Goal: Task Accomplishment & Management: Manage account settings

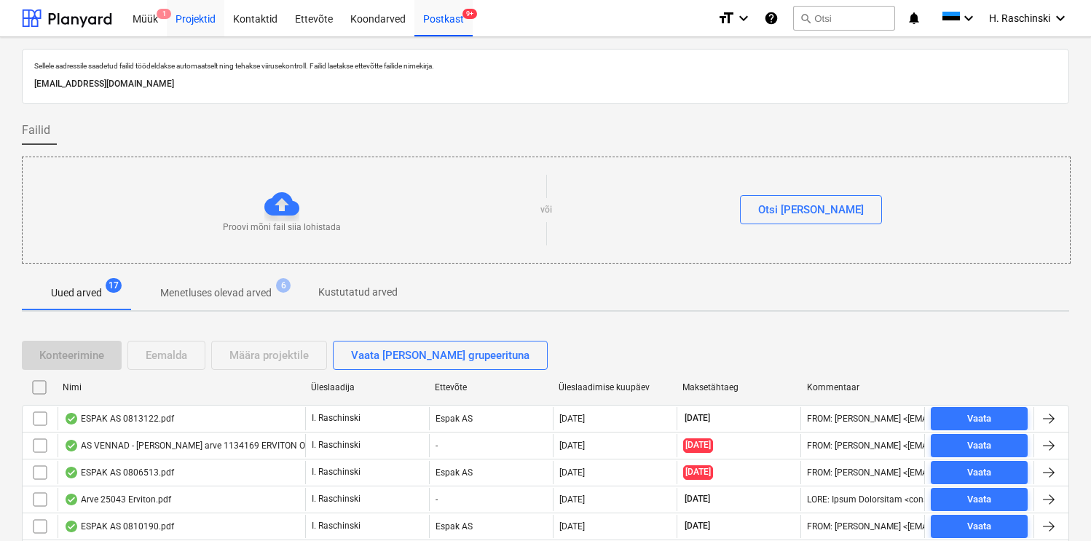
click at [199, 23] on div "Projektid" at bounding box center [196, 17] width 58 height 37
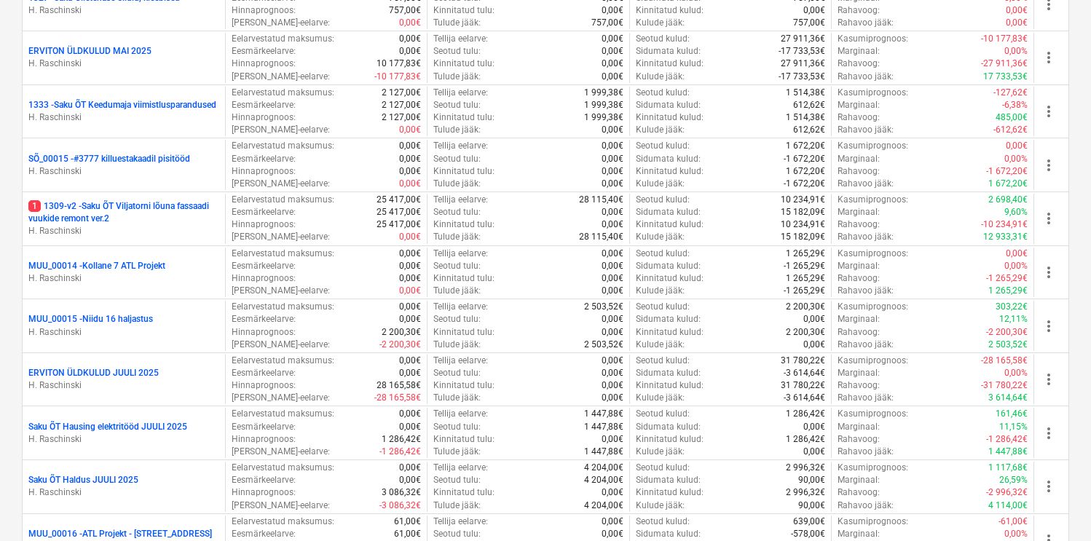
scroll to position [633, 0]
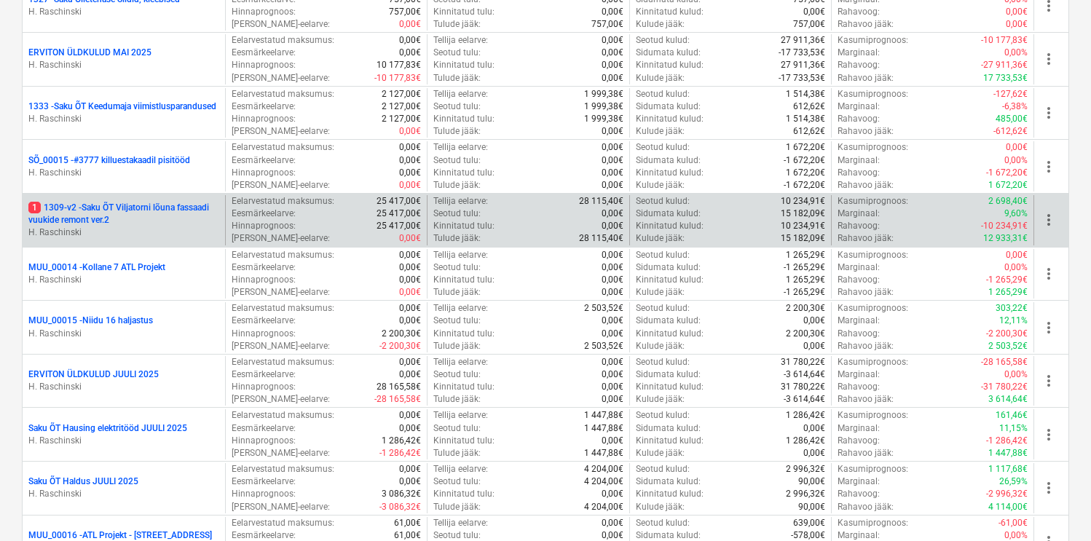
click at [111, 205] on p "1 1309-v2 - Saku ÕT Viljatorni lõuna fassaadi vuukide remont ver.2" at bounding box center [123, 214] width 191 height 25
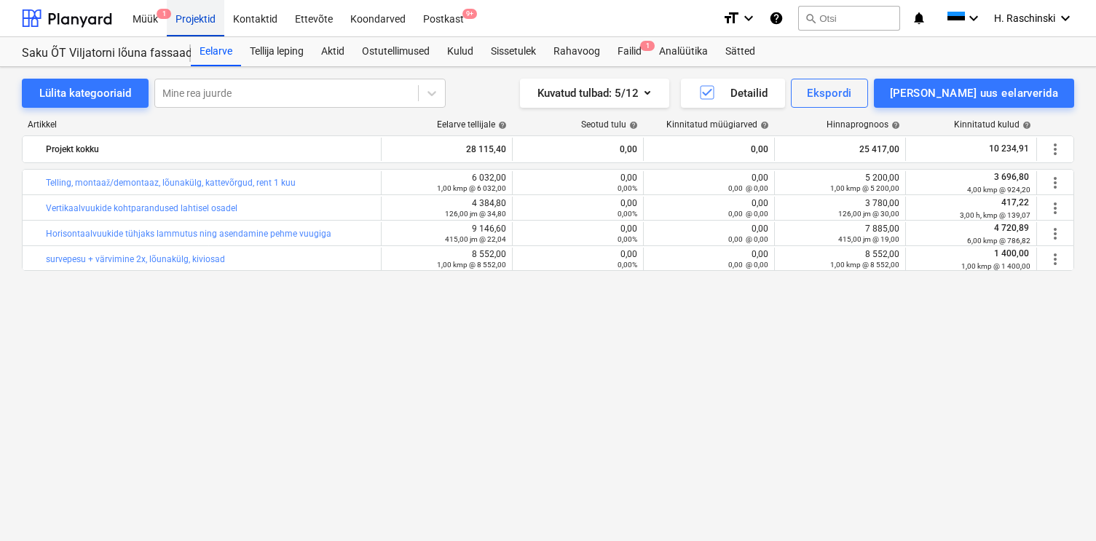
click at [202, 17] on div "Projektid" at bounding box center [196, 17] width 58 height 37
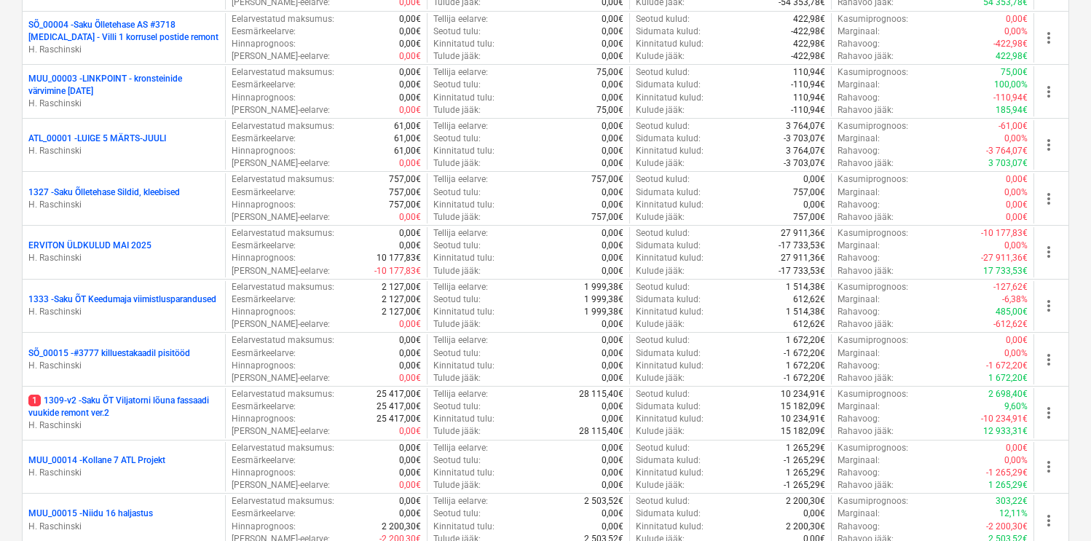
scroll to position [449, 0]
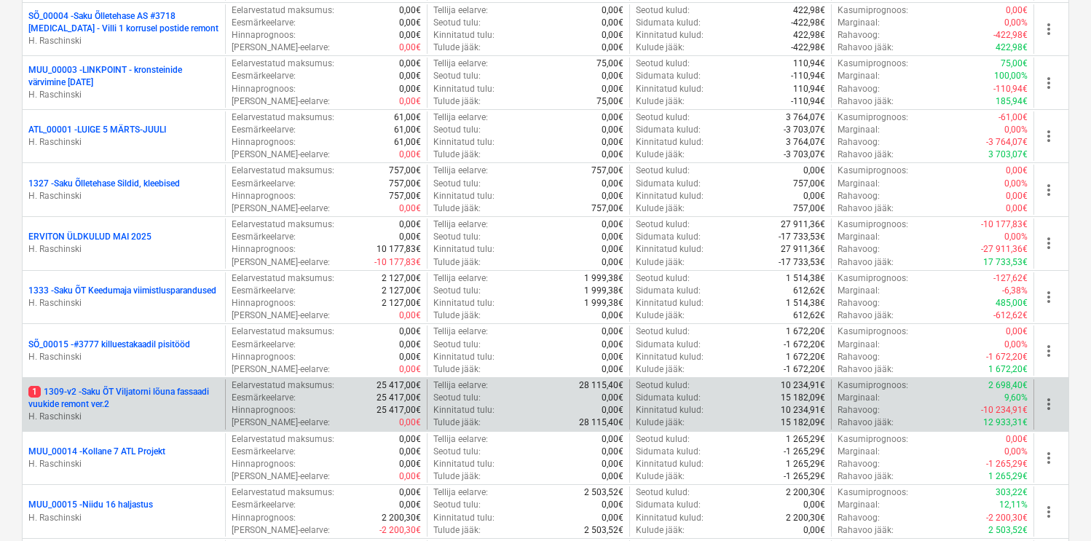
click at [136, 386] on p "1 1309-v2 - Saku ÕT Viljatorni lõuna fassaadi vuukide remont ver.2" at bounding box center [123, 398] width 191 height 25
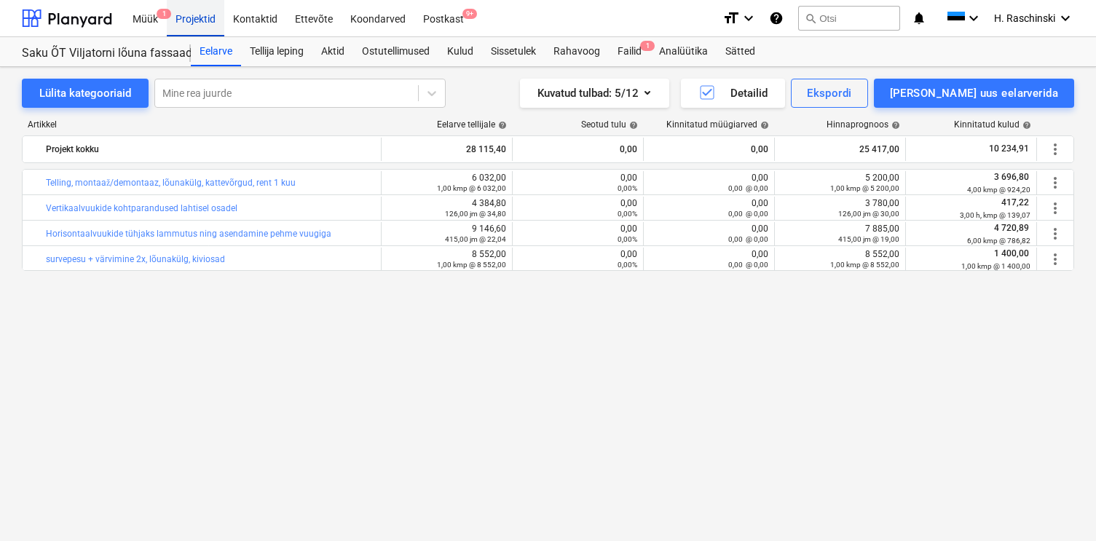
click at [189, 25] on div "Projektid" at bounding box center [196, 17] width 58 height 37
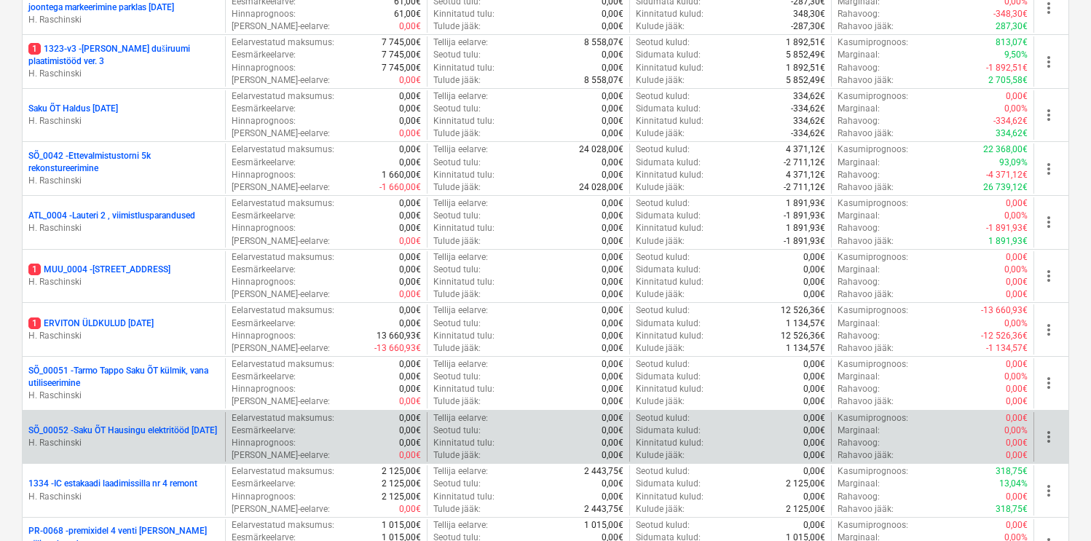
scroll to position [1302, 0]
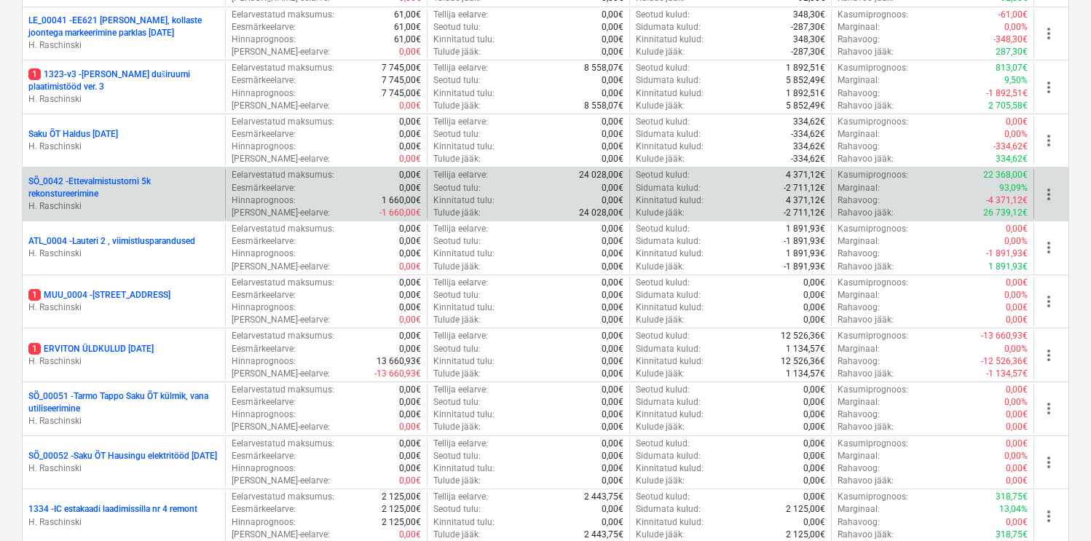
click at [123, 179] on p "SÕ_0042 - Ettevalmistustorni 5k rekonstureerimine" at bounding box center [123, 188] width 191 height 25
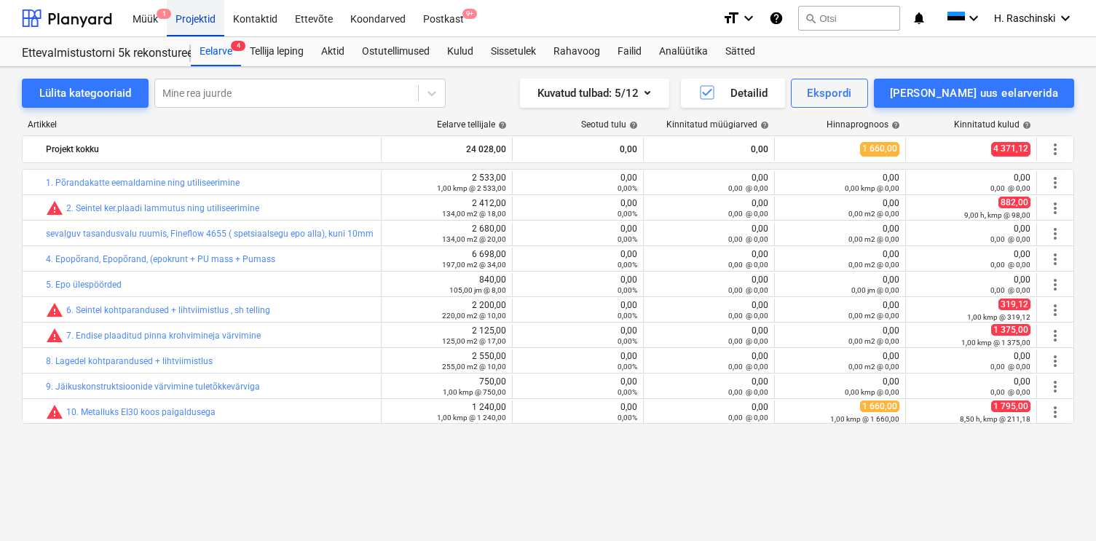
click at [204, 20] on div "Projektid" at bounding box center [196, 17] width 58 height 37
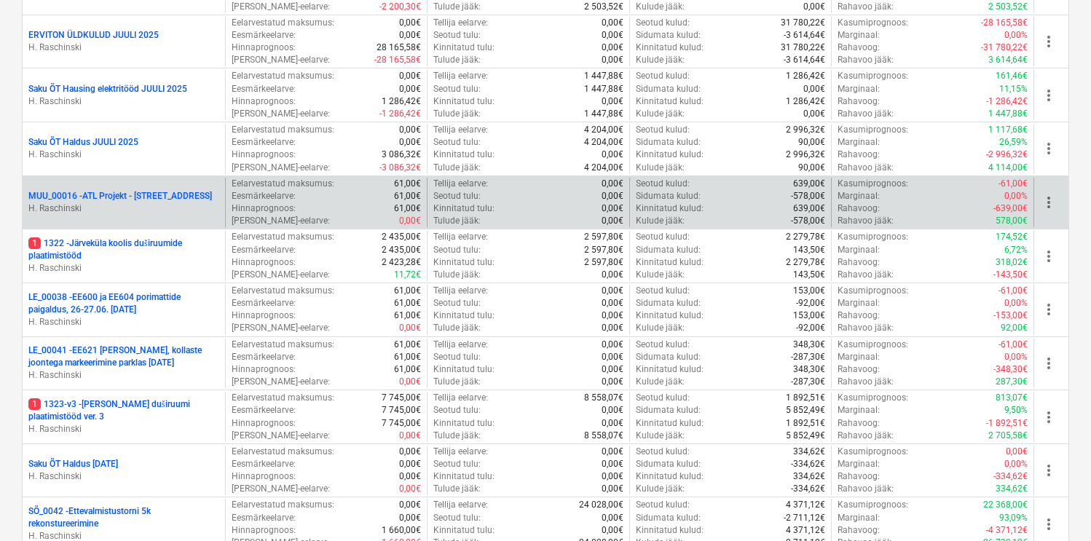
scroll to position [971, 0]
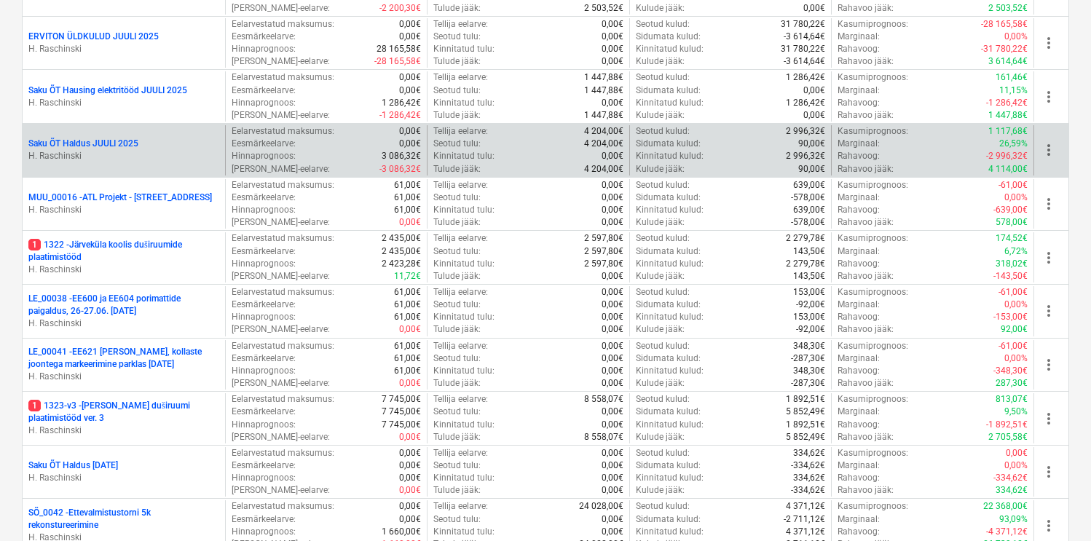
click at [123, 141] on p "Saku ÕT Haldus JUULI 2025" at bounding box center [83, 144] width 110 height 12
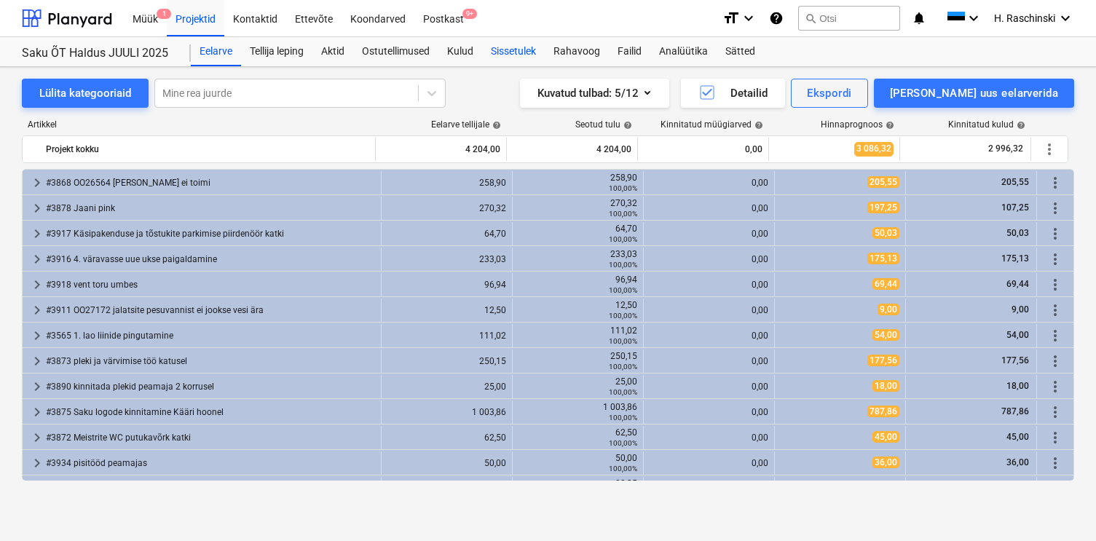
click at [501, 54] on div "Sissetulek" at bounding box center [513, 51] width 63 height 29
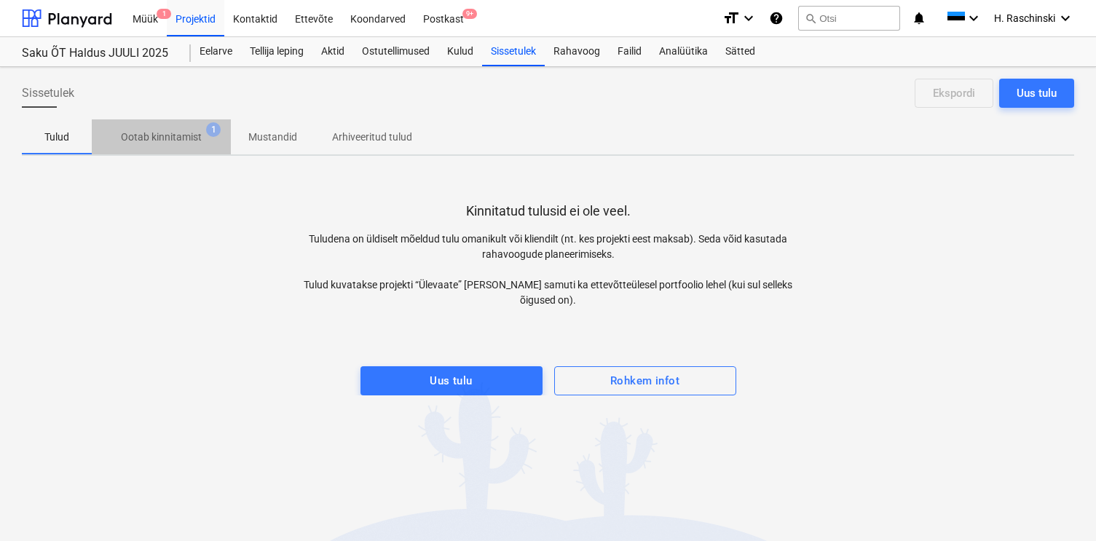
click at [181, 135] on p "Ootab kinnitamist" at bounding box center [161, 137] width 81 height 15
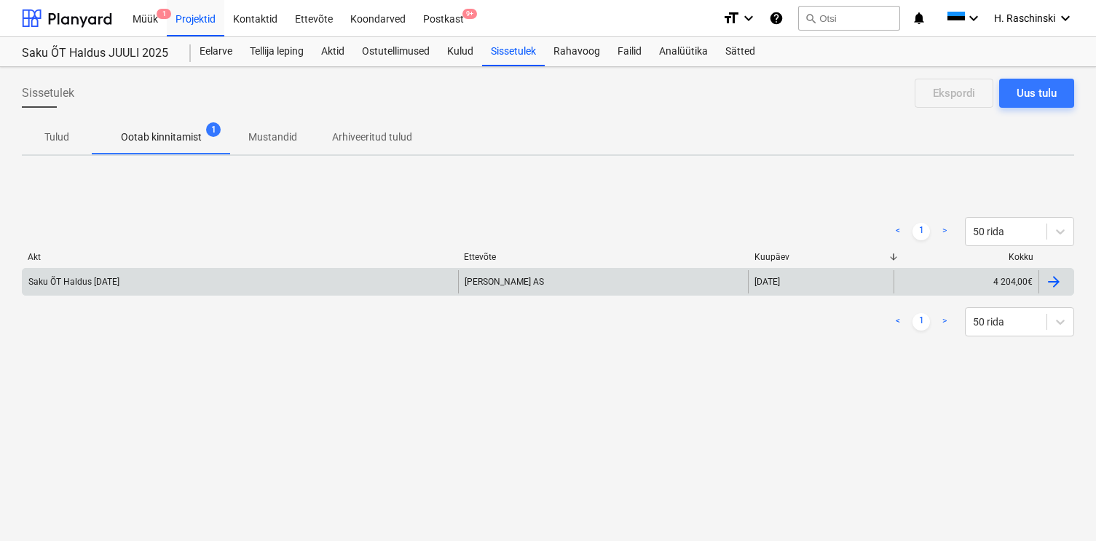
click at [176, 272] on div "Saku ÕT Haldus [DATE]" at bounding box center [241, 281] width 436 height 23
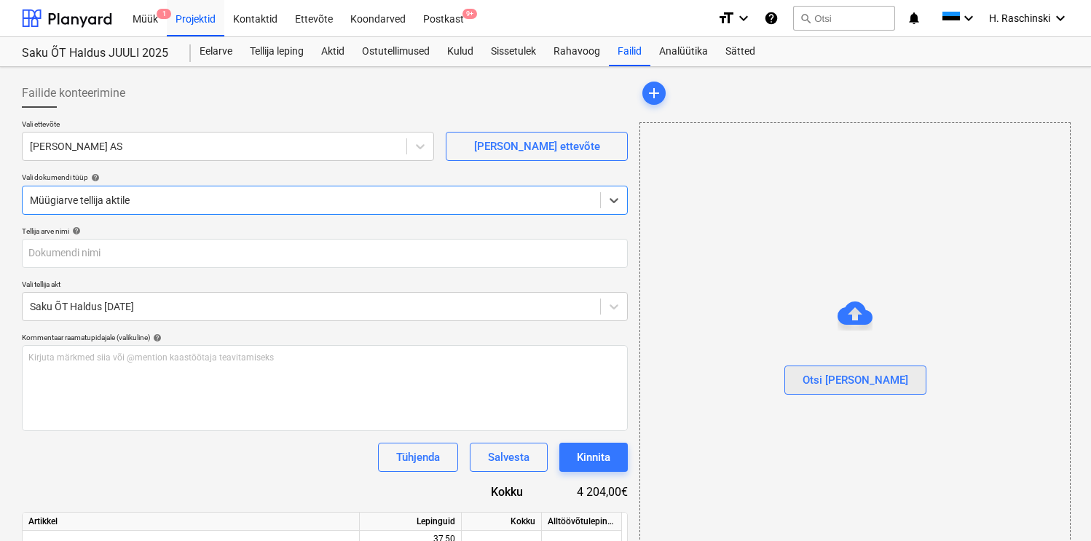
click at [857, 372] on div "Otsi [PERSON_NAME]" at bounding box center [856, 380] width 106 height 19
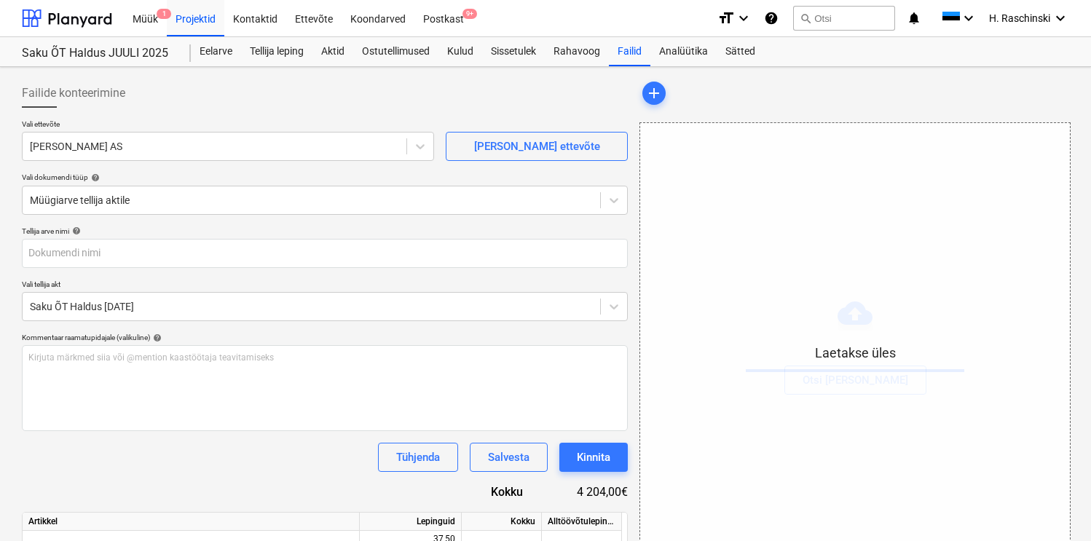
type input "Erviton Arve nr 212806.pdf"
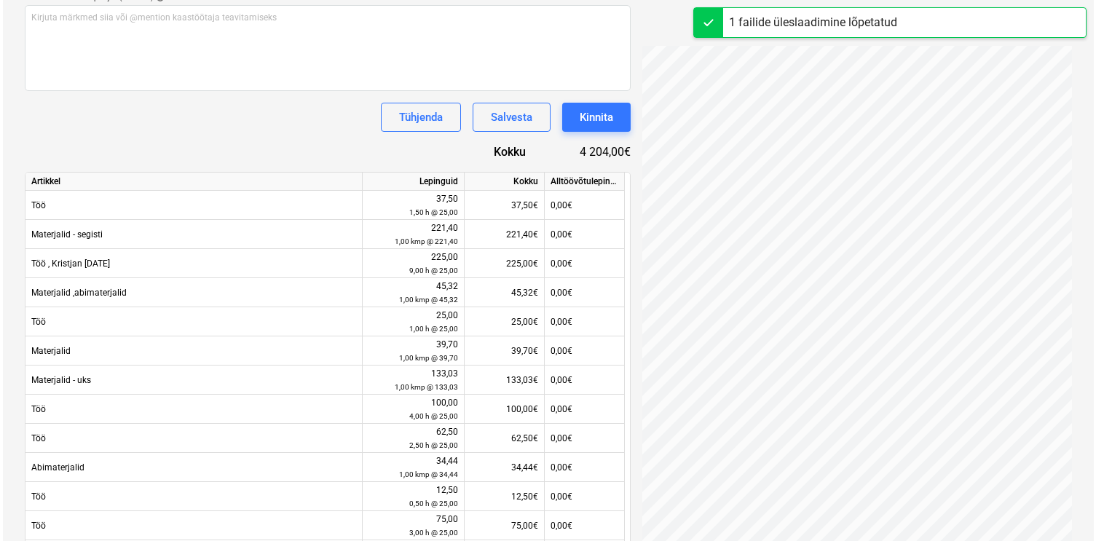
scroll to position [457, 0]
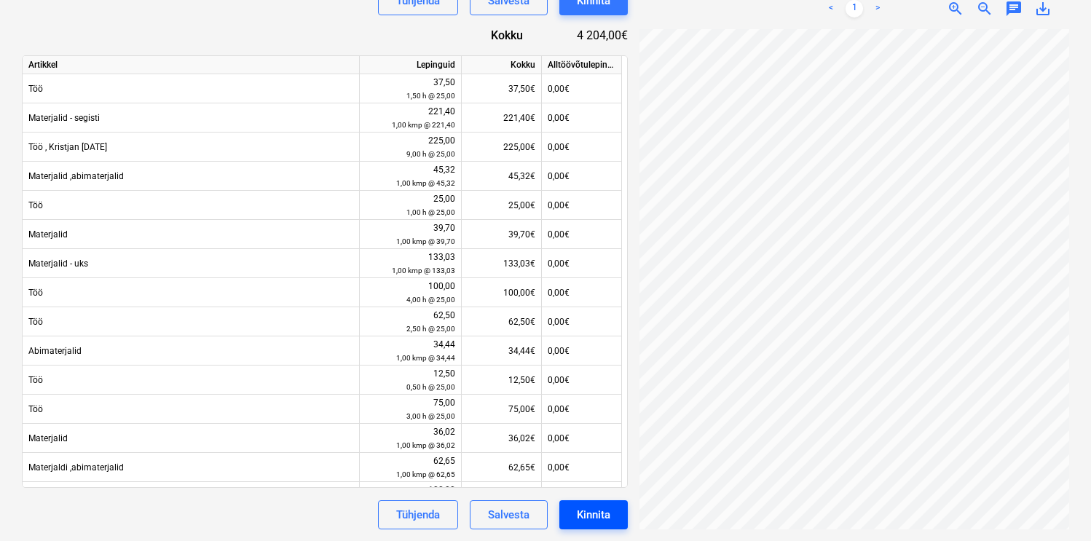
click at [597, 518] on div "Kinnita" at bounding box center [594, 515] width 34 height 19
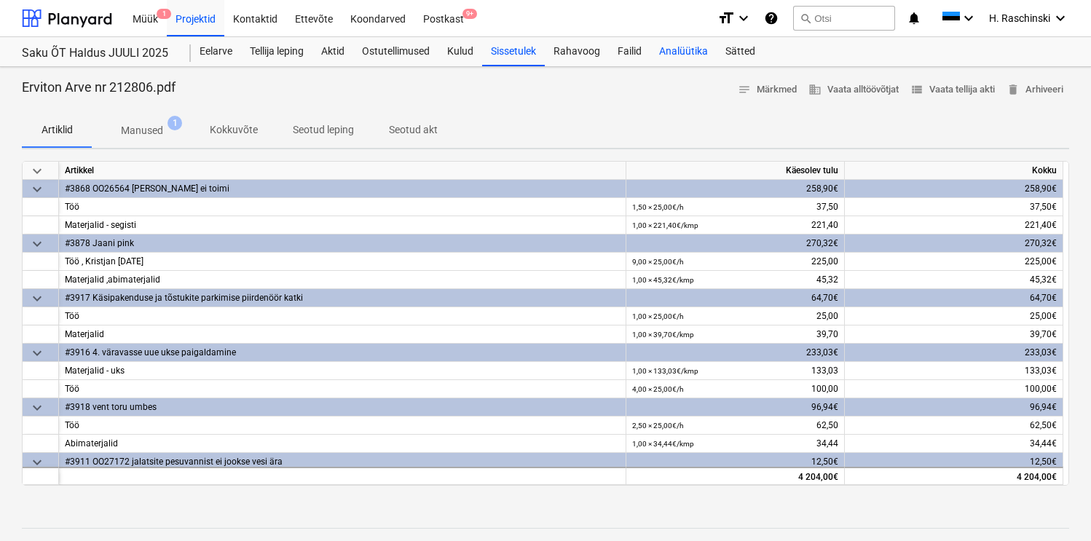
click at [670, 49] on div "Analüütika" at bounding box center [683, 51] width 66 height 29
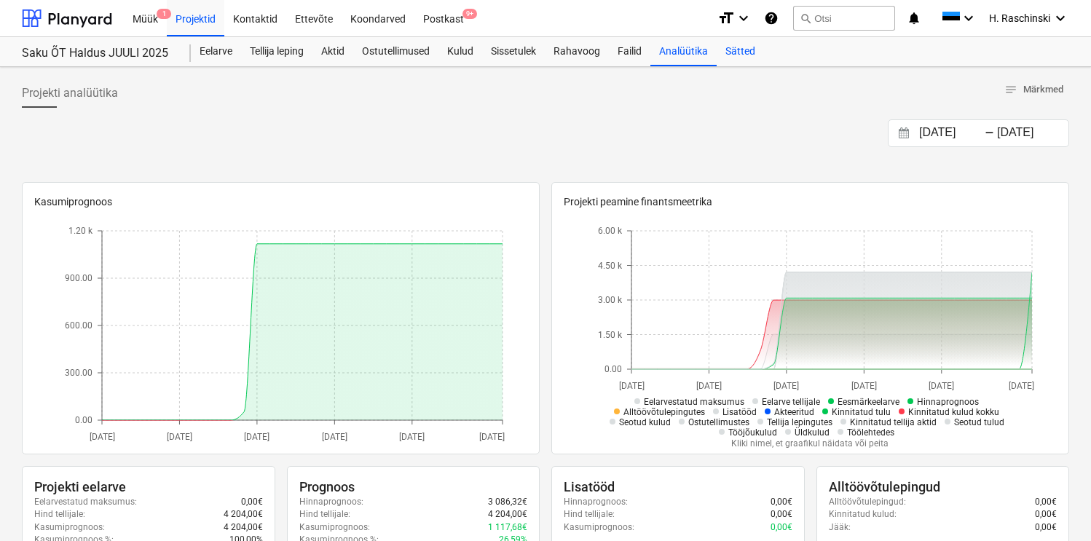
click at [729, 51] on div "Sätted" at bounding box center [740, 51] width 47 height 29
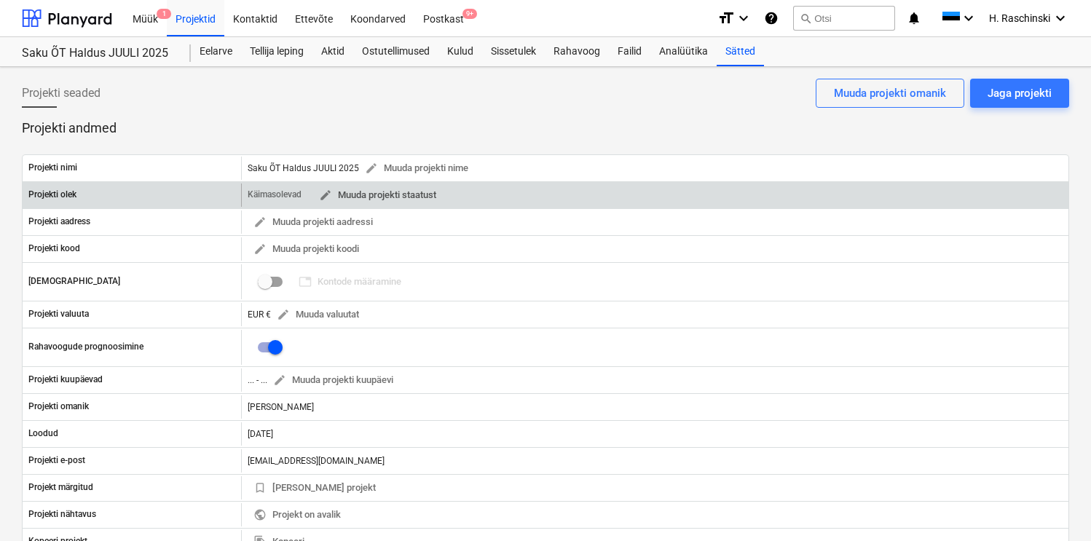
click at [379, 191] on span "edit Muuda projekti staatust" at bounding box center [377, 195] width 117 height 17
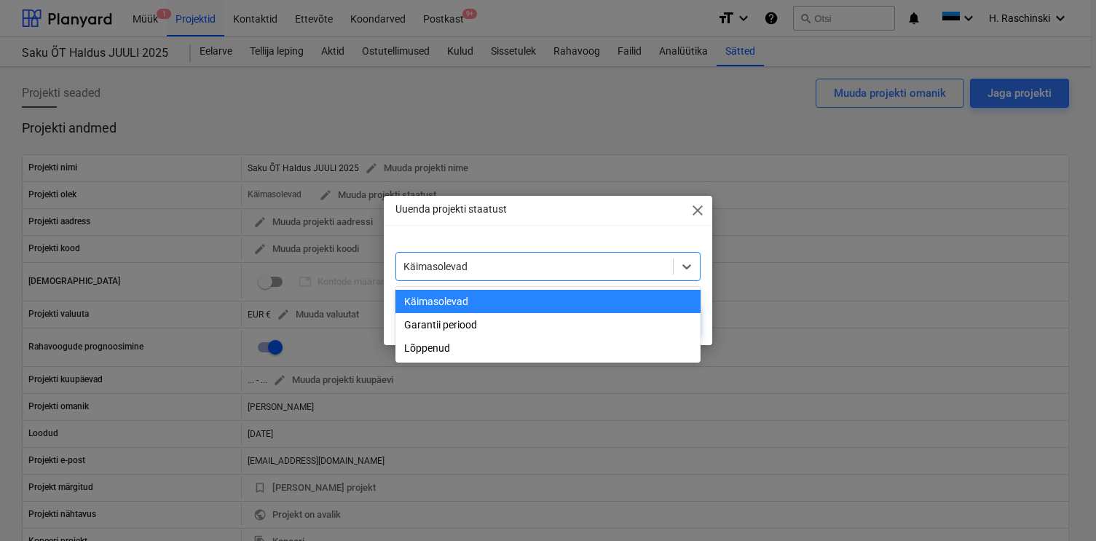
click at [492, 271] on div at bounding box center [535, 266] width 263 height 15
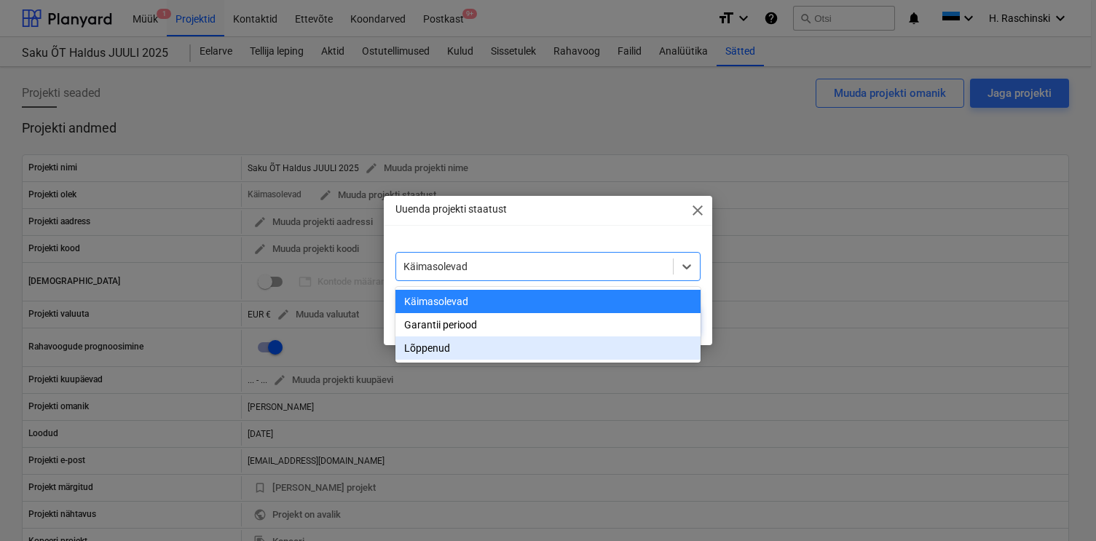
click at [449, 342] on div "Lõppenud" at bounding box center [549, 348] width 306 height 23
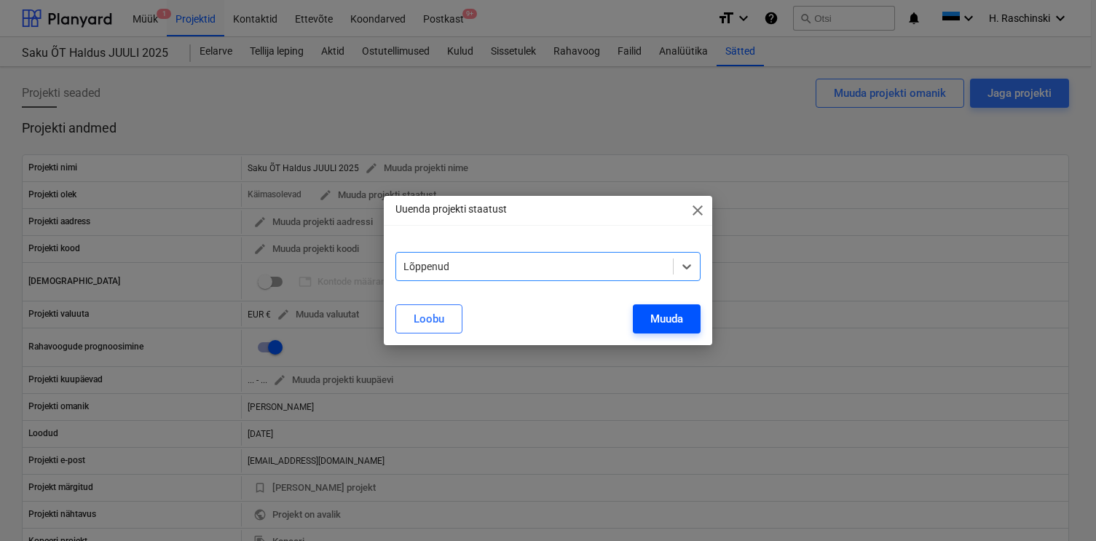
click at [656, 323] on div "Muuda" at bounding box center [666, 319] width 33 height 19
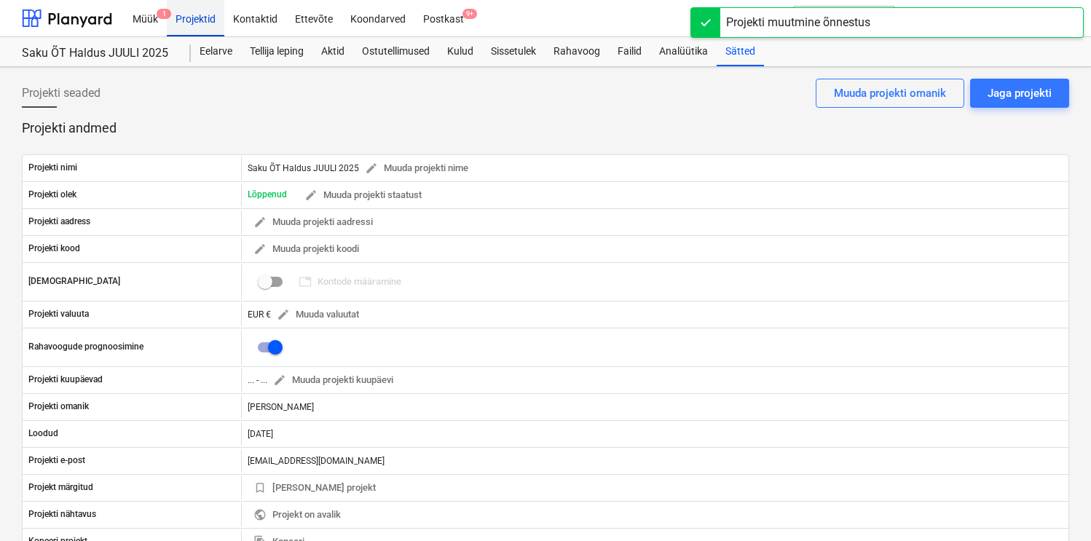
click at [213, 16] on div "Projektid" at bounding box center [196, 17] width 58 height 37
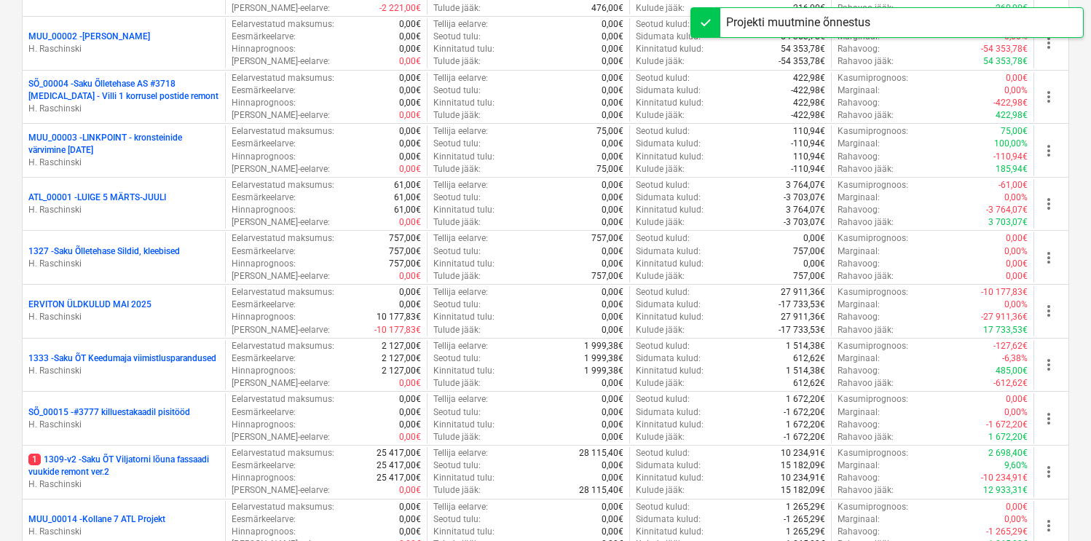
scroll to position [402, 0]
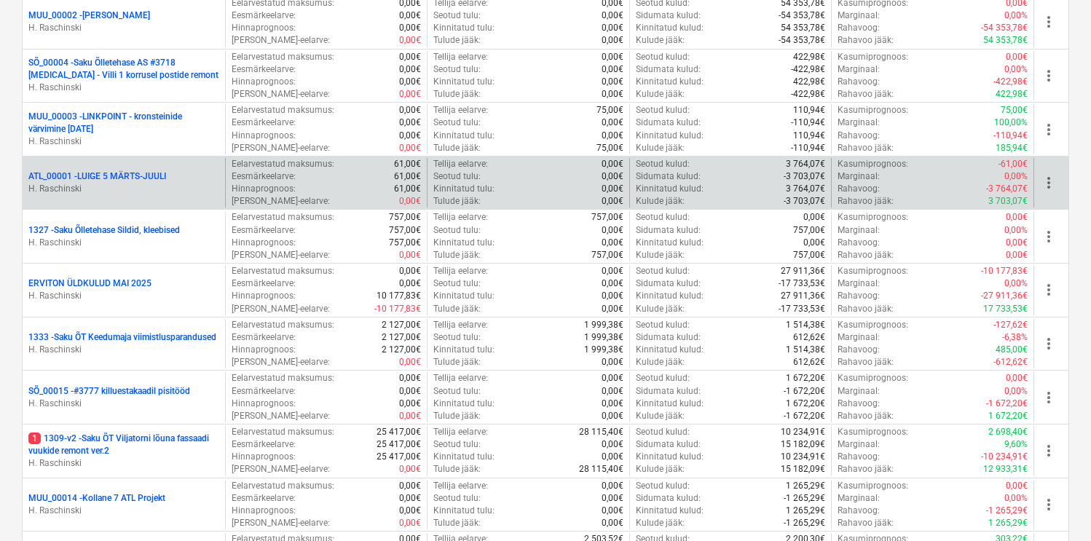
click at [187, 208] on div "ATL_00001 - LUIGE [DATE]-[PERSON_NAME] [PERSON_NAME] Eelarvestatud maksumus : 6…" at bounding box center [545, 183] width 1047 height 54
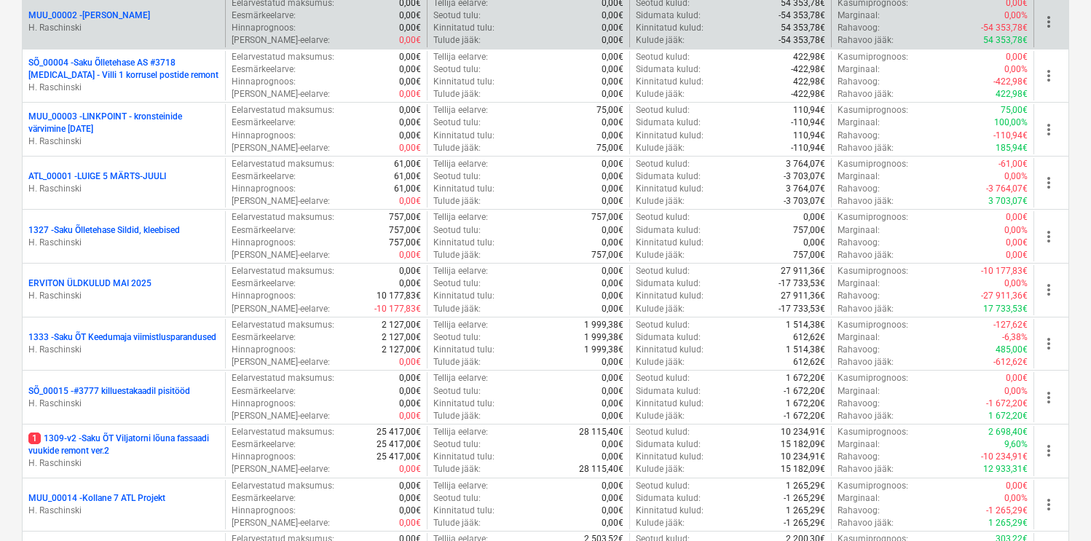
scroll to position [737, 0]
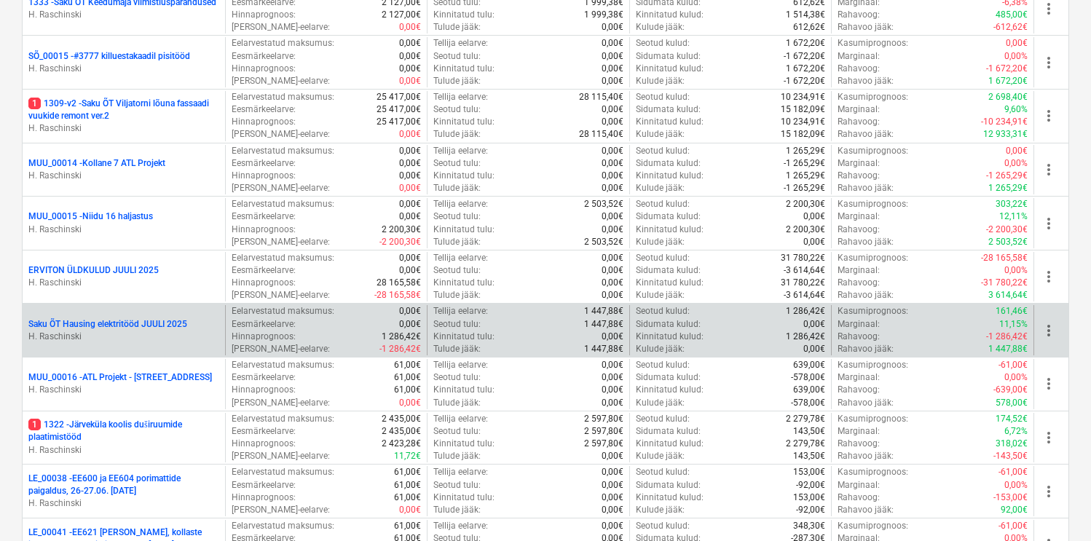
click at [157, 319] on p "Saku ÕT Hausing elektritööd JUULI 2025" at bounding box center [107, 324] width 159 height 12
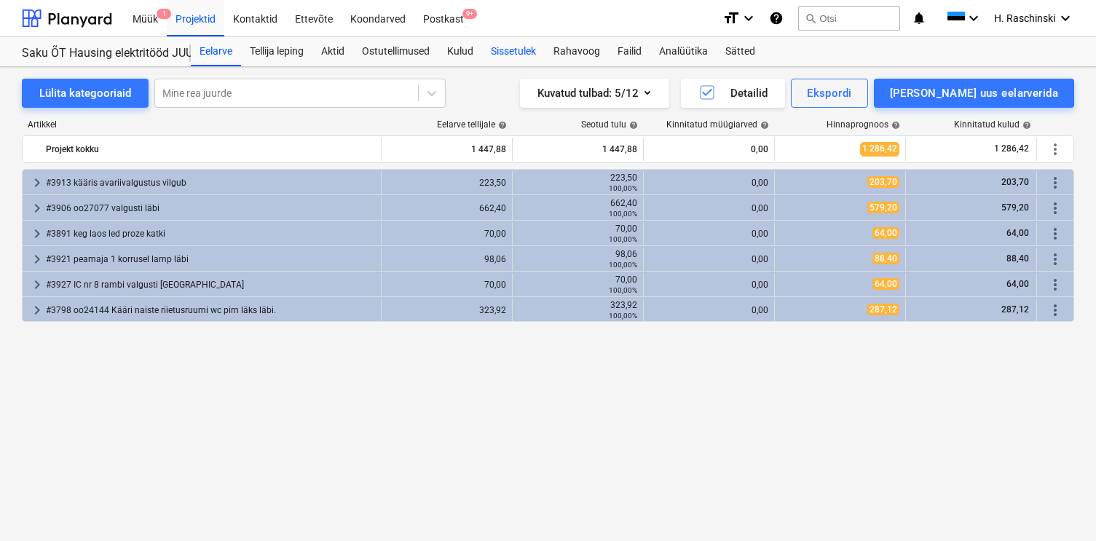
click at [501, 48] on div "Sissetulek" at bounding box center [513, 51] width 63 height 29
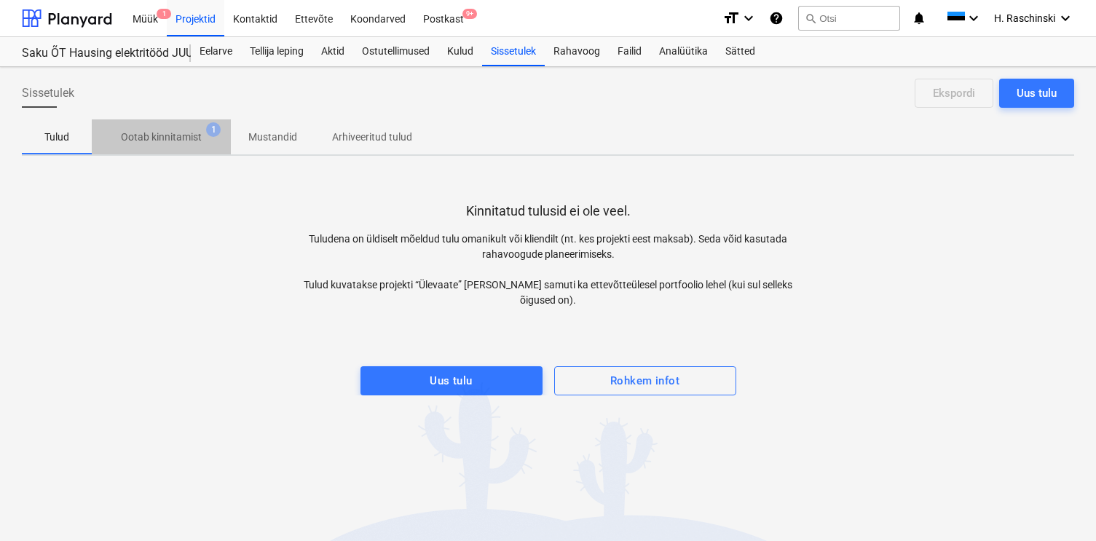
click at [181, 142] on p "Ootab kinnitamist" at bounding box center [161, 137] width 81 height 15
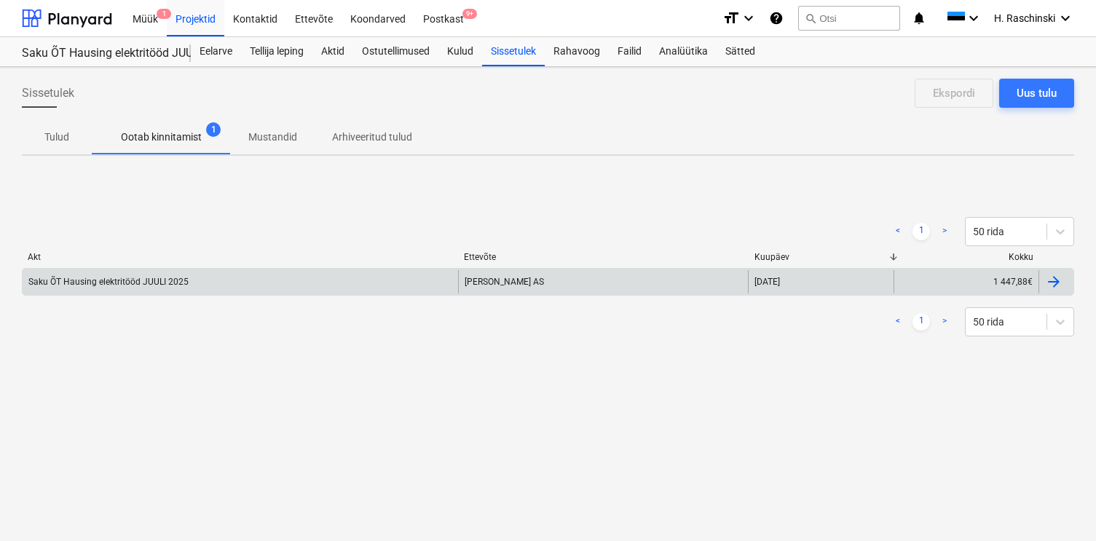
click at [160, 278] on div "Saku ÕT Hausing elektritööd JUULI 2025" at bounding box center [108, 282] width 160 height 10
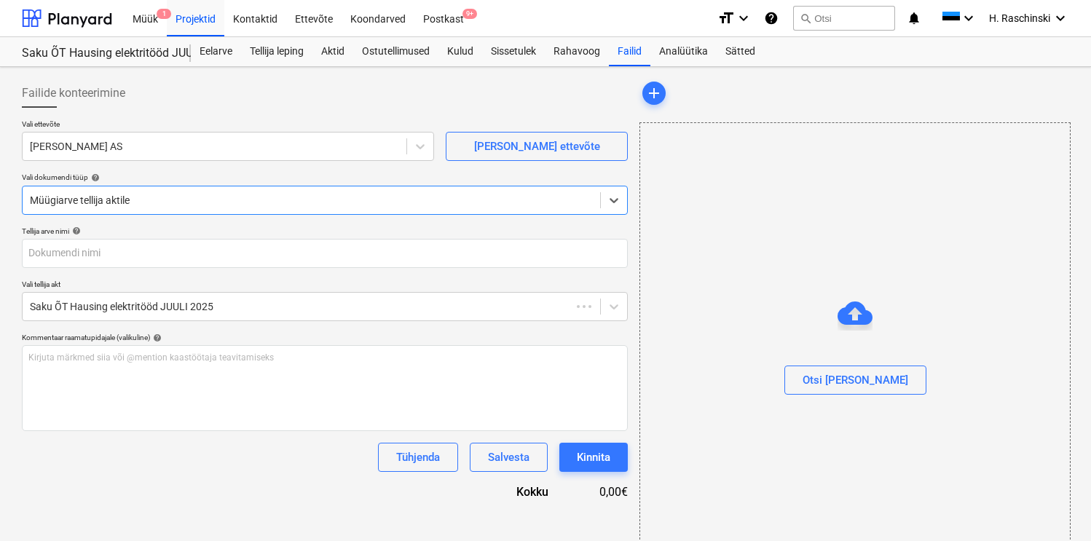
click at [859, 396] on div at bounding box center [855, 401] width 430 height 12
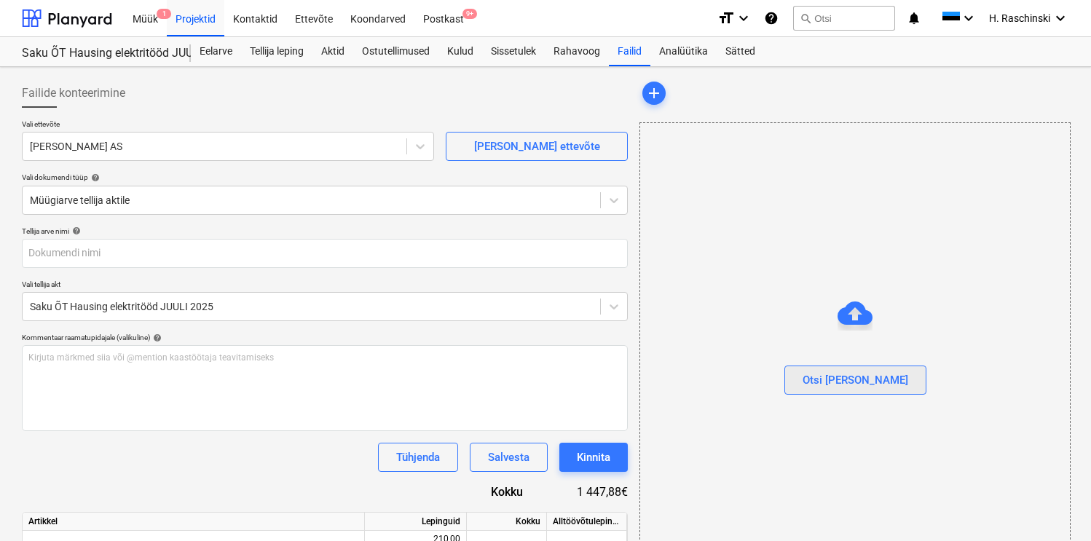
click at [857, 374] on div "Otsi [PERSON_NAME]" at bounding box center [856, 380] width 106 height 19
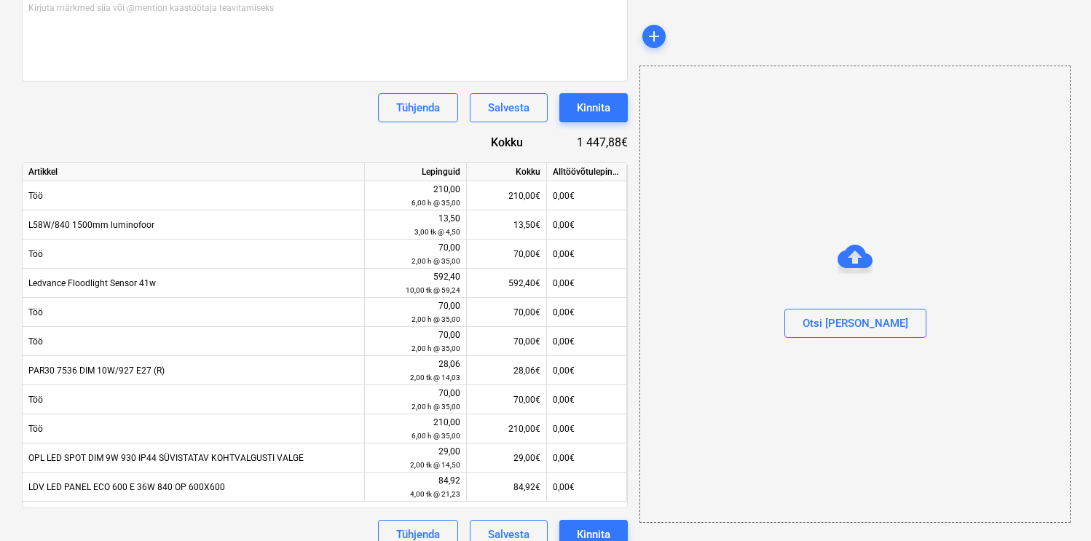
type input "Erviton Arve nr 212809.pdf"
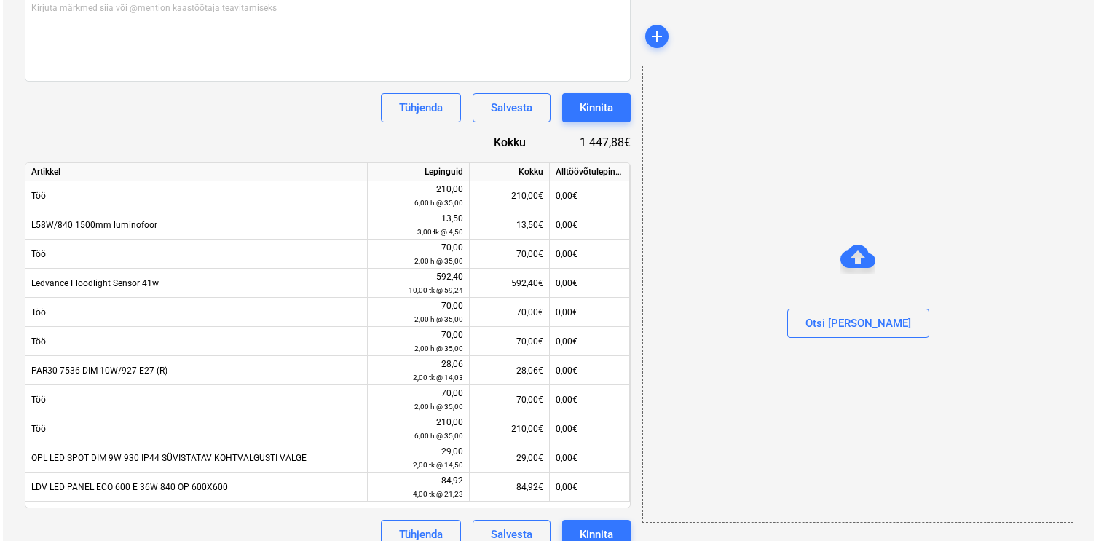
scroll to position [369, 0]
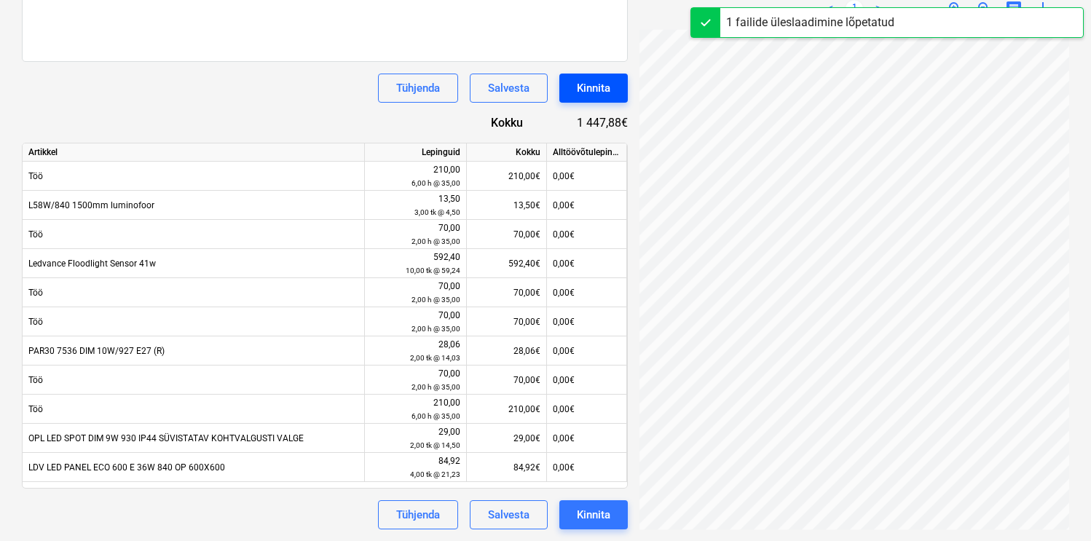
click at [593, 87] on div "Kinnita" at bounding box center [594, 88] width 34 height 19
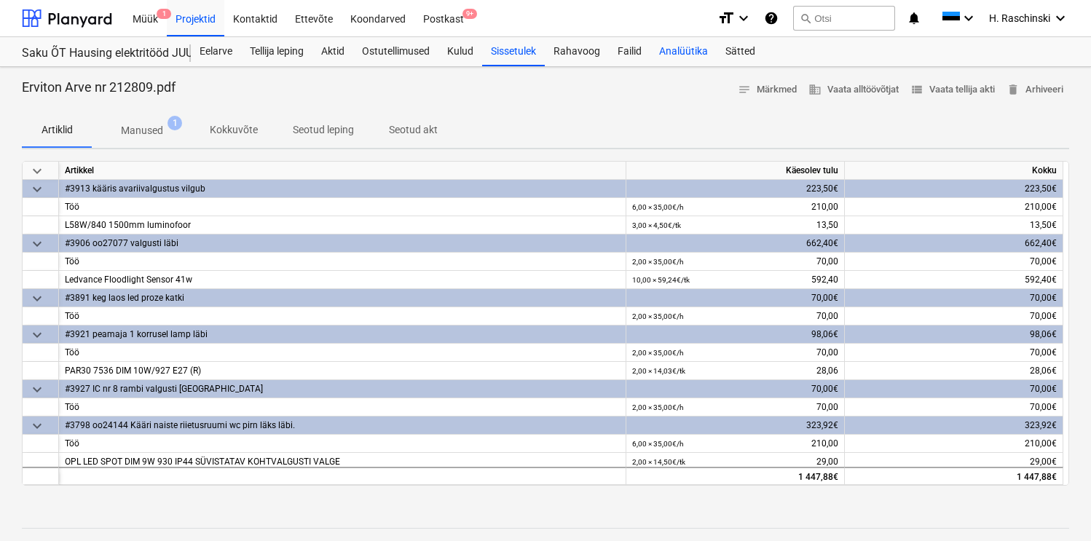
click at [689, 51] on div "Analüütika" at bounding box center [683, 51] width 66 height 29
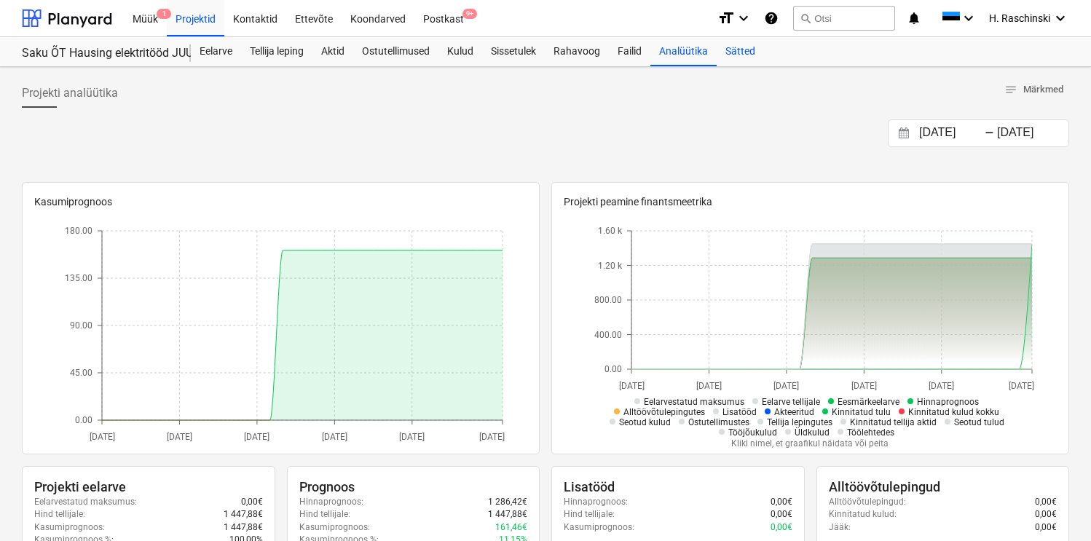
click at [744, 55] on div "Sätted" at bounding box center [740, 51] width 47 height 29
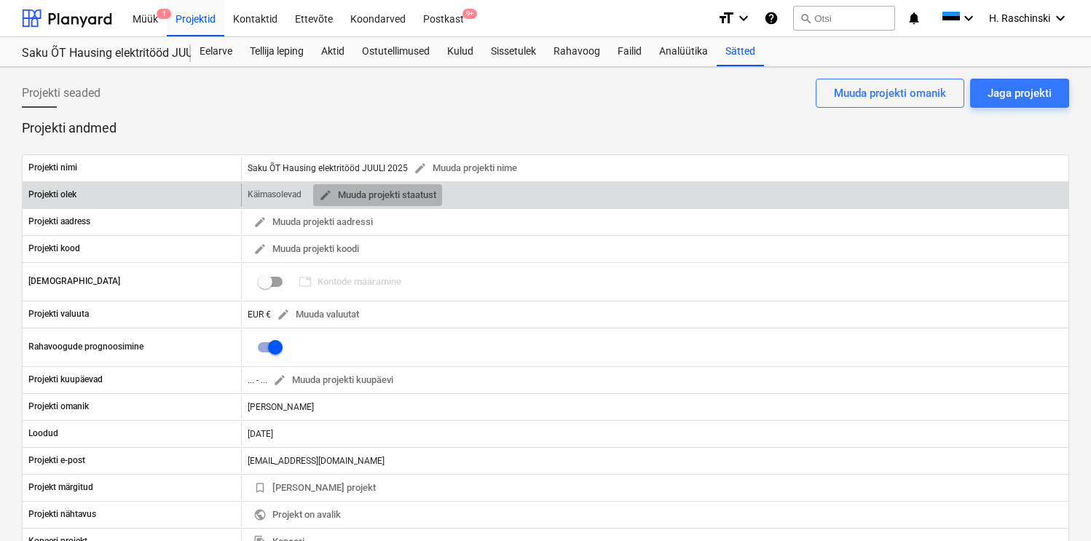
click at [424, 192] on span "edit Muuda projekti staatust" at bounding box center [377, 195] width 117 height 17
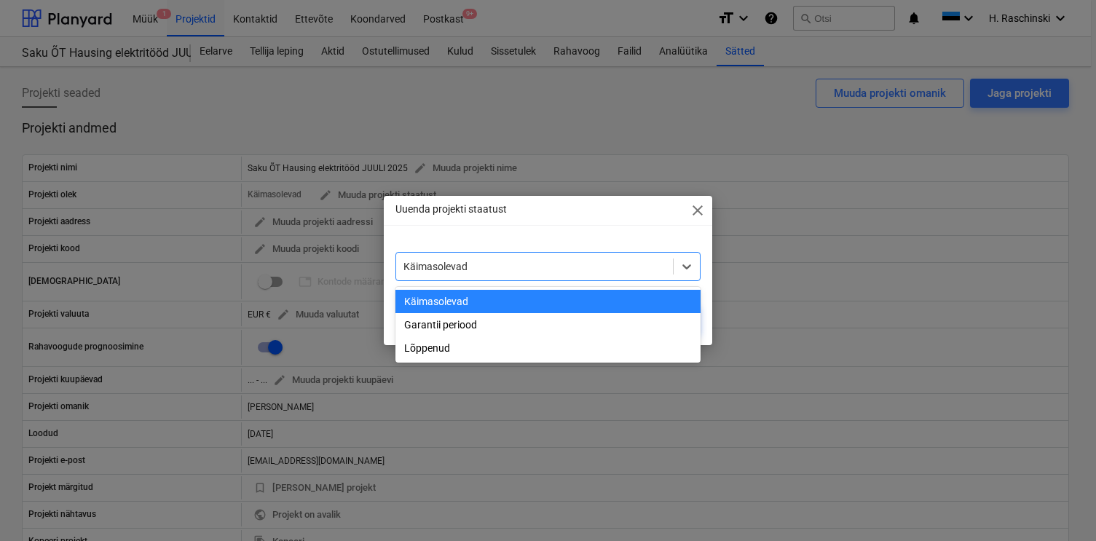
click at [428, 275] on div "Käimasolevad" at bounding box center [535, 266] width 278 height 20
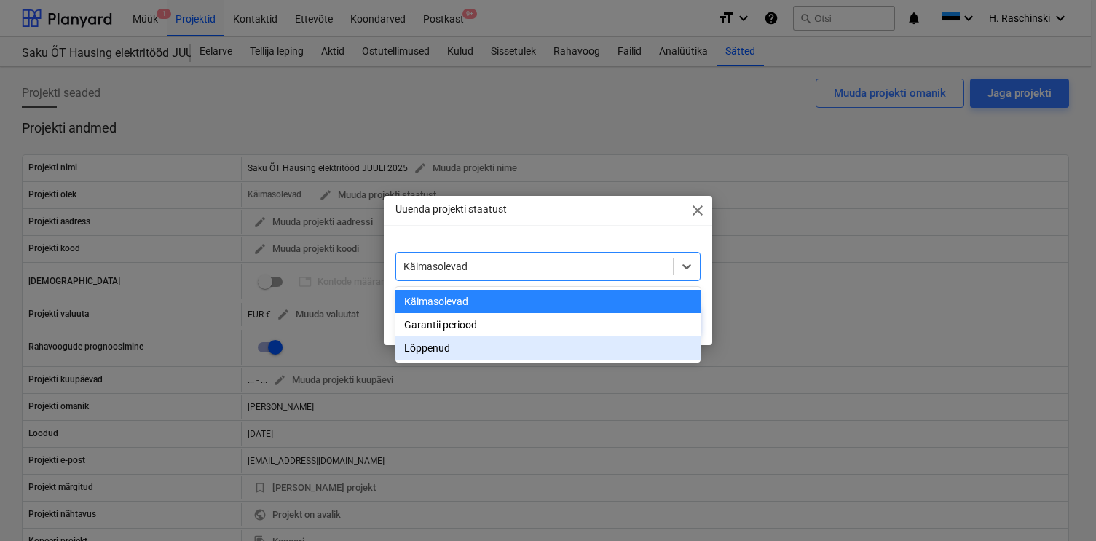
click at [421, 346] on div "Lõppenud" at bounding box center [549, 348] width 306 height 23
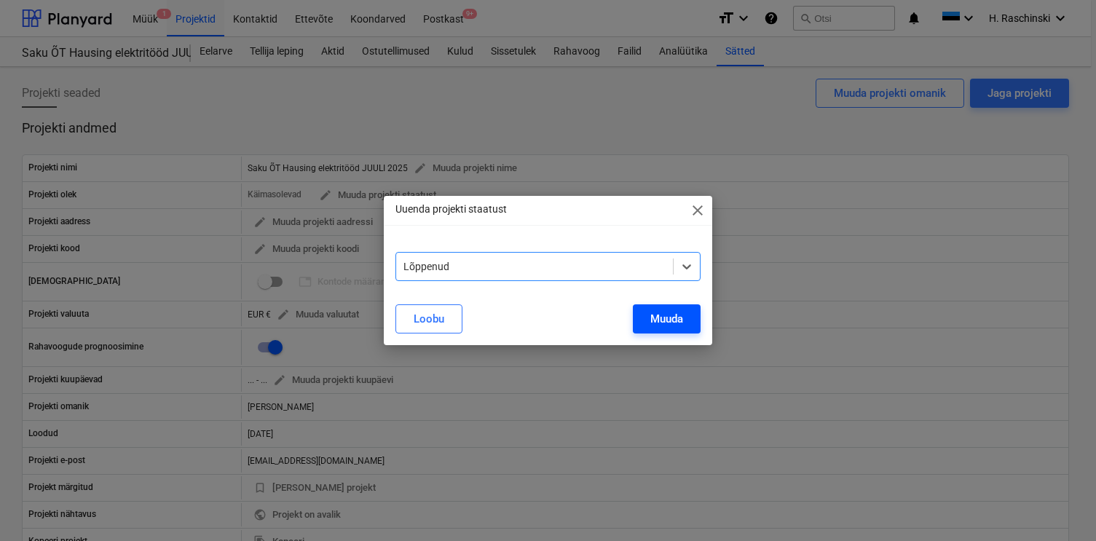
click at [634, 318] on button "Muuda" at bounding box center [667, 318] width 68 height 29
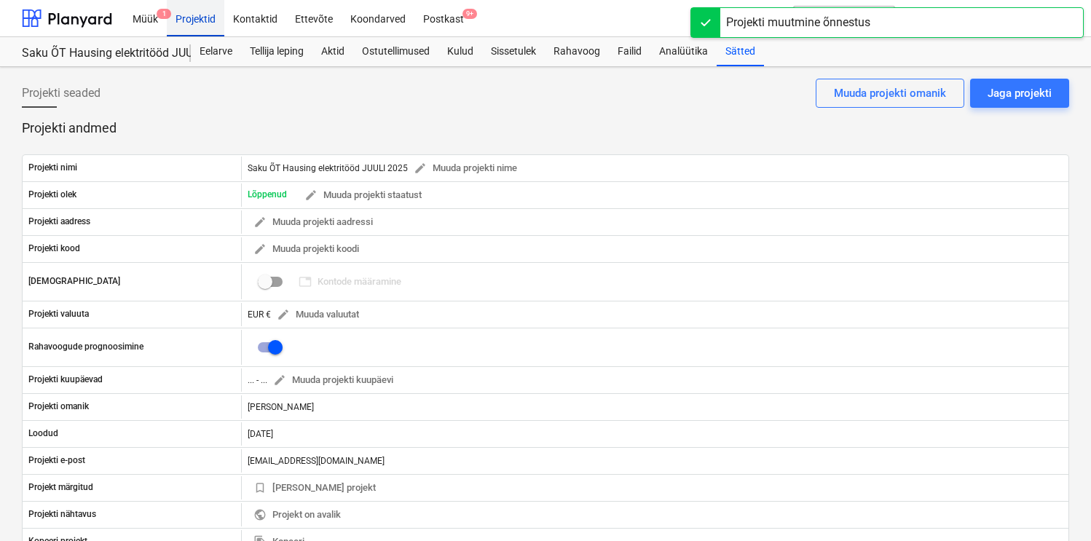
click at [197, 21] on div "Projektid" at bounding box center [196, 17] width 58 height 37
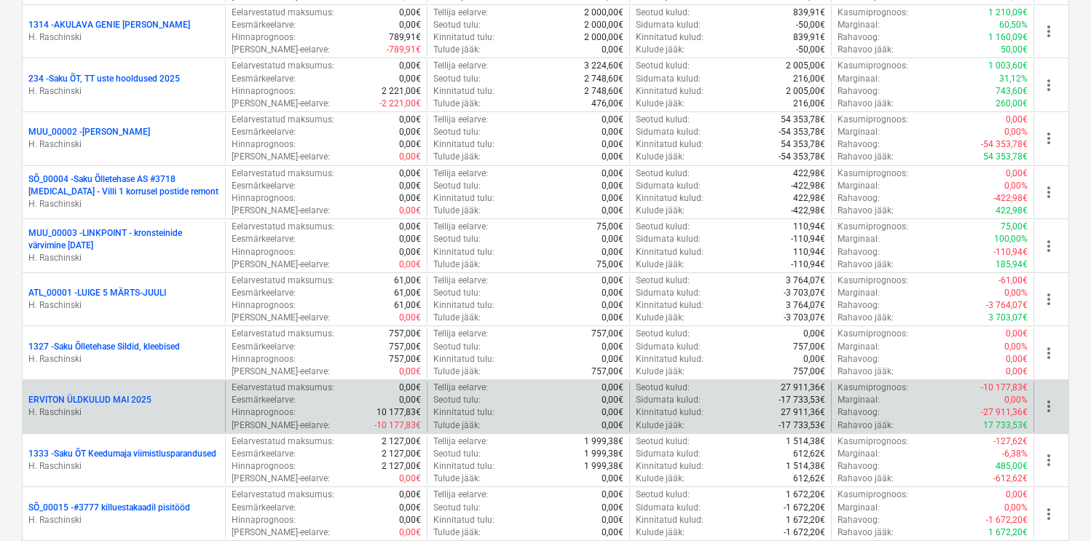
scroll to position [292, 0]
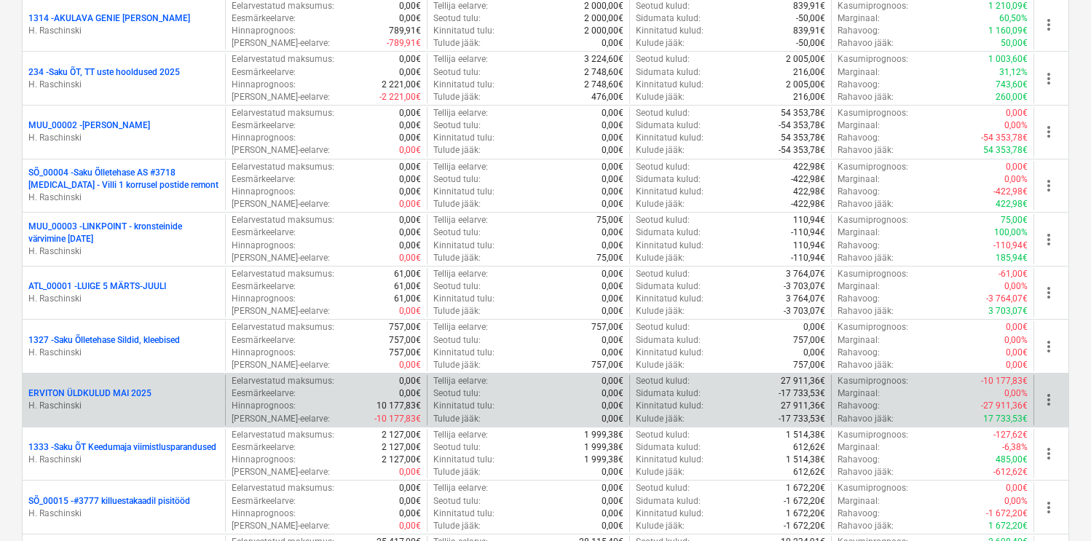
click at [120, 393] on p "ERVITON ÜLDKULUD MAI 2025" at bounding box center [89, 394] width 123 height 12
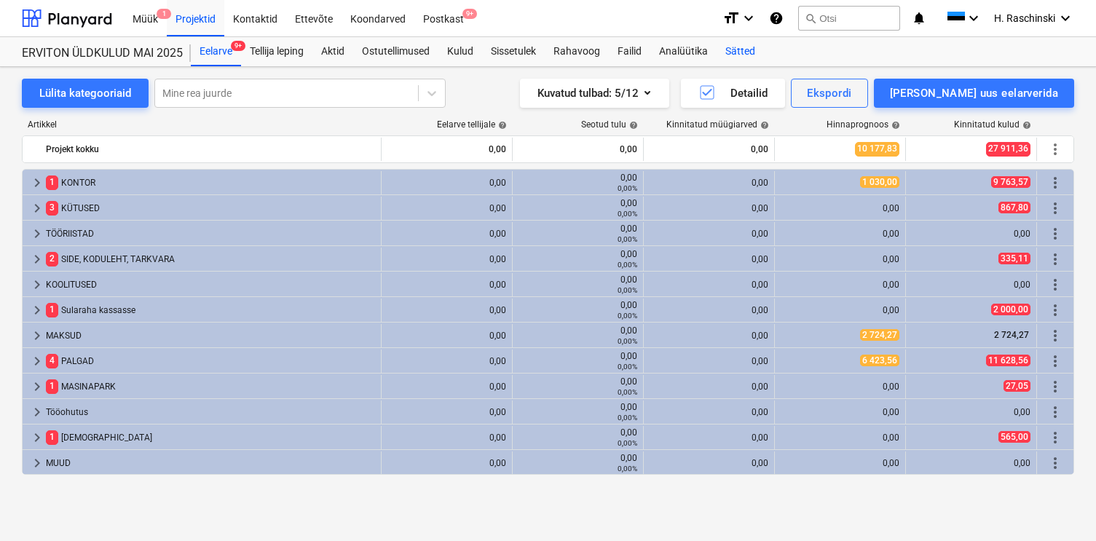
click at [752, 50] on div "Sätted" at bounding box center [740, 51] width 47 height 29
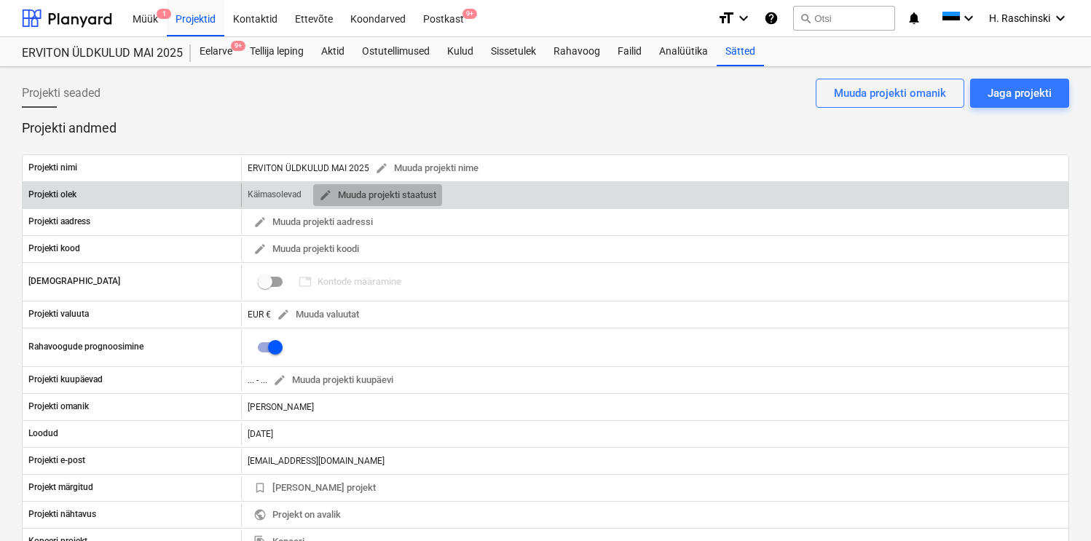
click at [366, 190] on span "edit Muuda projekti staatust" at bounding box center [377, 195] width 117 height 17
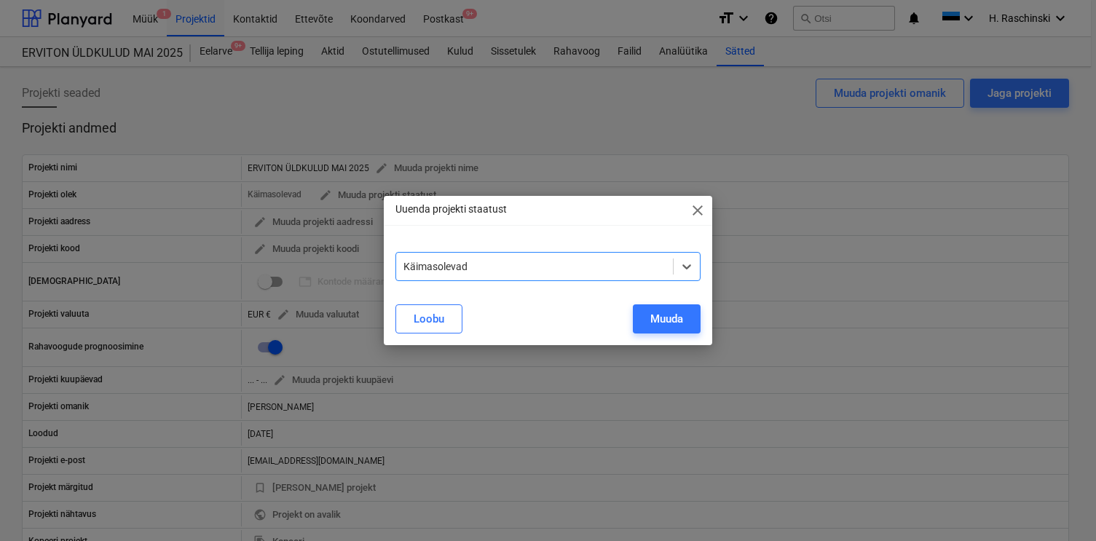
click at [426, 268] on div at bounding box center [535, 266] width 263 height 15
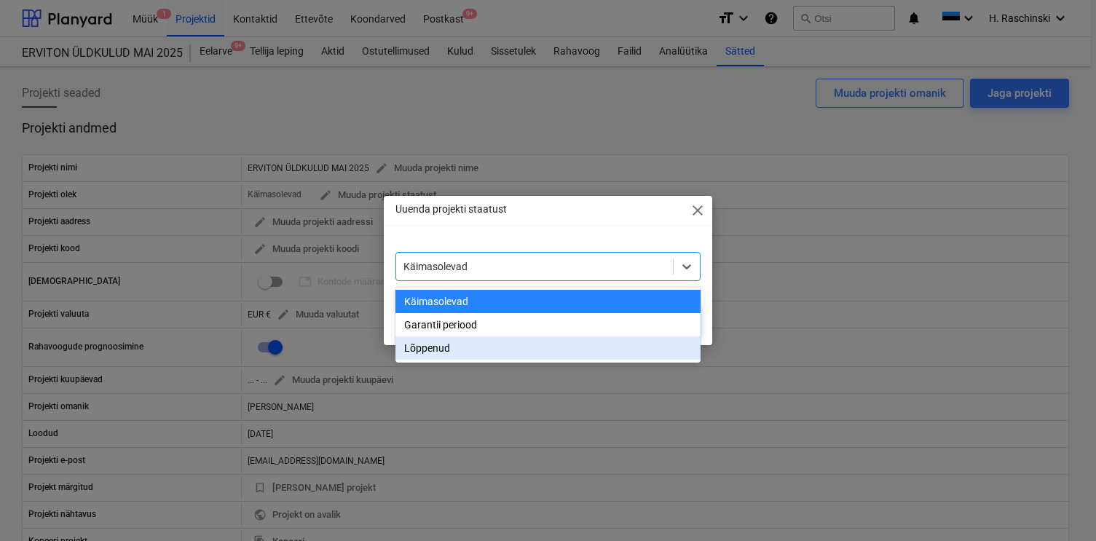
click at [431, 350] on div "Lõppenud" at bounding box center [549, 348] width 306 height 23
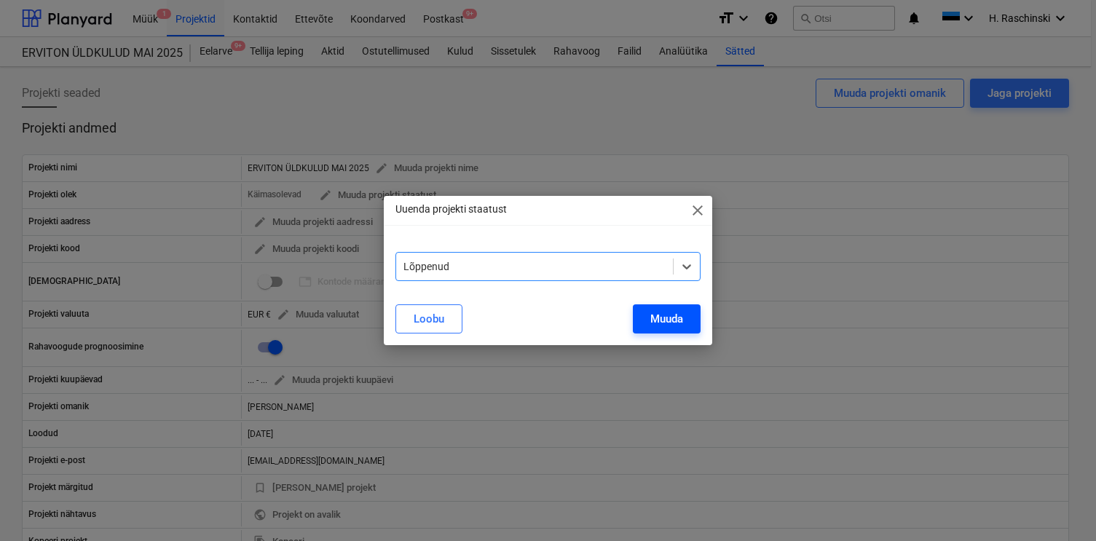
click at [650, 319] on div "Muuda" at bounding box center [666, 319] width 33 height 19
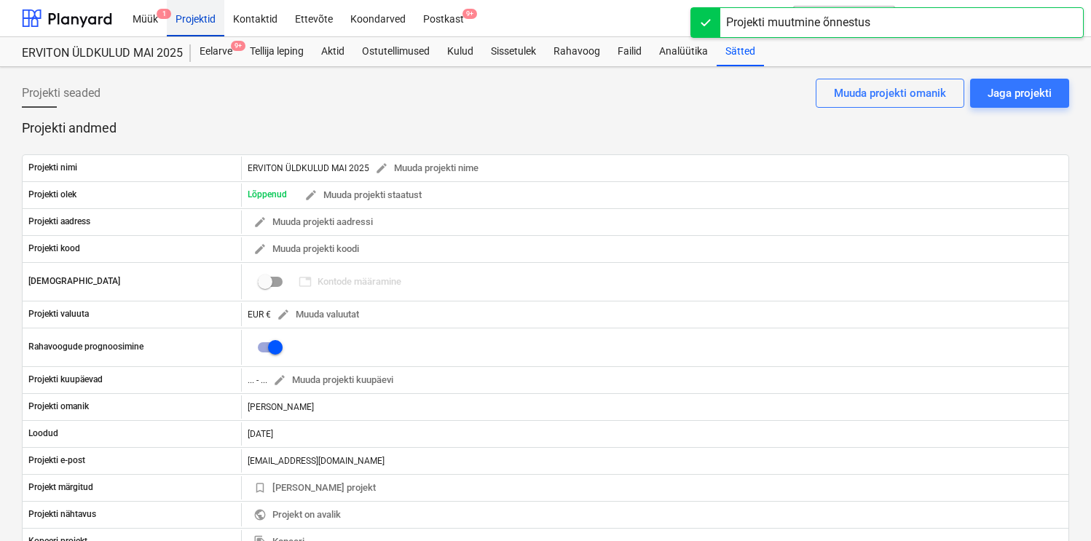
click at [189, 19] on div "Projektid" at bounding box center [196, 17] width 58 height 37
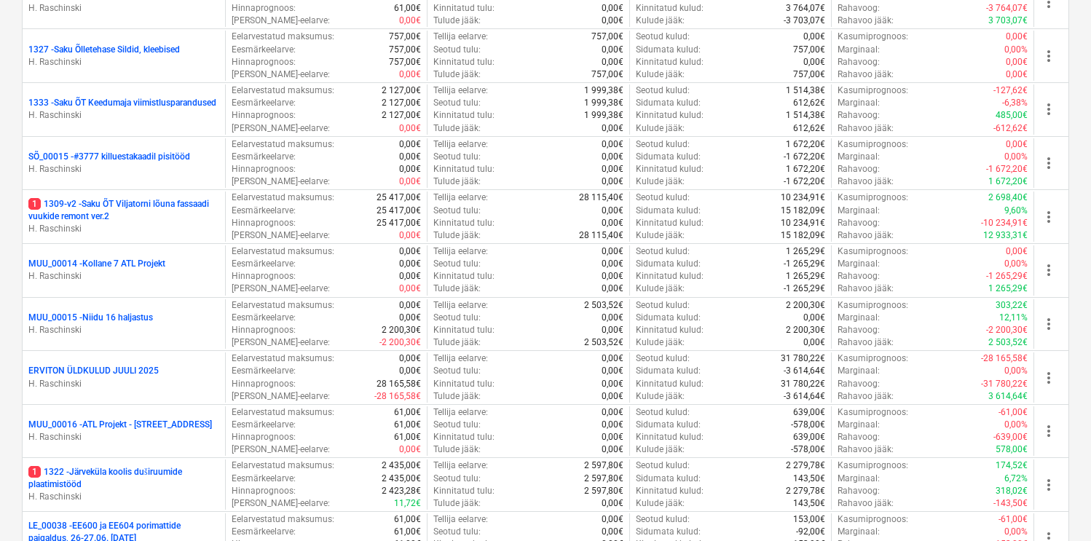
scroll to position [589, 0]
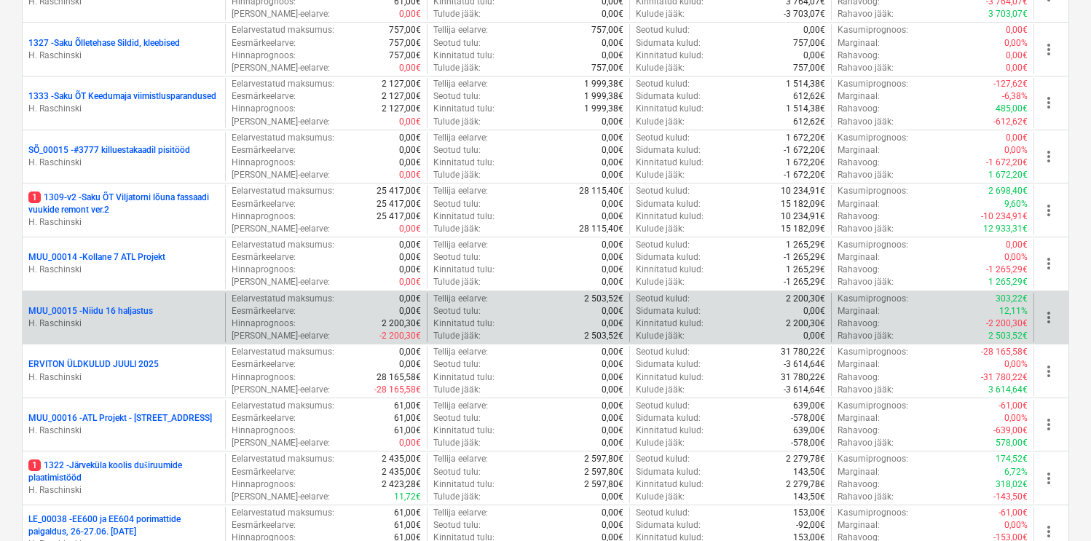
click at [149, 310] on p "MUU_00015 - Niidu 16 haljastus" at bounding box center [90, 311] width 125 height 12
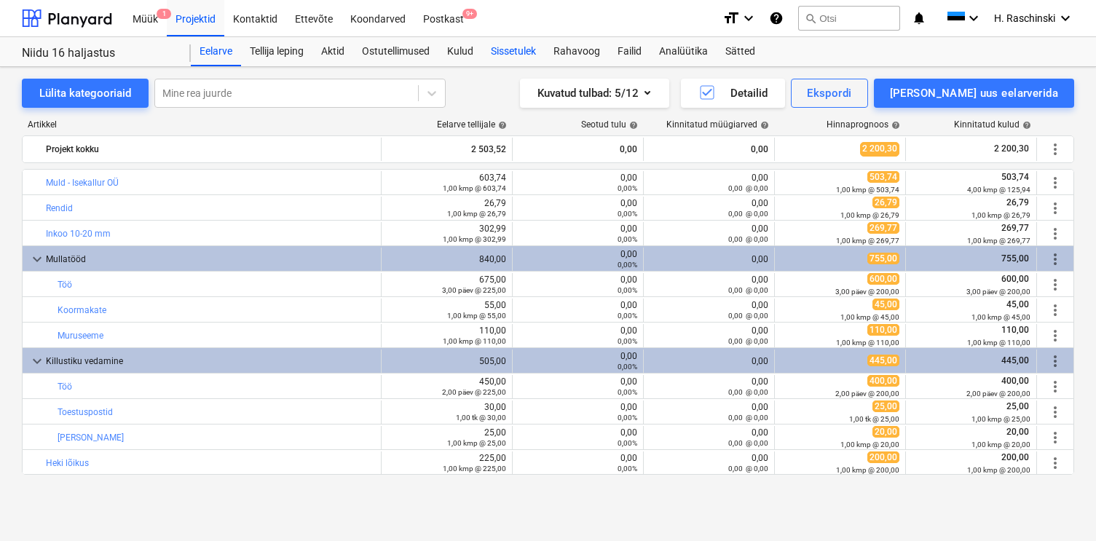
click at [508, 52] on div "Sissetulek" at bounding box center [513, 51] width 63 height 29
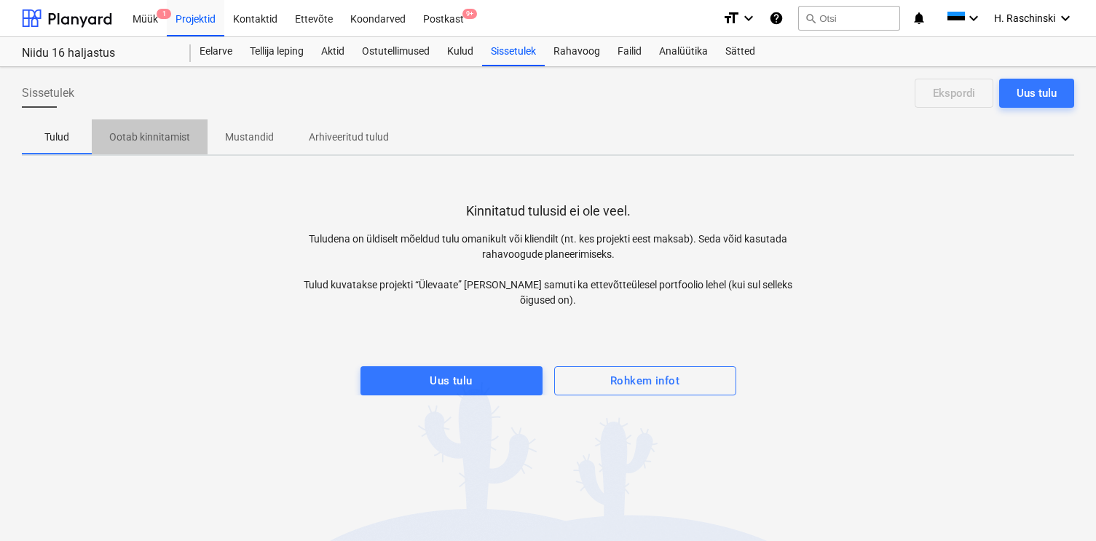
click at [157, 146] on span "Ootab kinnitamist" at bounding box center [150, 137] width 116 height 24
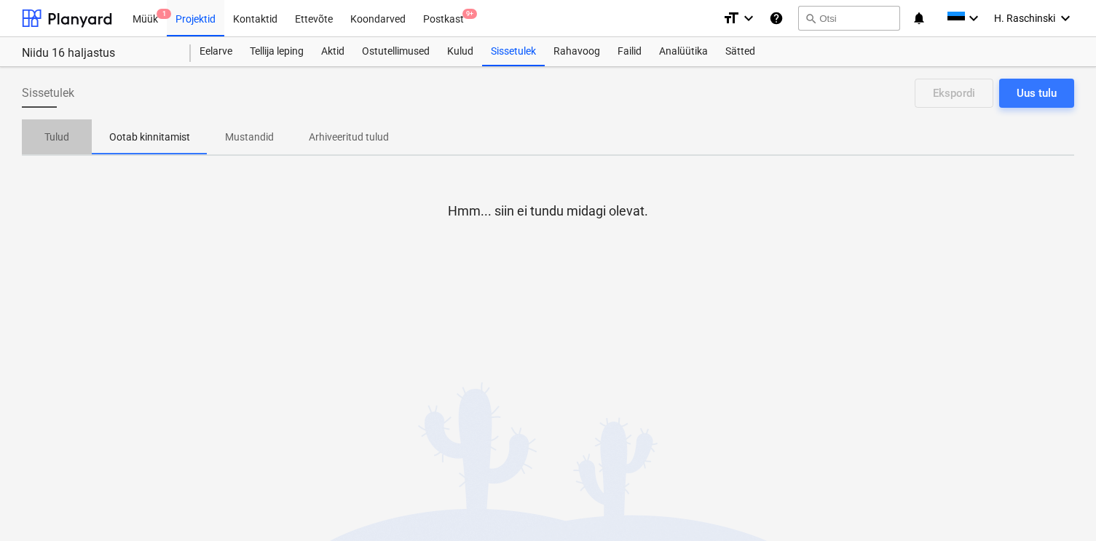
click at [66, 130] on p "Tulud" at bounding box center [56, 137] width 35 height 15
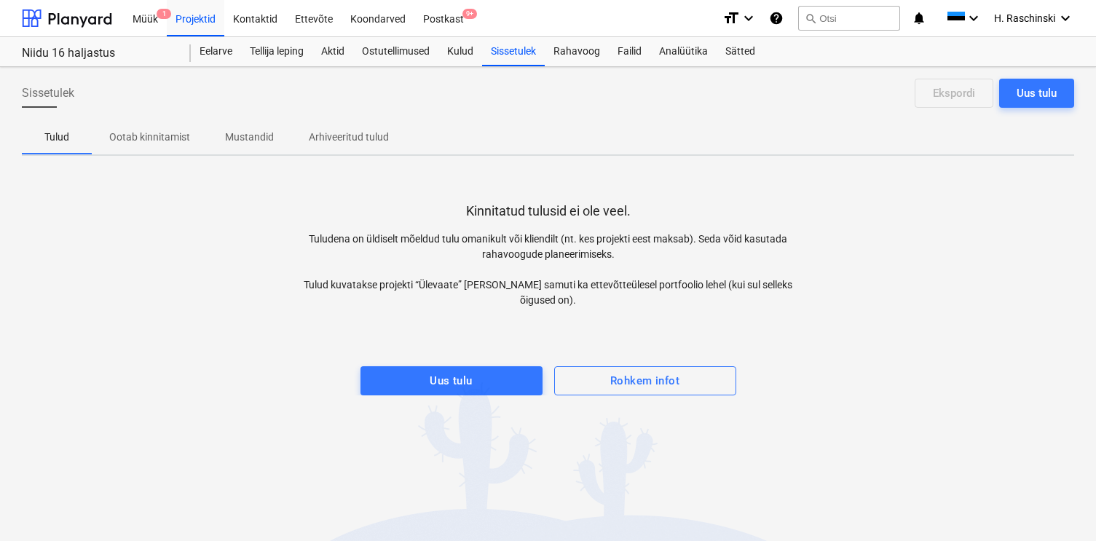
click at [489, 346] on div at bounding box center [548, 351] width 1053 height 29
click at [476, 371] on span "Uus tulu" at bounding box center [452, 380] width 150 height 19
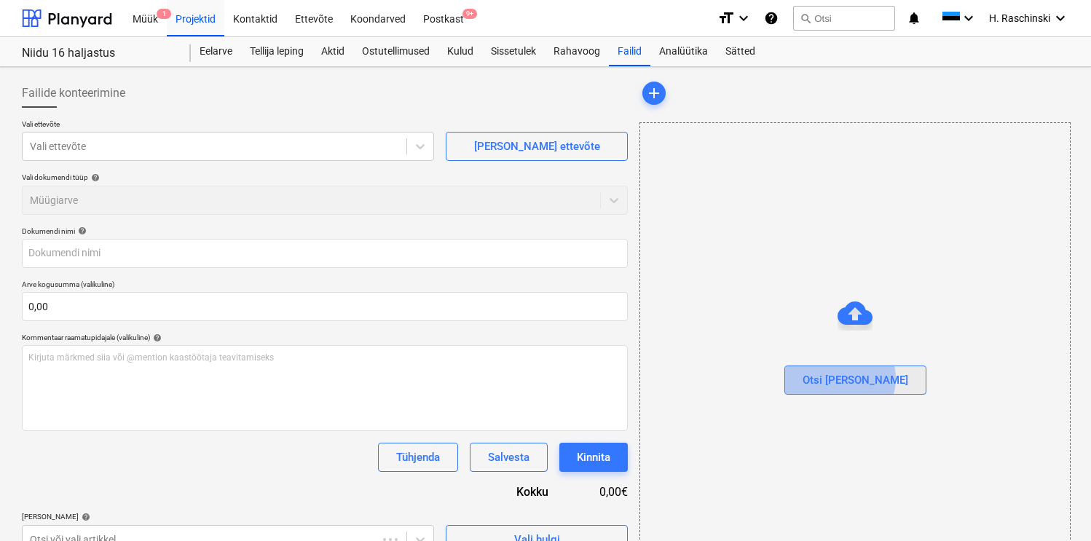
click at [870, 379] on div "Otsi [PERSON_NAME]" at bounding box center [856, 380] width 106 height 19
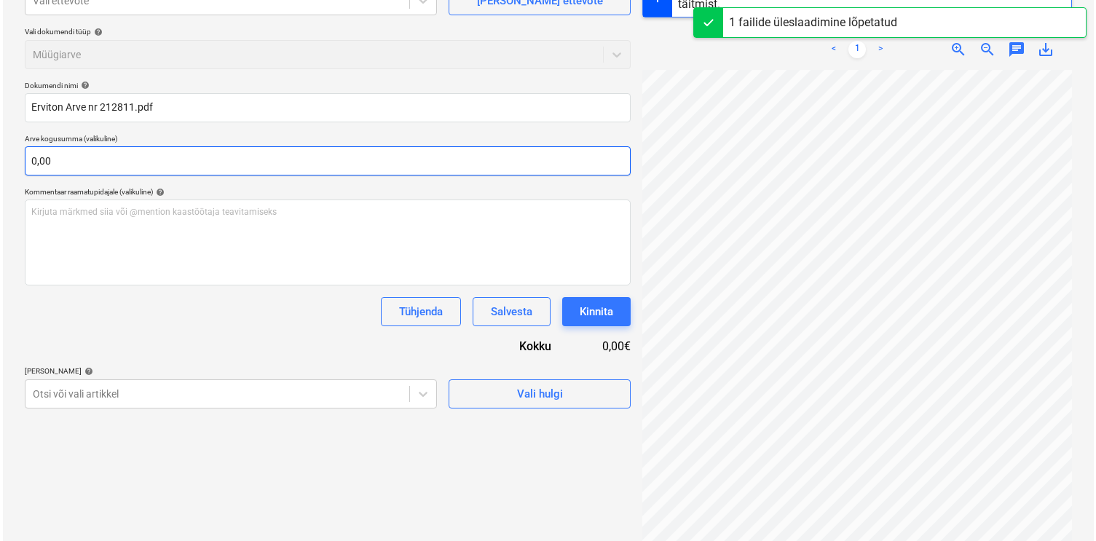
scroll to position [186, 0]
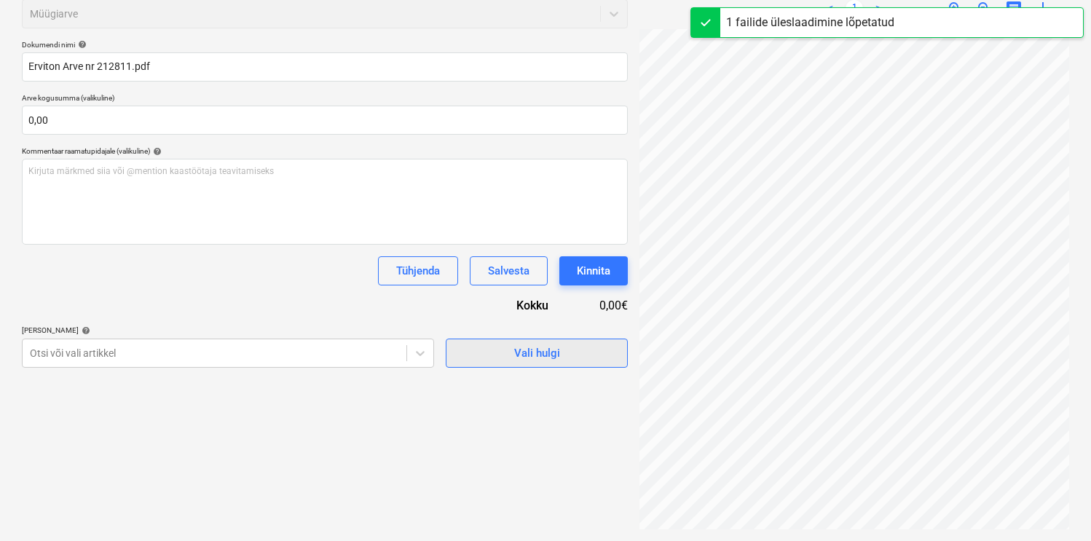
click at [487, 352] on span "Vali hulgi" at bounding box center [537, 353] width 146 height 19
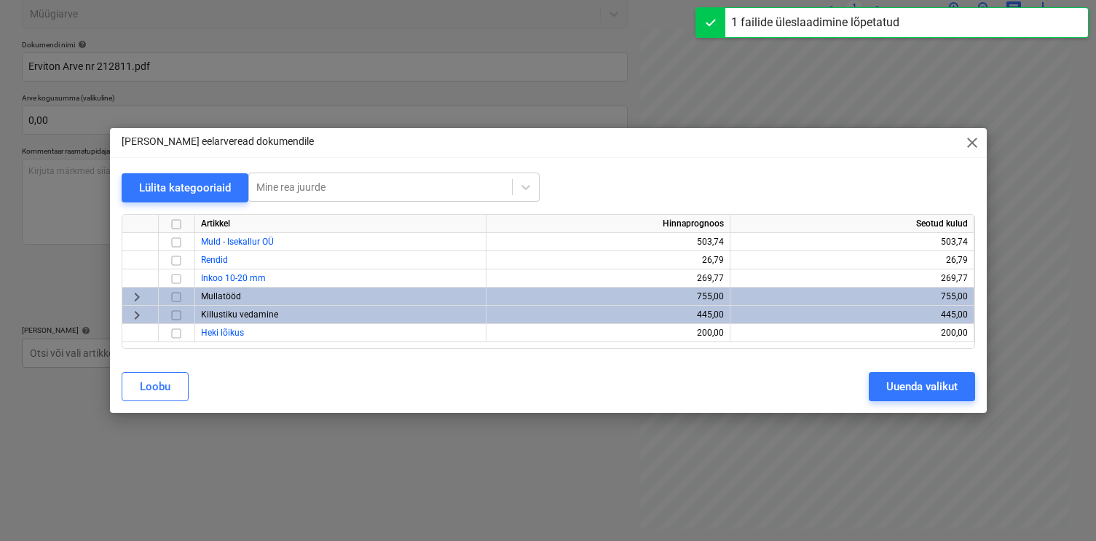
type input "212811"
click at [173, 225] on input "checkbox" at bounding box center [176, 224] width 17 height 17
checkbox input "true"
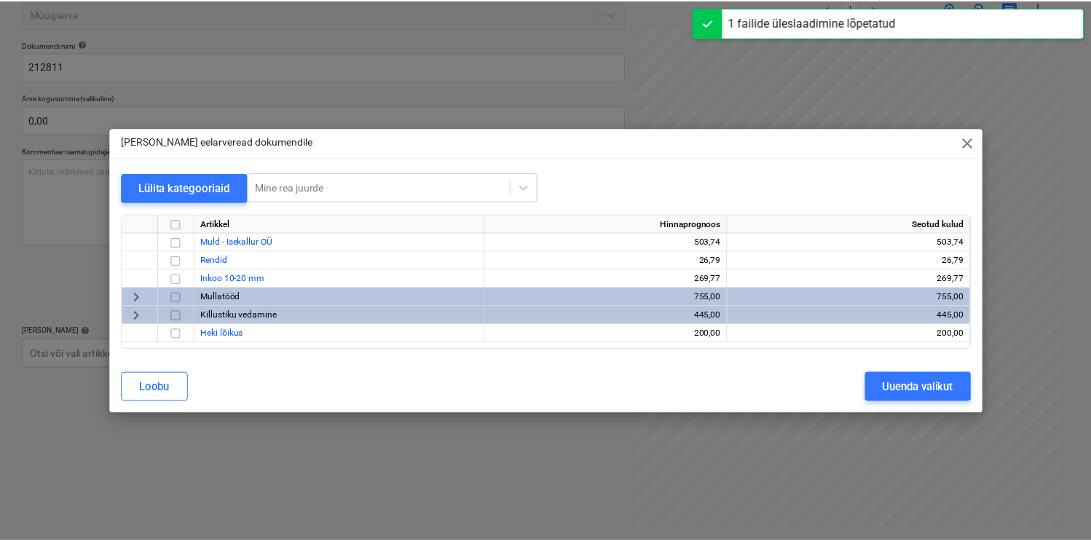
scroll to position [146, 0]
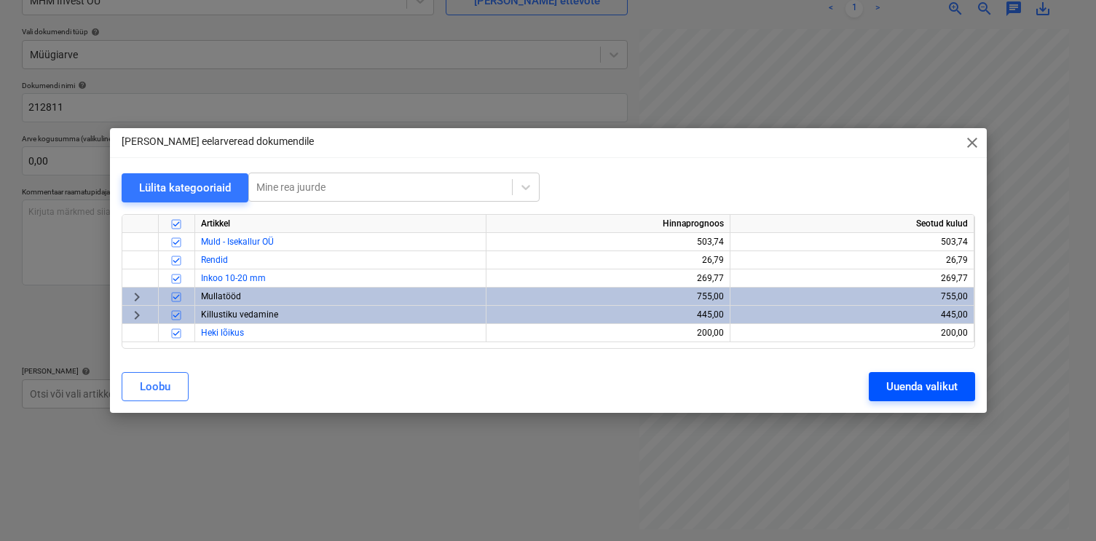
click at [954, 388] on div "Uuenda valikut" at bounding box center [921, 386] width 71 height 19
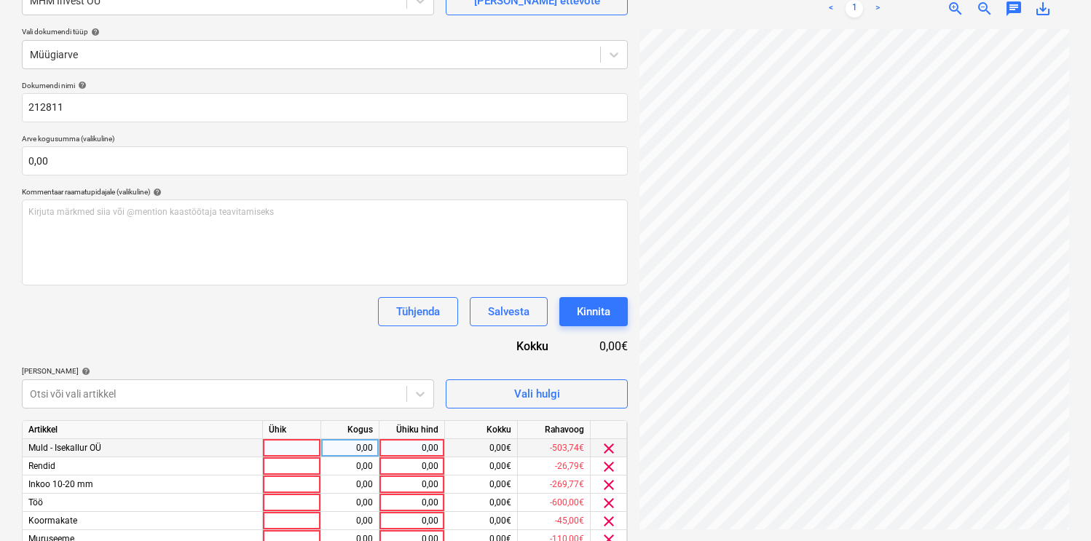
click at [286, 452] on div at bounding box center [292, 448] width 58 height 18
type input "kmp"
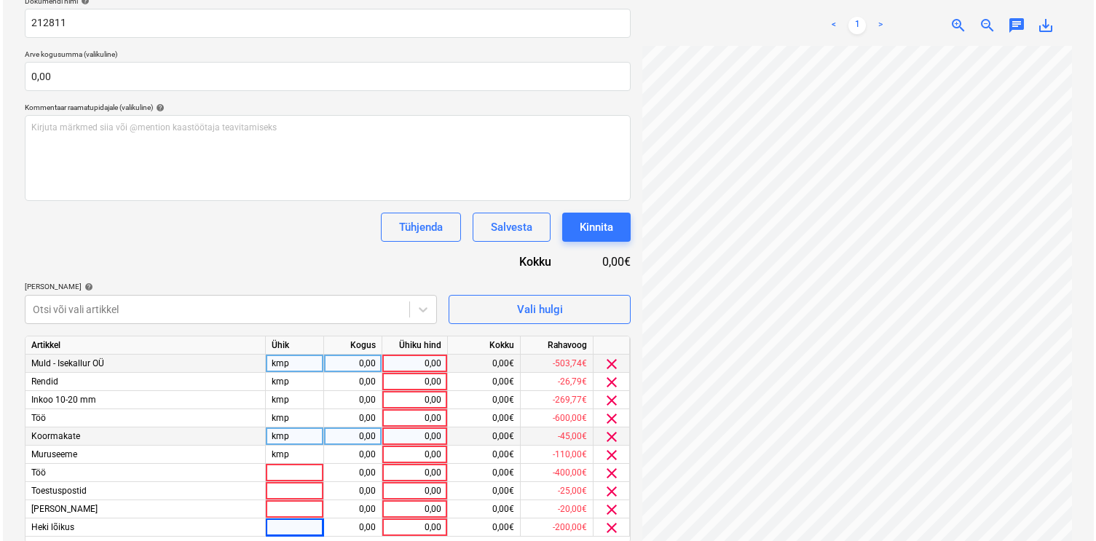
scroll to position [285, 0]
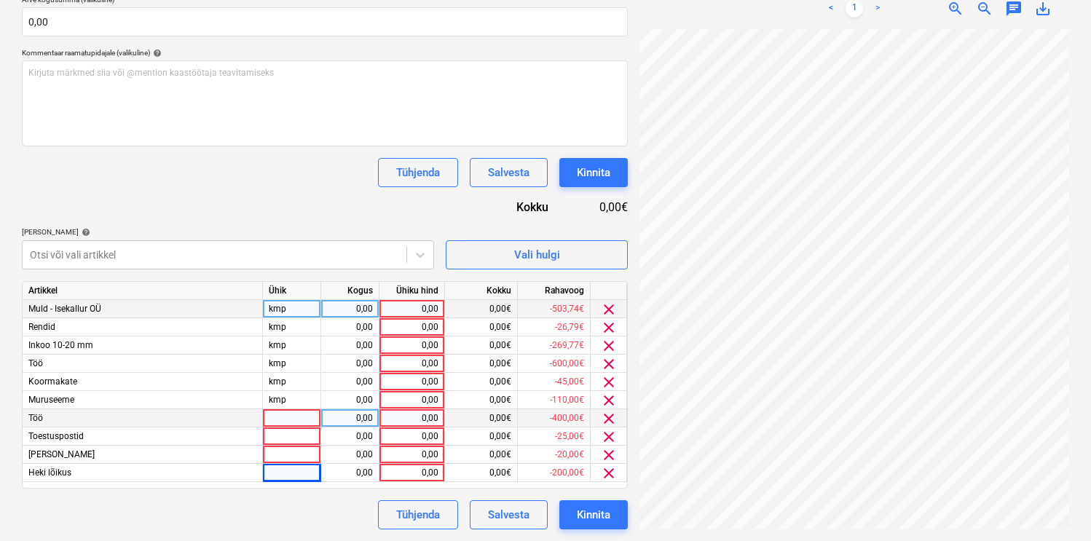
click at [284, 423] on div at bounding box center [292, 418] width 58 height 18
type input "kmp"
click at [353, 302] on div "0,00" at bounding box center [350, 309] width 46 height 18
type input "1"
click at [412, 304] on div "0,00" at bounding box center [411, 309] width 53 height 18
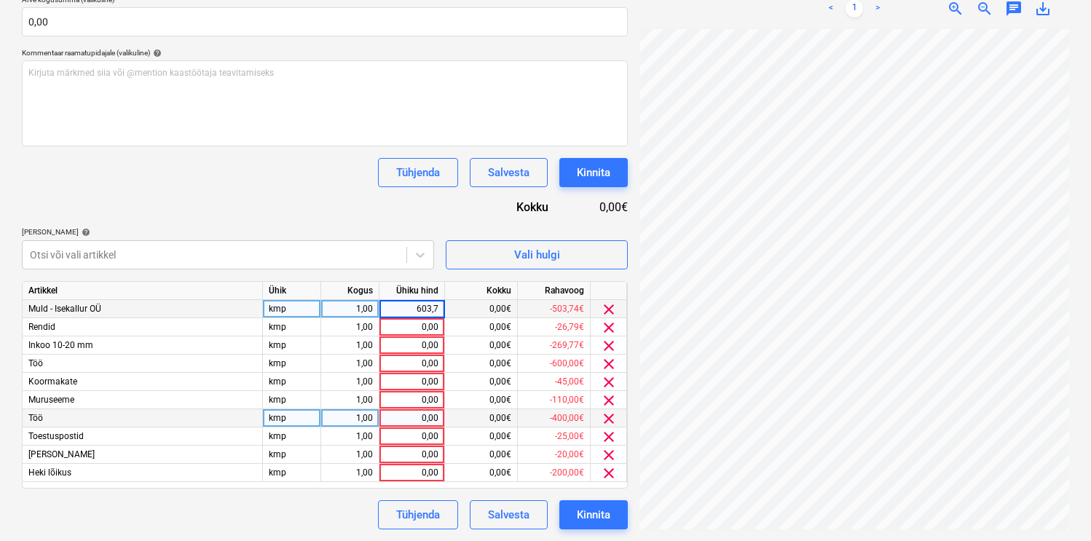
type input "603,74"
type input "26,79"
type input "302,99"
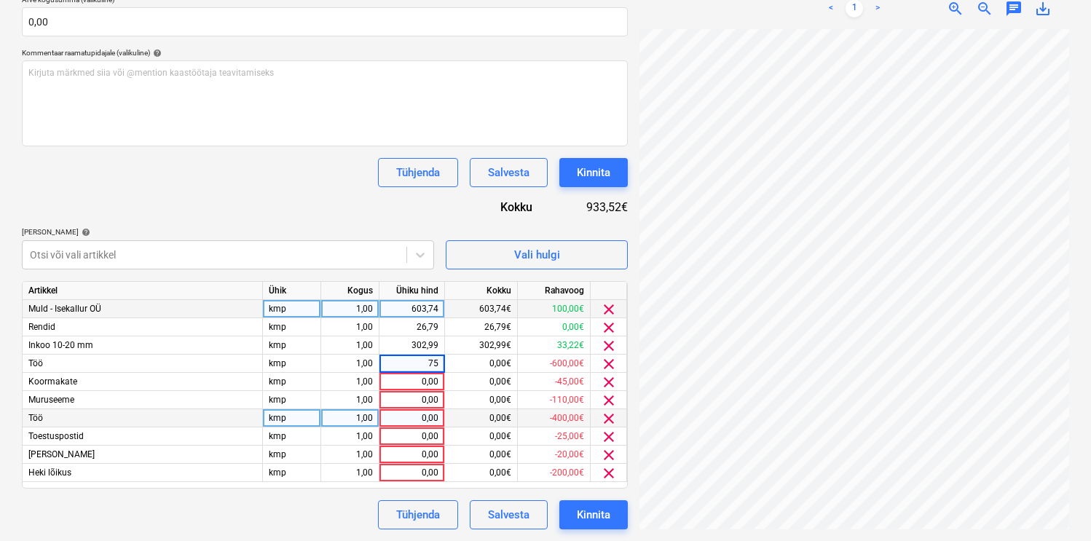
type input "7"
type input "675"
type input "55"
type input "110"
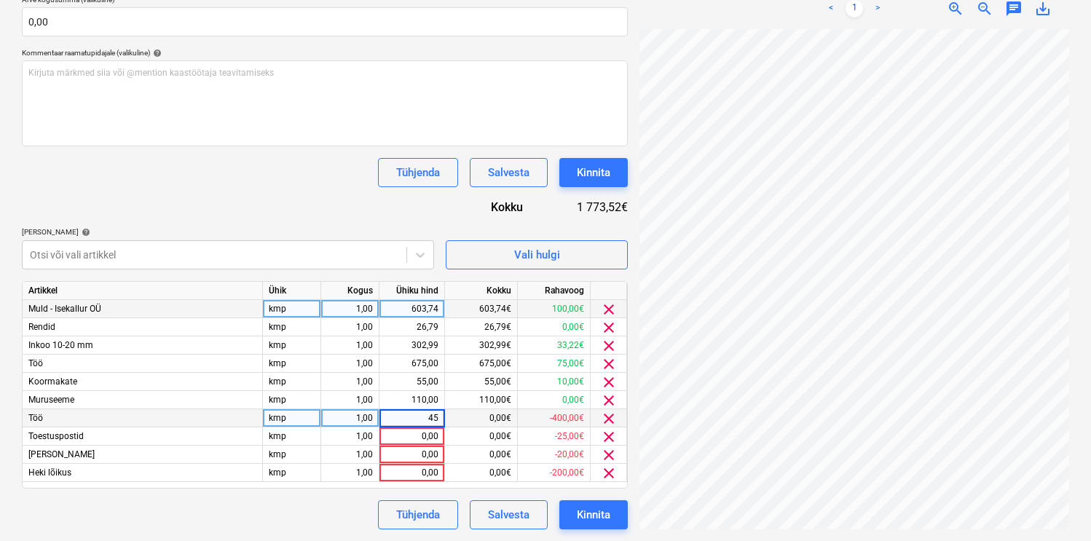
type input "450"
type input "25"
type input "225"
click at [309, 509] on div "Tühjenda Salvesta Kinnita" at bounding box center [325, 514] width 606 height 29
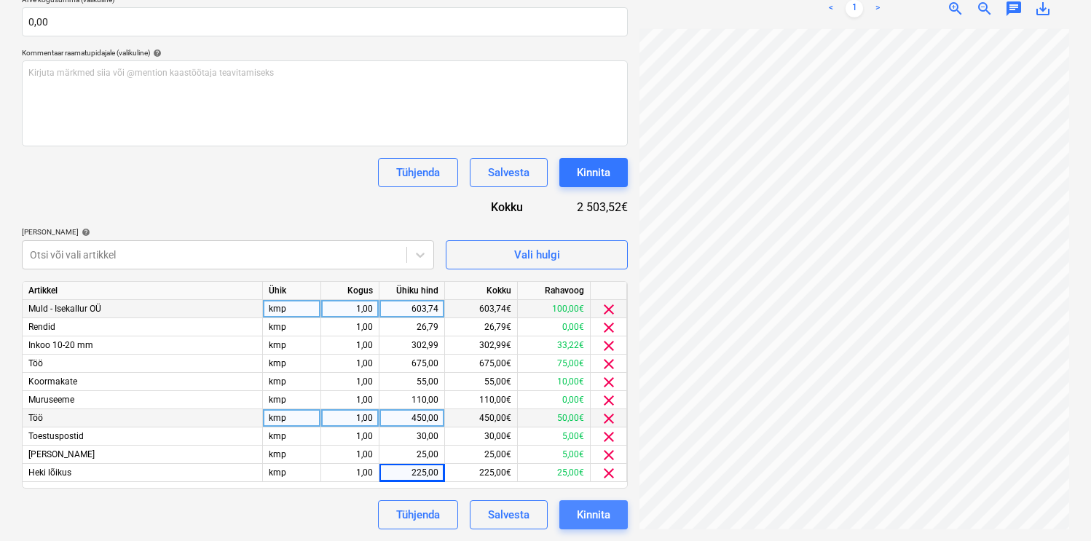
click at [596, 508] on div "Kinnita" at bounding box center [594, 515] width 34 height 19
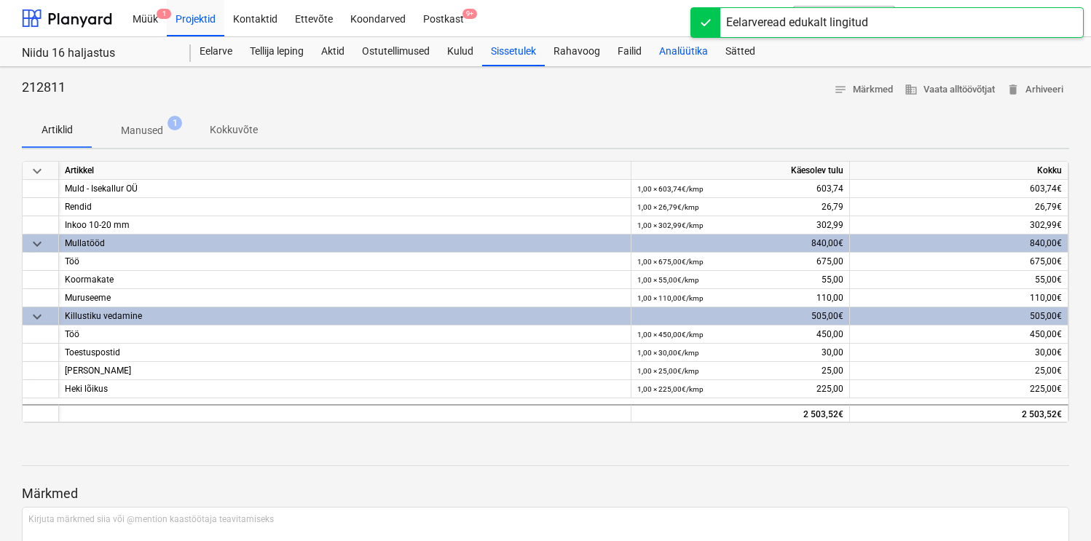
click at [681, 60] on div "Analüütika" at bounding box center [683, 51] width 66 height 29
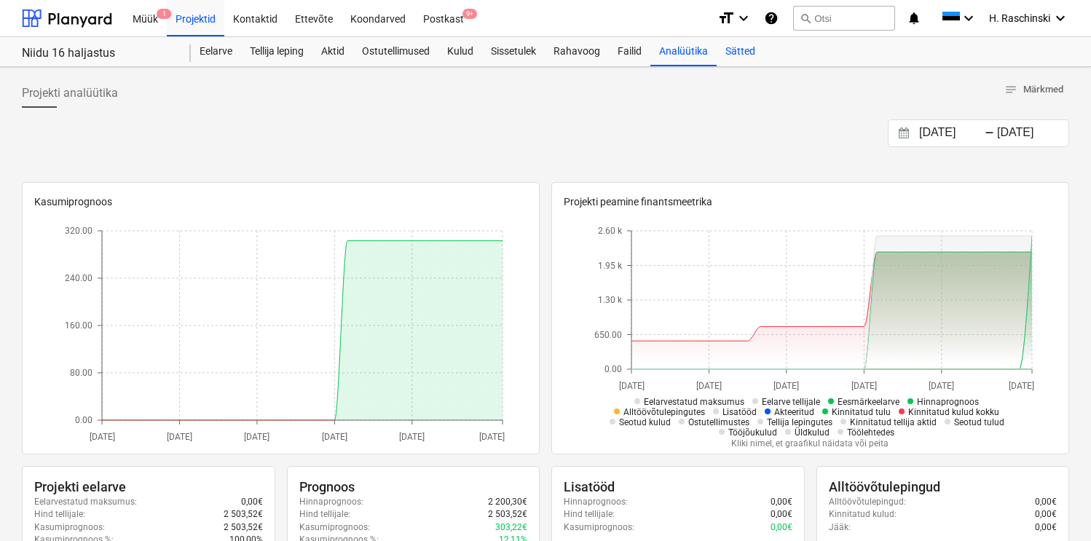
click at [741, 56] on div "Sätted" at bounding box center [740, 51] width 47 height 29
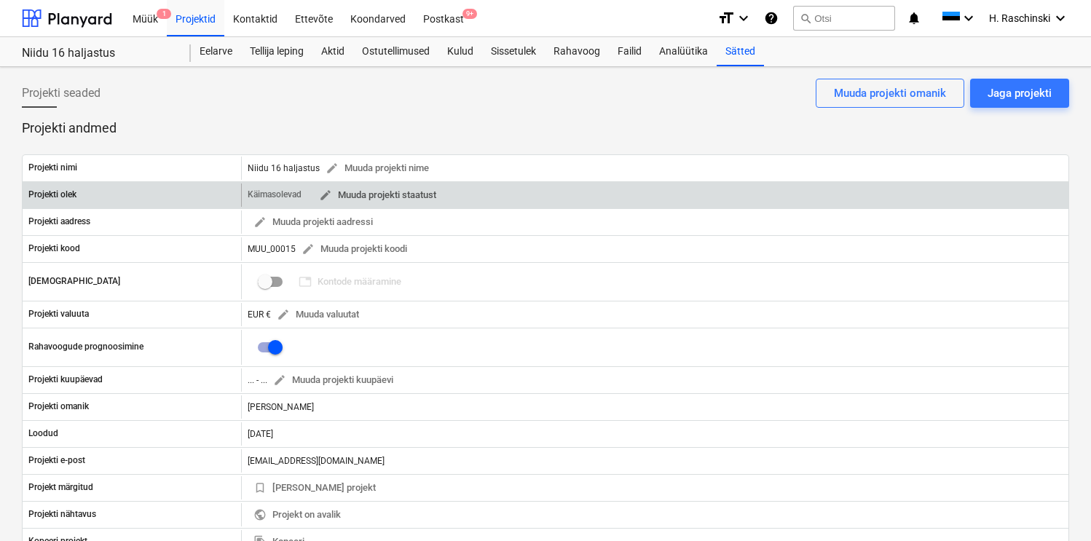
click at [425, 198] on span "edit Muuda projekti staatust" at bounding box center [377, 195] width 117 height 17
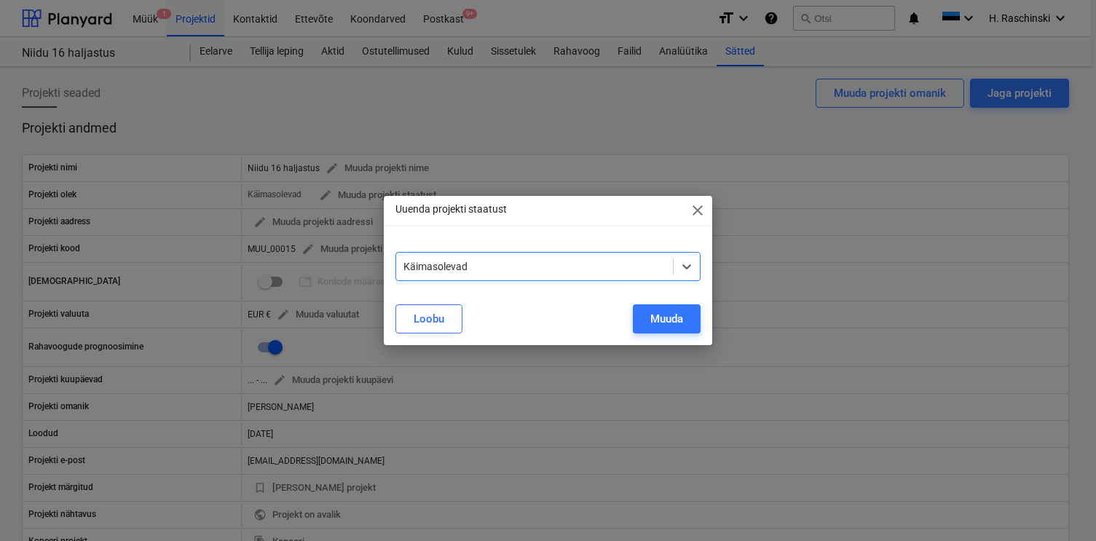
click at [424, 259] on div "Käimasolevad" at bounding box center [535, 266] width 278 height 20
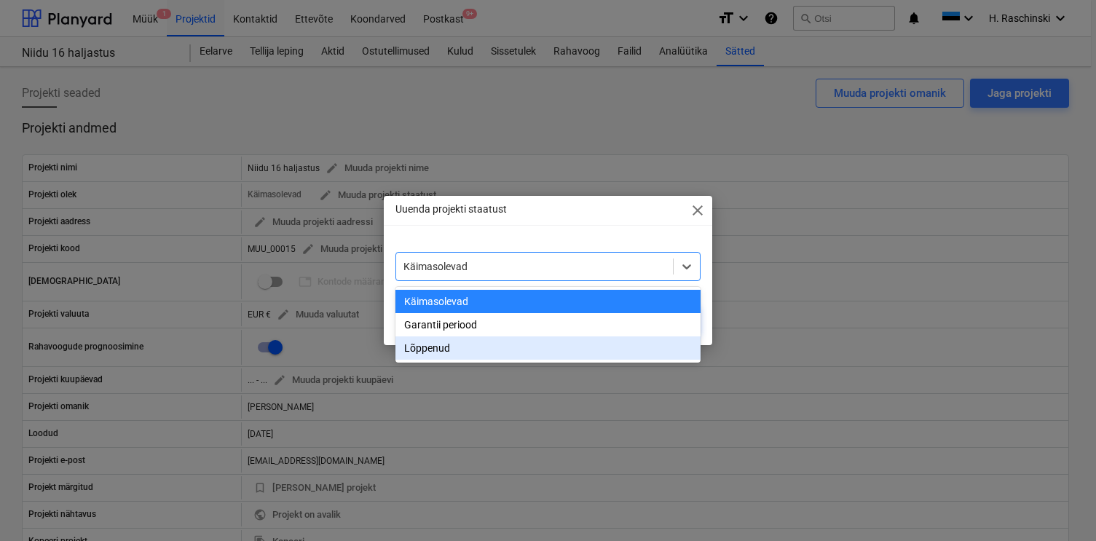
click at [422, 345] on div "Lõppenud" at bounding box center [549, 348] width 306 height 23
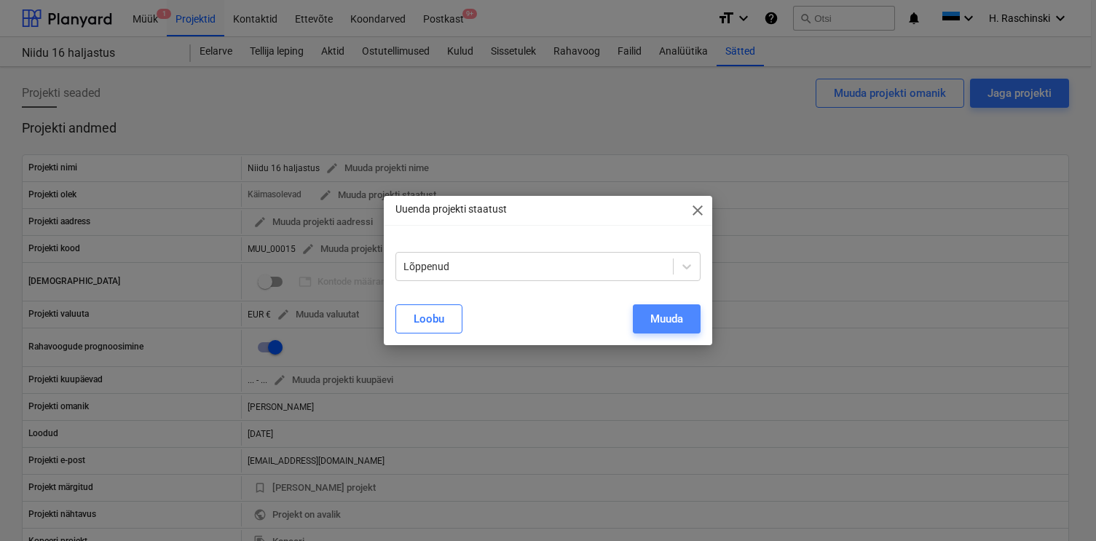
click at [644, 314] on button "Muuda" at bounding box center [667, 318] width 68 height 29
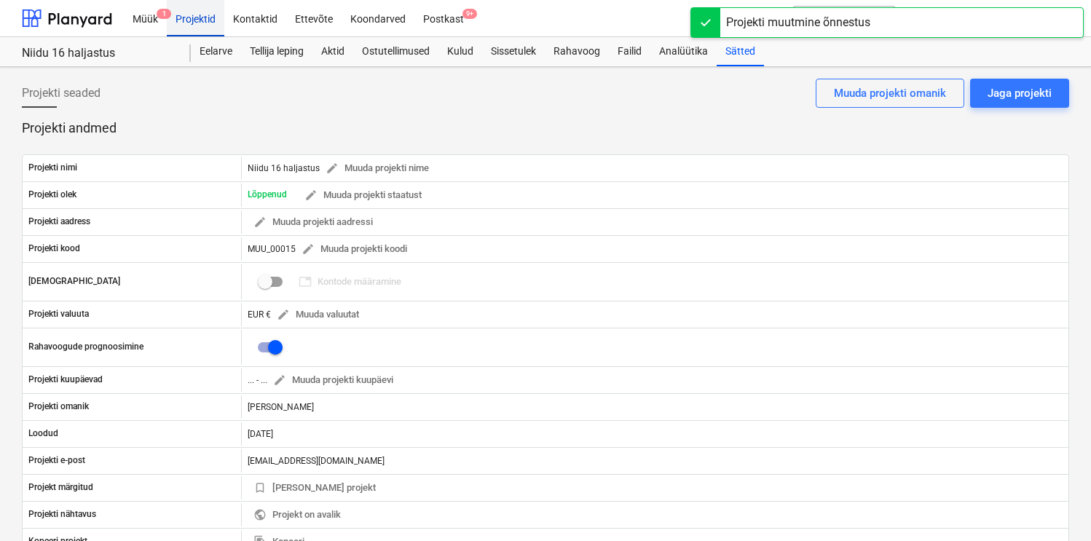
click at [201, 24] on div "Projektid" at bounding box center [196, 17] width 58 height 37
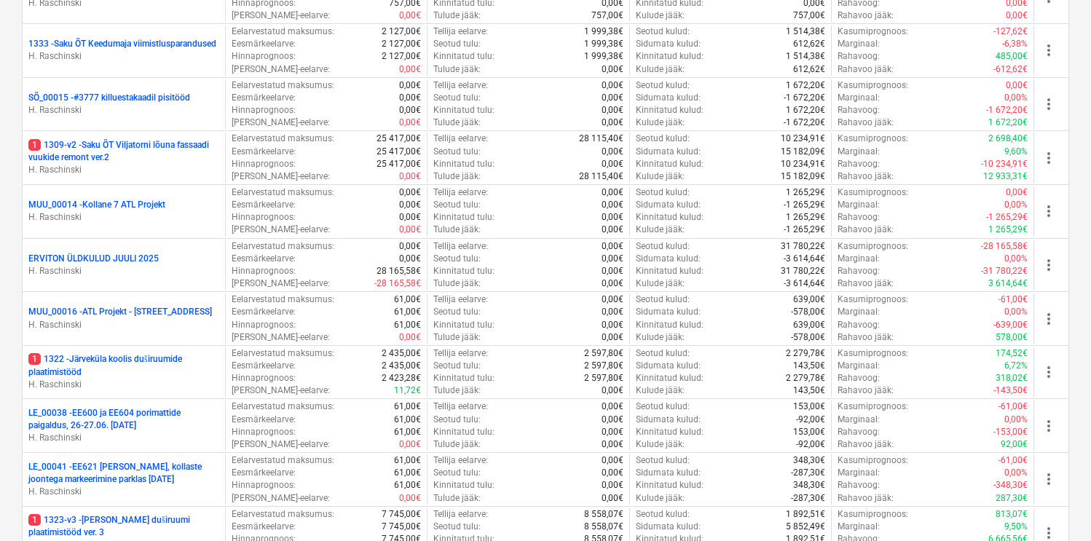
scroll to position [650, 0]
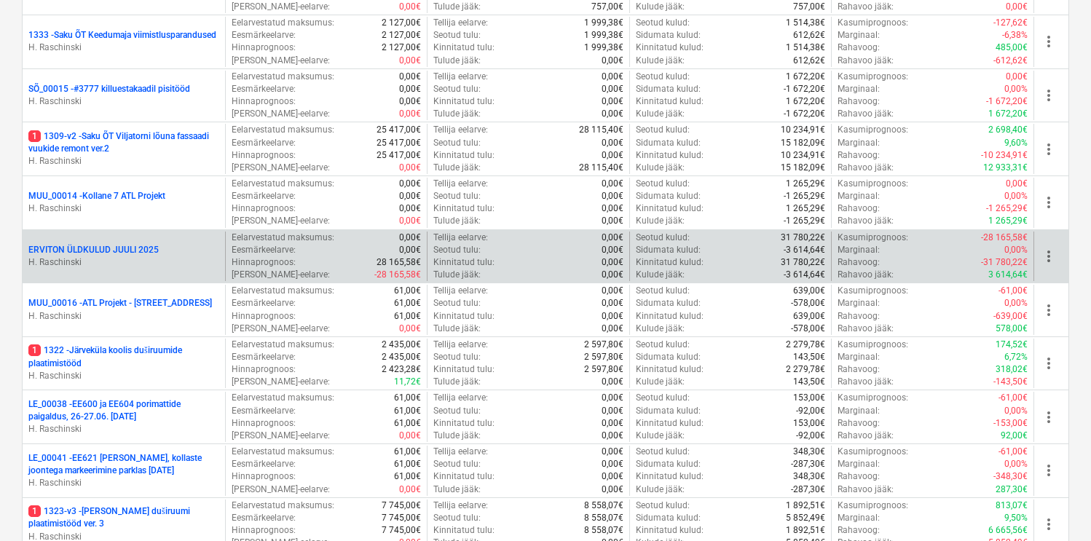
click at [146, 248] on p "ERVITON ÜLDKULUD JUULI 2025" at bounding box center [93, 250] width 130 height 12
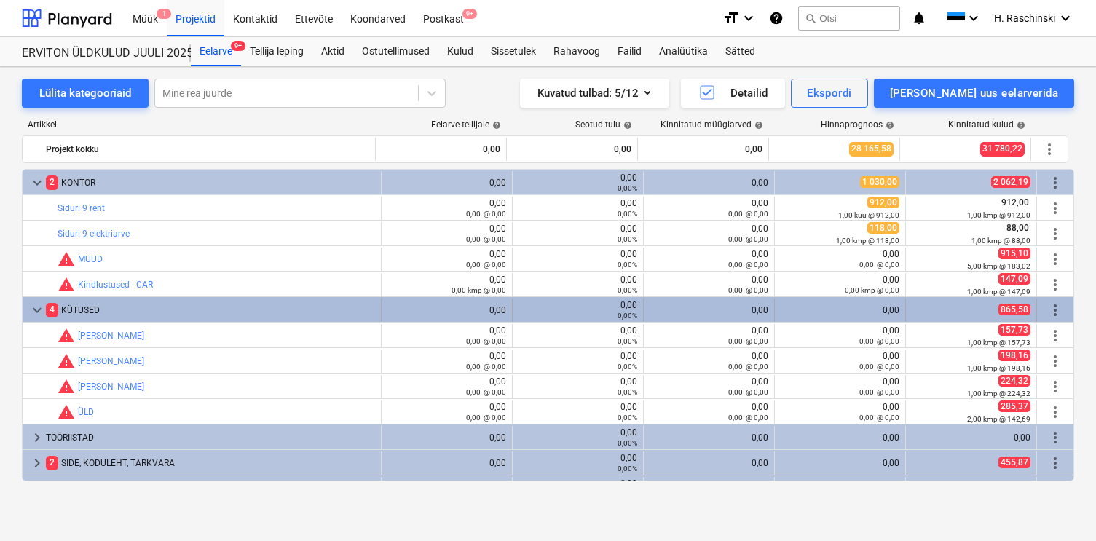
click at [34, 314] on span "keyboard_arrow_down" at bounding box center [36, 310] width 17 height 17
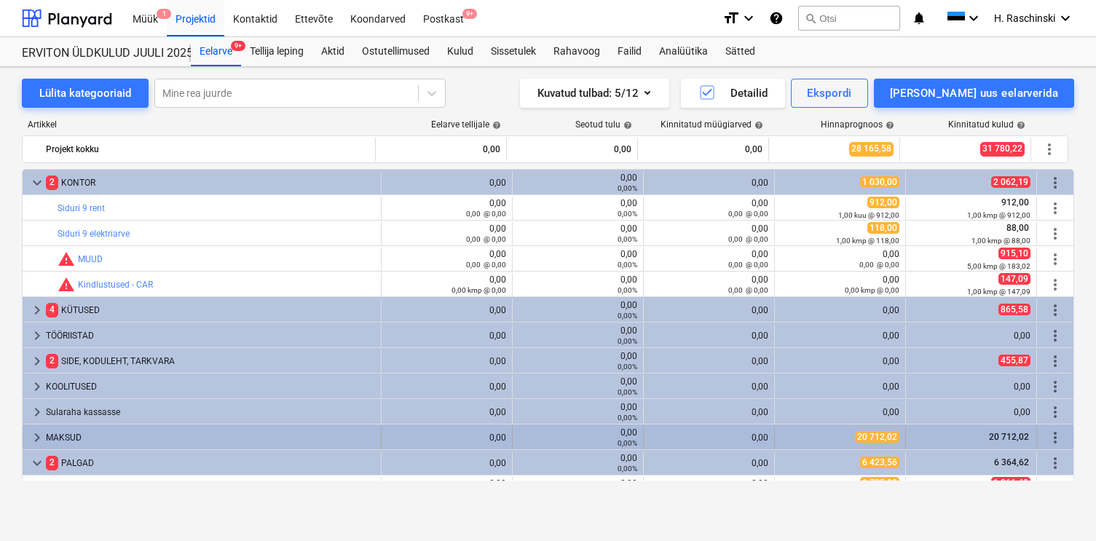
click at [31, 433] on span "keyboard_arrow_right" at bounding box center [36, 437] width 17 height 17
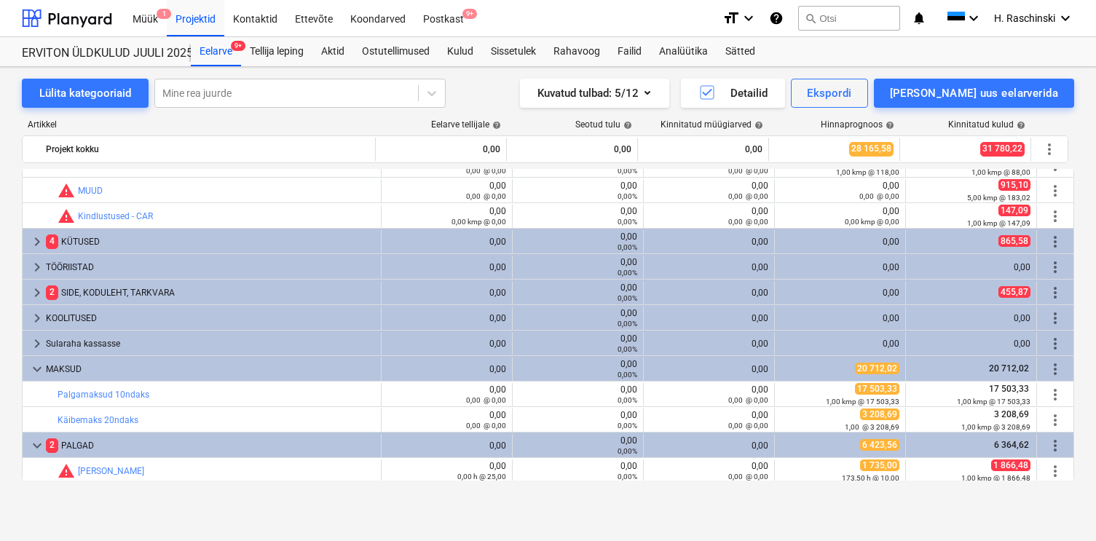
scroll to position [81, 0]
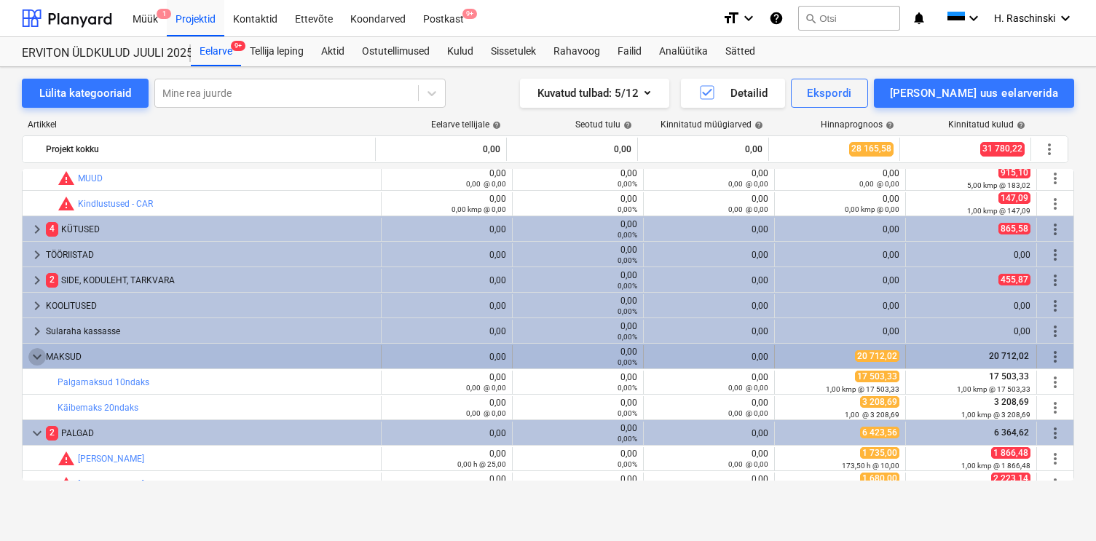
click at [34, 363] on span "keyboard_arrow_down" at bounding box center [36, 356] width 17 height 17
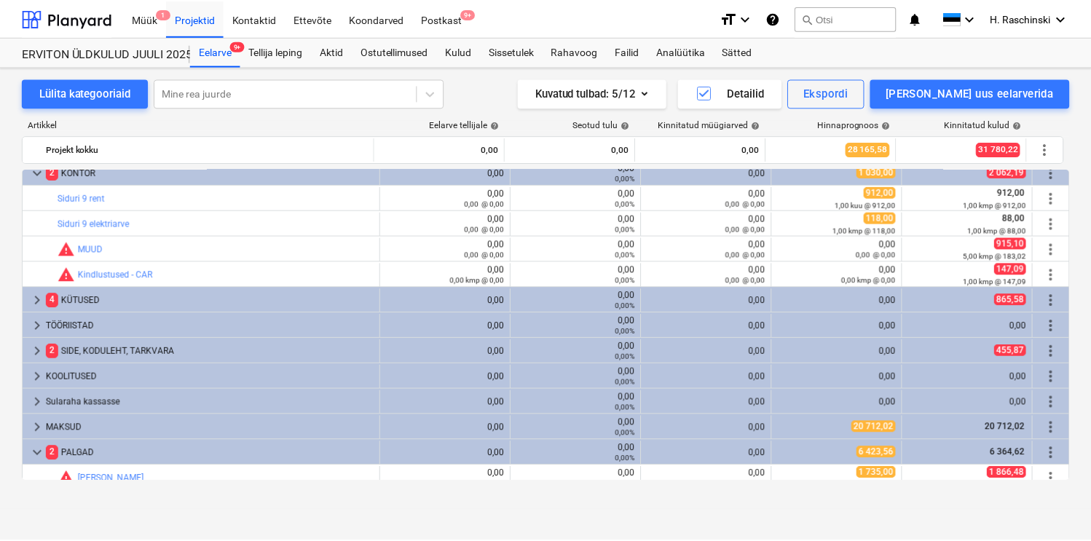
scroll to position [0, 0]
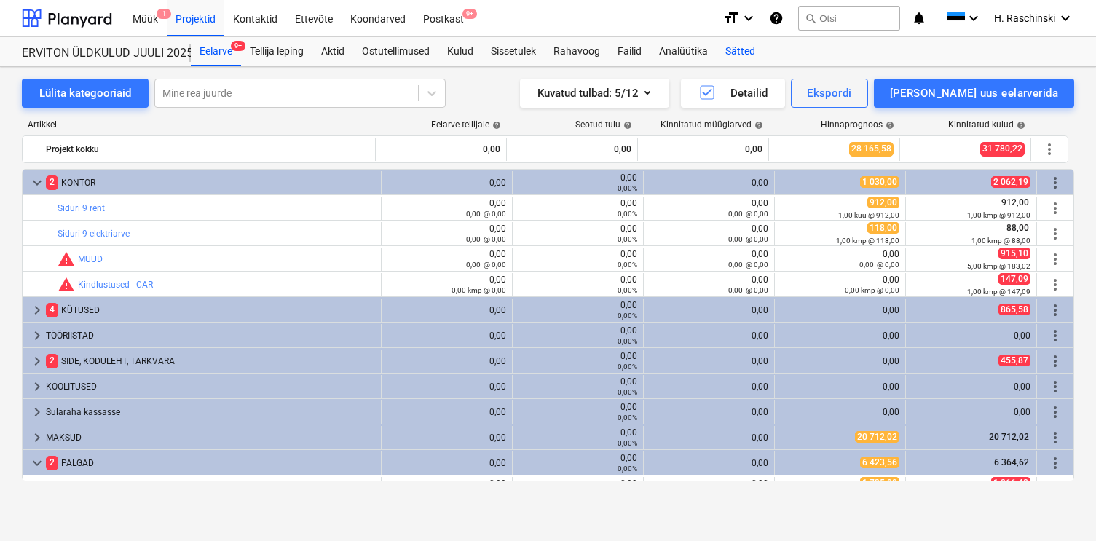
click at [729, 52] on div "Sätted" at bounding box center [740, 51] width 47 height 29
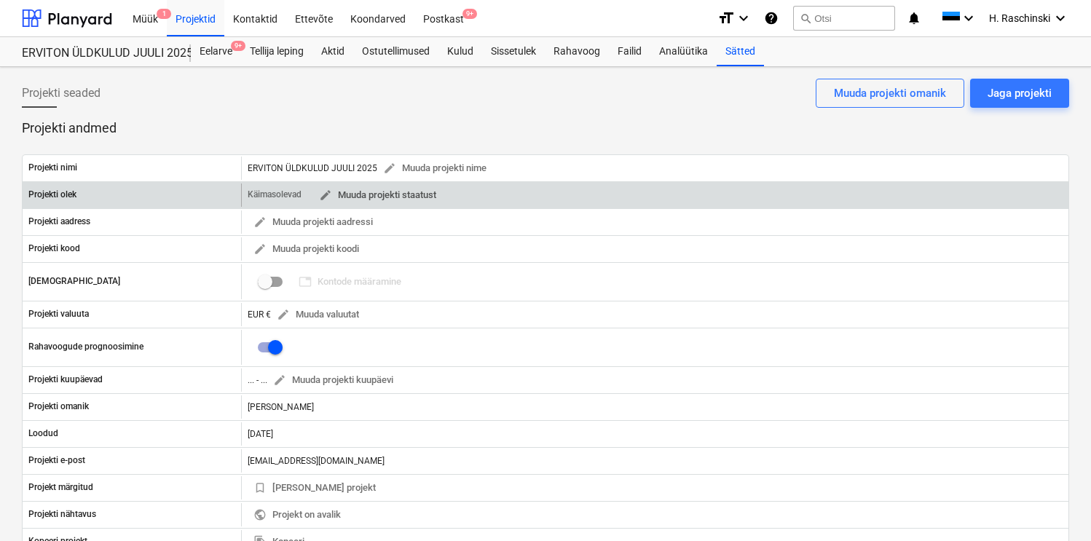
click at [416, 201] on span "edit Muuda projekti staatust" at bounding box center [377, 195] width 117 height 17
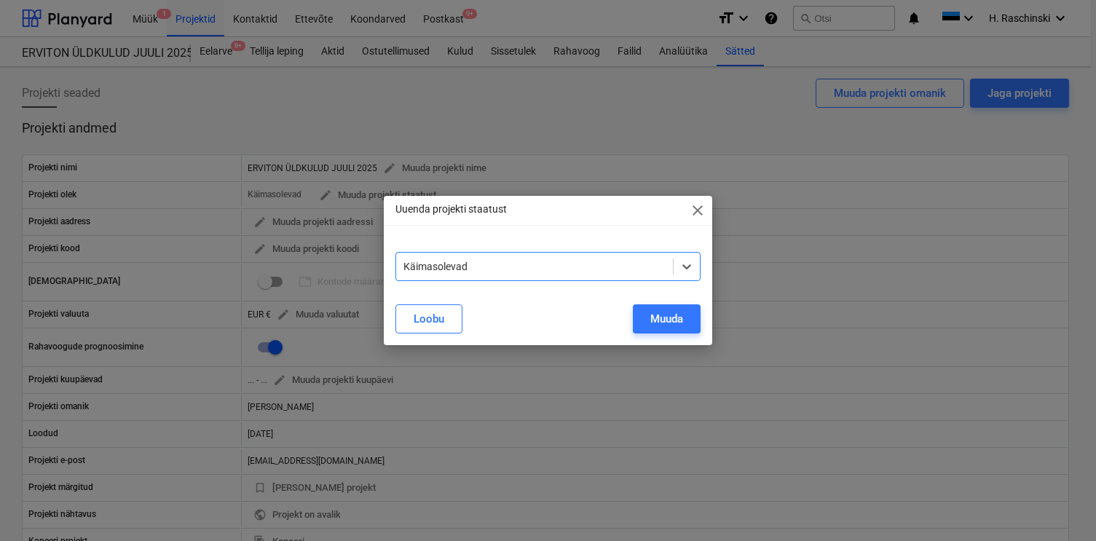
click at [425, 263] on div at bounding box center [535, 266] width 263 height 15
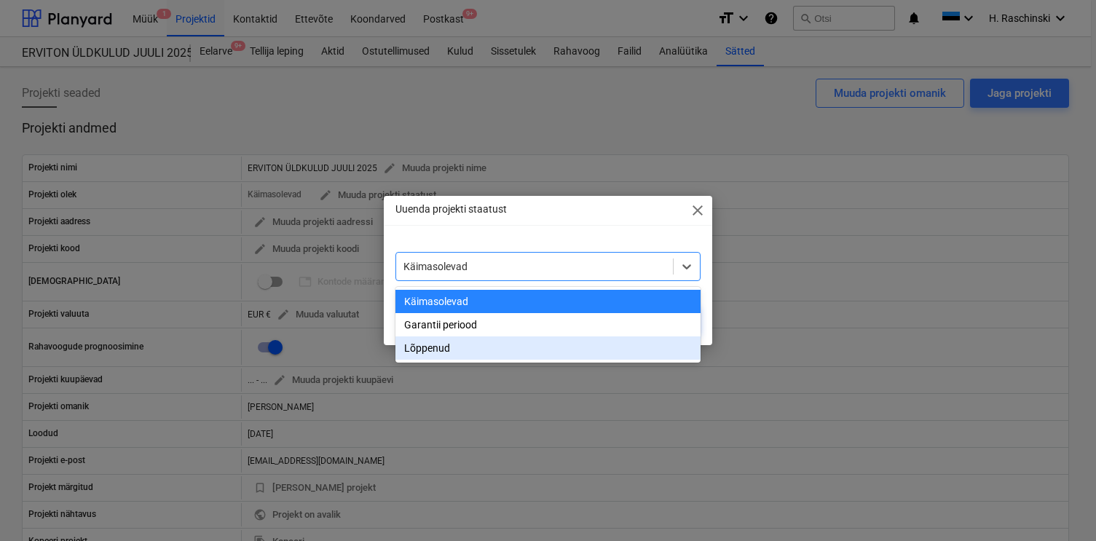
click at [430, 350] on div "Lõppenud" at bounding box center [549, 348] width 306 height 23
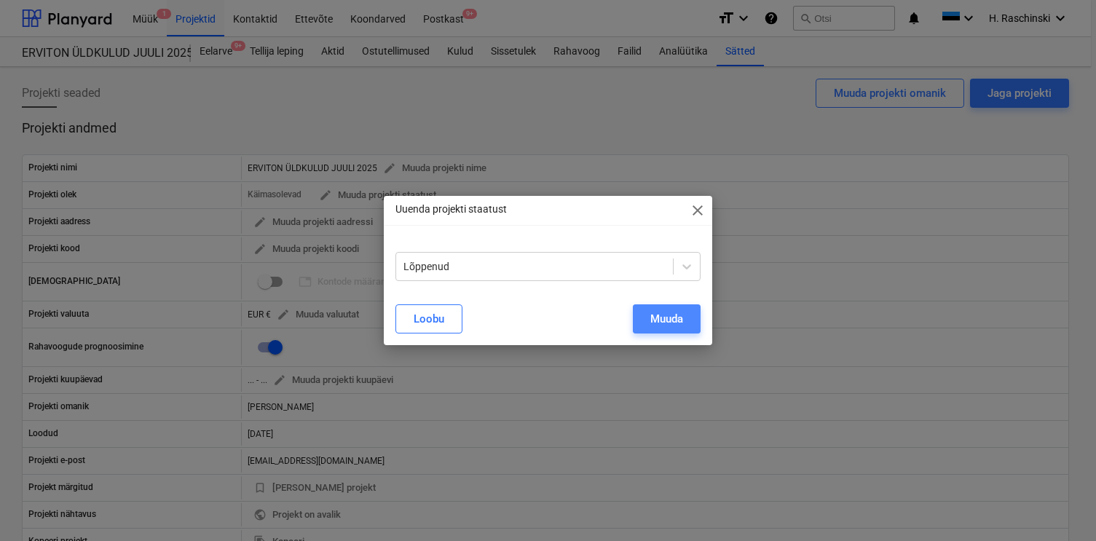
click at [647, 317] on button "Muuda" at bounding box center [667, 318] width 68 height 29
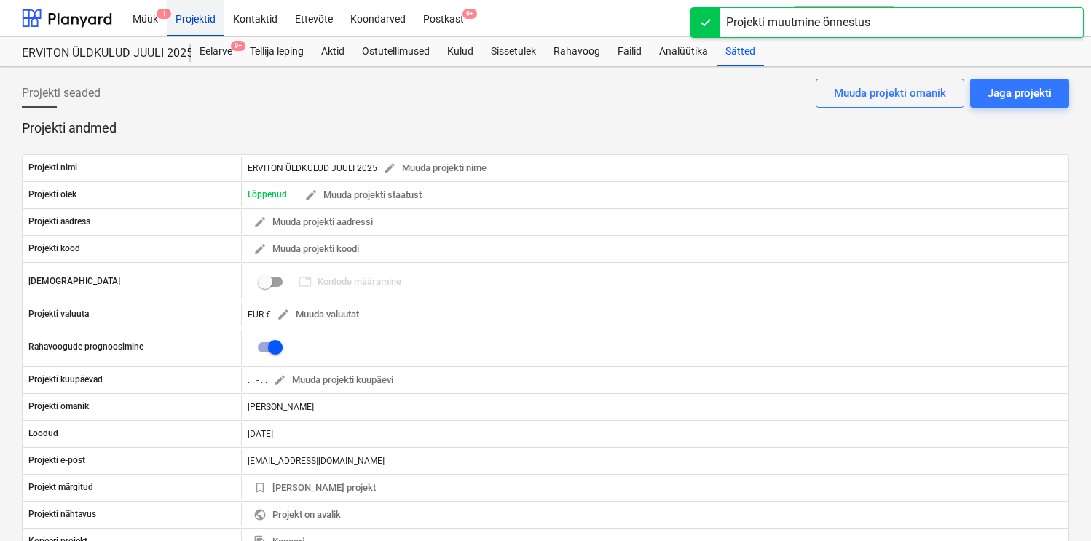
click at [189, 20] on div "Projektid" at bounding box center [196, 17] width 58 height 37
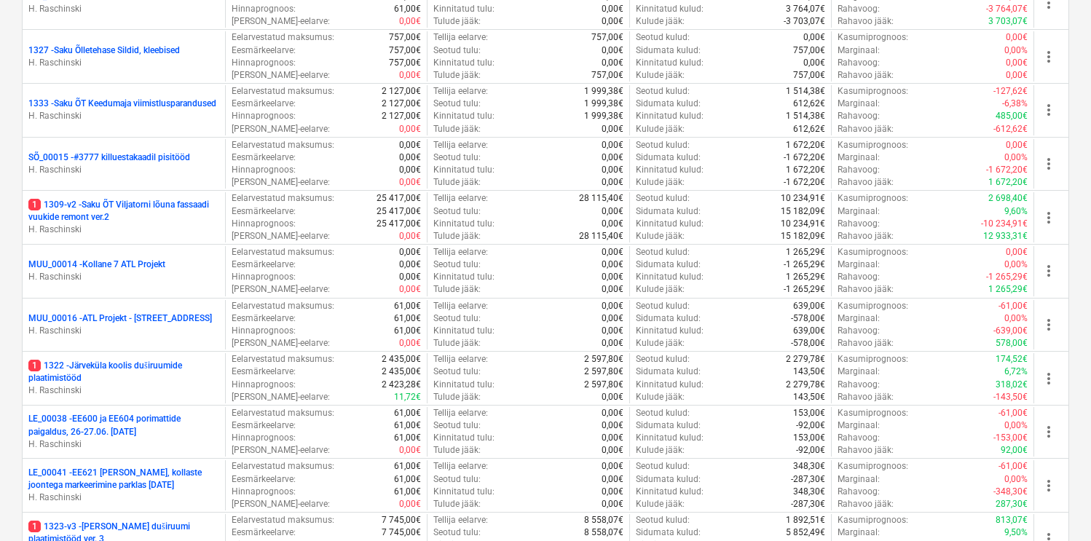
scroll to position [583, 0]
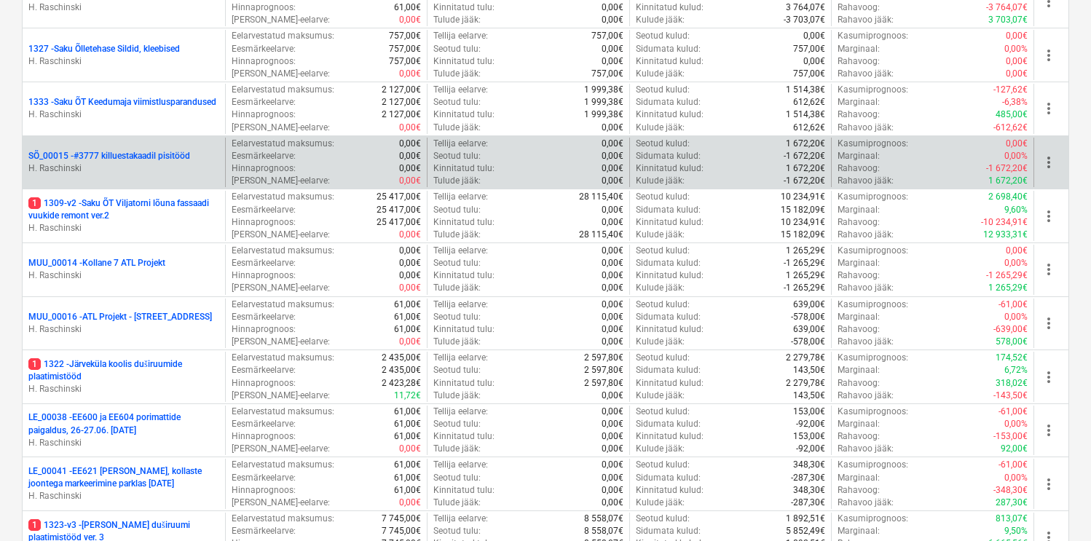
click at [174, 154] on p "SÕ_00015 - #3777 killuestakaadil pisitööd" at bounding box center [109, 156] width 162 height 12
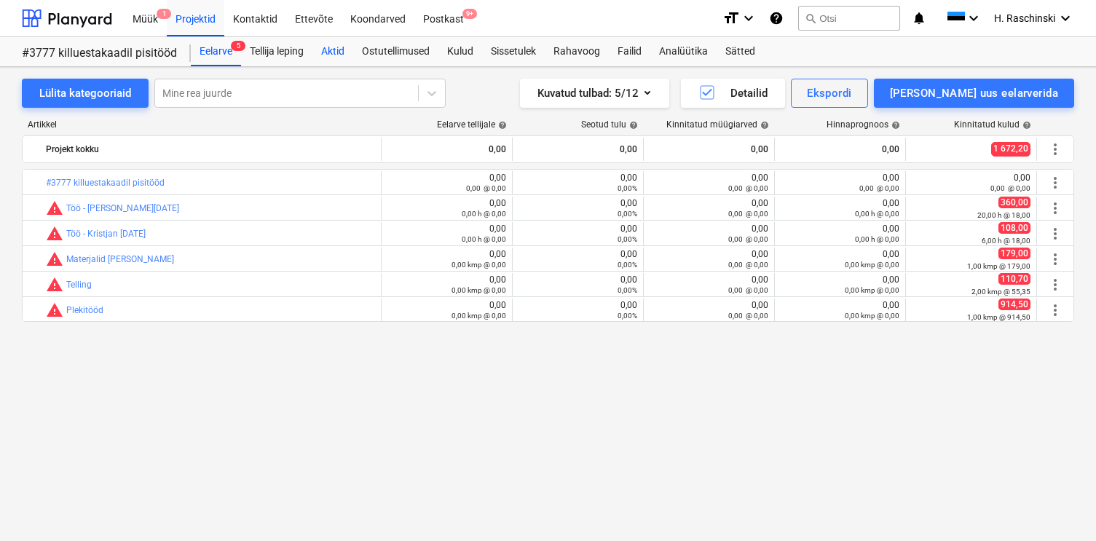
click at [330, 55] on div "Aktid" at bounding box center [332, 51] width 41 height 29
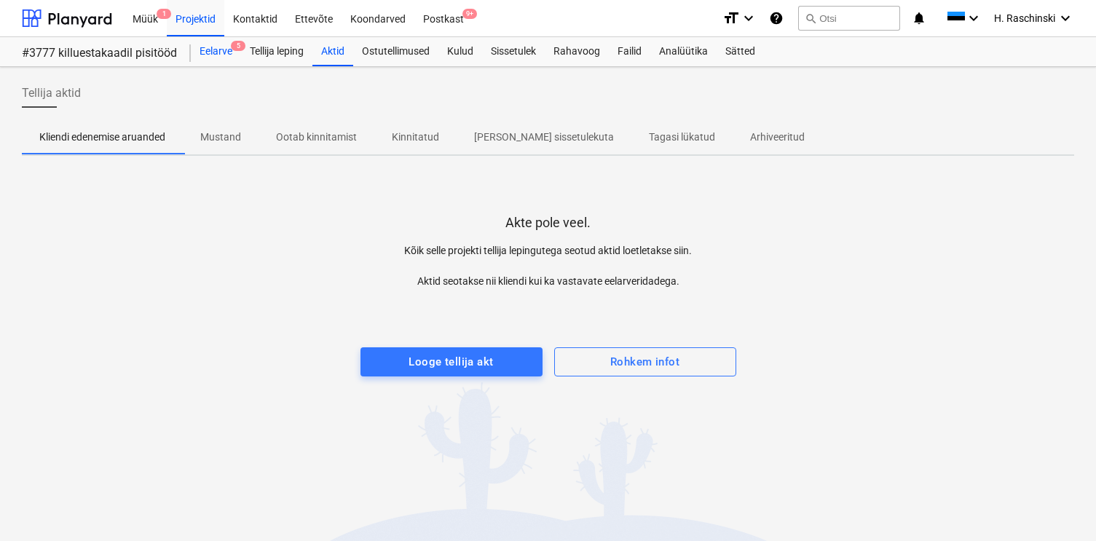
click at [228, 52] on div "Eelarve 5" at bounding box center [216, 51] width 50 height 29
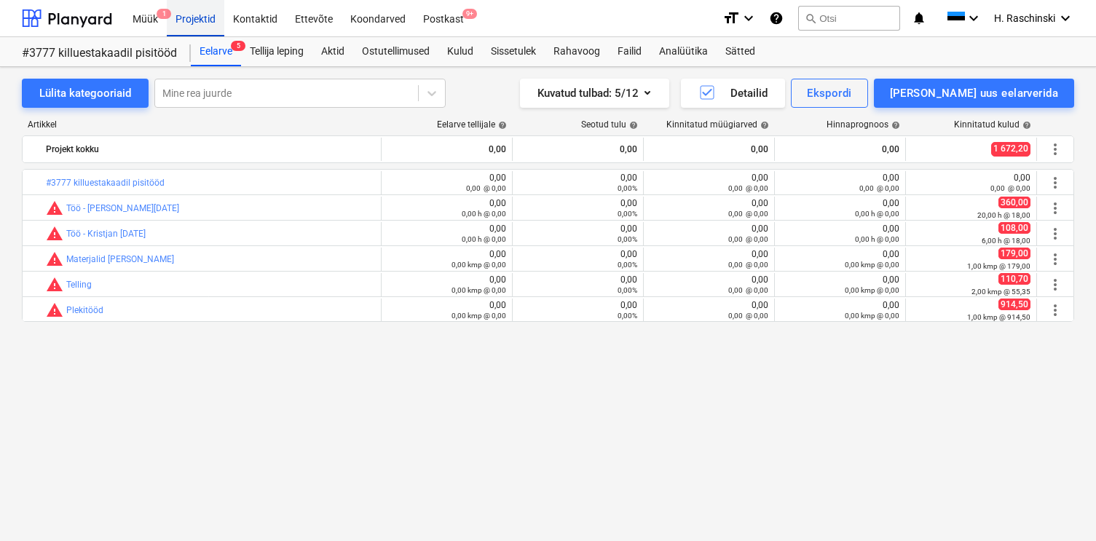
click at [197, 20] on div "Projektid" at bounding box center [196, 17] width 58 height 37
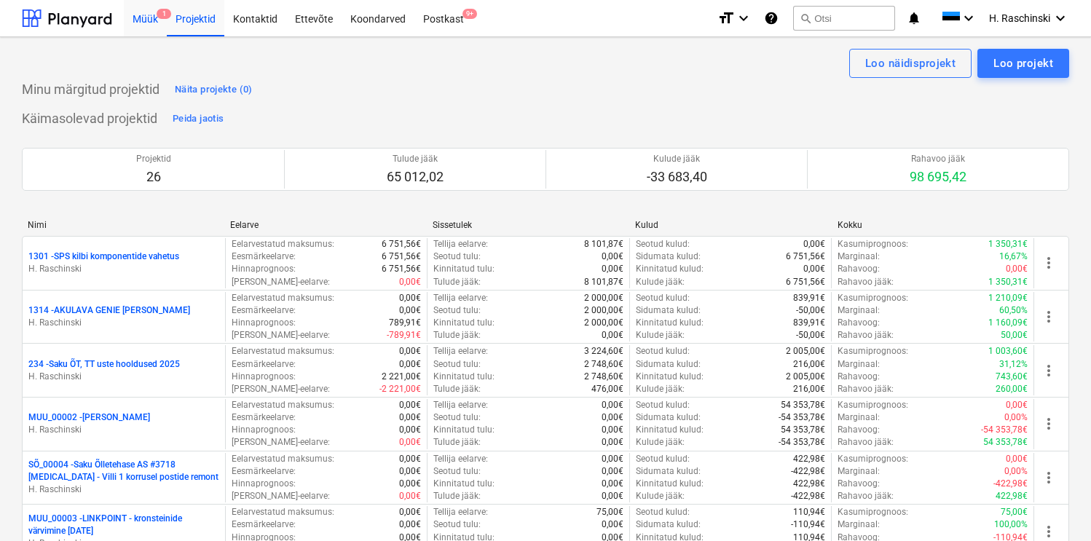
click at [147, 23] on div "Müük 1" at bounding box center [145, 17] width 43 height 37
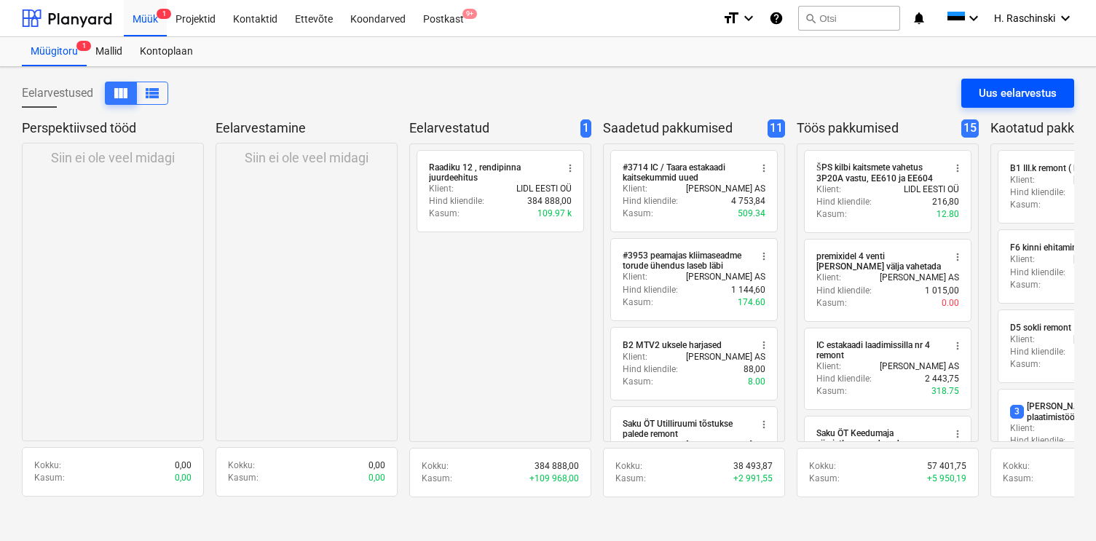
click at [980, 87] on div "Uus eelarvestus" at bounding box center [1018, 93] width 78 height 19
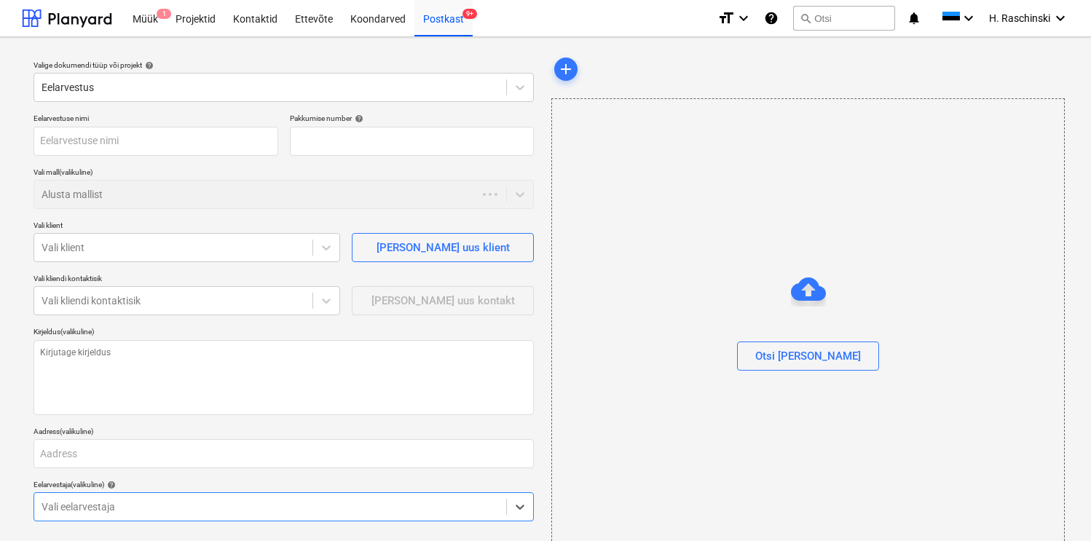
type textarea "x"
type input "QU-0086"
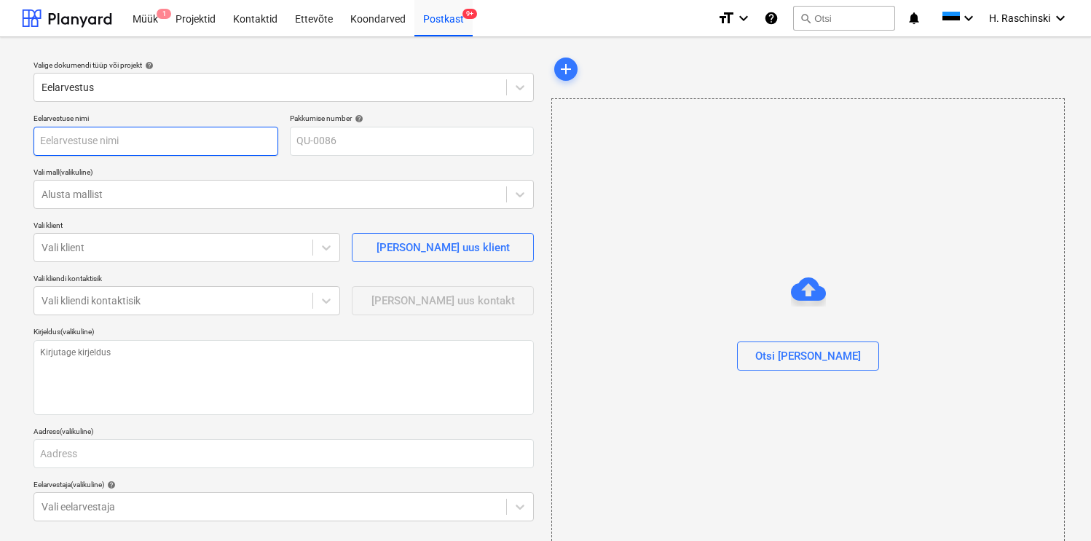
click at [184, 134] on input "text" at bounding box center [156, 141] width 245 height 29
type textarea "x"
type input "P"
type textarea "x"
type input "Pi"
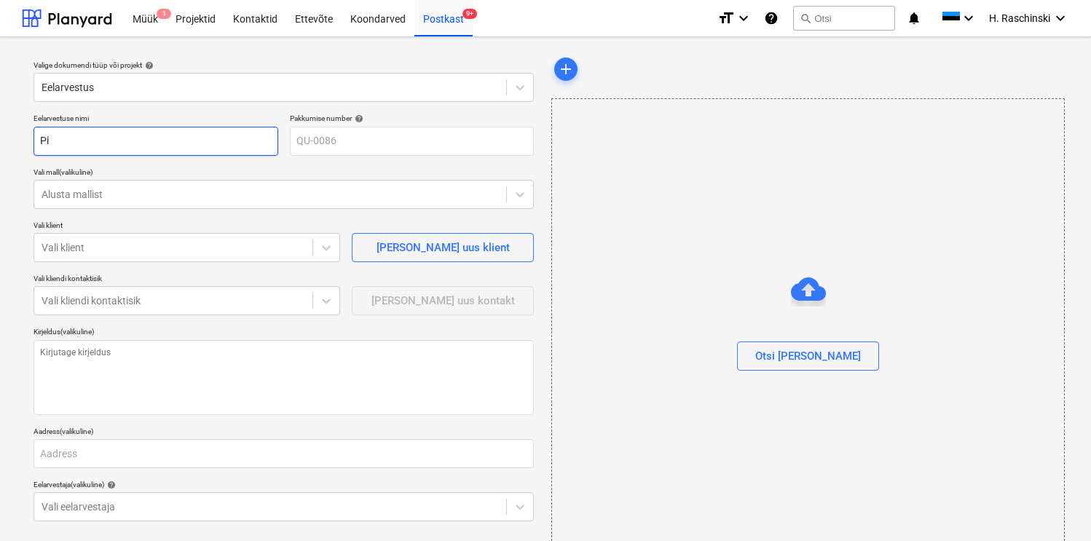
type textarea "x"
type input "Piri"
type textarea "x"
type input "Pirit"
type textarea "x"
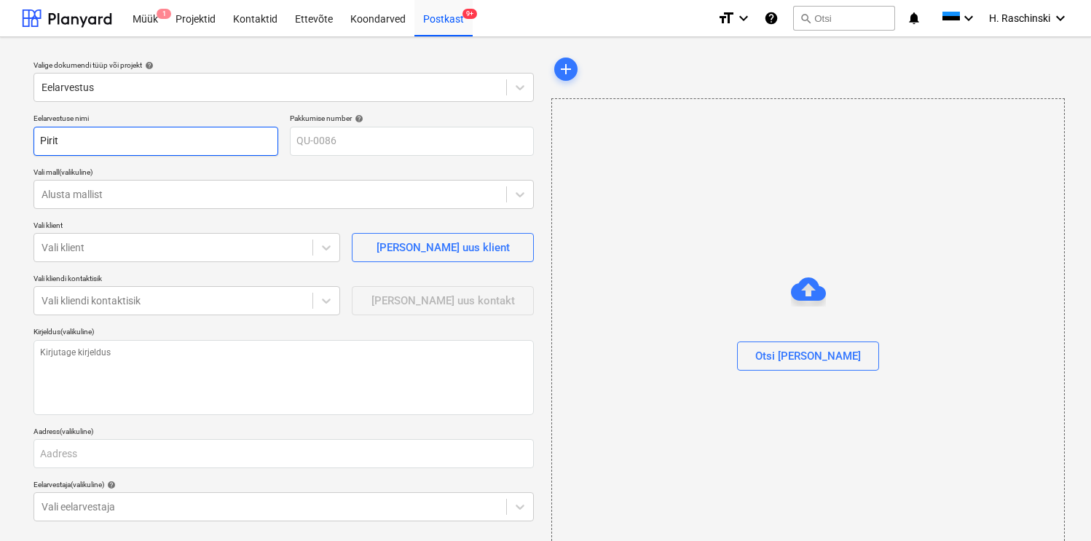
type input "Pirit"
type textarea "x"
type input "Pirit"
type textarea "x"
type input "Pirita"
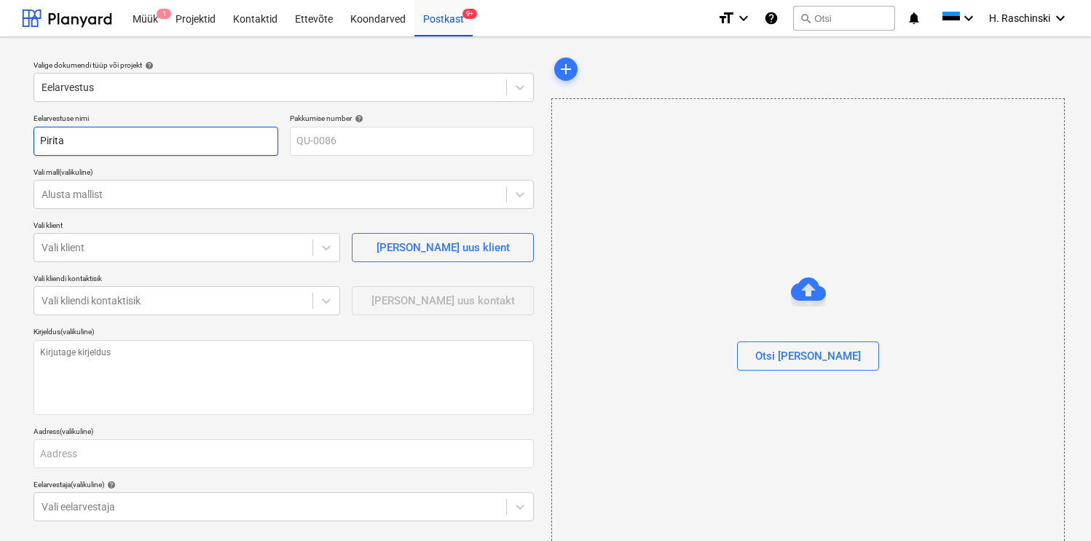
type textarea "x"
type input "Pirita"
type textarea "x"
type input "Pirita 2"
type textarea "x"
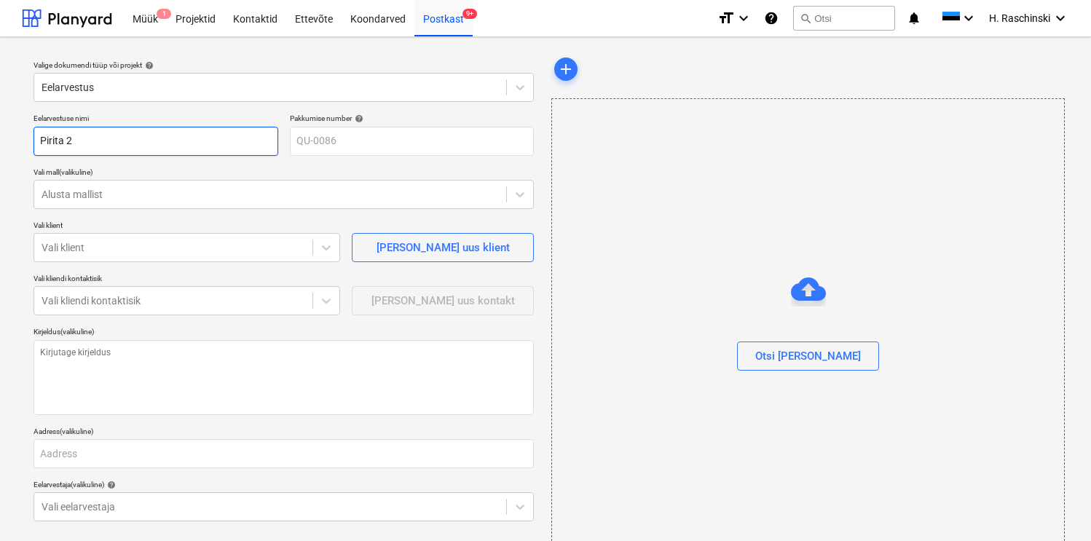
type input "Pirita 26"
type textarea "x"
type input "Pirita 26"
type textarea "x"
type input "Pirita 26 ü"
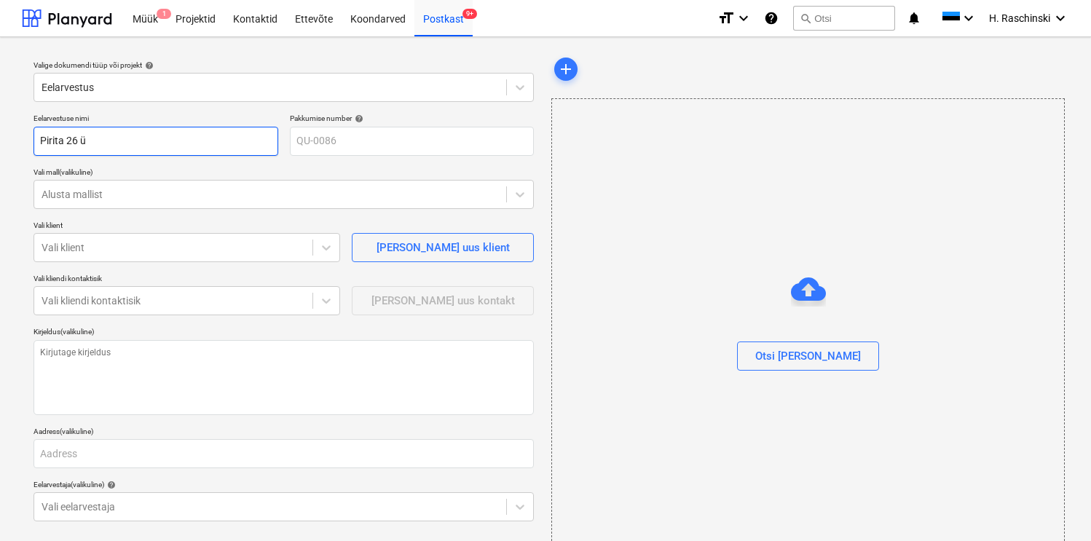
type textarea "x"
type input "Pirita 26 ül"
type textarea "x"
type input "Pirita 26 üld"
type textarea "x"
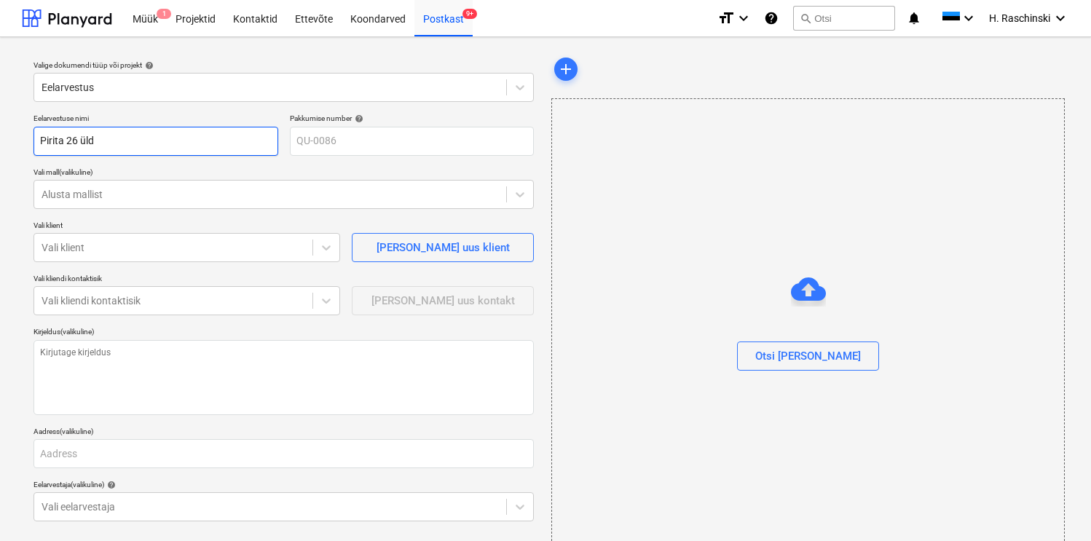
type input "Pirita 26 ülds"
type textarea "x"
type input "Pirita 26 üld"
type textarea "x"
type input "Pirita 26 ülda"
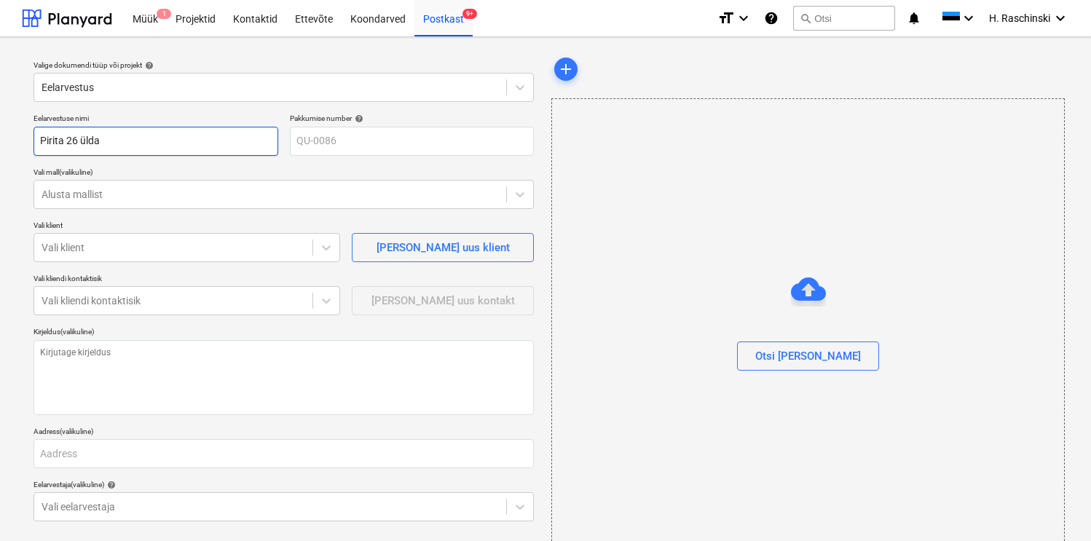
type textarea "x"
type input "Pirita 26 üldala"
type textarea "x"
type input "Pirita 26 üldalad"
type textarea "x"
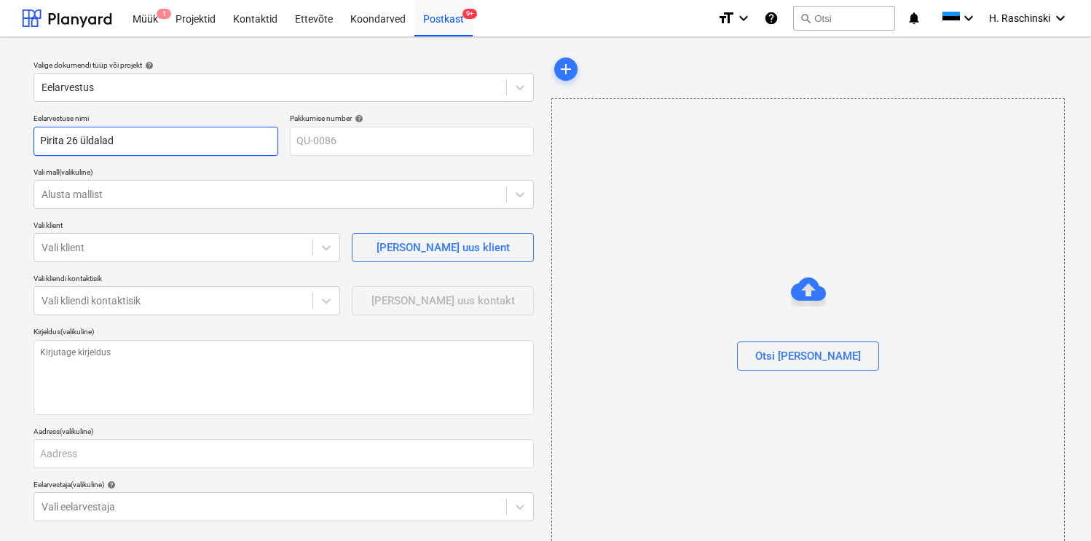
type input "Pirita 26 üldalade"
type textarea "x"
type input "Pirita 26 üldalade"
type textarea "x"
type input "Pirita 26 üldalade v"
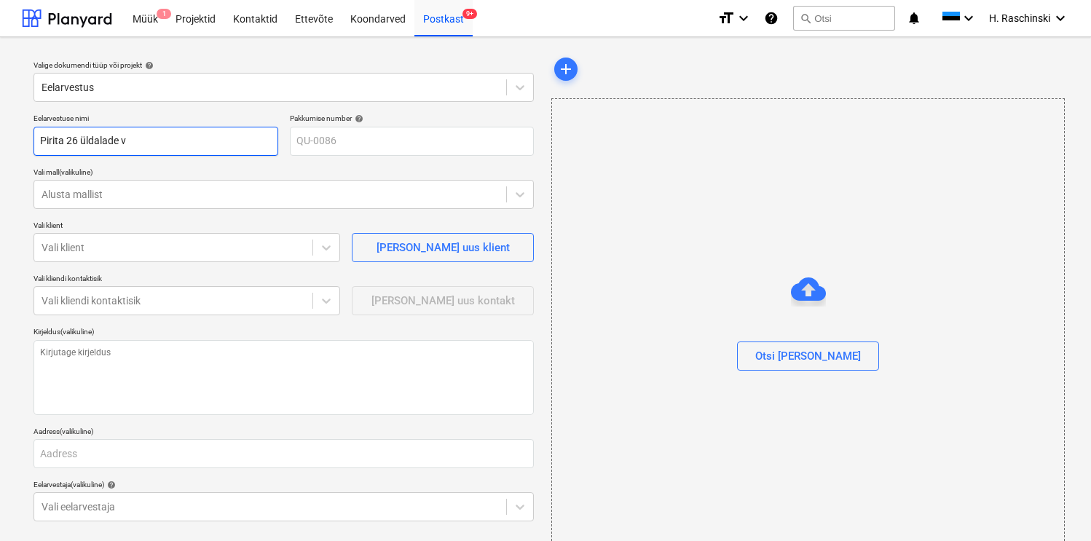
type textarea "x"
type input "Pirita 26 üldalade vi"
type textarea "x"
type input "Pirita 26 üldalade vii"
type textarea "x"
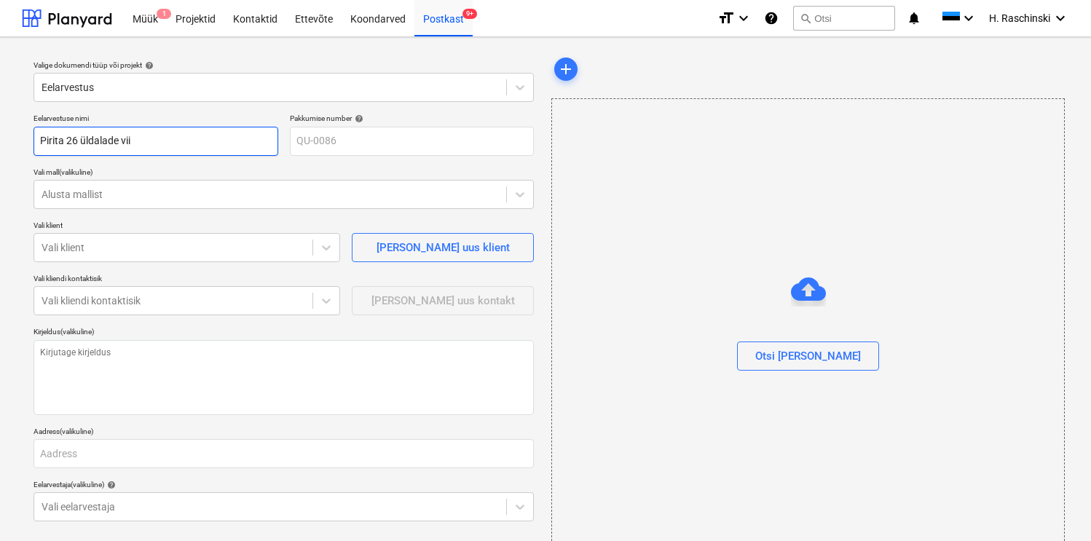
type input "Pirita 26 üldalade viim"
type textarea "x"
type input "Pirita 26 üldalade viimi"
type textarea "x"
type input "Pirita 26 üldalade viimis"
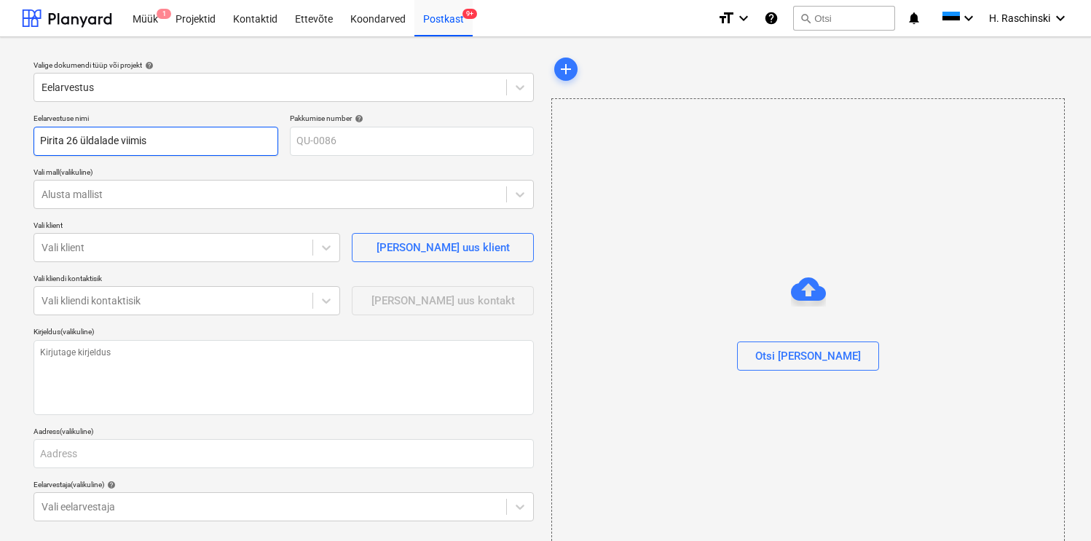
type textarea "x"
type input "Pirita 26 üldalade viimist"
type textarea "x"
type input "Pirita 26 üldalade viimistu"
type textarea "x"
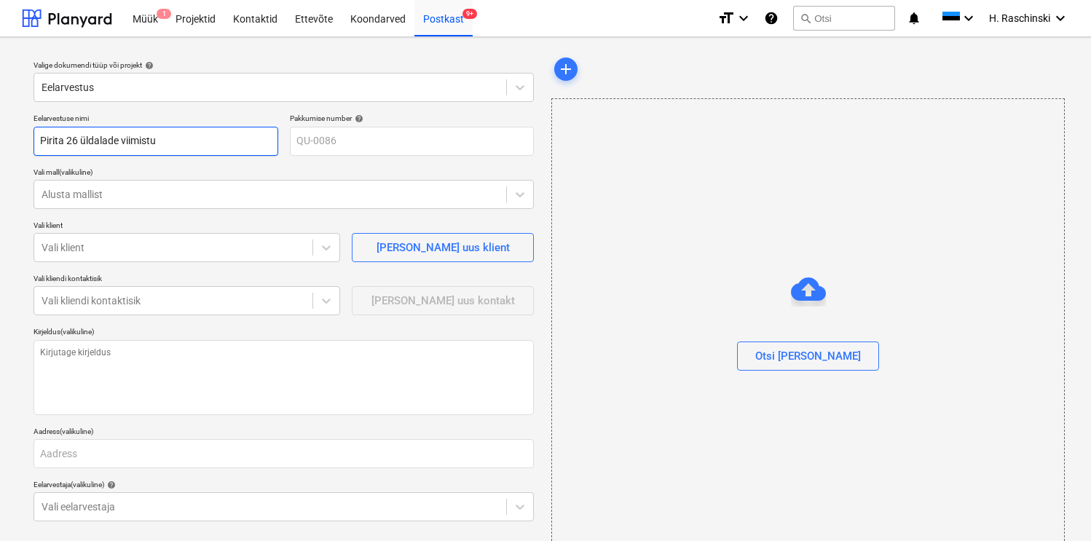
type input "Pirita 26 üldalade viimistus"
type textarea "x"
type input "Pirita 26 üldalade viimistu"
type textarea "x"
type input "Pirita 26 üldalade viimist"
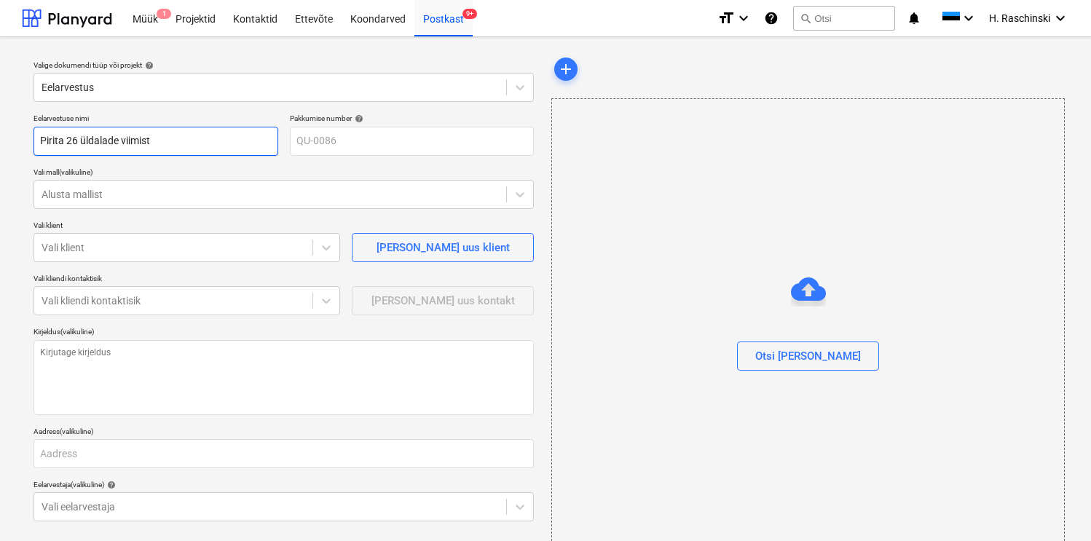
type textarea "x"
type input "Pirita 26 üldalade viimis"
type textarea "x"
type input "Pirita 26 üldalade viimi"
type textarea "x"
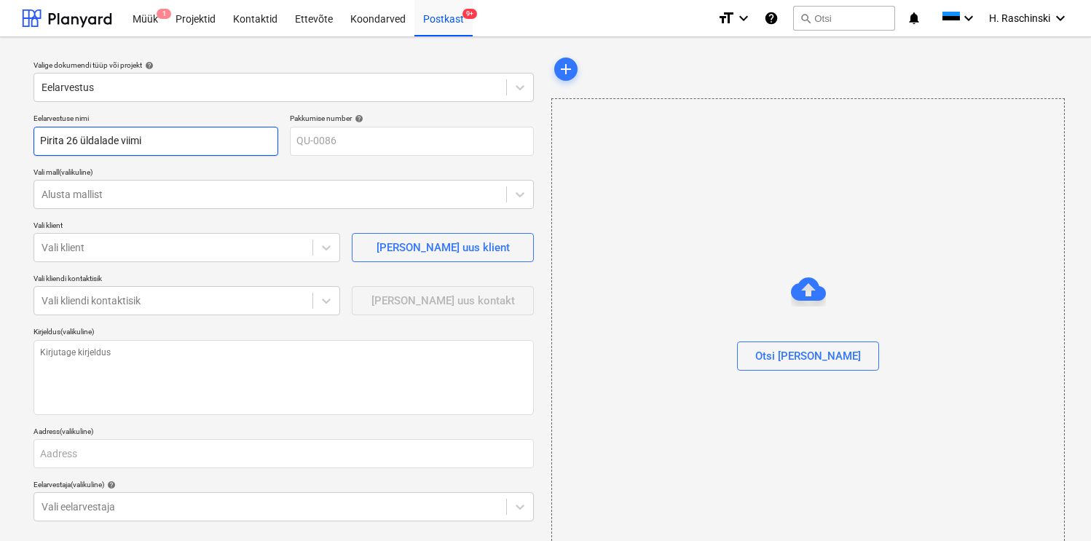
type input "Pirita 26 üldalade viim"
type textarea "x"
type input "Pirita 26 üldalade vii"
type textarea "x"
type input "Pirita 26 üldalade vi"
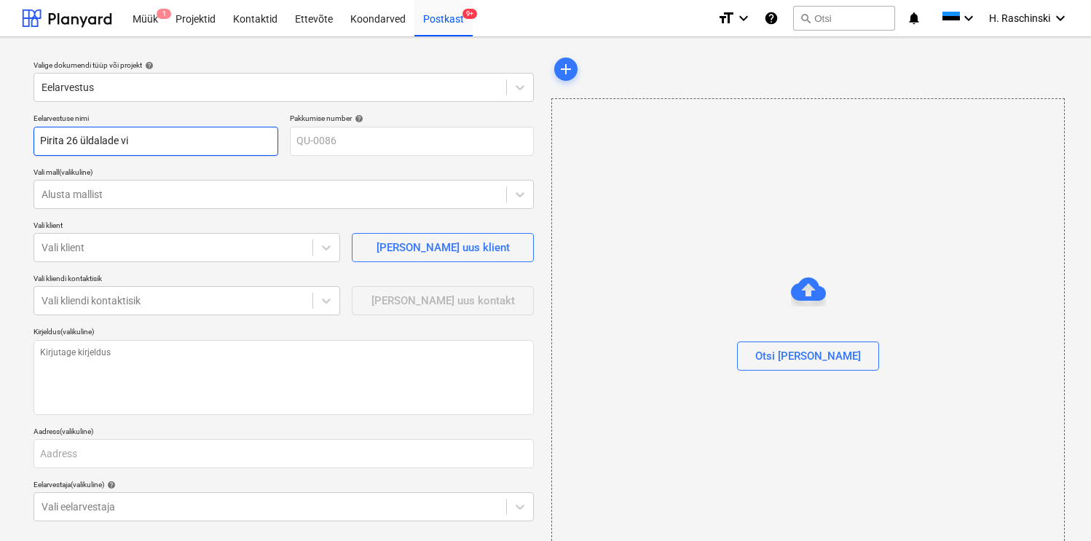
type textarea "x"
type input "Pirita 26 üldalade vii"
type textarea "x"
type input "Pirita 26 üldalade viim"
type textarea "x"
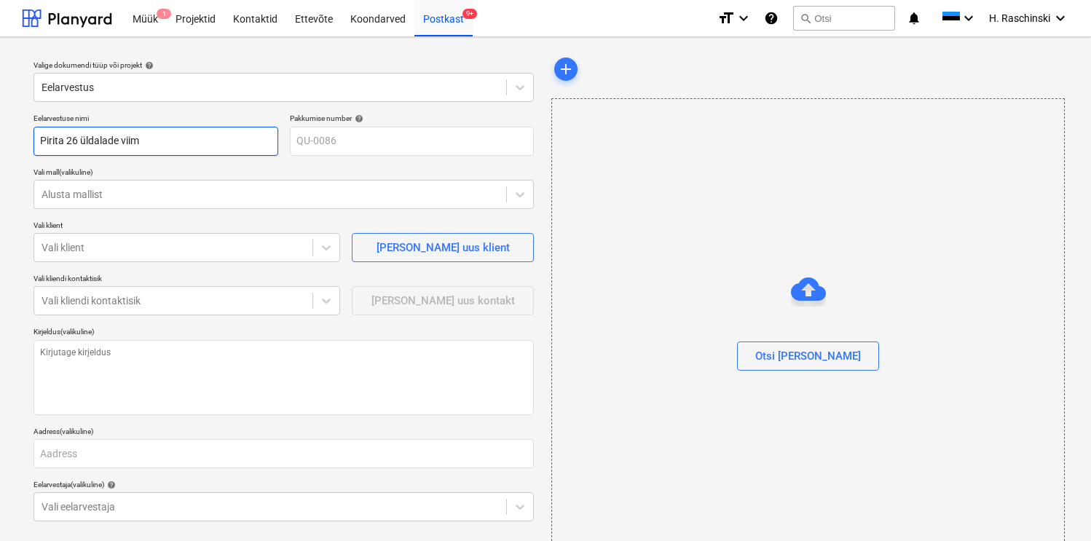
type input "Pirita 26 üldalade viimi"
type textarea "x"
type input "Pirita 26 üldalade viimis"
type textarea "x"
type input "Pirita 26 üldalade viimistl"
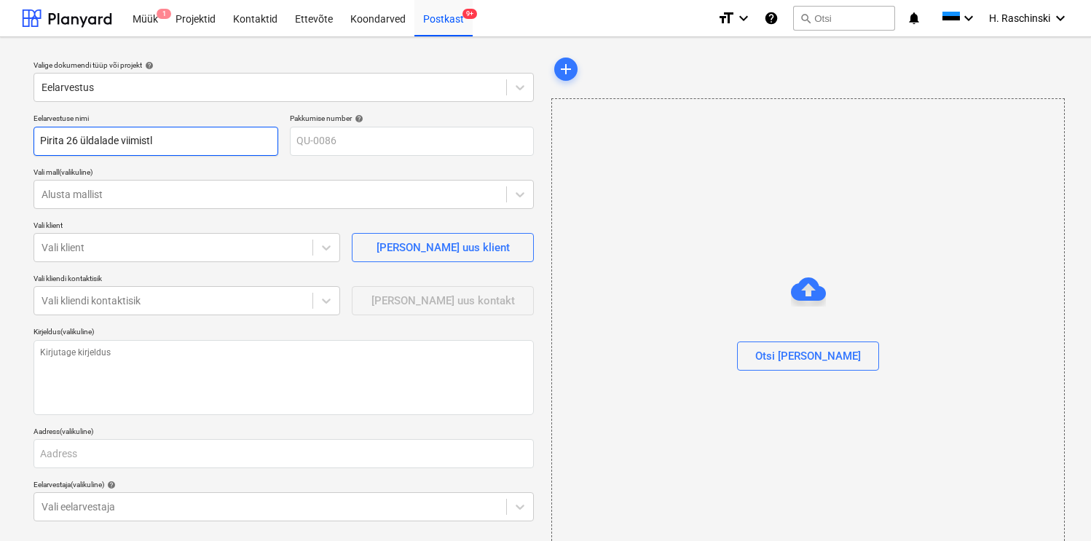
type textarea "x"
type input "Pirita 26 üldalade viimistlu"
type textarea "x"
type input "Pirita 26 üldalade viimistlus"
type textarea "x"
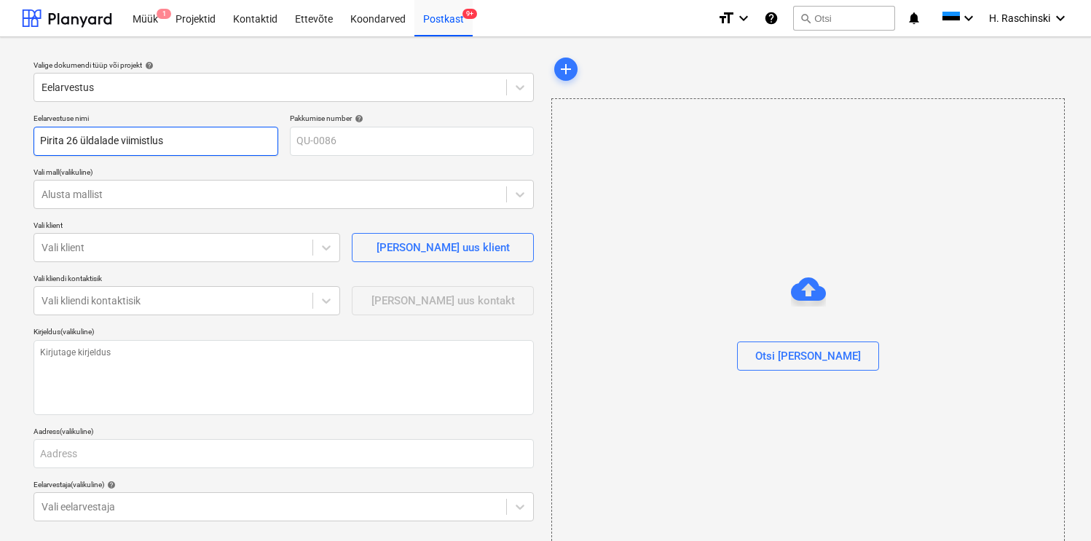
type input "Pirita 26 üldalade viimistlust"
type textarea "x"
type input "Pirita 26 üldalade viimistlustö"
type textarea "x"
type input "Pirita 26 üldalade viimistlustöö"
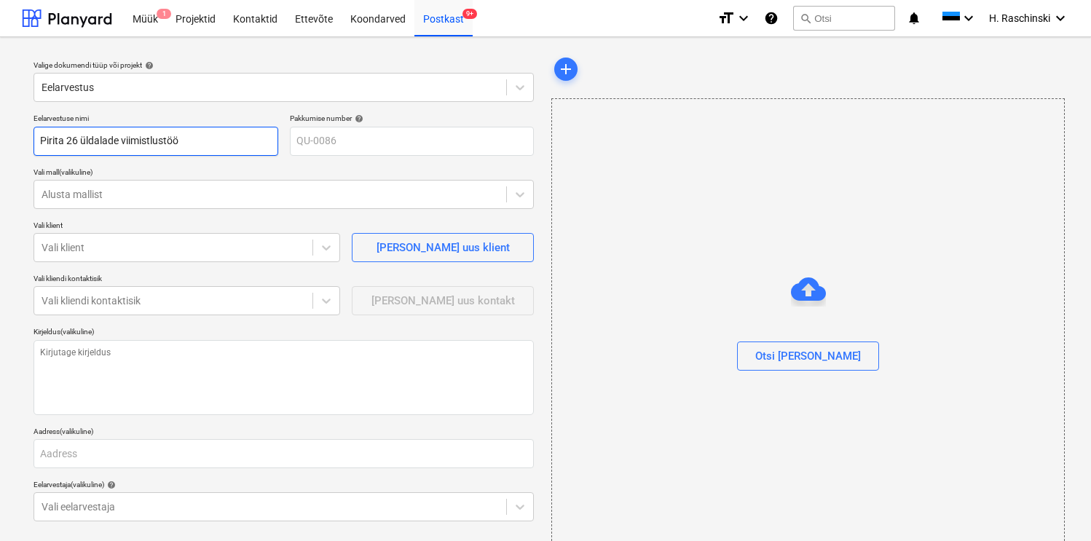
type textarea "x"
type input "Pirita 26 üldalade viimistlustööd"
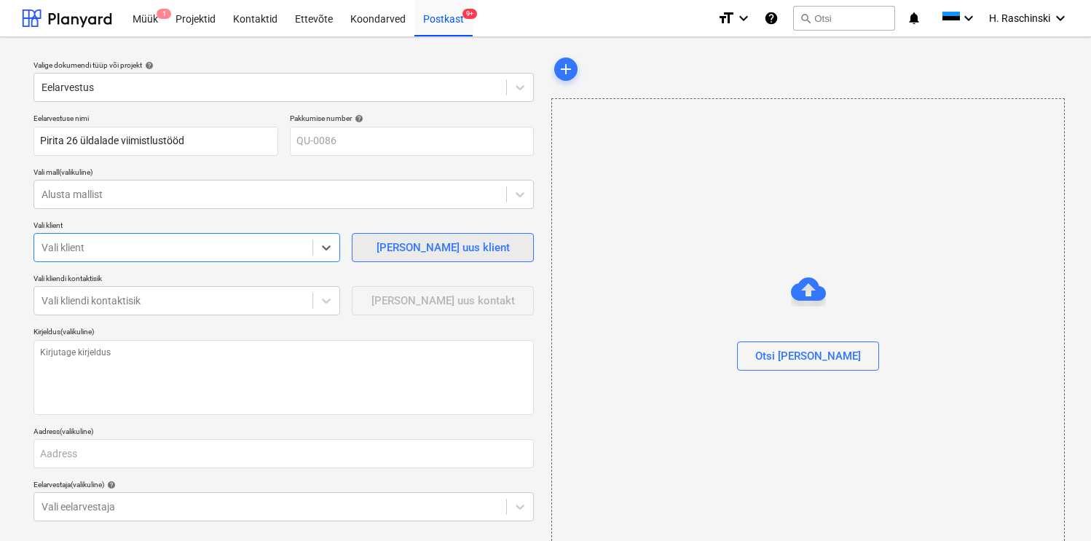
click at [388, 249] on span "[PERSON_NAME] uus klient" at bounding box center [443, 247] width 146 height 19
type textarea "x"
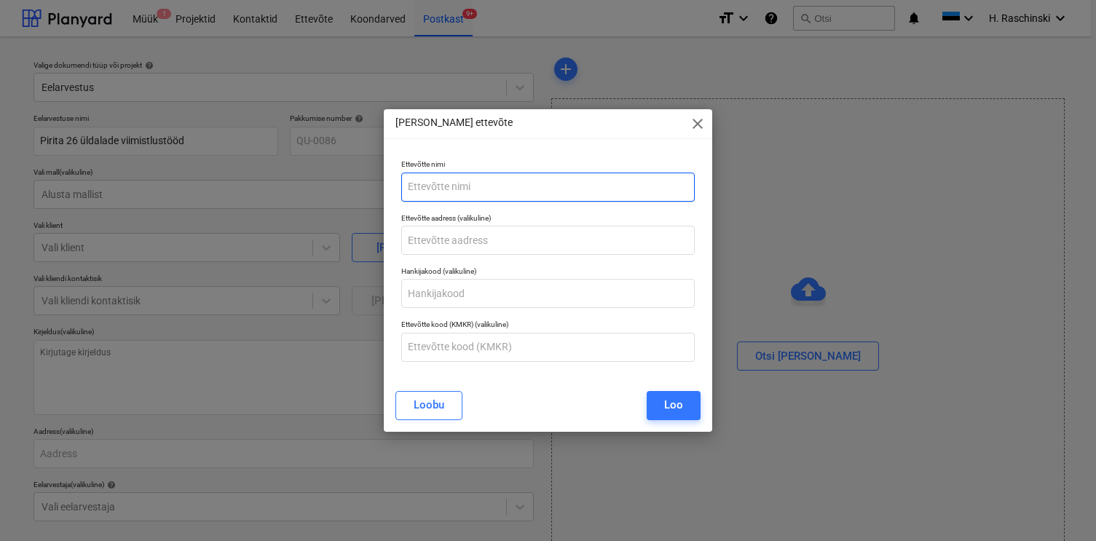
click at [424, 179] on input "text" at bounding box center [548, 187] width 294 height 29
type input "Pirita 26 korteriühistu"
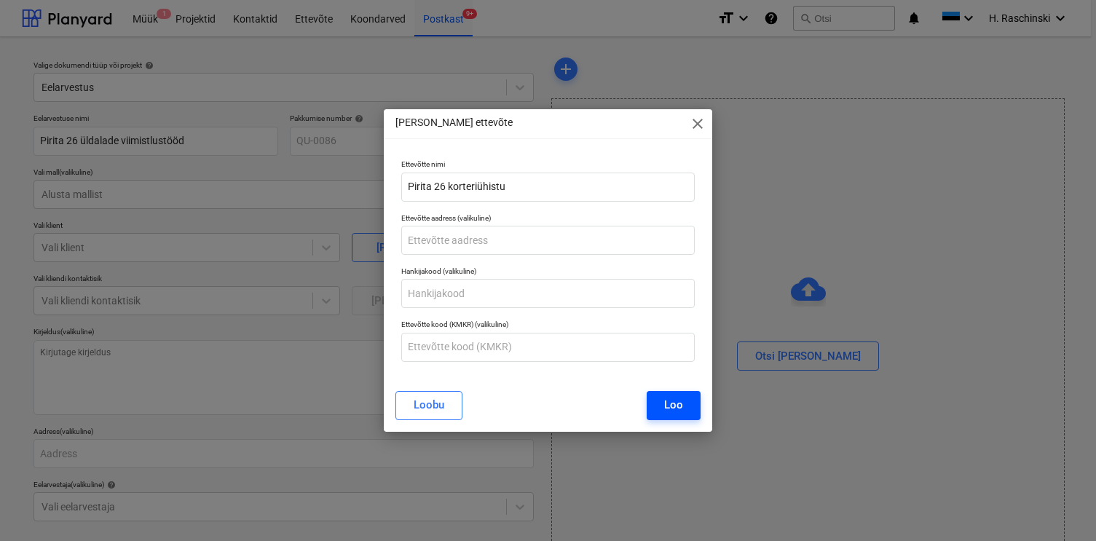
click at [669, 399] on div "Loo" at bounding box center [673, 405] width 19 height 19
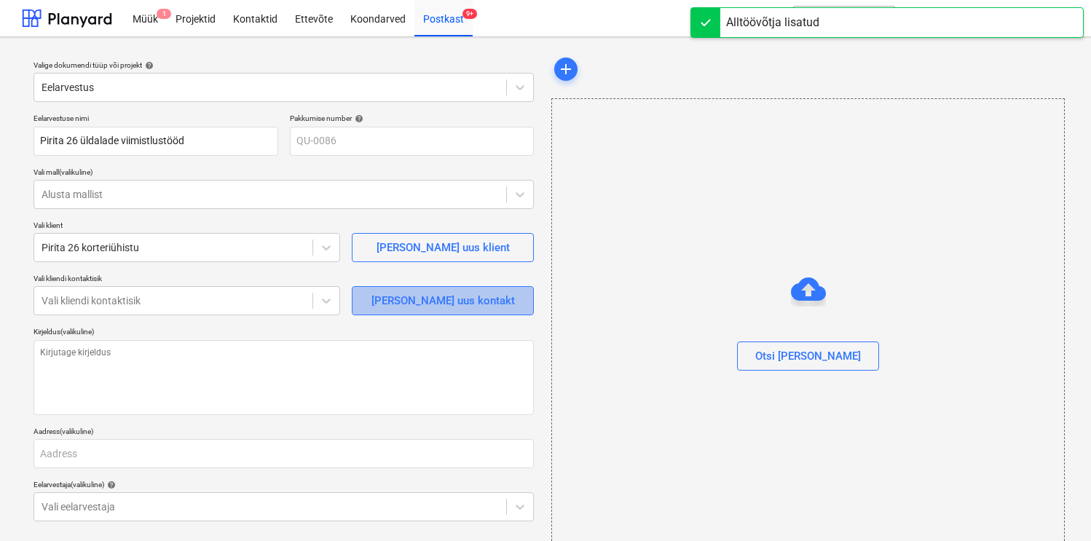
click at [396, 307] on span "[PERSON_NAME] uus kontakt" at bounding box center [443, 300] width 146 height 19
type textarea "x"
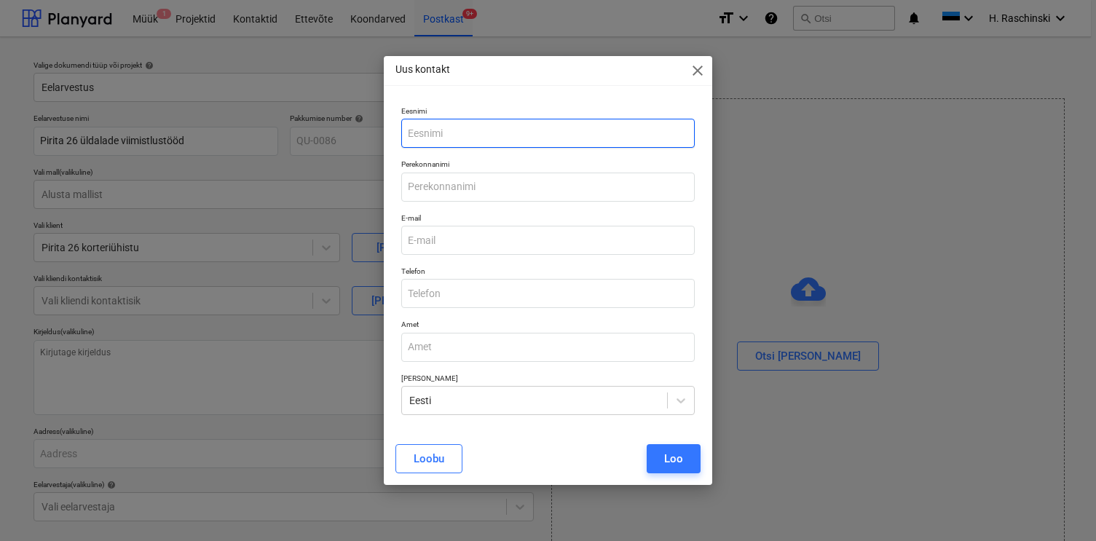
click at [455, 141] on input "text" at bounding box center [548, 133] width 294 height 29
type input "[PERSON_NAME]"
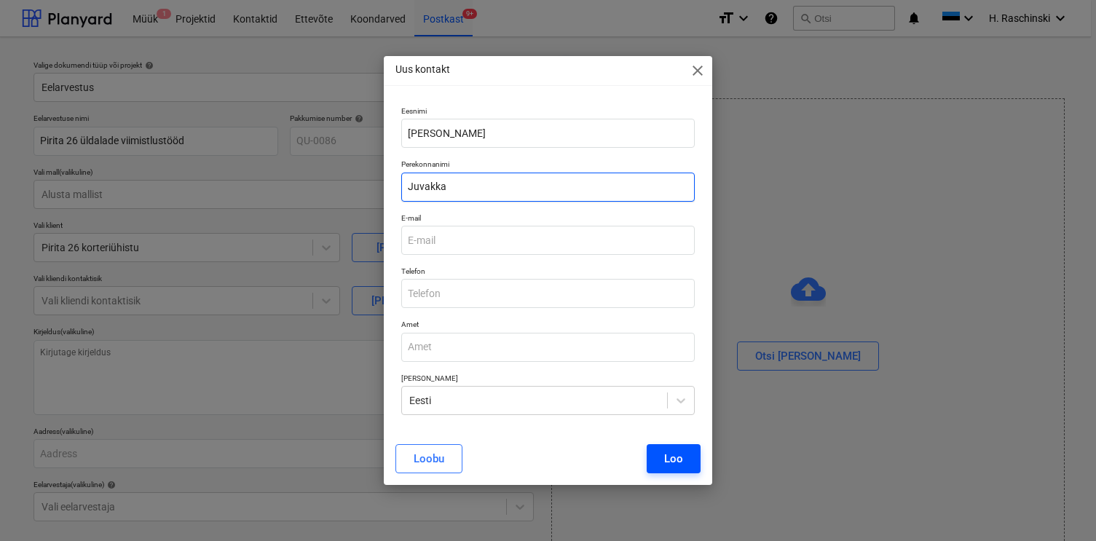
type input "Juvakka"
click at [676, 457] on div "Loo" at bounding box center [673, 458] width 19 height 19
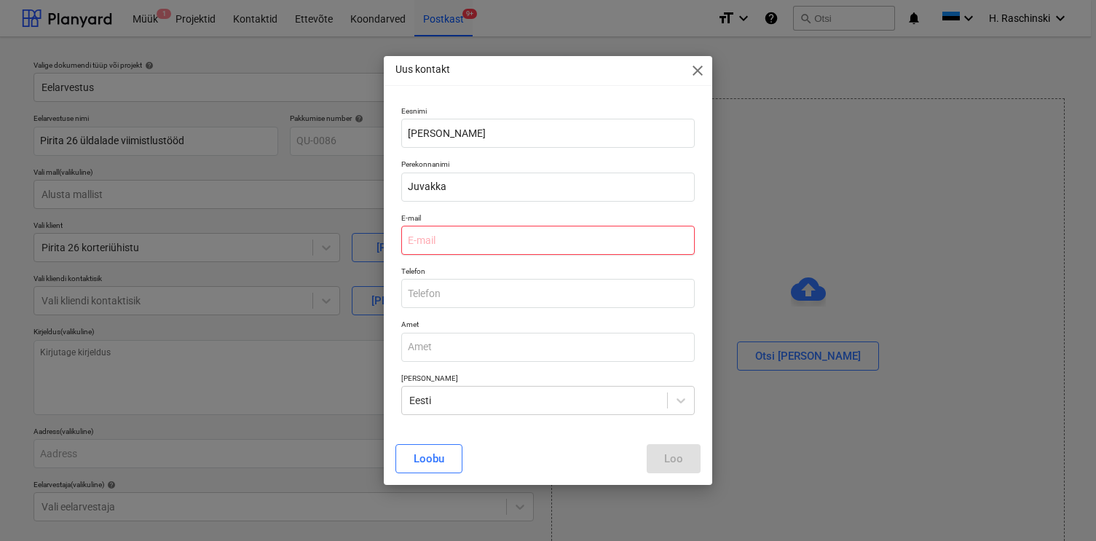
click at [455, 245] on input "email" at bounding box center [548, 240] width 294 height 29
paste input "[EMAIL_ADDRESS][DOMAIN_NAME]"
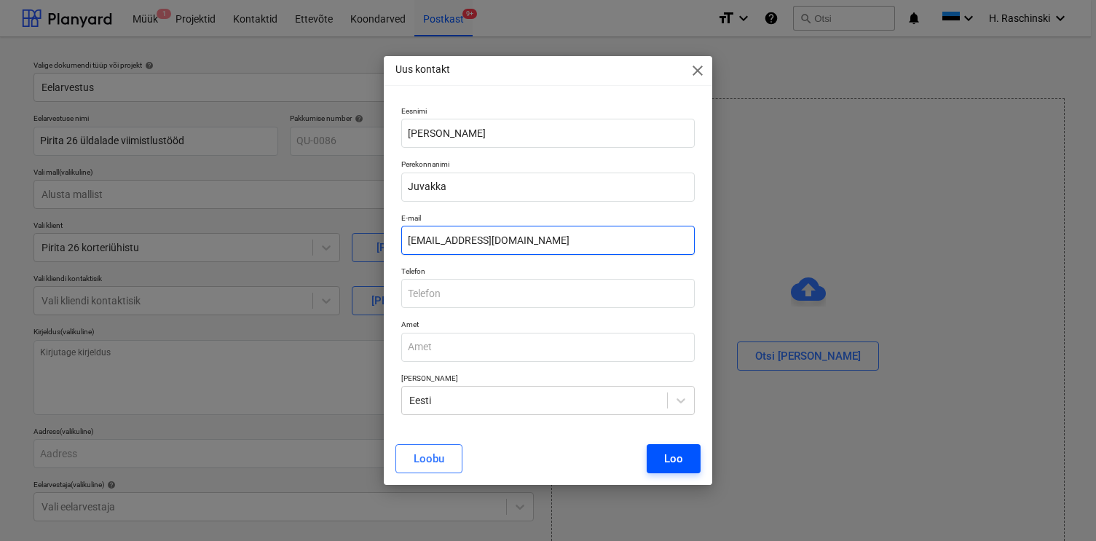
type input "[EMAIL_ADDRESS][DOMAIN_NAME]"
click at [675, 453] on div "Loo" at bounding box center [673, 458] width 19 height 19
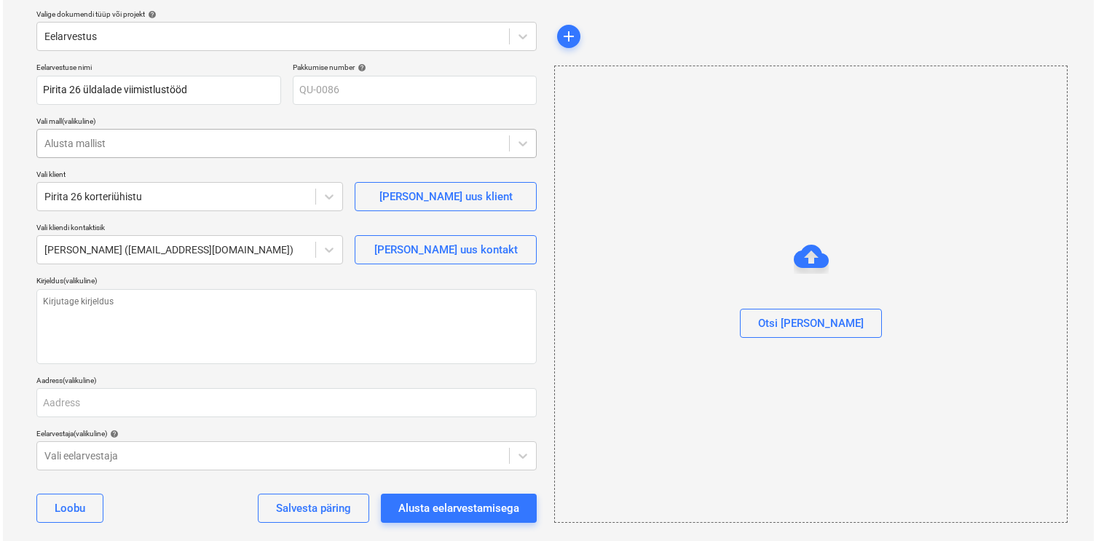
scroll to position [68, 0]
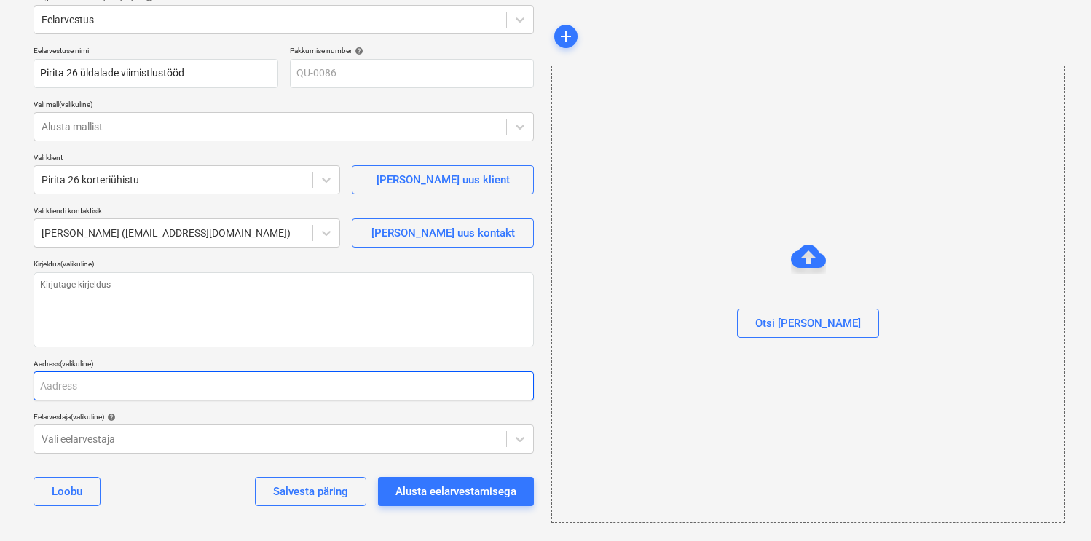
click at [194, 393] on input "text" at bounding box center [284, 385] width 500 height 29
type textarea "x"
type input "P"
type textarea "x"
type input "Pi"
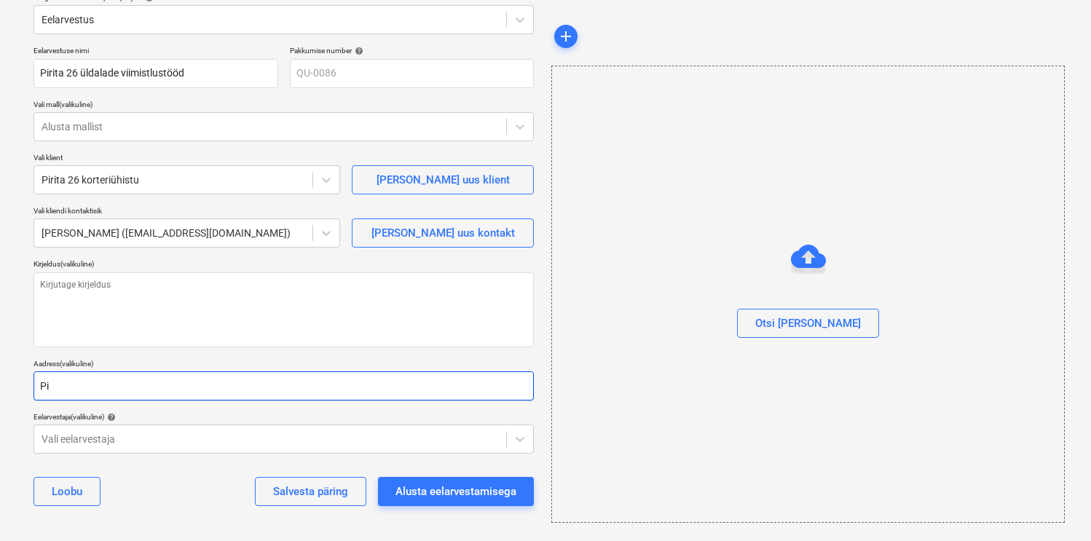
type textarea "x"
type input "Pir"
type textarea "x"
type input "Piri"
type textarea "x"
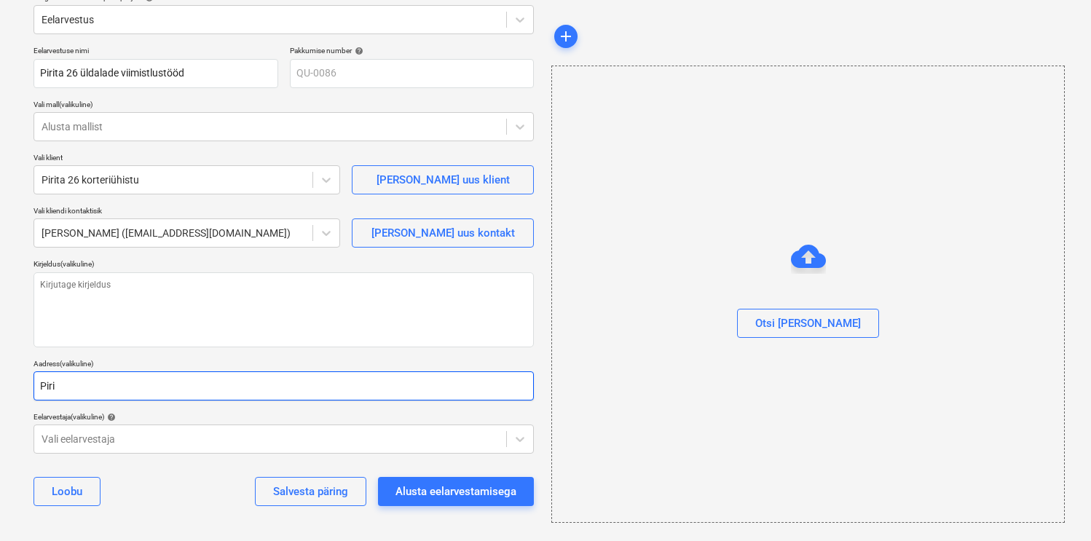
type input "Pirit"
type textarea "x"
type input "Pirita"
type textarea "x"
type input "Pirita"
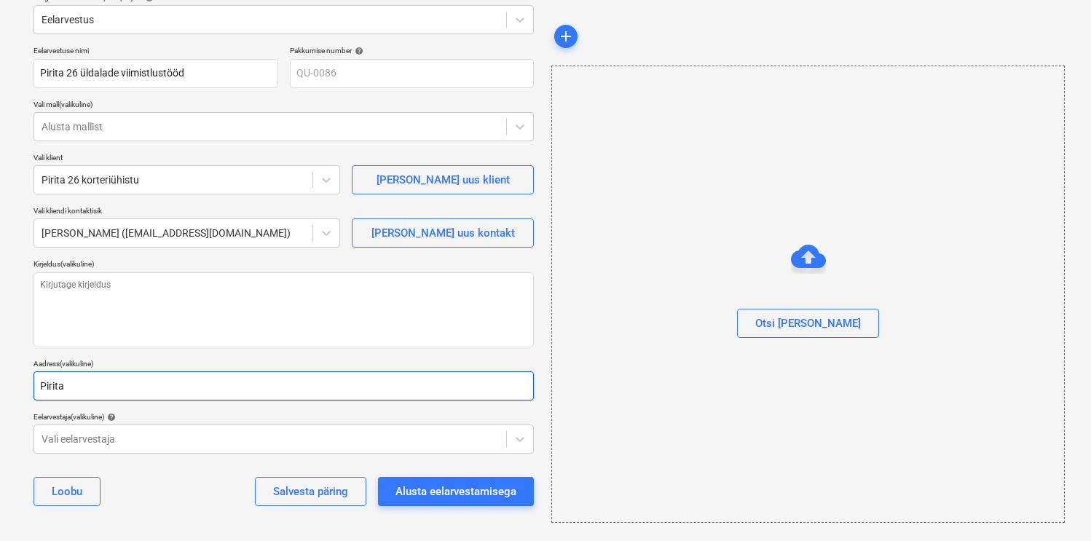
type textarea "x"
type input "Pirita t"
type textarea "x"
type input "Pirita te"
type textarea "x"
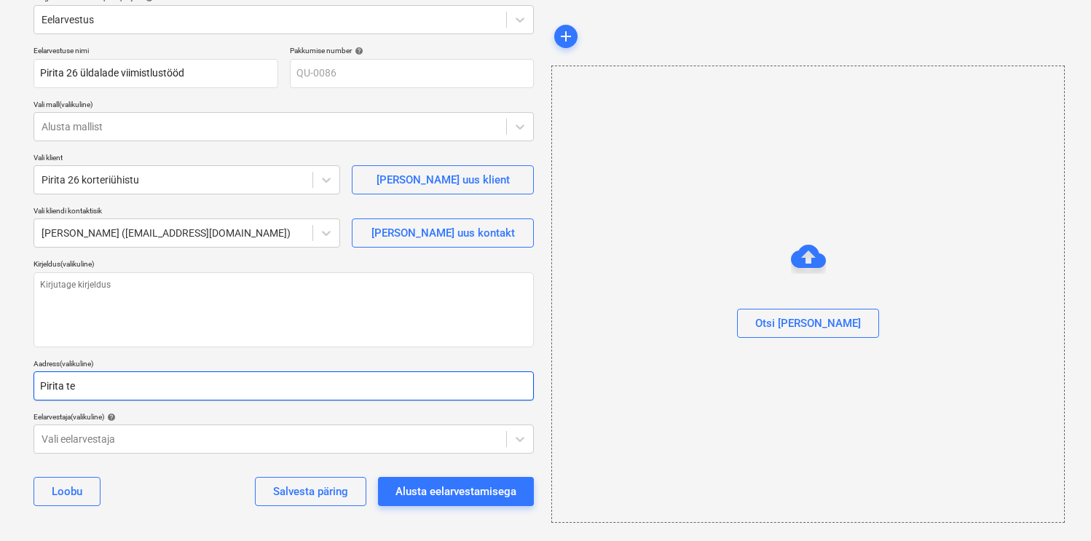
type input "Pirita tee"
type textarea "x"
type input "Pirita tee"
type textarea "x"
type input "Pirita tee 2"
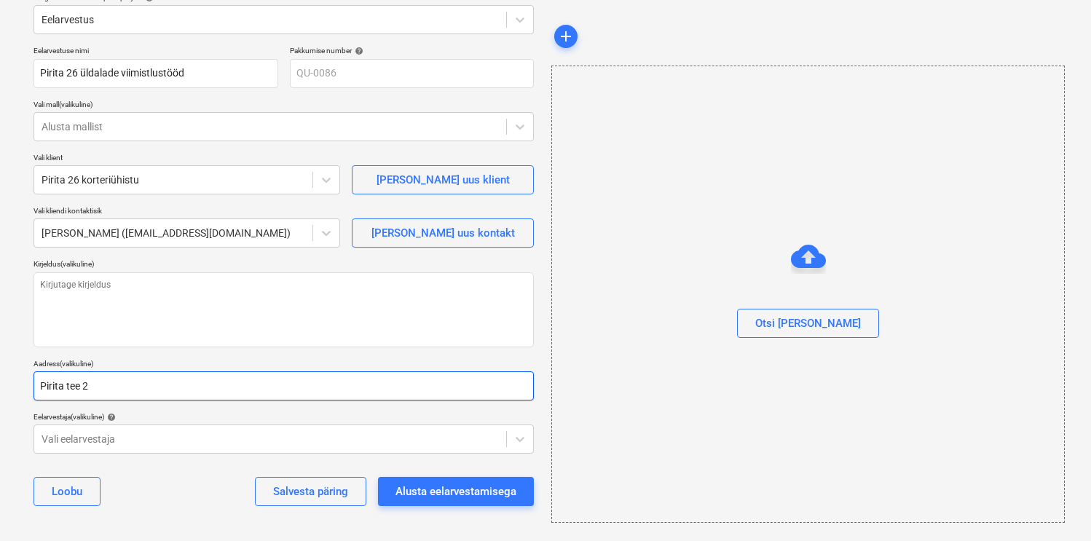
type textarea "x"
type input "[STREET_ADDRESS]"
type textarea "x"
type input "[STREET_ADDRESS],"
type textarea "x"
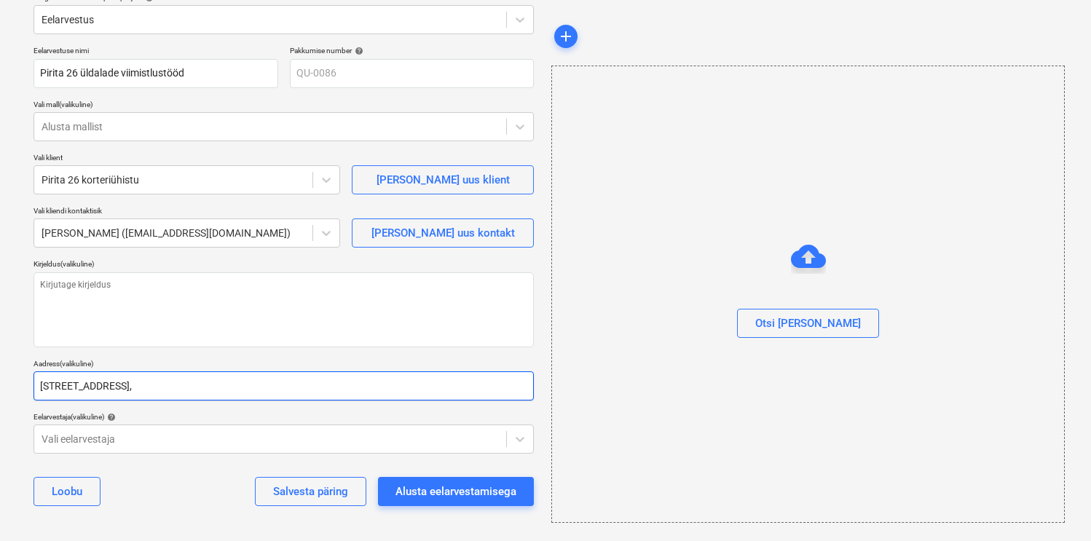
type input "[STREET_ADDRESS],"
type textarea "x"
type input "Pirita tee 26, T"
type textarea "x"
type input "Pirita tee 26, Ta"
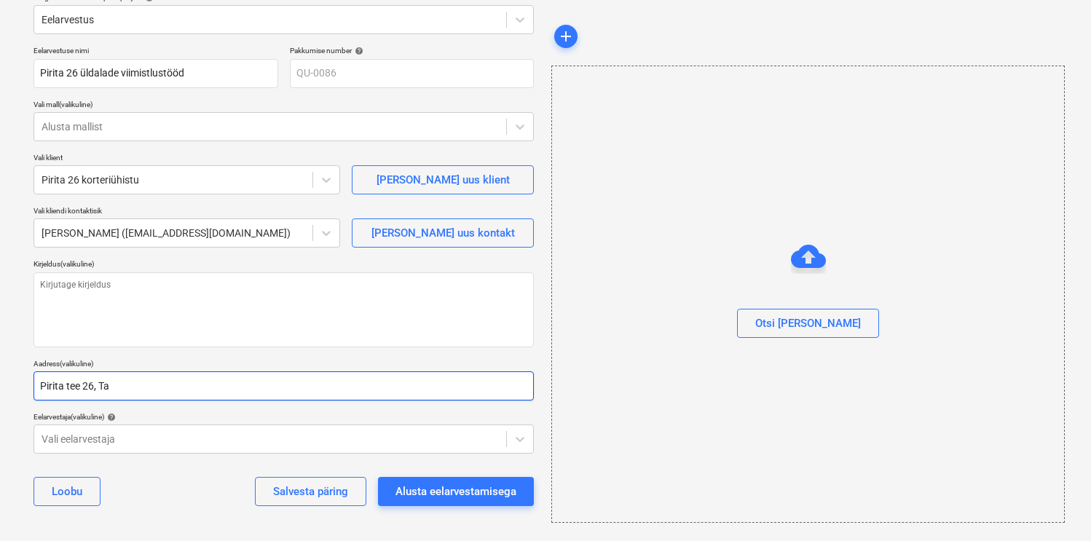
type textarea "x"
type input "[STREET_ADDRESS]"
type textarea "x"
type input "[STREET_ADDRESS]"
type textarea "x"
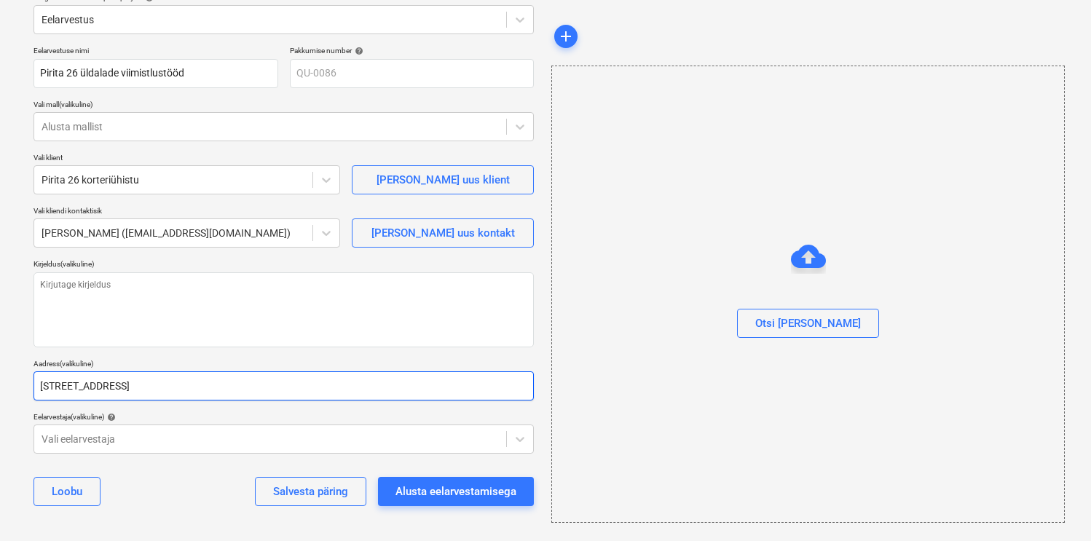
type input "[STREET_ADDRESS]"
type textarea "x"
type input "[STREET_ADDRESS]"
type textarea "x"
type input "[STREET_ADDRESS]"
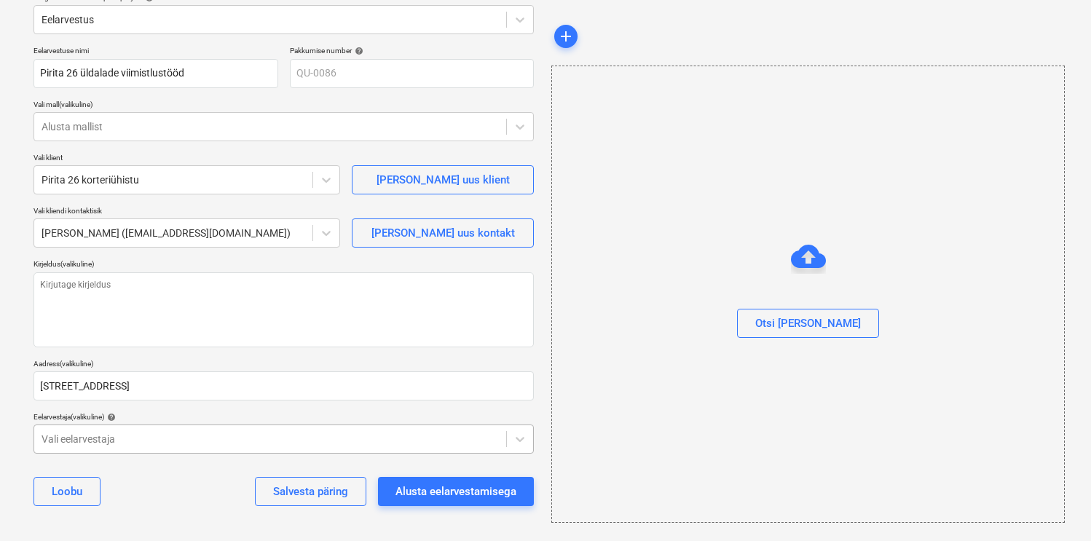
click at [179, 444] on div at bounding box center [270, 439] width 457 height 15
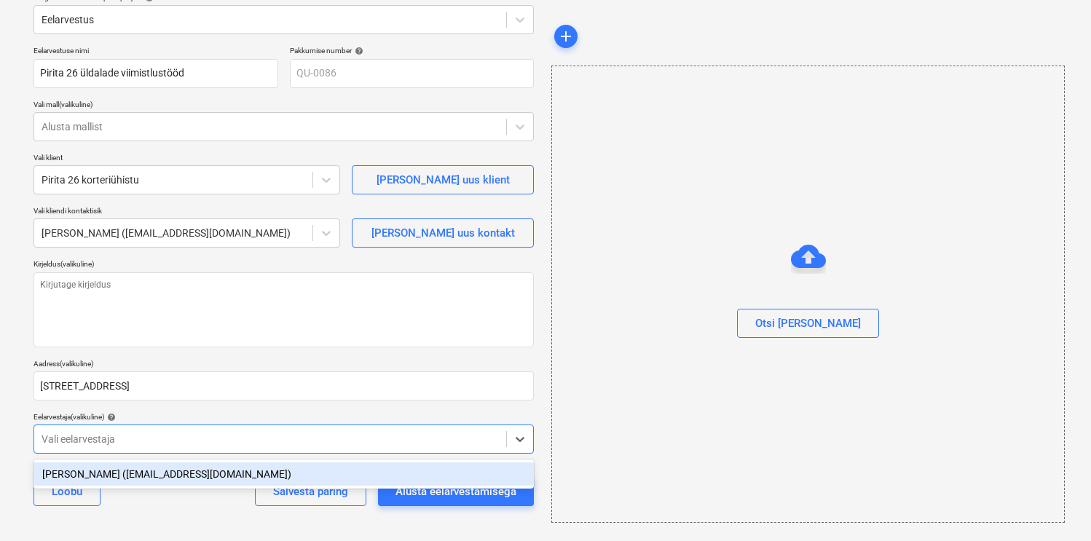
click at [121, 472] on div "[PERSON_NAME] ([EMAIL_ADDRESS][DOMAIN_NAME])" at bounding box center [284, 474] width 500 height 23
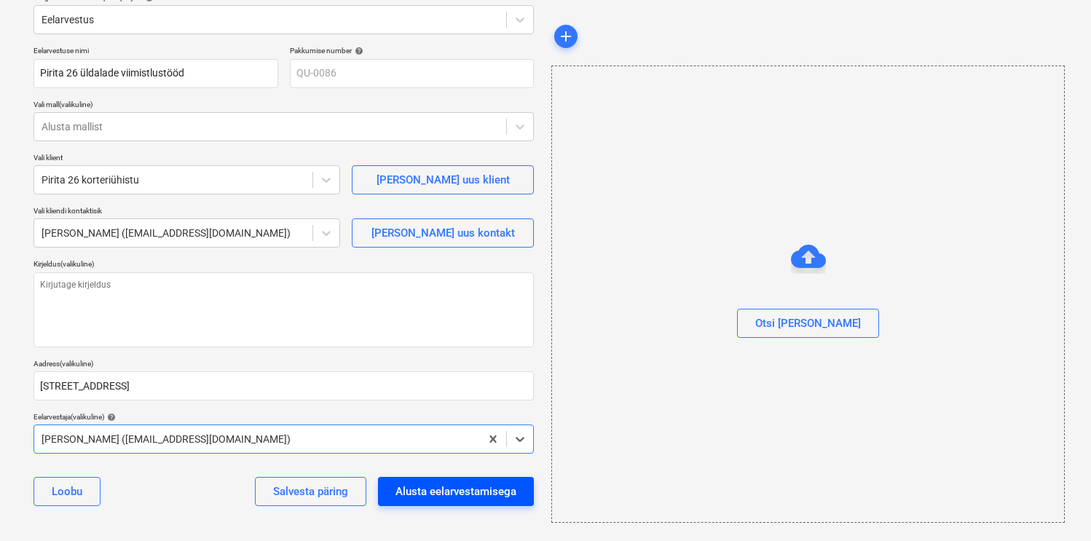
click at [423, 483] on div "Alusta eelarvestamisega" at bounding box center [456, 491] width 121 height 19
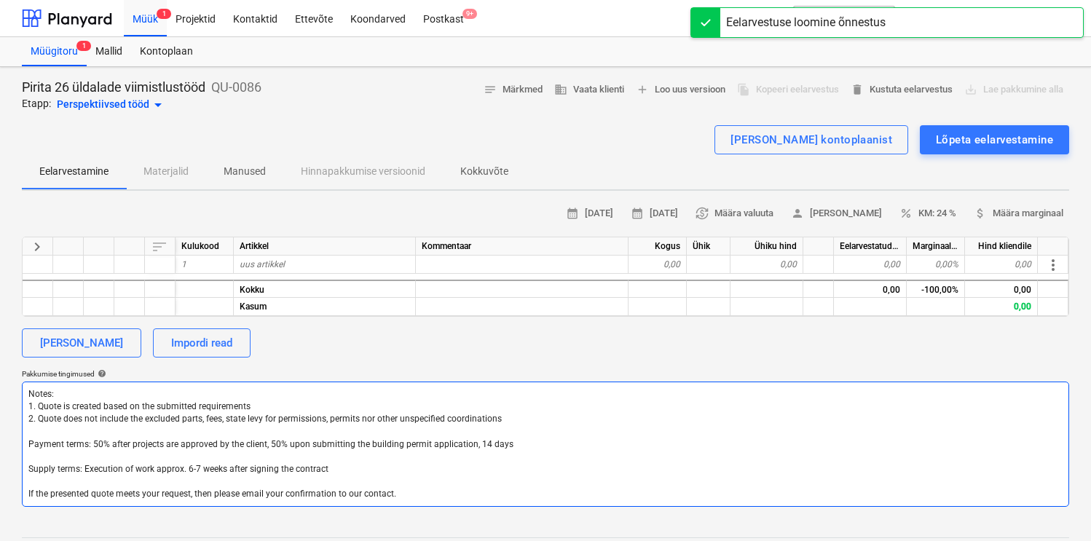
drag, startPoint x: 390, startPoint y: 489, endPoint x: -5, endPoint y: 377, distance: 410.2
click at [0, 377] on html "Müük 1 Projektid Kontaktid Ettevõte Koondarved Postkast 9+ format_size keyboard…" at bounding box center [545, 270] width 1091 height 541
type textarea "x"
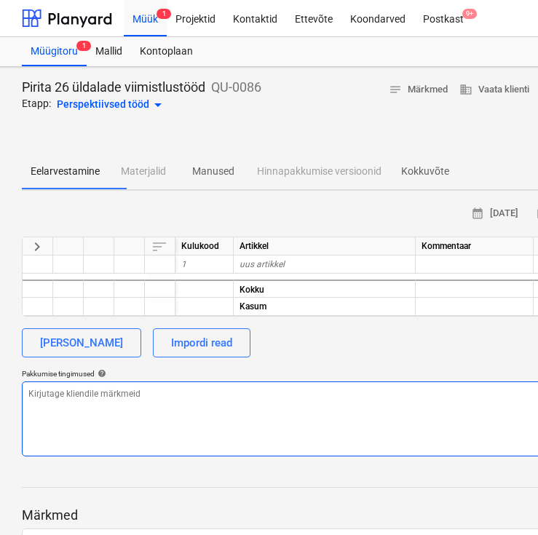
type textarea "x"
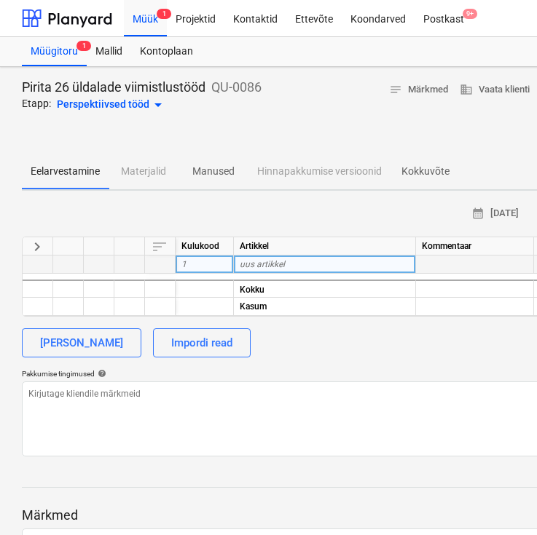
click at [315, 259] on div "uus artikkel" at bounding box center [325, 265] width 182 height 18
type input "Seinte [PERSON_NAME] värvimine (1-8 korrus)"
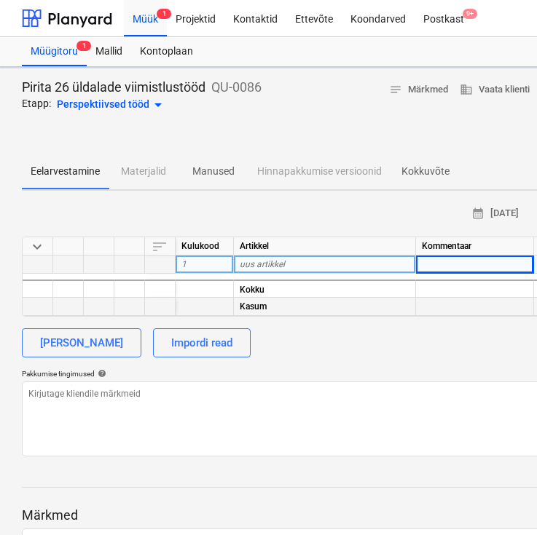
type textarea "x"
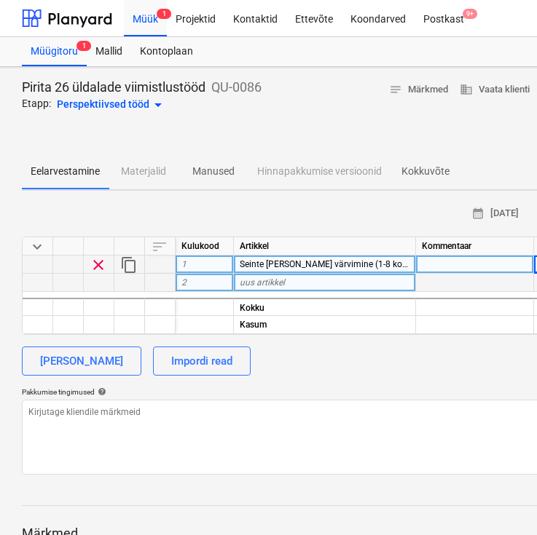
click at [322, 283] on div "uus artikkel" at bounding box center [325, 283] width 182 height 18
type input "Lae [PERSON_NAME] värvimine (fuajee ja 6 korrus)"
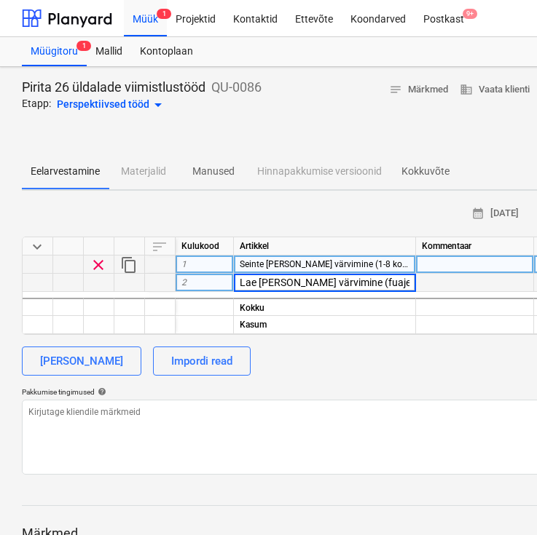
scroll to position [0, 26]
type textarea "x"
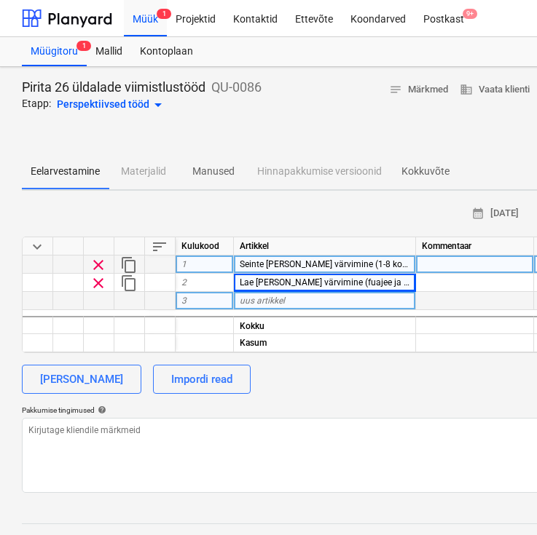
click at [350, 303] on div "uus artikkel" at bounding box center [325, 301] width 182 height 18
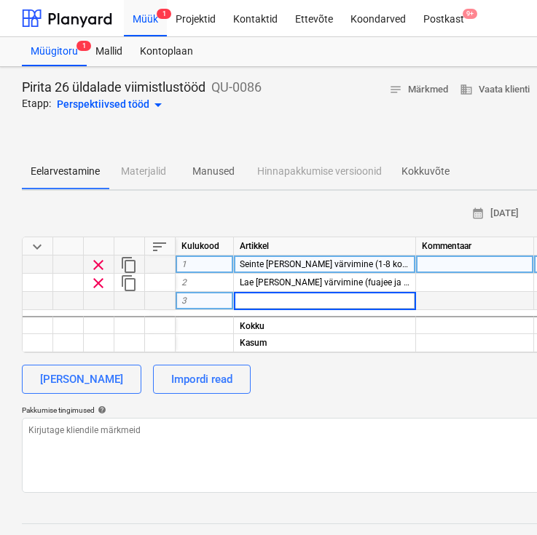
type input "Seinte [PERSON_NAME] värvimine (-1-2 korrus) trepikoda"
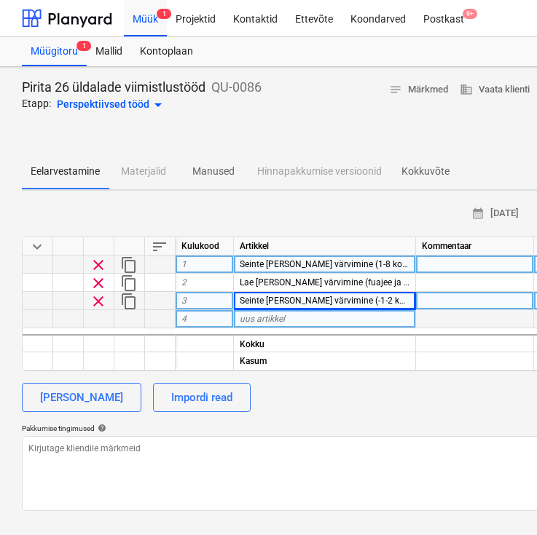
click at [325, 318] on div "uus artikkel" at bounding box center [325, 319] width 182 height 18
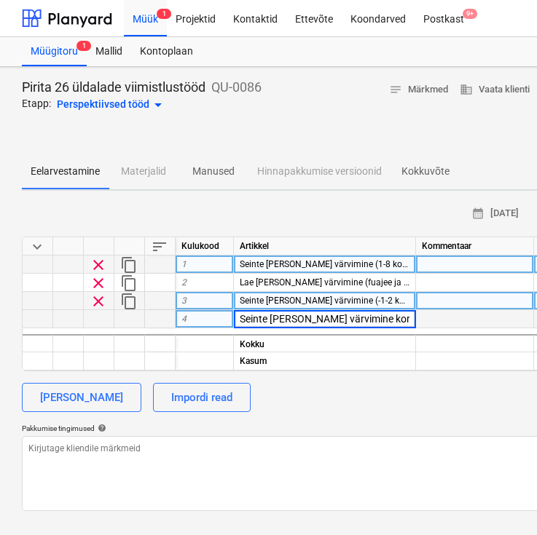
scroll to position [0, 118]
type textarea "x"
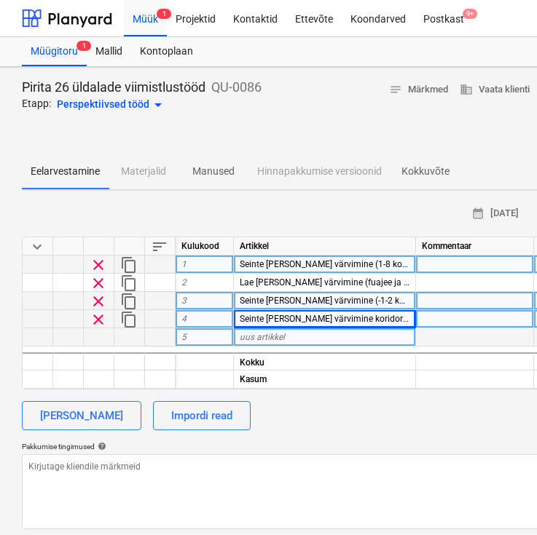
click at [253, 340] on span "uus artikkel" at bounding box center [262, 337] width 45 height 10
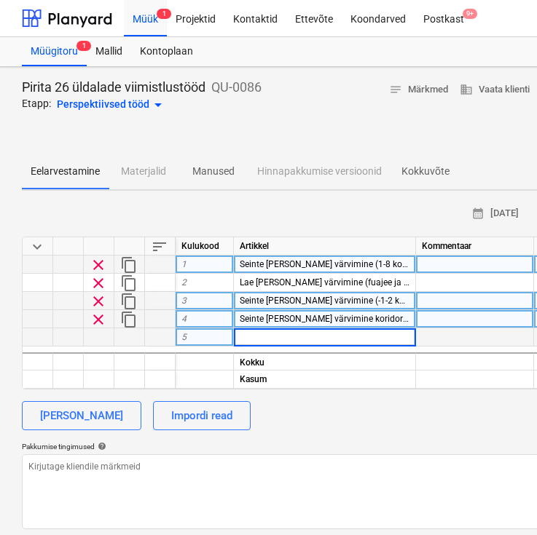
type input "Lae [PERSON_NAME] värvimine koridoris garaaži ees(-1 ja -2 korrus)"
type textarea "x"
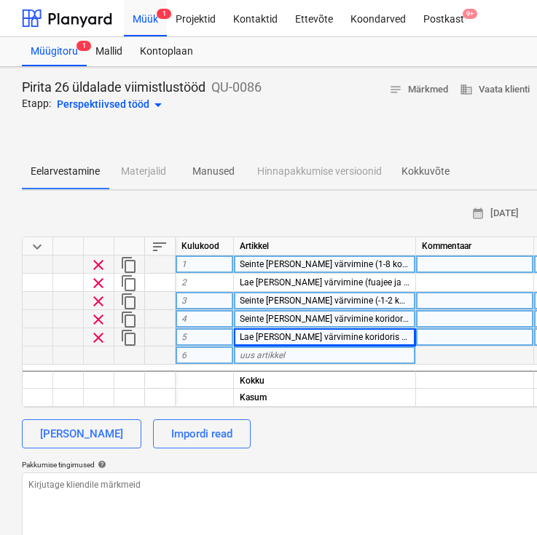
click at [310, 356] on div "uus artikkel" at bounding box center [325, 356] width 182 height 18
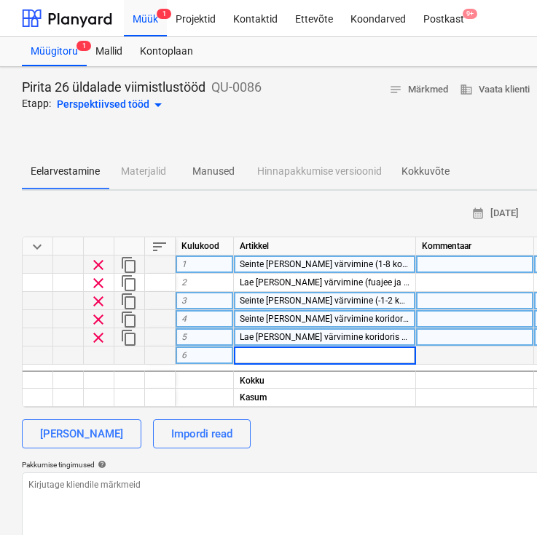
type input "Seinte [PERSON_NAME] värvimine (-1 korrus) kuni tõsteukseni"
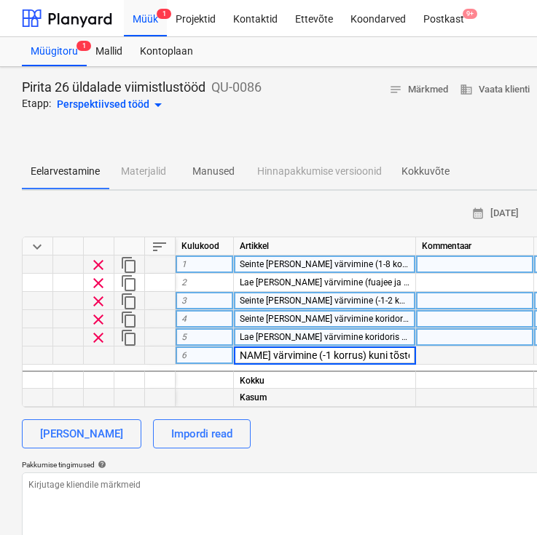
click at [362, 406] on div "Kasum" at bounding box center [325, 398] width 182 height 18
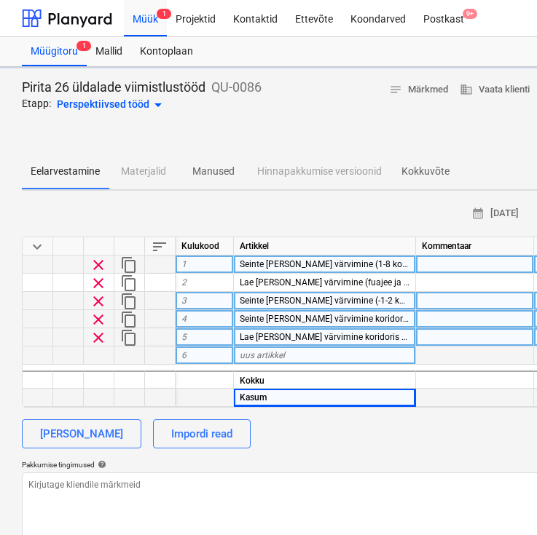
type textarea "x"
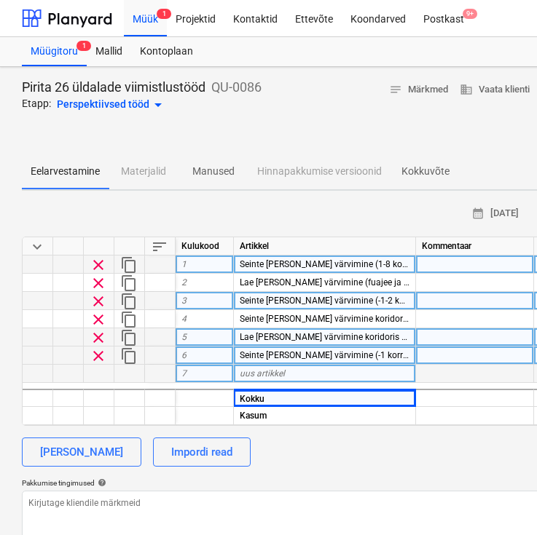
click at [314, 375] on div "uus artikkel" at bounding box center [325, 374] width 182 height 18
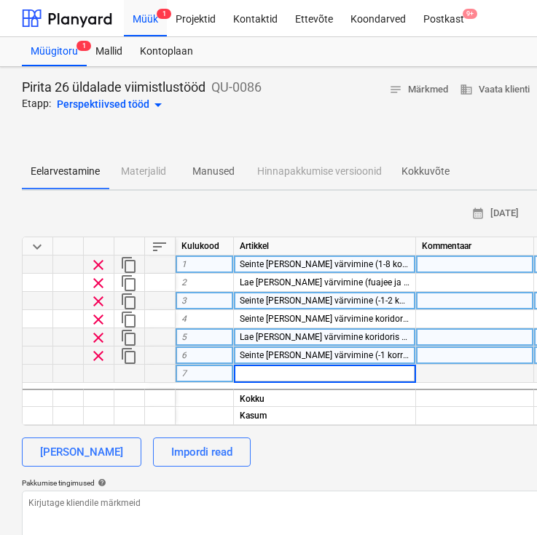
type input "seinte [PERSON_NAME] värvimine garaažis (-2 korrus) kuni metall kaitseni"
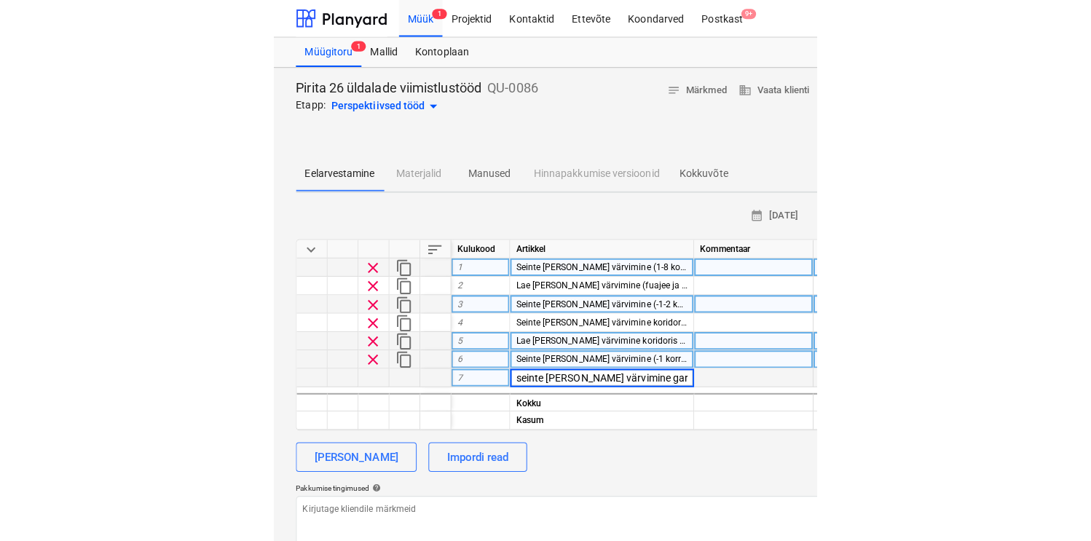
scroll to position [0, 130]
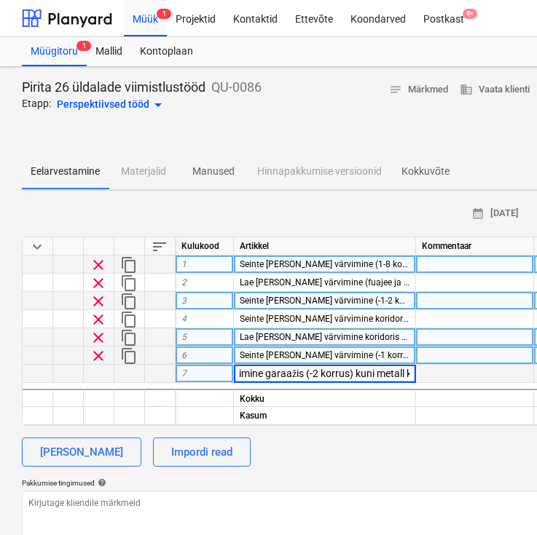
click at [414, 446] on div "[PERSON_NAME] Impordi read" at bounding box center [498, 452] width 953 height 29
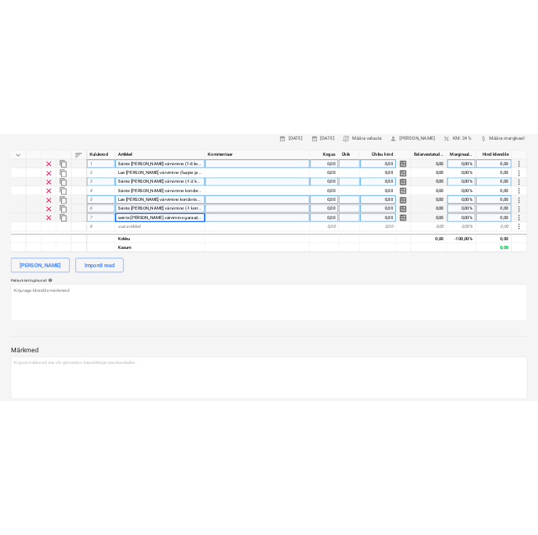
scroll to position [198, 0]
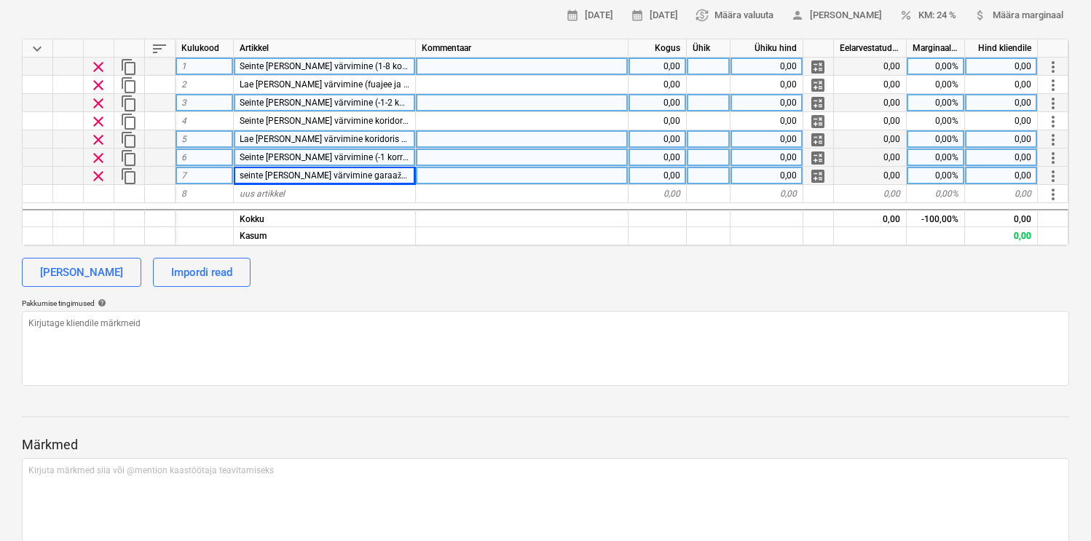
click at [661, 66] on div "0,00" at bounding box center [658, 67] width 58 height 18
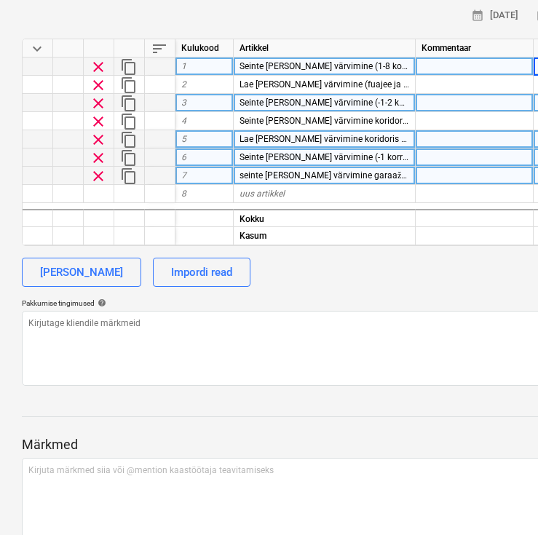
type textarea "x"
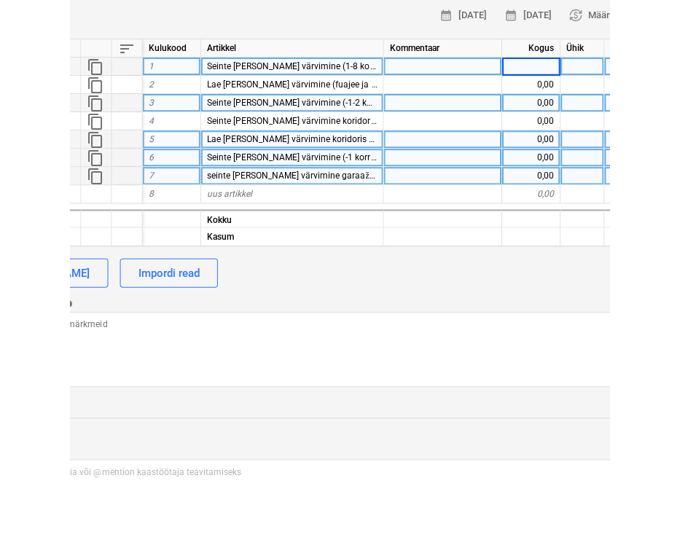
scroll to position [198, 112]
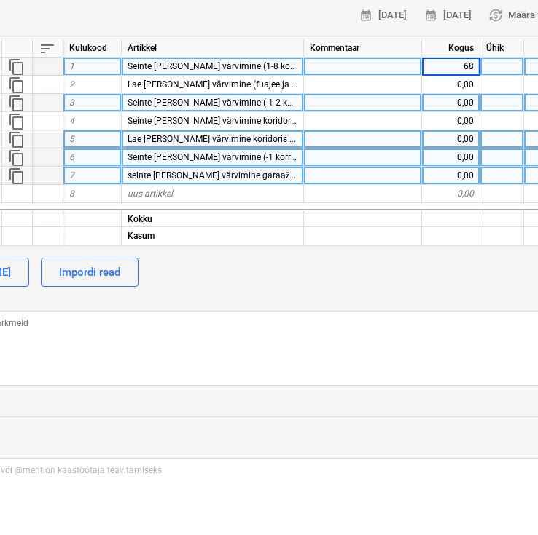
type input "685"
type textarea "x"
type input "171"
type textarea "x"
click at [435, 106] on div "0,00" at bounding box center [451, 103] width 58 height 18
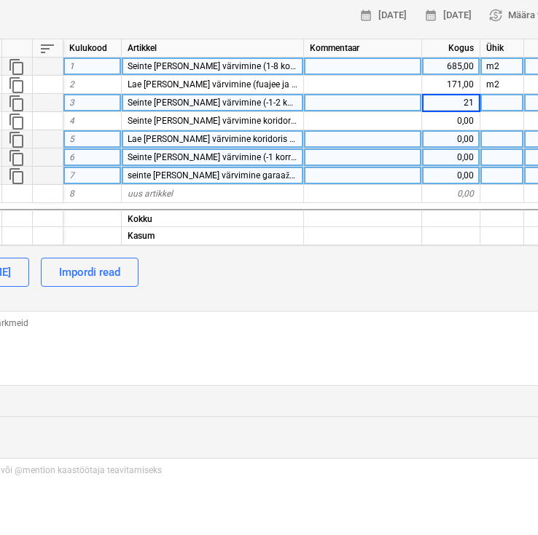
type input "216"
type textarea "x"
click at [500, 107] on div at bounding box center [502, 103] width 44 height 18
type input "m2"
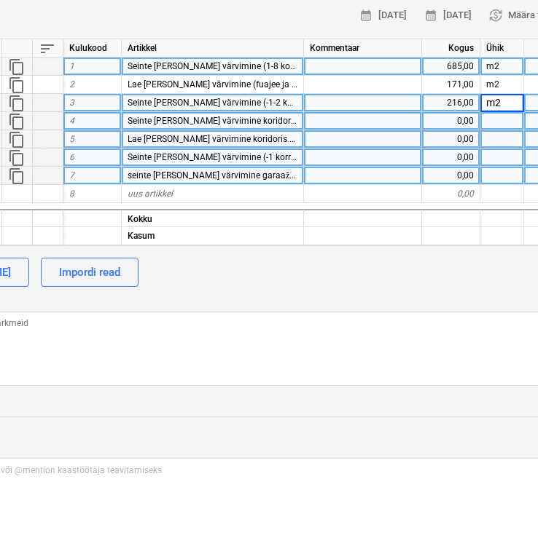
type textarea "x"
click at [464, 117] on div "0,00" at bounding box center [451, 121] width 58 height 18
type input "76,5"
type textarea "x"
click at [499, 126] on div at bounding box center [502, 121] width 44 height 18
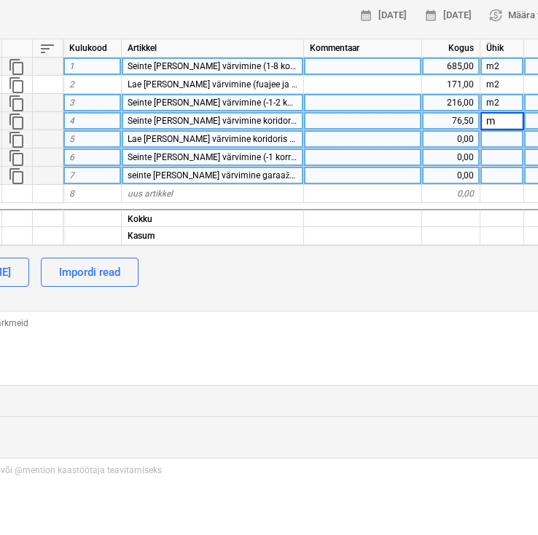
type input "m2"
type textarea "x"
click at [471, 133] on div "0,00" at bounding box center [451, 139] width 58 height 18
type input "22,6"
type textarea "x"
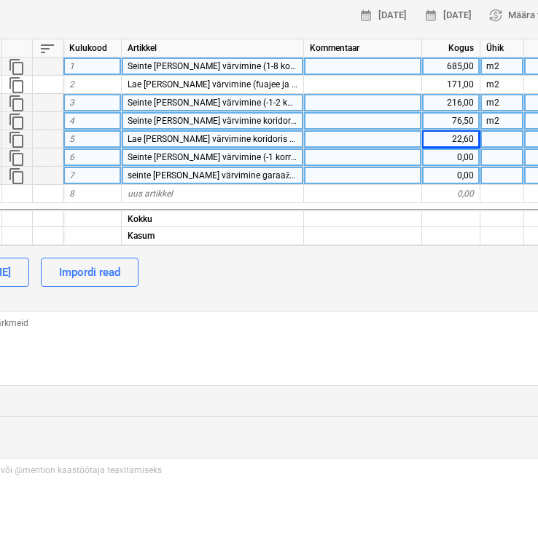
click at [499, 138] on div at bounding box center [502, 139] width 44 height 18
type input "m2"
type textarea "x"
click at [468, 154] on div "0,00" at bounding box center [451, 158] width 58 height 18
type input "46,5"
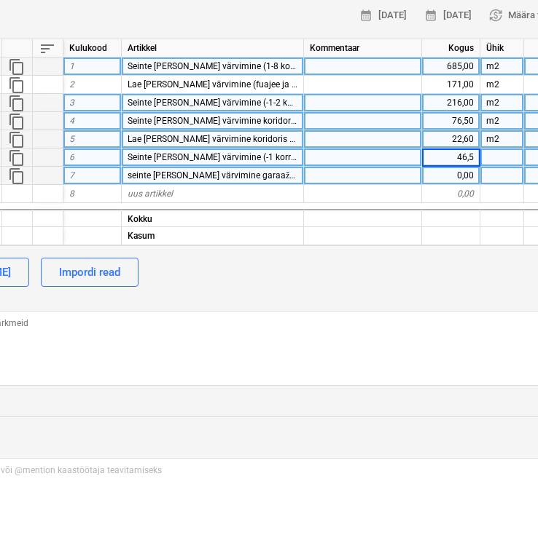
type textarea "x"
click at [505, 157] on div at bounding box center [502, 158] width 44 height 18
type input "m2"
type textarea "x"
click at [462, 173] on div "0,00" at bounding box center [451, 176] width 58 height 18
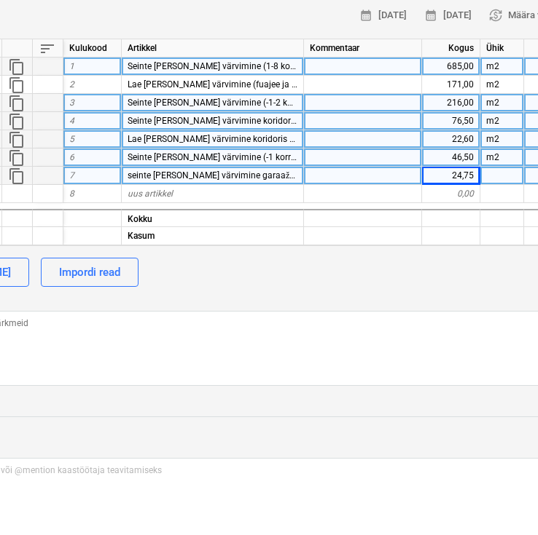
click at [494, 178] on div at bounding box center [502, 176] width 44 height 18
click at [444, 267] on div "[PERSON_NAME] Impordi read" at bounding box center [386, 272] width 953 height 29
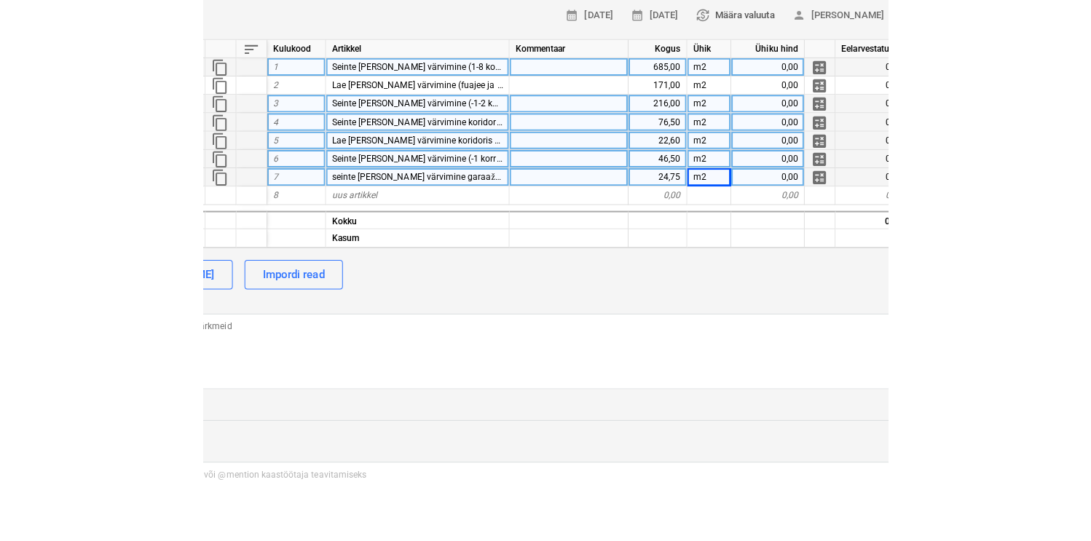
scroll to position [198, 0]
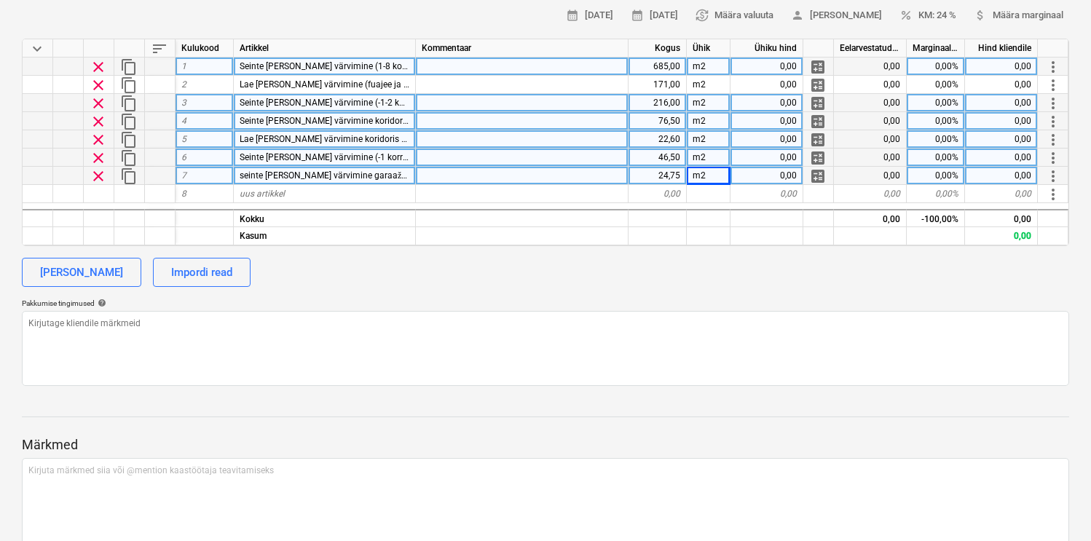
click at [640, 286] on div "[PERSON_NAME] Impordi read" at bounding box center [545, 272] width 1047 height 29
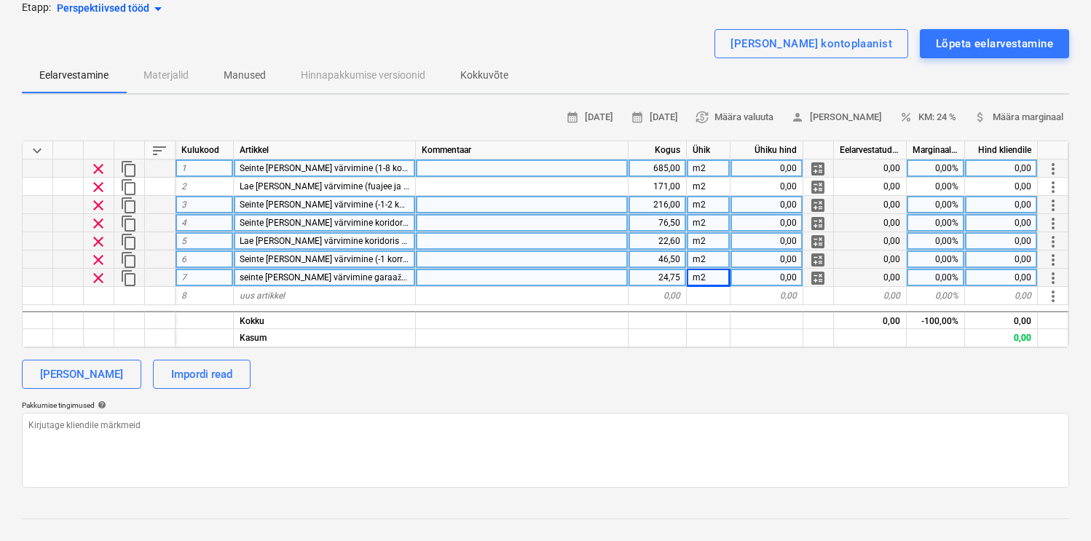
scroll to position [95, 0]
click at [693, 396] on div "calendar_month [DATE] calendar_month [DATE] currency_exchange Määra valuuta per…" at bounding box center [545, 298] width 1047 height 382
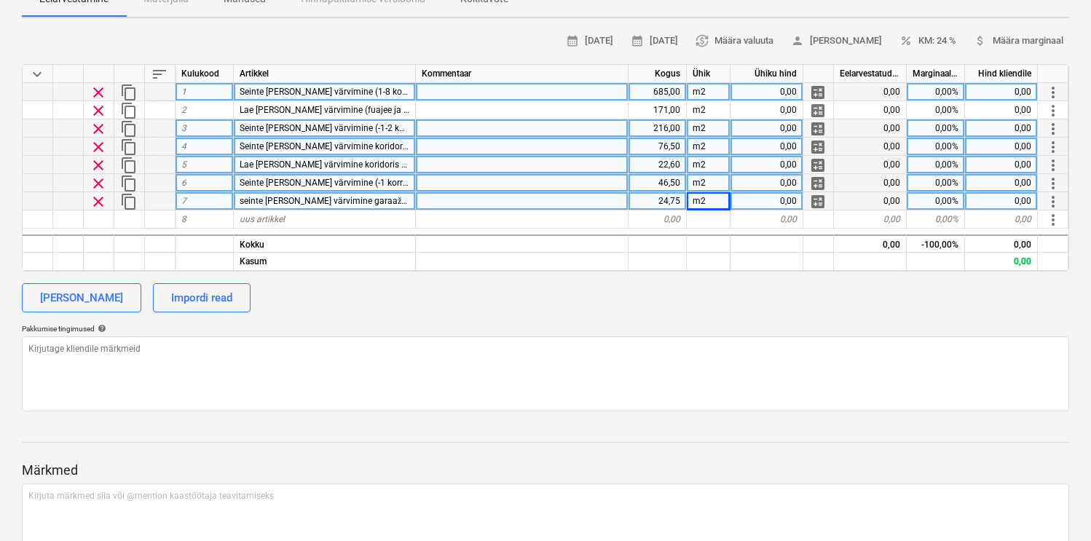
scroll to position [259, 0]
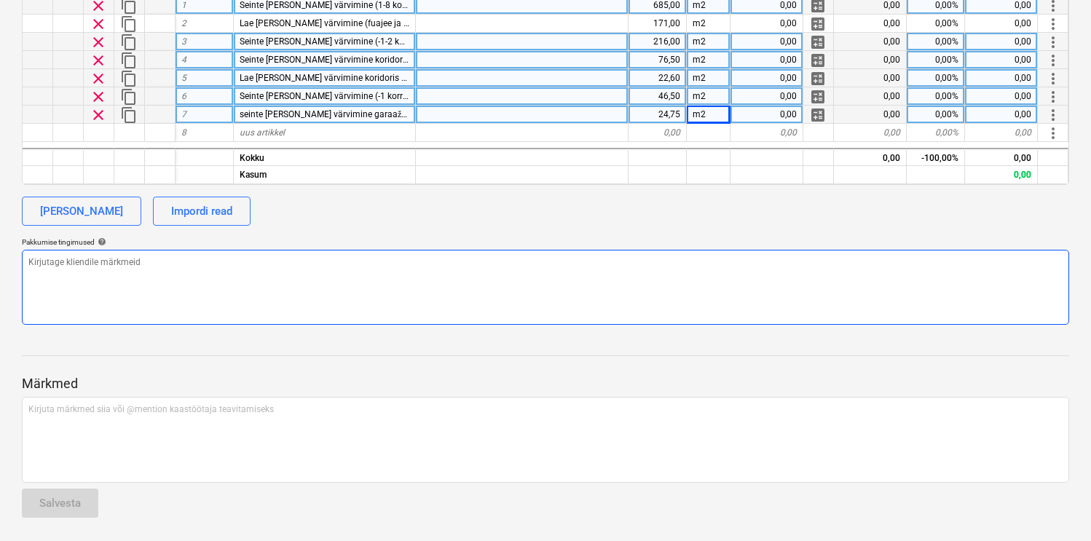
click at [357, 278] on textarea at bounding box center [545, 287] width 1047 height 75
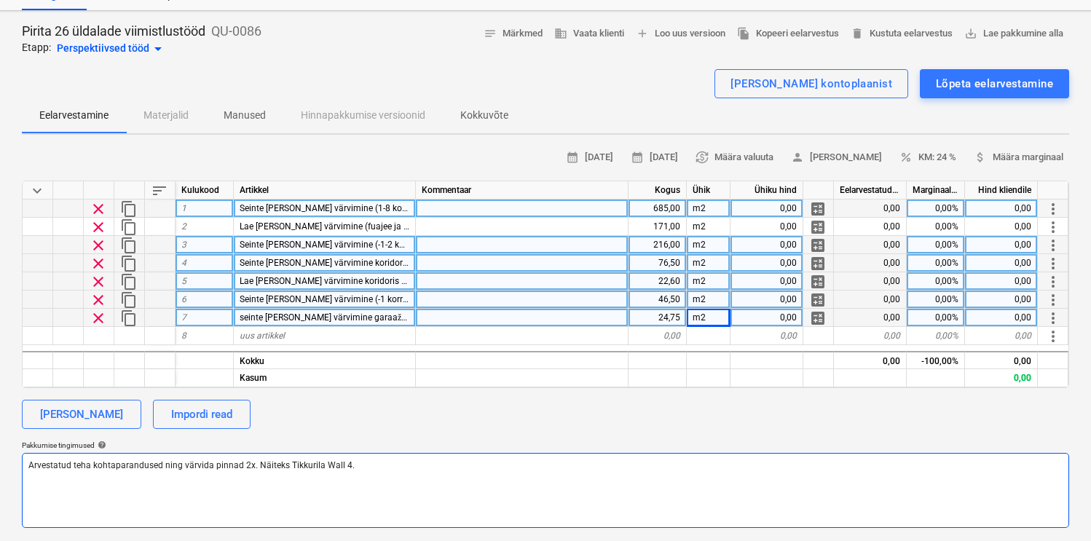
scroll to position [66, 0]
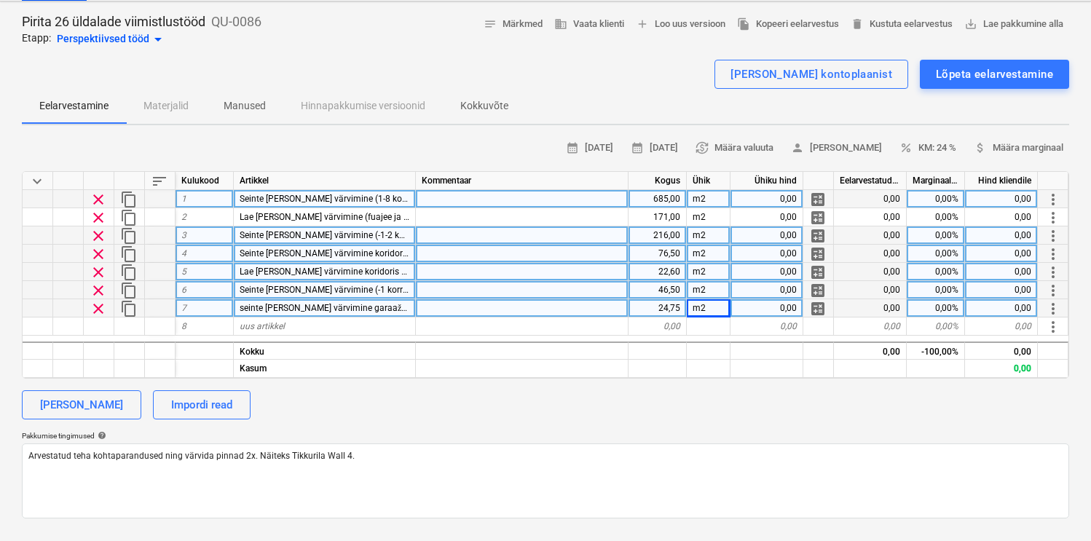
click at [745, 202] on div "0,00" at bounding box center [767, 199] width 73 height 18
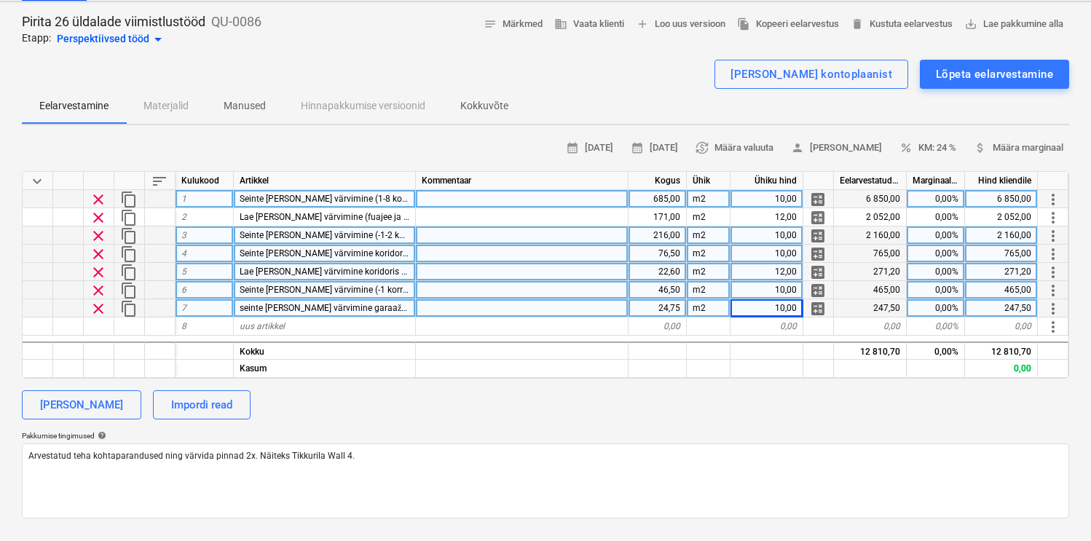
click at [283, 306] on span "seinte [PERSON_NAME] värvimine garaažis (-2 korrus) kuni metall kaitseni" at bounding box center [384, 308] width 289 height 10
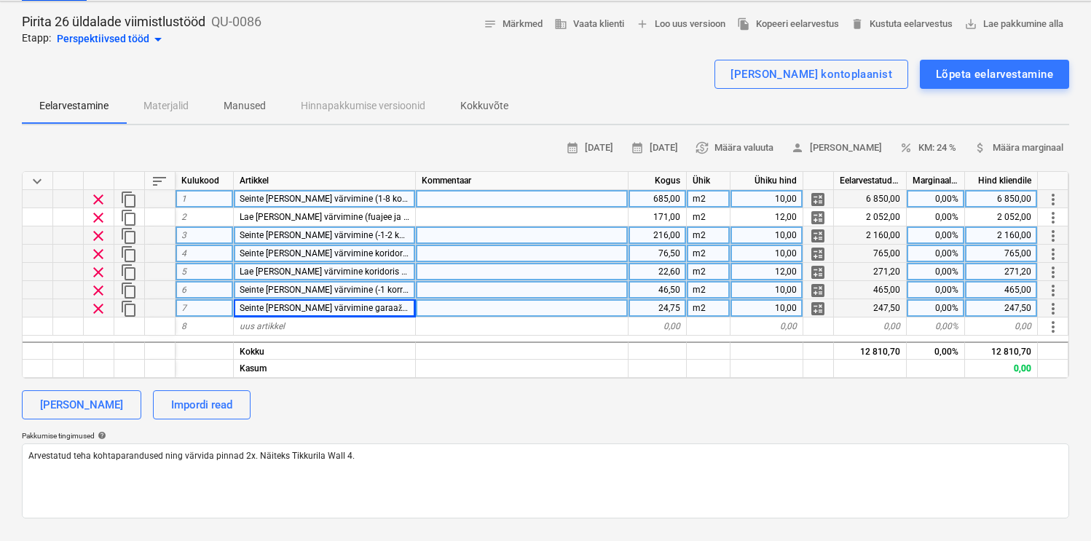
click at [750, 436] on div "Pakkumise tingimused help" at bounding box center [545, 435] width 1047 height 9
click at [1017, 151] on span "attach_money Määra marginaal" at bounding box center [1019, 148] width 90 height 17
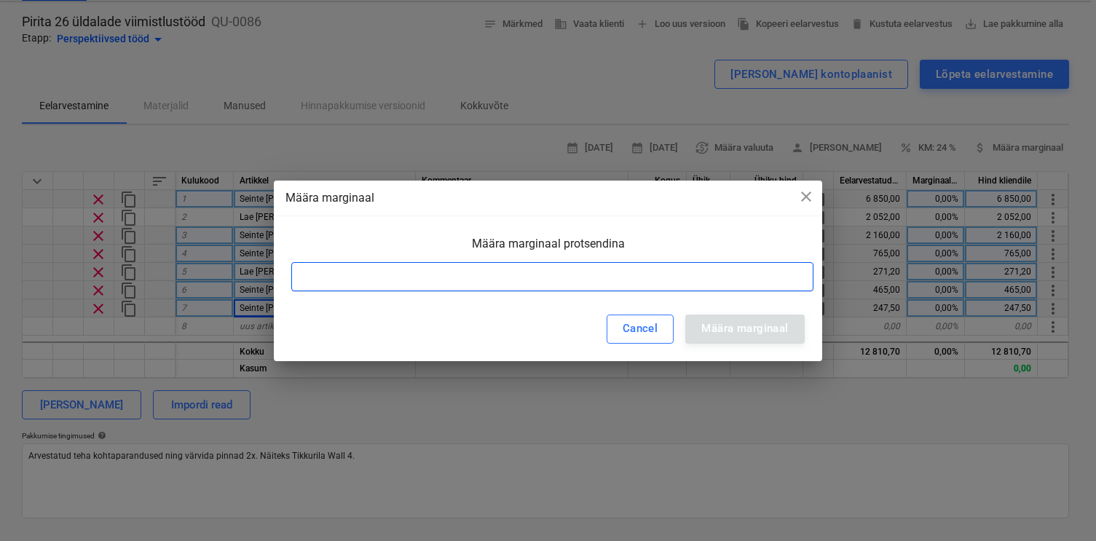
click at [707, 272] on input at bounding box center [552, 276] width 522 height 29
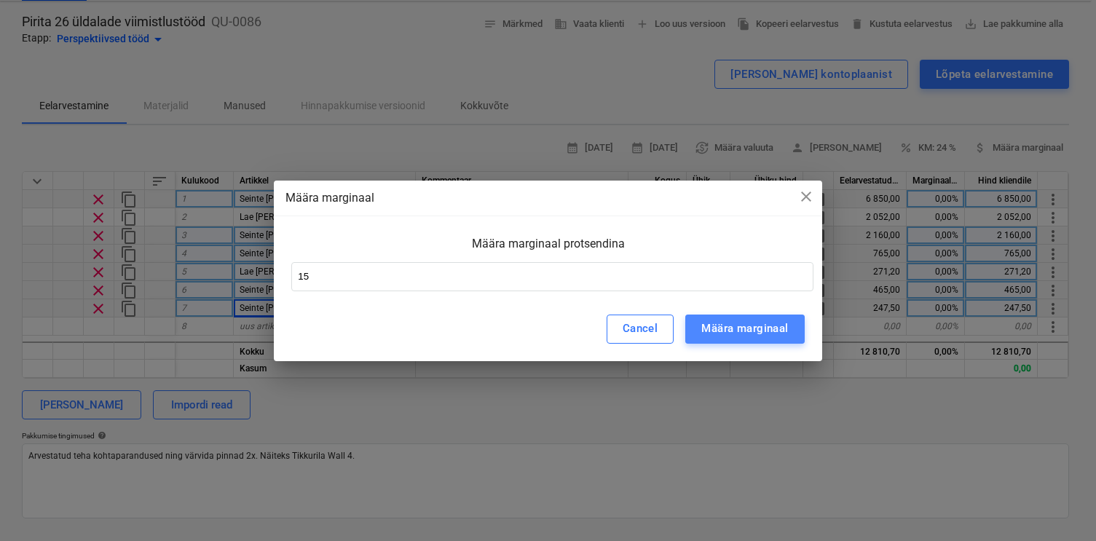
click at [727, 328] on div "Määra marginaal" at bounding box center [744, 328] width 87 height 19
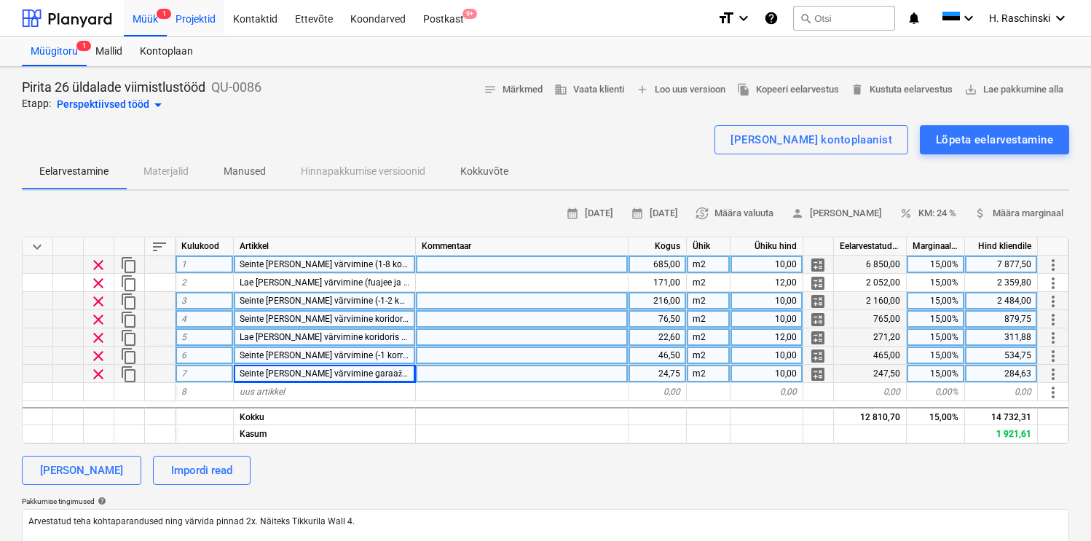
click at [205, 20] on div "Projektid" at bounding box center [196, 17] width 58 height 37
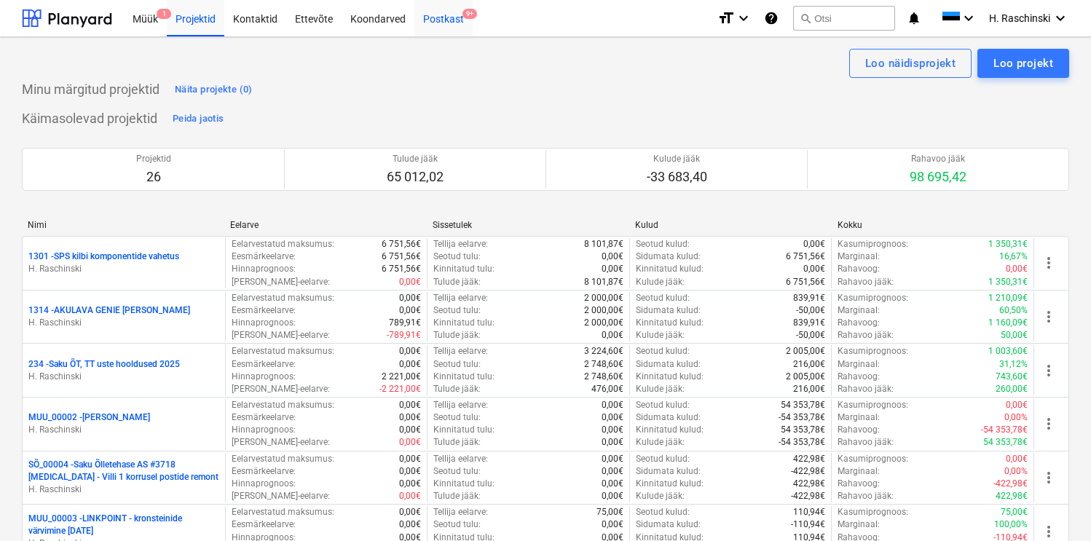
click at [436, 19] on div "Postkast 9+" at bounding box center [443, 17] width 58 height 37
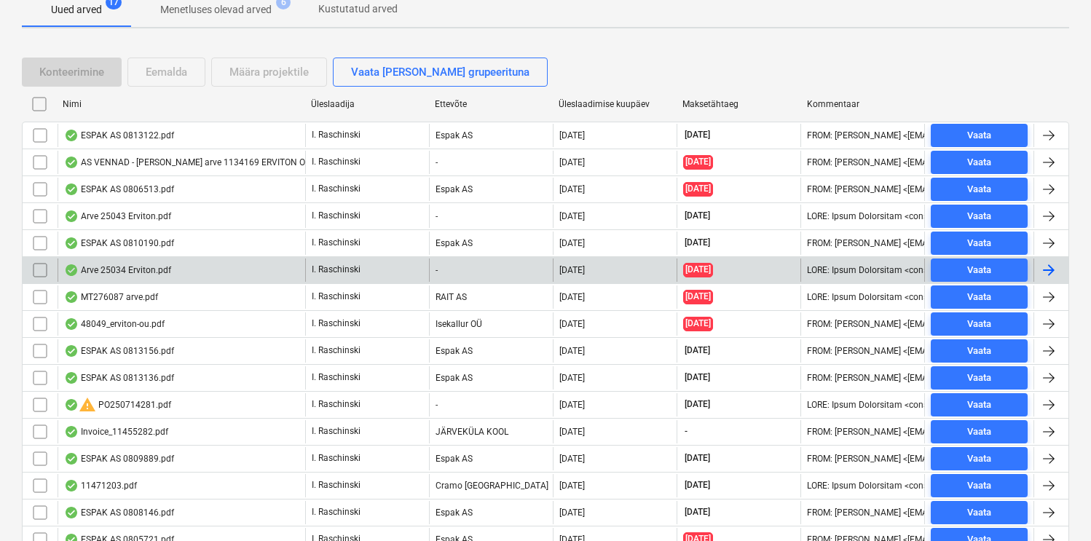
scroll to position [284, 0]
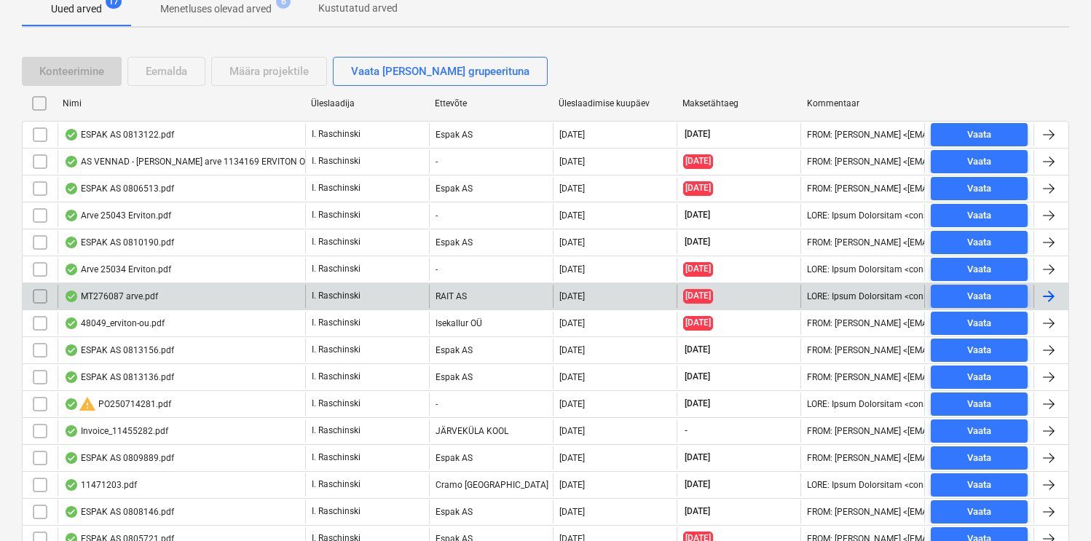
click at [109, 293] on div "MT276087 arve.pdf" at bounding box center [111, 297] width 94 height 12
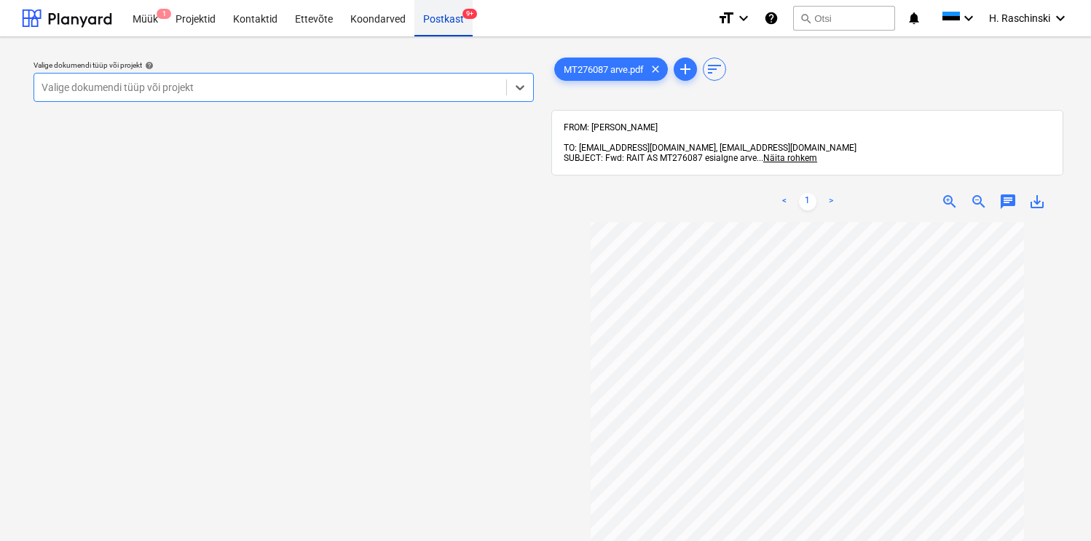
click at [433, 17] on div "Postkast 9+" at bounding box center [443, 17] width 58 height 37
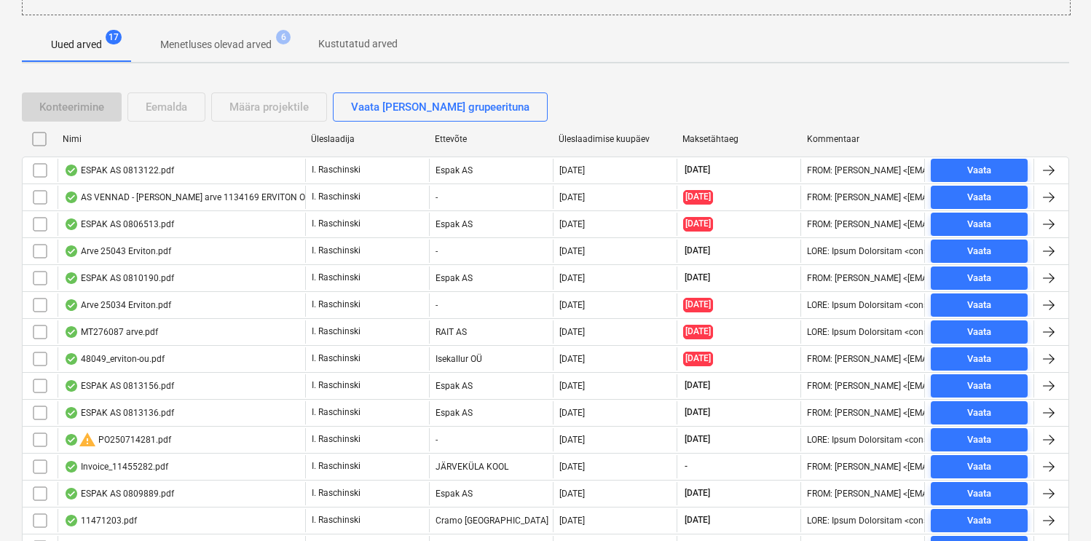
scroll to position [249, 0]
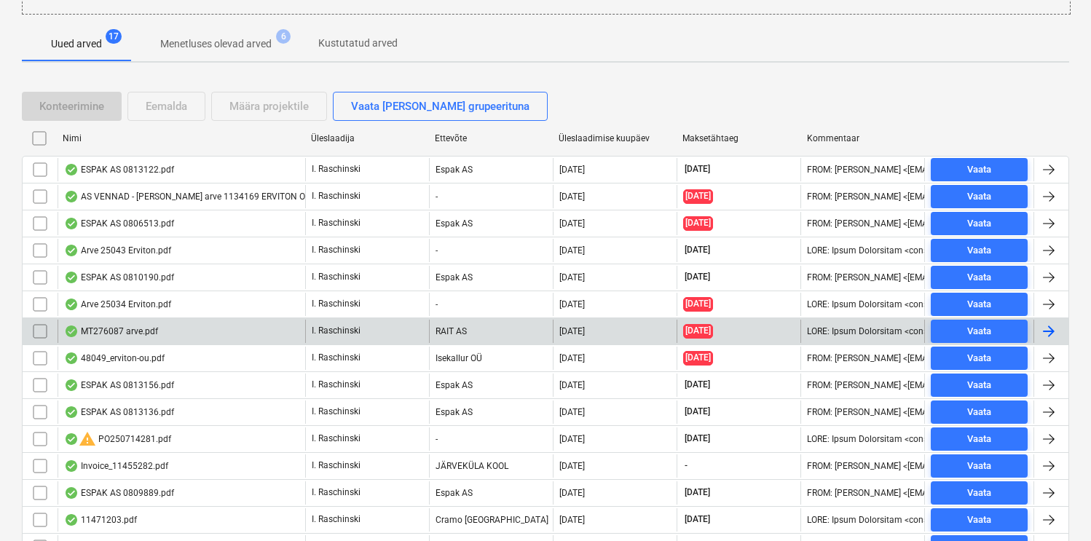
click at [39, 333] on input "checkbox" at bounding box center [39, 331] width 23 height 23
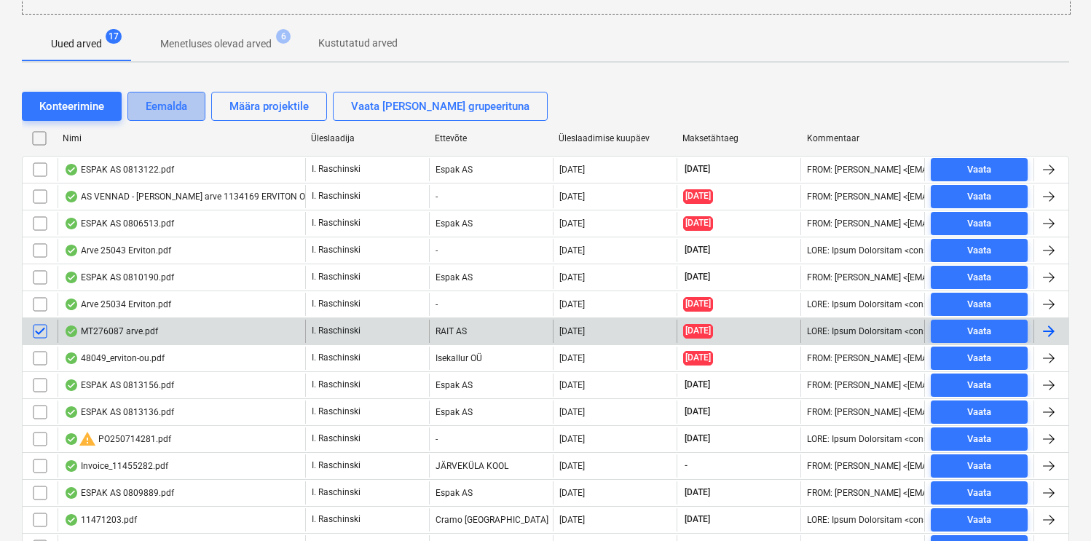
click at [168, 106] on div "Eemalda" at bounding box center [167, 106] width 42 height 19
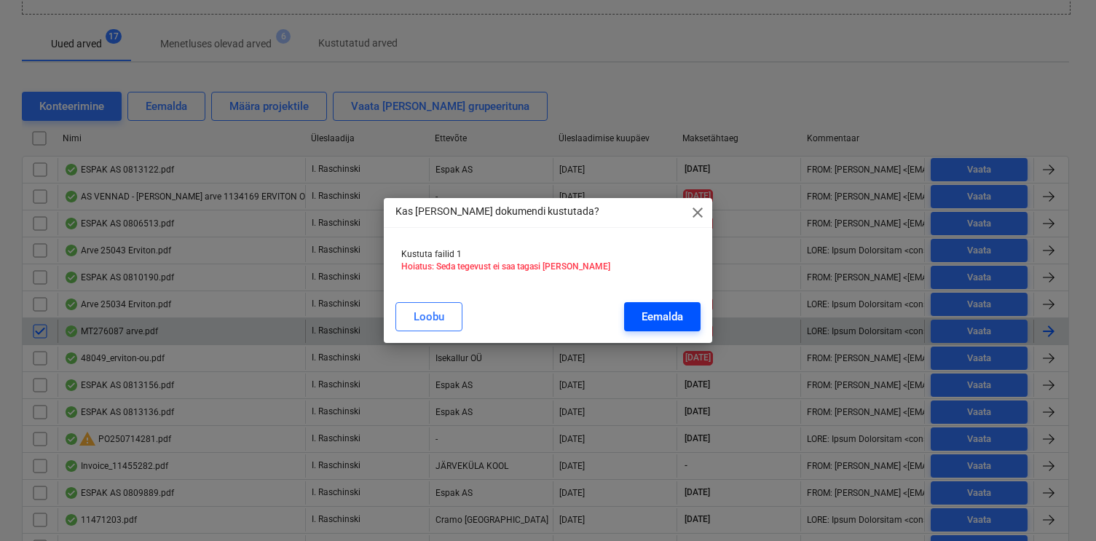
click at [646, 312] on div "Eemalda" at bounding box center [663, 316] width 42 height 19
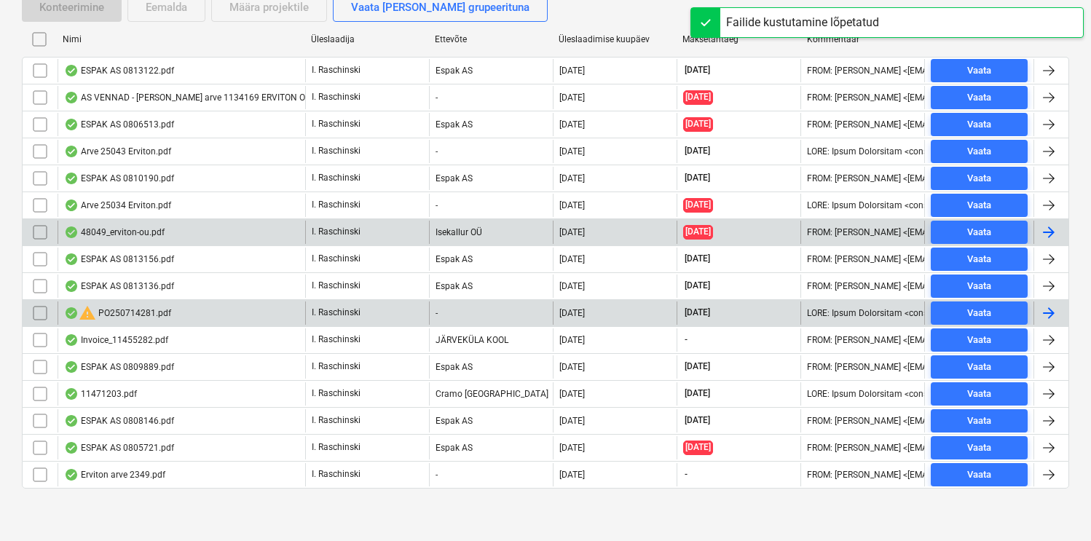
click at [161, 310] on div "warning PO250714281.pdf" at bounding box center [117, 312] width 107 height 17
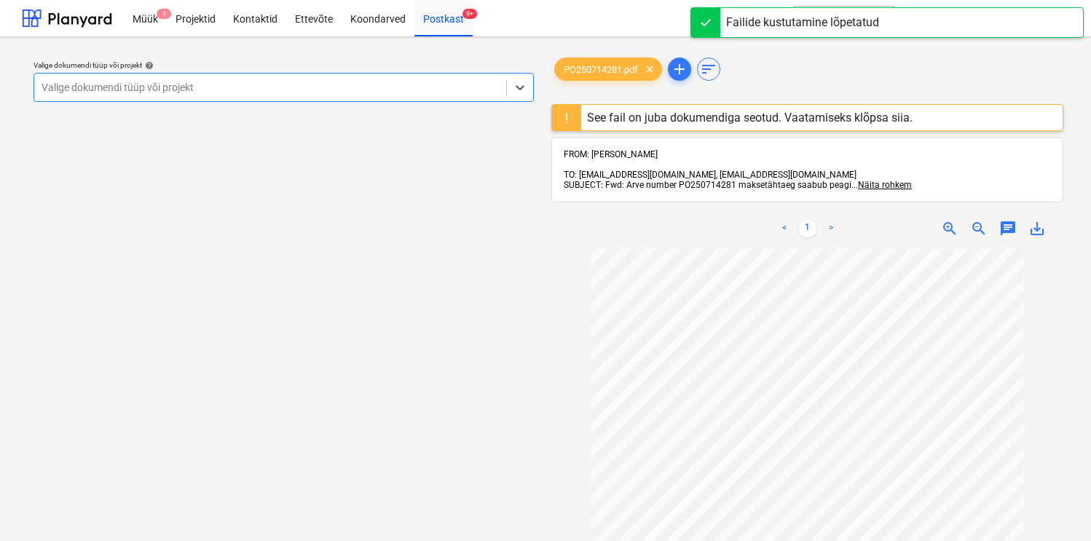
scroll to position [35, 0]
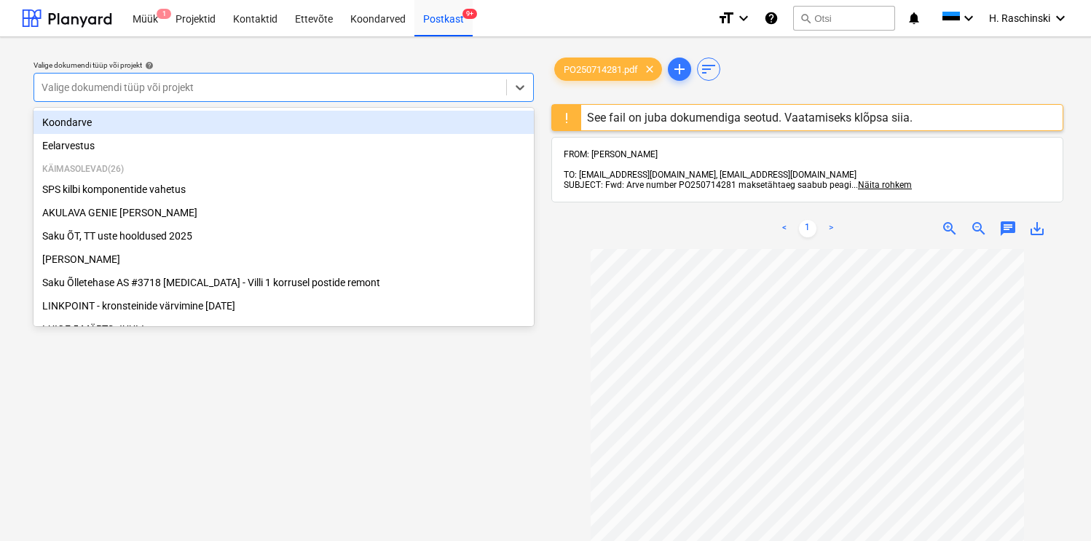
click at [333, 89] on div at bounding box center [270, 87] width 457 height 15
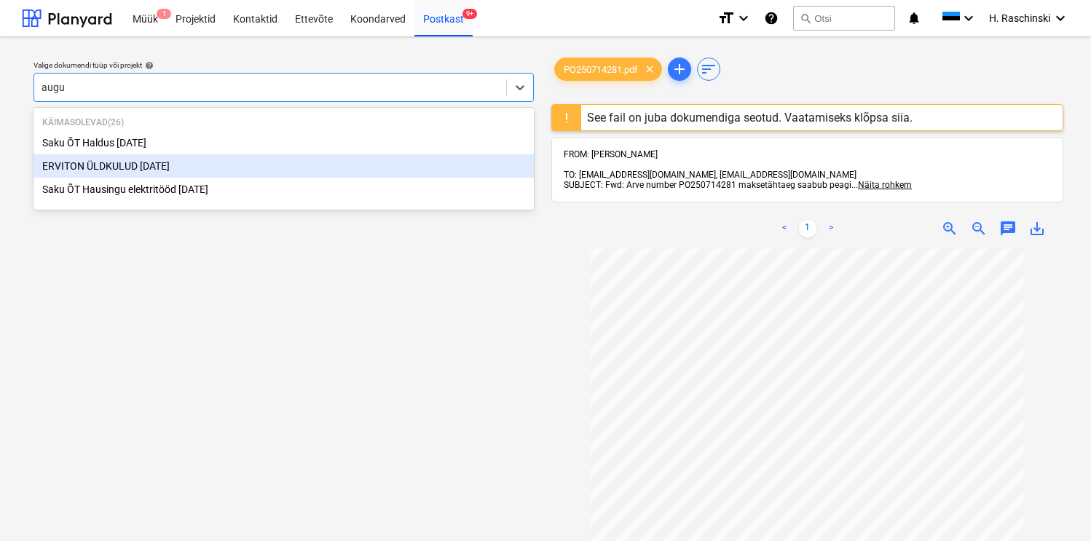
click at [181, 160] on div "ERVITON ÜLDKULUD [DATE]" at bounding box center [284, 165] width 500 height 23
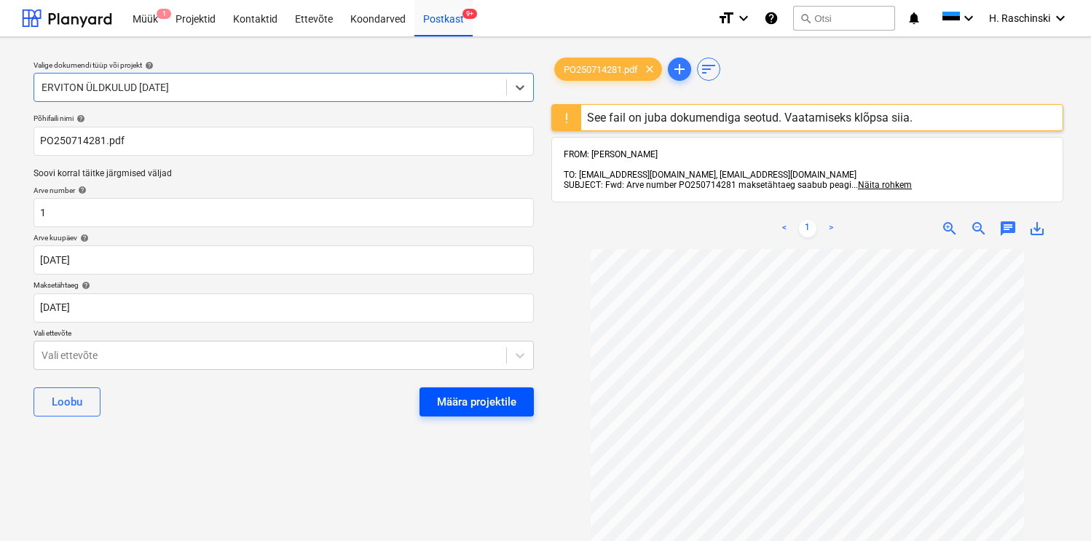
click at [491, 414] on button "Määra projektile" at bounding box center [477, 402] width 114 height 29
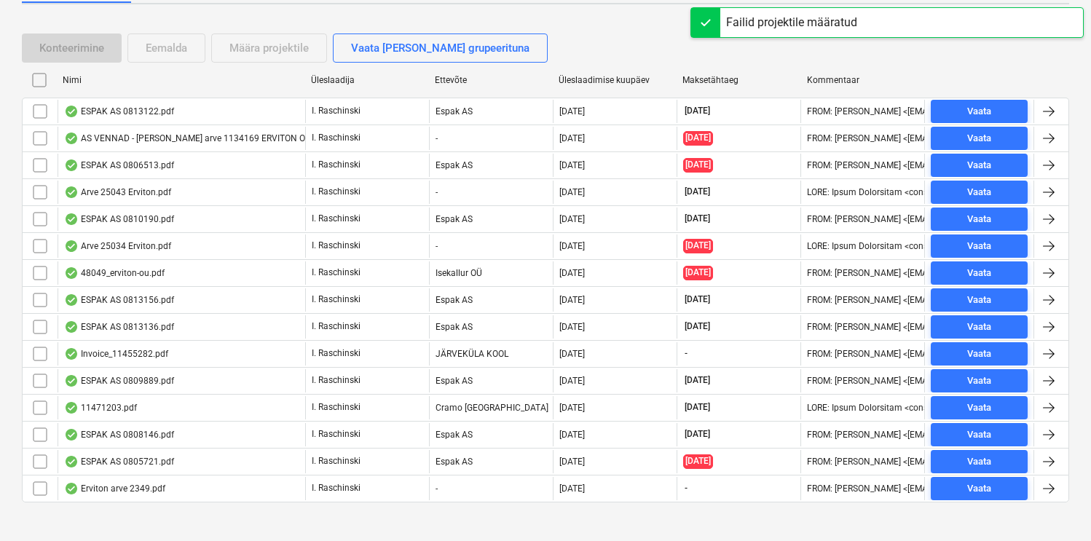
scroll to position [321, 0]
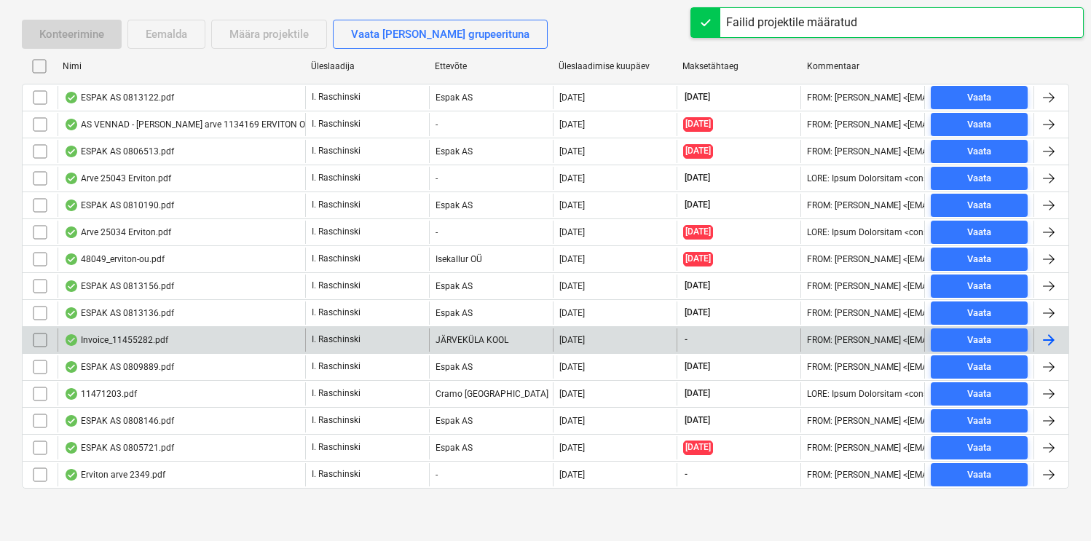
click at [142, 339] on div "Invoice_11455282.pdf" at bounding box center [116, 340] width 104 height 12
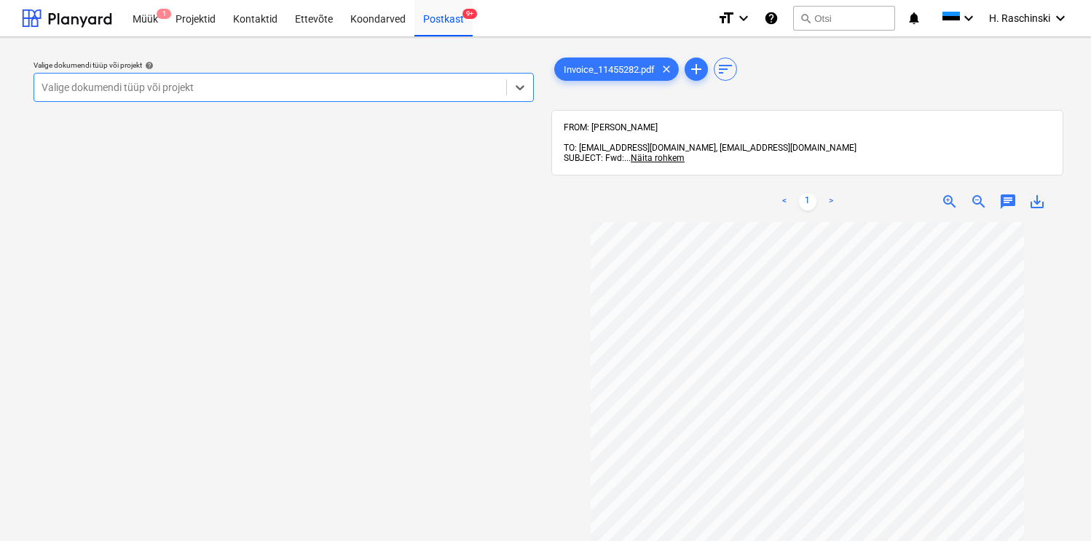
click at [309, 93] on div at bounding box center [270, 87] width 457 height 15
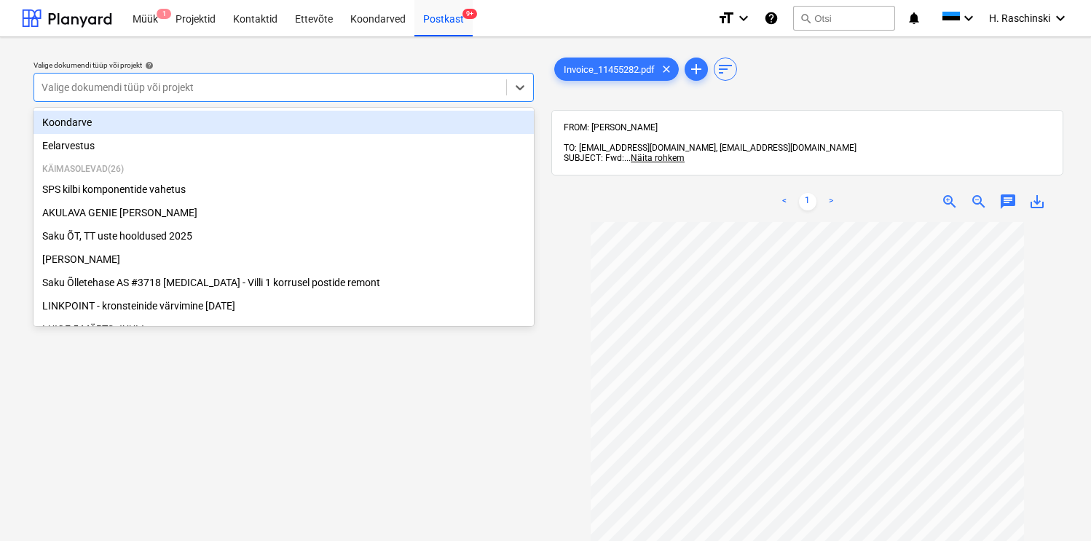
click at [310, 93] on div at bounding box center [270, 87] width 457 height 15
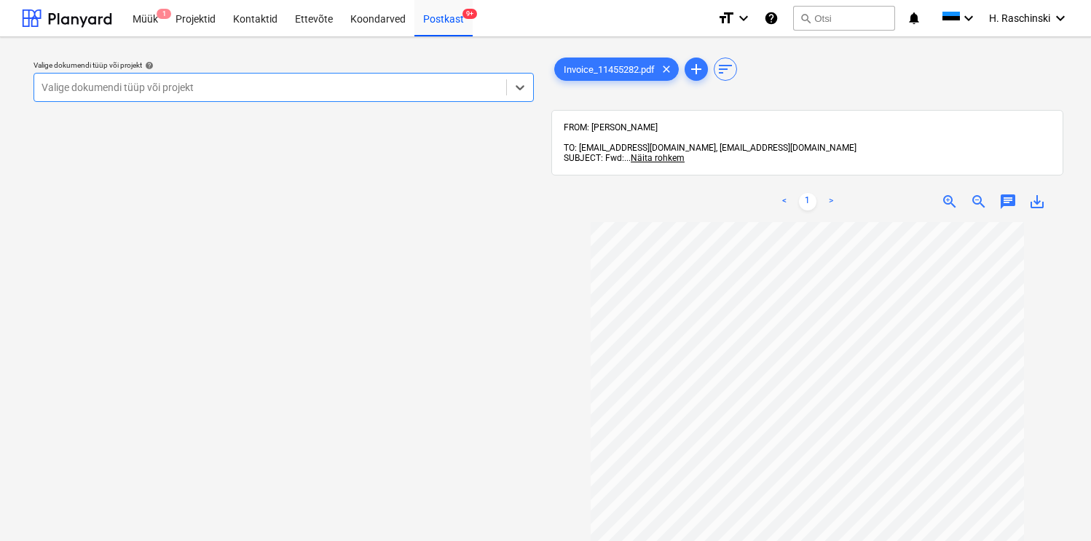
click at [309, 93] on div at bounding box center [270, 87] width 457 height 15
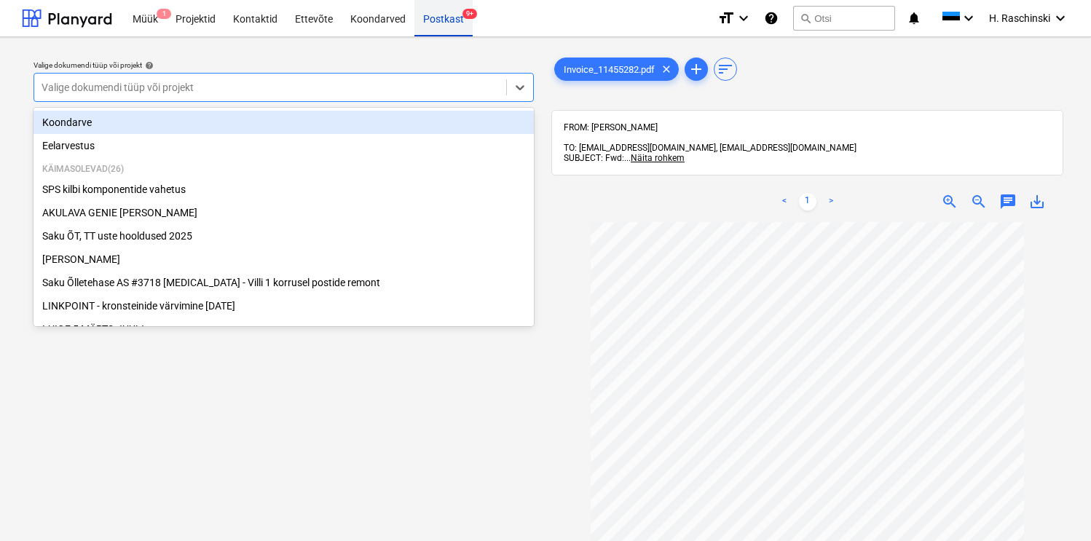
click at [418, 29] on div "Postkast 9+" at bounding box center [443, 17] width 58 height 37
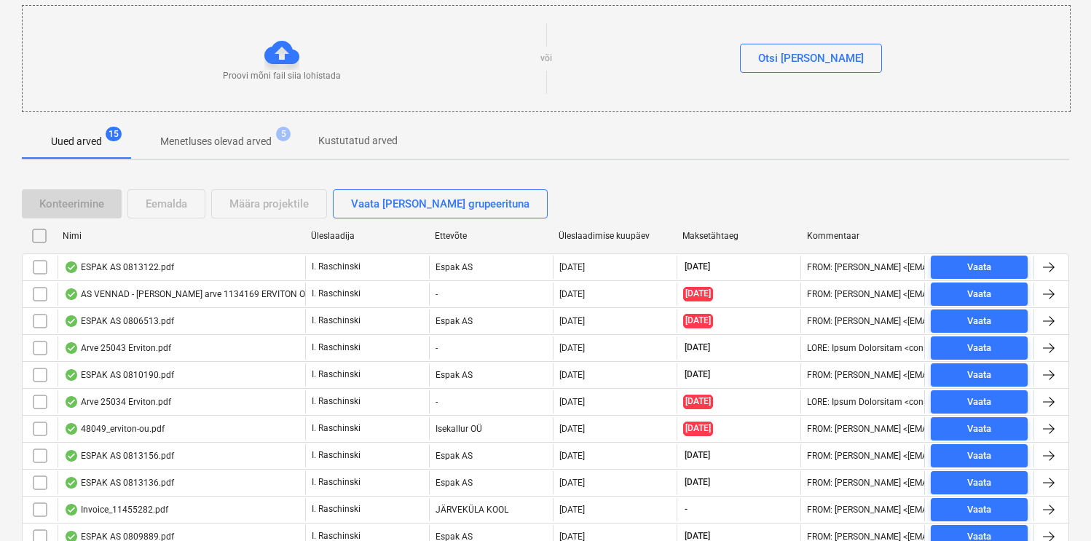
scroll to position [321, 0]
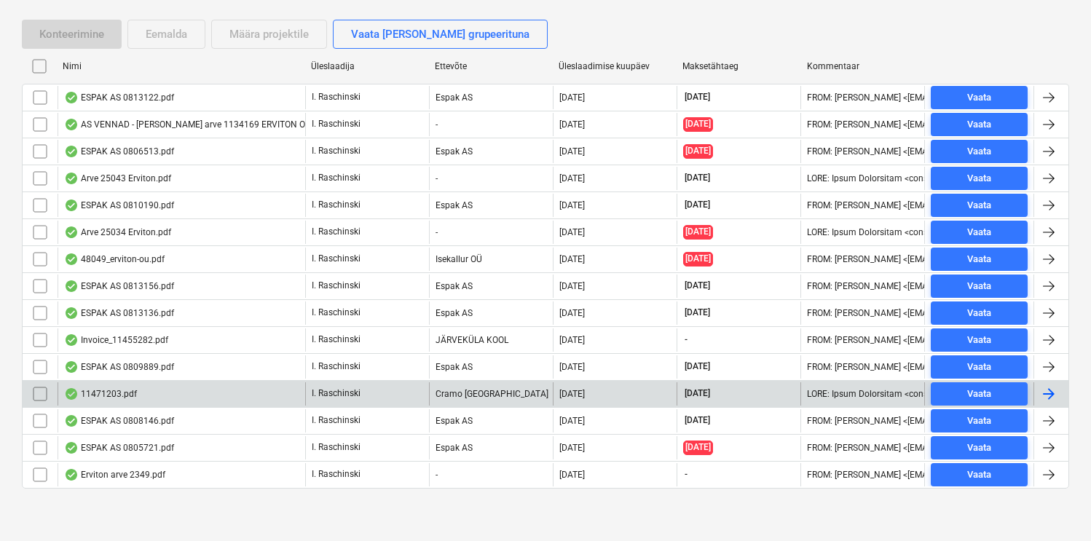
click at [117, 396] on div "11471203.pdf" at bounding box center [100, 394] width 73 height 12
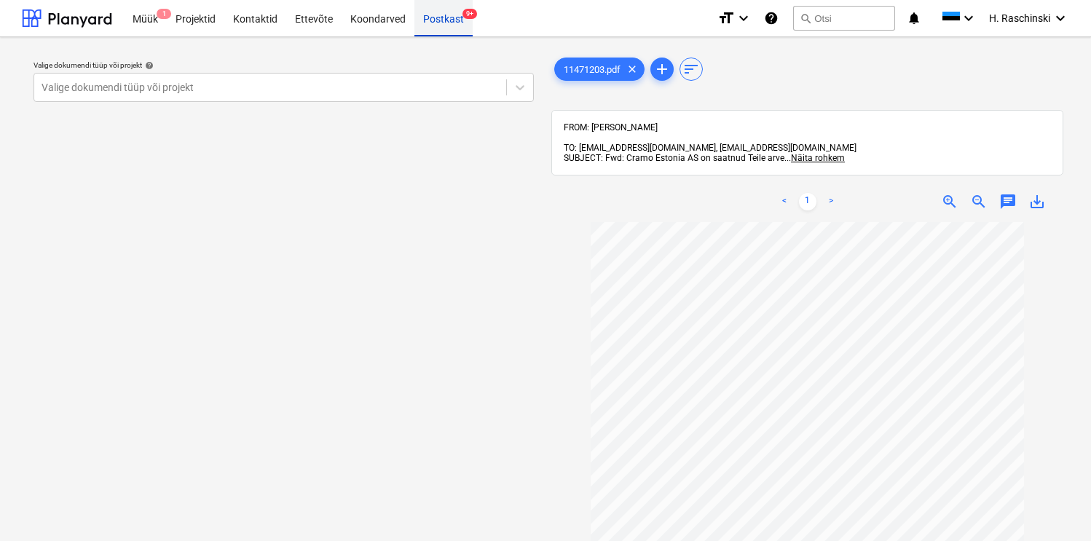
click at [433, 24] on div "Postkast 9+" at bounding box center [443, 17] width 58 height 37
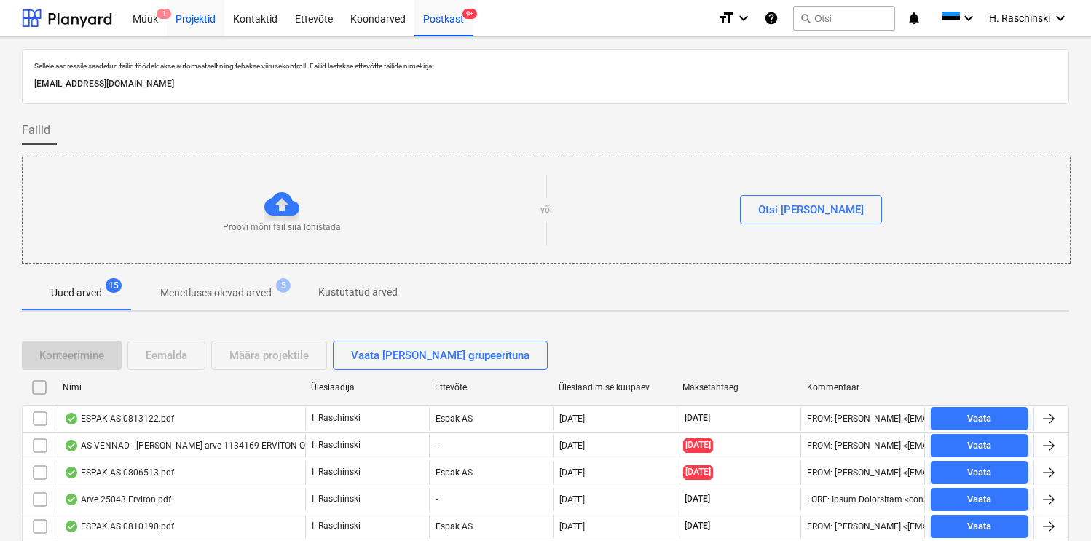
click at [198, 18] on div "Projektid" at bounding box center [196, 17] width 58 height 37
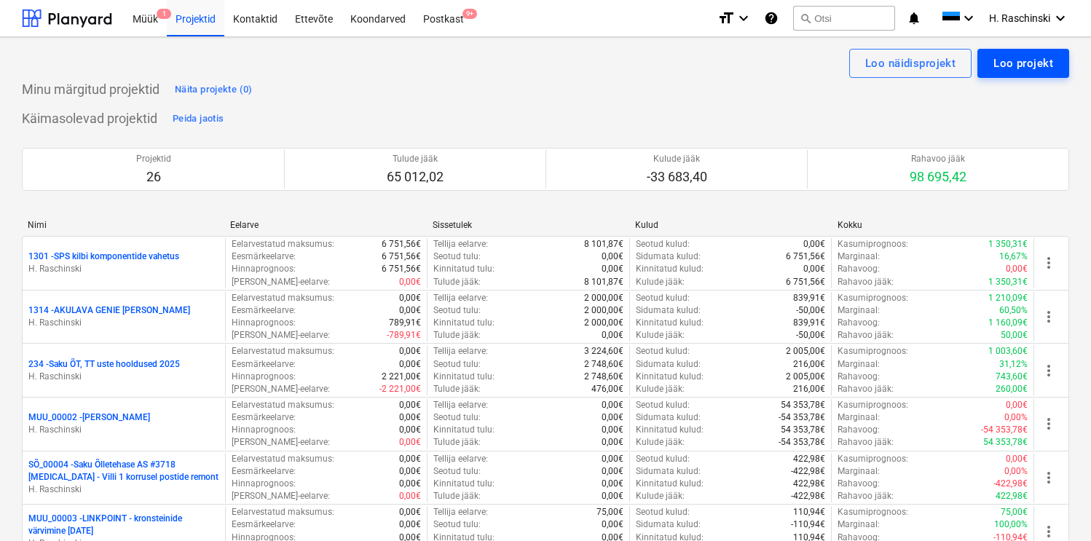
click at [1015, 69] on div "Loo projekt" at bounding box center [1024, 63] width 60 height 19
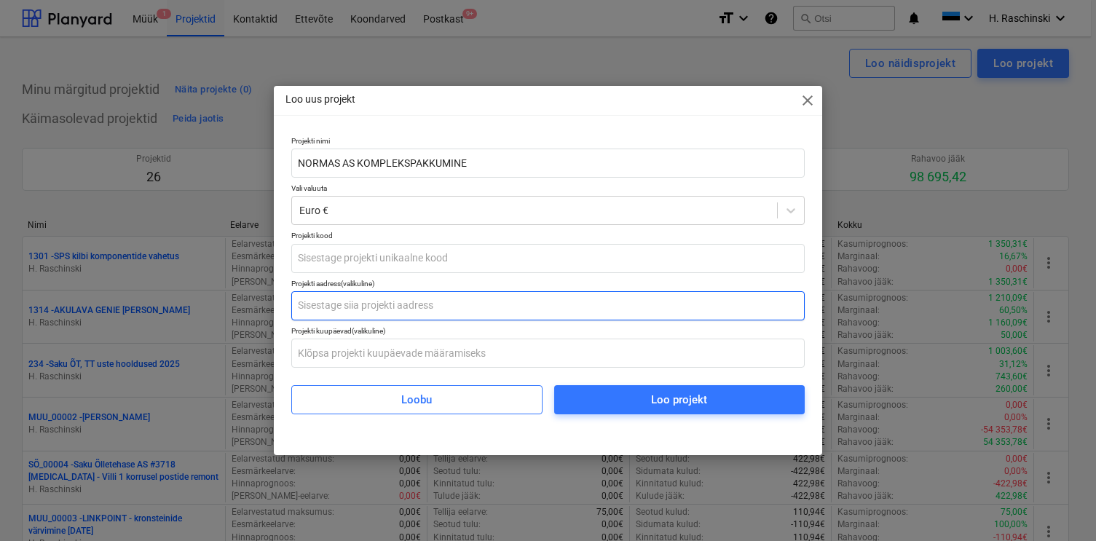
click at [435, 302] on input "text" at bounding box center [548, 305] width 514 height 29
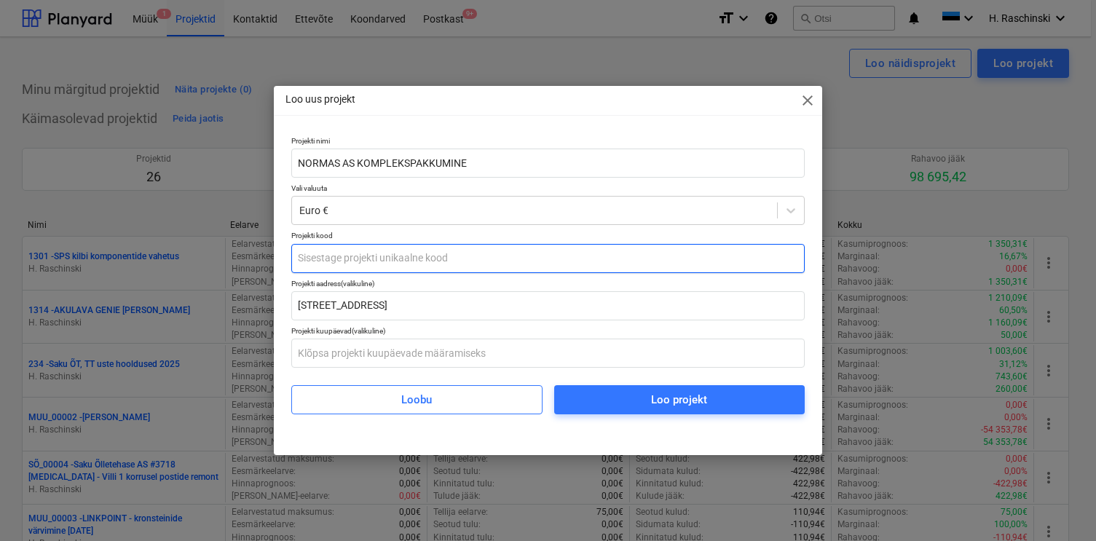
click at [430, 256] on input "text" at bounding box center [548, 258] width 514 height 29
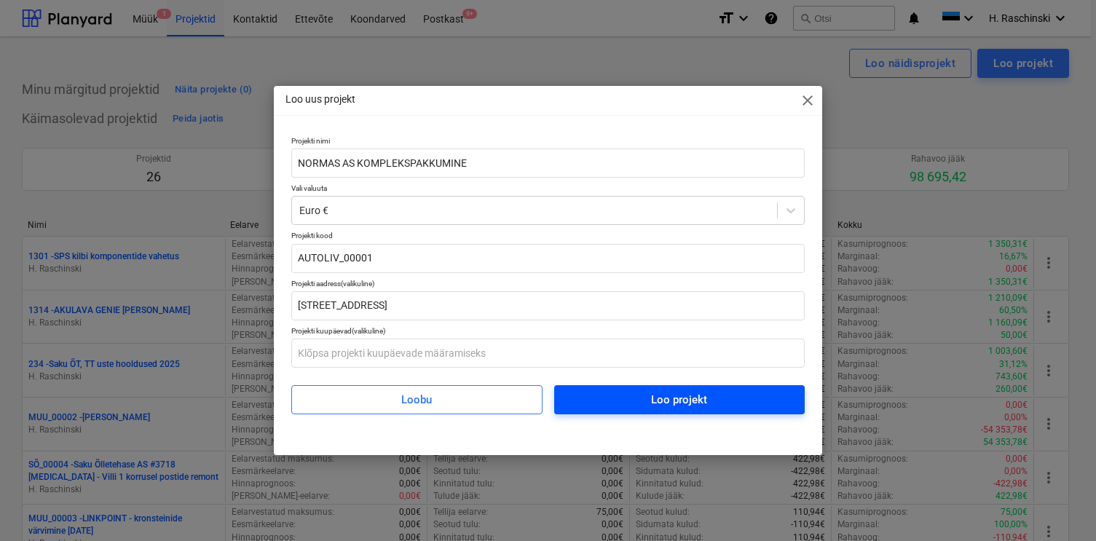
click at [652, 394] on div "Loo projekt" at bounding box center [679, 399] width 56 height 19
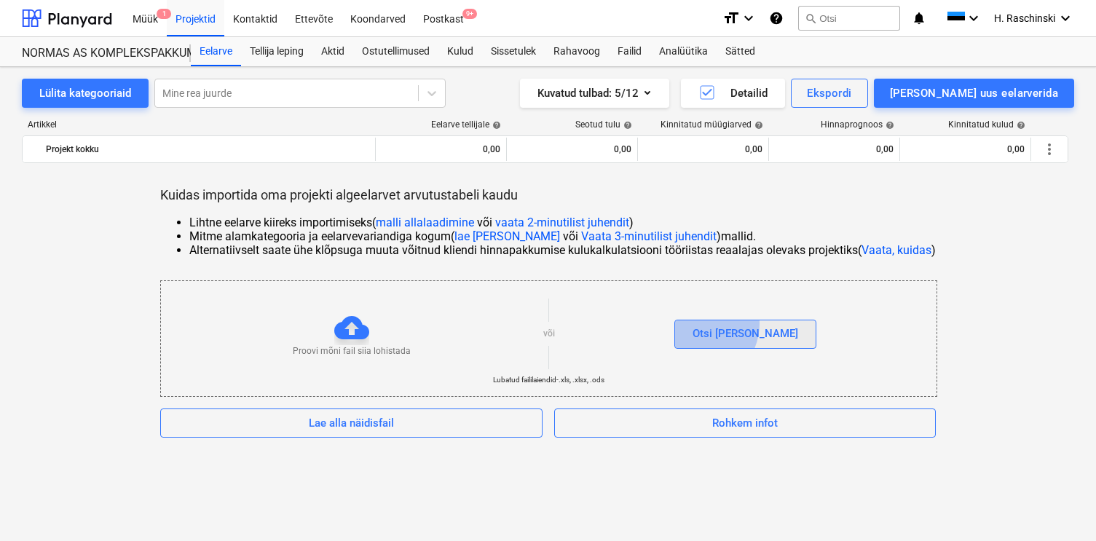
click at [728, 324] on div "Otsi [PERSON_NAME]" at bounding box center [746, 333] width 106 height 19
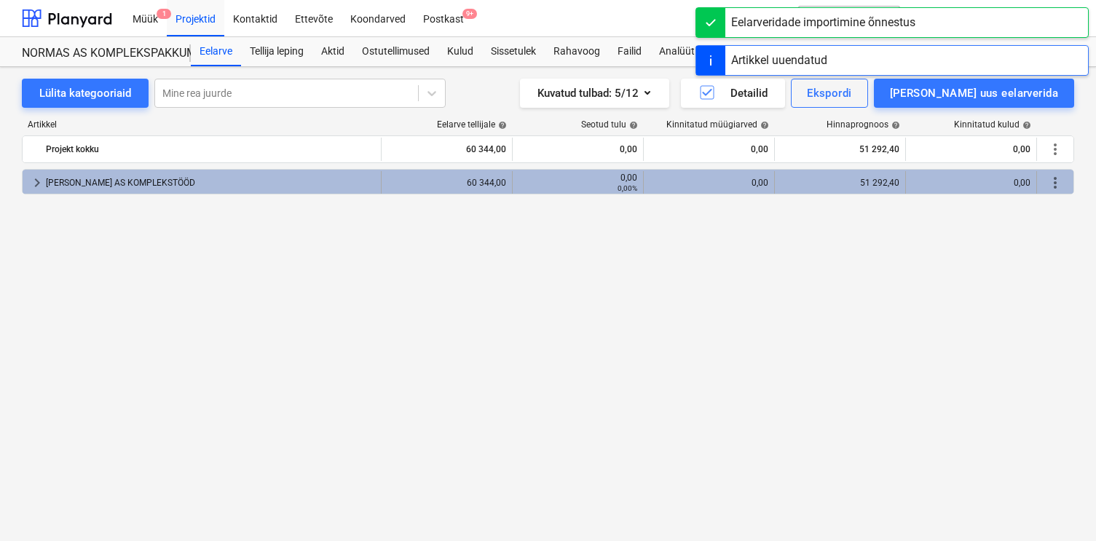
click at [34, 186] on span "keyboard_arrow_right" at bounding box center [36, 182] width 17 height 17
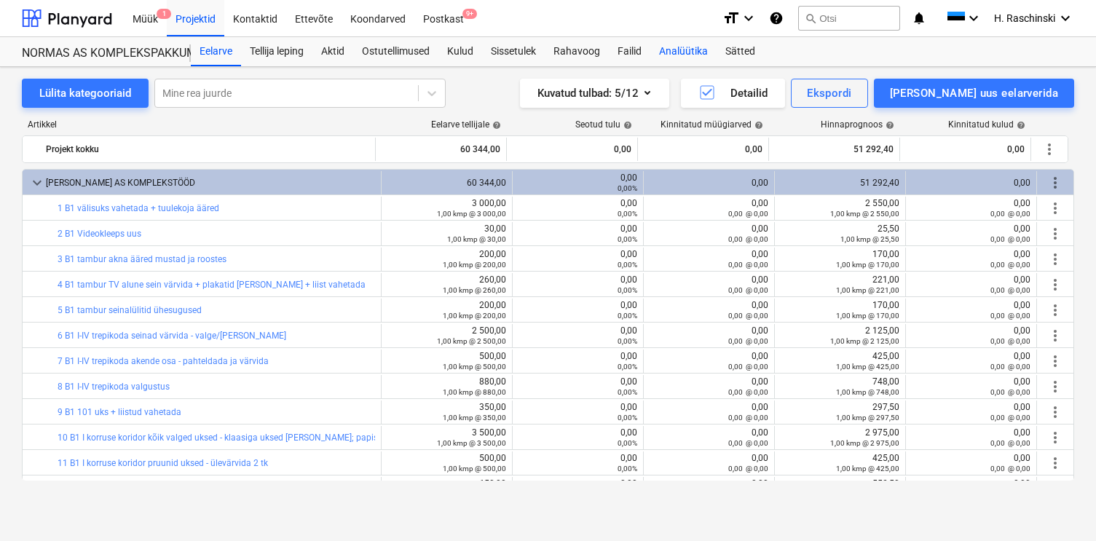
click at [670, 55] on div "Analüütika" at bounding box center [683, 51] width 66 height 29
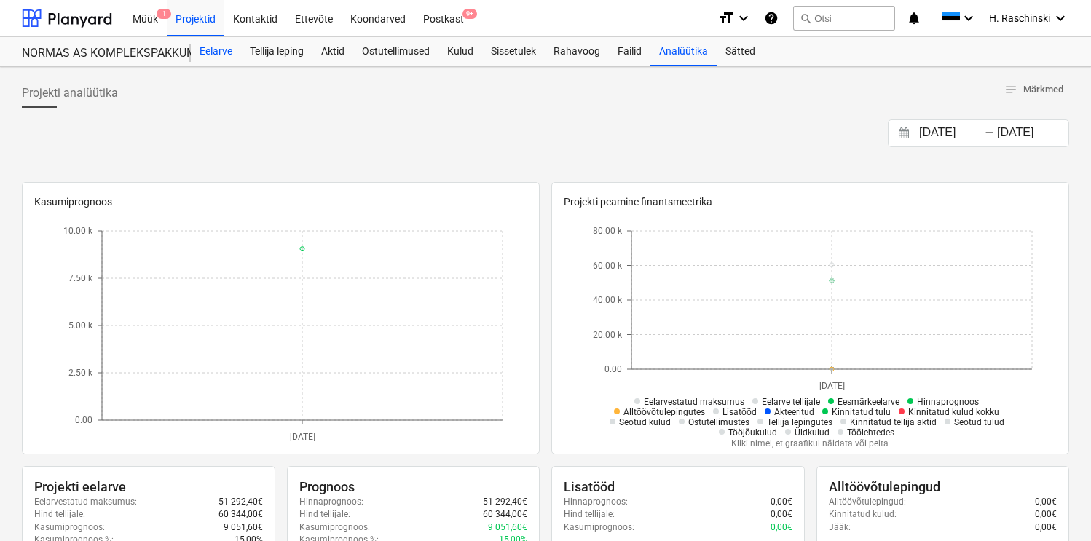
click at [236, 47] on div "Eelarve" at bounding box center [216, 51] width 50 height 29
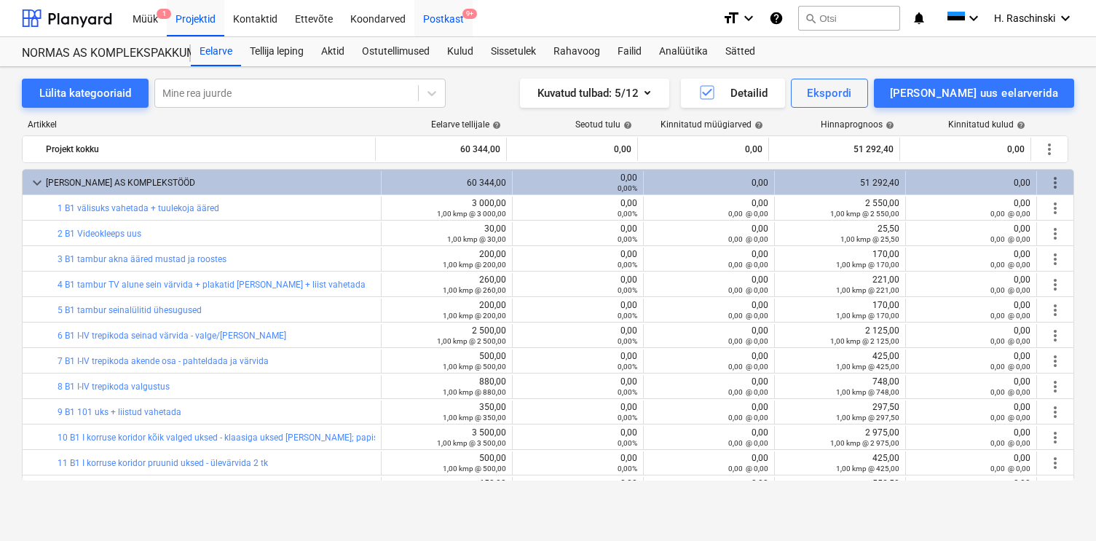
click at [440, 12] on div "Postkast 9+" at bounding box center [443, 17] width 58 height 37
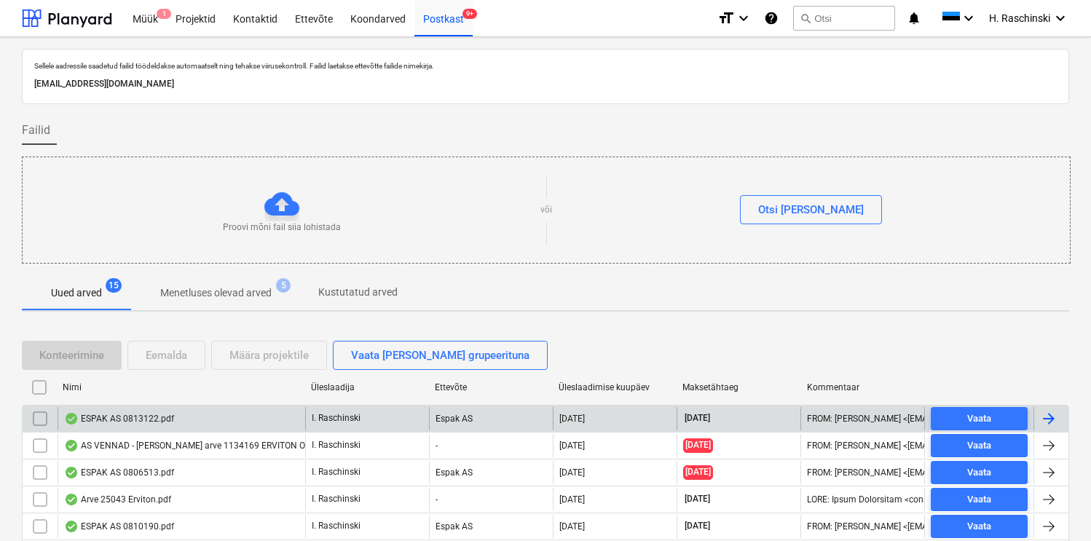
click at [121, 413] on div "ESPAK AS 0813122.pdf" at bounding box center [119, 419] width 110 height 12
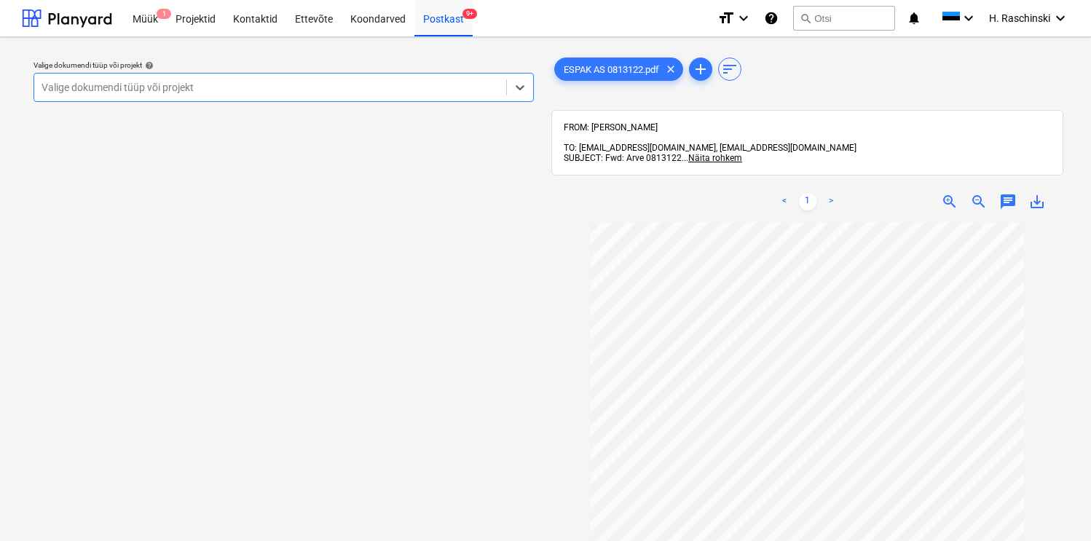
scroll to position [27, 0]
click at [457, 85] on div at bounding box center [270, 87] width 457 height 15
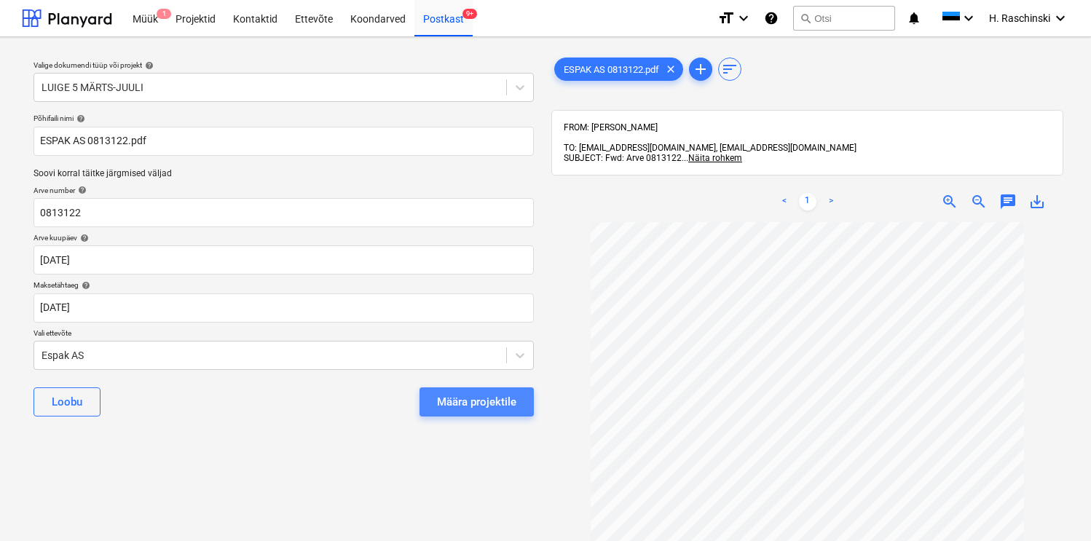
click at [486, 405] on div "Määra projektile" at bounding box center [476, 402] width 79 height 19
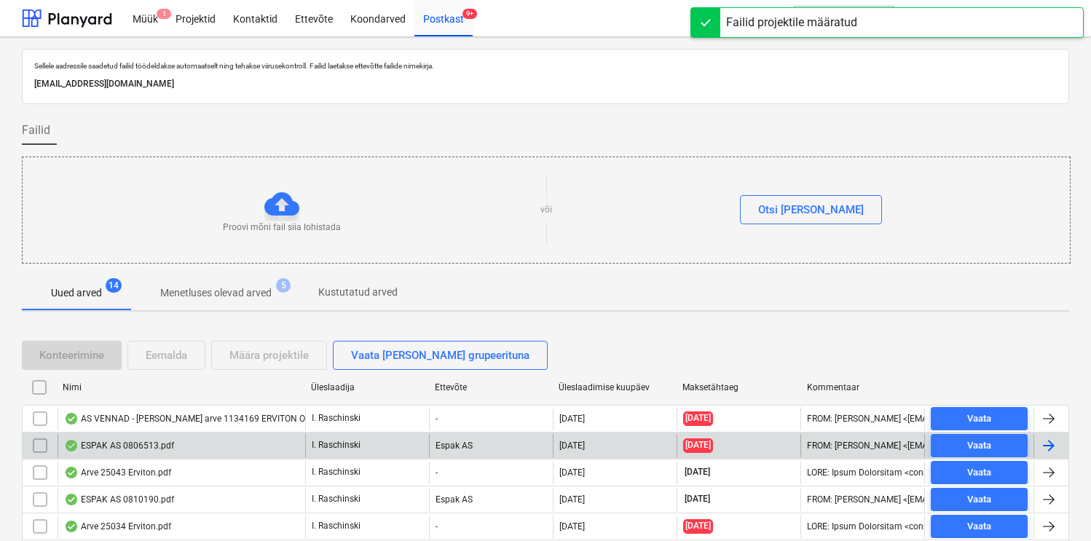
click at [157, 442] on div "ESPAK AS 0806513.pdf" at bounding box center [119, 446] width 110 height 12
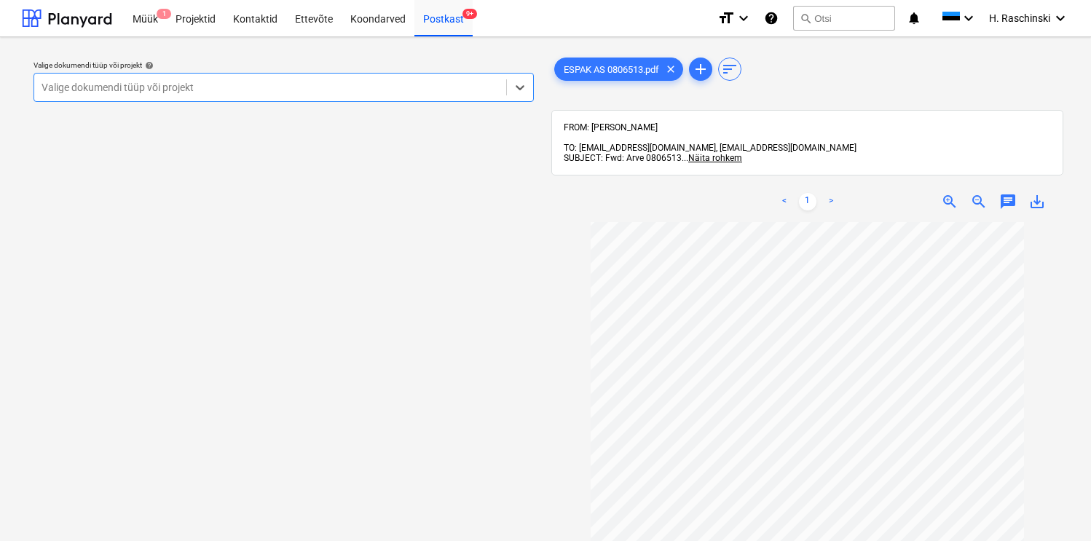
scroll to position [79, 0]
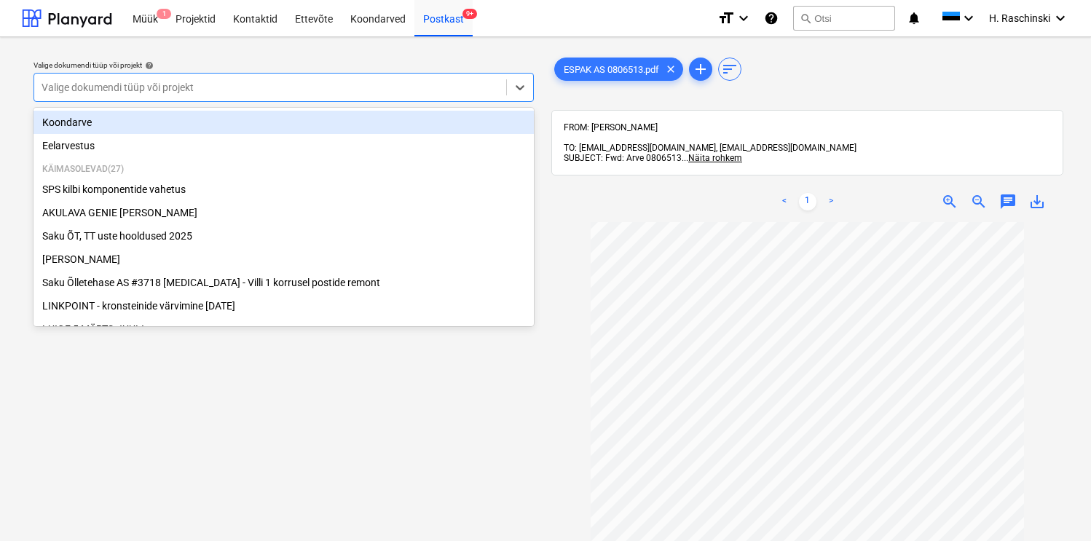
click at [415, 87] on div at bounding box center [270, 87] width 457 height 15
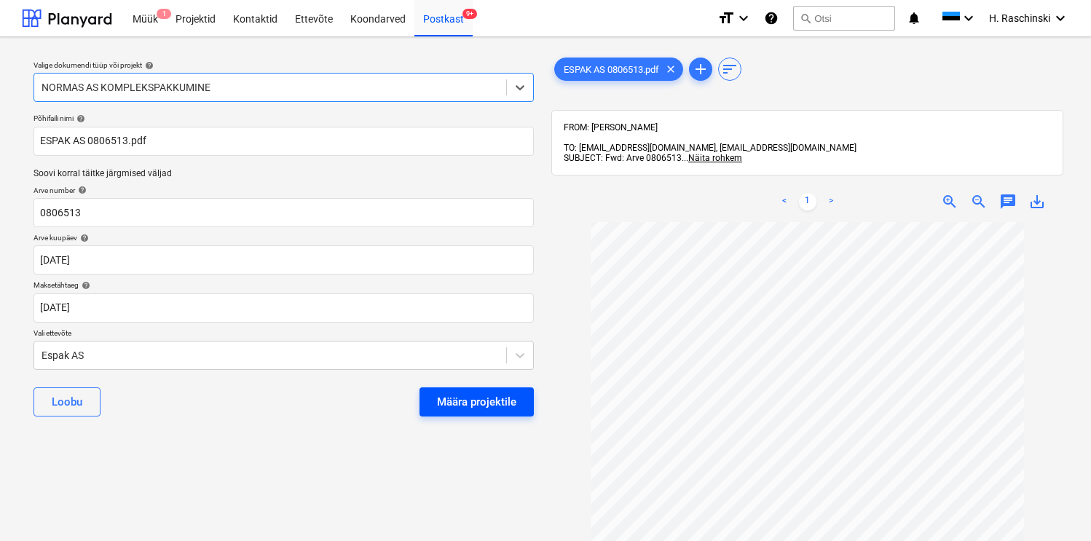
click at [482, 406] on div "Määra projektile" at bounding box center [476, 402] width 79 height 19
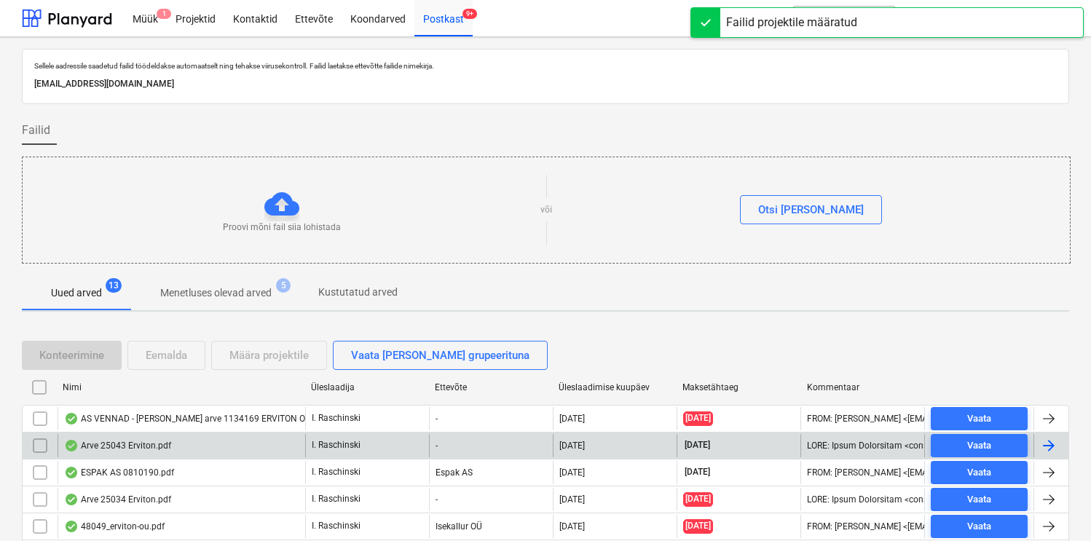
click at [142, 448] on div "Arve 25043 Erviton.pdf" at bounding box center [117, 446] width 107 height 12
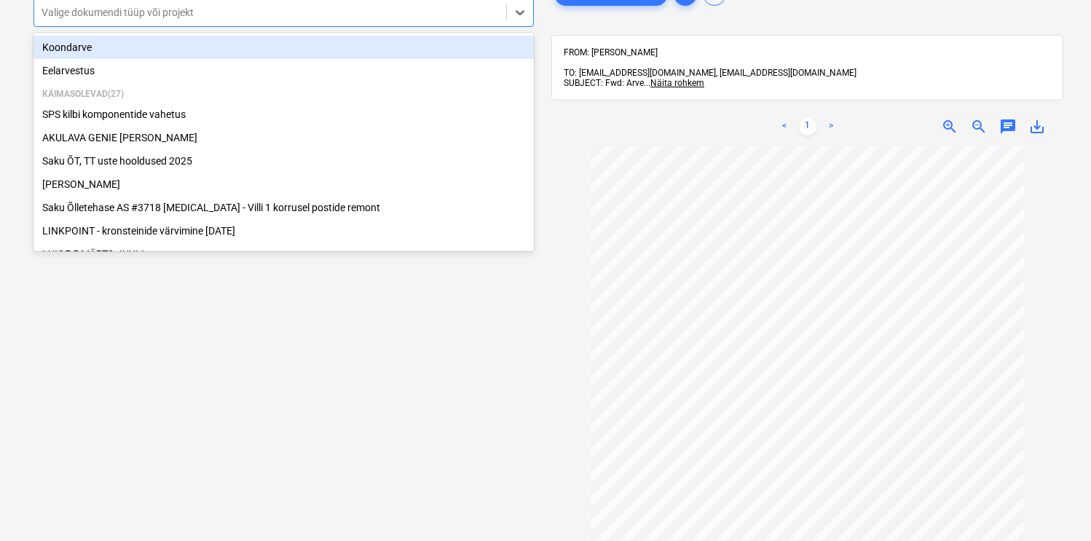
click at [416, 14] on div at bounding box center [270, 12] width 457 height 15
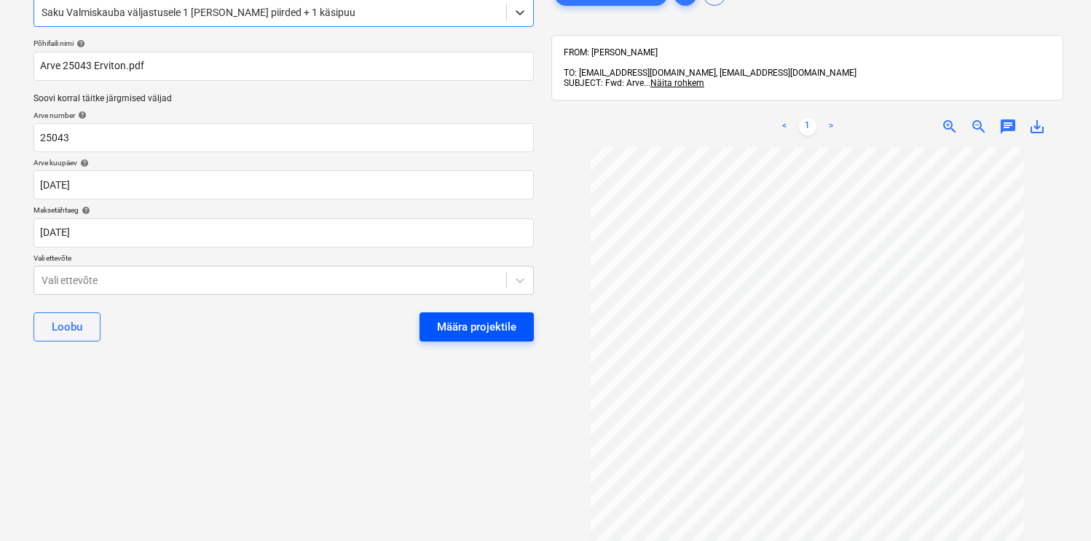
click at [476, 335] on div "Määra projektile" at bounding box center [476, 327] width 79 height 19
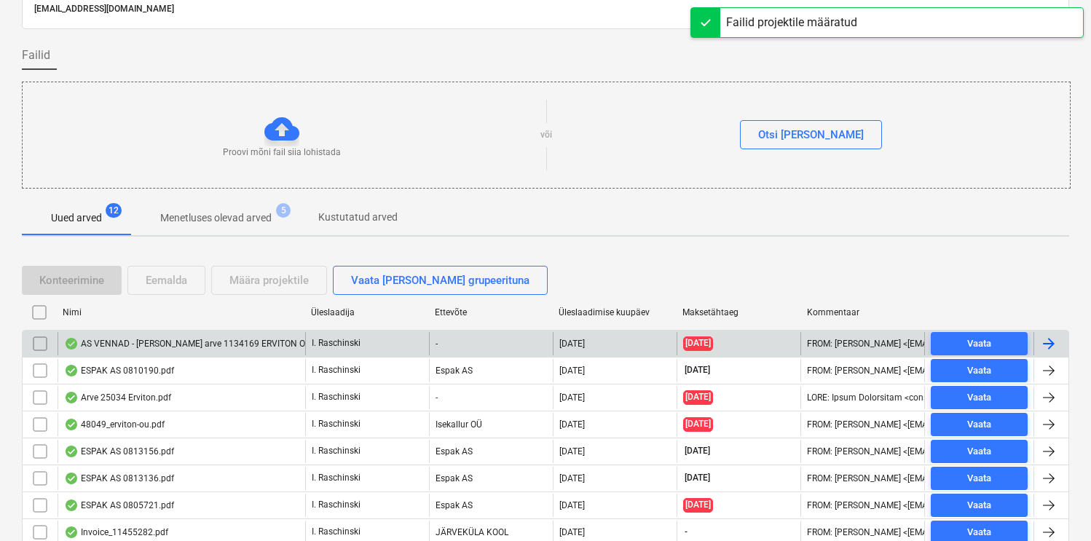
click at [149, 343] on div "AS VENNAD - [PERSON_NAME] arve 1134169 ERVITON OU.pdf" at bounding box center [195, 344] width 262 height 12
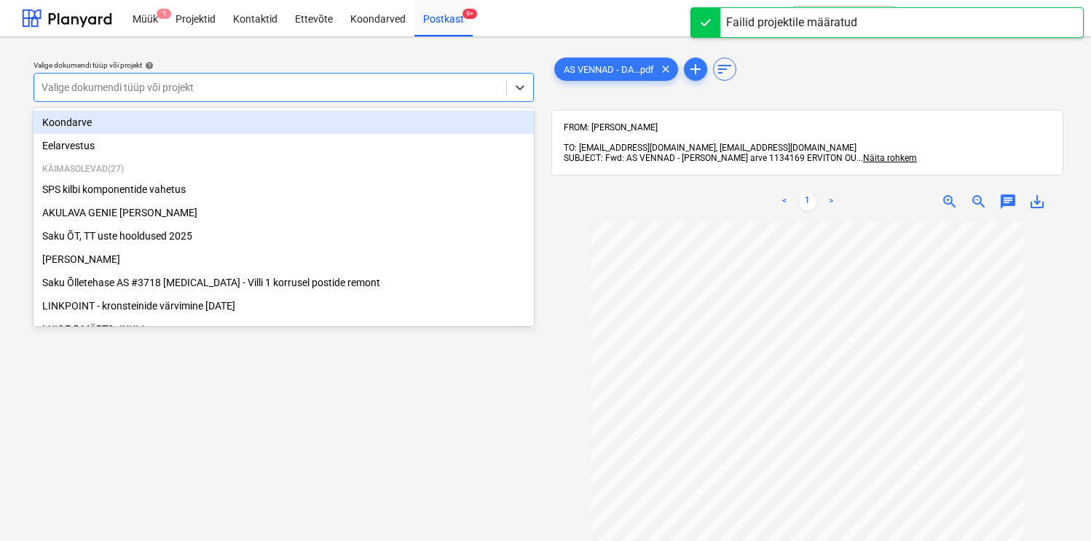
click at [438, 89] on div at bounding box center [270, 87] width 457 height 15
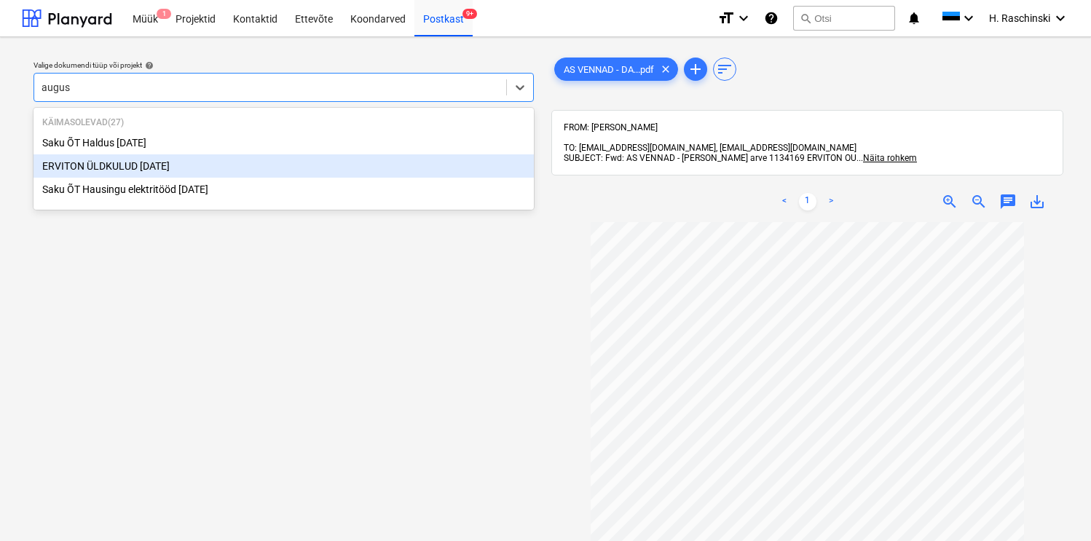
click at [221, 169] on div "ERVITON ÜLDKULUD [DATE]" at bounding box center [284, 165] width 500 height 23
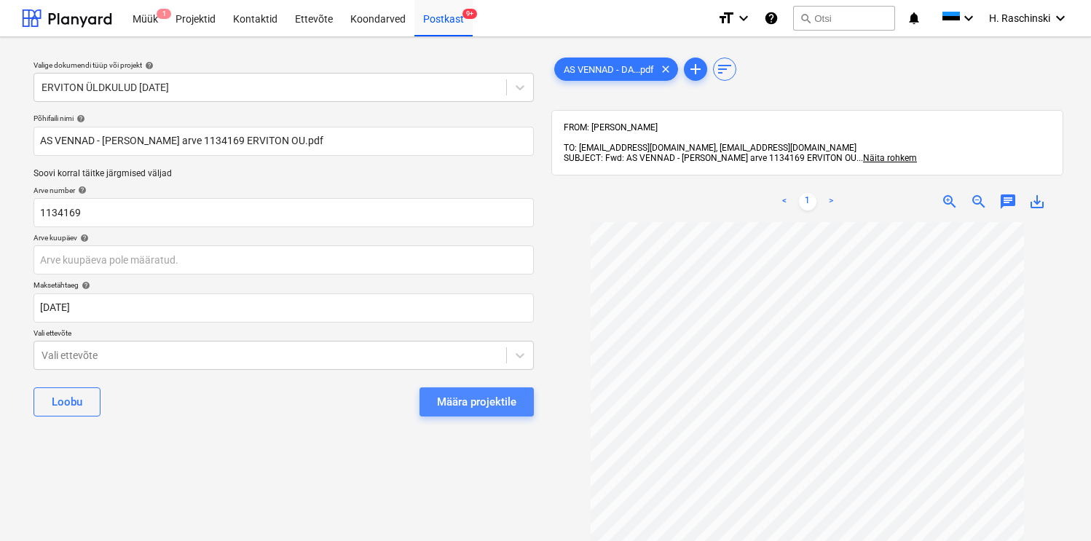
click at [468, 398] on div "Määra projektile" at bounding box center [476, 402] width 79 height 19
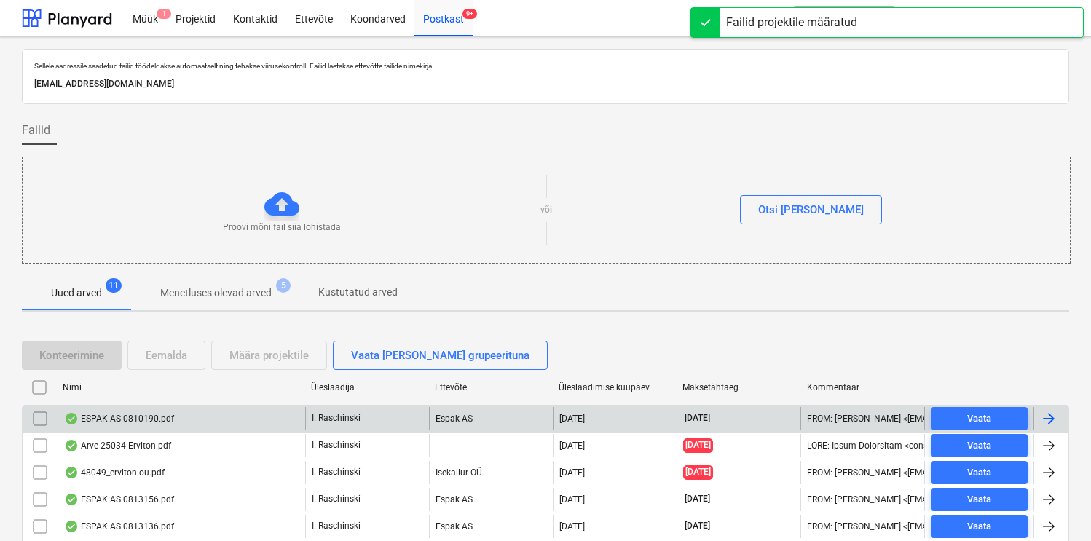
click at [127, 413] on div "ESPAK AS 0810190.pdf" at bounding box center [119, 419] width 110 height 12
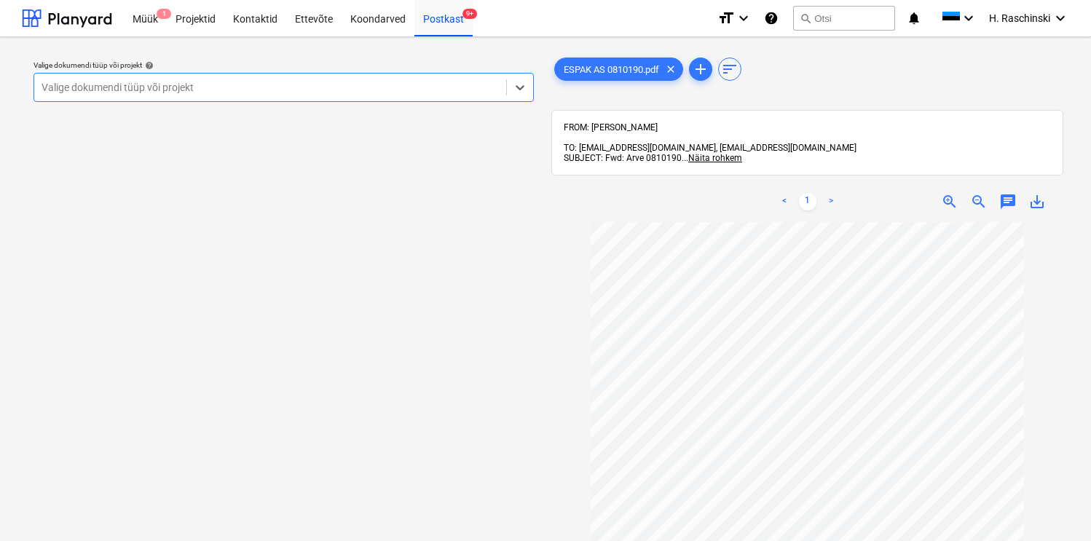
click at [433, 87] on div at bounding box center [270, 87] width 457 height 15
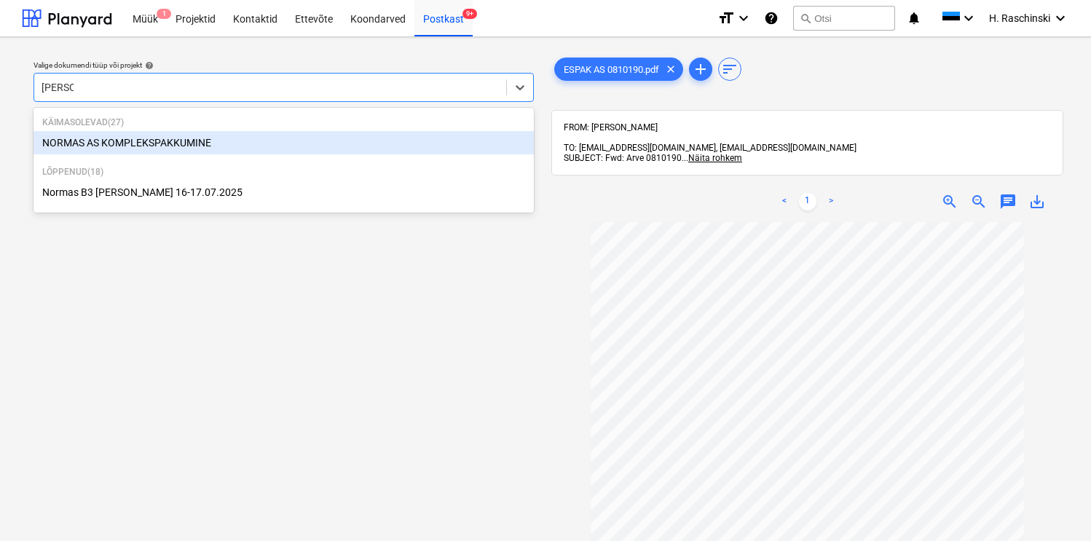
click at [130, 138] on div "NORMAS AS KOMPLEKSPAKKUMINE" at bounding box center [284, 142] width 500 height 23
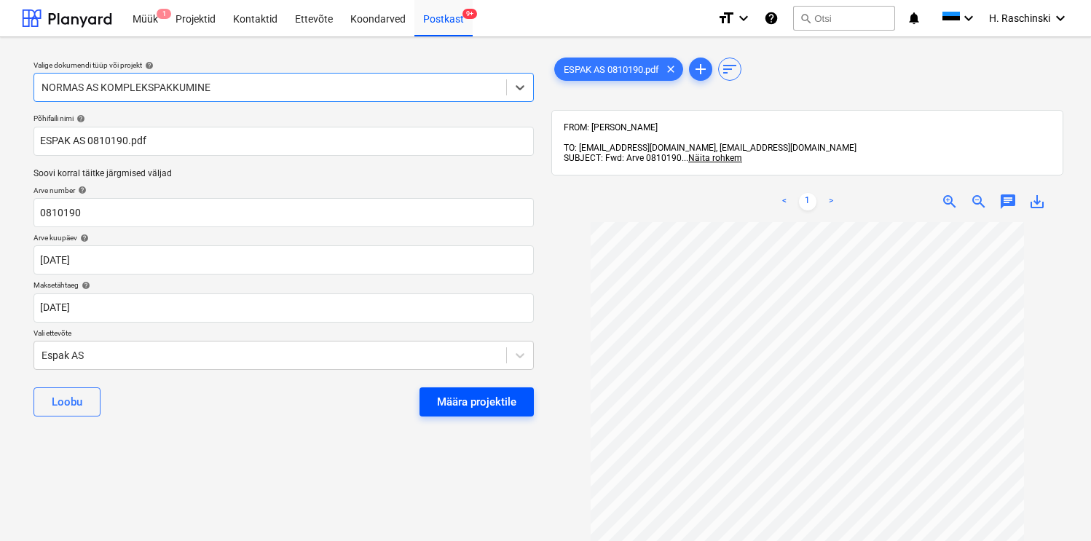
click at [488, 403] on div "Määra projektile" at bounding box center [476, 402] width 79 height 19
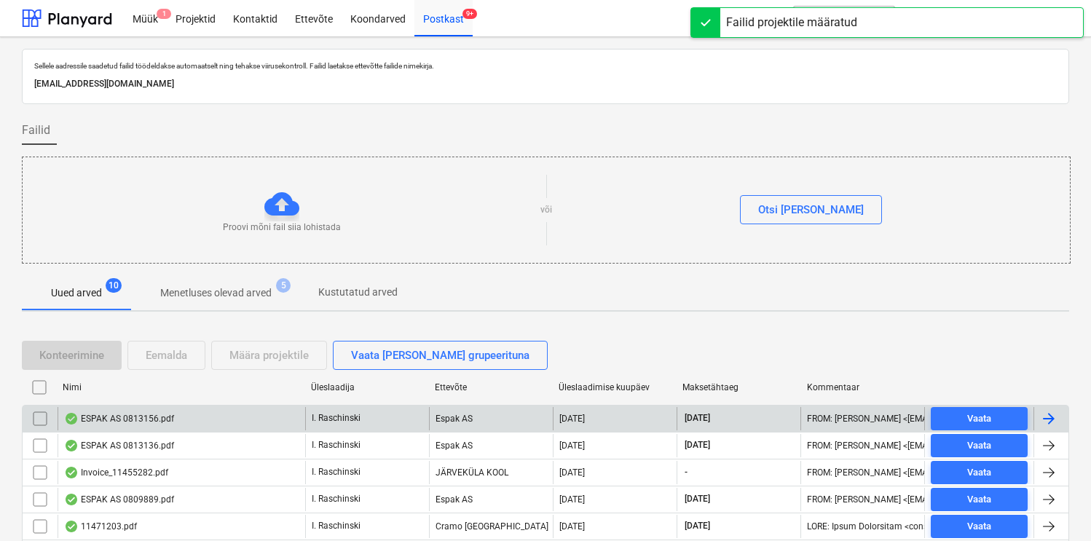
click at [142, 420] on div "ESPAK AS 0813156.pdf" at bounding box center [119, 419] width 110 height 12
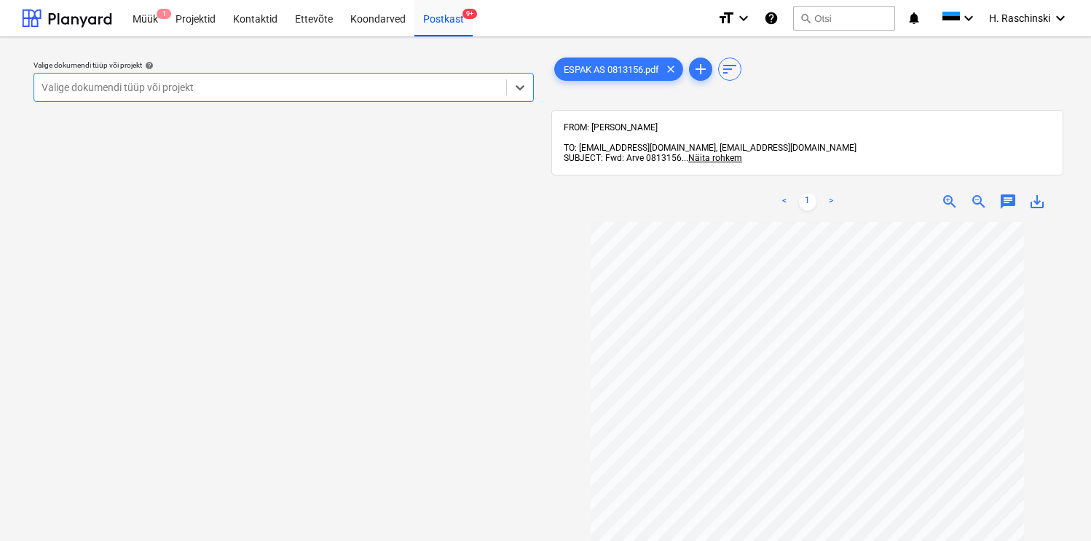
click at [357, 87] on div at bounding box center [270, 87] width 457 height 15
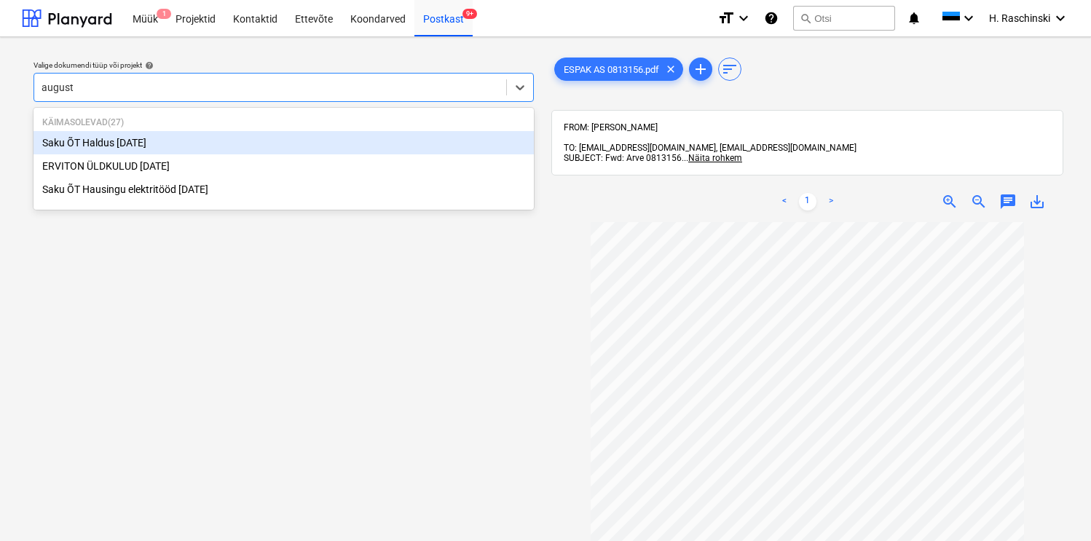
click at [163, 148] on div "Saku ÕT Haldus [DATE]" at bounding box center [284, 142] width 500 height 23
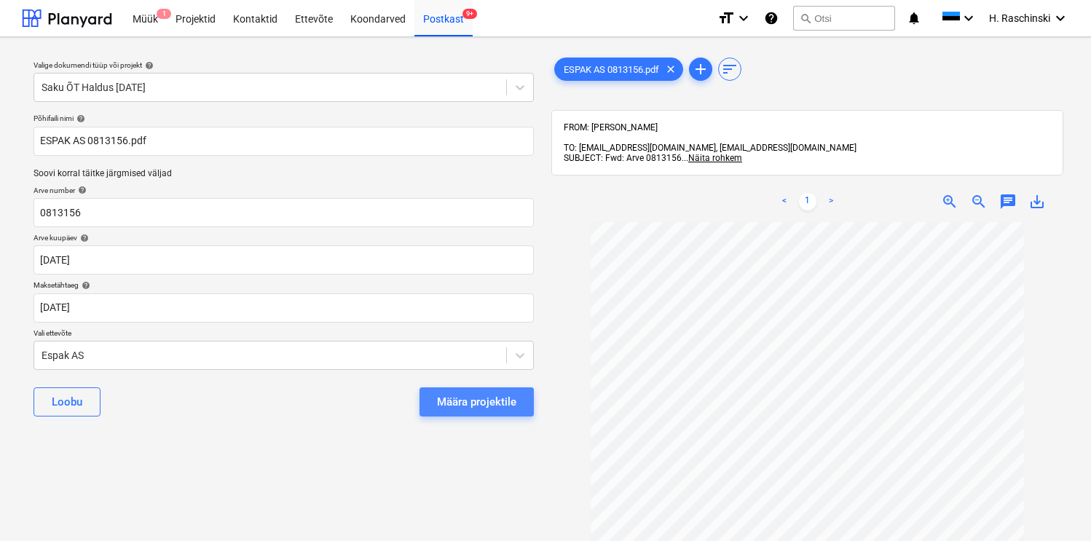
click at [504, 393] on div "Määra projektile" at bounding box center [476, 402] width 79 height 19
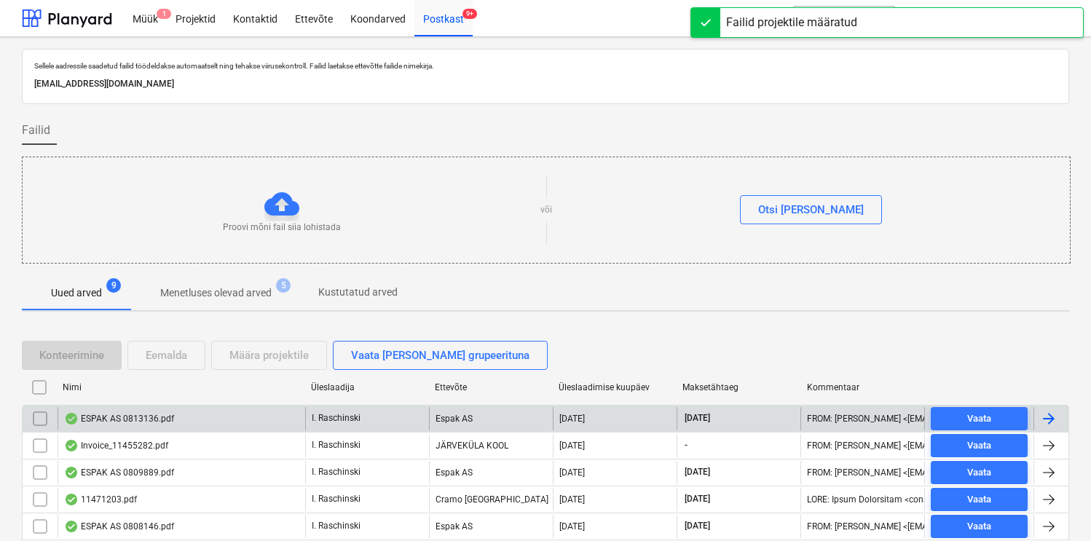
click at [118, 428] on div "ESPAK AS 0813136.pdf" at bounding box center [182, 418] width 248 height 23
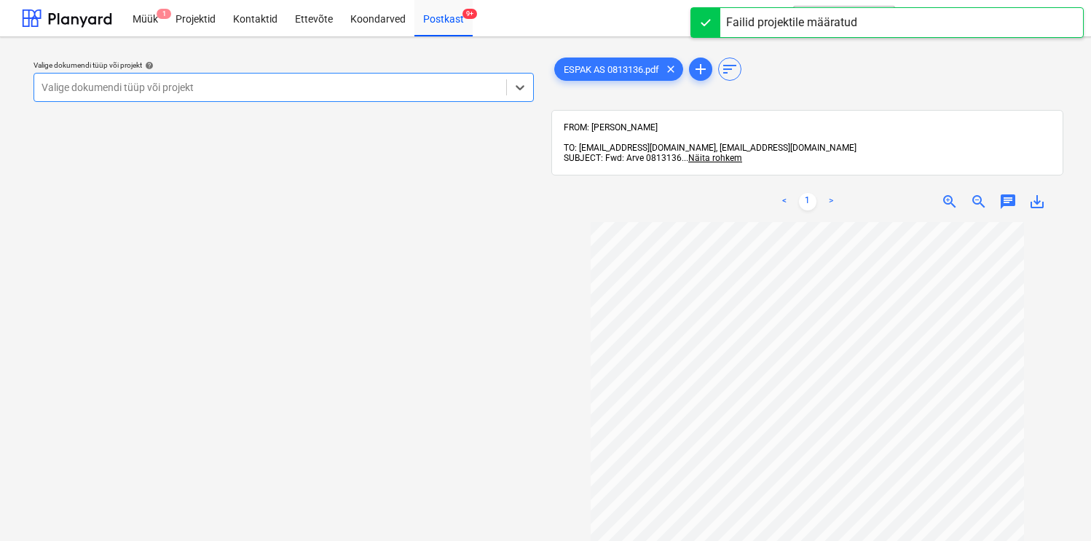
scroll to position [9, 0]
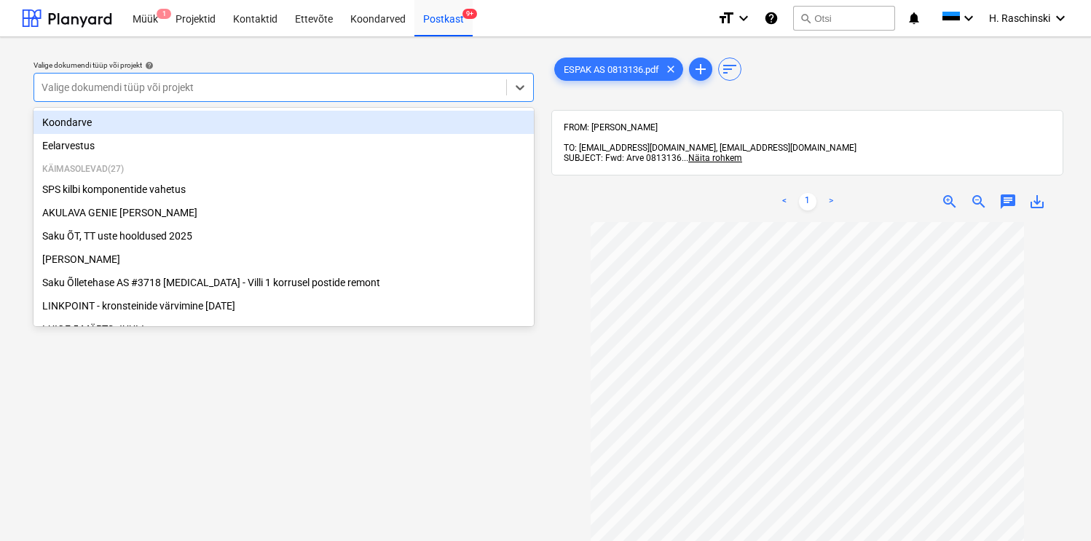
click at [374, 93] on div at bounding box center [270, 87] width 457 height 15
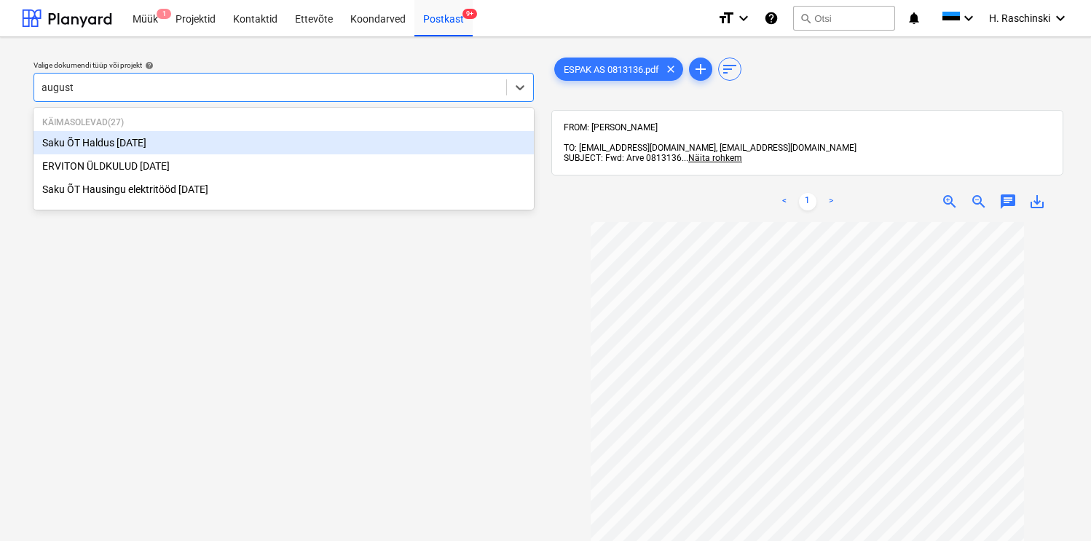
click at [154, 143] on div "Saku ÕT Haldus [DATE]" at bounding box center [284, 142] width 500 height 23
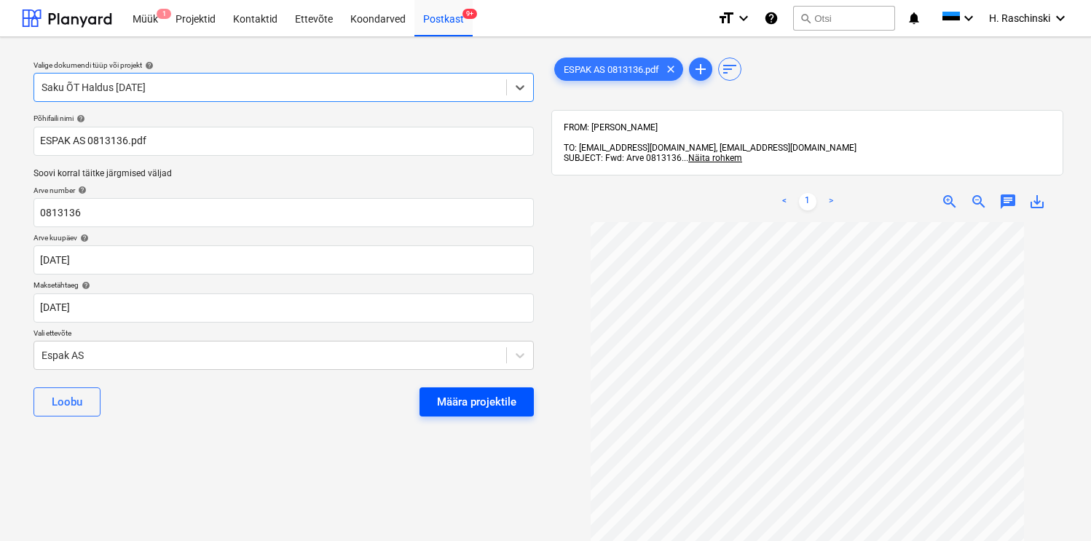
click at [440, 404] on div "Määra projektile" at bounding box center [476, 402] width 79 height 19
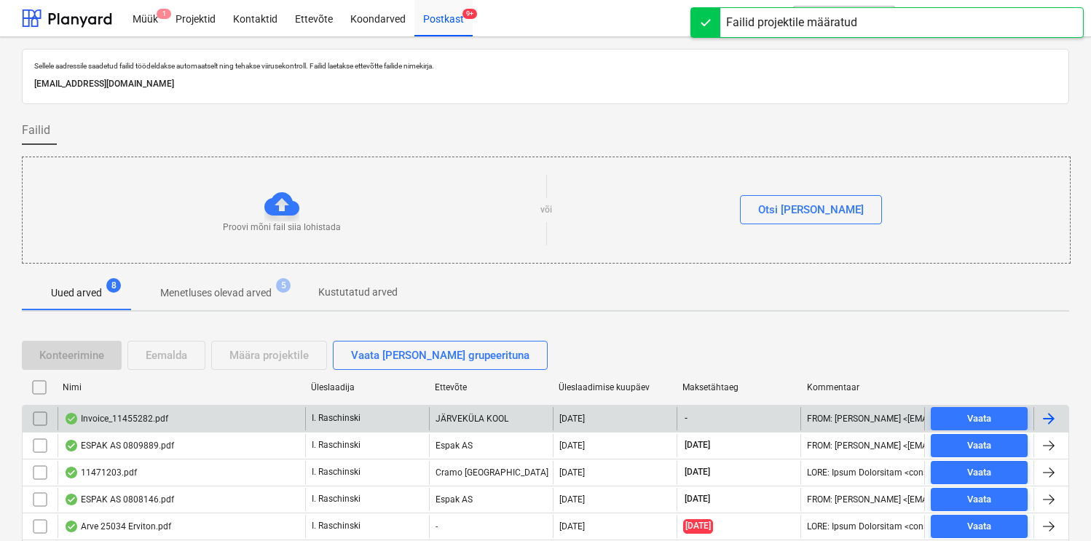
click at [133, 424] on div "Invoice_11455282.pdf" at bounding box center [116, 419] width 104 height 12
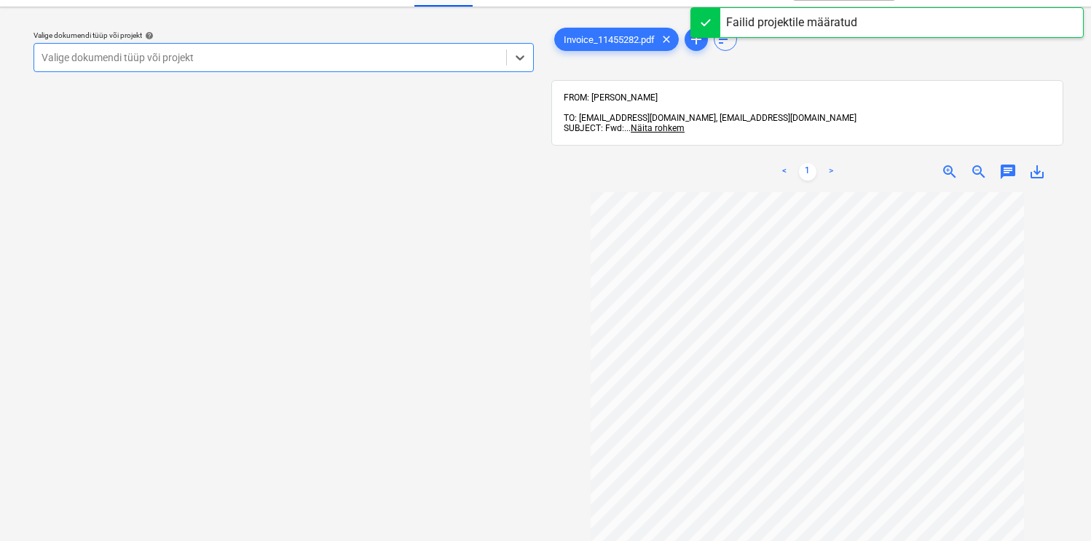
scroll to position [31, 0]
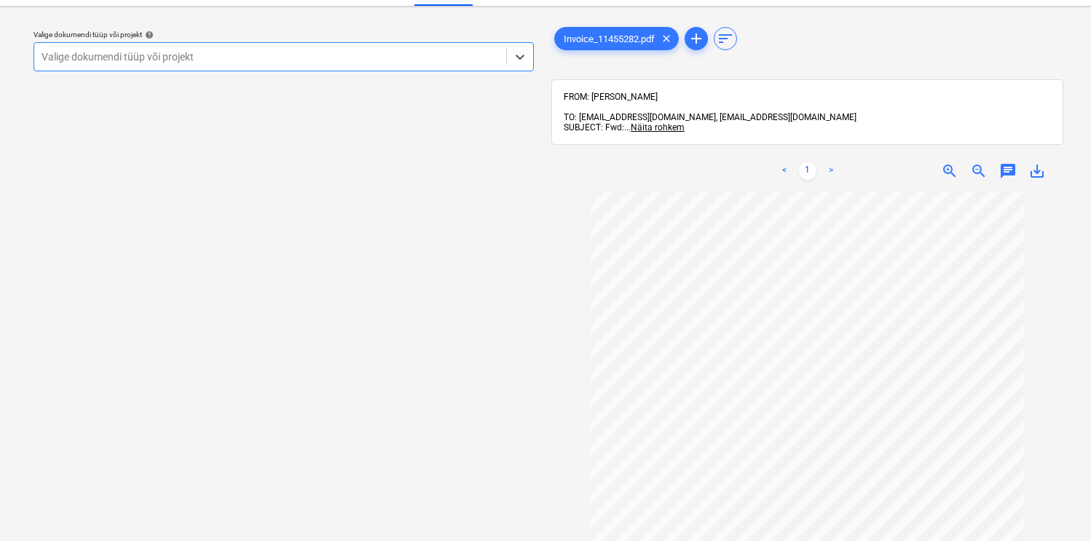
click at [355, 50] on div at bounding box center [270, 57] width 457 height 15
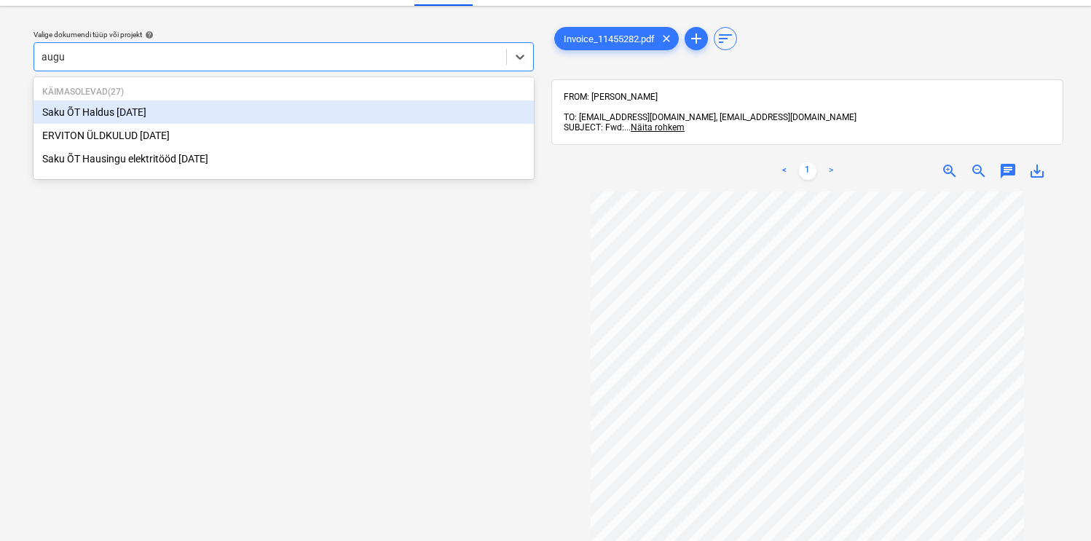
drag, startPoint x: 141, startPoint y: 135, endPoint x: 158, endPoint y: 119, distance: 23.7
click at [158, 119] on div "Saku ÕT Haldus [DATE] ERVITON ÜLDKULUD [DATE] Saku ÕT Hausingu elektritööd [DAT…" at bounding box center [284, 136] width 500 height 70
click at [158, 117] on div "Saku ÕT Haldus [DATE]" at bounding box center [284, 112] width 500 height 23
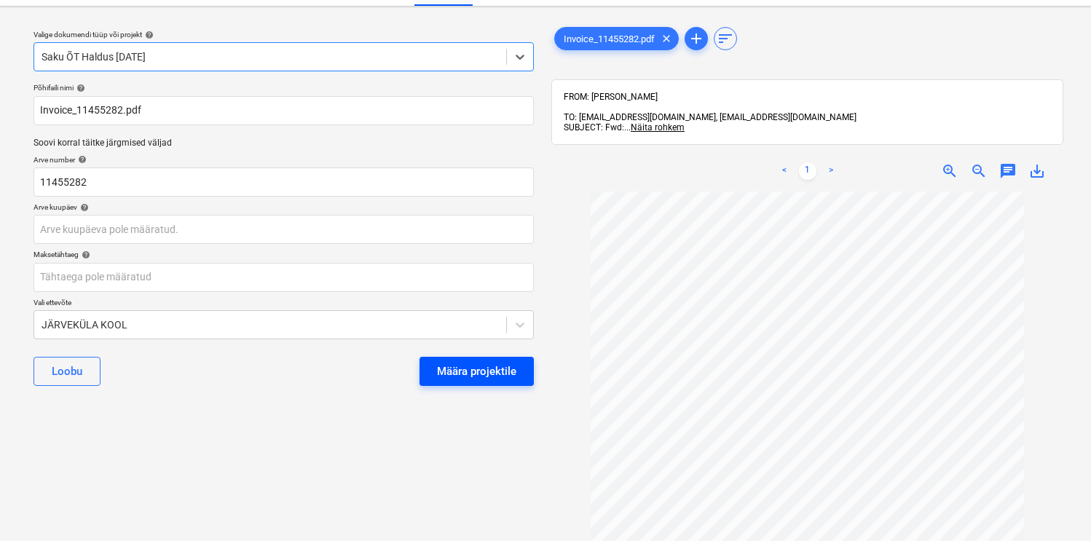
click at [449, 371] on div "Määra projektile" at bounding box center [476, 371] width 79 height 19
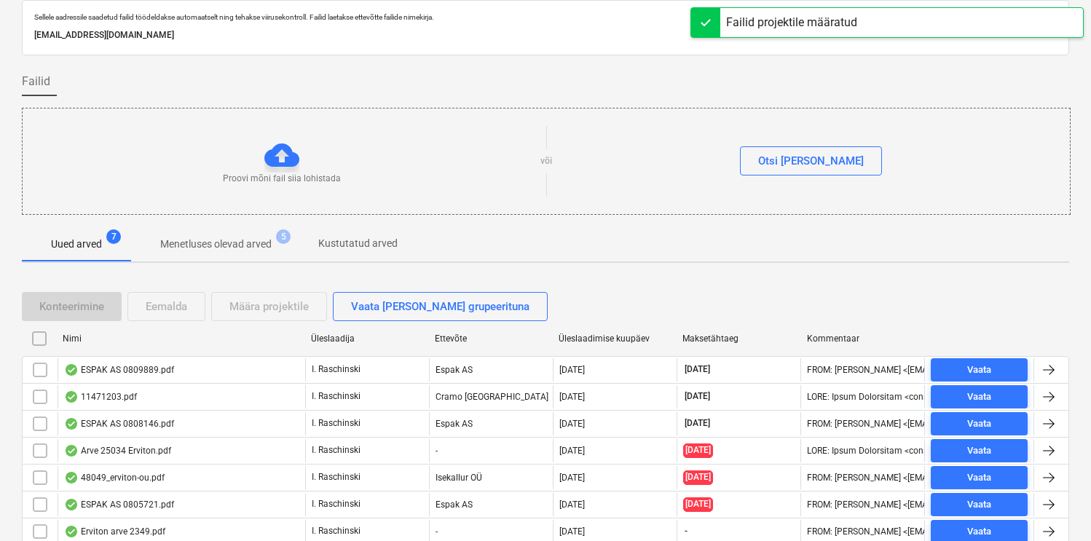
scroll to position [106, 0]
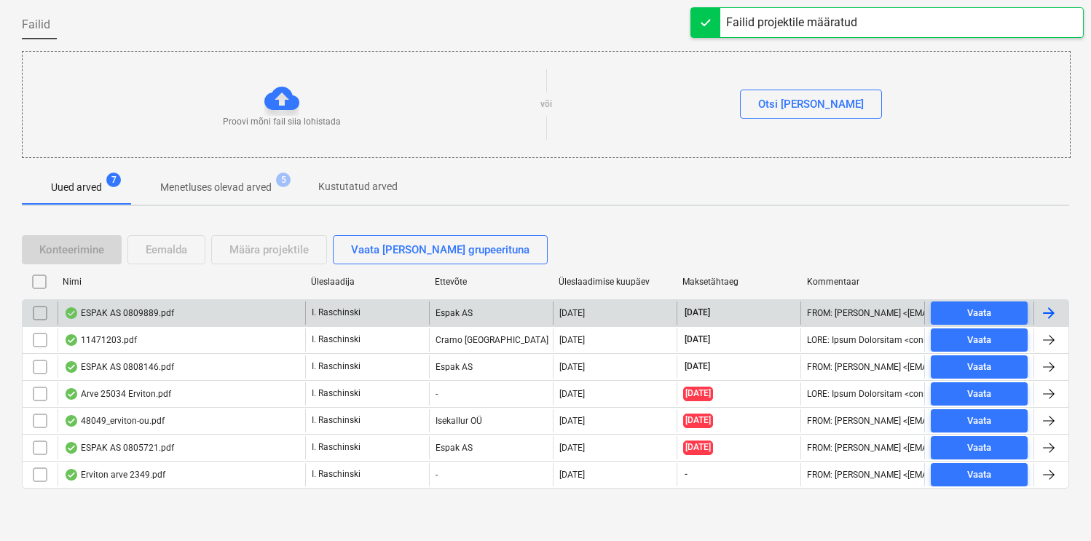
click at [158, 308] on div "ESPAK AS 0809889.pdf" at bounding box center [119, 313] width 110 height 12
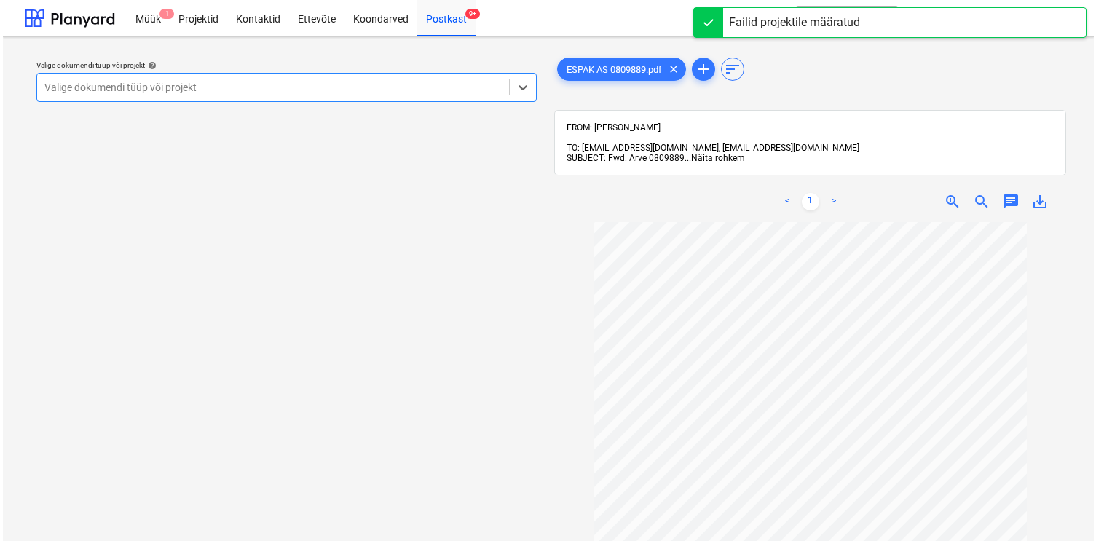
scroll to position [20, 0]
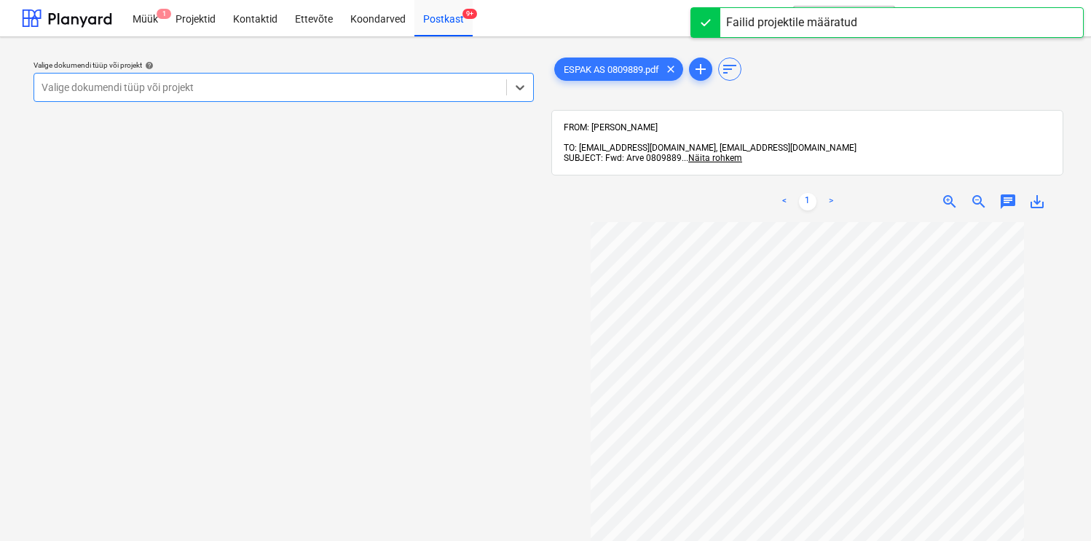
click at [395, 81] on div at bounding box center [270, 87] width 457 height 15
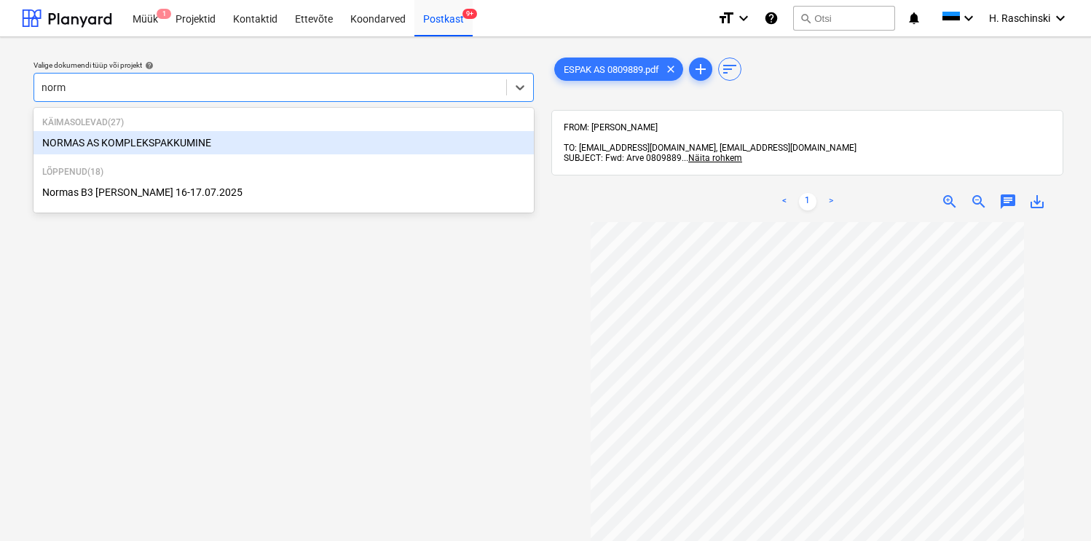
click at [189, 143] on div "NORMAS AS KOMPLEKSPAKKUMINE" at bounding box center [284, 142] width 500 height 23
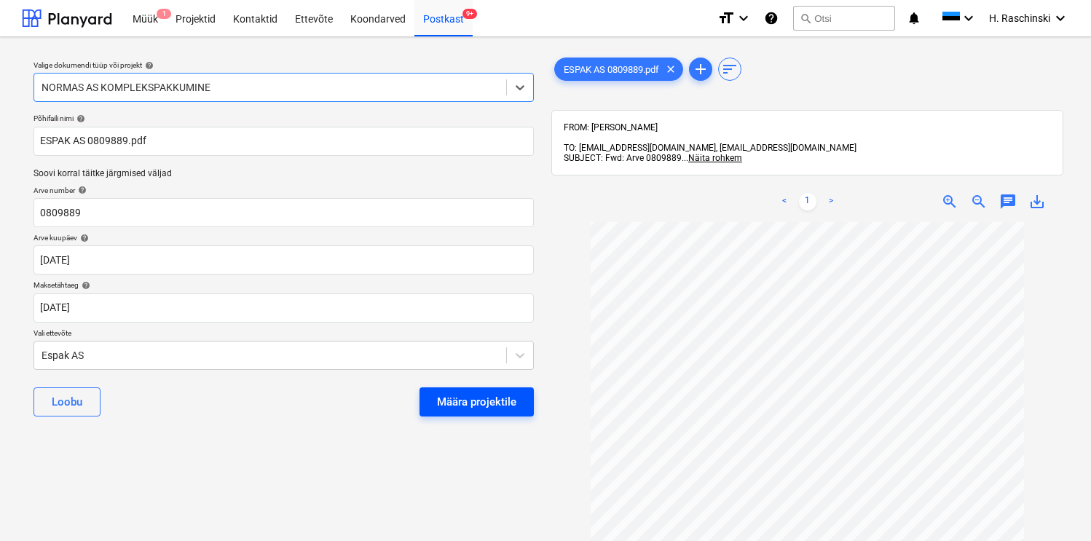
click at [487, 396] on div "Määra projektile" at bounding box center [476, 402] width 79 height 19
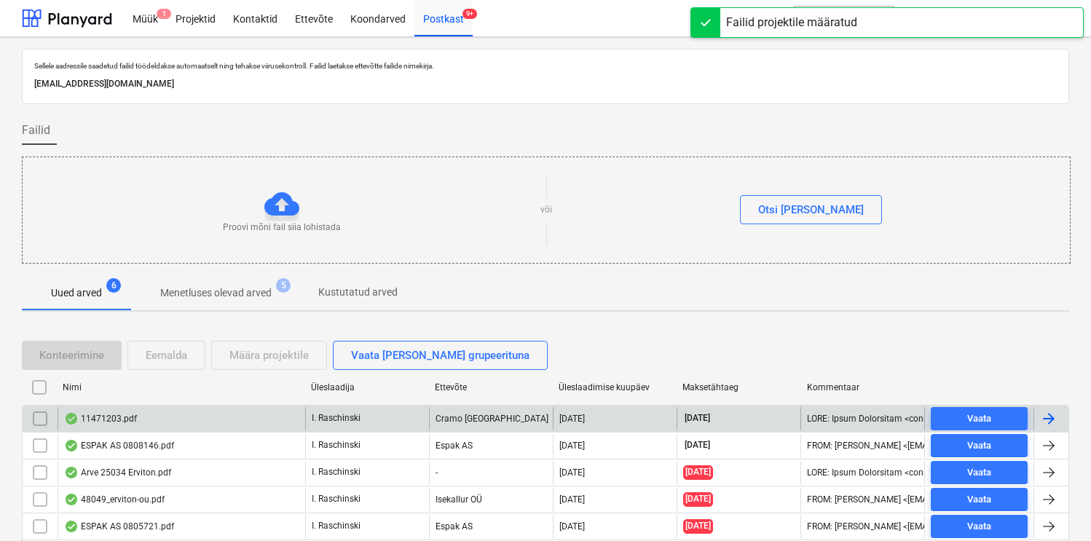
click at [122, 422] on div "11471203.pdf" at bounding box center [100, 419] width 73 height 12
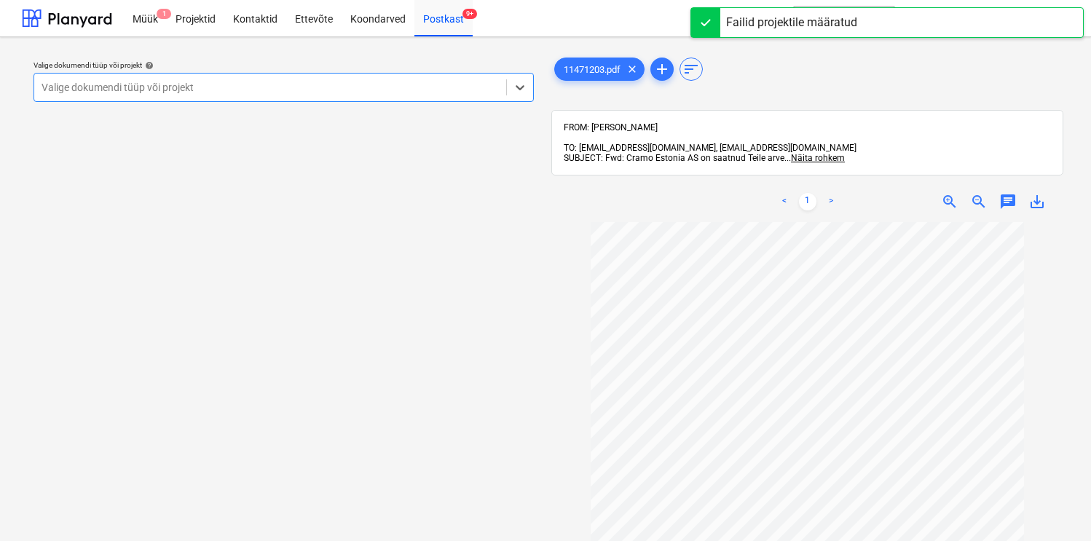
click at [433, 93] on div at bounding box center [270, 87] width 457 height 15
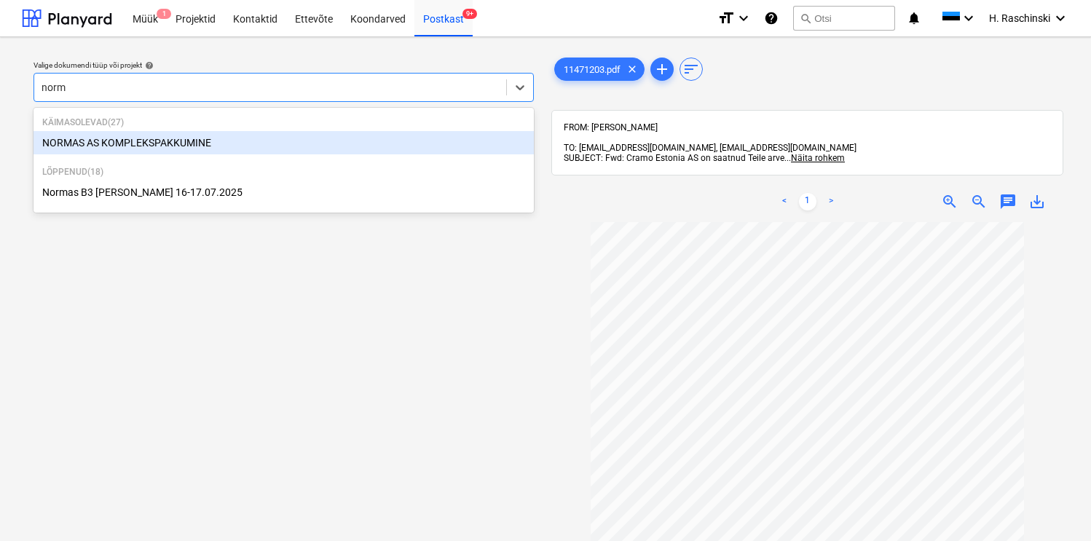
click at [229, 135] on div "NORMAS AS KOMPLEKSPAKKUMINE" at bounding box center [284, 142] width 500 height 23
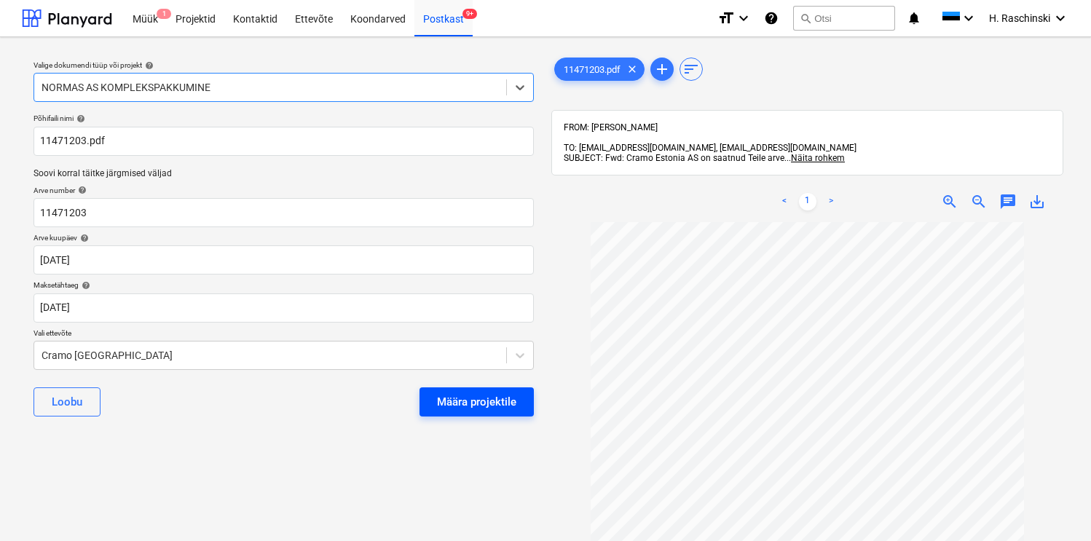
click at [479, 407] on div "Määra projektile" at bounding box center [476, 402] width 79 height 19
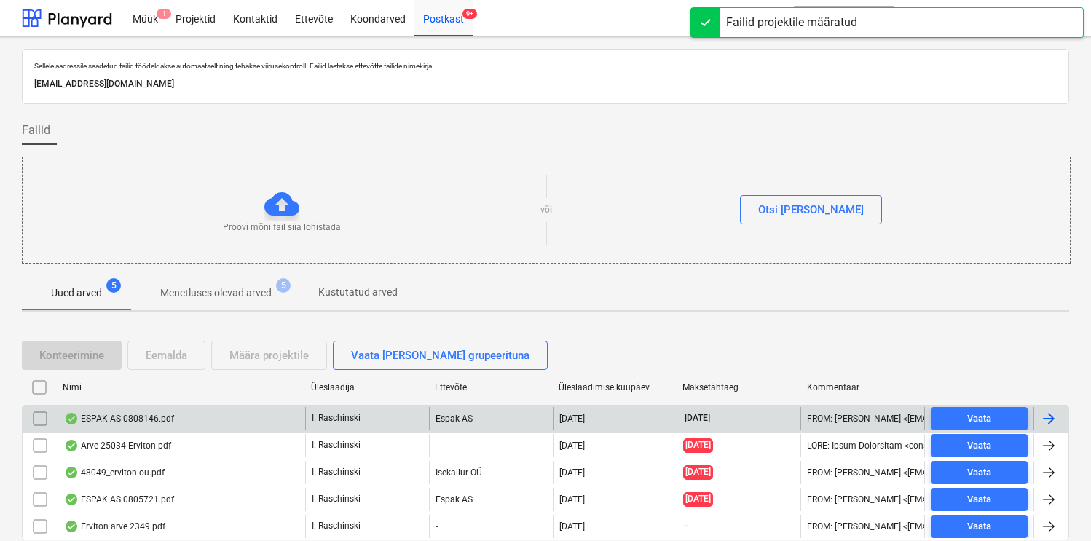
click at [152, 416] on div "ESPAK AS 0808146.pdf" at bounding box center [119, 419] width 110 height 12
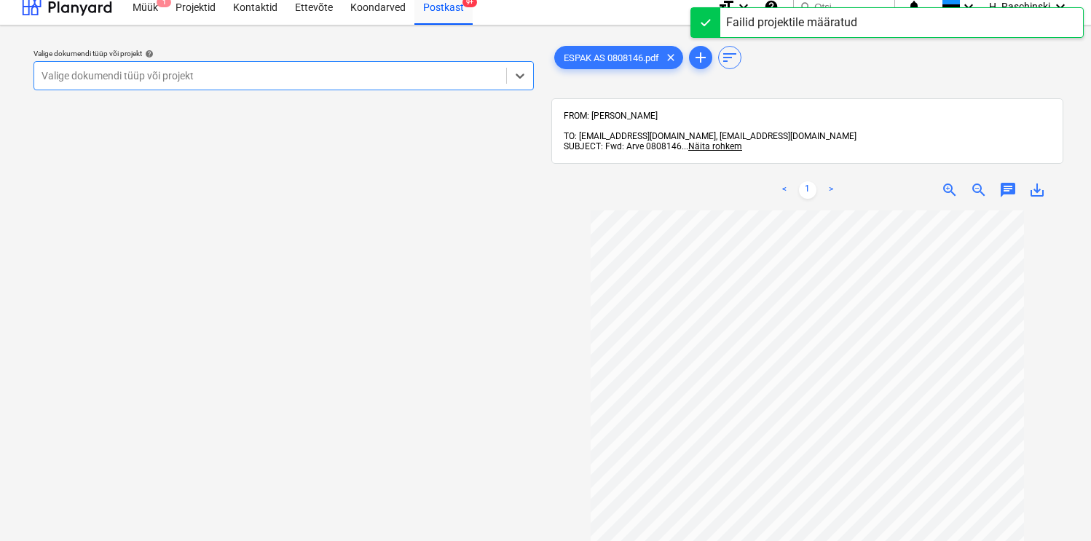
scroll to position [14, 0]
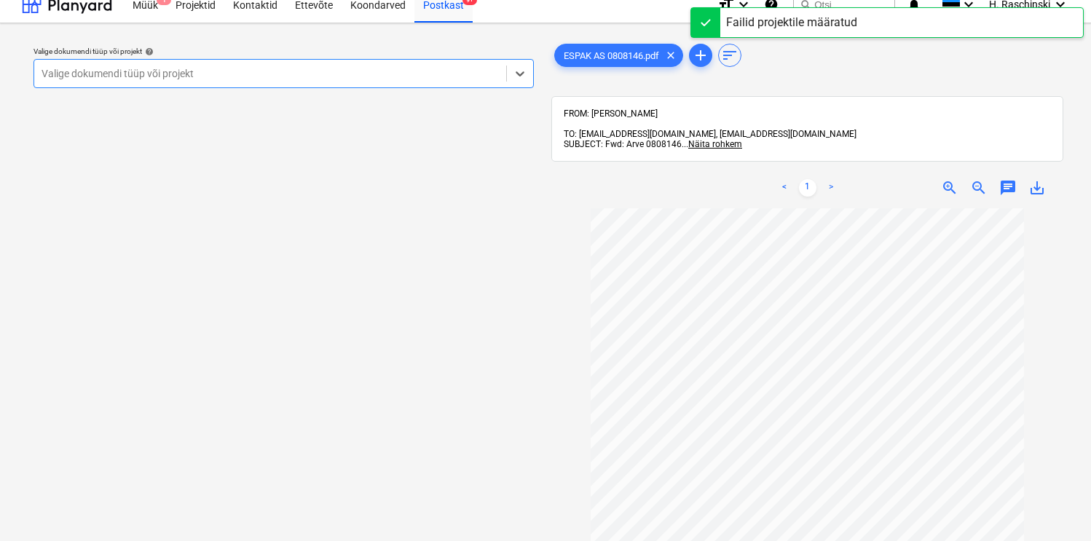
click at [581, 266] on div at bounding box center [807, 458] width 512 height 500
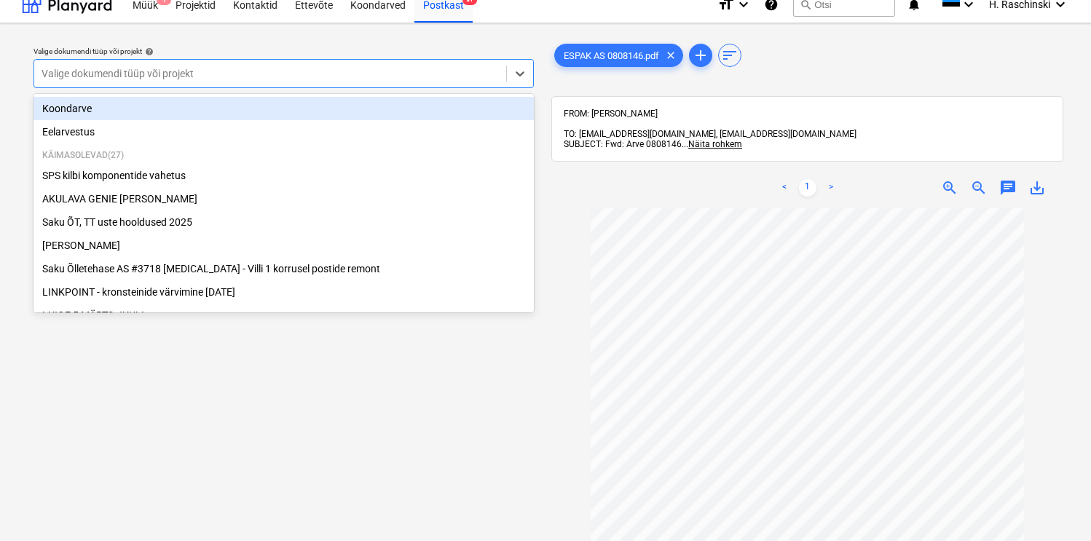
click at [353, 75] on div at bounding box center [270, 73] width 457 height 15
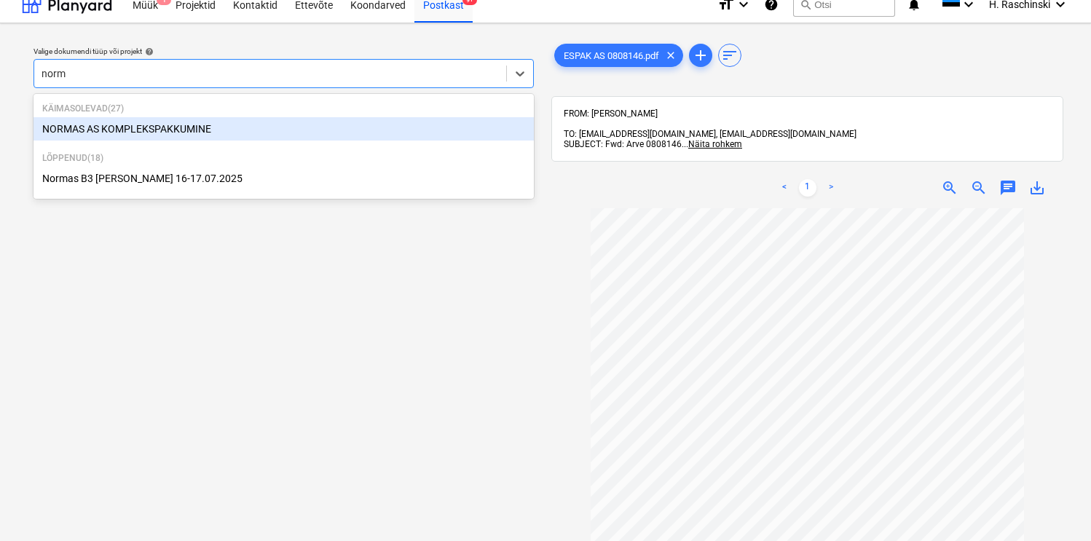
click at [224, 122] on div "NORMAS AS KOMPLEKSPAKKUMINE" at bounding box center [284, 128] width 500 height 23
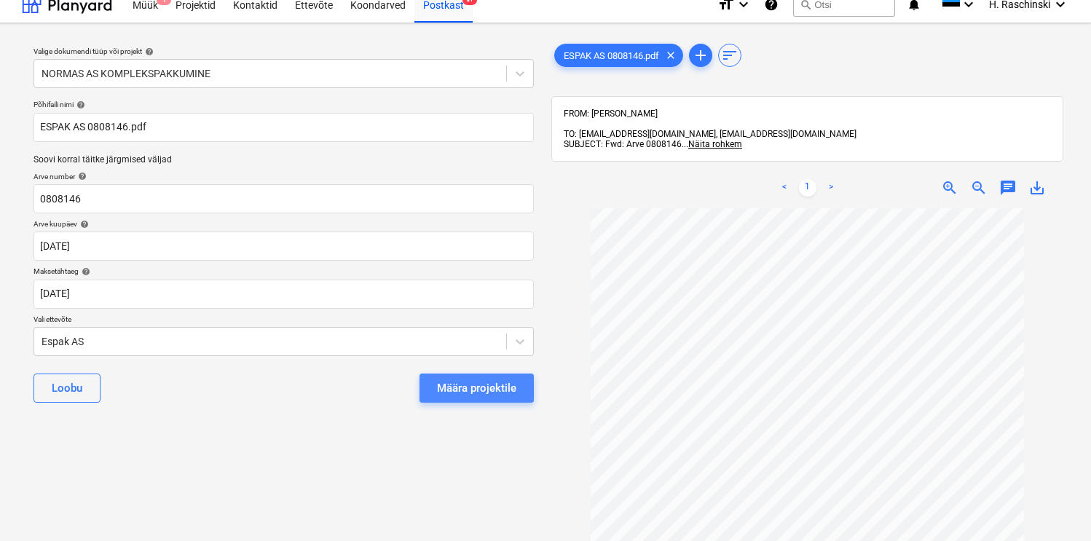
click at [484, 388] on div "Määra projektile" at bounding box center [476, 388] width 79 height 19
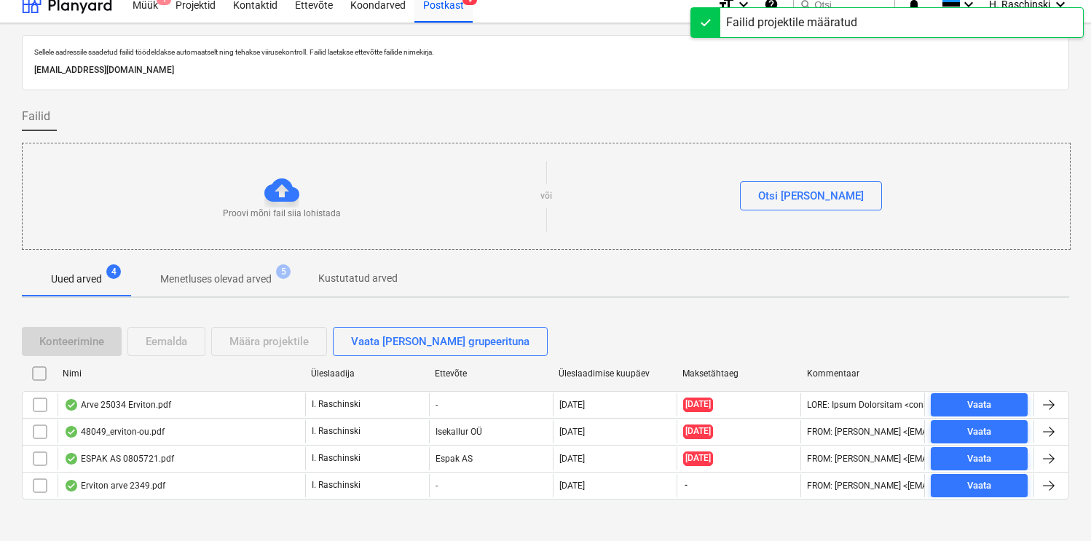
scroll to position [25, 0]
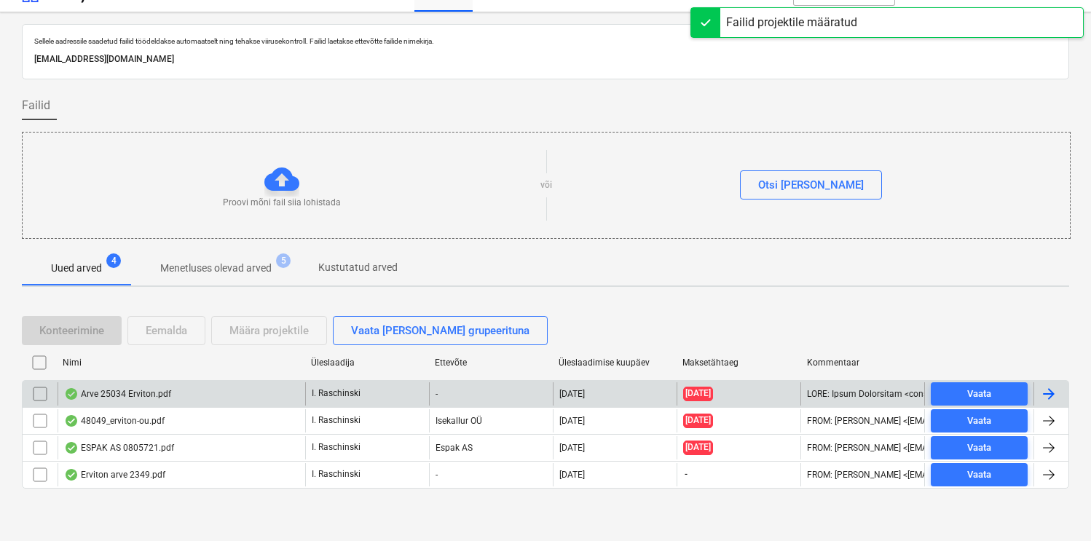
click at [109, 385] on div "Arve 25034 Erviton.pdf" at bounding box center [182, 393] width 248 height 23
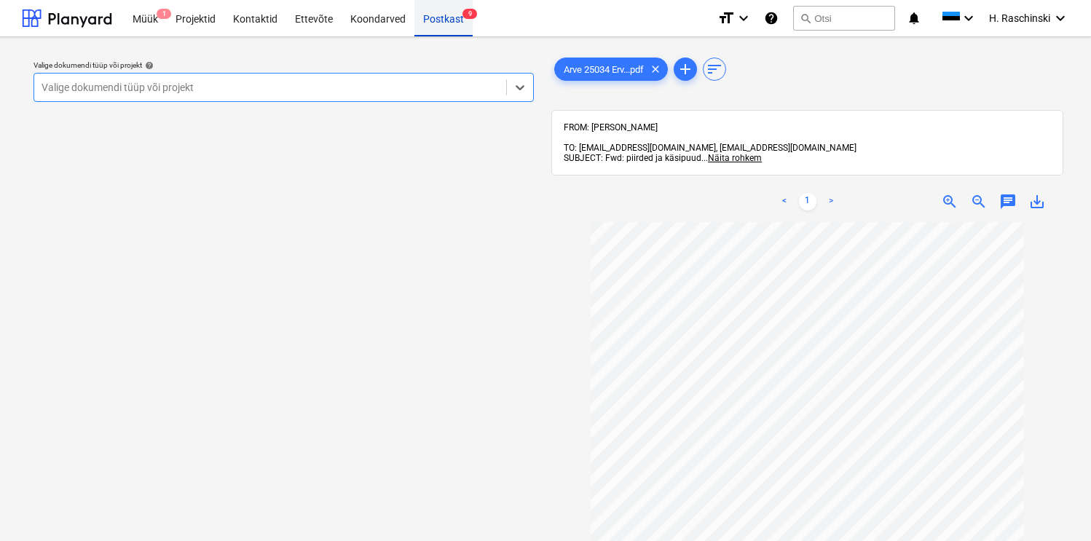
click at [428, 21] on div "Postkast 9" at bounding box center [443, 17] width 58 height 37
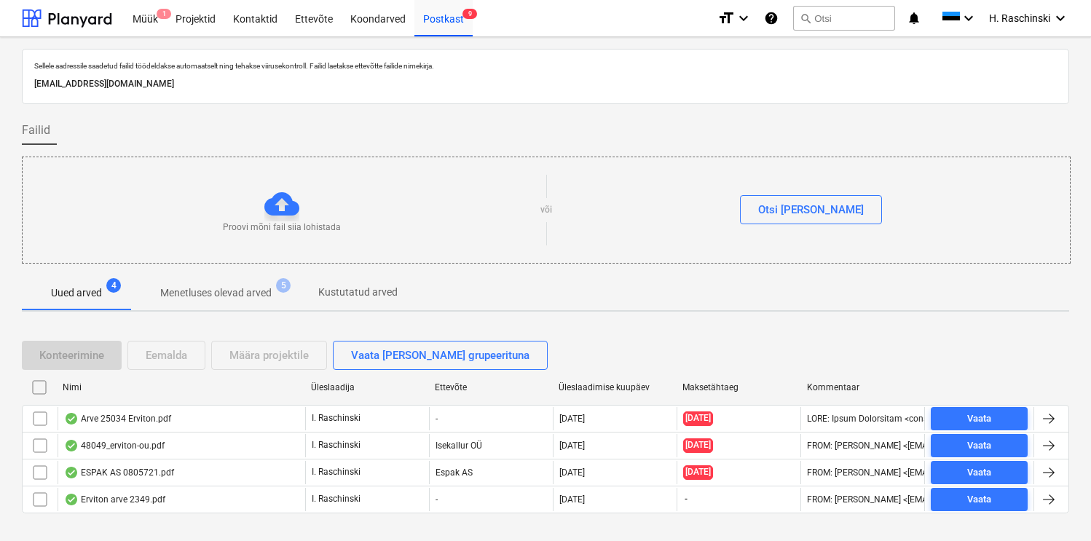
scroll to position [25, 0]
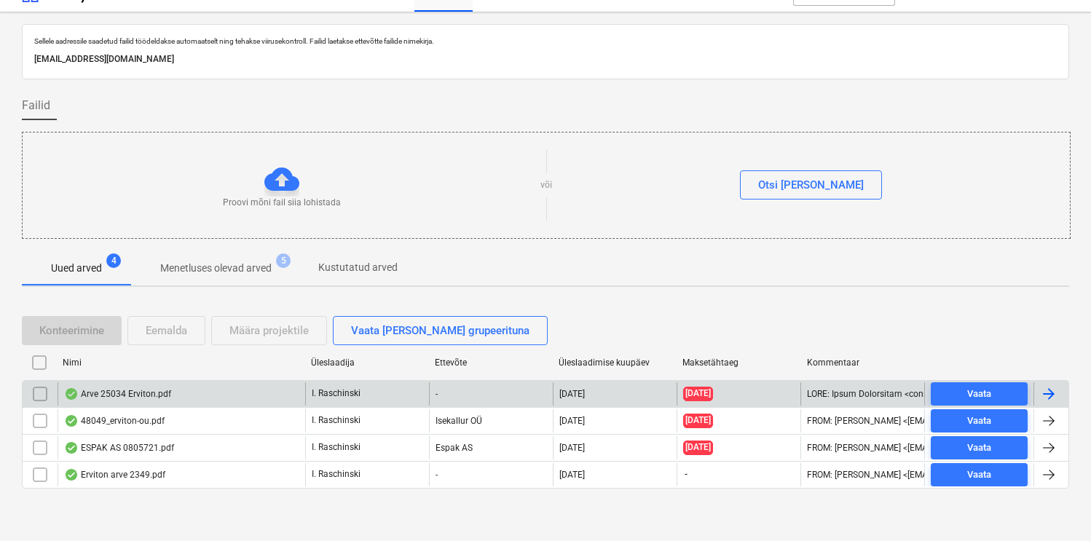
click at [37, 390] on input "checkbox" at bounding box center [39, 393] width 23 height 23
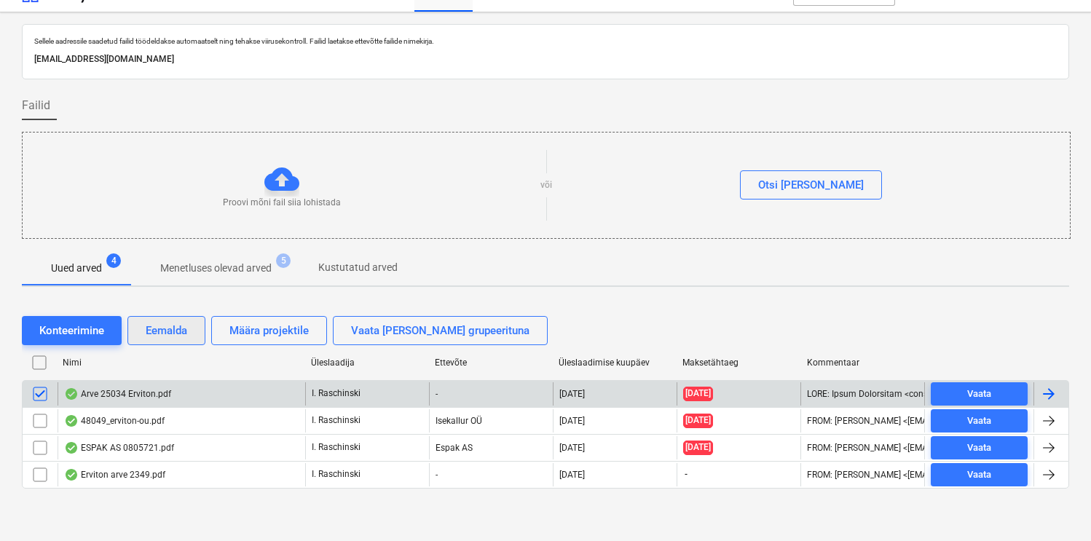
click at [159, 335] on div "Eemalda" at bounding box center [167, 330] width 42 height 19
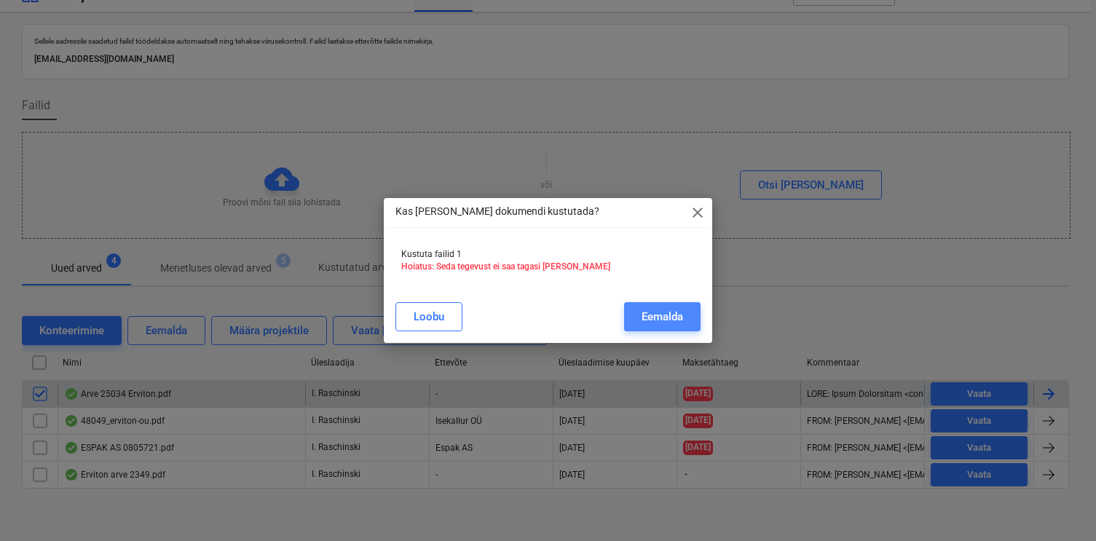
click at [656, 311] on div "Eemalda" at bounding box center [663, 316] width 42 height 19
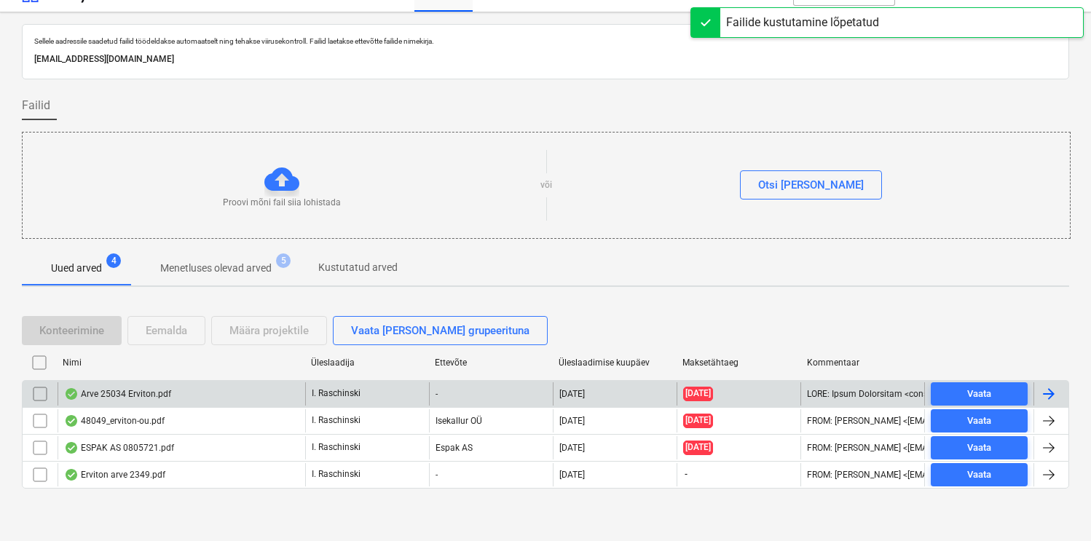
scroll to position [24, 0]
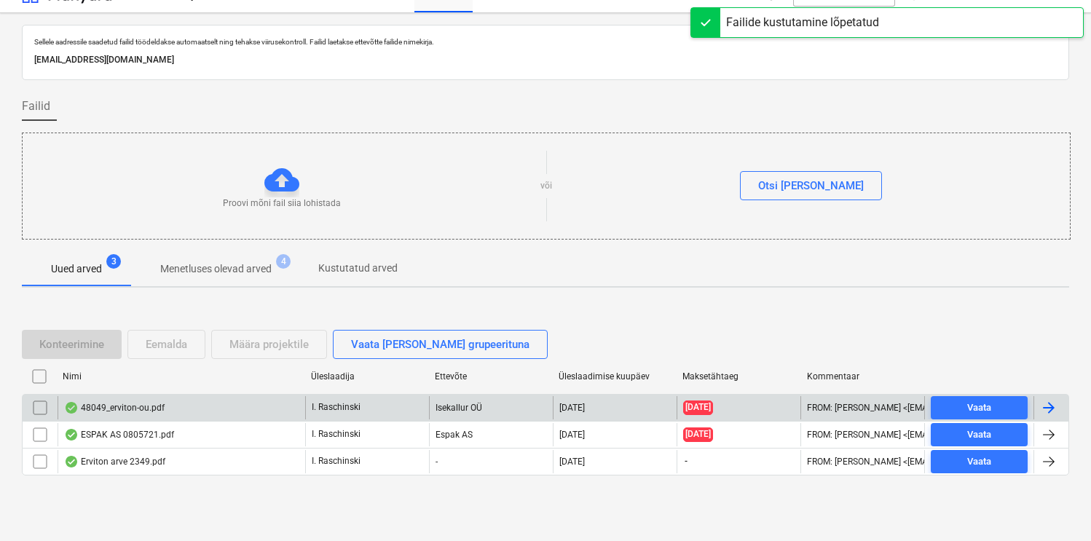
click at [139, 409] on div "48049_erviton-ou.pdf" at bounding box center [114, 408] width 101 height 12
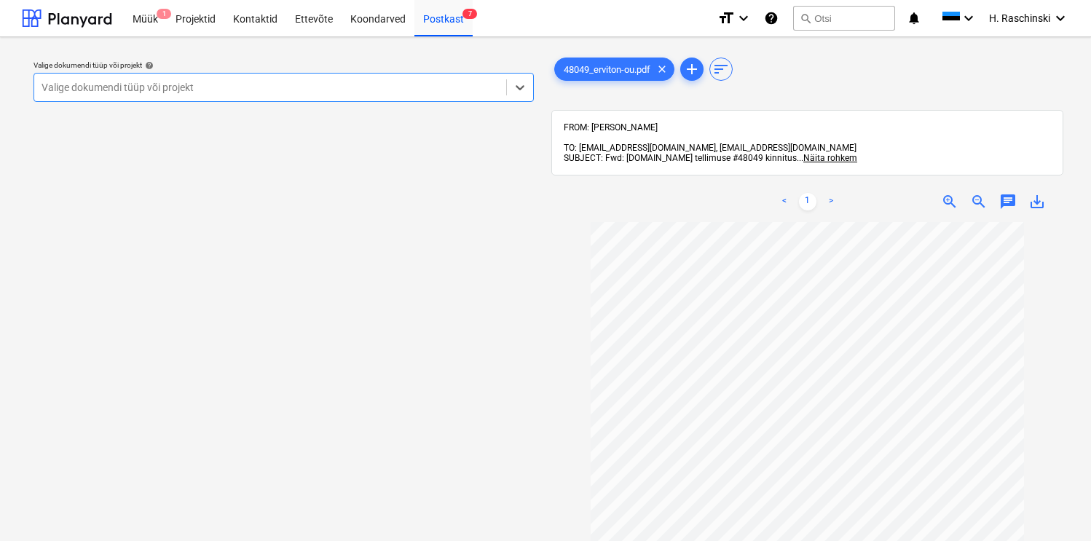
click at [382, 95] on div "Valige dokumendi tüüp või projekt" at bounding box center [270, 87] width 472 height 20
click at [442, 15] on div "Postkast 7" at bounding box center [443, 17] width 58 height 37
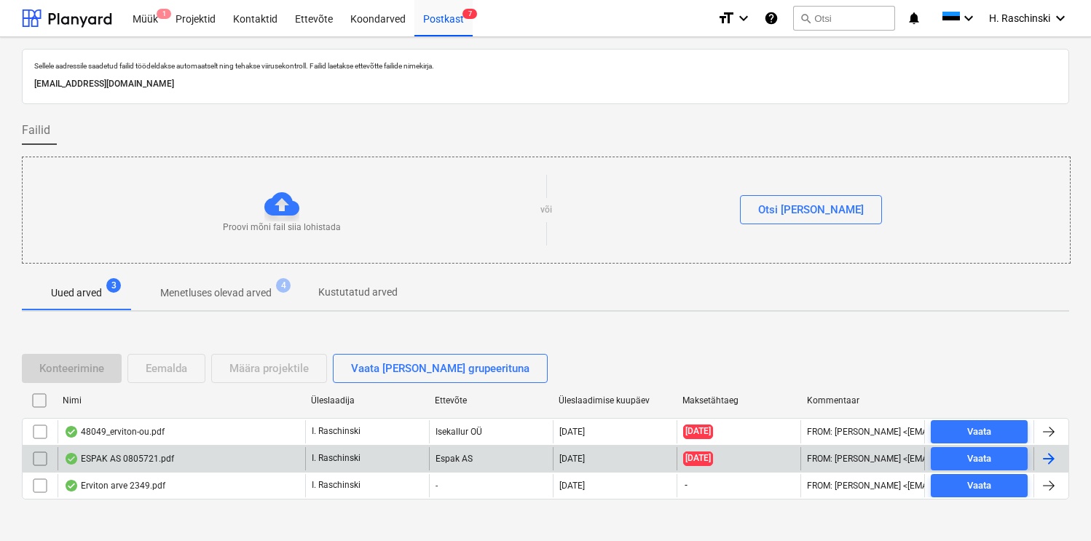
click at [146, 454] on div "ESPAK AS 0805721.pdf" at bounding box center [119, 459] width 110 height 12
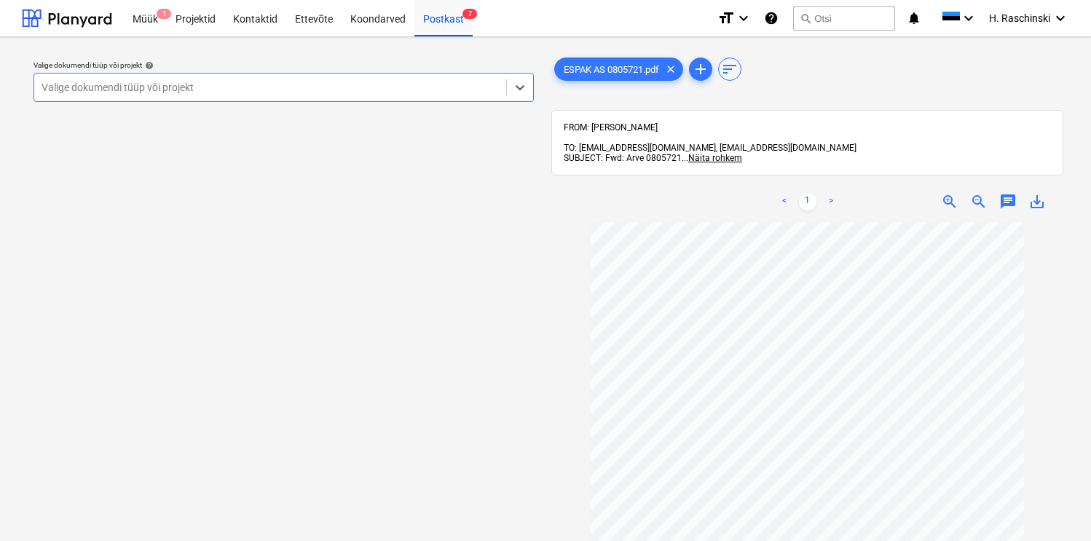
click at [348, 87] on div at bounding box center [270, 87] width 457 height 15
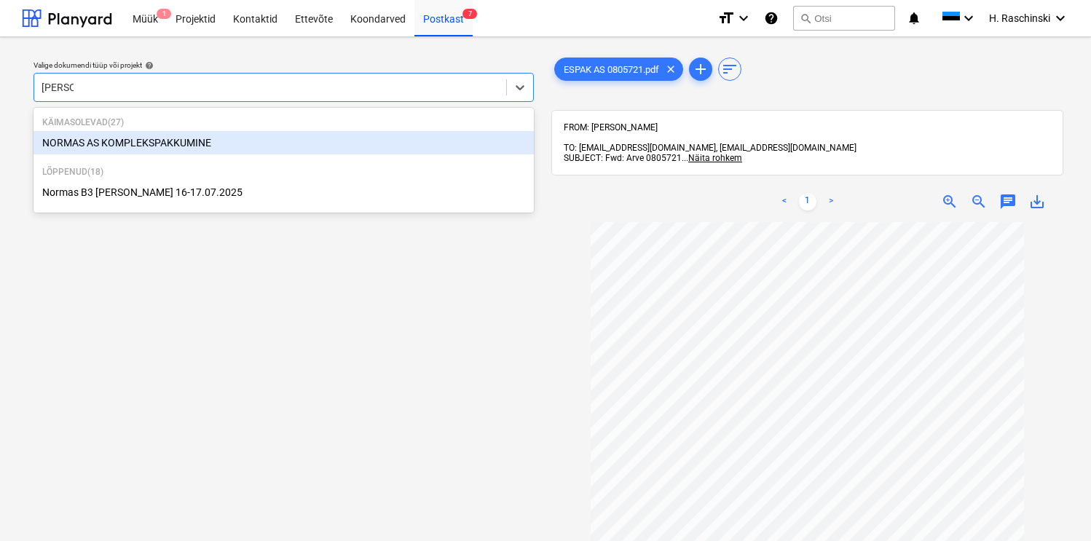
click at [162, 141] on div "NORMAS AS KOMPLEKSPAKKUMINE" at bounding box center [284, 142] width 500 height 23
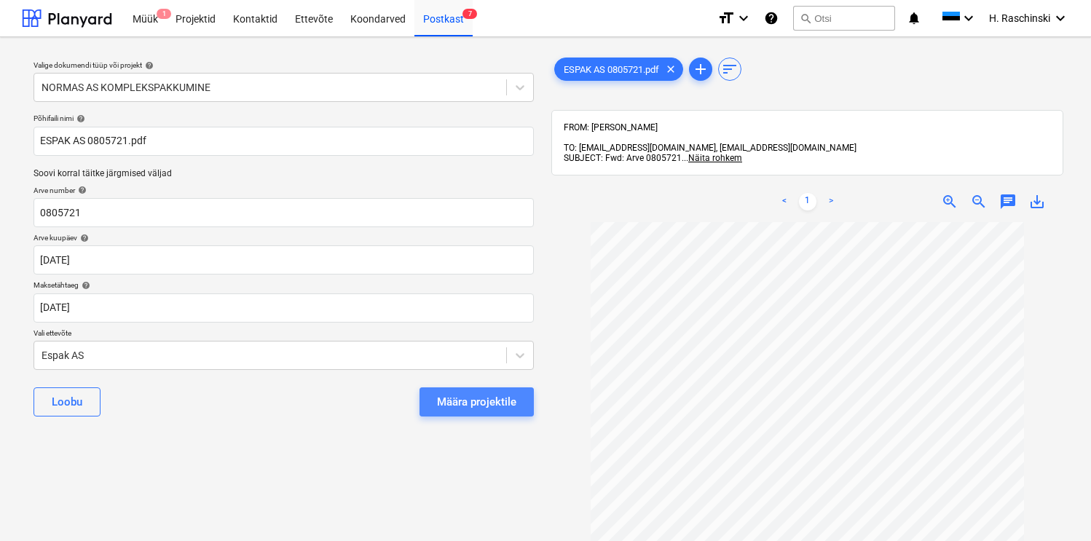
click at [444, 398] on div "Määra projektile" at bounding box center [476, 402] width 79 height 19
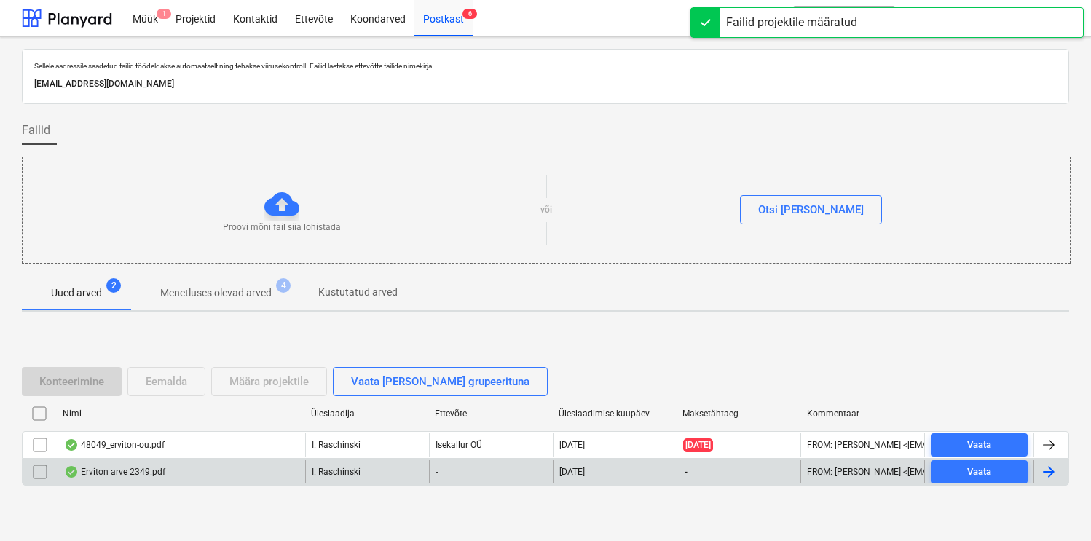
click at [125, 466] on div "Erviton arve 2349.pdf" at bounding box center [114, 472] width 101 height 12
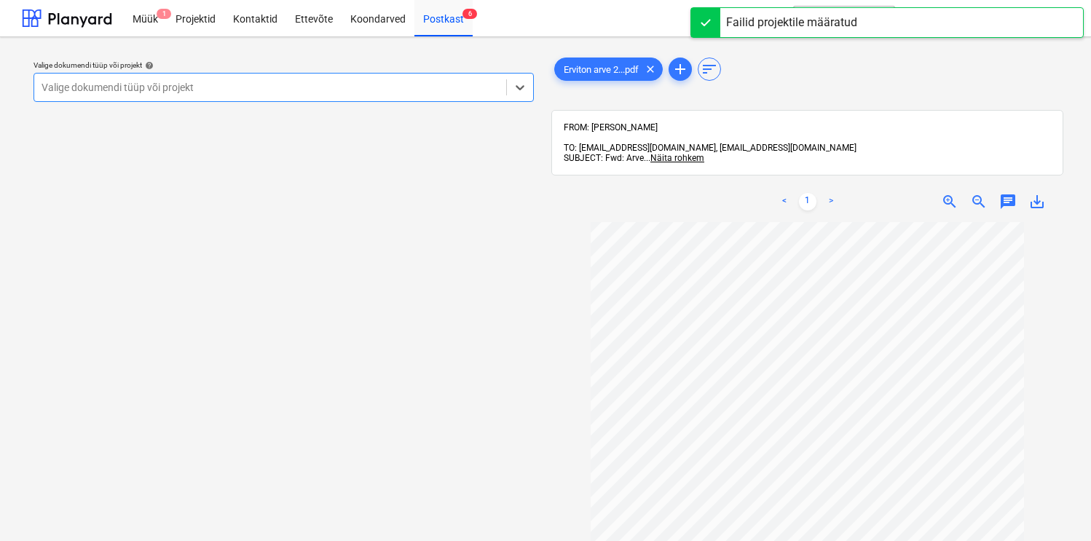
scroll to position [52, 0]
click at [441, 17] on div "Postkast 6" at bounding box center [443, 17] width 58 height 37
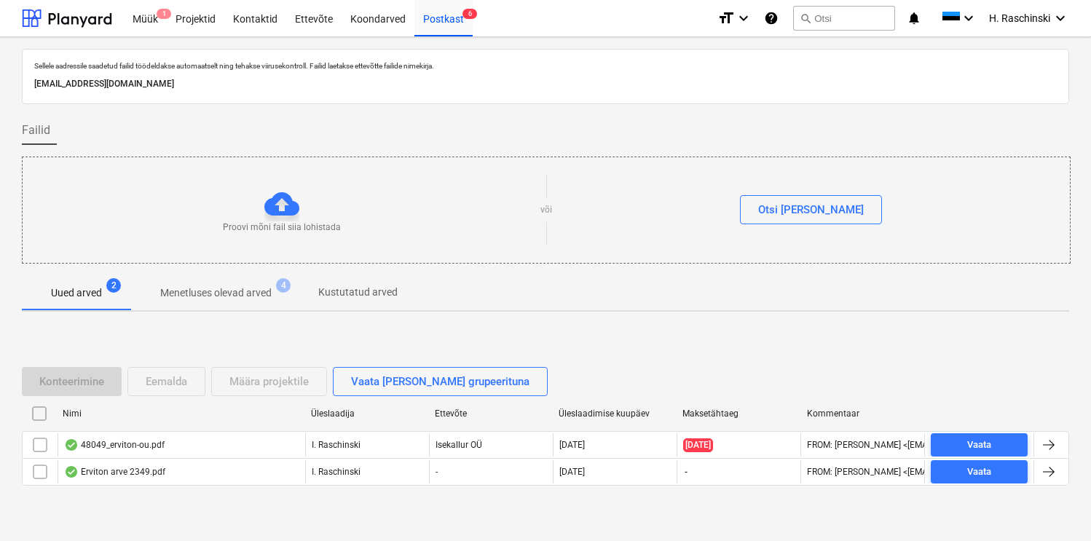
click at [228, 295] on p "Menetluses olevad arved" at bounding box center [215, 293] width 111 height 15
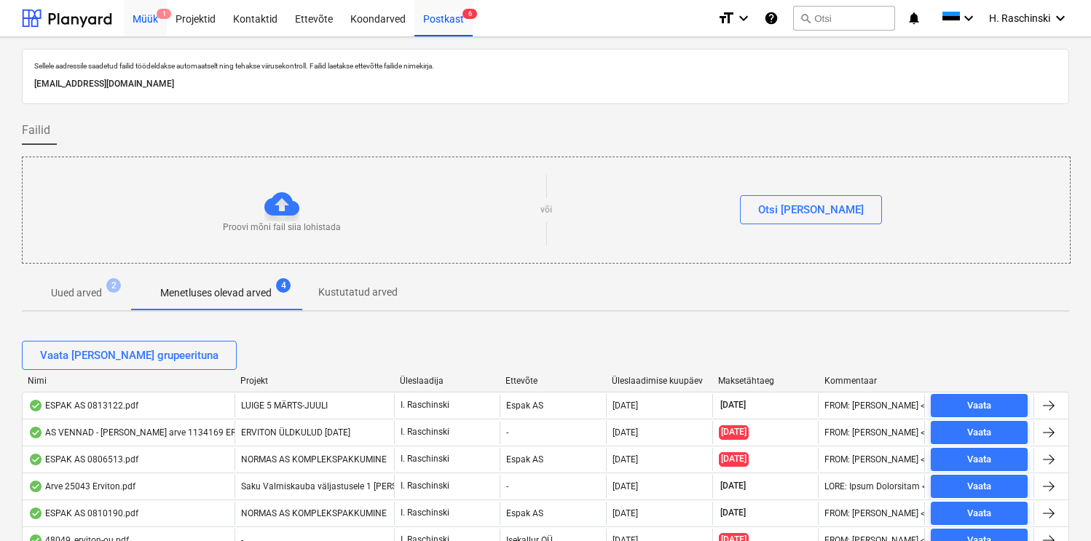
click at [149, 16] on div "Müük 1" at bounding box center [145, 17] width 43 height 37
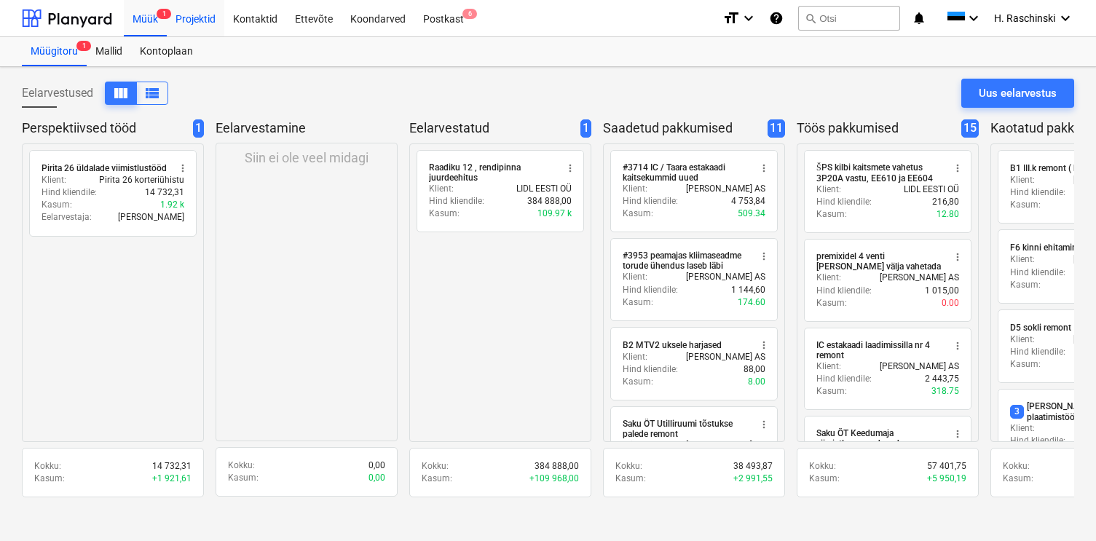
click at [194, 19] on div "Projektid" at bounding box center [196, 17] width 58 height 37
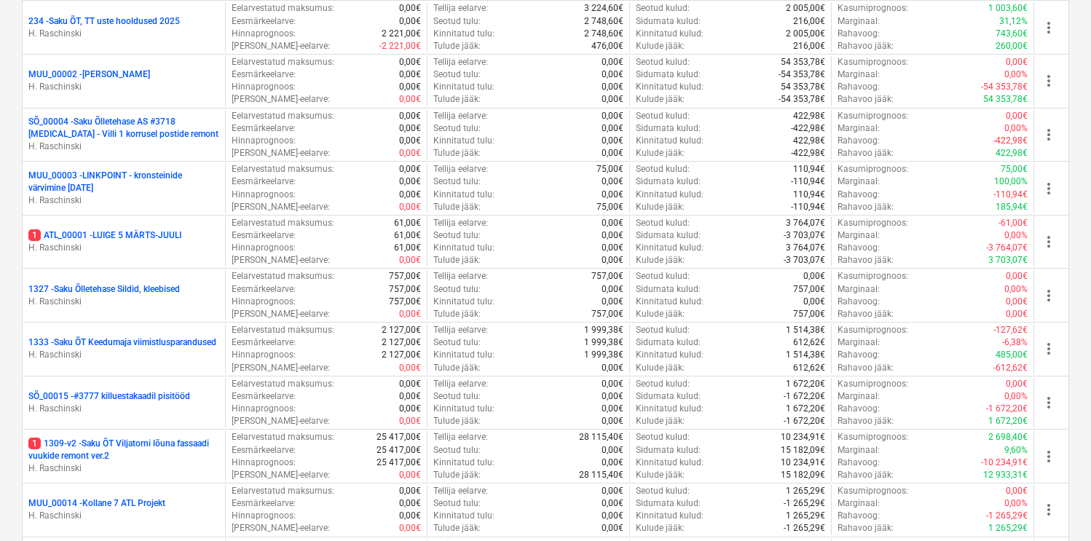
scroll to position [358, 0]
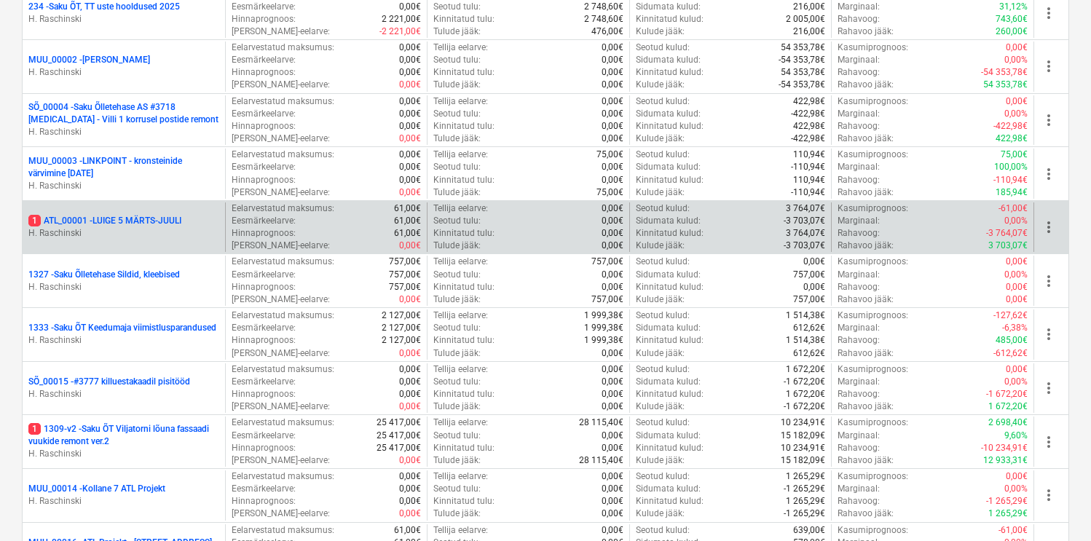
click at [115, 222] on p "1 ATL_00001 - LUIGE [DATE]-JUULI" at bounding box center [104, 221] width 153 height 12
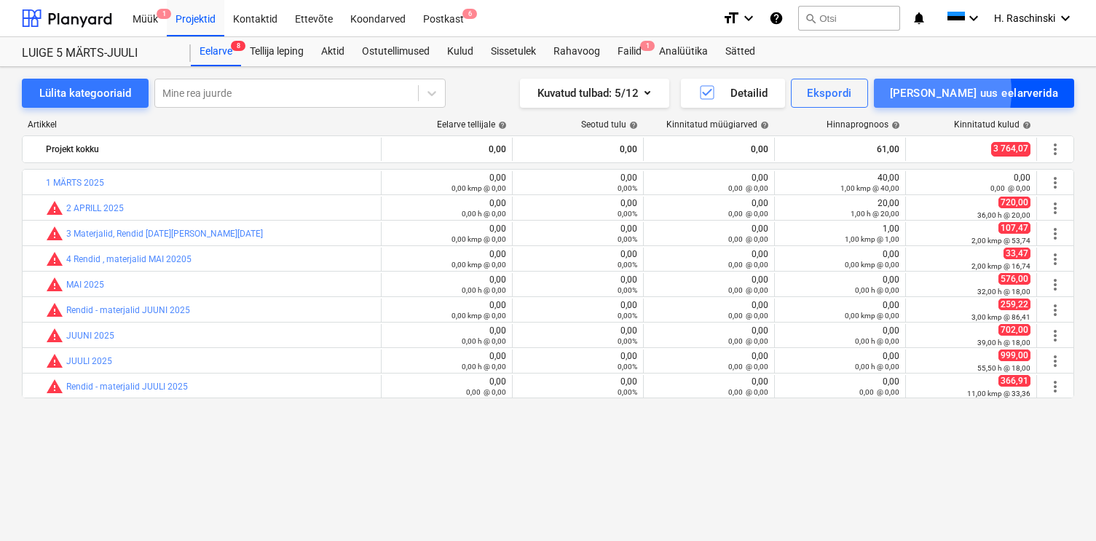
click at [973, 92] on div "[PERSON_NAME] uus eelarverida" at bounding box center [974, 93] width 168 height 19
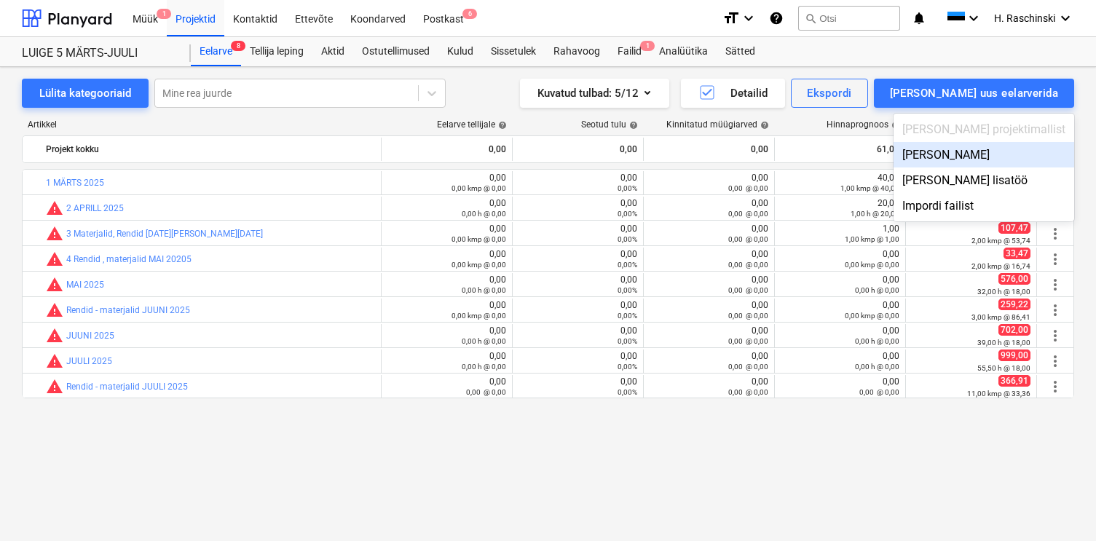
click at [1007, 163] on div "[PERSON_NAME]" at bounding box center [984, 154] width 181 height 25
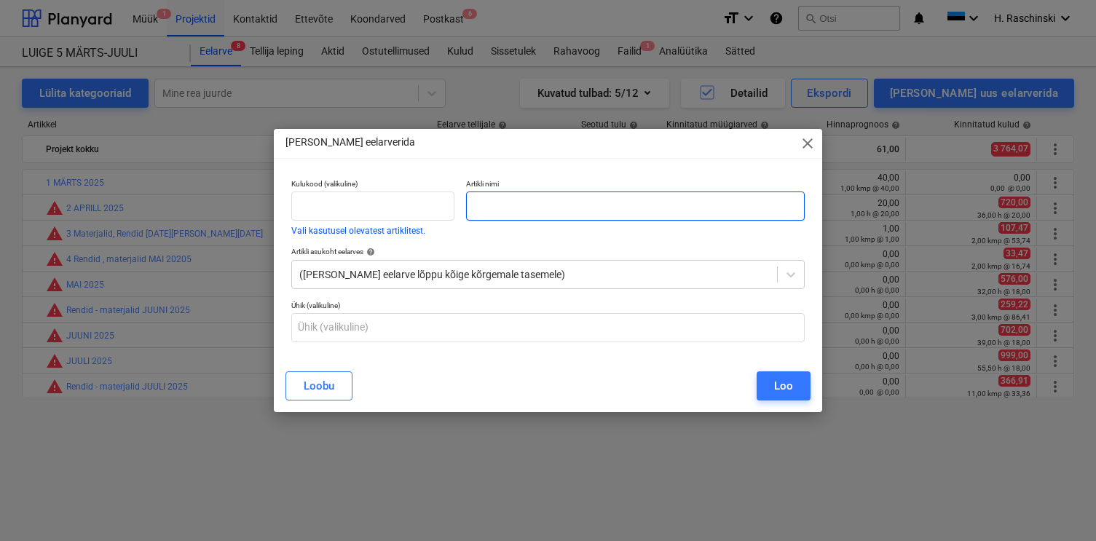
click at [648, 212] on input "text" at bounding box center [635, 206] width 338 height 29
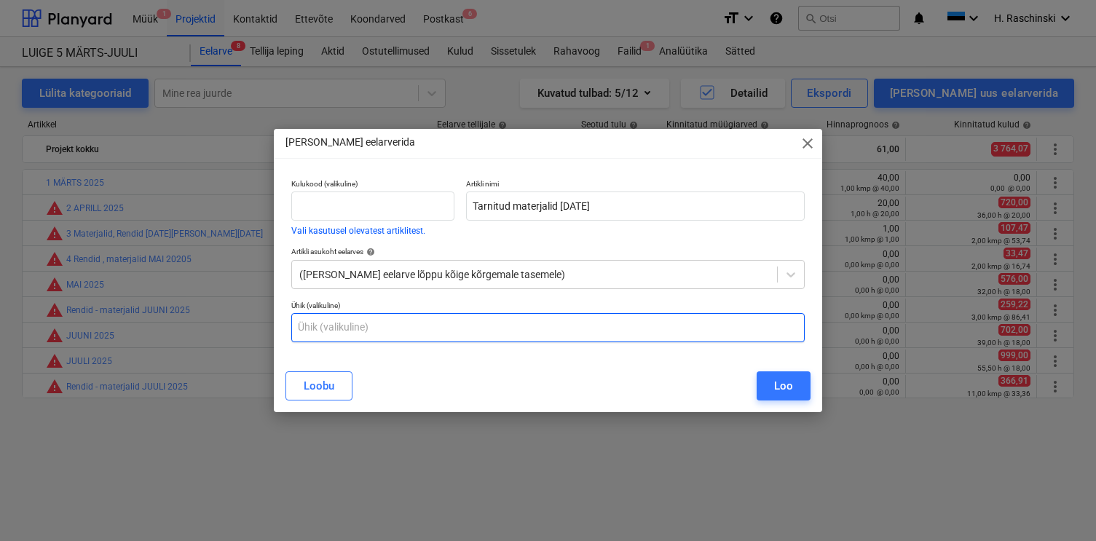
click at [509, 324] on input "text" at bounding box center [548, 327] width 514 height 29
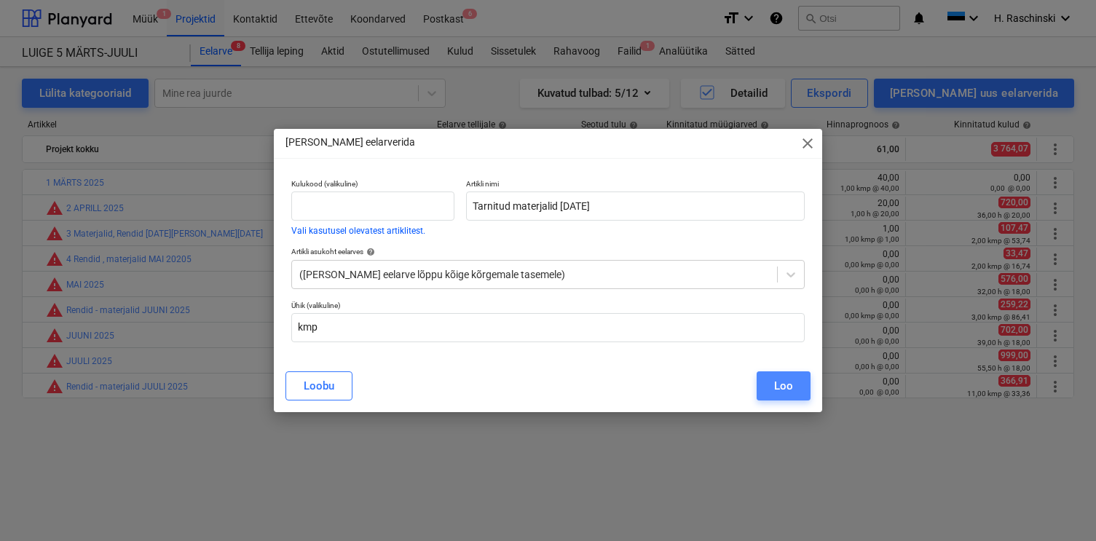
click at [786, 385] on div "Loo" at bounding box center [783, 386] width 19 height 19
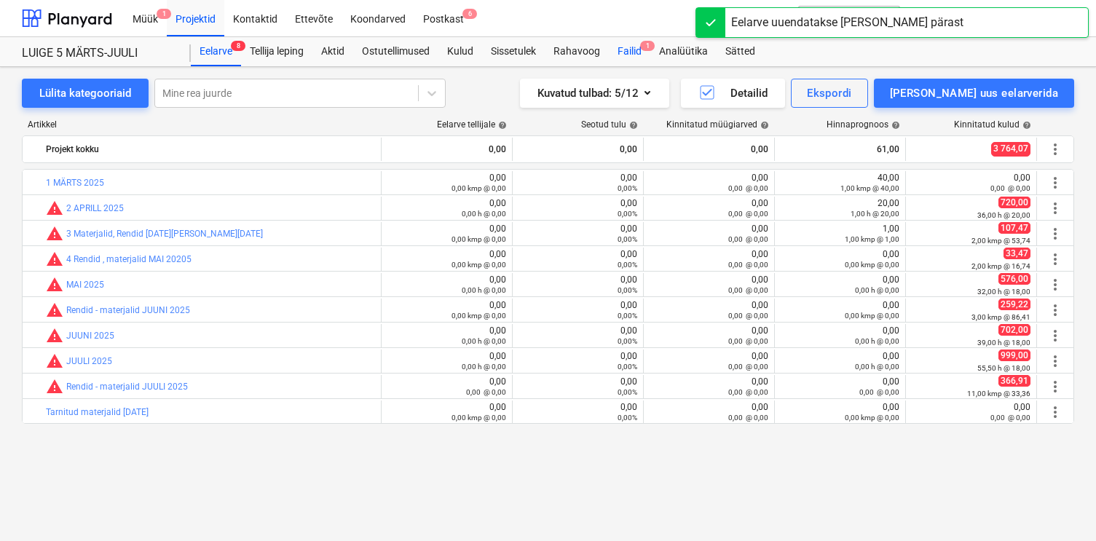
click at [635, 44] on div "Failid 1" at bounding box center [630, 51] width 42 height 29
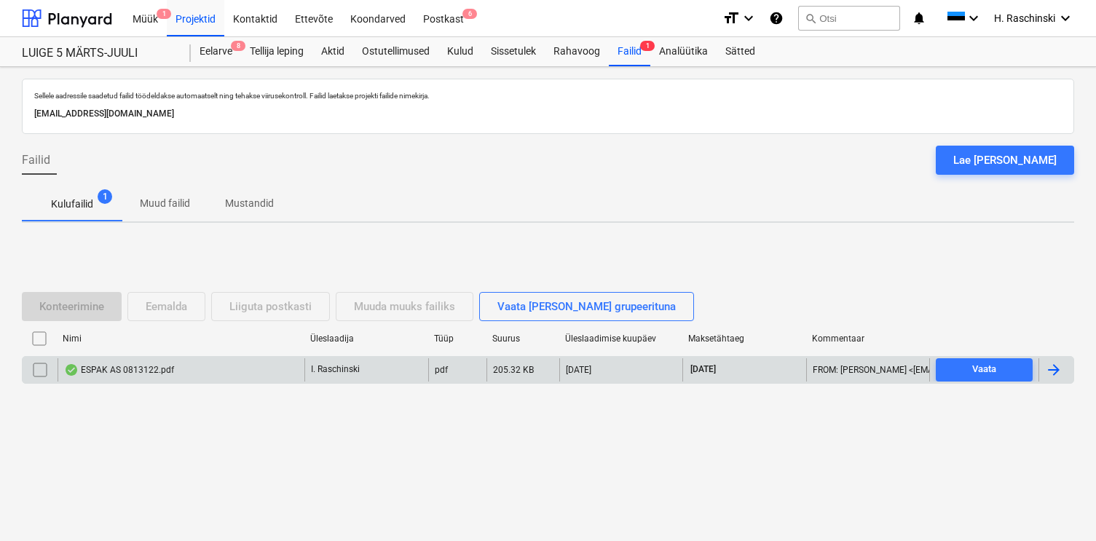
click at [157, 364] on div "ESPAK AS 0813122.pdf" at bounding box center [119, 370] width 110 height 12
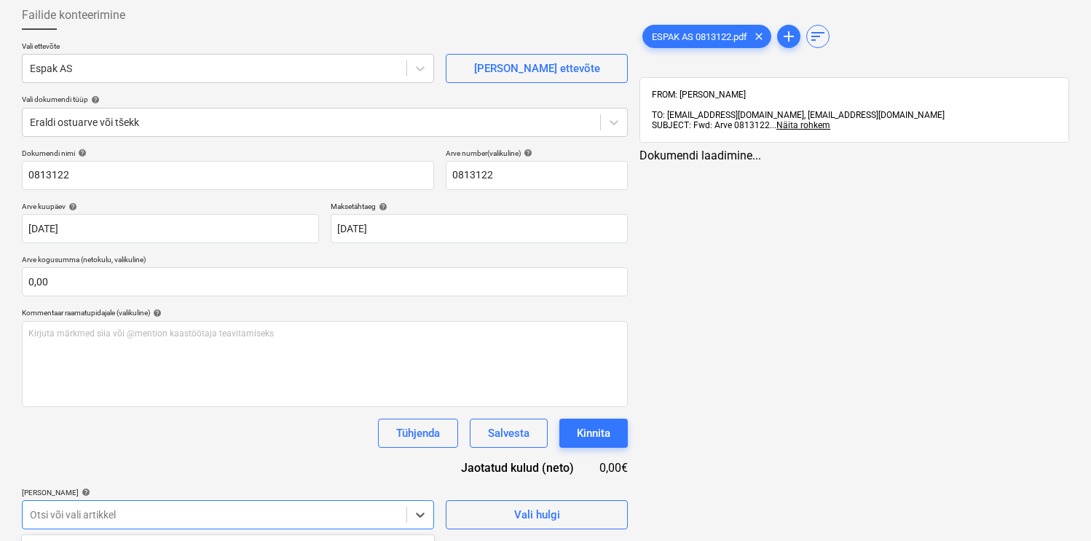
scroll to position [291, 0]
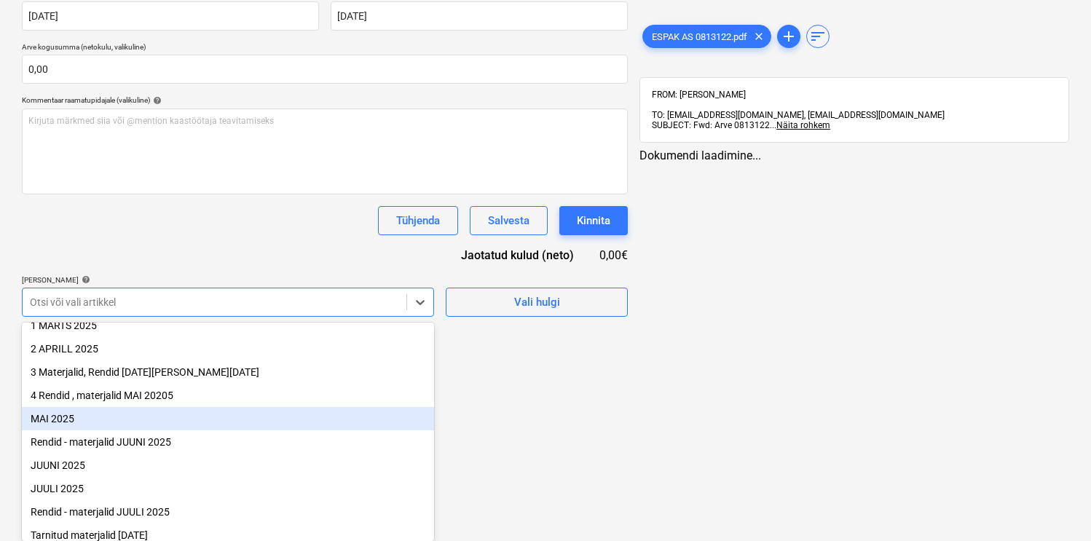
scroll to position [95, 0]
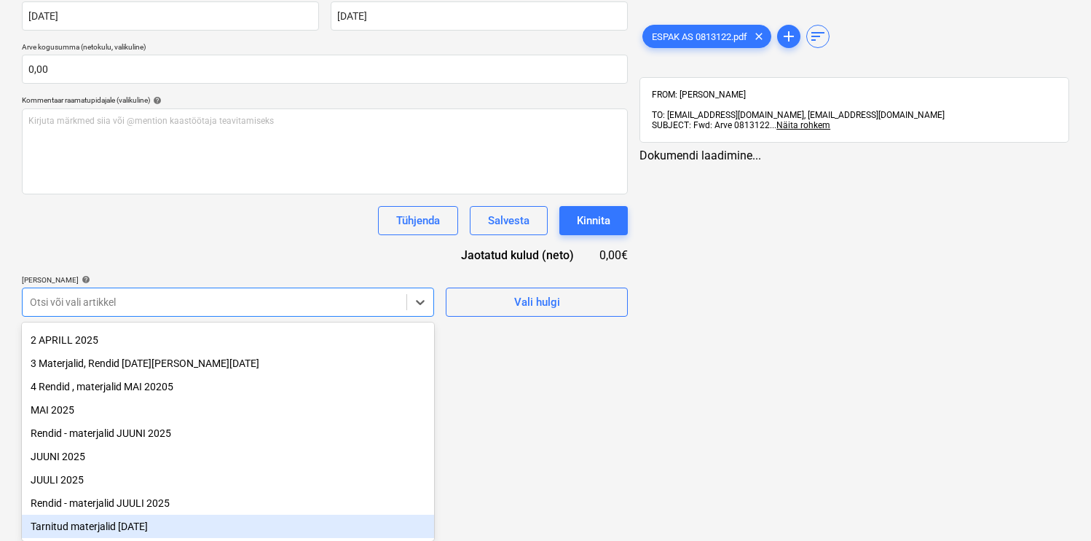
click at [160, 518] on div "Tarnitud materjalid [DATE]" at bounding box center [228, 526] width 412 height 23
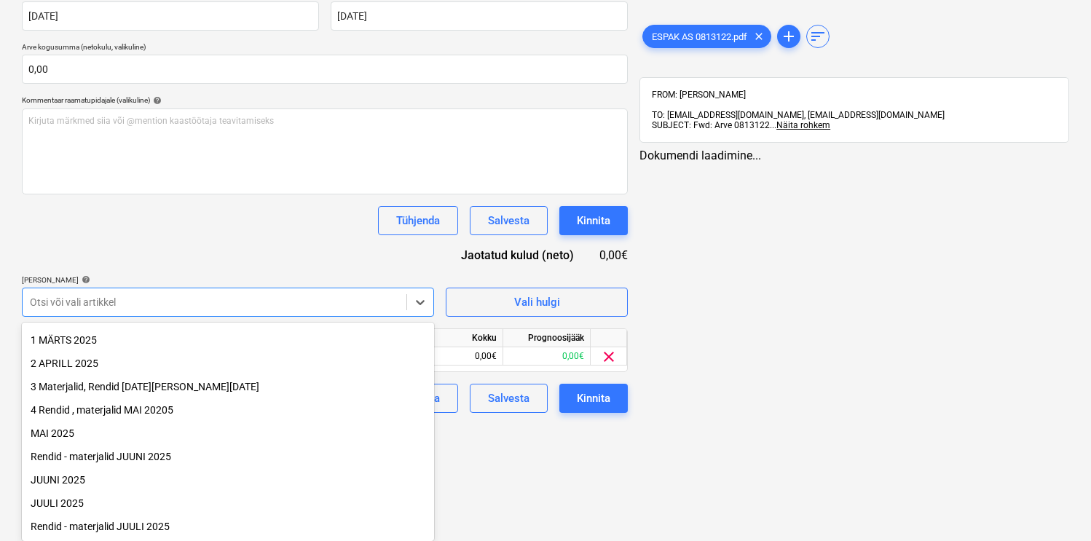
scroll to position [174, 0]
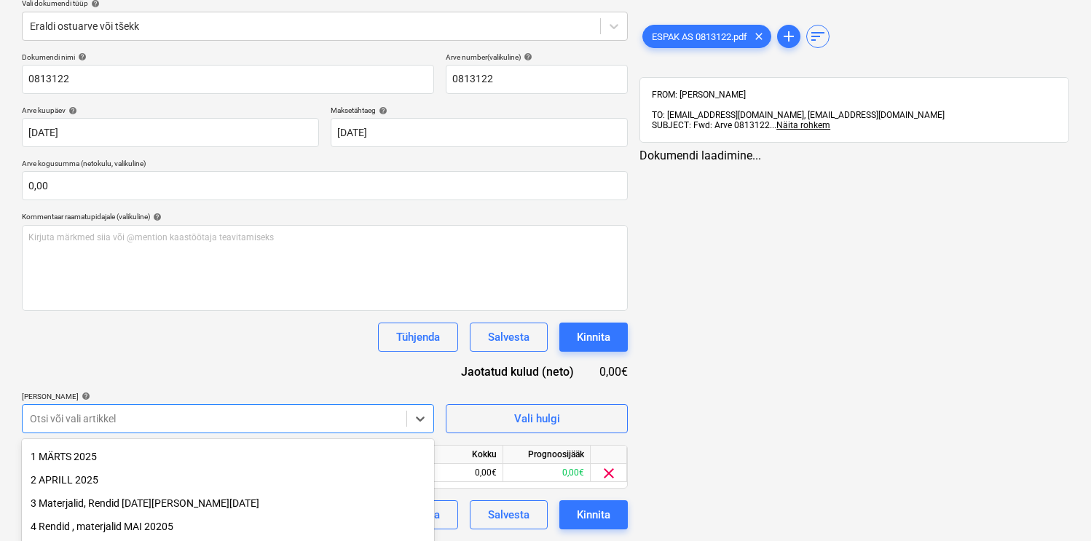
click at [214, 253] on div "Dokumendi nimi help 0813122 Arve number (valikuline) help 0813122 Arve kuupäev …" at bounding box center [325, 290] width 606 height 477
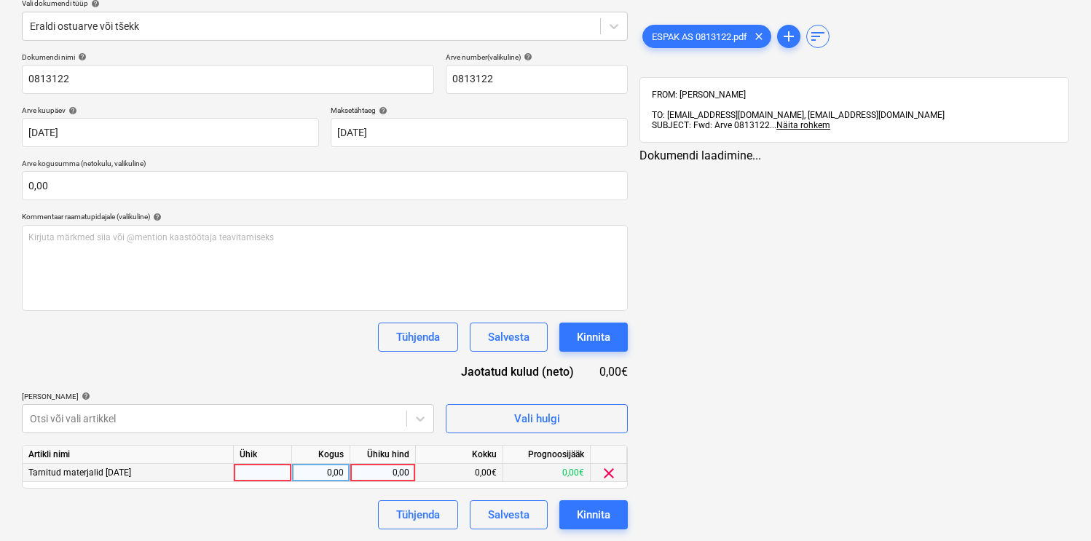
click at [261, 471] on div at bounding box center [263, 473] width 58 height 18
click at [688, 44] on div "ESPAK AS 0813122.pdf clear" at bounding box center [706, 36] width 129 height 23
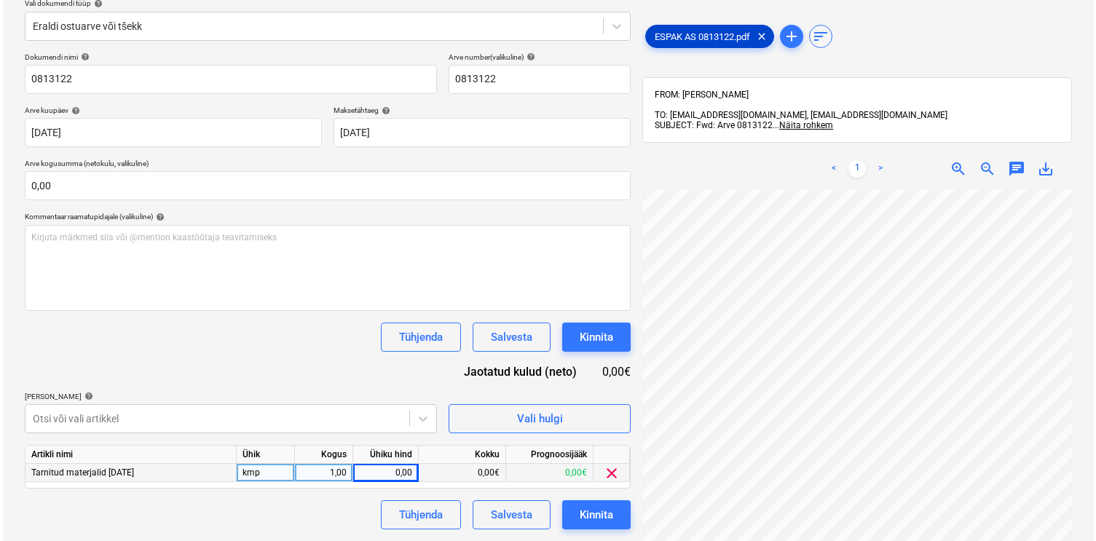
scroll to position [7, 6]
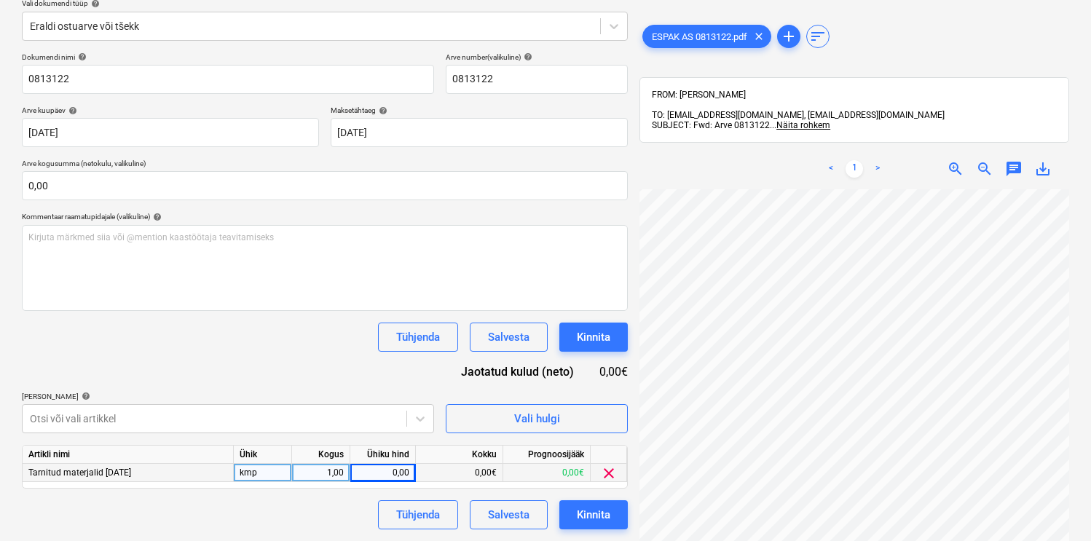
click at [396, 475] on div "0,00" at bounding box center [382, 473] width 53 height 18
click at [574, 509] on button "Kinnita" at bounding box center [593, 514] width 68 height 29
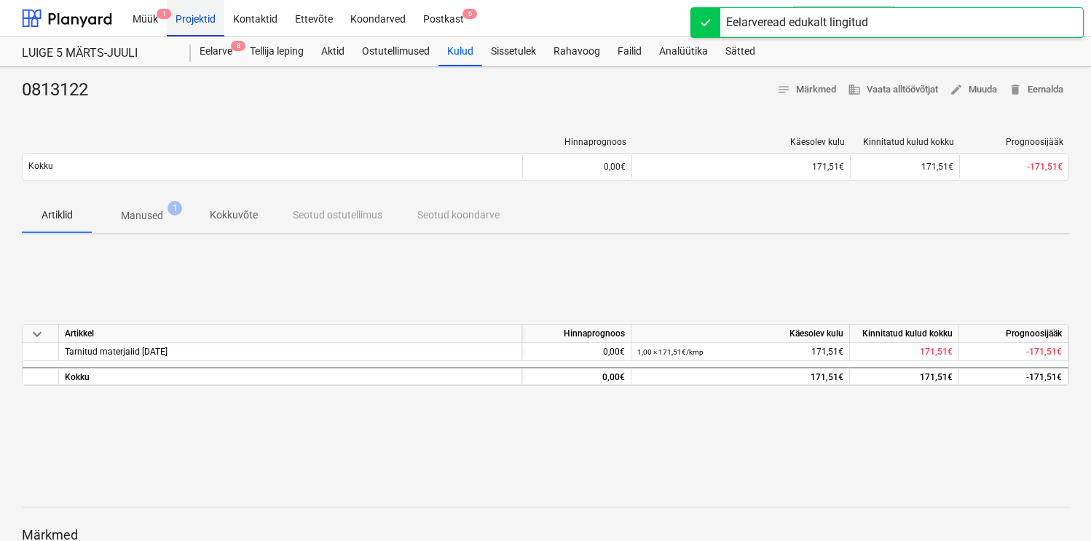
click at [208, 24] on div "Projektid" at bounding box center [196, 17] width 58 height 37
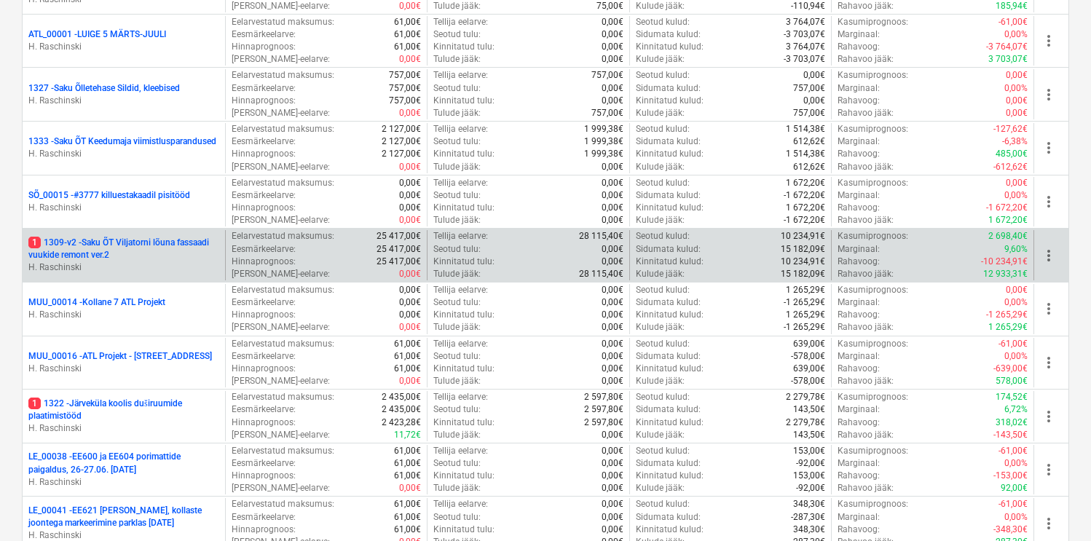
scroll to position [543, 0]
click at [173, 248] on p "1 1309-v2 - Saku ÕT Viljatorni lõuna fassaadi vuukide remont ver.2" at bounding box center [123, 249] width 191 height 25
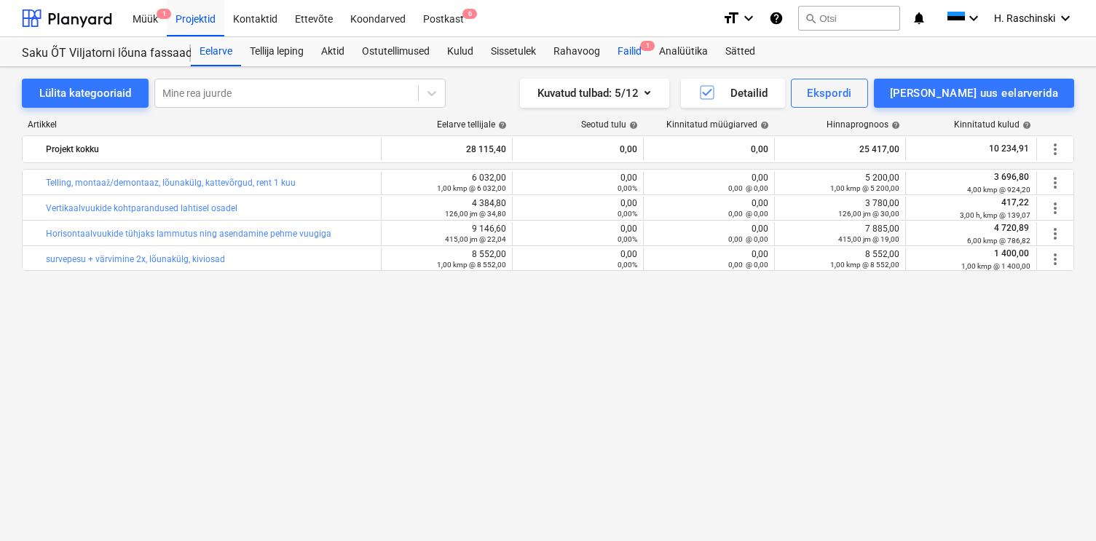
click at [633, 55] on div "Failid 1" at bounding box center [630, 51] width 42 height 29
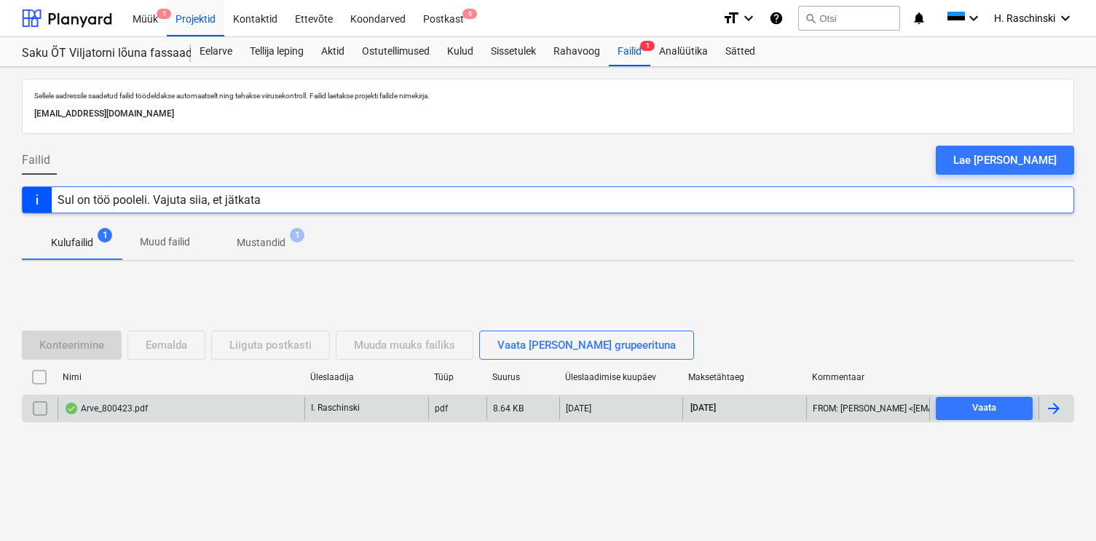
click at [100, 418] on div "Arve_800423.pdf" at bounding box center [181, 408] width 247 height 23
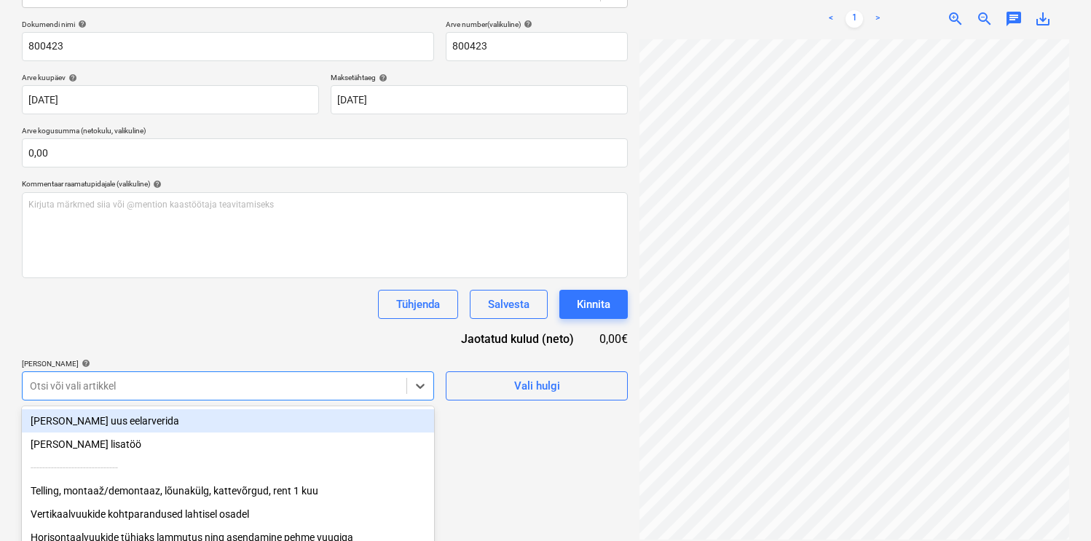
scroll to position [243, 0]
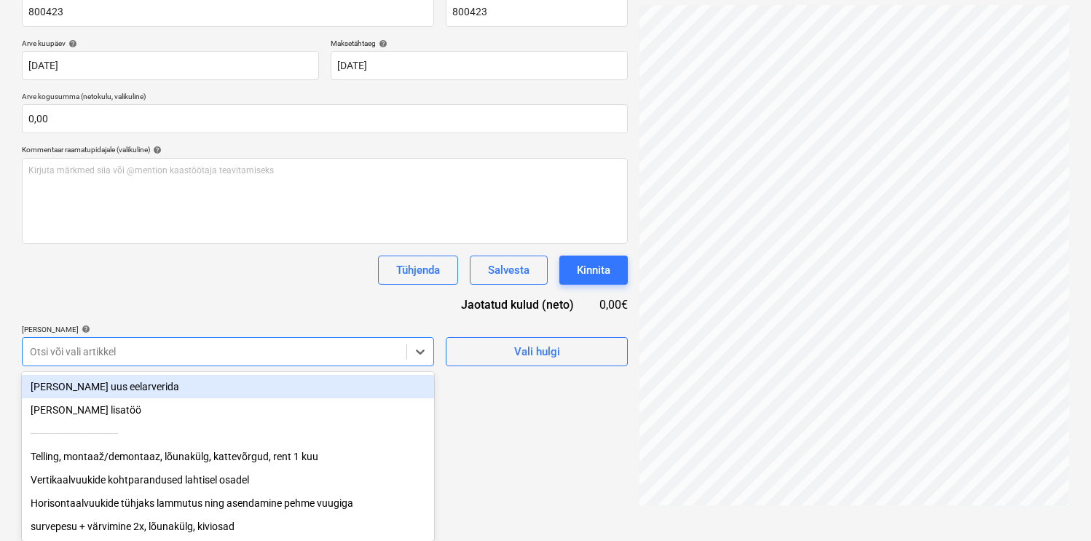
click at [328, 300] on body "Müük 1 Projektid Kontaktid Ettevõte Koondarved Postkast 6 format_size keyboard_…" at bounding box center [545, 29] width 1091 height 541
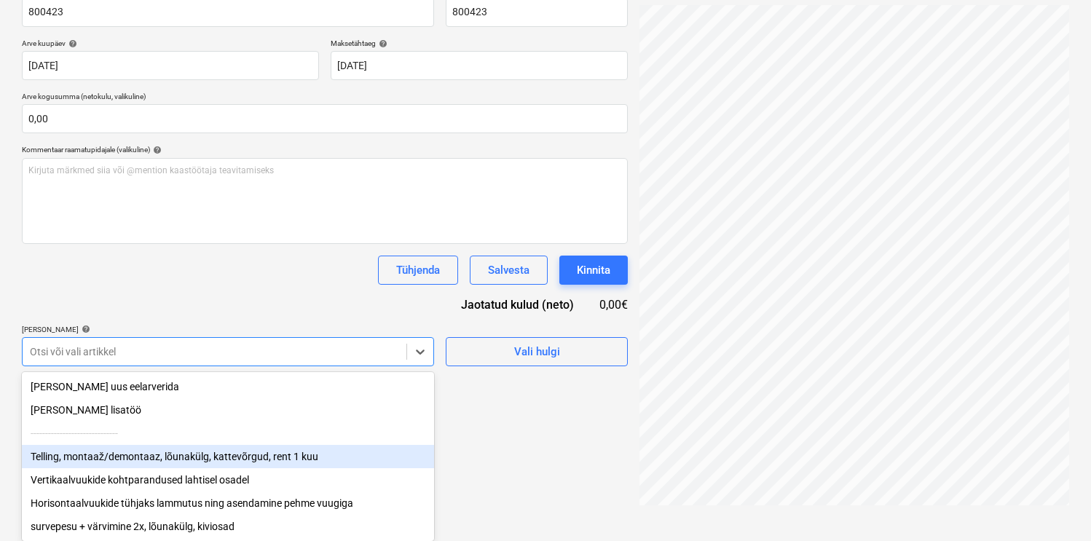
click at [218, 455] on div "Telling, montaaž/demontaaz, lõunakülg, kattevõrgud, rent 1 kuu" at bounding box center [228, 456] width 412 height 23
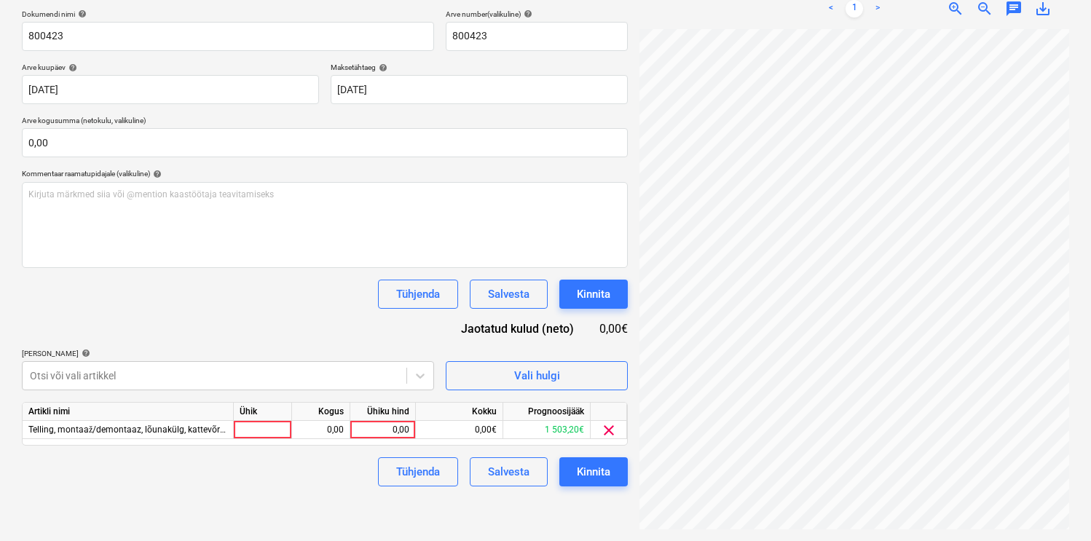
click at [224, 318] on div "Dokumendi nimi help 800423 Arve number (valikuline) help 800423 Arve kuupäev he…" at bounding box center [325, 247] width 606 height 477
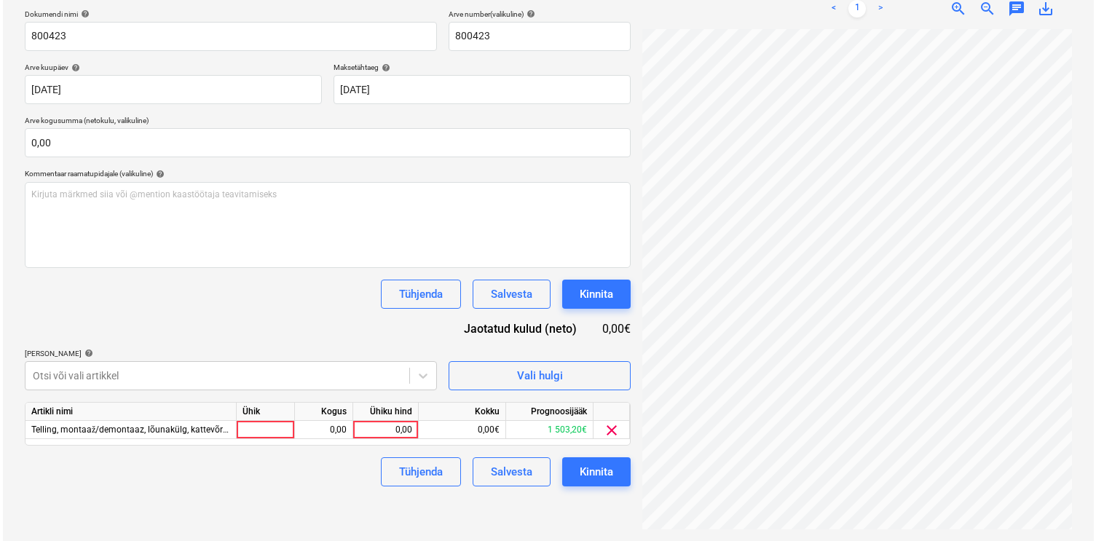
scroll to position [207, 0]
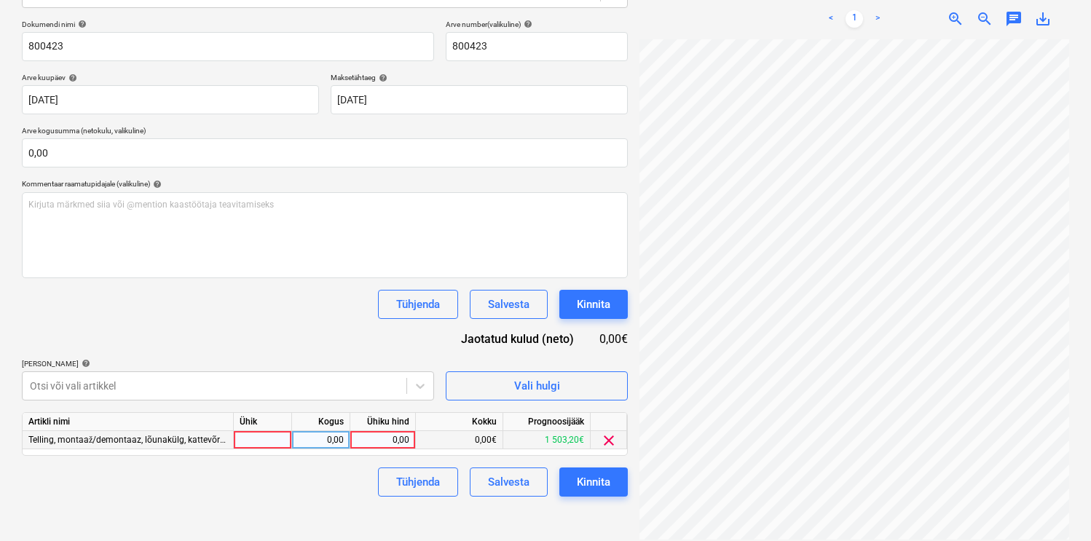
click at [267, 443] on div at bounding box center [263, 440] width 58 height 18
click at [619, 483] on button "Kinnita" at bounding box center [593, 482] width 68 height 29
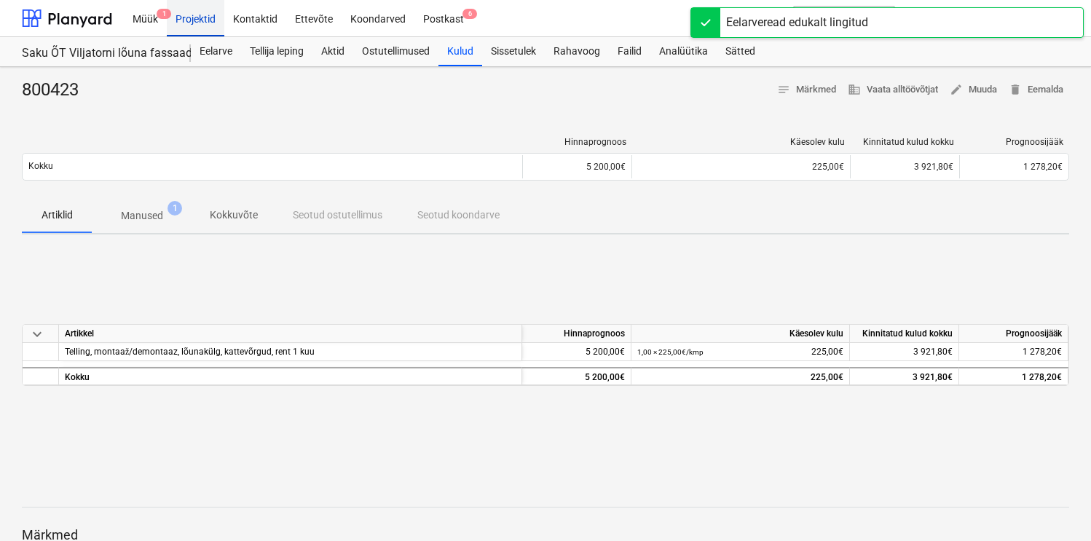
click at [205, 23] on div "Projektid" at bounding box center [196, 17] width 58 height 37
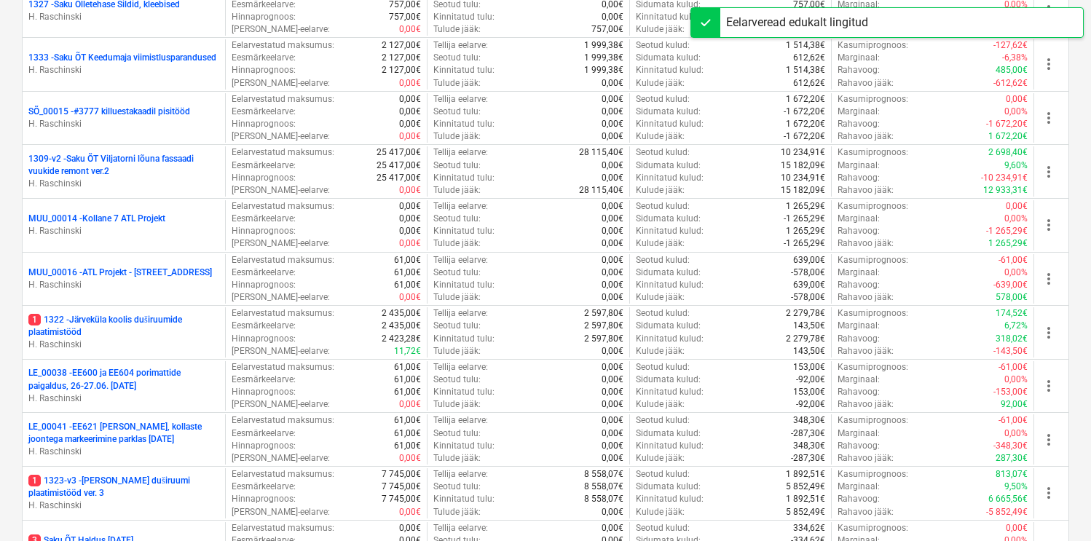
scroll to position [629, 0]
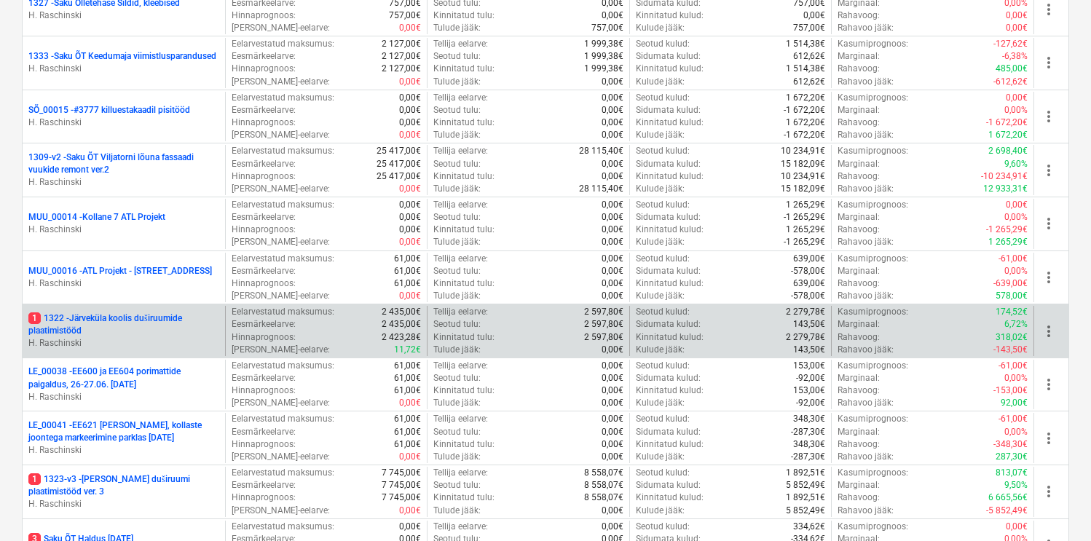
click at [172, 321] on p "1 1322 - Järveküla koolis duširuumide plaatimistööd" at bounding box center [123, 324] width 191 height 25
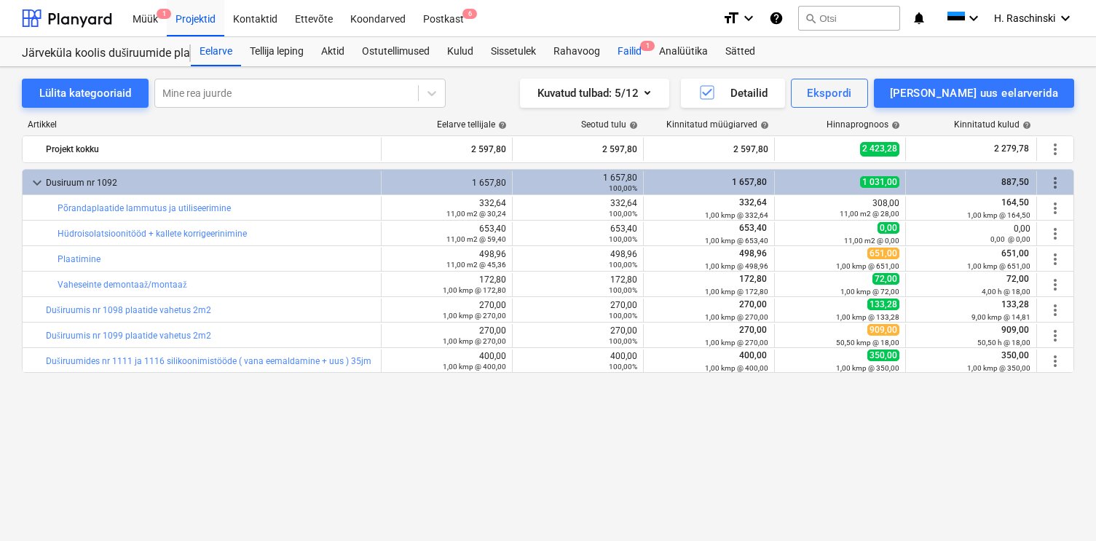
click at [619, 50] on div "Failid 1" at bounding box center [630, 51] width 42 height 29
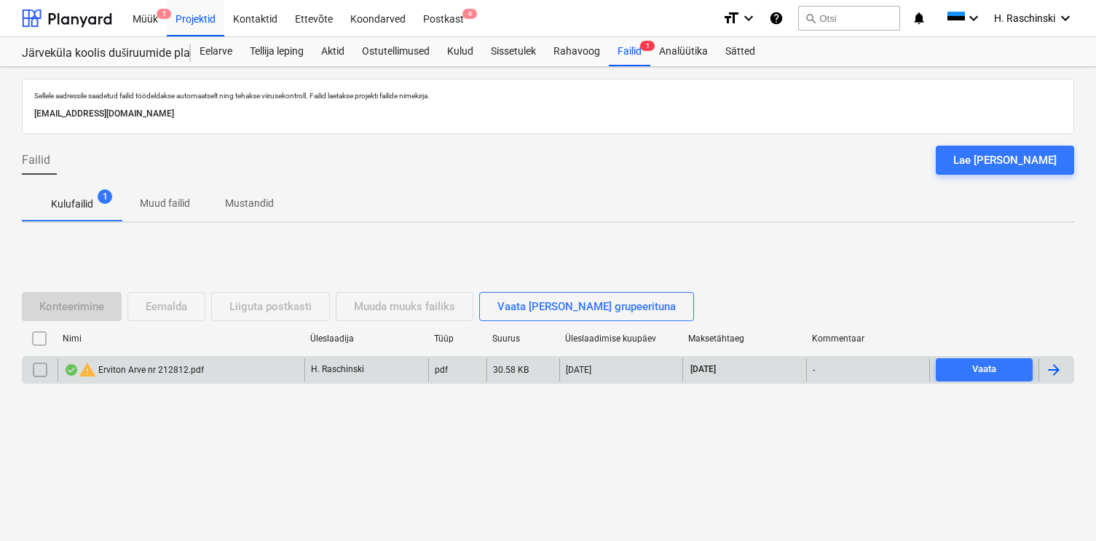
click at [174, 374] on div "warning [PERSON_NAME] 212812.pdf" at bounding box center [134, 369] width 140 height 17
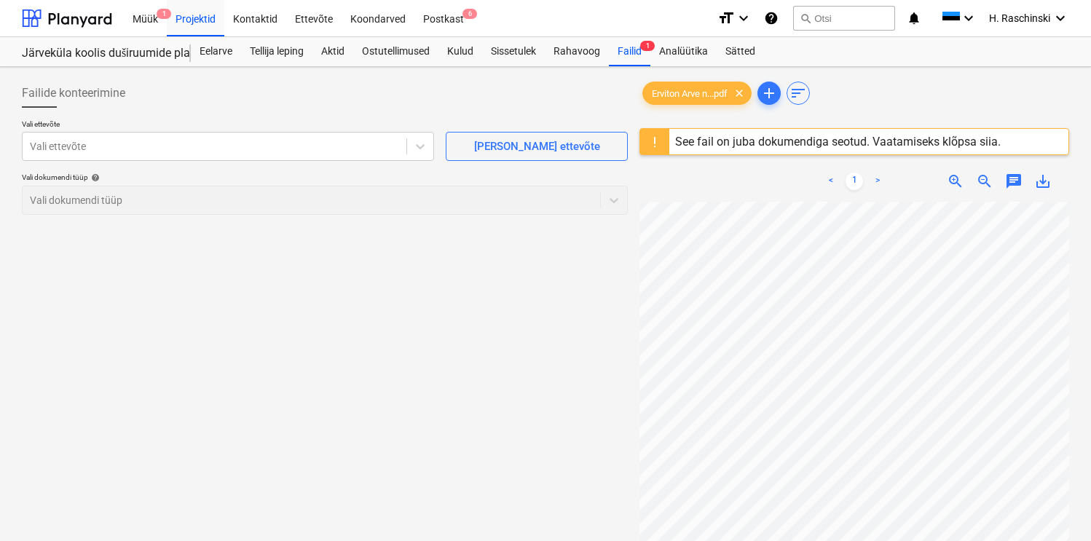
scroll to position [3, 0]
click at [629, 54] on div "Failid 1" at bounding box center [630, 51] width 42 height 29
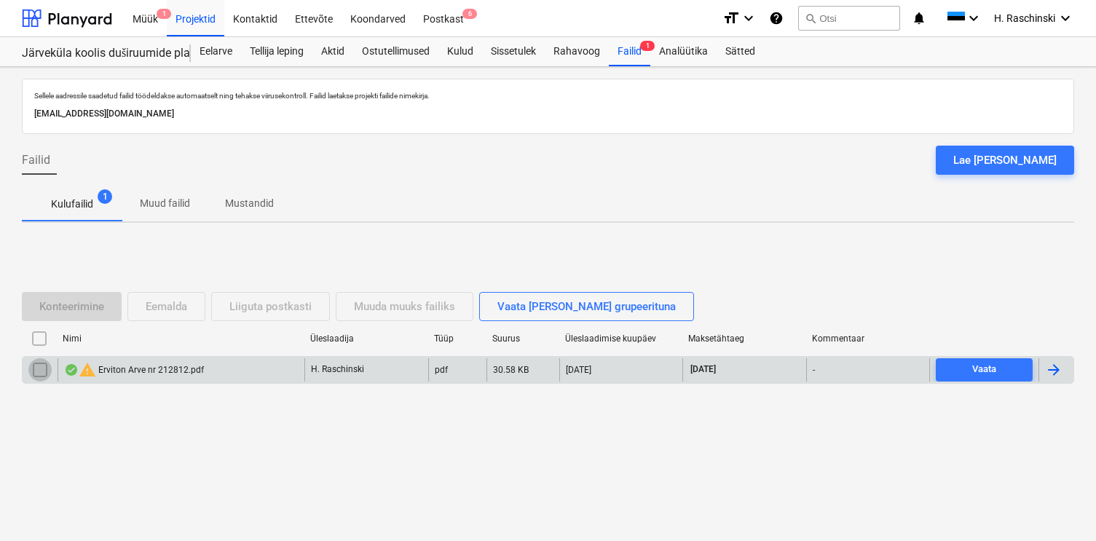
click at [44, 375] on input "checkbox" at bounding box center [39, 369] width 23 height 23
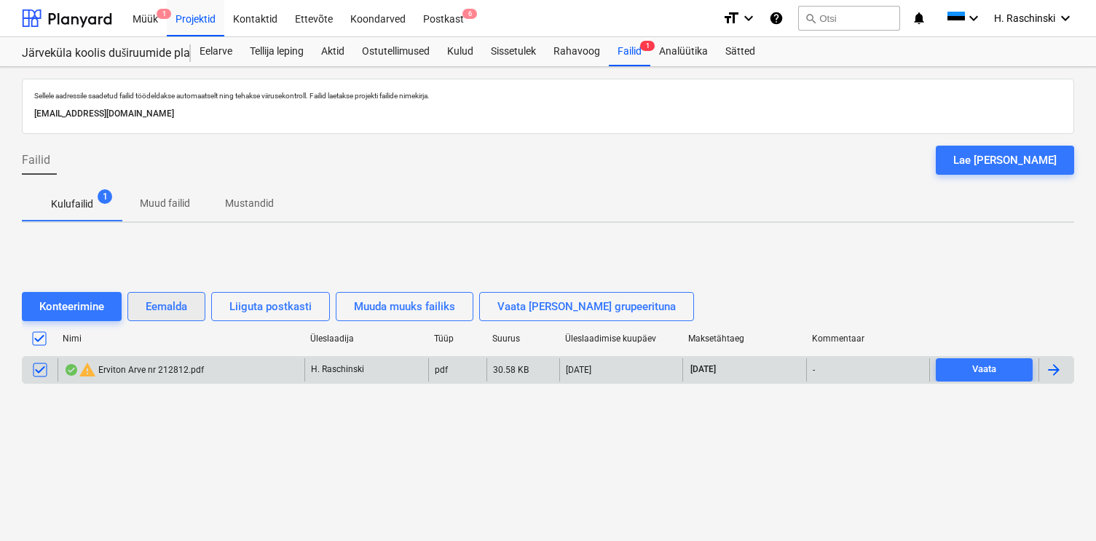
click at [149, 304] on div "Eemalda" at bounding box center [167, 306] width 42 height 19
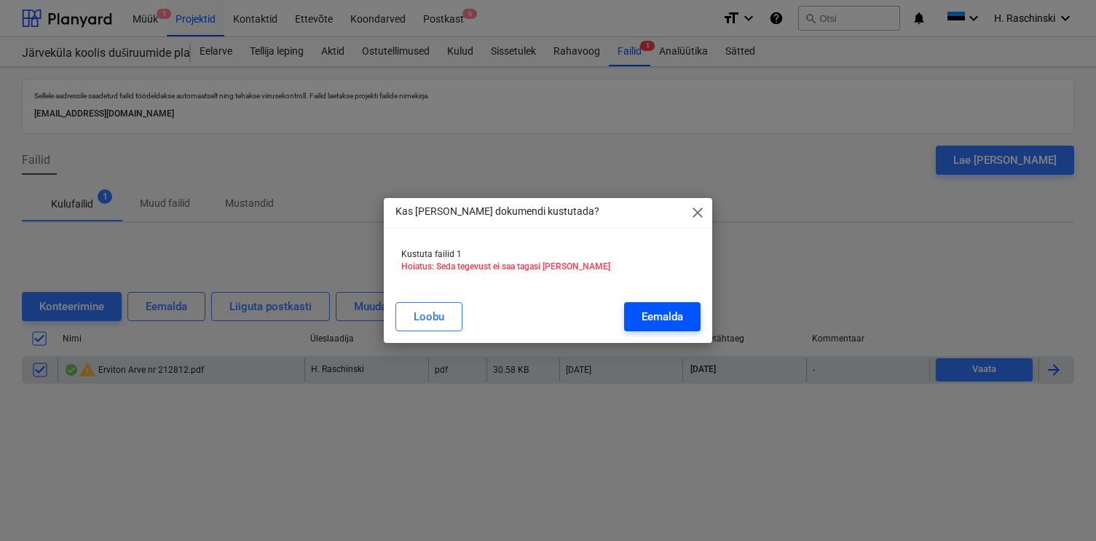
click at [640, 322] on button "Eemalda" at bounding box center [662, 316] width 76 height 29
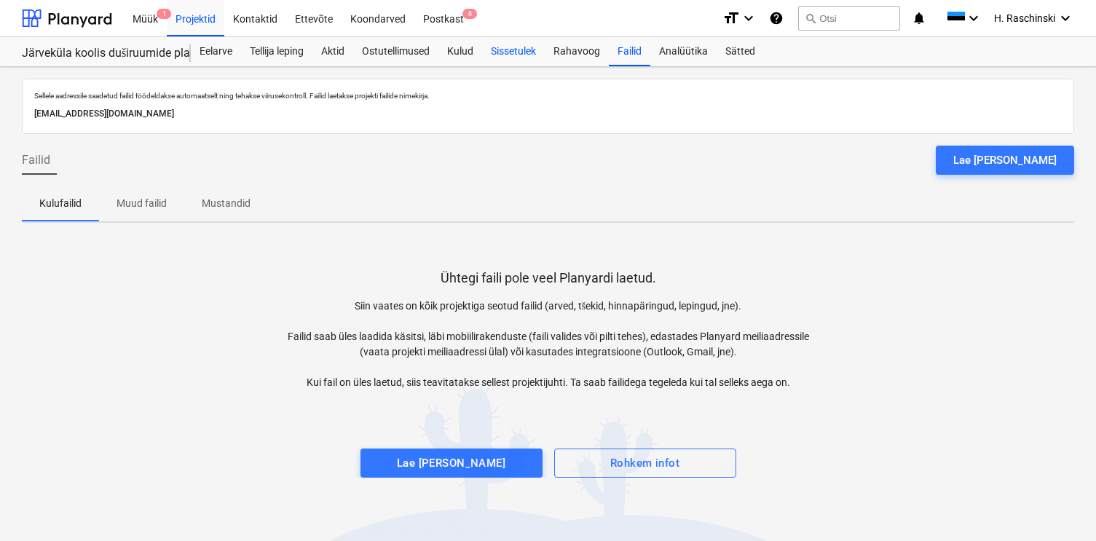
click at [500, 56] on div "Sissetulek" at bounding box center [513, 51] width 63 height 29
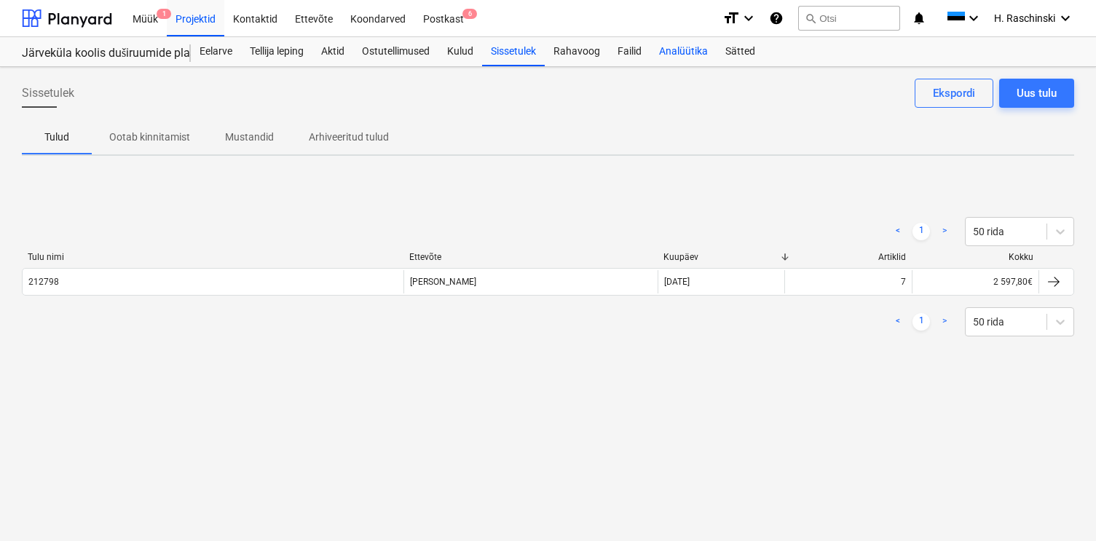
click at [700, 54] on div "Analüütika" at bounding box center [683, 51] width 66 height 29
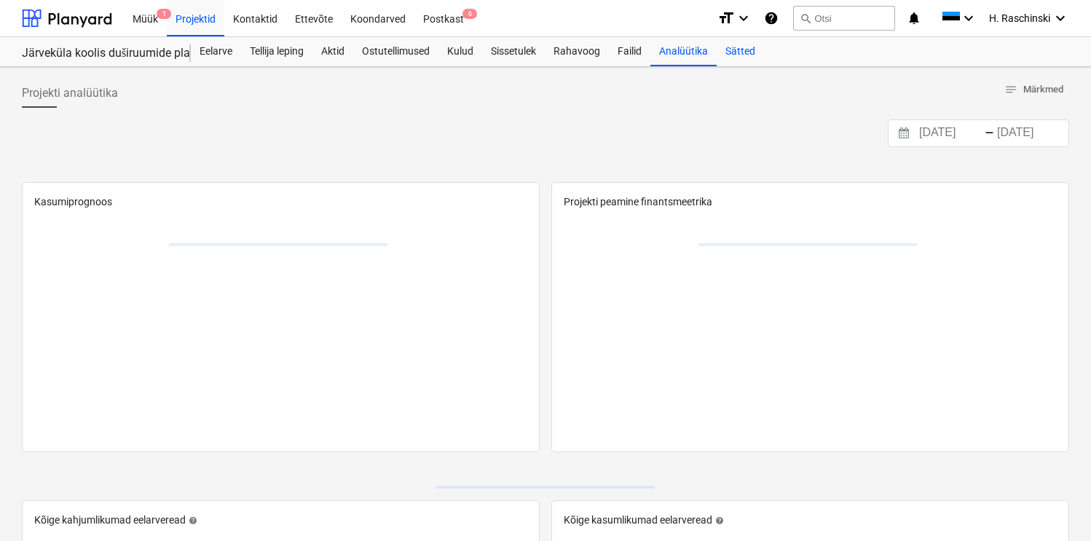
click at [737, 52] on div "Sätted" at bounding box center [740, 51] width 47 height 29
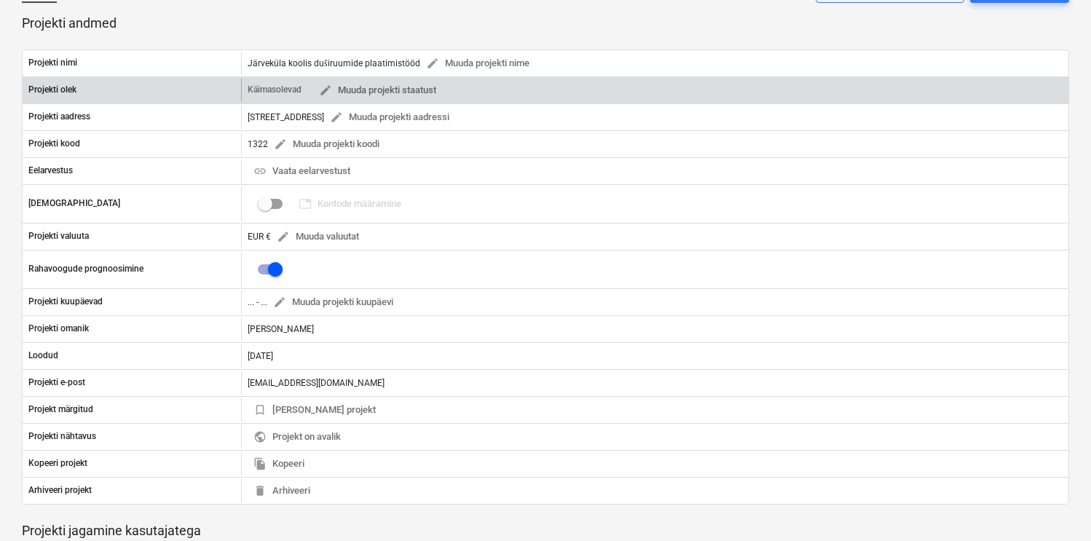
scroll to position [19, 0]
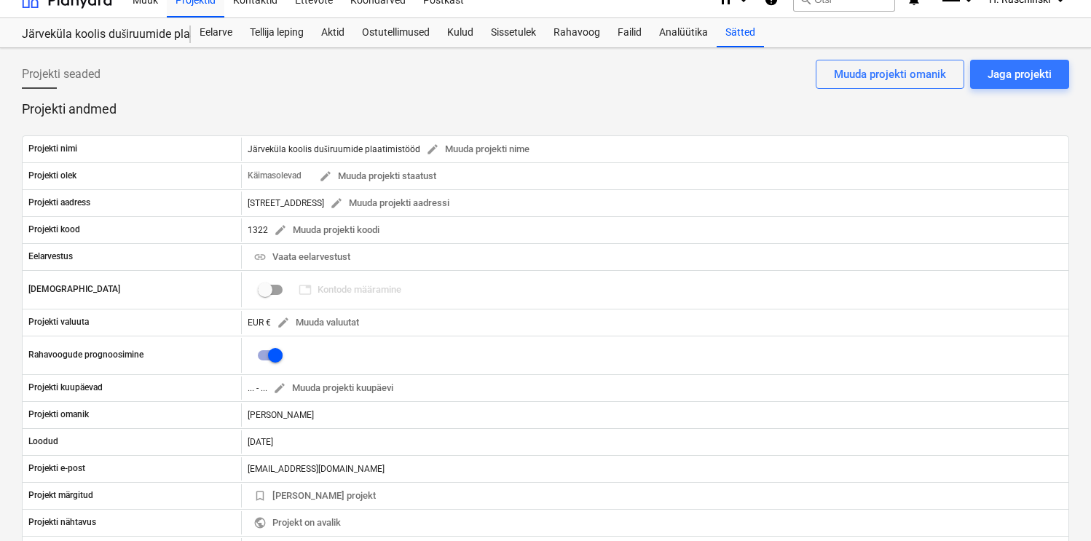
click at [683, 20] on div "Eelarveridade importimine õnnestus" at bounding box center [887, 14] width 408 height 29
click at [682, 25] on div "Analüütika" at bounding box center [683, 32] width 66 height 29
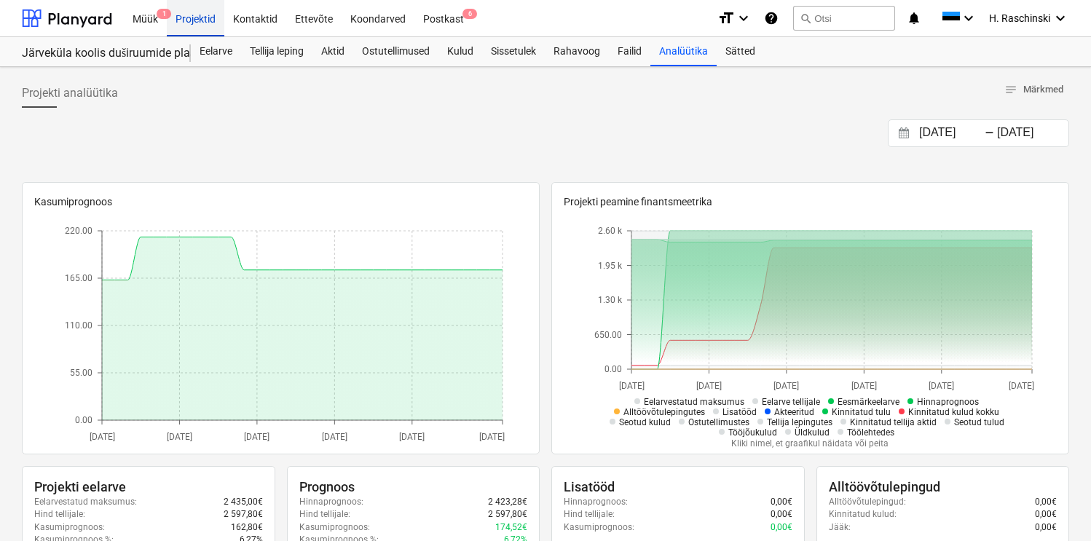
click at [192, 27] on div "Projektid" at bounding box center [196, 17] width 58 height 37
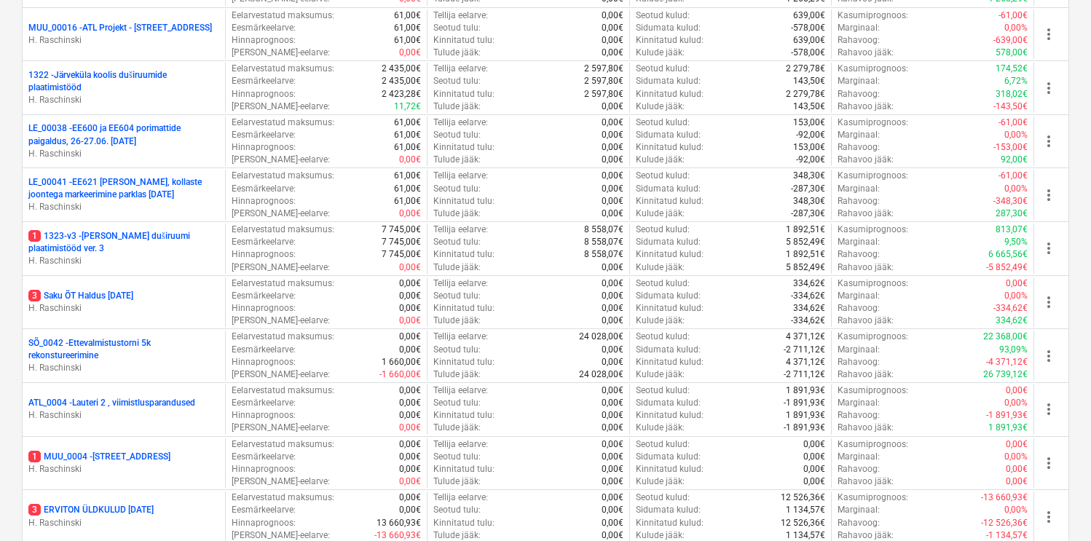
scroll to position [890, 0]
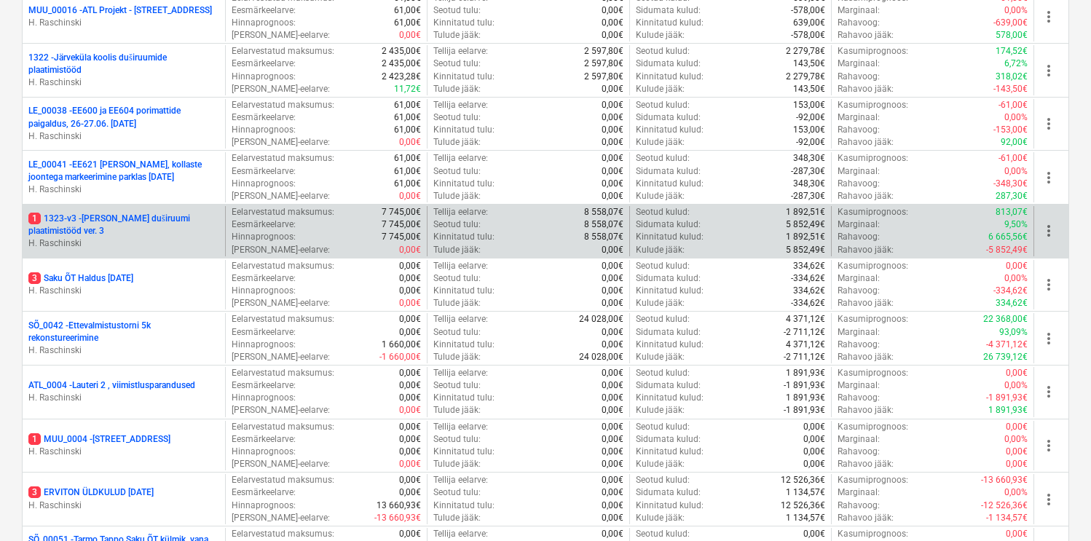
click at [151, 220] on p "1 1323-v3 - [PERSON_NAME] duširuumi plaatimistööd ver. 3" at bounding box center [123, 225] width 191 height 25
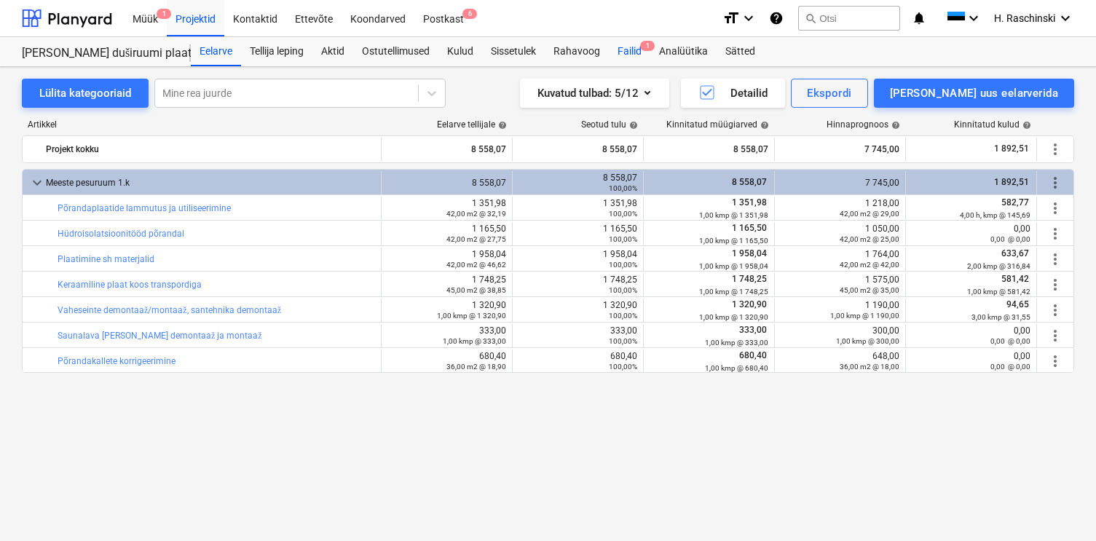
click at [624, 51] on div "Failid 1" at bounding box center [630, 51] width 42 height 29
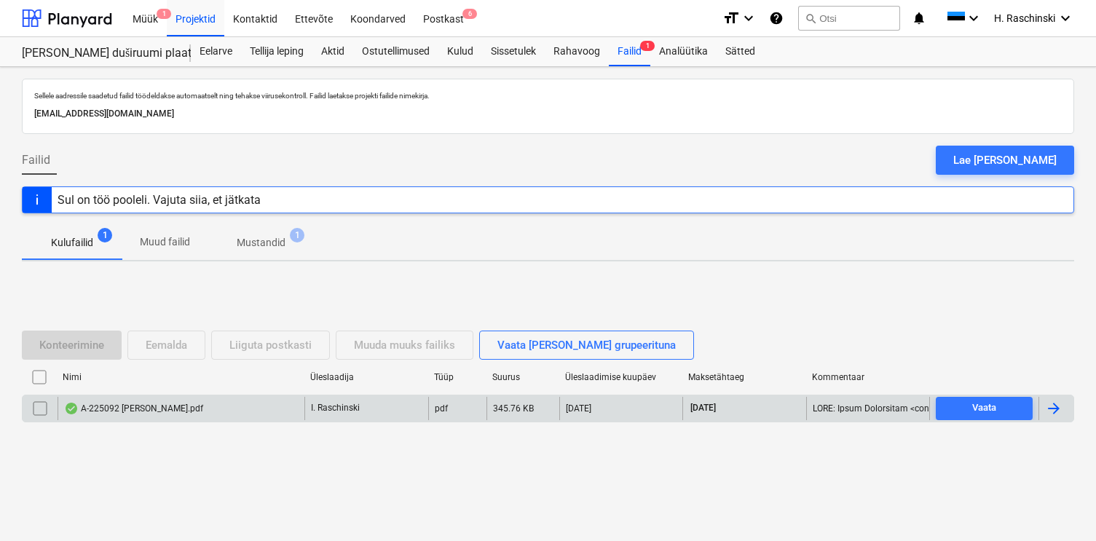
click at [162, 412] on div "A-225092 [PERSON_NAME].pdf" at bounding box center [133, 409] width 139 height 12
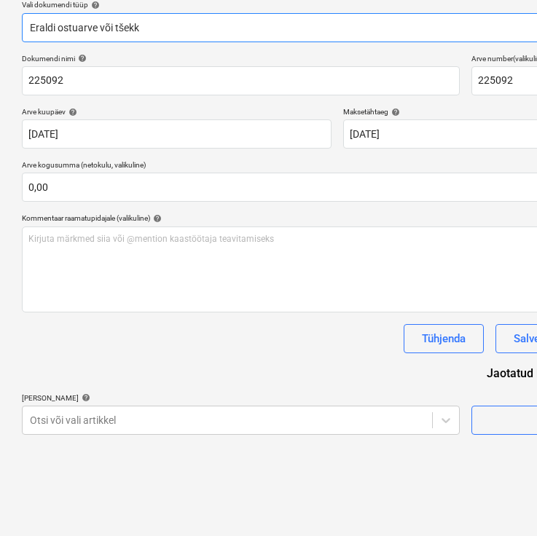
scroll to position [207, 0]
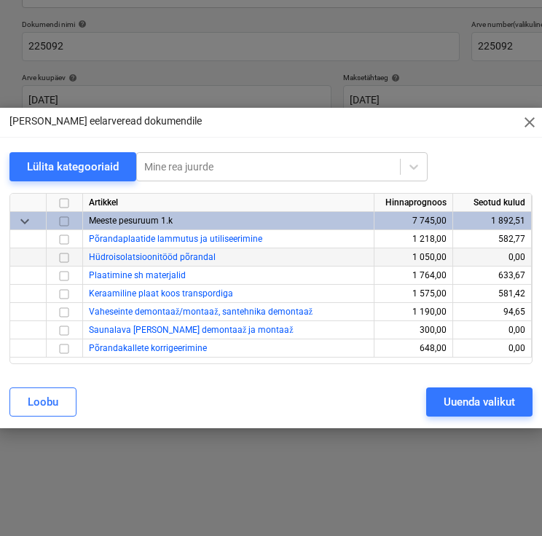
click at [66, 256] on input "checkbox" at bounding box center [63, 257] width 17 height 17
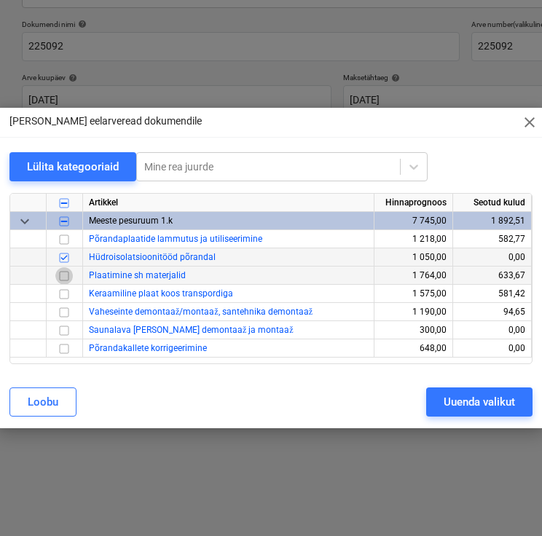
click at [67, 276] on input "checkbox" at bounding box center [63, 275] width 17 height 17
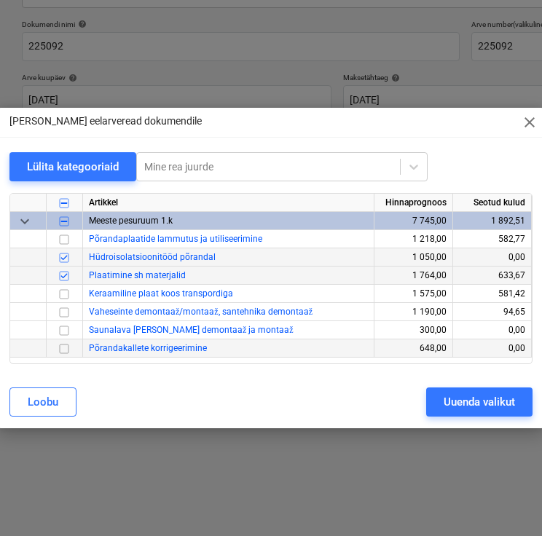
click at [65, 343] on input "checkbox" at bounding box center [63, 348] width 17 height 17
click at [453, 399] on div "Uuenda valikut" at bounding box center [479, 402] width 71 height 19
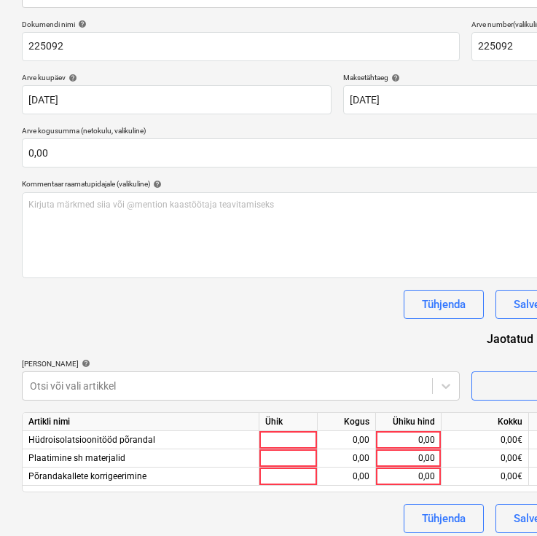
scroll to position [216, 0]
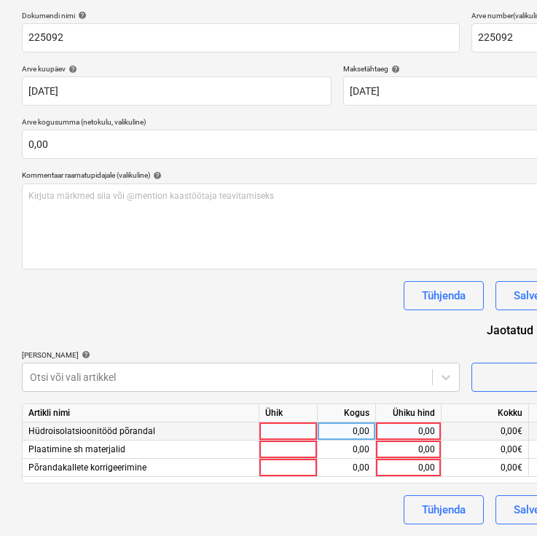
click at [301, 438] on div at bounding box center [288, 431] width 58 height 18
click at [355, 428] on div "0,00" at bounding box center [346, 431] width 46 height 18
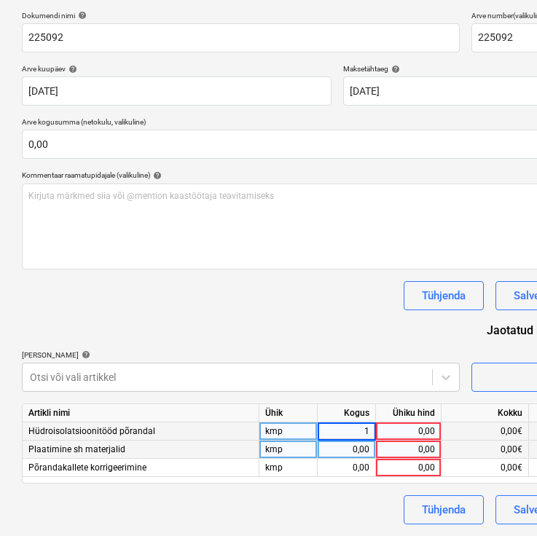
click at [353, 449] on div "0,00" at bounding box center [346, 450] width 46 height 18
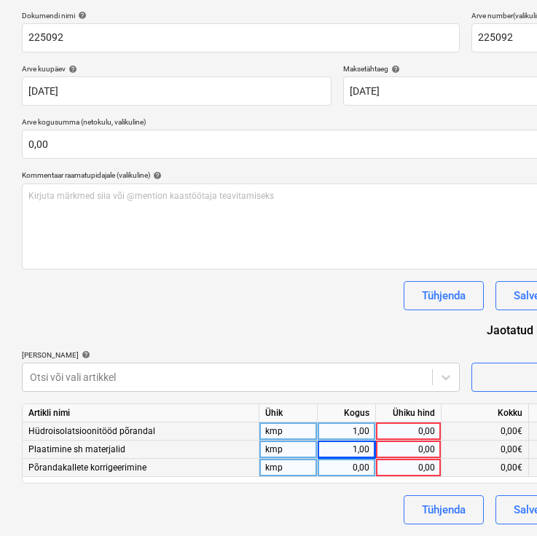
click at [351, 466] on div "0,00" at bounding box center [346, 468] width 46 height 18
click at [398, 438] on div "0,00" at bounding box center [408, 431] width 53 height 18
click at [396, 447] on div "0,00" at bounding box center [408, 450] width 53 height 18
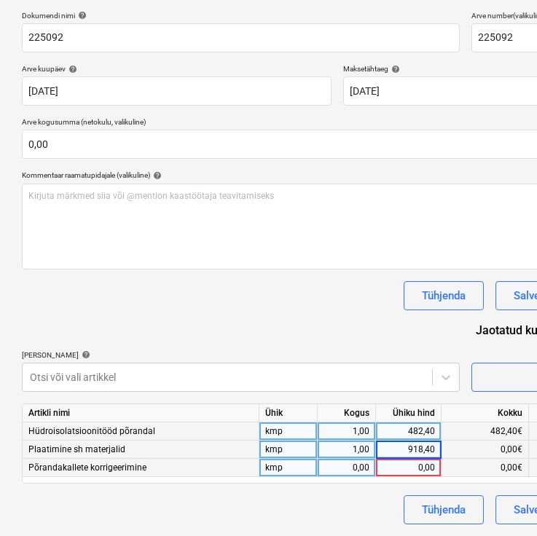
click at [347, 469] on div "0,00" at bounding box center [346, 468] width 46 height 18
click at [400, 464] on div "0,00" at bounding box center [408, 468] width 53 height 18
click at [342, 322] on div "Dokumendi nimi help 225092 Arve number (valikuline) help 225092 Arve kuupäev he…" at bounding box center [338, 268] width 632 height 514
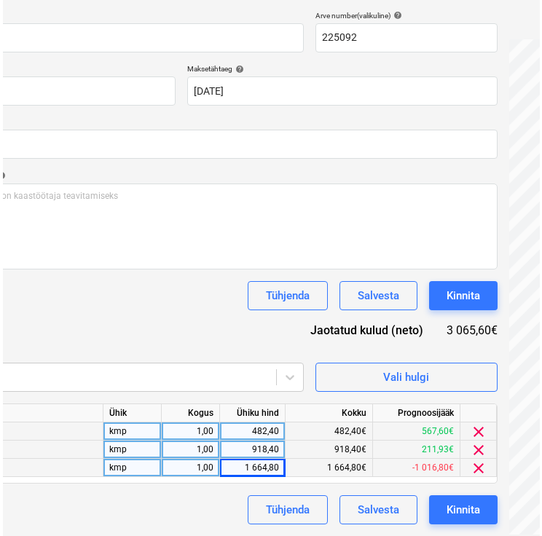
scroll to position [216, 163]
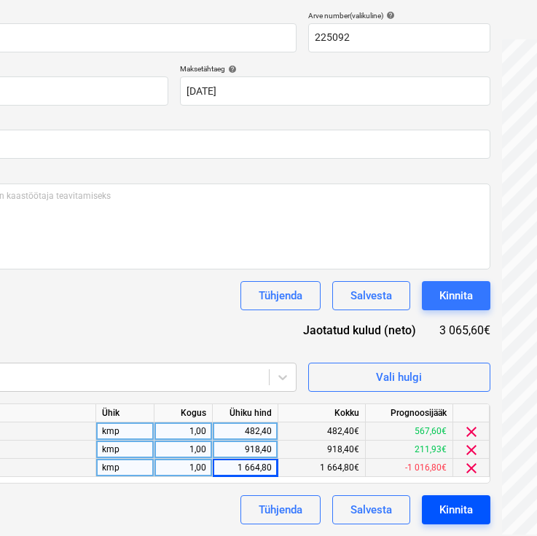
click at [448, 503] on div "Kinnita" at bounding box center [456, 509] width 34 height 19
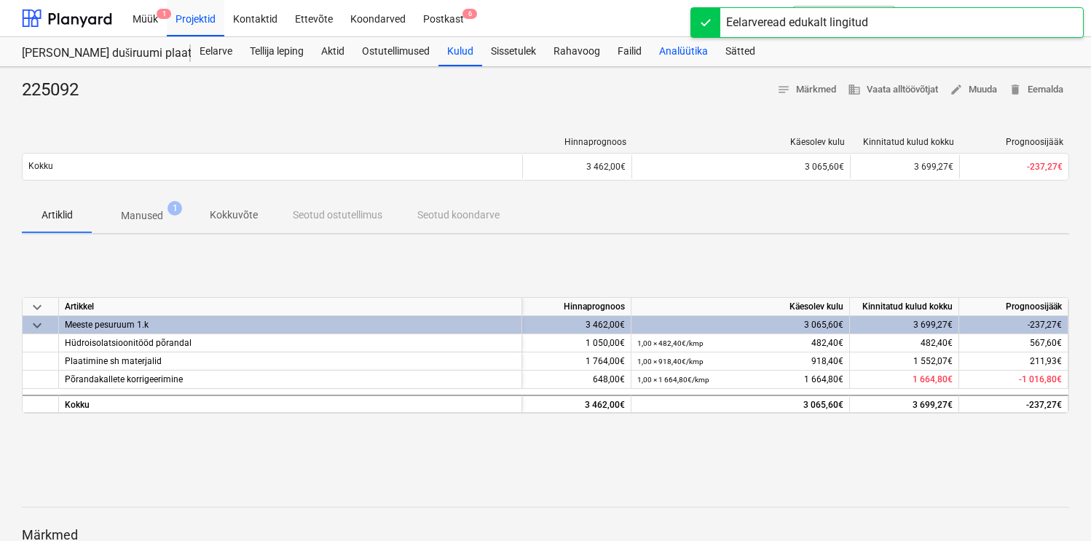
click at [693, 55] on div "Analüütika" at bounding box center [683, 51] width 66 height 29
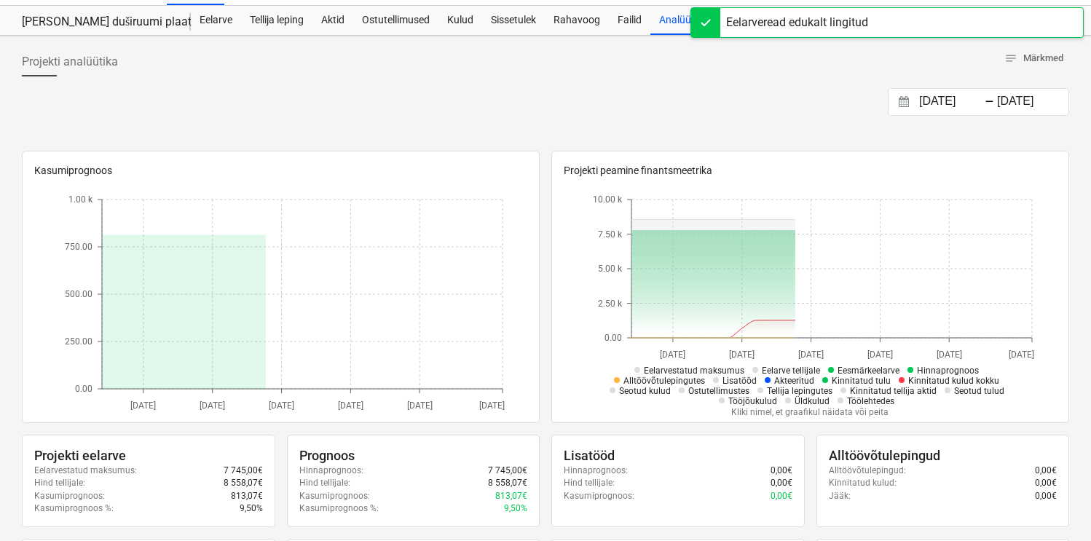
scroll to position [33, 0]
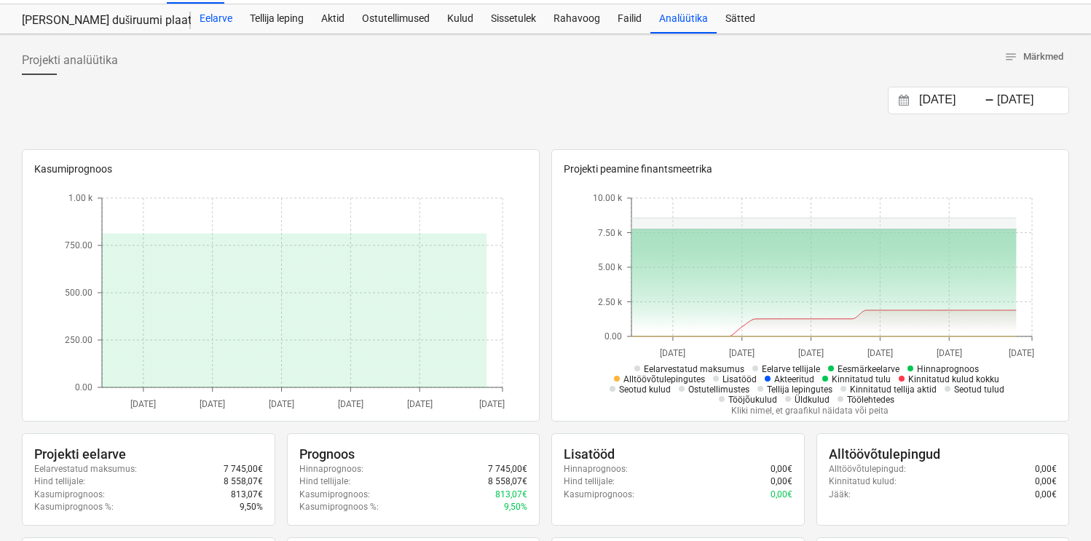
click at [227, 21] on div "Eelarve" at bounding box center [216, 18] width 50 height 29
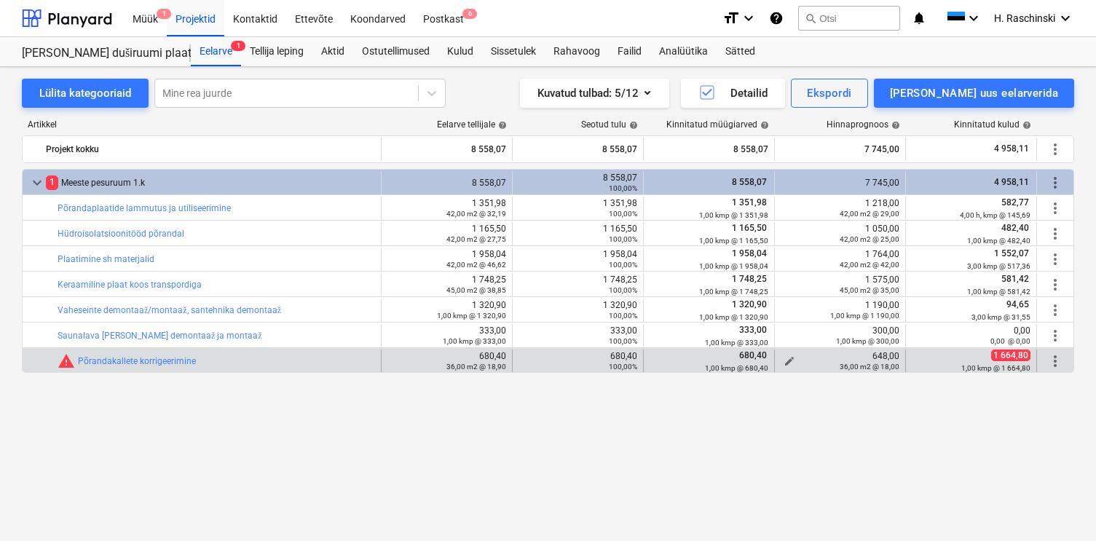
click at [794, 359] on span "edit" at bounding box center [790, 361] width 12 height 12
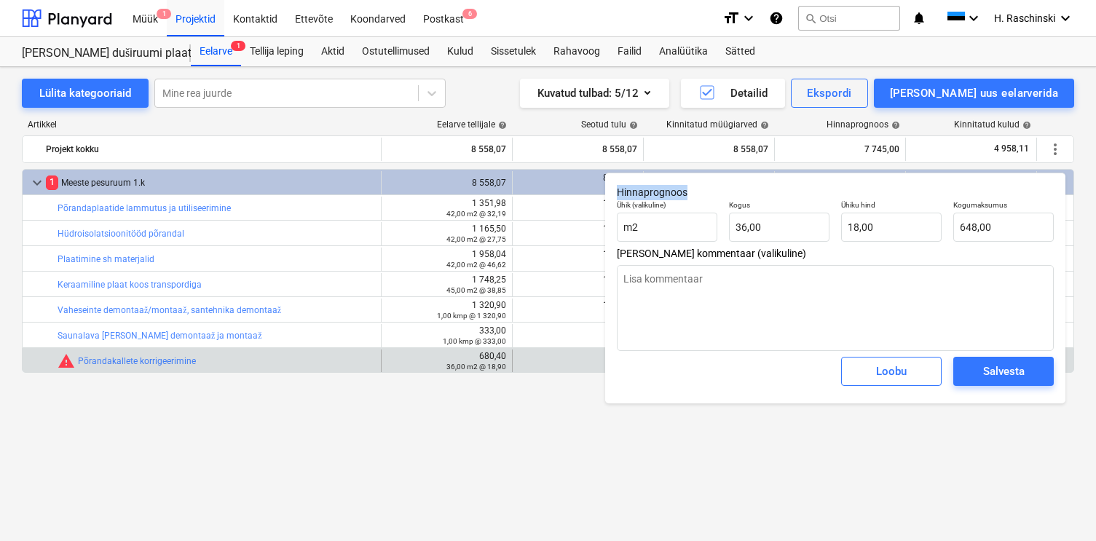
click at [800, 183] on div "Hinnaprognoos Ühik (valikuline) m2 Kogus 36,00 Ühiku hind 18,00 Kogumaksumus 64…" at bounding box center [835, 288] width 460 height 231
click at [876, 376] on div "Loobu" at bounding box center [891, 371] width 31 height 19
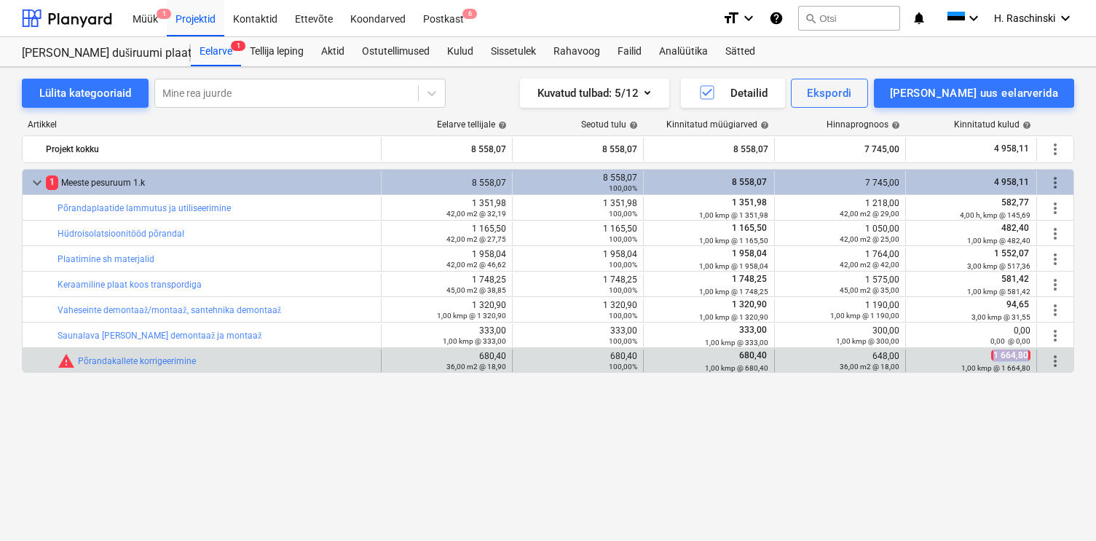
drag, startPoint x: 1033, startPoint y: 355, endPoint x: 991, endPoint y: 356, distance: 42.3
click at [991, 356] on div "1 664,80 1,00 kmp @ 1 664,80" at bounding box center [971, 361] width 131 height 23
copy span "1 664,80"
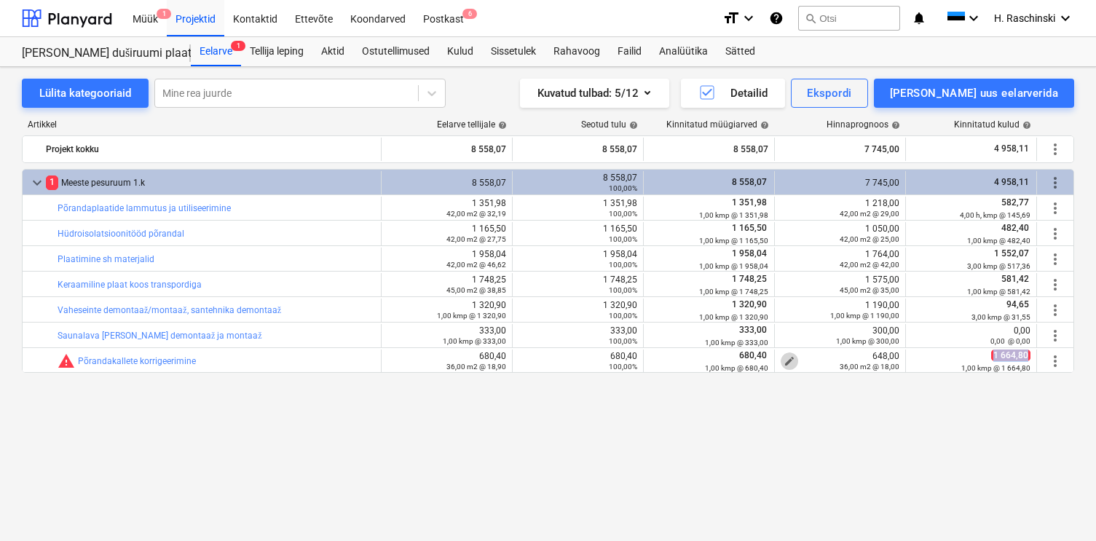
click at [789, 361] on span "edit" at bounding box center [790, 361] width 12 height 12
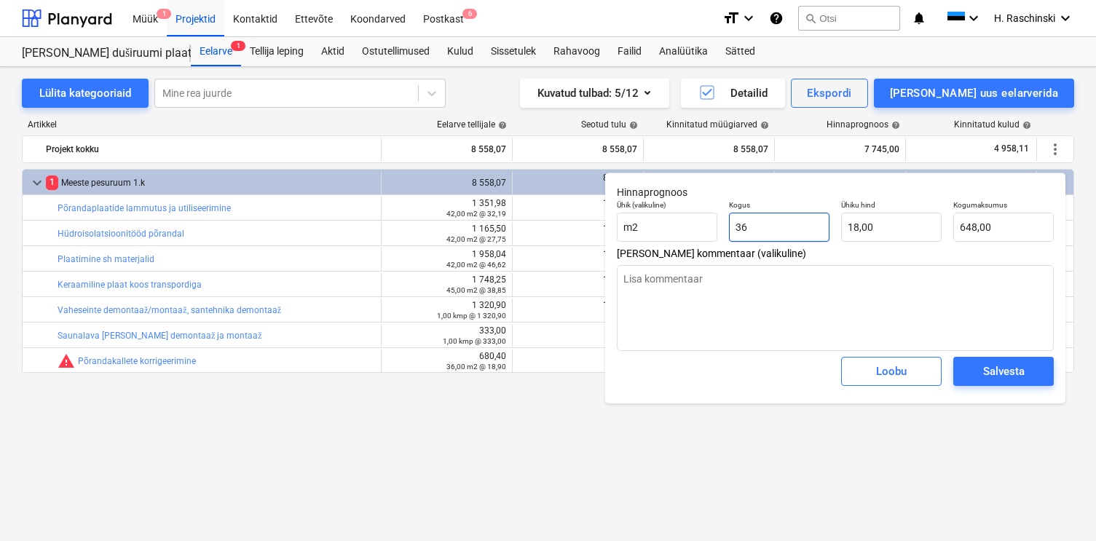
click at [774, 237] on input "36" at bounding box center [779, 227] width 101 height 29
click at [668, 232] on input "m2" at bounding box center [667, 227] width 101 height 29
drag, startPoint x: 784, startPoint y: 224, endPoint x: 682, endPoint y: 224, distance: 102.7
click at [690, 224] on div "Ühik (valikuline) kmp Kogus 361 Ühiku hind 0,00 Kogumaksumus 0,00" at bounding box center [835, 220] width 449 height 53
paste input "1 664,80"
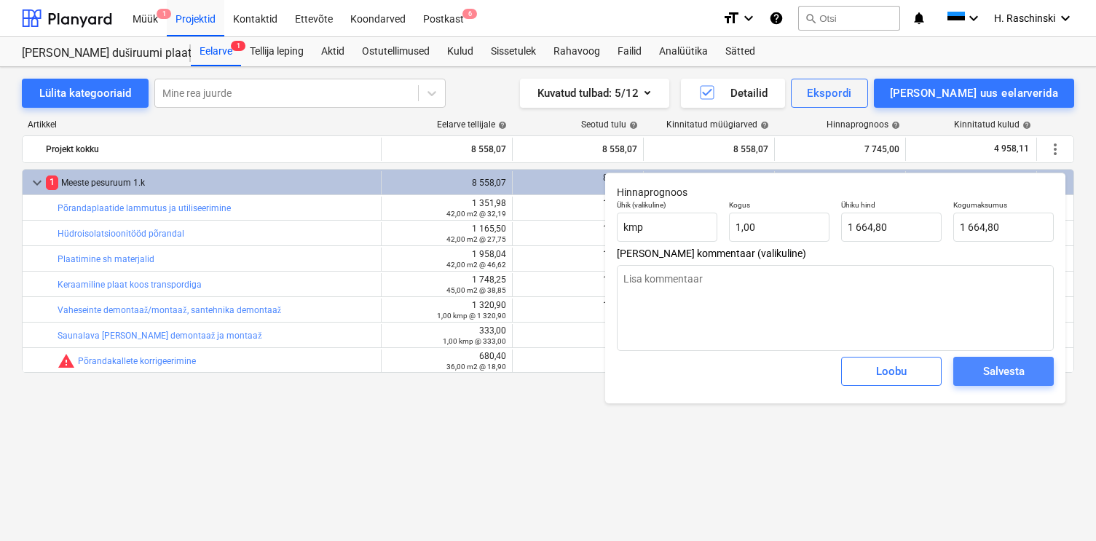
click at [1027, 370] on span "Salvesta" at bounding box center [1004, 371] width 66 height 19
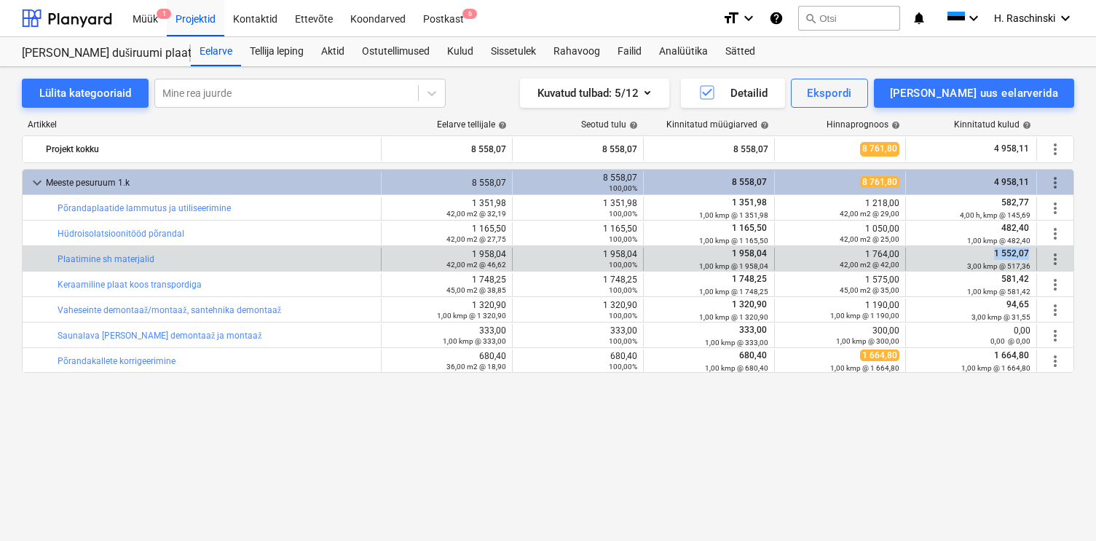
drag, startPoint x: 1029, startPoint y: 253, endPoint x: 991, endPoint y: 253, distance: 38.6
click at [991, 253] on div "1 552,07 3,00 kmp @ 517,36" at bounding box center [971, 259] width 131 height 23
copy span "1 552,07"
click at [790, 256] on span "edit" at bounding box center [790, 259] width 12 height 12
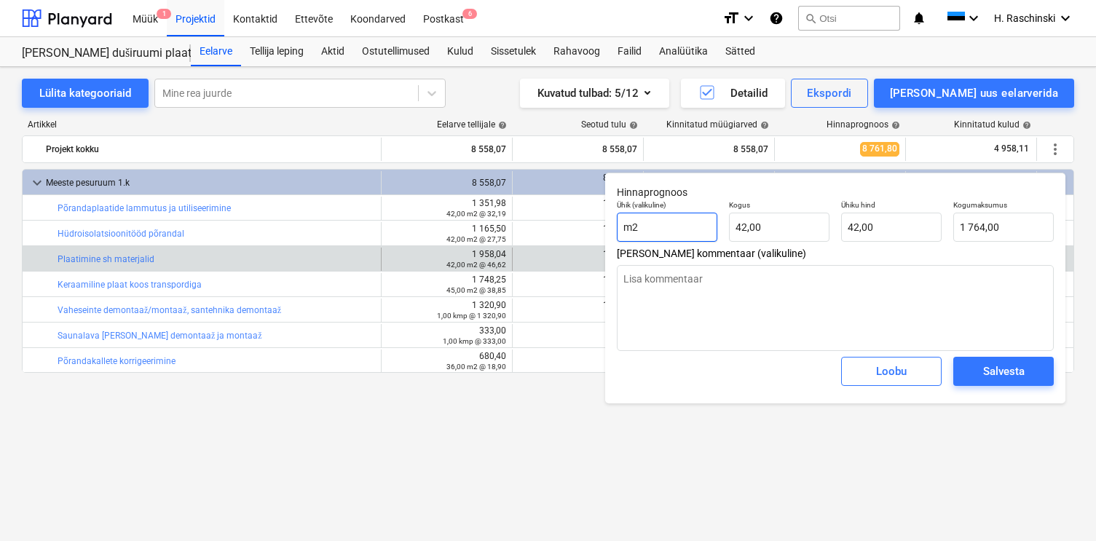
click at [685, 227] on input "m2" at bounding box center [667, 227] width 101 height 29
paste input "1 552,07"
click at [971, 363] on span "Salvesta" at bounding box center [1004, 371] width 66 height 19
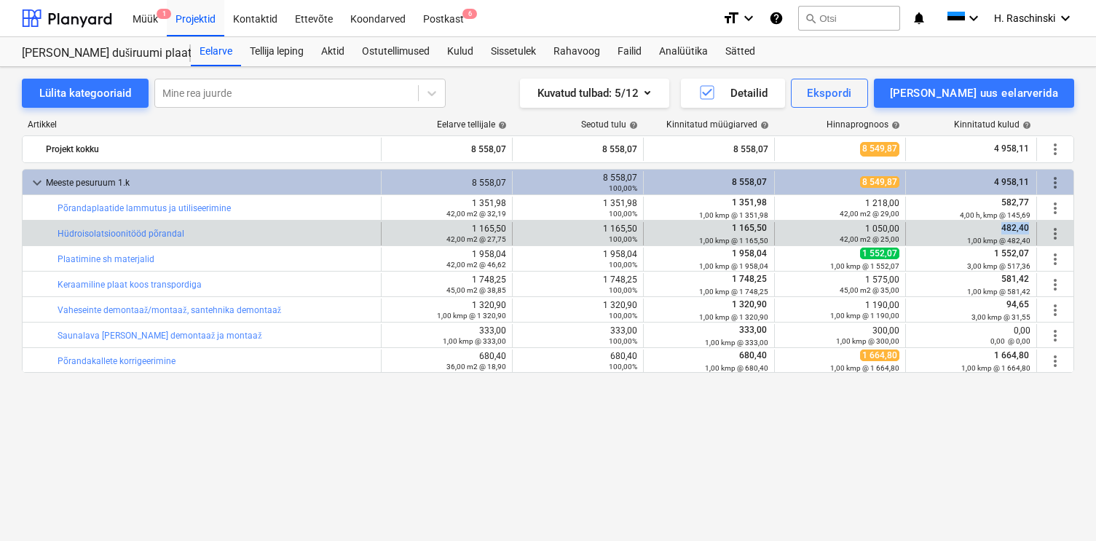
drag, startPoint x: 1031, startPoint y: 230, endPoint x: 1003, endPoint y: 230, distance: 27.7
click at [1003, 230] on div "482,40 1,00 kmp @ 482,40" at bounding box center [971, 233] width 131 height 23
copy span "482,40"
click at [790, 230] on span "edit" at bounding box center [790, 234] width 12 height 12
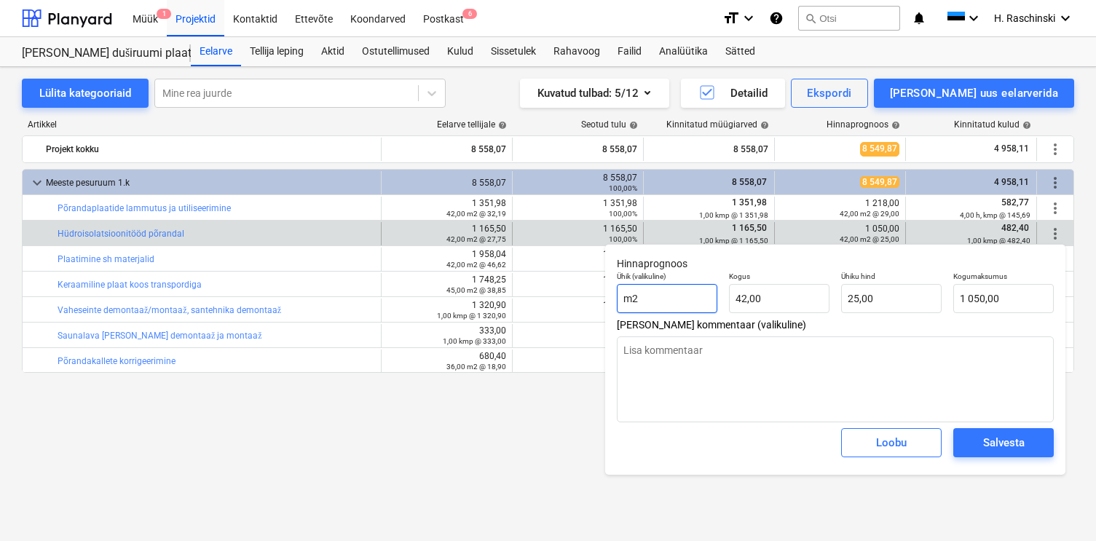
click at [674, 304] on input "m2" at bounding box center [667, 298] width 101 height 29
drag, startPoint x: 774, startPoint y: 294, endPoint x: 709, endPoint y: 294, distance: 64.8
click at [717, 302] on div "Ühik (valikuline) kmp Kogus 421 Ühiku hind 0,00 Kogumaksumus 0,00" at bounding box center [835, 292] width 449 height 53
paste input "482,40"
click at [1005, 440] on div "Salvesta" at bounding box center [1004, 442] width 42 height 19
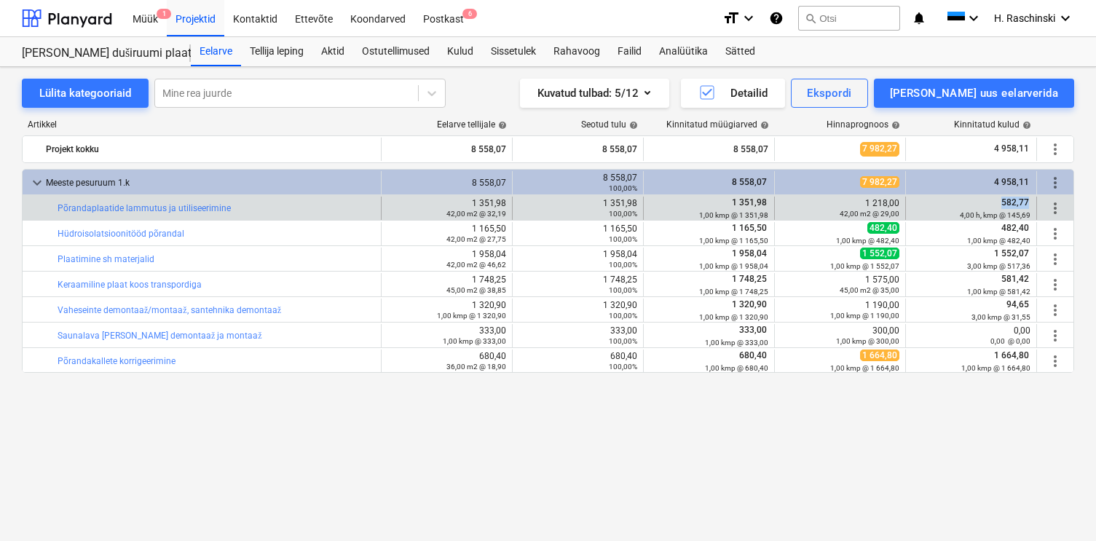
drag, startPoint x: 1031, startPoint y: 205, endPoint x: 1003, endPoint y: 205, distance: 28.4
click at [1003, 205] on div "582,77 4,00 h, kmp @ 145,69" at bounding box center [971, 208] width 131 height 23
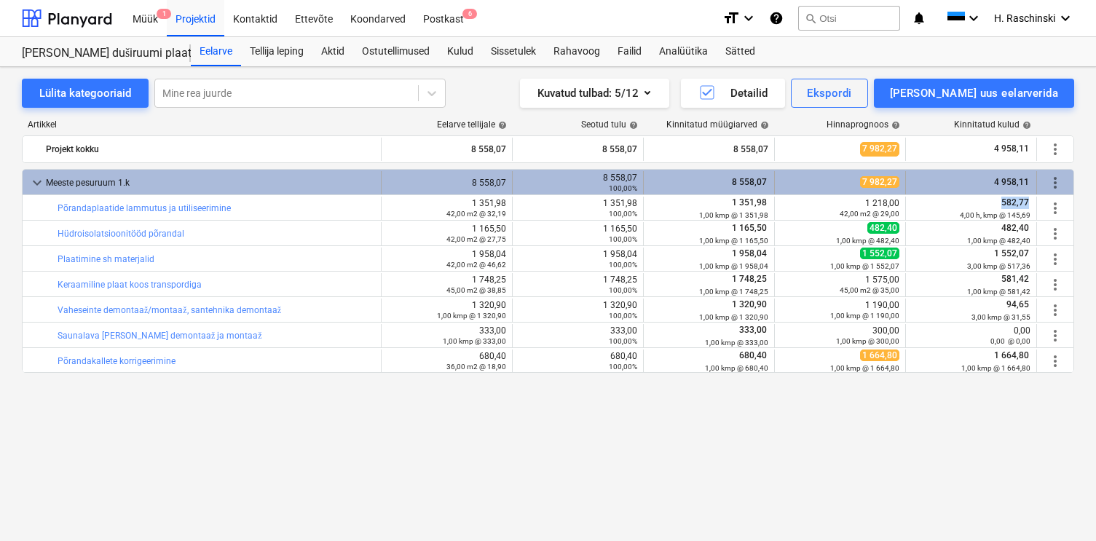
copy span "582,77"
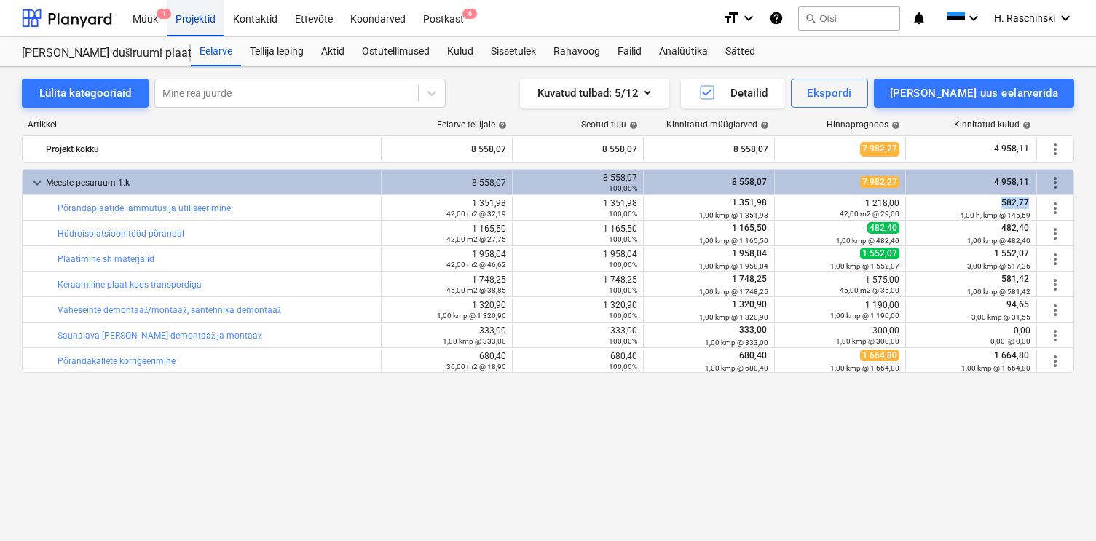
click at [202, 22] on div "Projektid" at bounding box center [196, 17] width 58 height 37
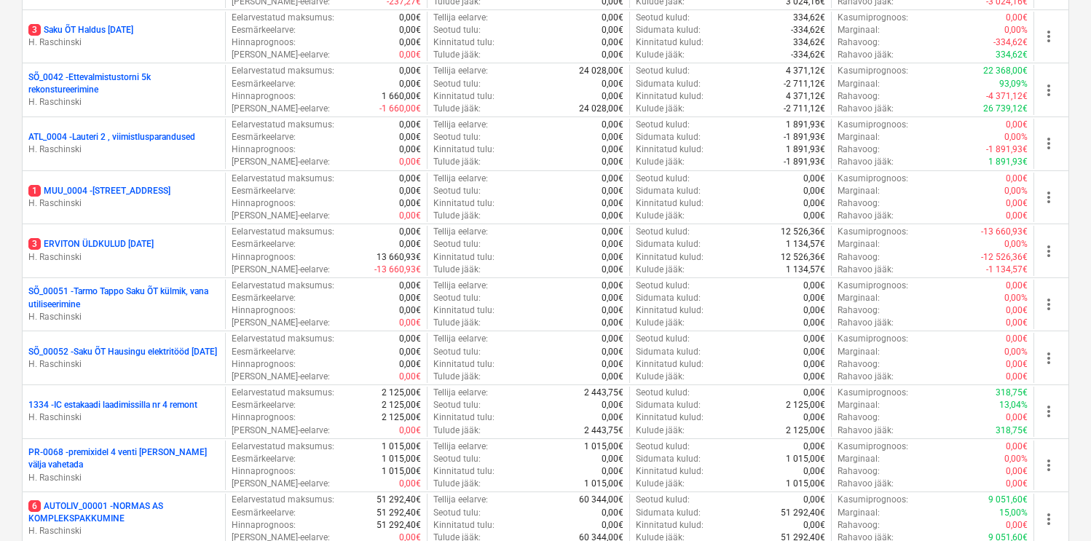
scroll to position [1141, 0]
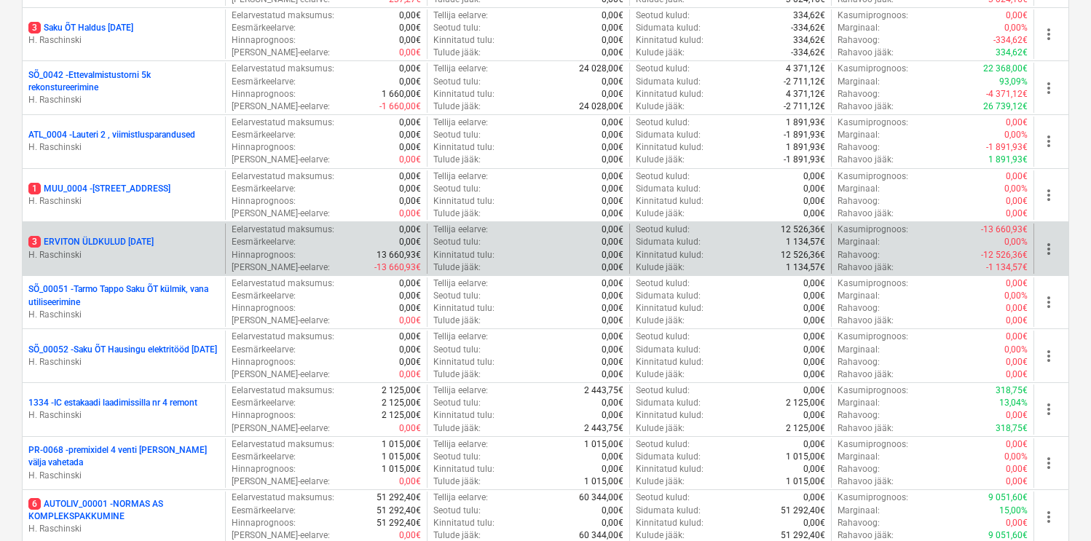
click at [124, 237] on p "3 ERVITON ÜLDKULUD [DATE]" at bounding box center [90, 242] width 125 height 12
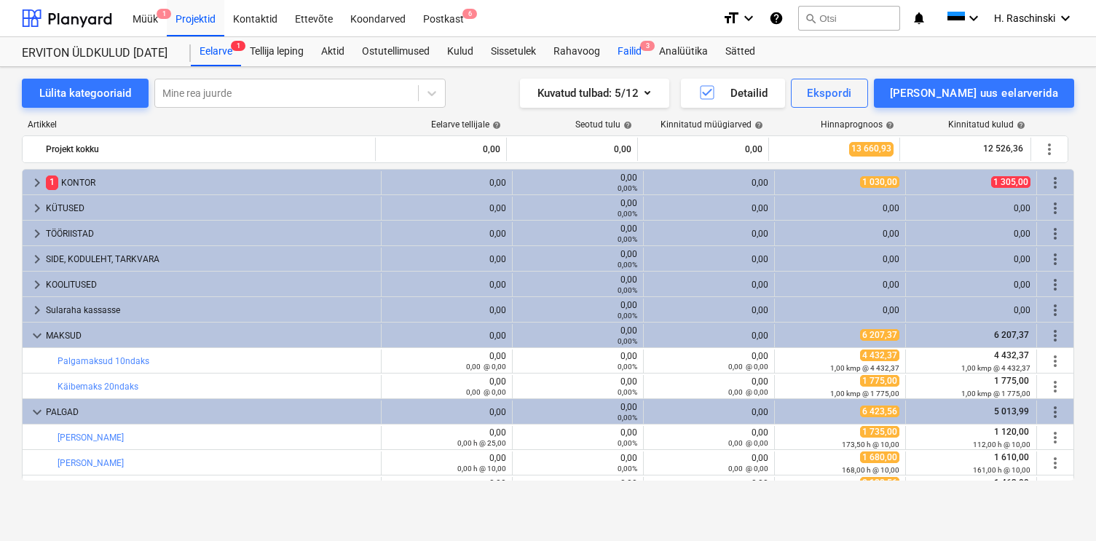
click at [631, 61] on div "Failid 3" at bounding box center [630, 51] width 42 height 29
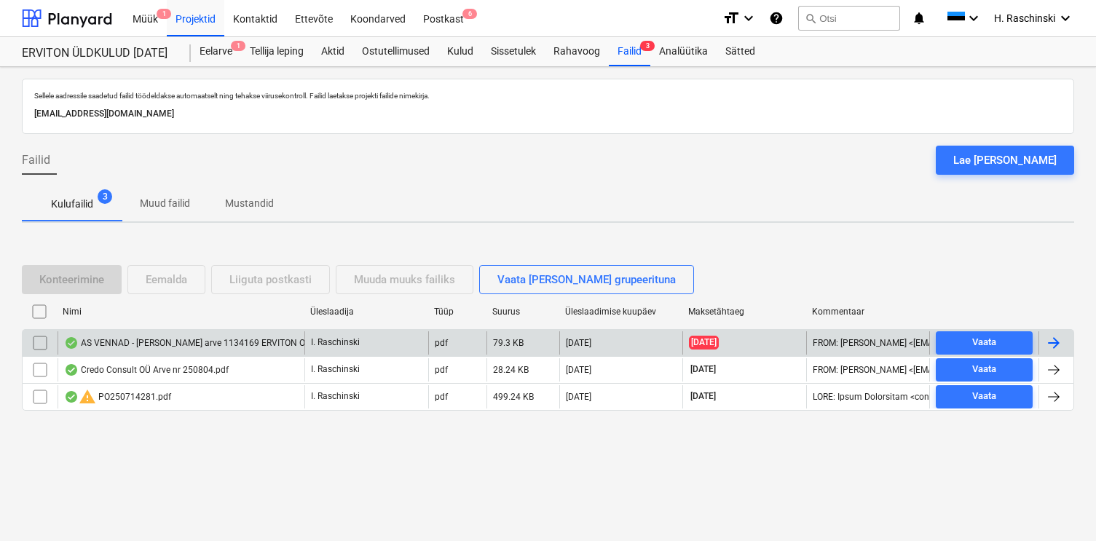
click at [188, 341] on div "AS VENNAD - [PERSON_NAME] arve 1134169 ERVITON OU.pdf" at bounding box center [195, 343] width 262 height 12
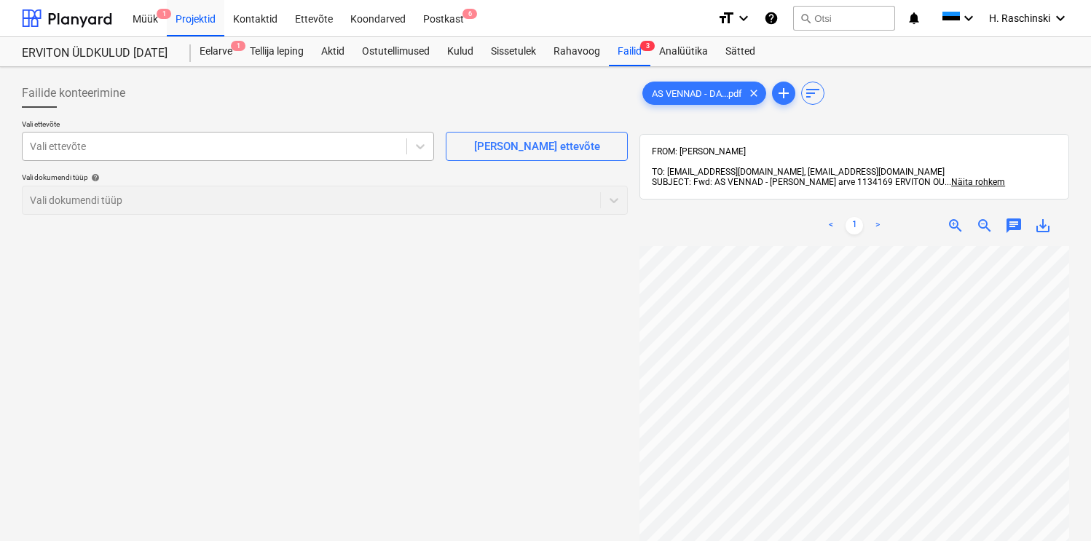
click at [227, 149] on div at bounding box center [214, 146] width 369 height 15
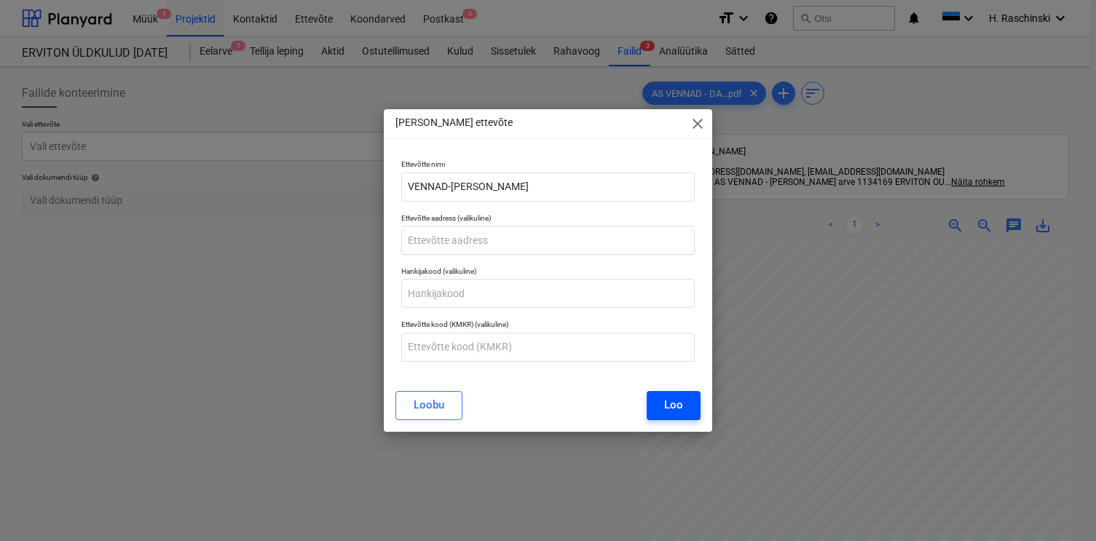
click at [660, 397] on button "Loo" at bounding box center [674, 405] width 54 height 29
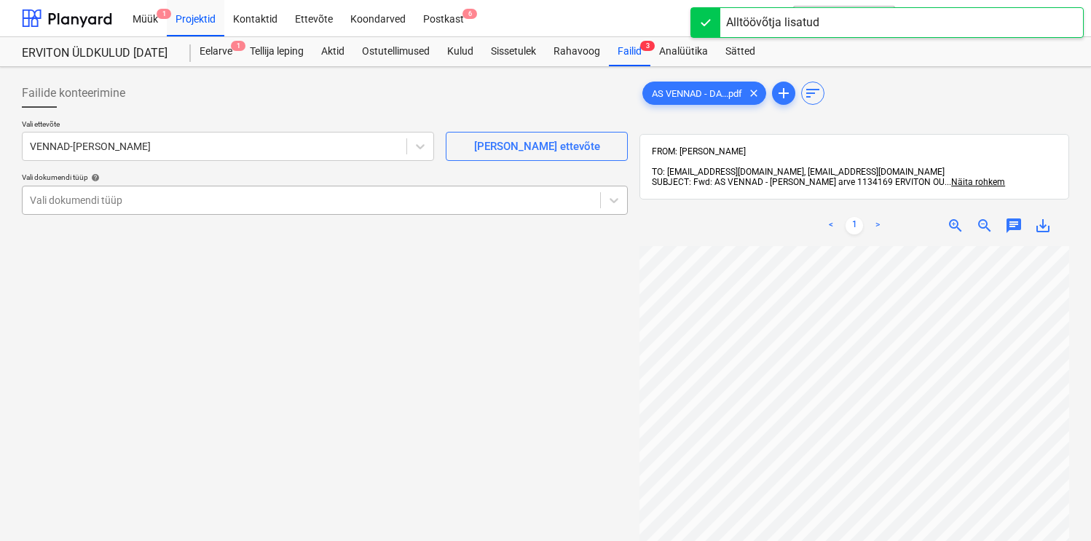
click at [245, 208] on div "Vali dokumendi tüüp" at bounding box center [312, 200] width 578 height 20
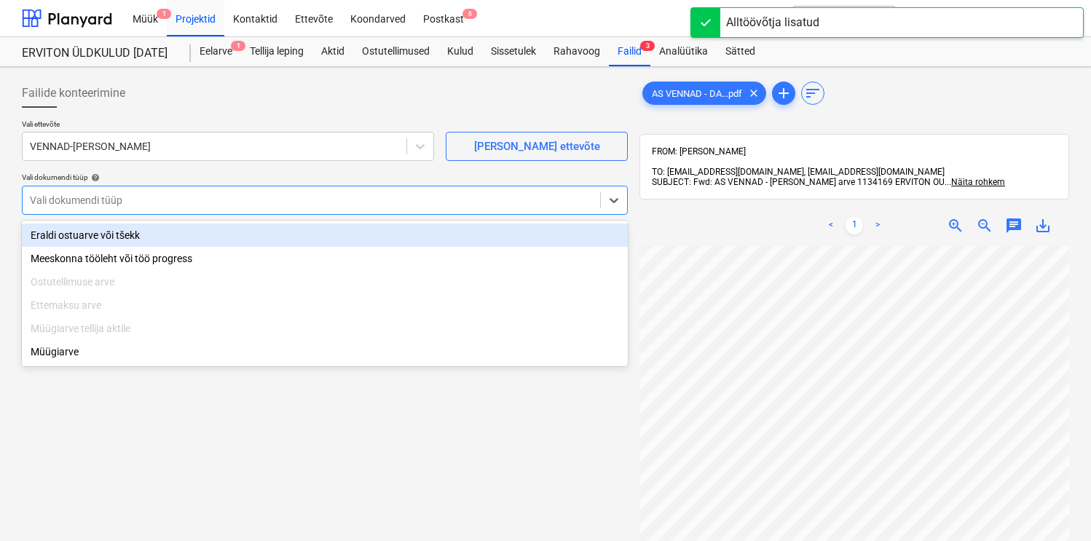
click at [154, 233] on div "Eraldi ostuarve või tšekk" at bounding box center [325, 235] width 606 height 23
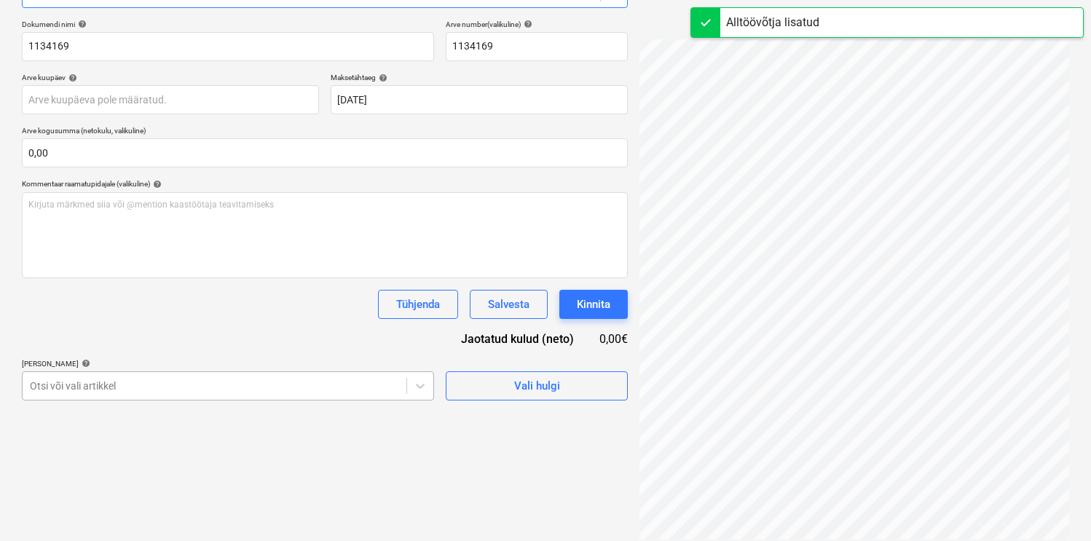
click at [135, 334] on body "Müük 1 Projektid Kontaktid Ettevõte Koondarved Postkast 6 format_size keyboard_…" at bounding box center [545, 63] width 1091 height 541
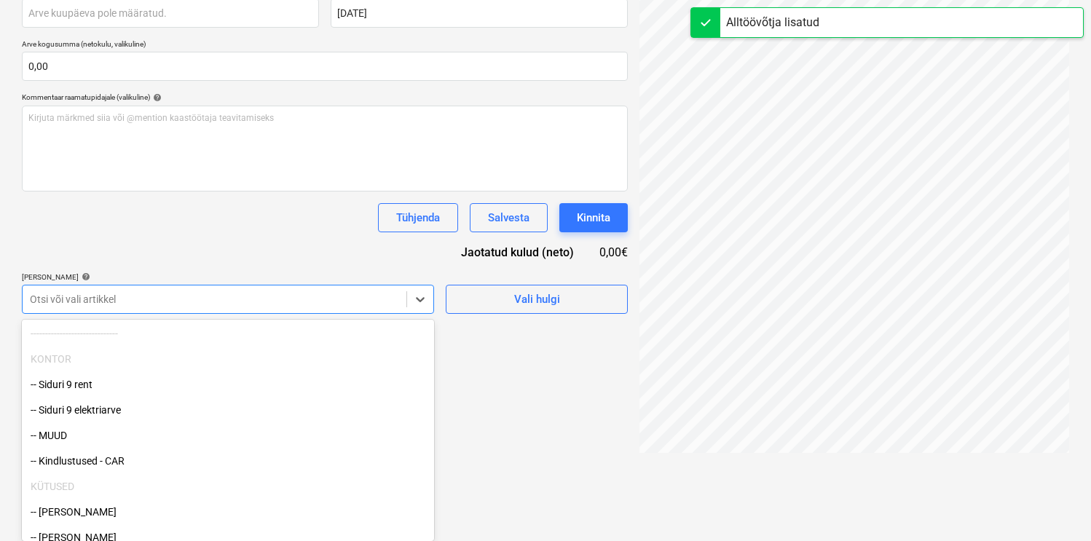
scroll to position [63, 0]
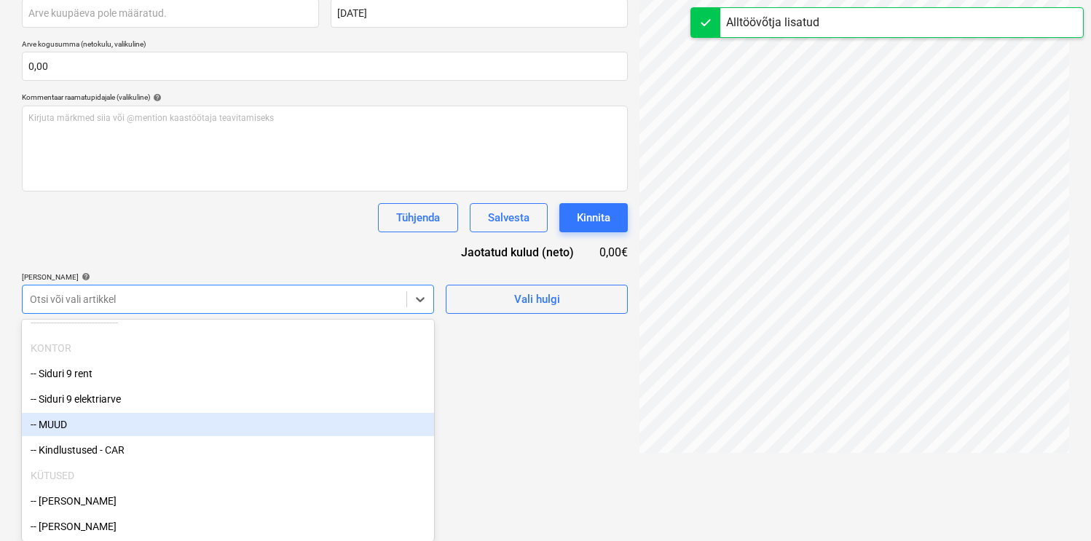
click at [106, 421] on div "-- MUUD" at bounding box center [228, 424] width 412 height 23
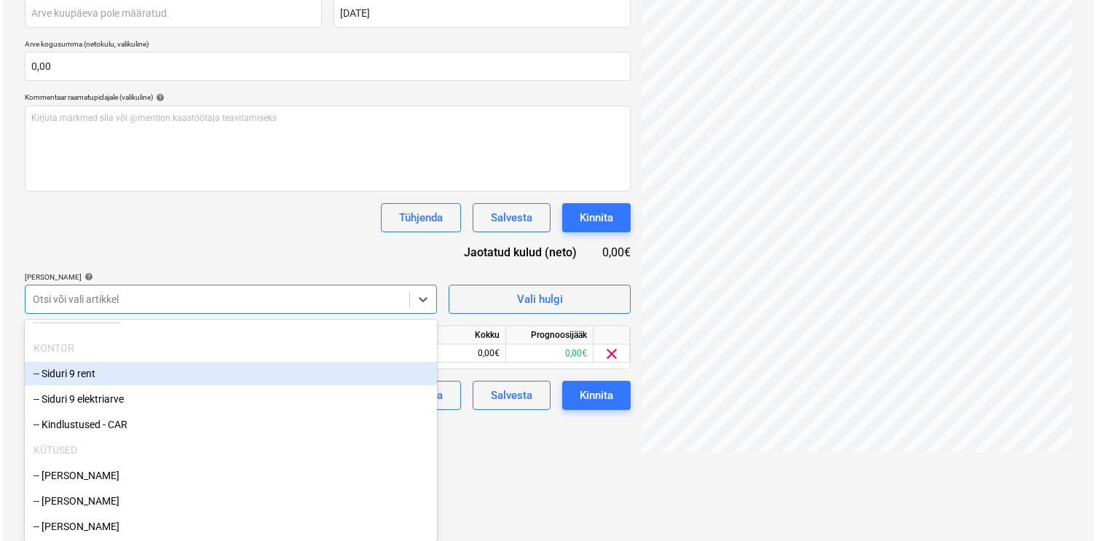
scroll to position [207, 0]
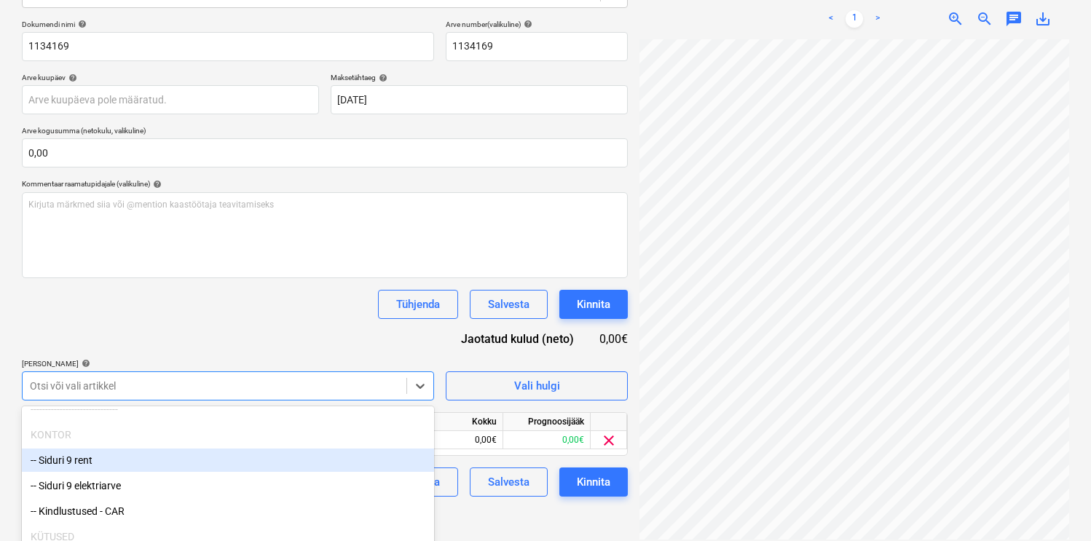
click at [229, 241] on div "Dokumendi nimi help 1134169 Arve number (valikuline) help 1134169 Arve kuupäev …" at bounding box center [325, 258] width 606 height 477
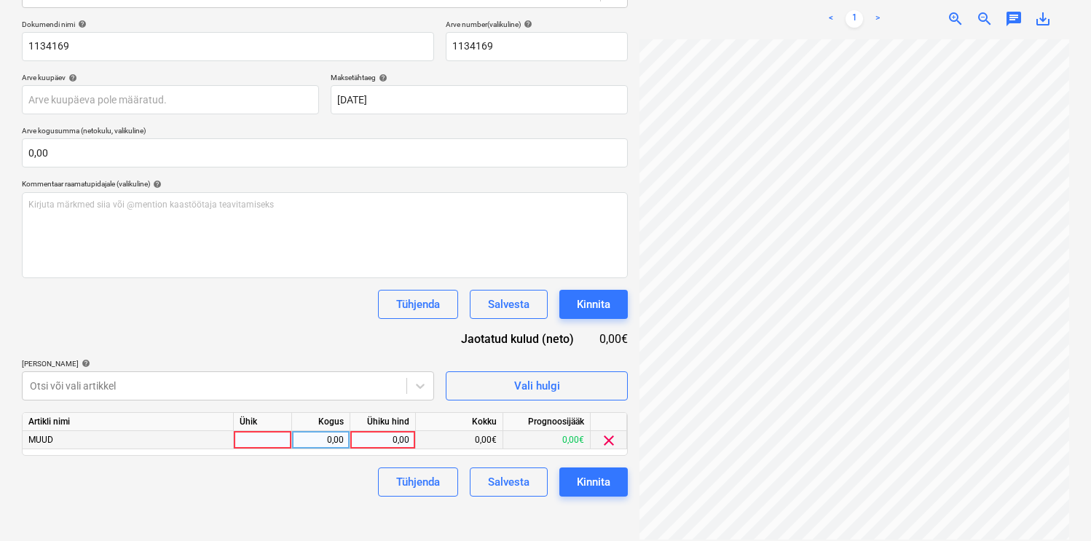
click at [278, 433] on div at bounding box center [263, 440] width 58 height 18
click at [605, 482] on div "Kinnita" at bounding box center [594, 482] width 34 height 19
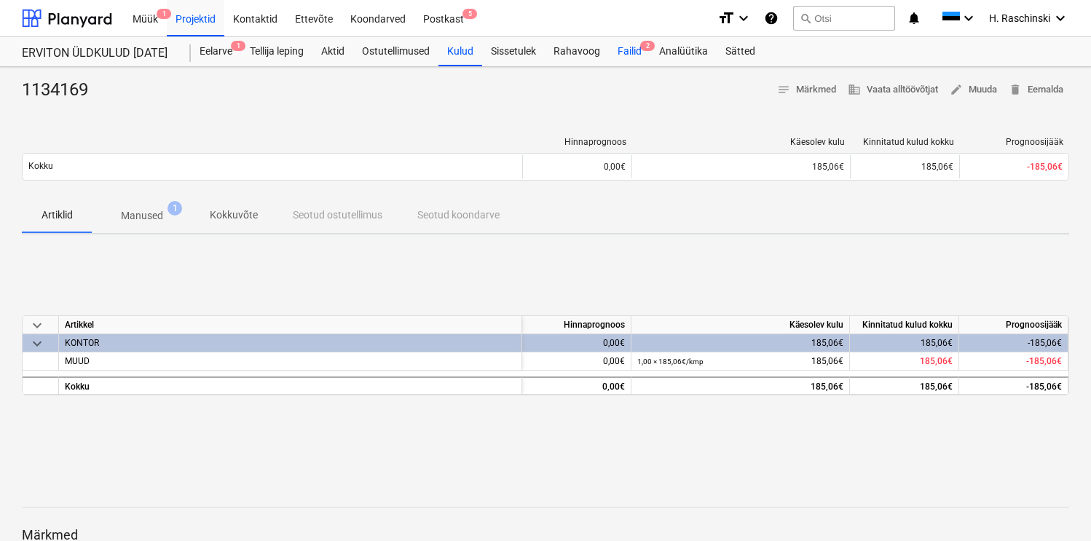
click at [628, 57] on div "Failid 2" at bounding box center [630, 51] width 42 height 29
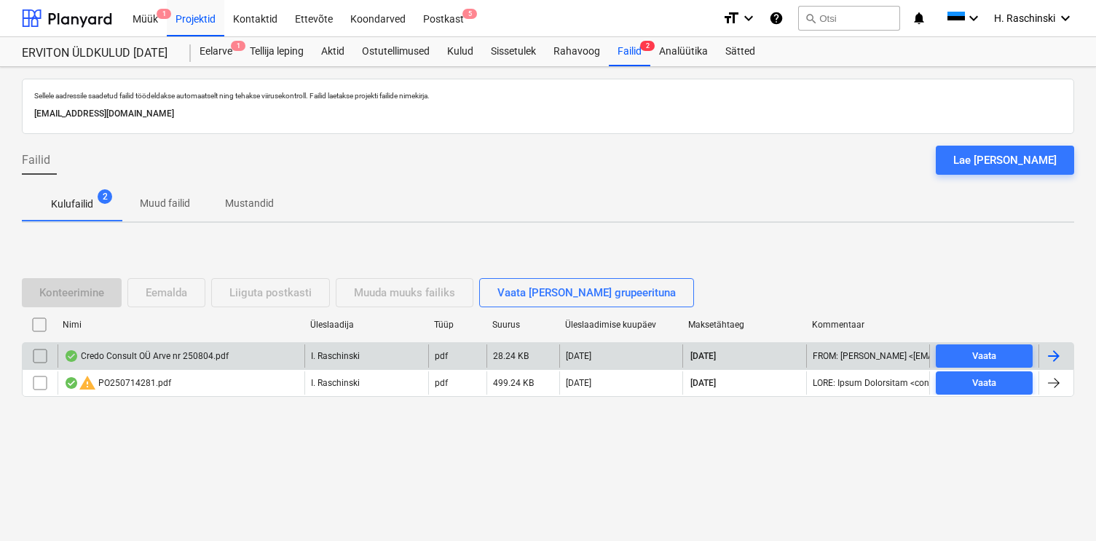
click at [154, 353] on div "Credo Consult OÜ Arve nr 250804.pdf" at bounding box center [146, 356] width 165 height 12
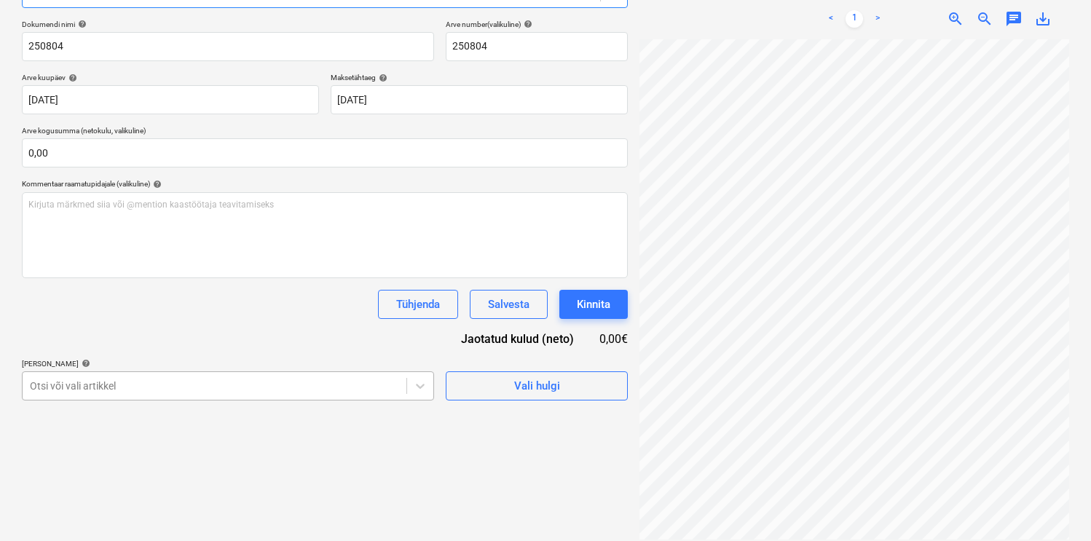
scroll to position [294, 0]
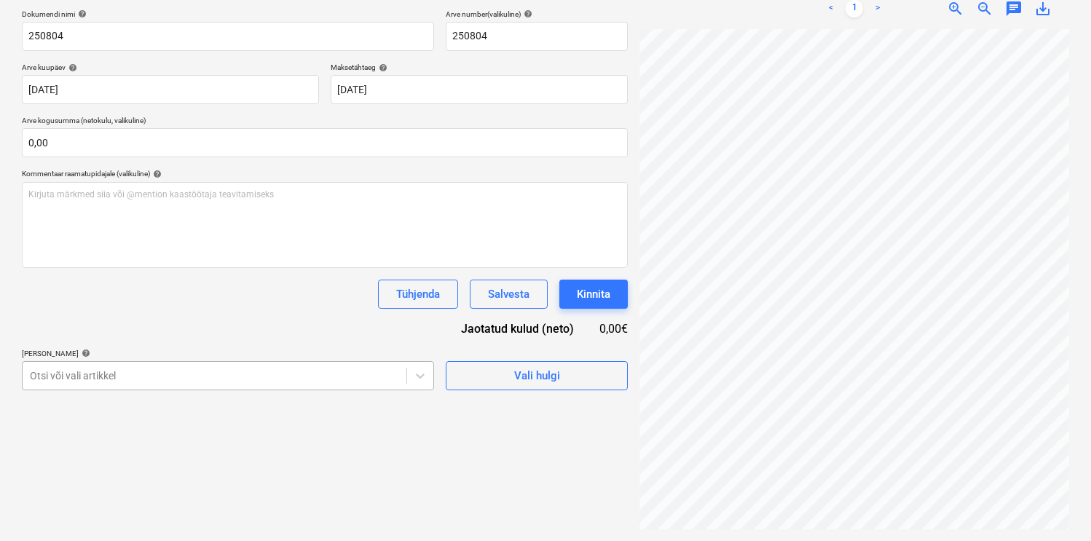
click at [208, 324] on body "Müük 1 Projektid Kontaktid Ettevõte Koondarved Postkast 5 format_size keyboard_…" at bounding box center [545, 53] width 1091 height 541
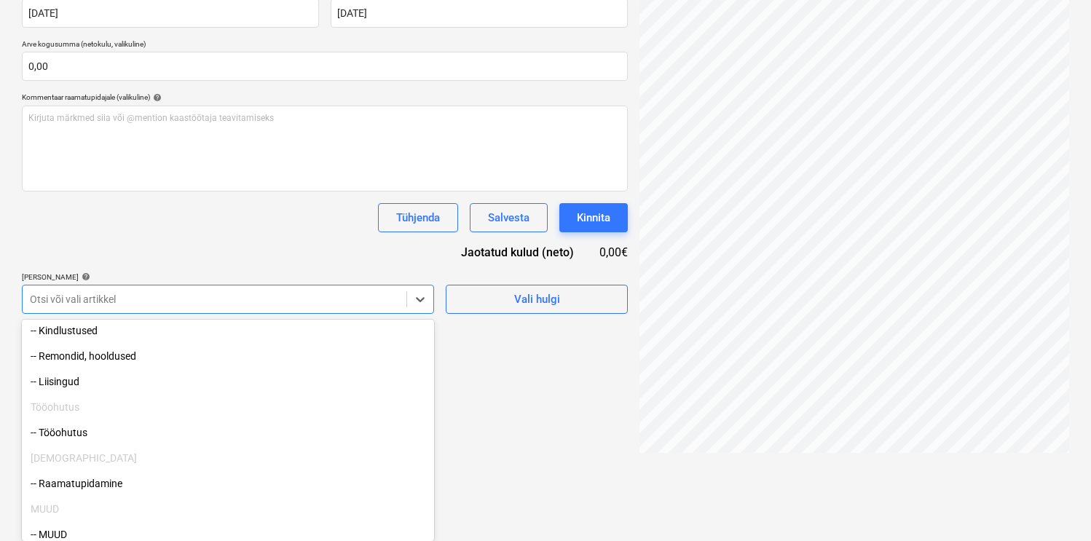
scroll to position [852, 0]
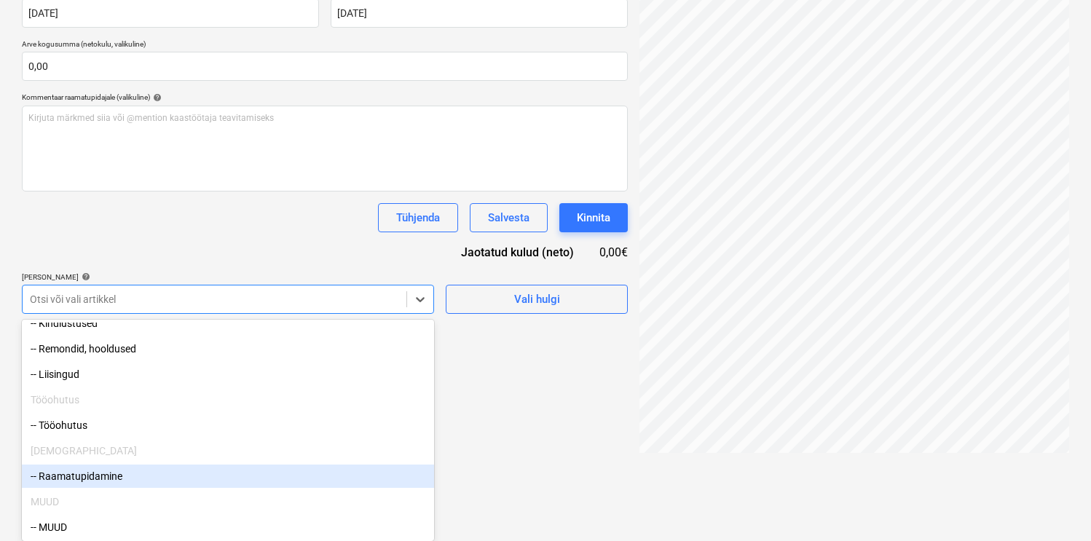
click at [131, 470] on div "-- Raamatupidamine" at bounding box center [228, 476] width 412 height 23
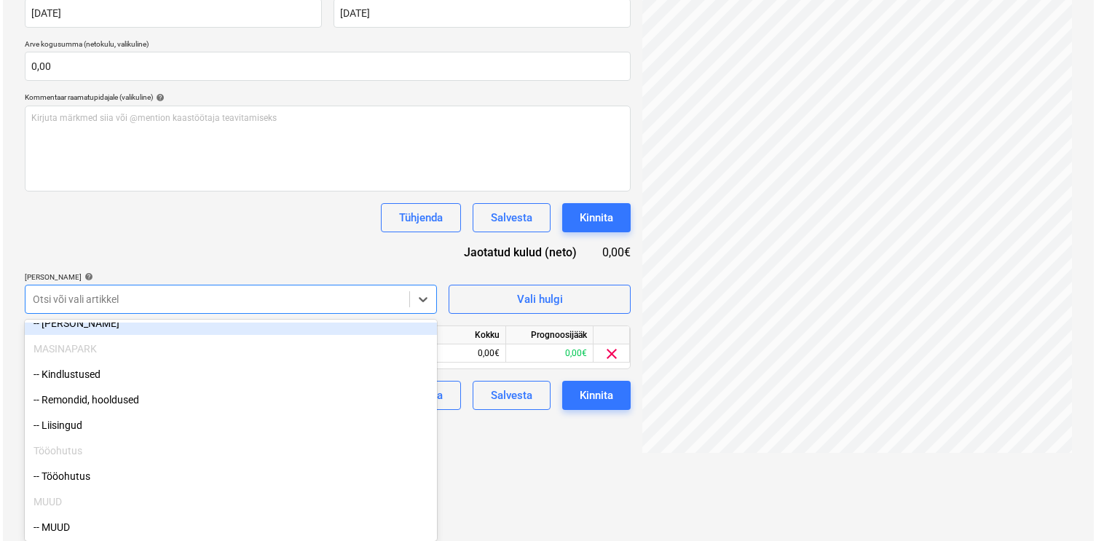
scroll to position [207, 0]
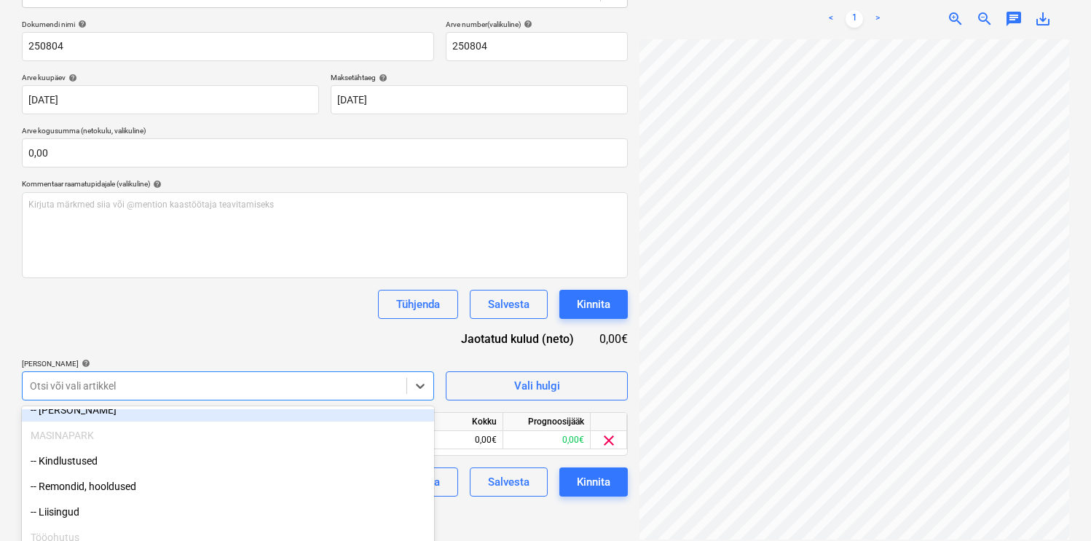
click at [213, 252] on div "Dokumendi nimi help 250804 Arve number (valikuline) help 250804 Arve kuupäev he…" at bounding box center [325, 258] width 606 height 477
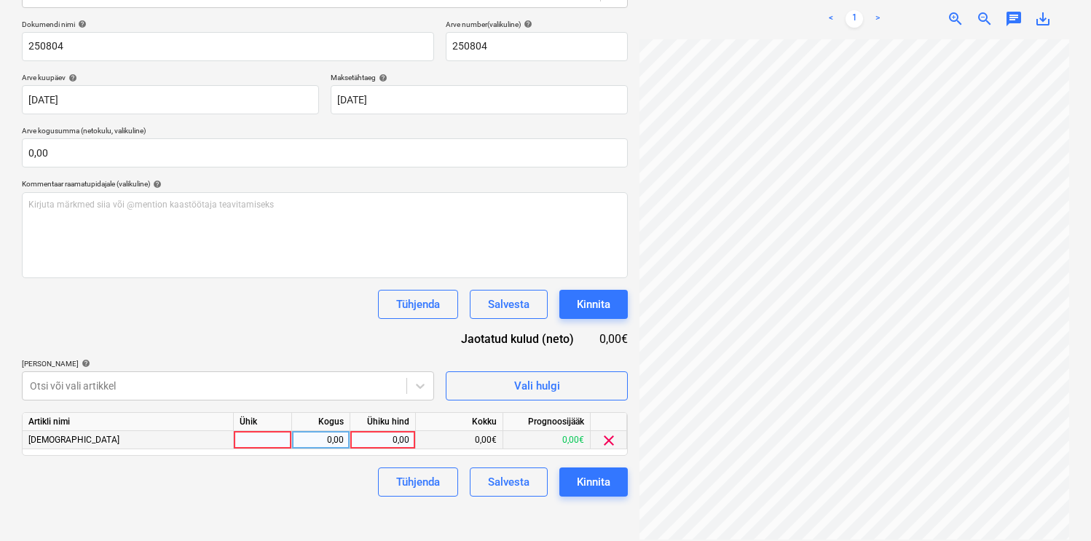
click at [267, 439] on div at bounding box center [263, 440] width 58 height 18
click at [610, 488] on div "Kinnita" at bounding box center [594, 482] width 34 height 19
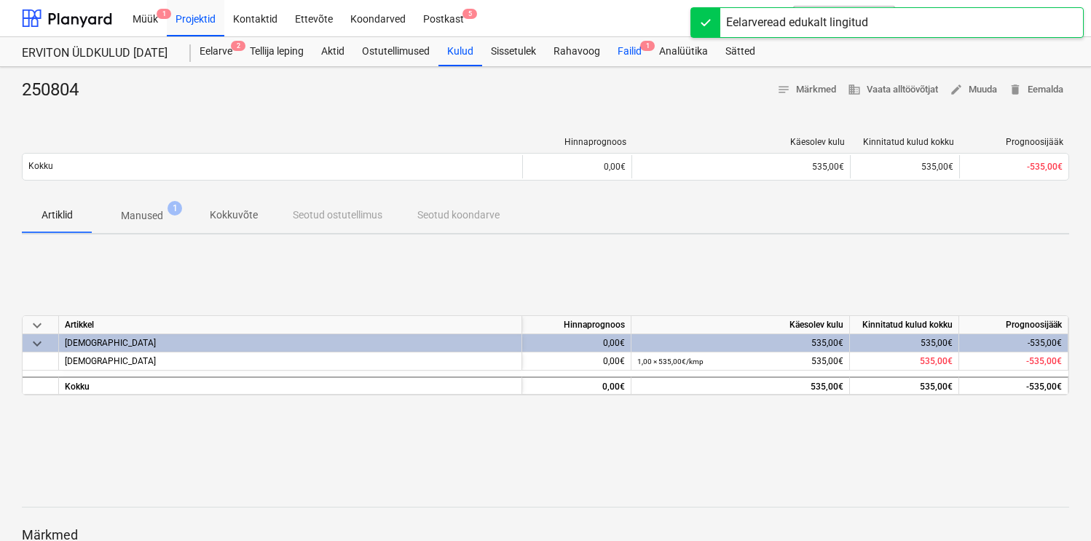
click at [624, 58] on div "Failid 1" at bounding box center [630, 51] width 42 height 29
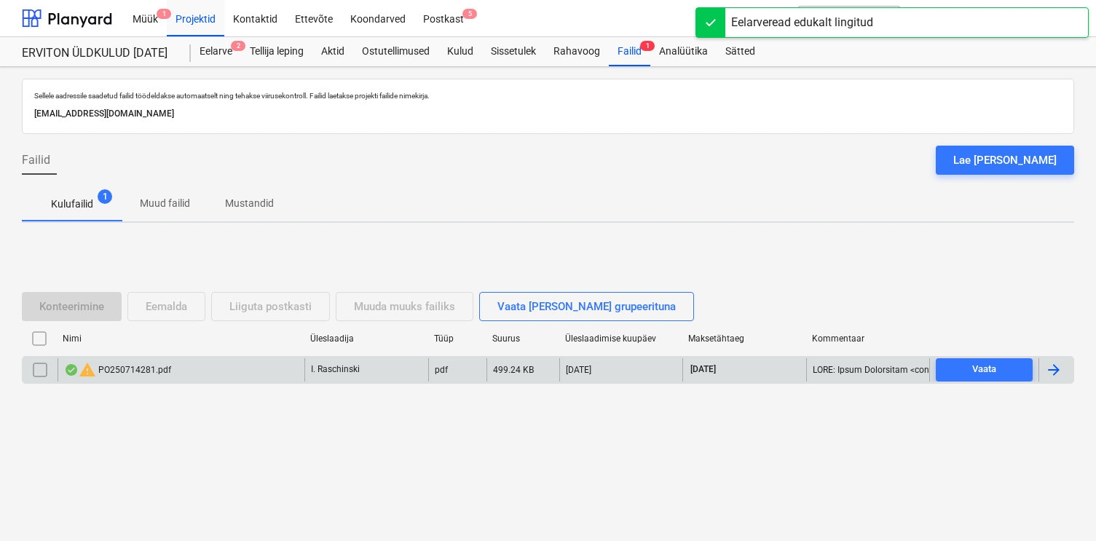
click at [158, 370] on div "warning PO250714281.pdf" at bounding box center [117, 369] width 107 height 17
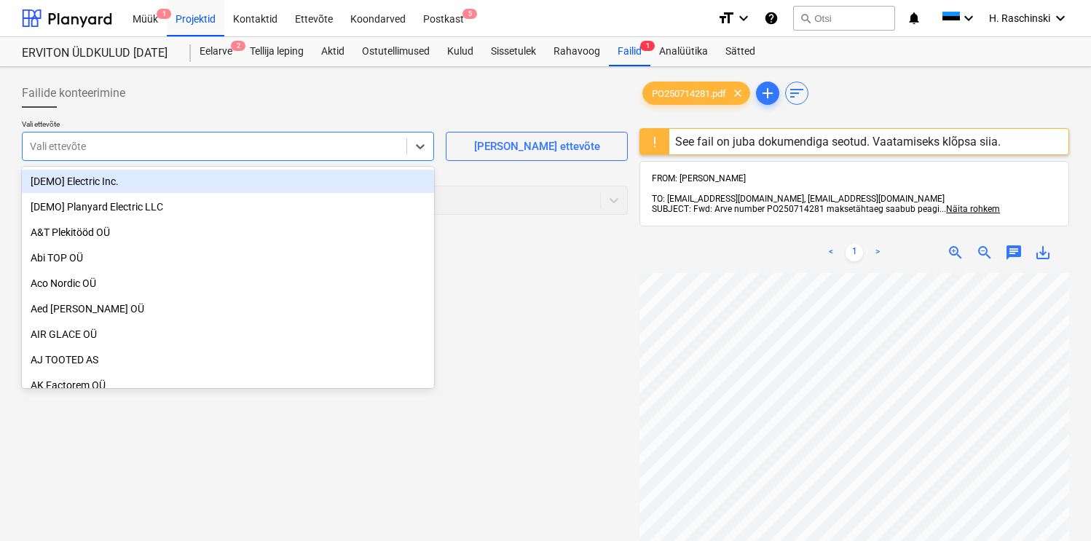
click at [317, 143] on div at bounding box center [214, 146] width 369 height 15
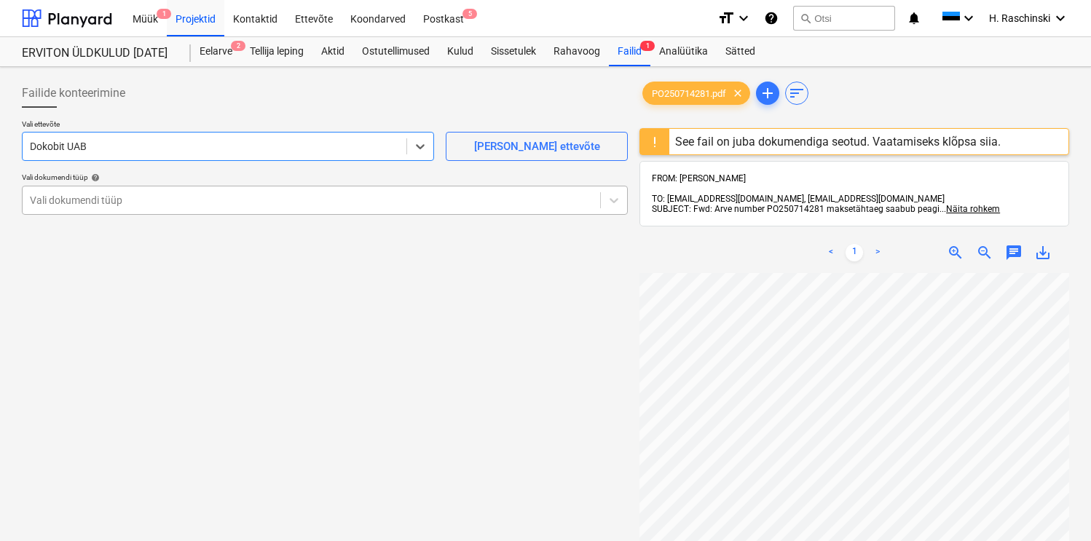
click at [180, 202] on div at bounding box center [311, 200] width 563 height 15
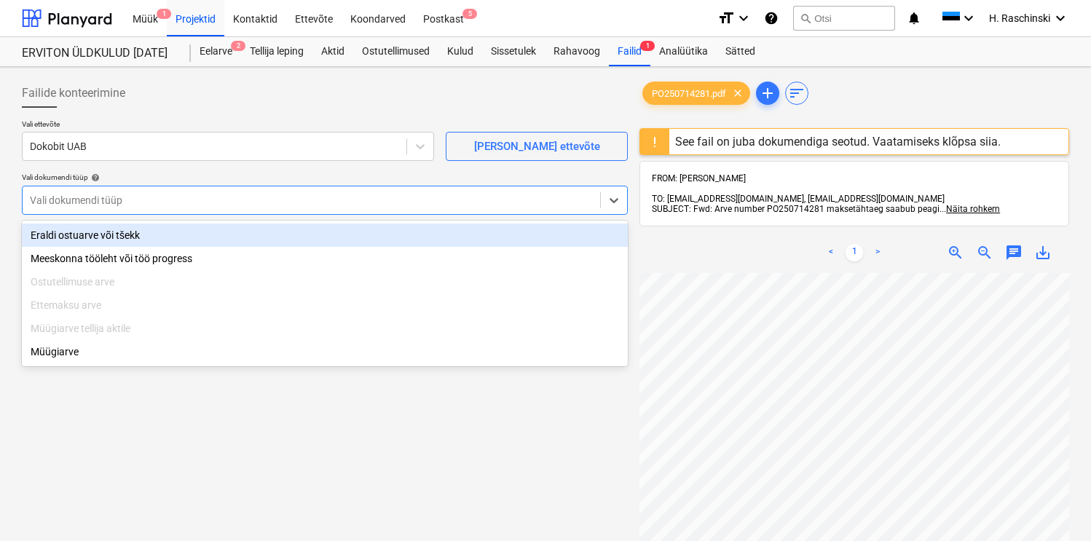
click at [162, 243] on div "Eraldi ostuarve või tšekk" at bounding box center [325, 235] width 606 height 23
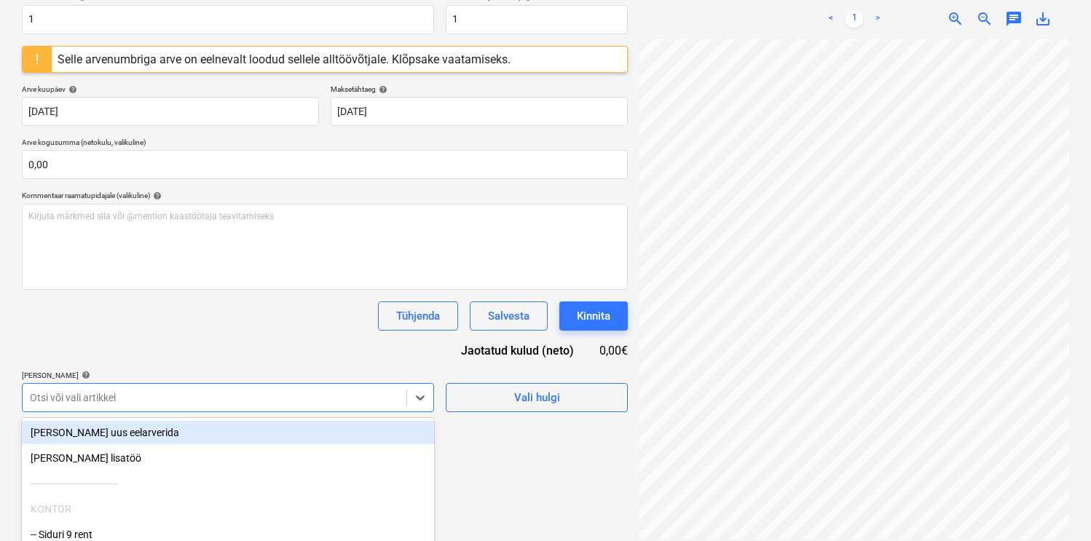
click at [199, 307] on body "Müük 1 Projektid Kontaktid Ettevõte Koondarved Postkast 5 format_size keyboard_…" at bounding box center [545, 36] width 1091 height 541
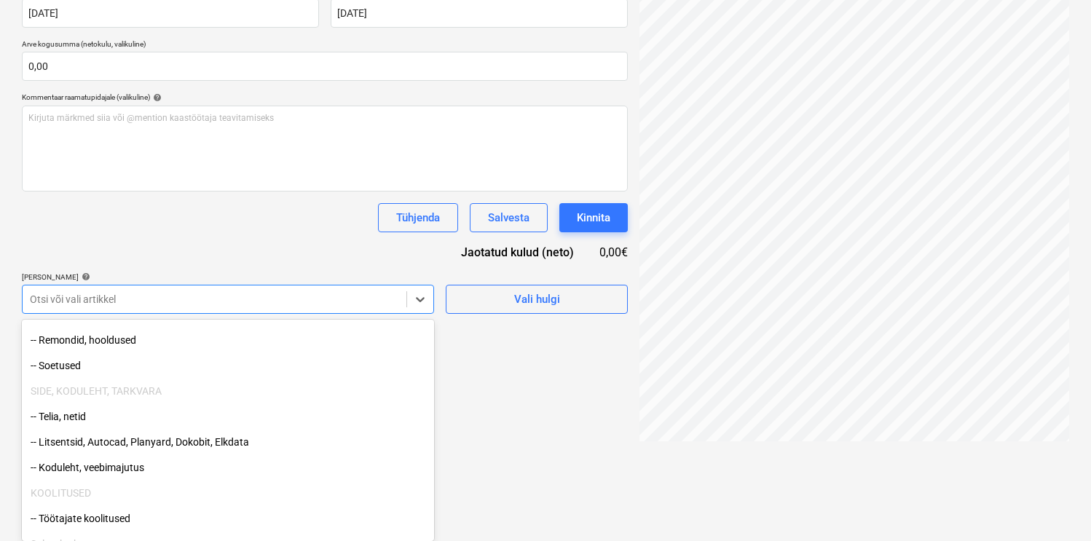
scroll to position [374, 0]
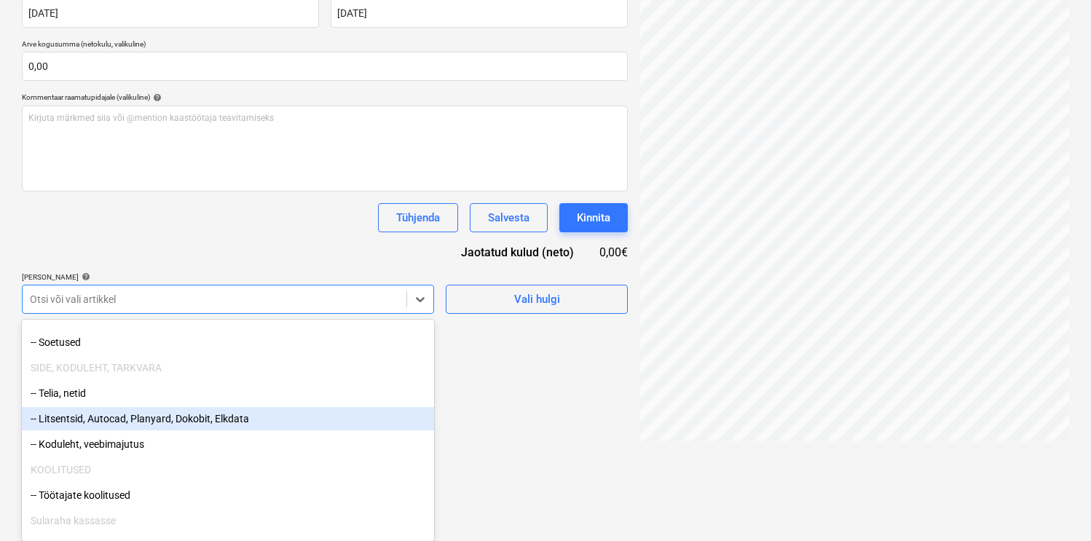
click at [189, 416] on div "-- Litsentsid, Autocad, Planyard, Dokobit, Elkdata" at bounding box center [228, 418] width 412 height 23
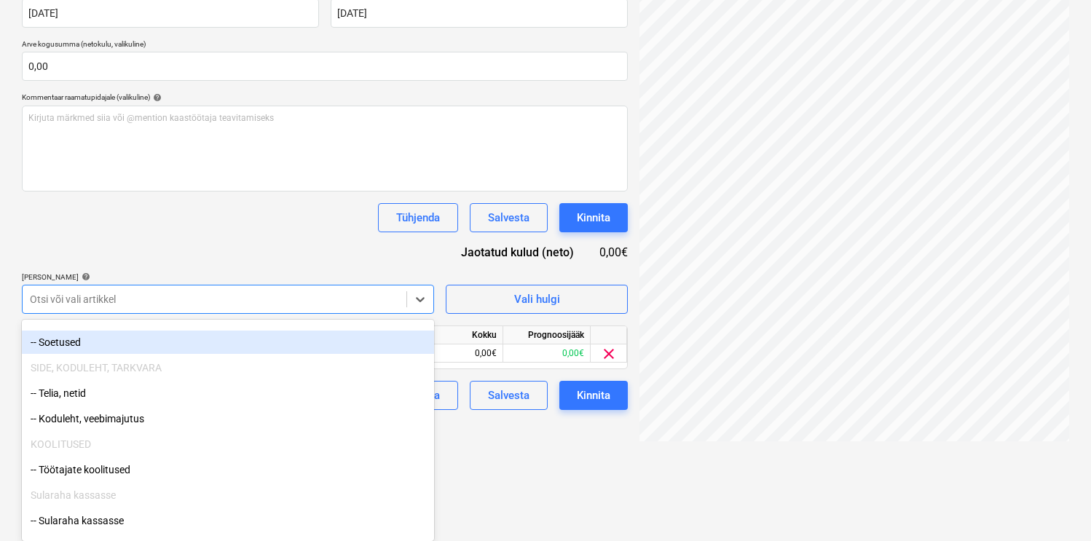
click at [209, 259] on div "Dokumendi nimi help 1 Arve number (valikuline) help 1 Selle arvenumbriga arve o…" at bounding box center [325, 152] width 606 height 516
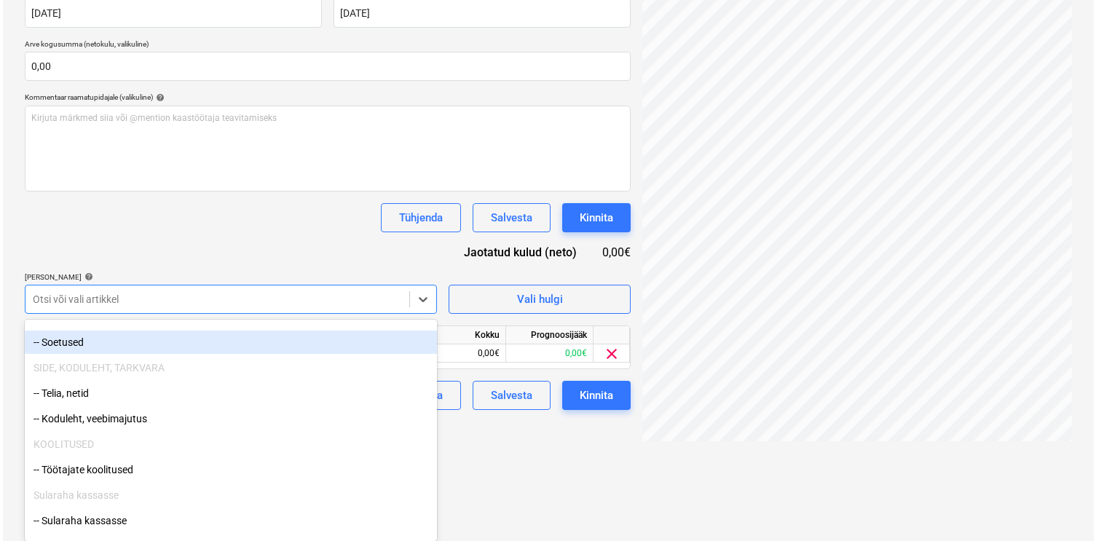
scroll to position [234, 0]
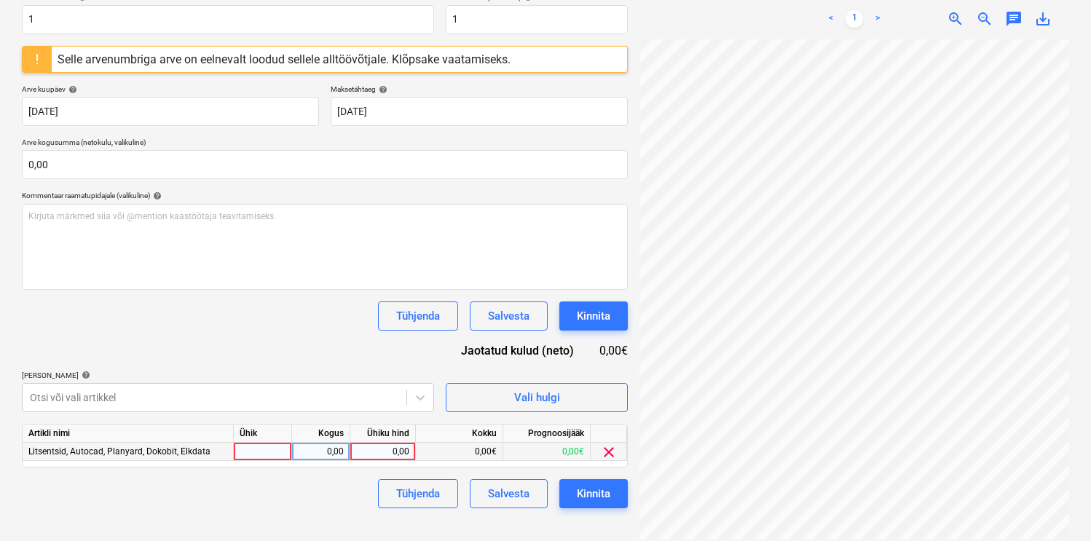
click at [262, 454] on div at bounding box center [263, 452] width 58 height 18
click at [603, 497] on div "Kinnita" at bounding box center [594, 493] width 34 height 19
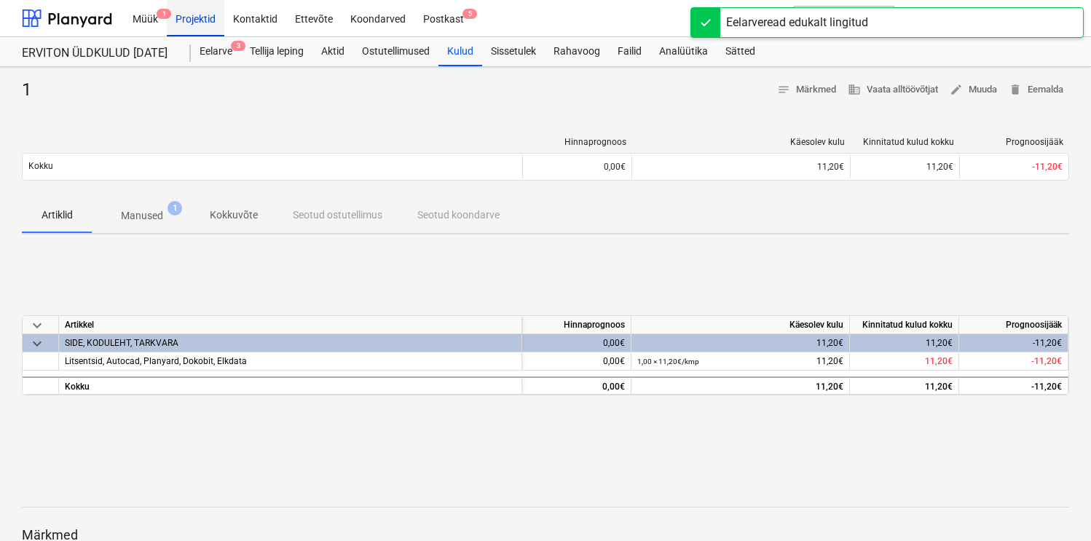
click at [201, 20] on div "Projektid" at bounding box center [196, 17] width 58 height 37
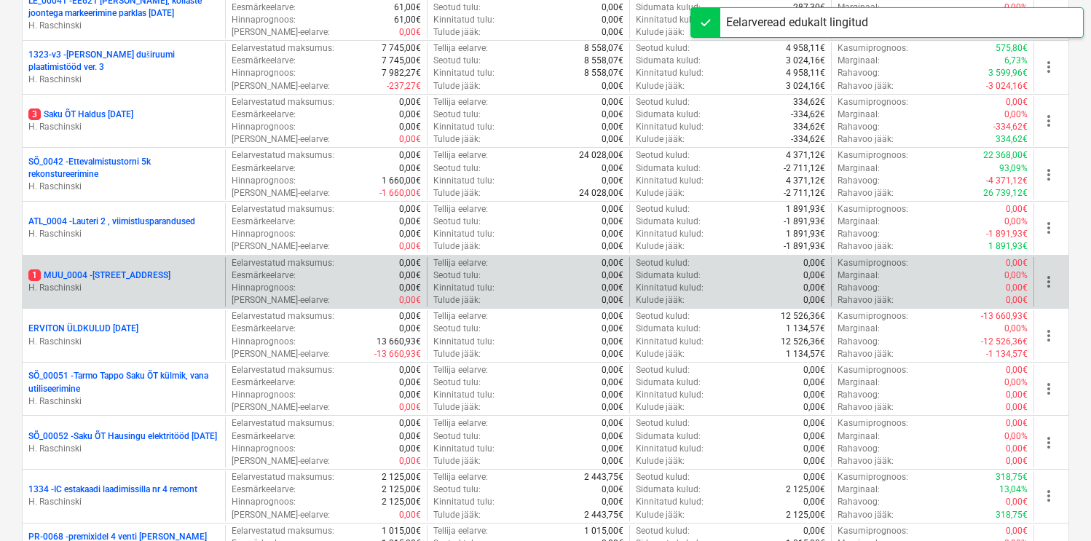
scroll to position [1260, 0]
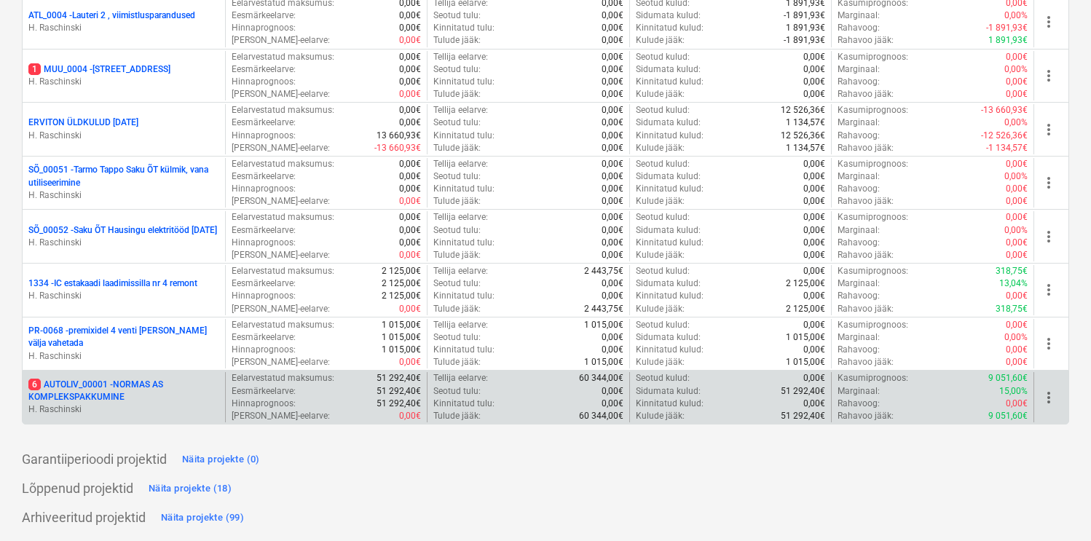
click at [101, 396] on p "6 AUTOLIV_00001 - NORMAS AS KOMPLEKSPAKKUMINE" at bounding box center [123, 391] width 191 height 25
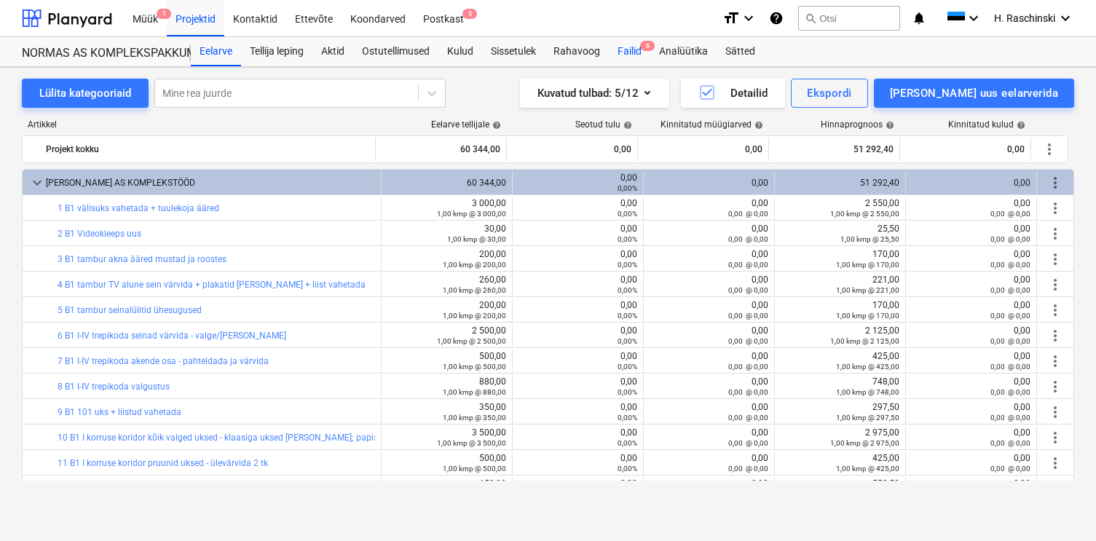
click at [640, 51] on div "Failid 6" at bounding box center [630, 51] width 42 height 29
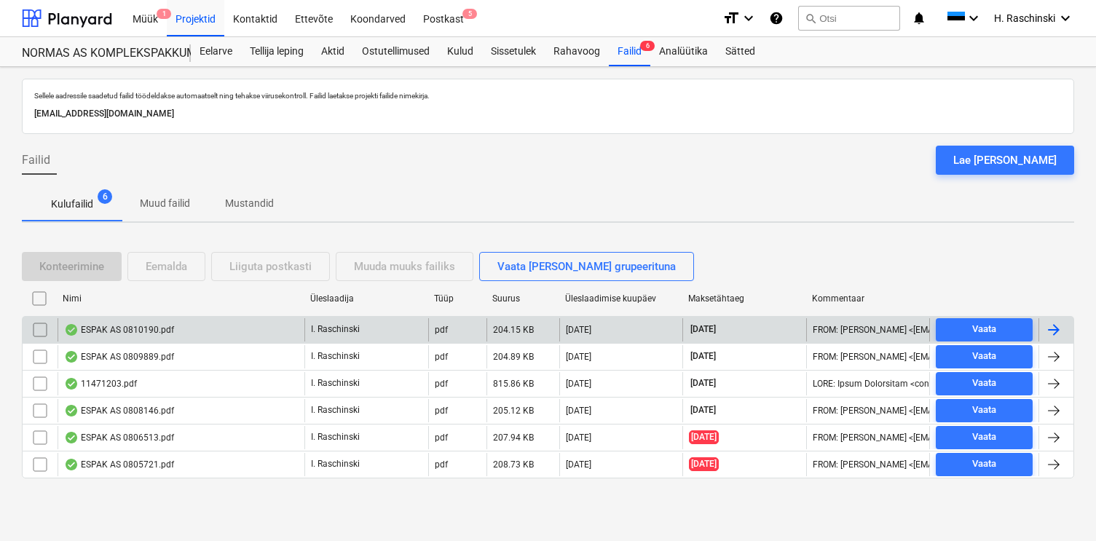
click at [131, 330] on div "ESPAK AS 0810190.pdf" at bounding box center [119, 330] width 110 height 12
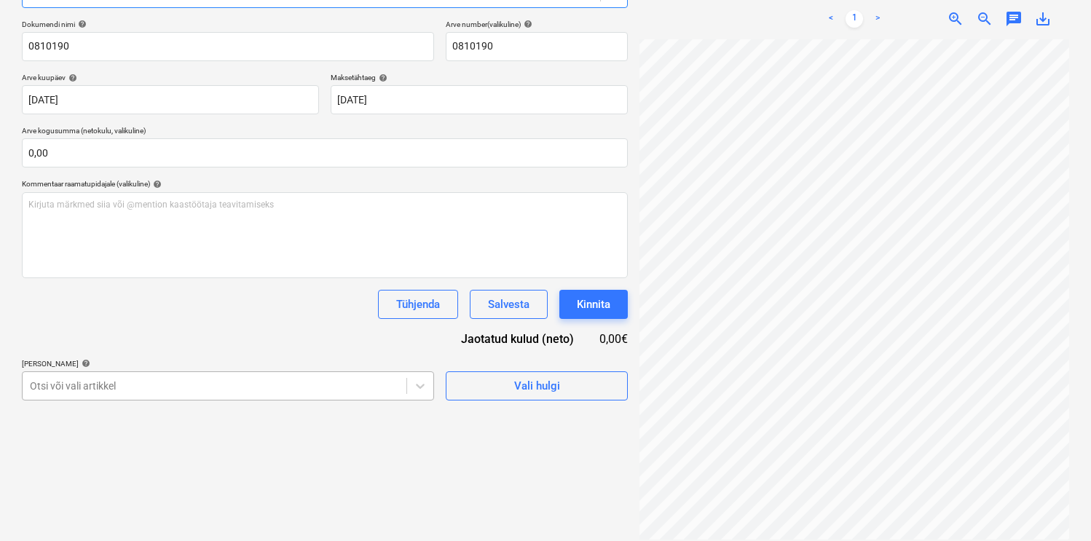
scroll to position [294, 0]
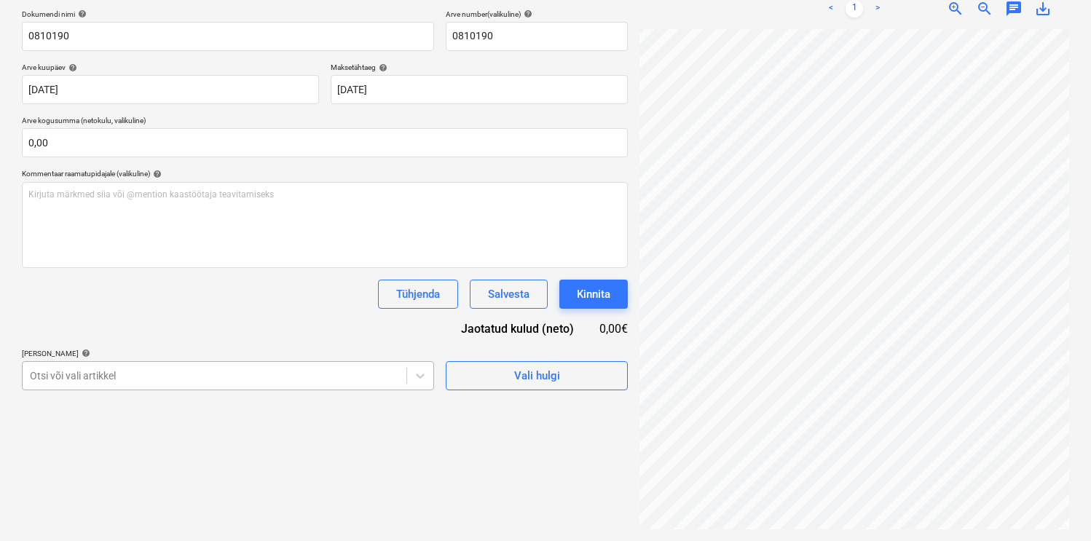
click at [232, 324] on body "Müük 1 Projektid Kontaktid Ettevõte Koondarved Postkast 5 format_size keyboard_…" at bounding box center [545, 53] width 1091 height 541
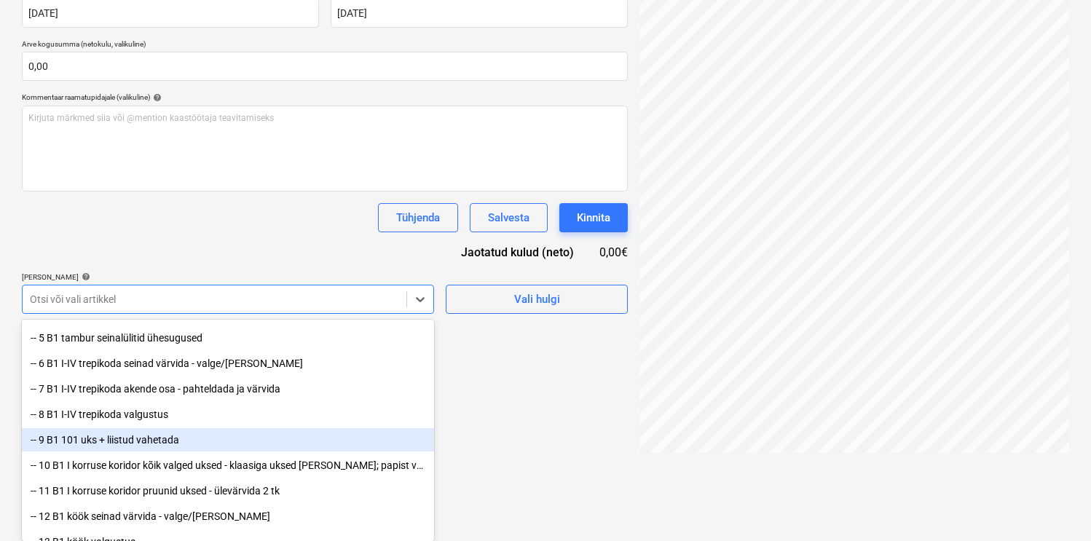
scroll to position [208, 0]
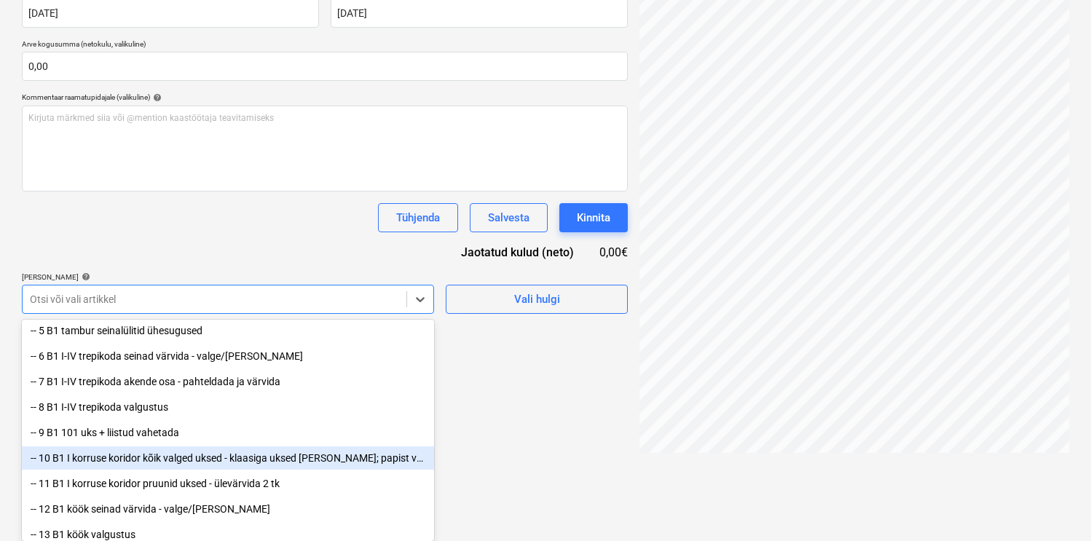
click at [237, 455] on div "-- 10 B1 I korruse koridor kõik valged uksed - klaasiga uksed [PERSON_NAME]; pa…" at bounding box center [228, 458] width 412 height 23
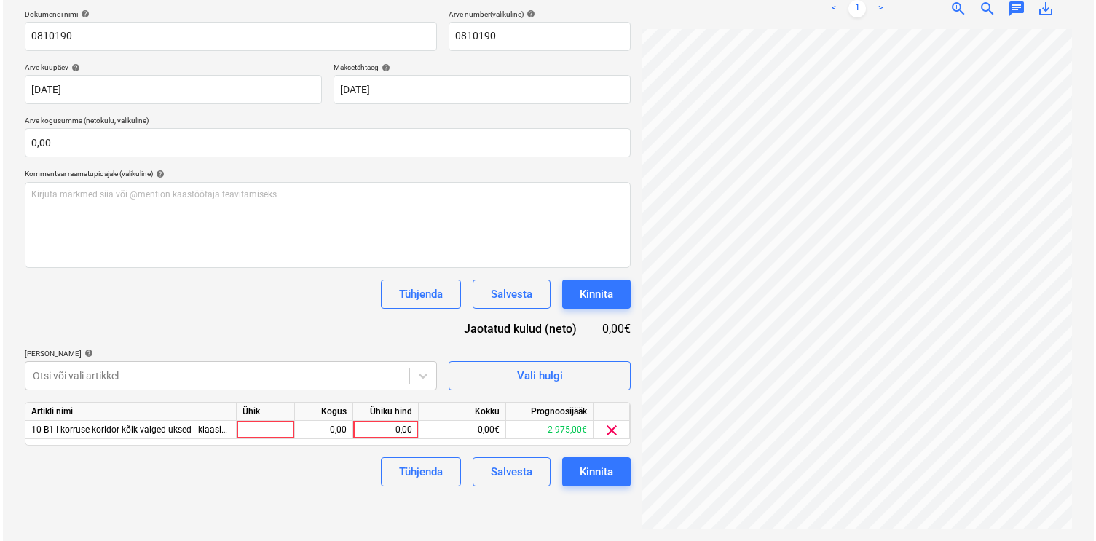
scroll to position [207, 0]
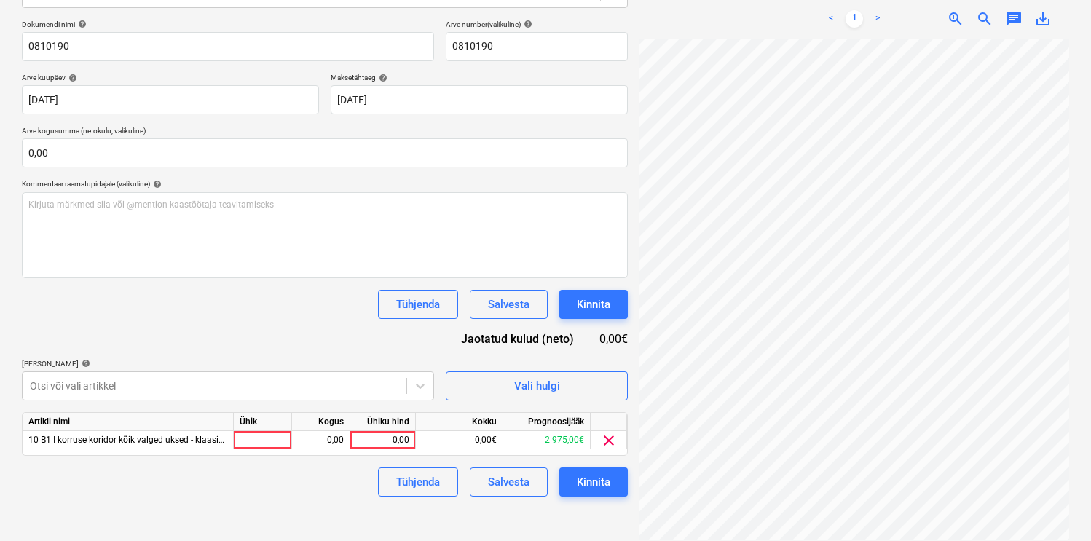
click at [250, 263] on div "Dokumendi nimi help 0810190 Arve number (valikuline) help 0810190 Arve kuupäev …" at bounding box center [325, 258] width 606 height 477
click at [275, 444] on div at bounding box center [263, 440] width 58 height 18
click at [581, 492] on button "Kinnita" at bounding box center [593, 482] width 68 height 29
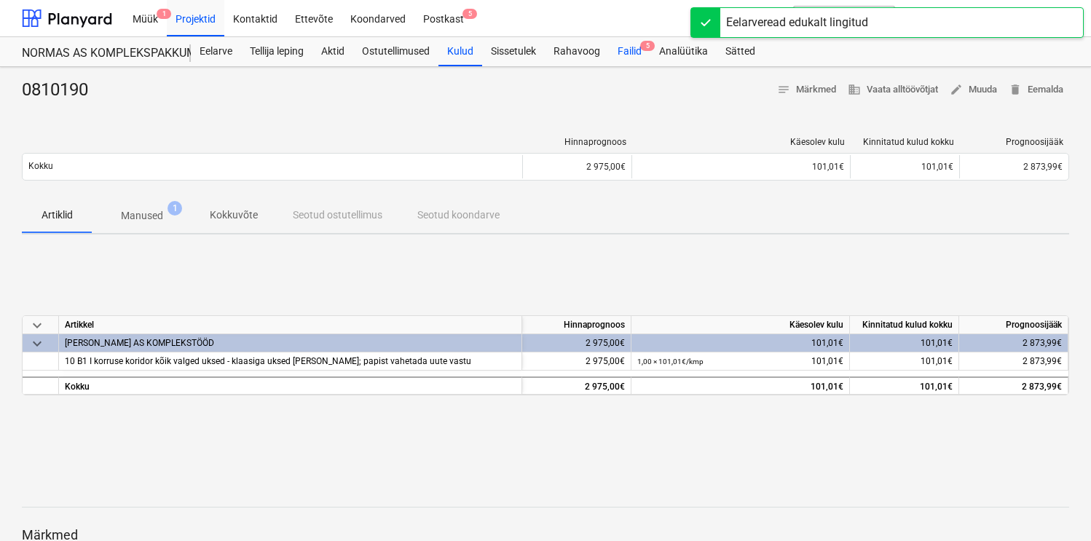
click at [642, 53] on div "Failid 5" at bounding box center [630, 51] width 42 height 29
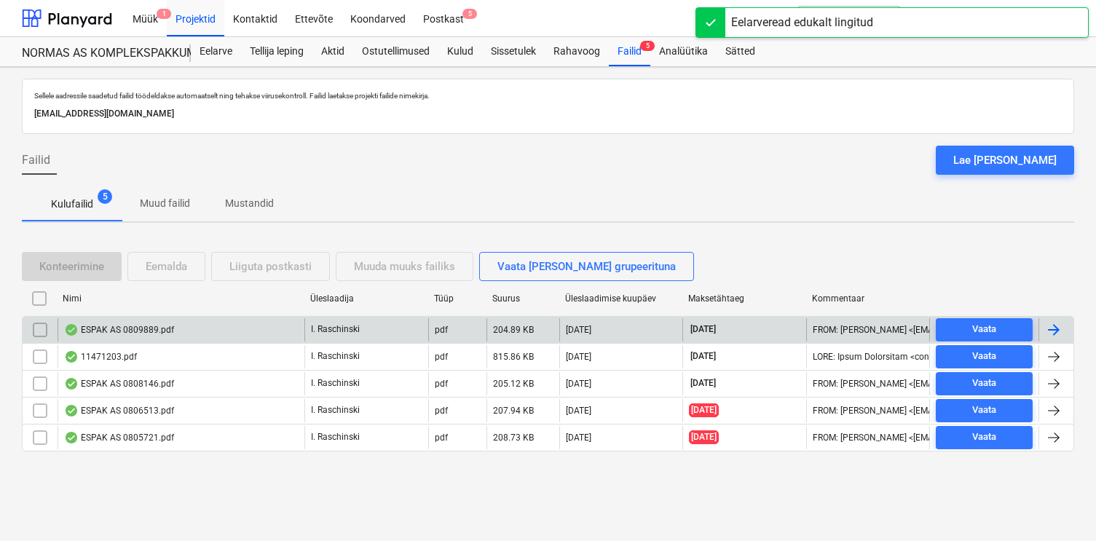
click at [155, 325] on div "ESPAK AS 0809889.pdf" at bounding box center [119, 330] width 110 height 12
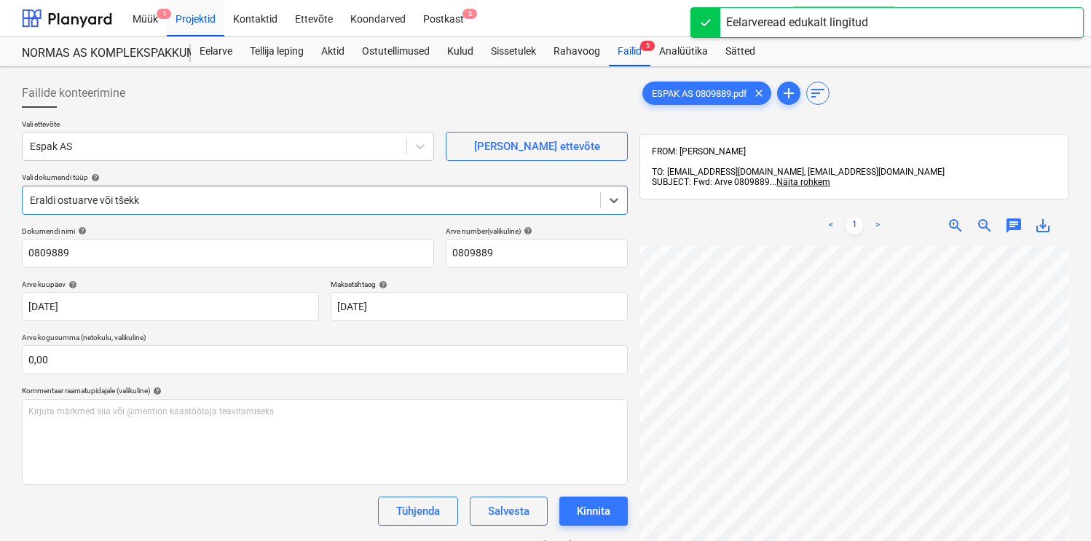
scroll to position [73, 0]
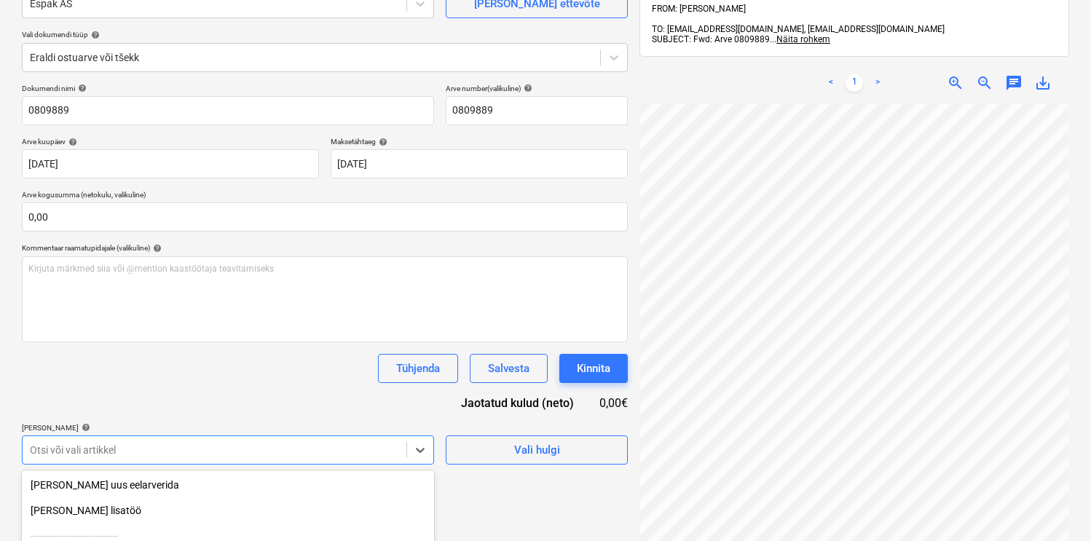
click at [162, 398] on body "Müük 1 Projektid Kontaktid Ettevõte Koondarved Postkast 5 format_size keyboard_…" at bounding box center [545, 127] width 1091 height 541
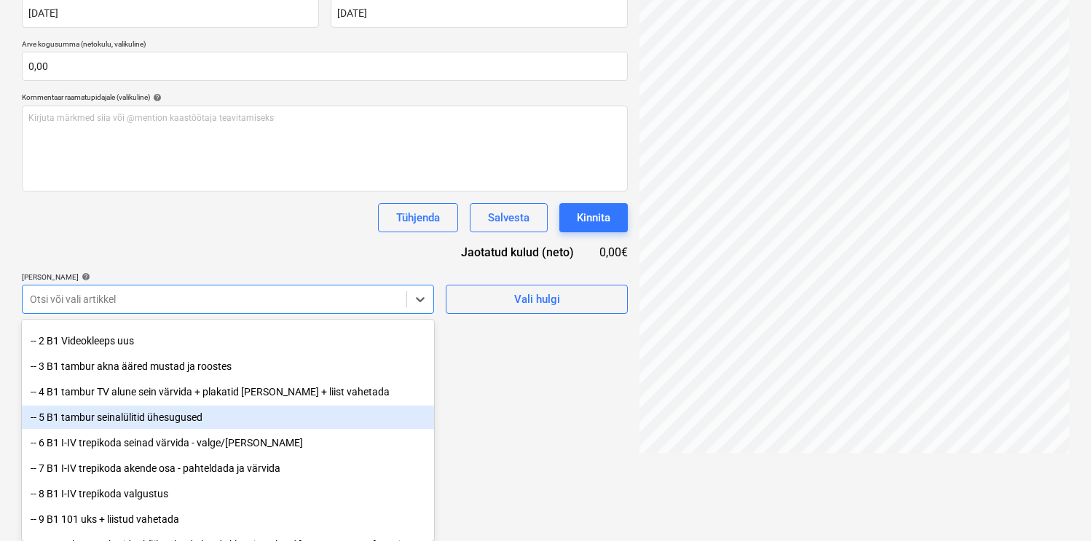
scroll to position [133, 0]
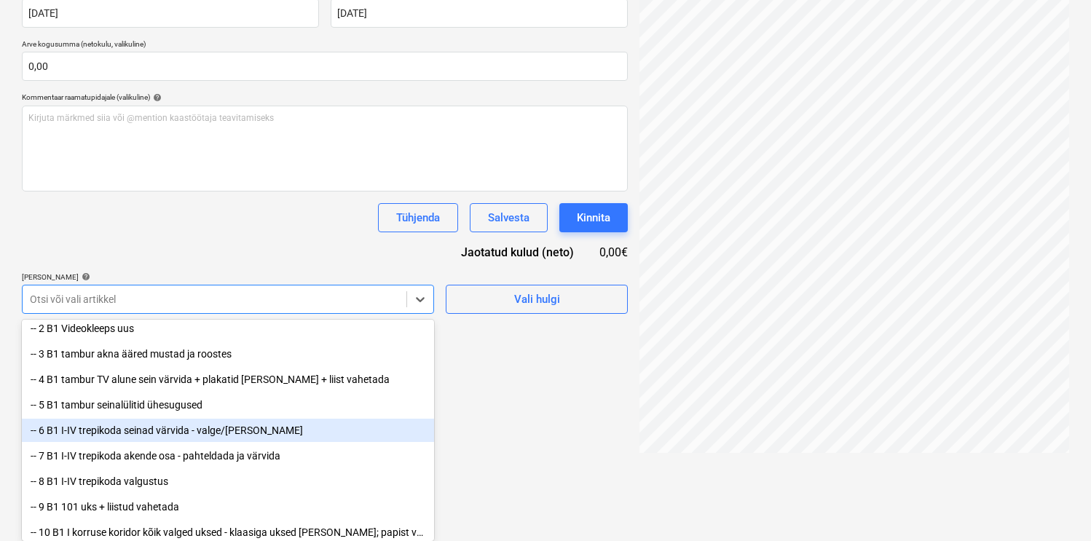
click at [176, 431] on div "-- 6 B1 I-IV trepikoda seinad värvida - valge/[PERSON_NAME]" at bounding box center [228, 430] width 412 height 23
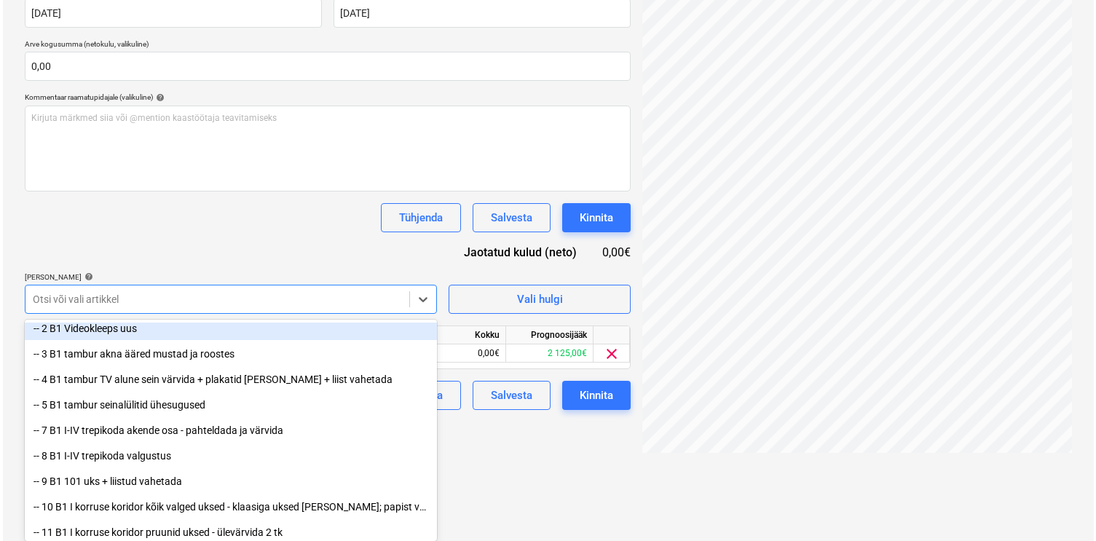
scroll to position [207, 0]
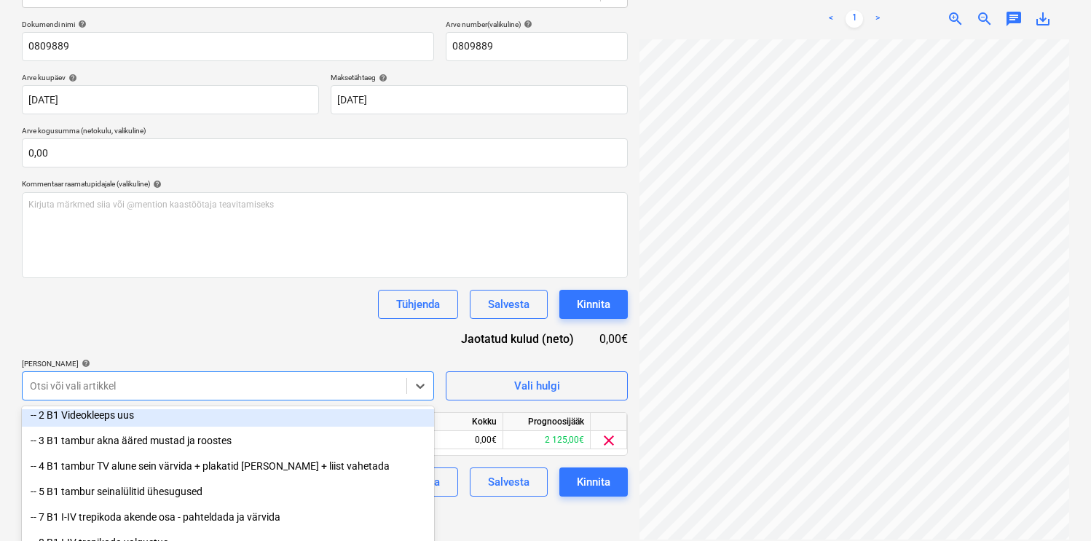
click at [219, 261] on div "Dokumendi nimi help 0809889 Arve number (valikuline) help 0809889 Arve kuupäev …" at bounding box center [325, 258] width 606 height 477
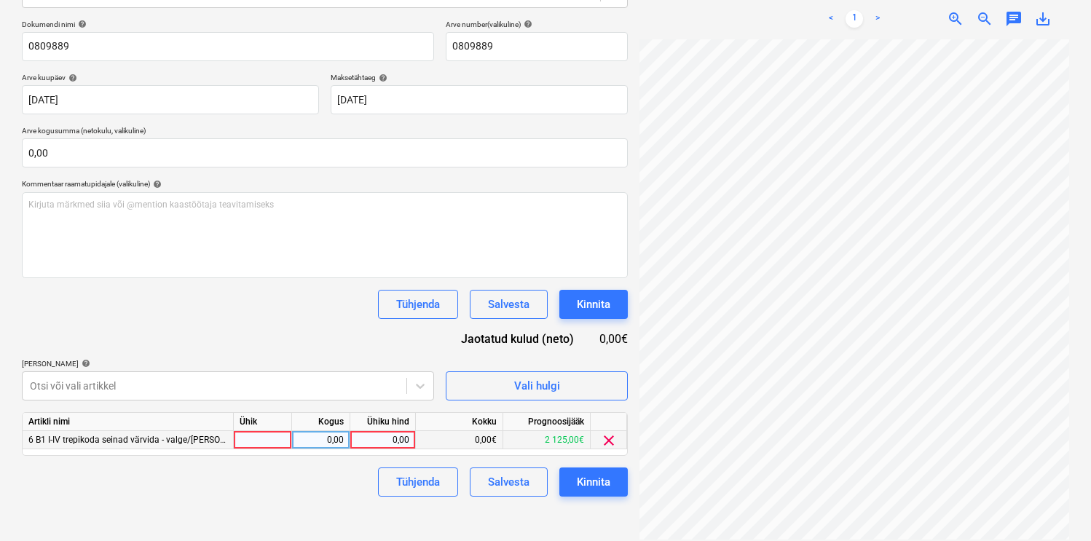
click at [277, 444] on div at bounding box center [263, 440] width 58 height 18
click at [575, 484] on button "Kinnita" at bounding box center [593, 482] width 68 height 29
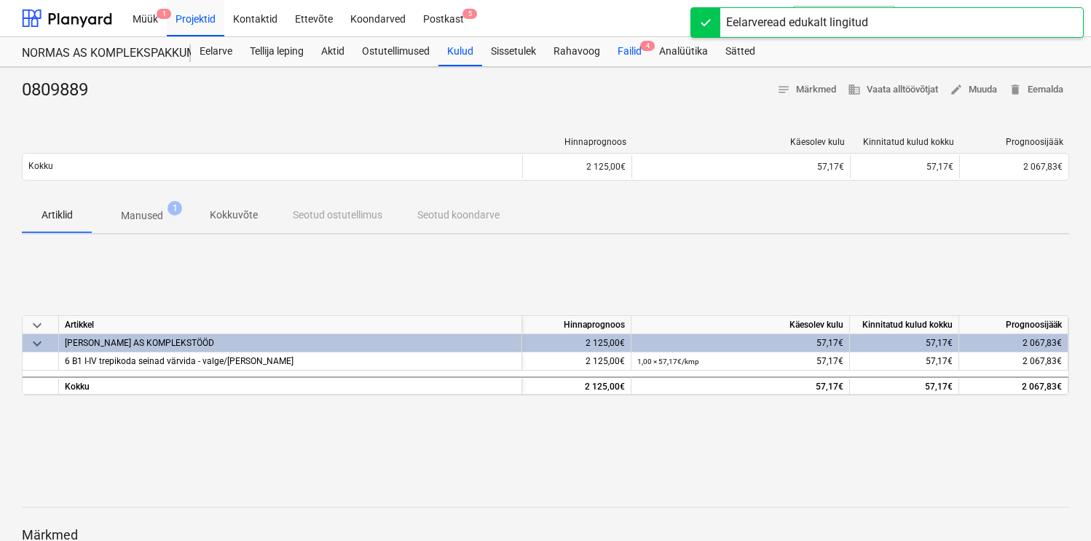
click at [637, 53] on div "Failid 4" at bounding box center [630, 51] width 42 height 29
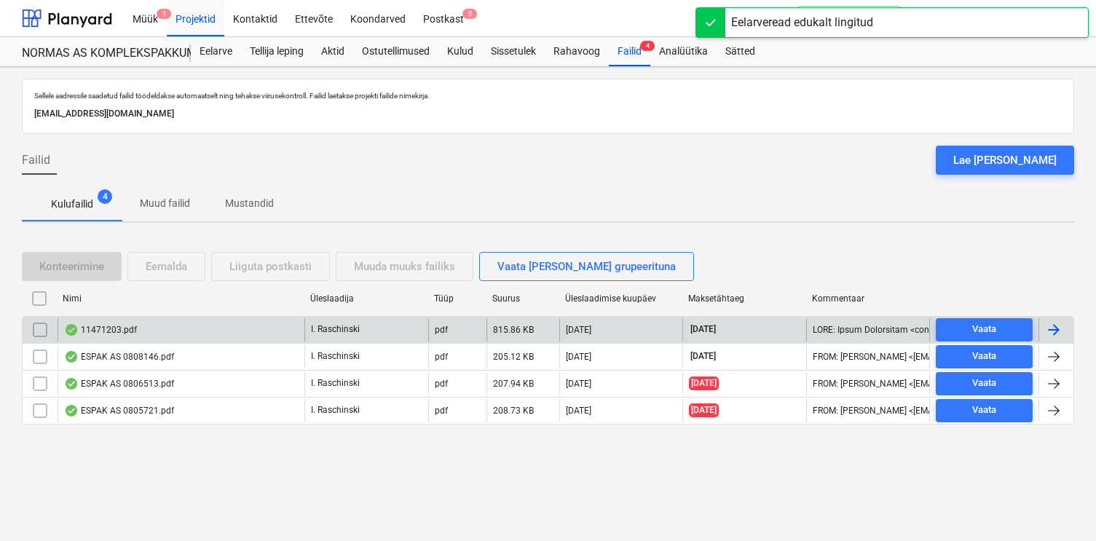
click at [130, 326] on div "11471203.pdf" at bounding box center [100, 330] width 73 height 12
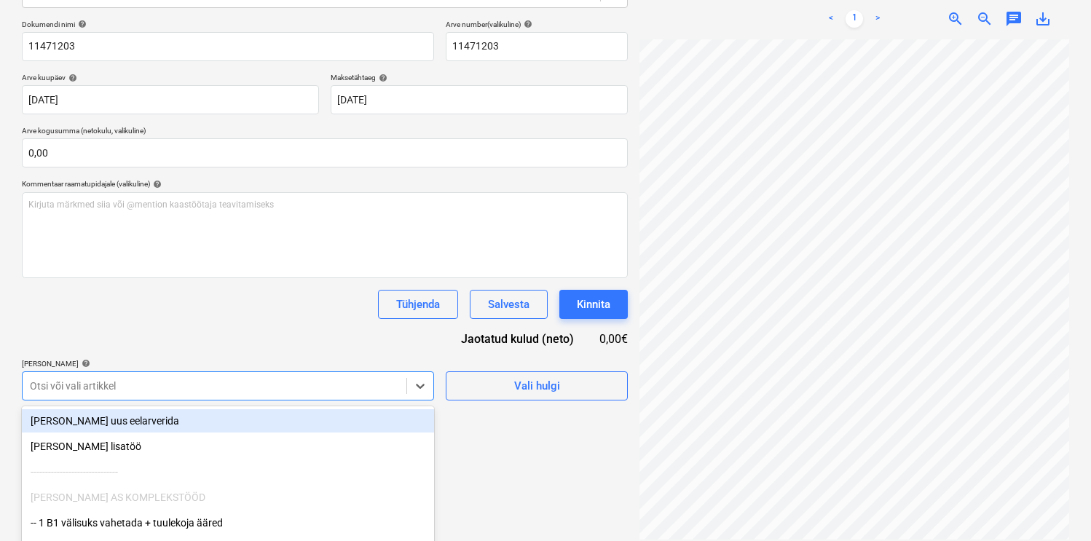
click at [262, 334] on body "Müük 1 Projektid Kontaktid Ettevõte Koondarved Postkast 5 format_size keyboard_…" at bounding box center [545, 63] width 1091 height 541
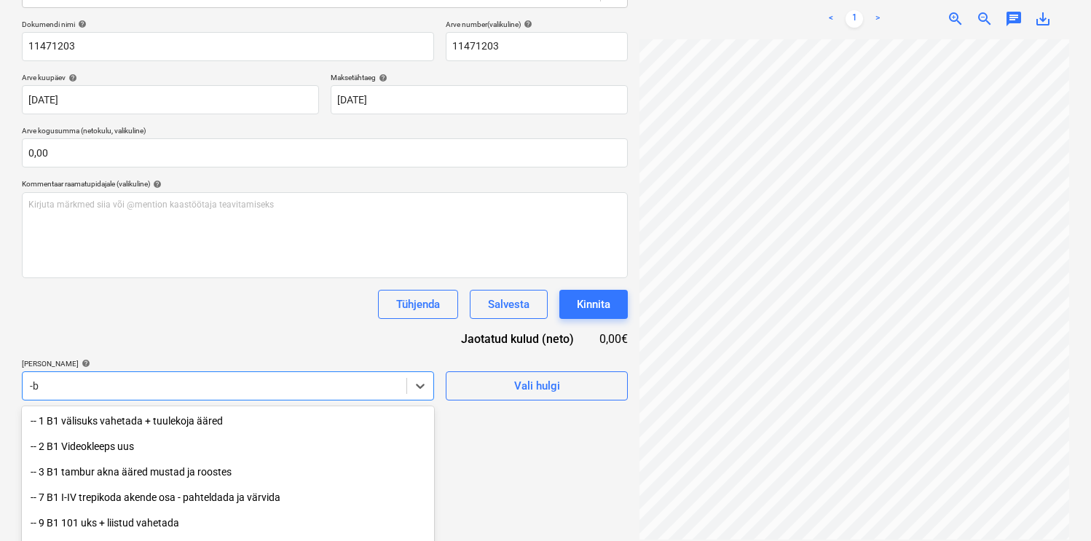
scroll to position [294, 0]
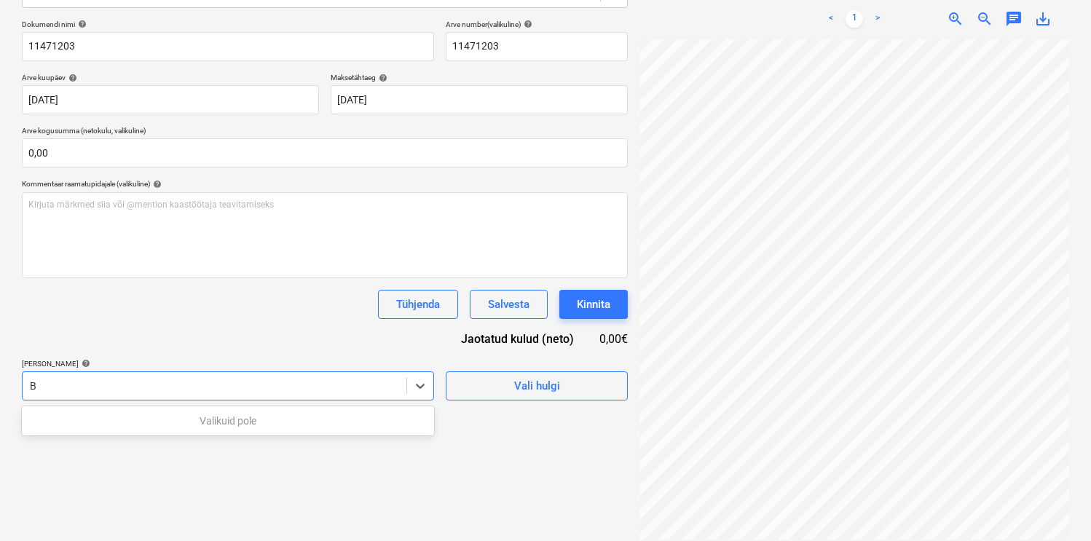
scroll to position [294, 0]
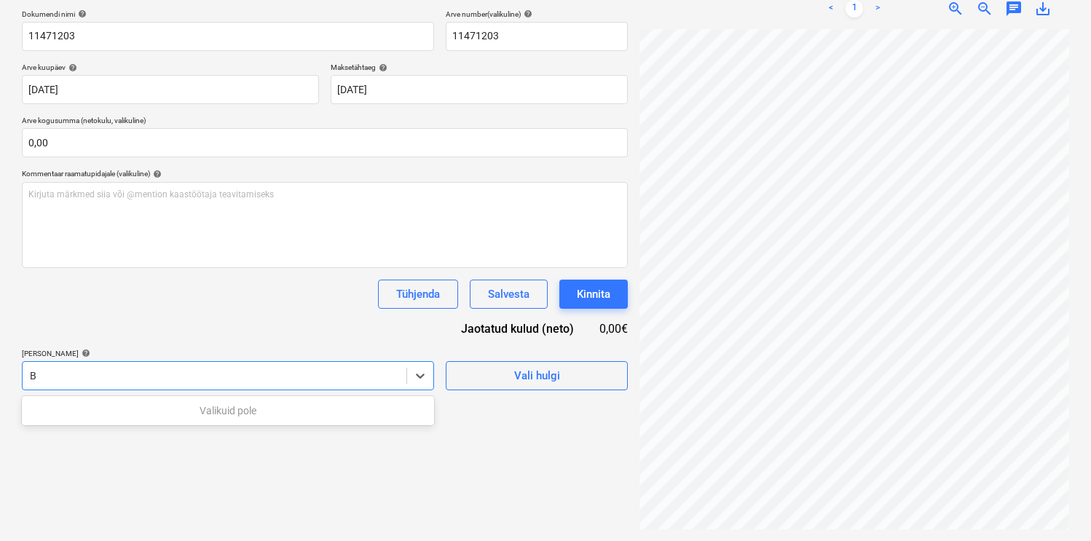
type input "B1"
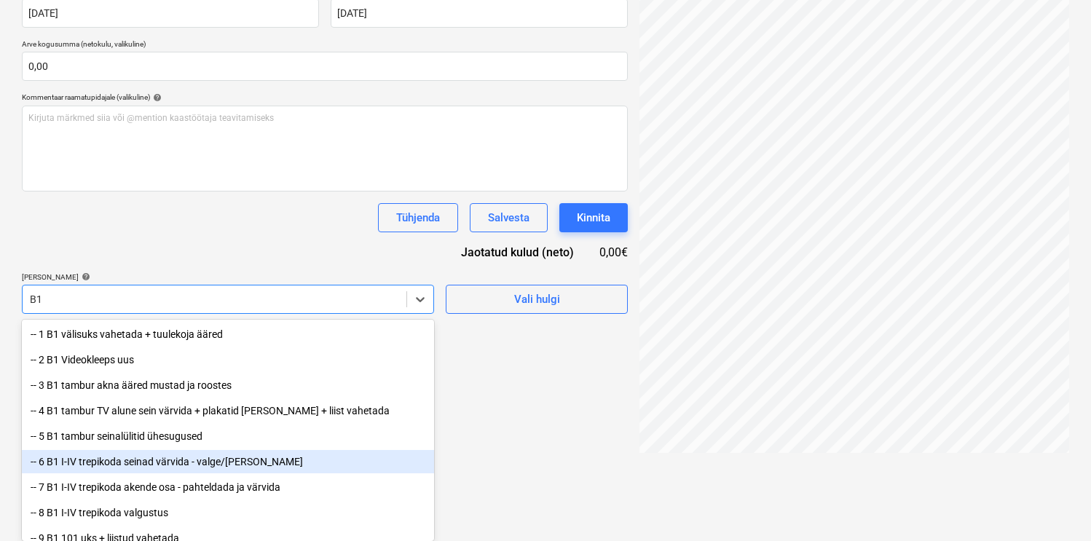
click at [168, 457] on div "-- 6 B1 I-IV trepikoda seinad värvida - valge/[PERSON_NAME]" at bounding box center [228, 461] width 412 height 23
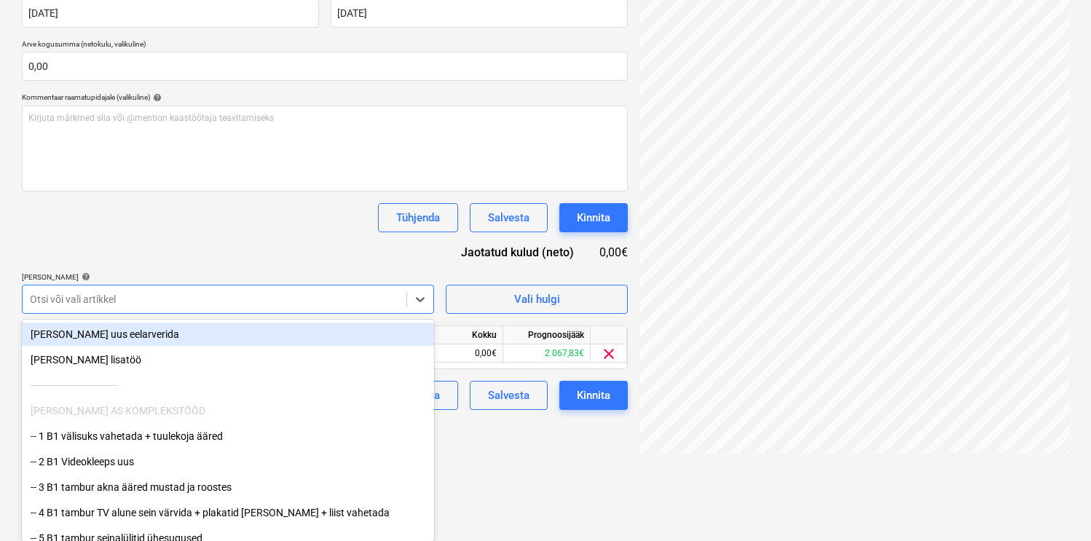
click at [205, 248] on div "Dokumendi nimi help 11471203 Arve number (valikuline) help 11471203 Arve kuupäe…" at bounding box center [325, 171] width 606 height 477
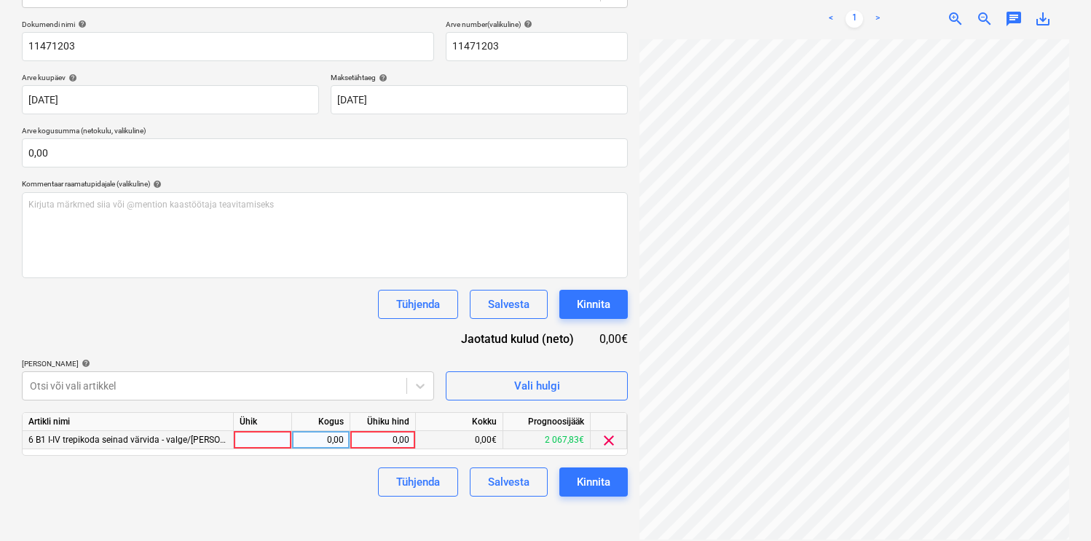
click at [257, 438] on div at bounding box center [263, 440] width 58 height 18
type input "kmp"
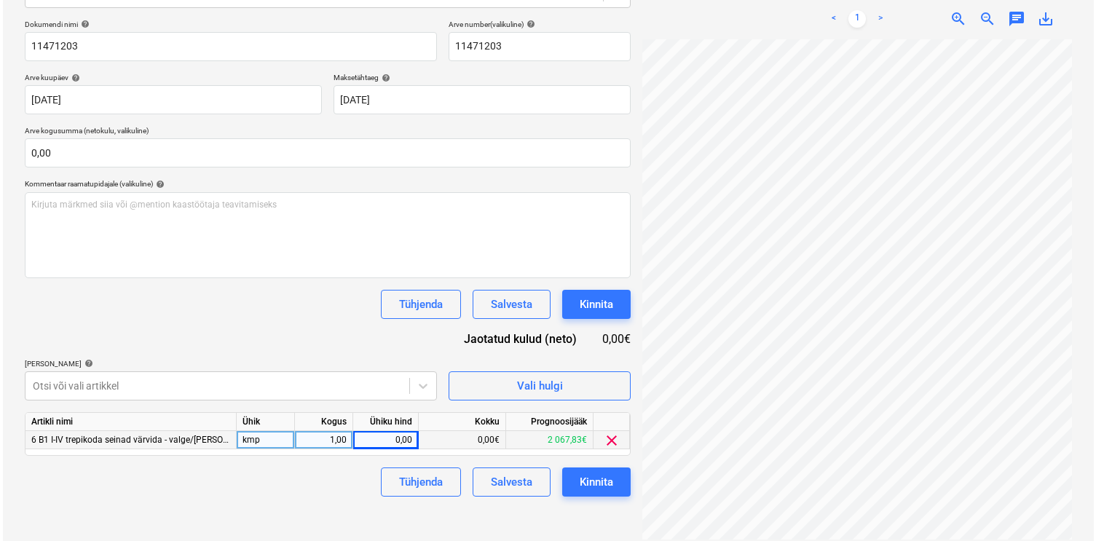
scroll to position [124, 0]
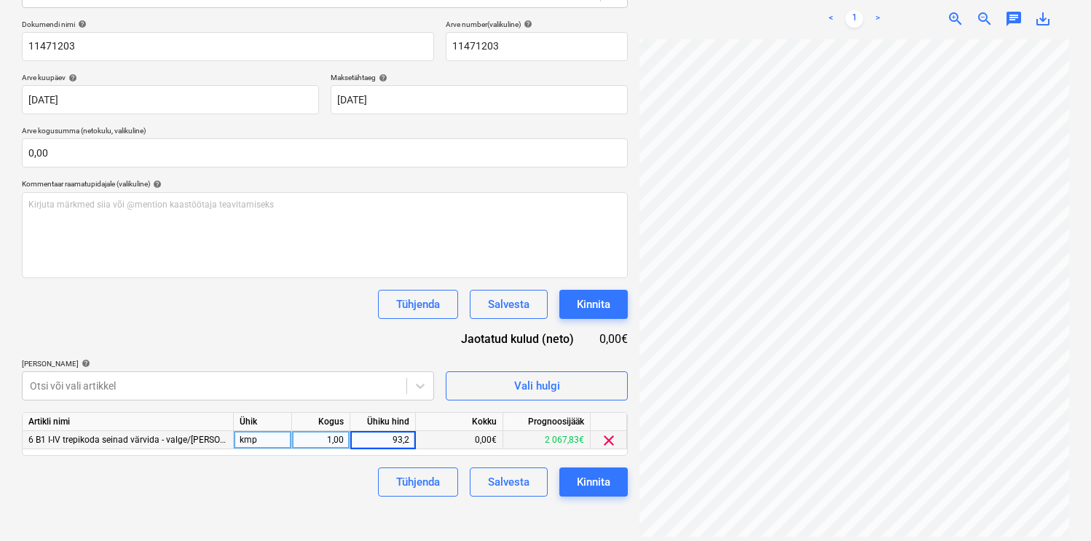
type input "93,20"
click at [589, 483] on div "Kinnita" at bounding box center [594, 482] width 34 height 19
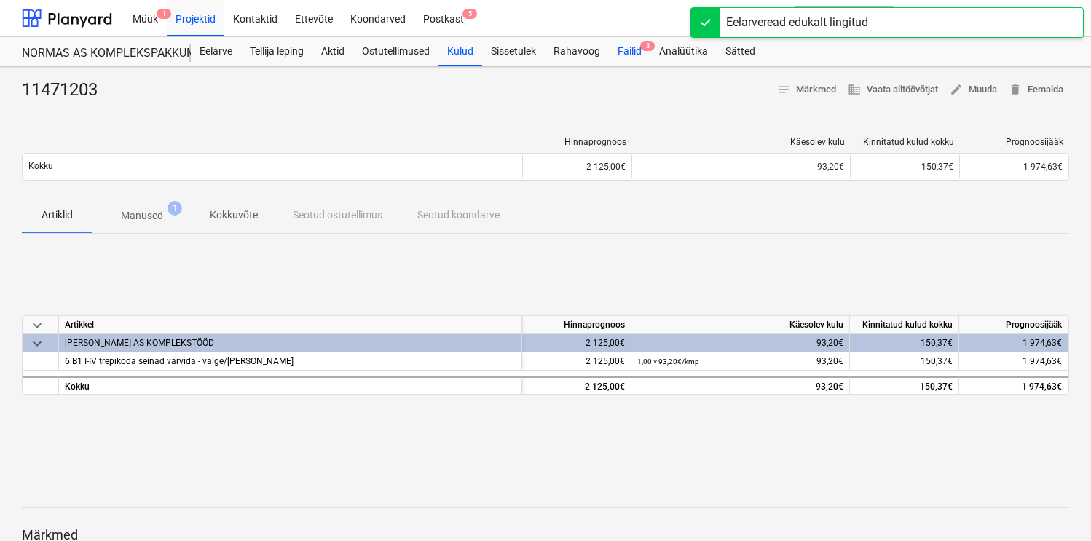
click at [626, 50] on div "Failid 3" at bounding box center [630, 51] width 42 height 29
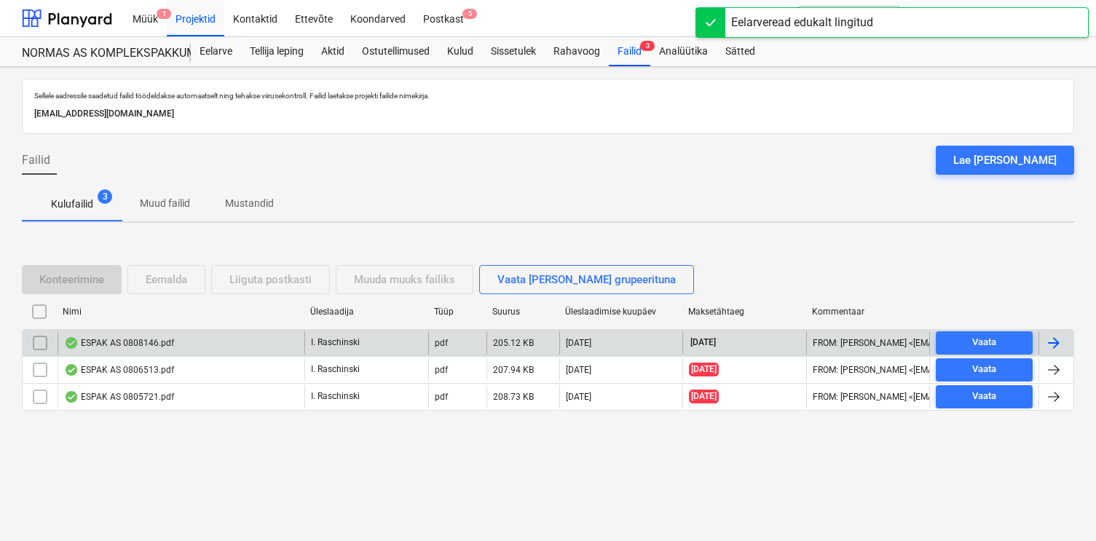
click at [133, 339] on div "ESPAK AS 0808146.pdf" at bounding box center [119, 343] width 110 height 12
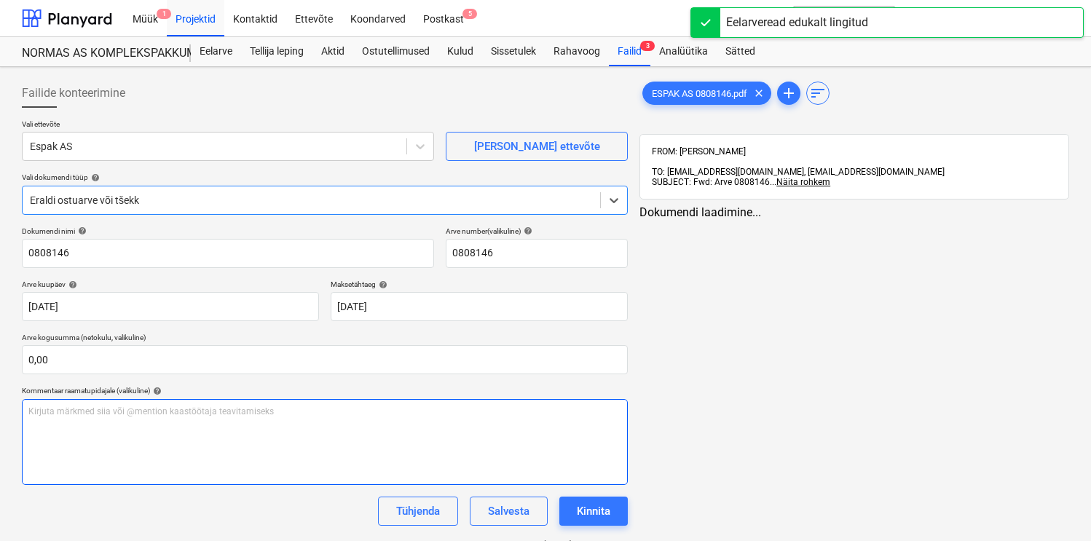
type input "0808146"
type input "[DATE]"
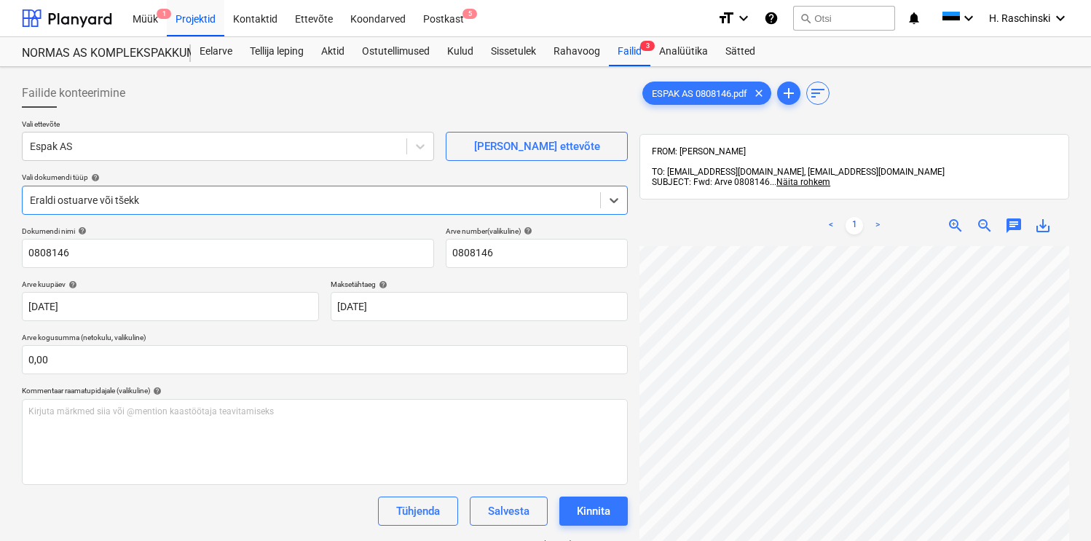
scroll to position [58, 0]
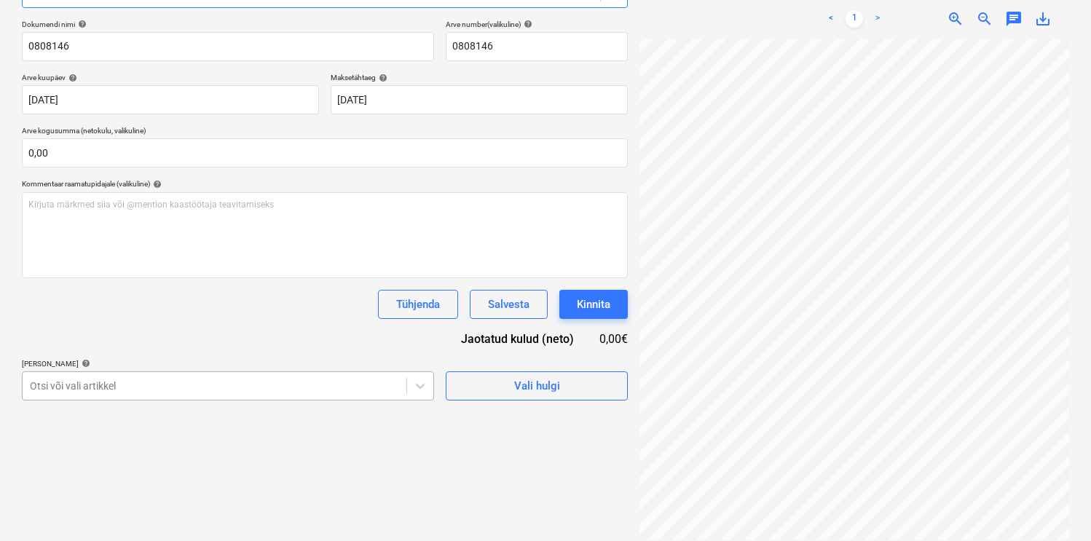
click at [126, 334] on body "Müük 1 Projektid Kontaktid Ettevõte Koondarved Postkast 5 format_size keyboard_…" at bounding box center [545, 63] width 1091 height 541
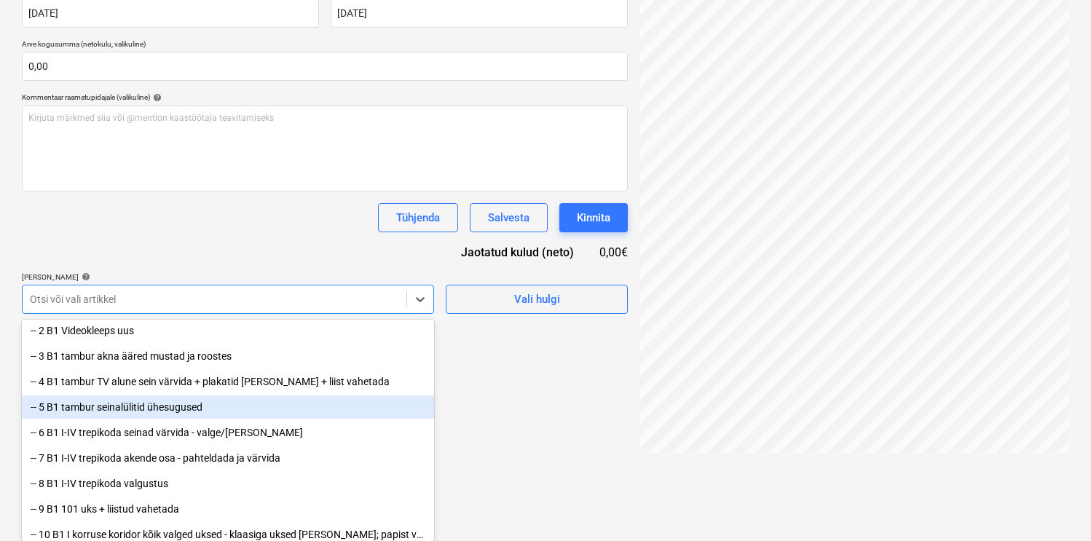
scroll to position [135, 0]
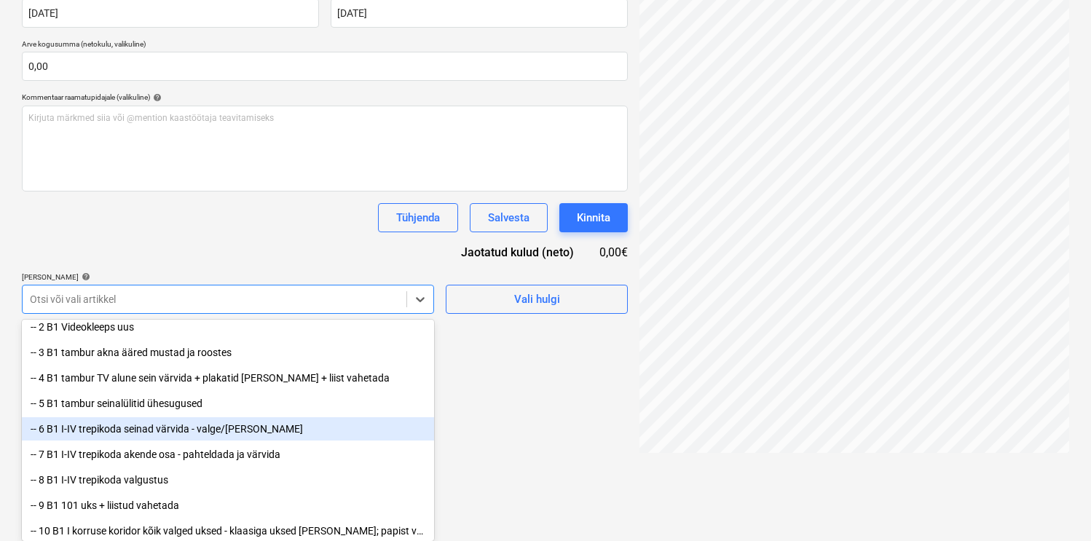
click at [151, 433] on div "-- 6 B1 I-IV trepikoda seinad värvida - valge/[PERSON_NAME]" at bounding box center [228, 428] width 412 height 23
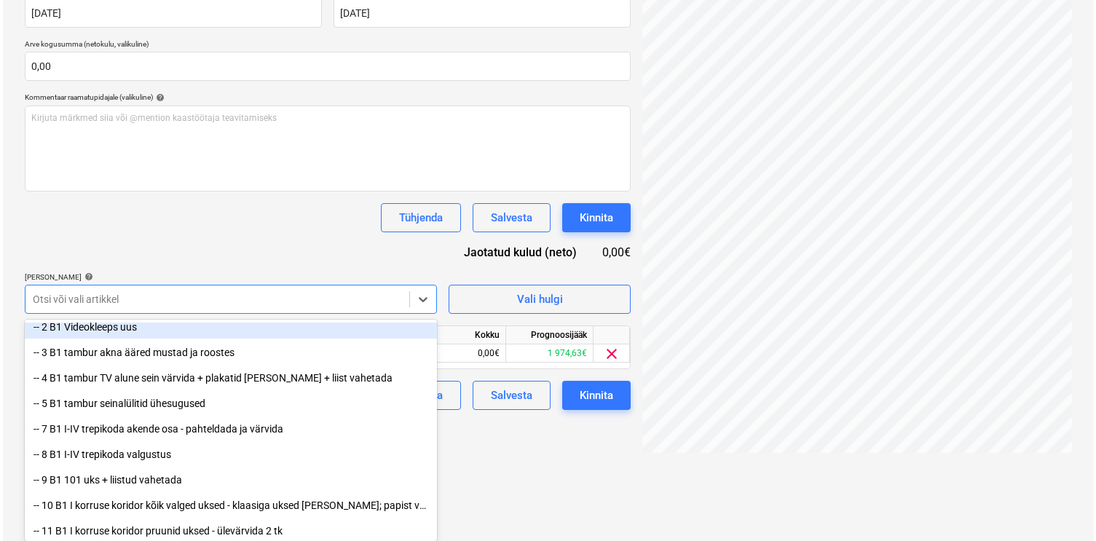
scroll to position [207, 0]
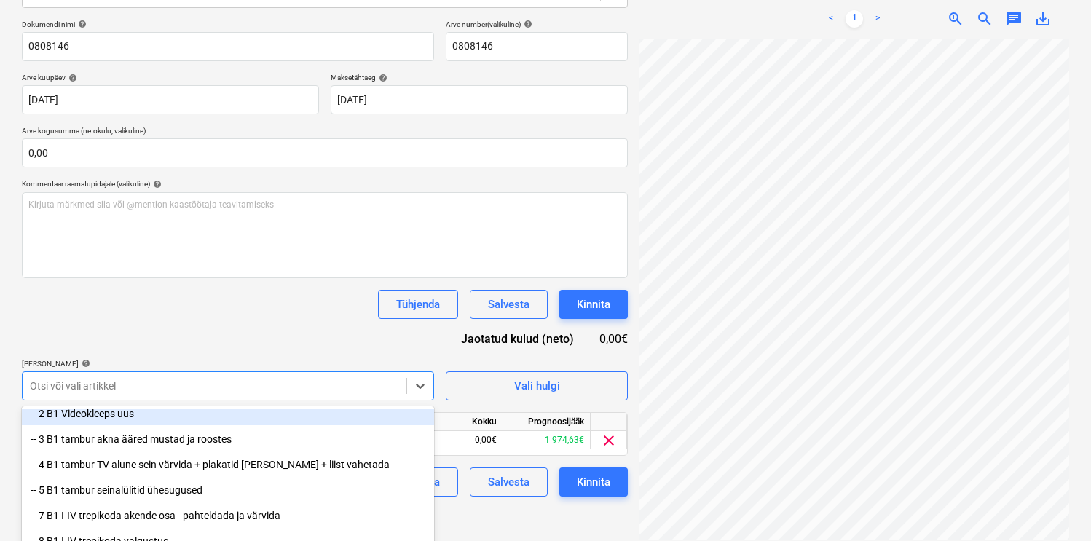
click at [211, 258] on div "Dokumendi nimi help 0808146 Arve number (valikuline) help 0808146 Arve kuupäev …" at bounding box center [325, 258] width 606 height 477
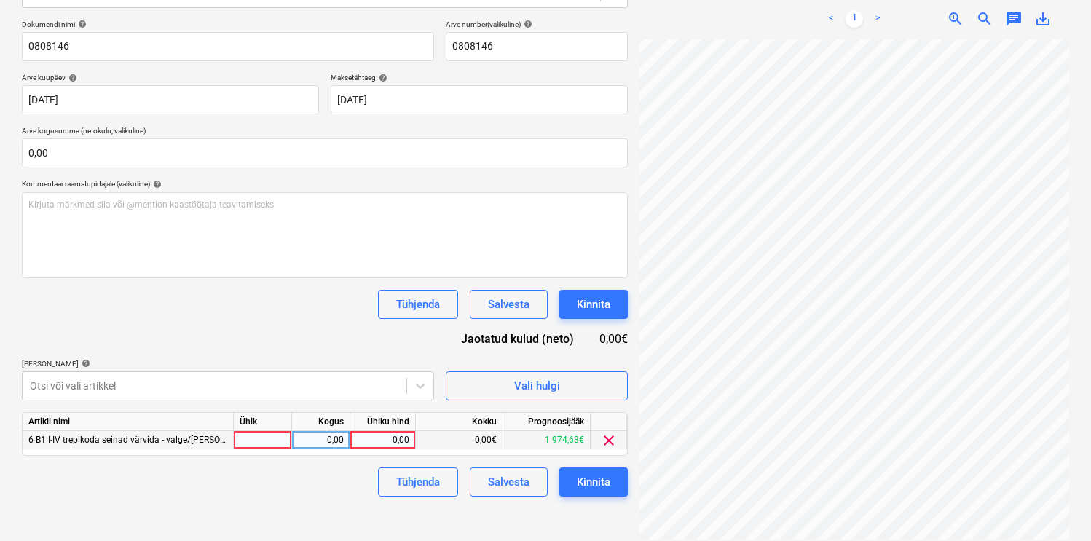
click at [267, 444] on div at bounding box center [263, 440] width 58 height 18
type input "kmp"
type input "69,08"
click at [594, 479] on div "Kinnita" at bounding box center [594, 482] width 34 height 19
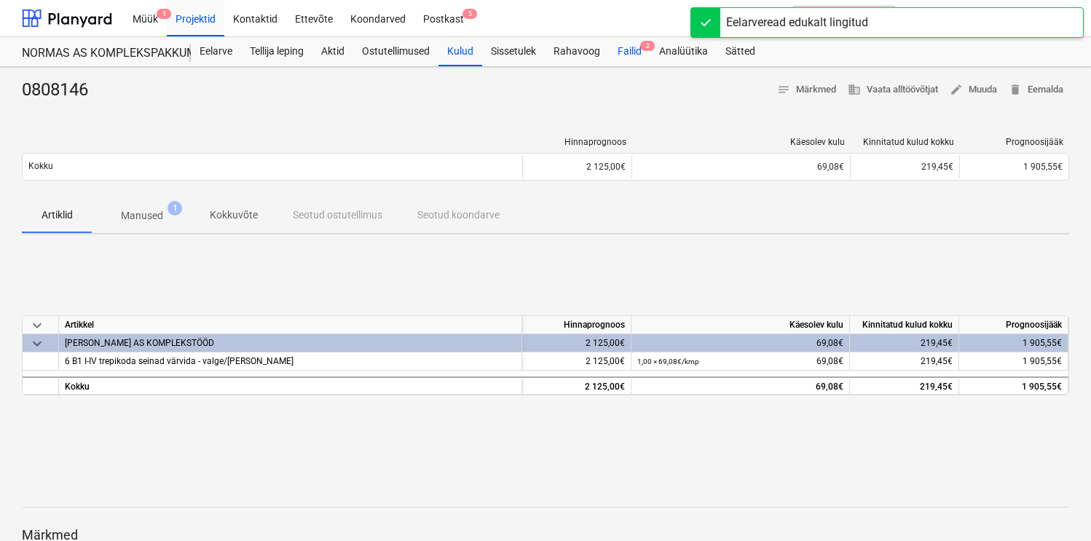
click at [648, 54] on div "Failid 2" at bounding box center [630, 51] width 42 height 29
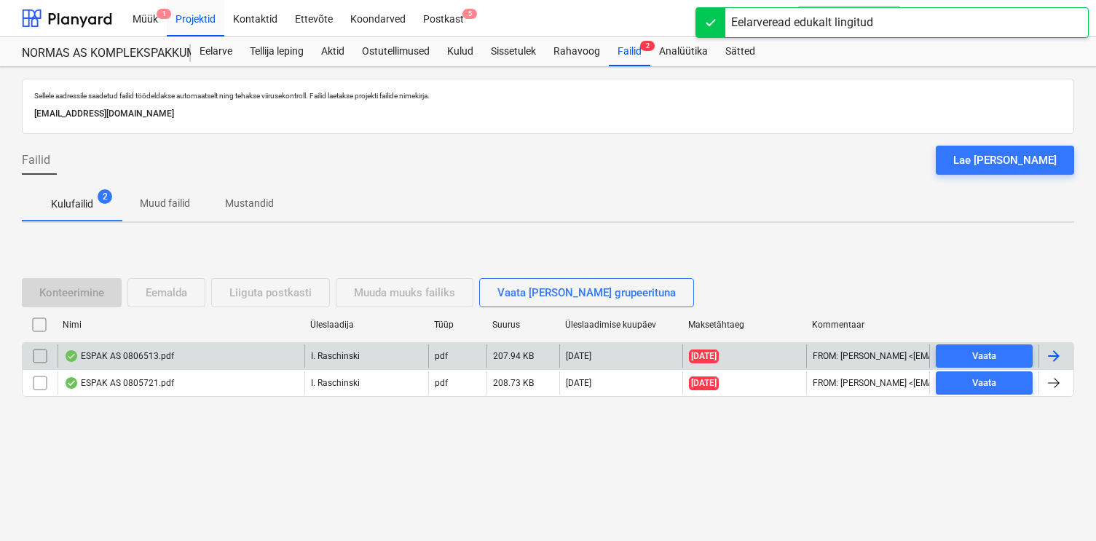
click at [110, 355] on div "ESPAK AS 0806513.pdf" at bounding box center [119, 356] width 110 height 12
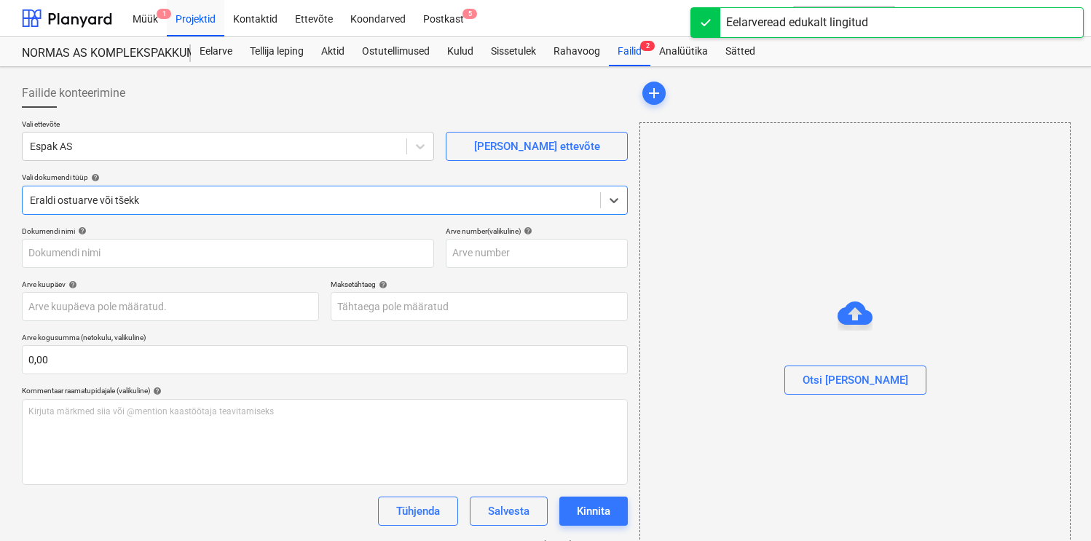
type input "0806513"
type input "[DATE]"
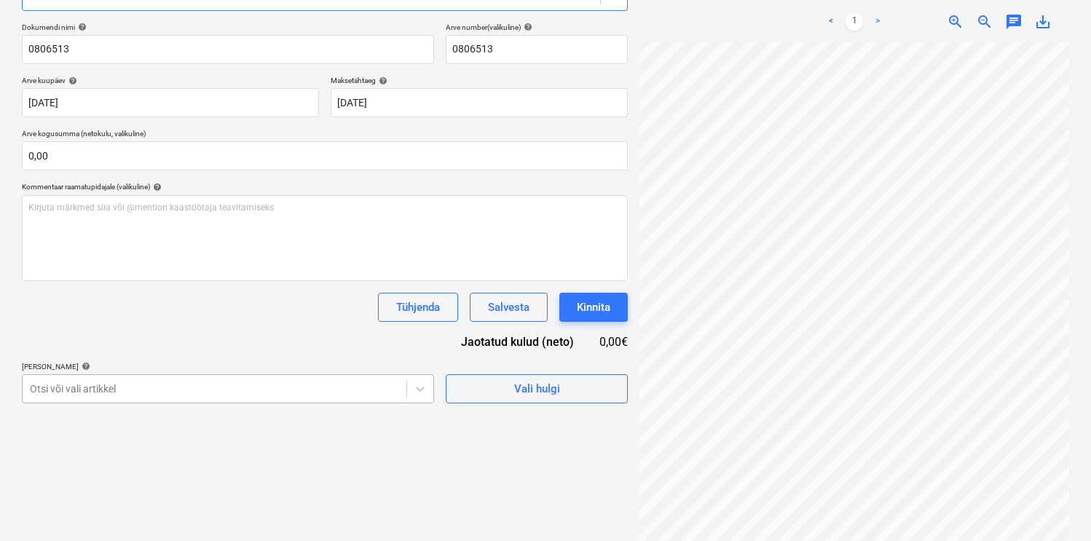
scroll to position [294, 0]
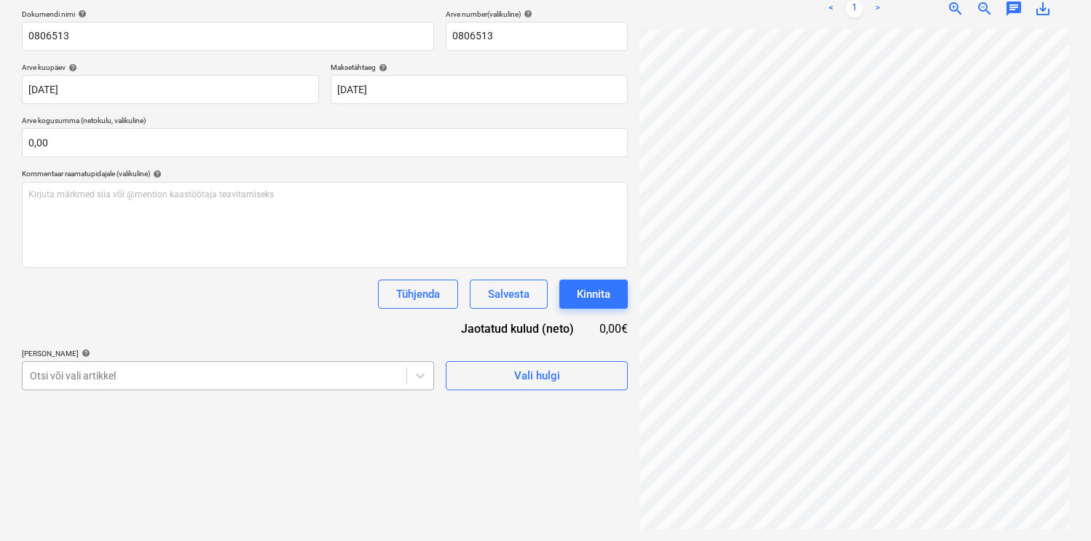
click at [186, 324] on body "Müük 1 Projektid Kontaktid Ettevõte Koondarved Postkast 5 format_size keyboard_…" at bounding box center [545, 53] width 1091 height 541
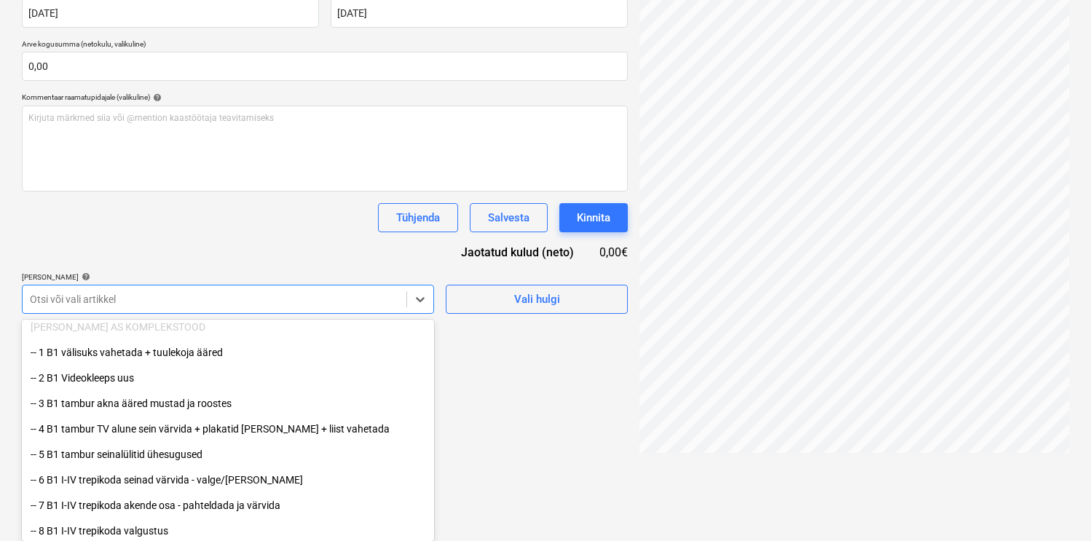
scroll to position [85, 0]
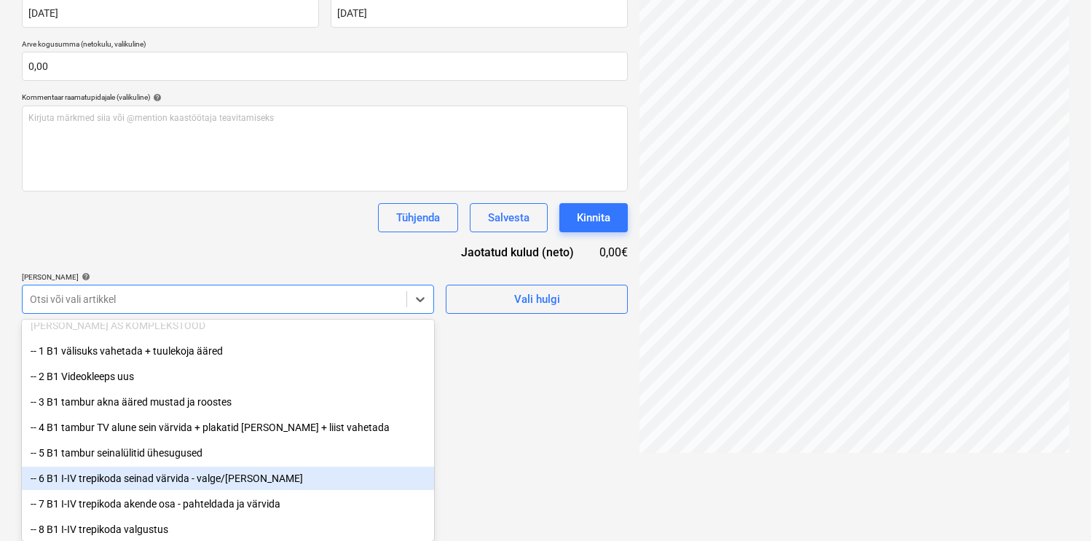
click at [160, 476] on div "-- 6 B1 I-IV trepikoda seinad värvida - valge/[PERSON_NAME]" at bounding box center [228, 478] width 412 height 23
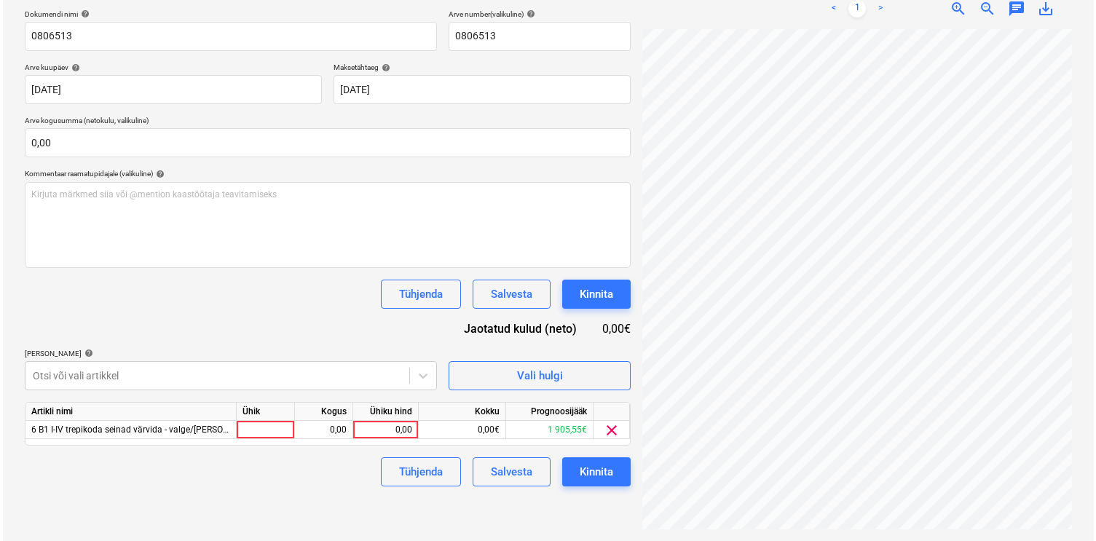
scroll to position [207, 0]
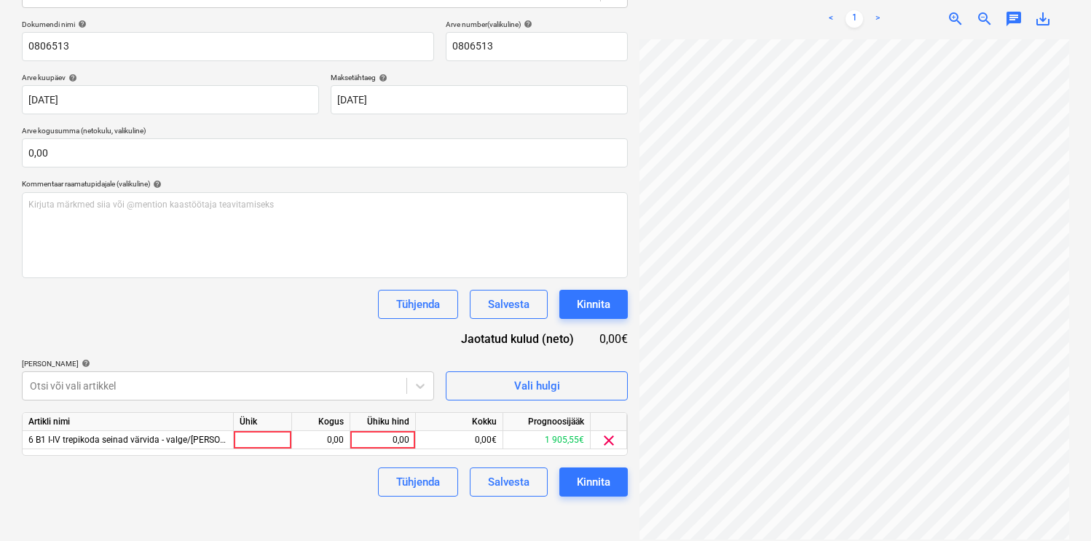
click at [224, 213] on div "Dokumendi nimi help 0806513 Arve number (valikuline) help 0806513 Arve kuupäev …" at bounding box center [325, 258] width 606 height 477
click at [272, 444] on div at bounding box center [263, 440] width 58 height 18
type input "kmp"
type input "165,43"
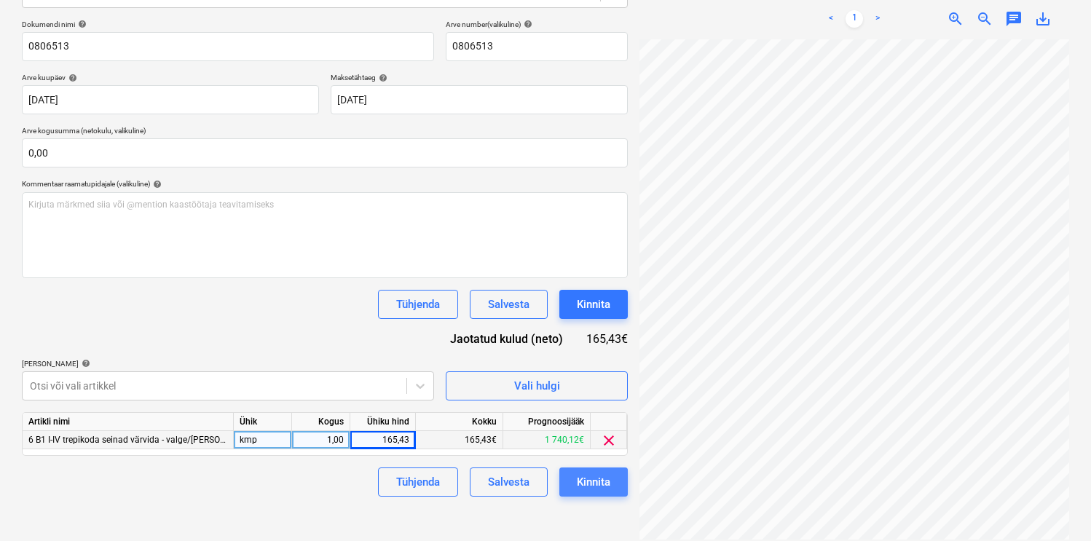
click at [604, 491] on div "Kinnita" at bounding box center [594, 482] width 34 height 19
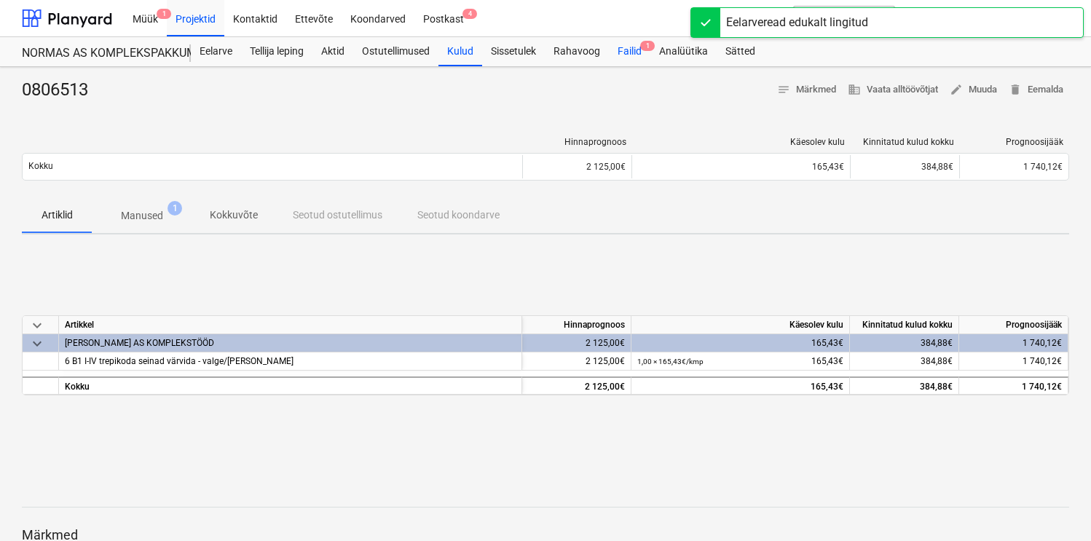
click at [631, 54] on div "Failid 1" at bounding box center [630, 51] width 42 height 29
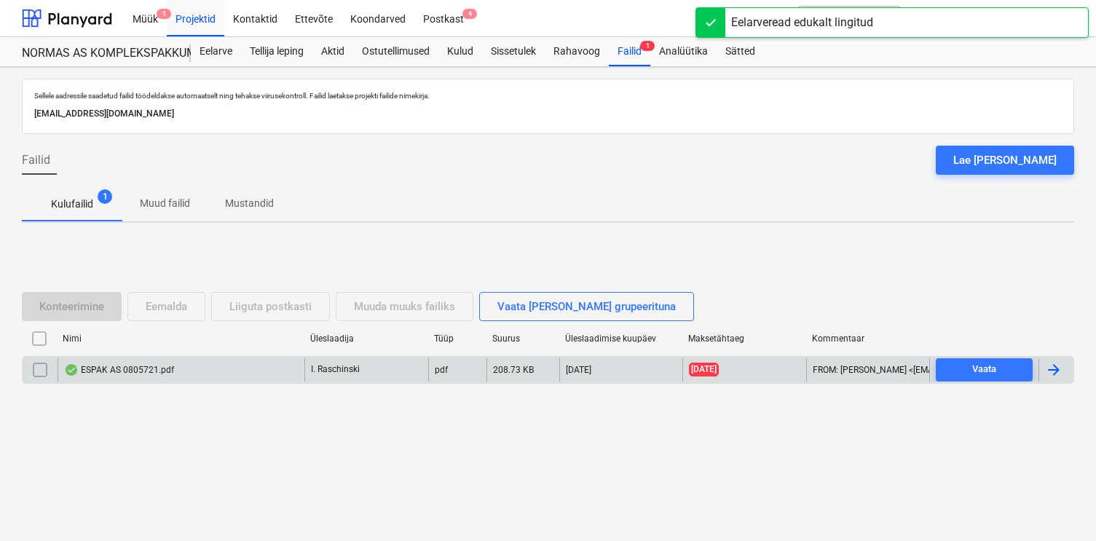
click at [137, 368] on div "ESPAK AS 0805721.pdf" at bounding box center [119, 370] width 110 height 12
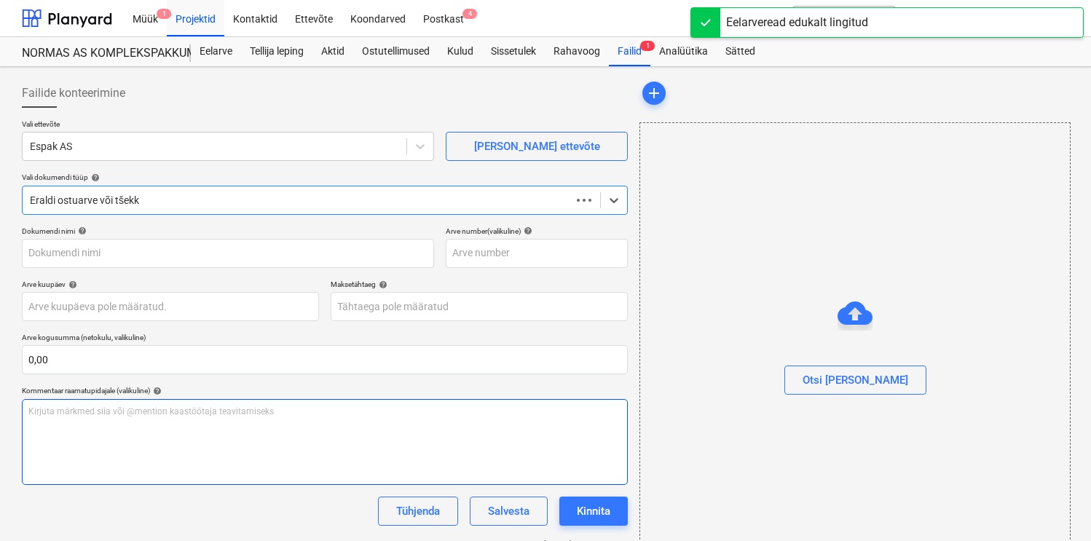
type input "0805721"
type input "[DATE]"
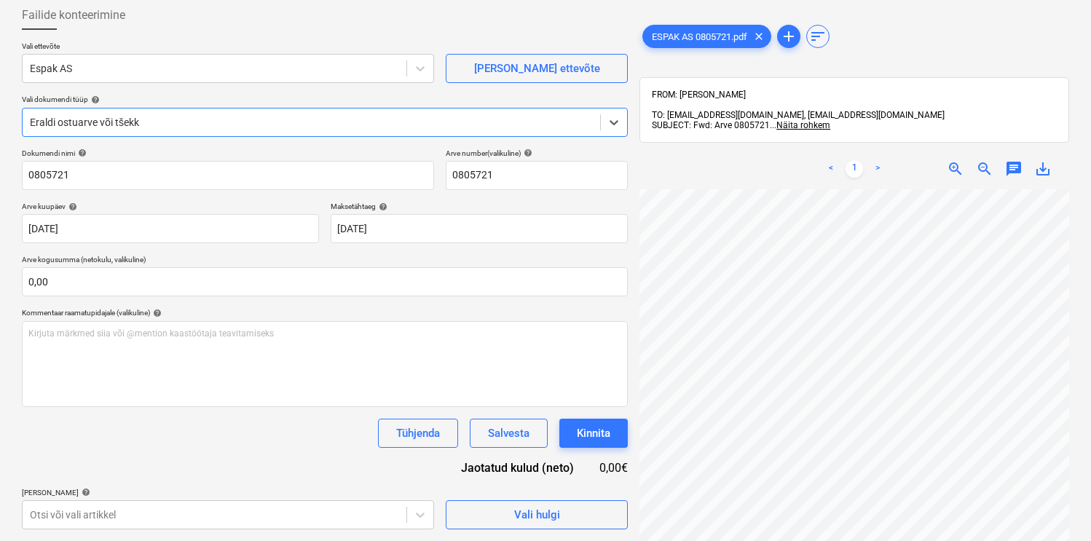
scroll to position [124, 4]
click at [126, 463] on body "Müük 1 Projektid Kontaktid Ettevõte Koondarved Postkast 4 format_size keyboard_…" at bounding box center [545, 192] width 1091 height 541
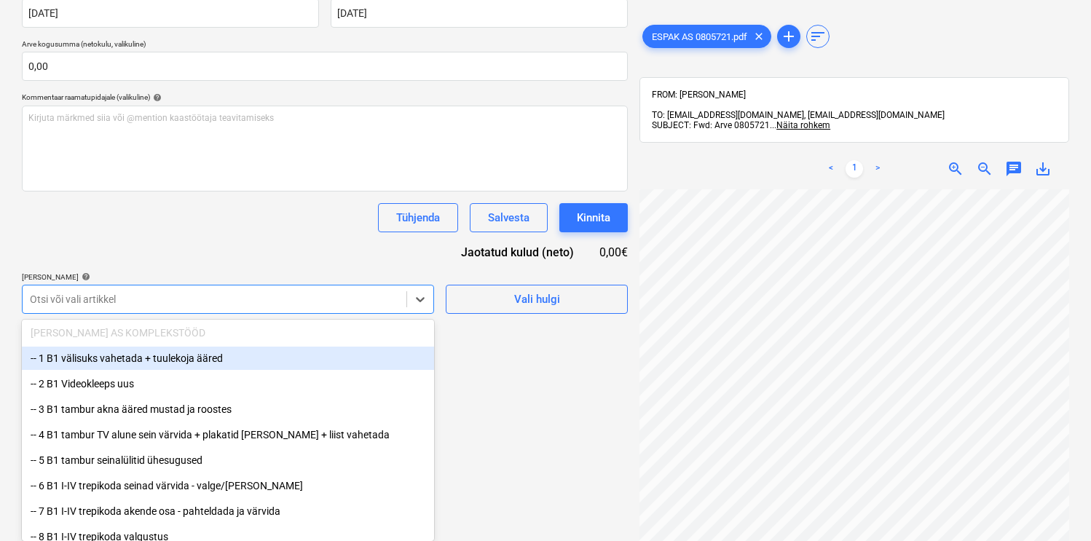
scroll to position [86, 0]
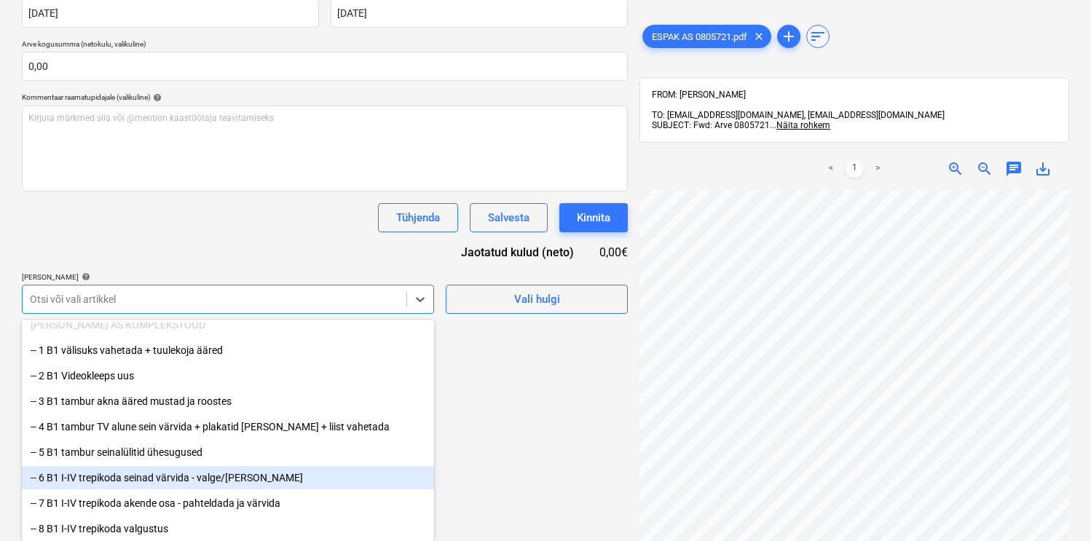
click at [146, 468] on div "-- 6 B1 I-IV trepikoda seinad värvida - valge/[PERSON_NAME]" at bounding box center [228, 477] width 412 height 23
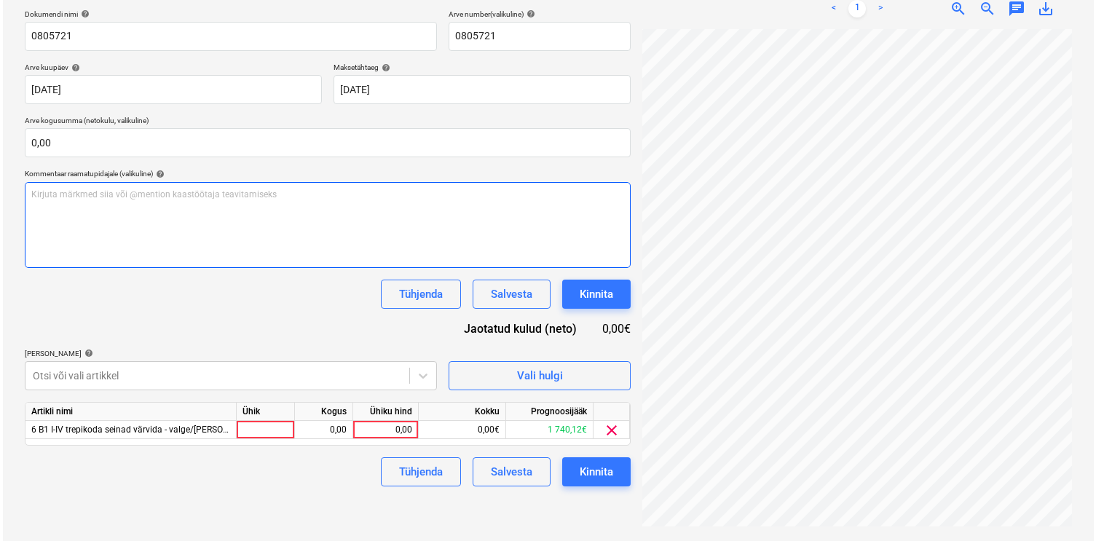
scroll to position [207, 0]
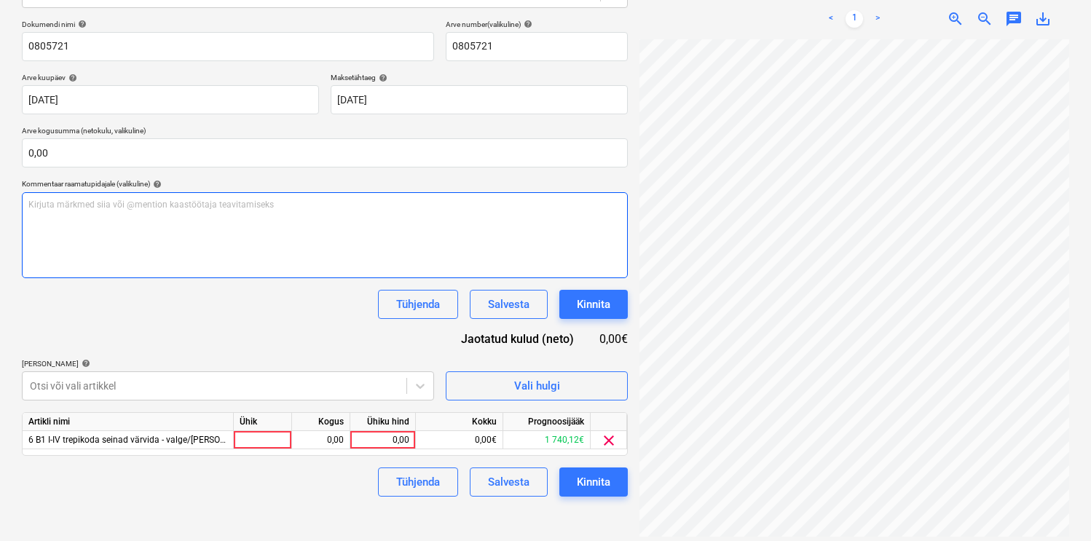
click at [199, 232] on div "Dokumendi nimi help 0805721 Arve number (valikuline) help 0805721 Arve kuupäev …" at bounding box center [325, 258] width 606 height 477
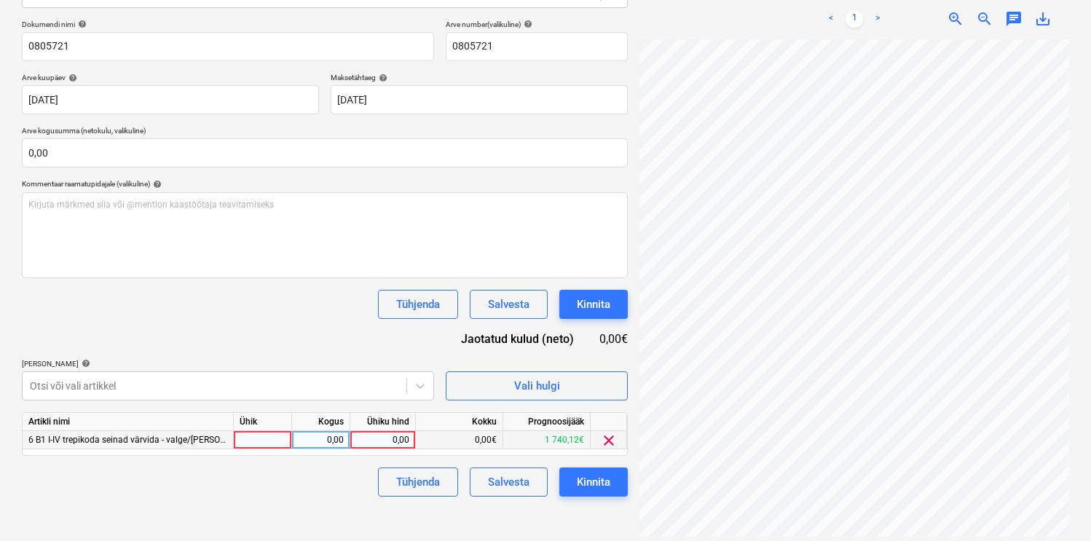
click at [274, 444] on div at bounding box center [263, 440] width 58 height 18
type input "kmp"
type input "78,40"
click at [594, 478] on div "Kinnita" at bounding box center [594, 482] width 34 height 19
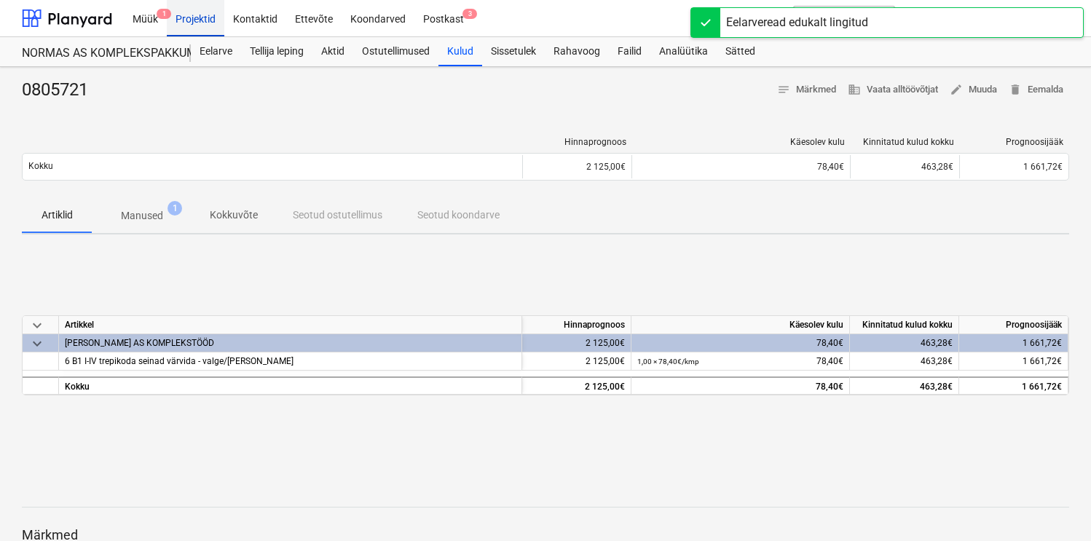
click at [205, 29] on div "Projektid" at bounding box center [196, 17] width 58 height 37
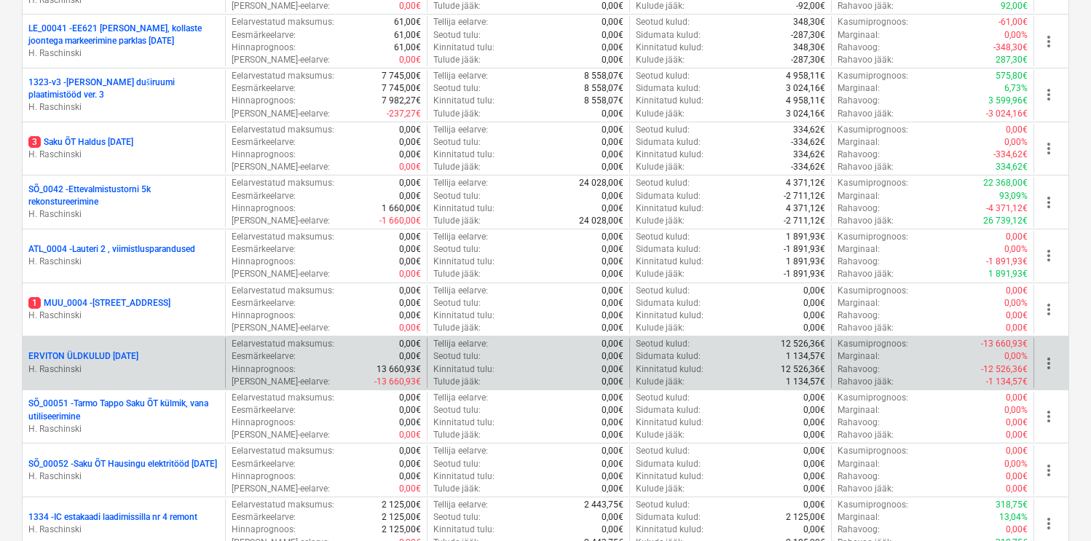
scroll to position [989, 0]
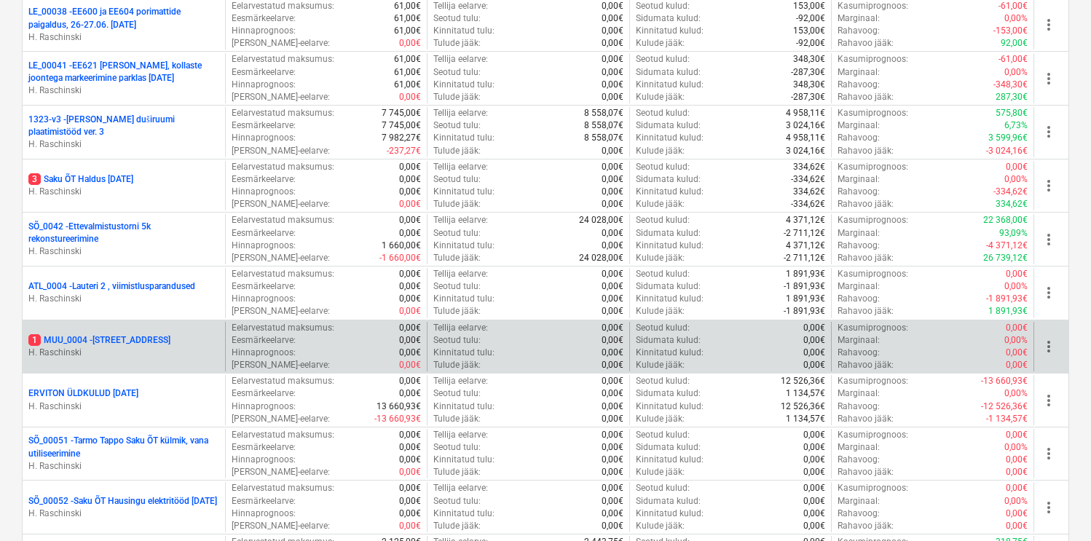
click at [101, 334] on p "1 MUU_0004 - Majaka 23" at bounding box center [99, 340] width 142 height 12
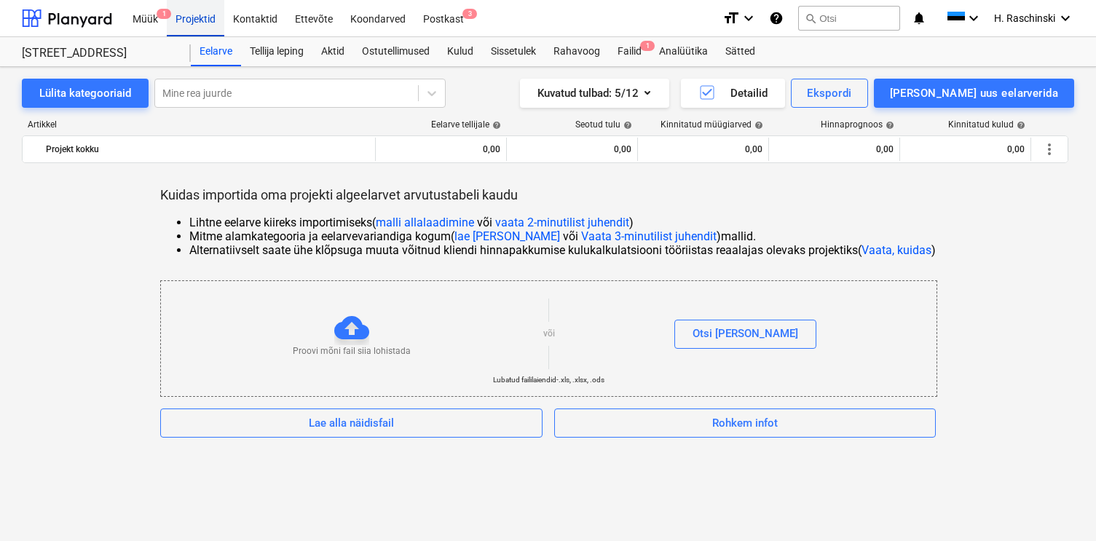
click at [211, 24] on div "Projektid" at bounding box center [196, 17] width 58 height 37
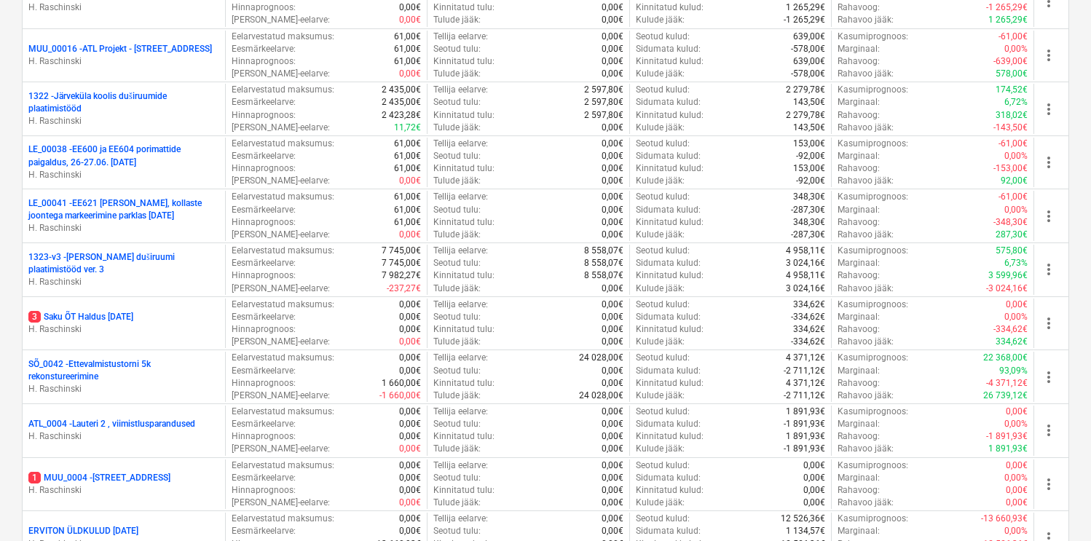
scroll to position [902, 0]
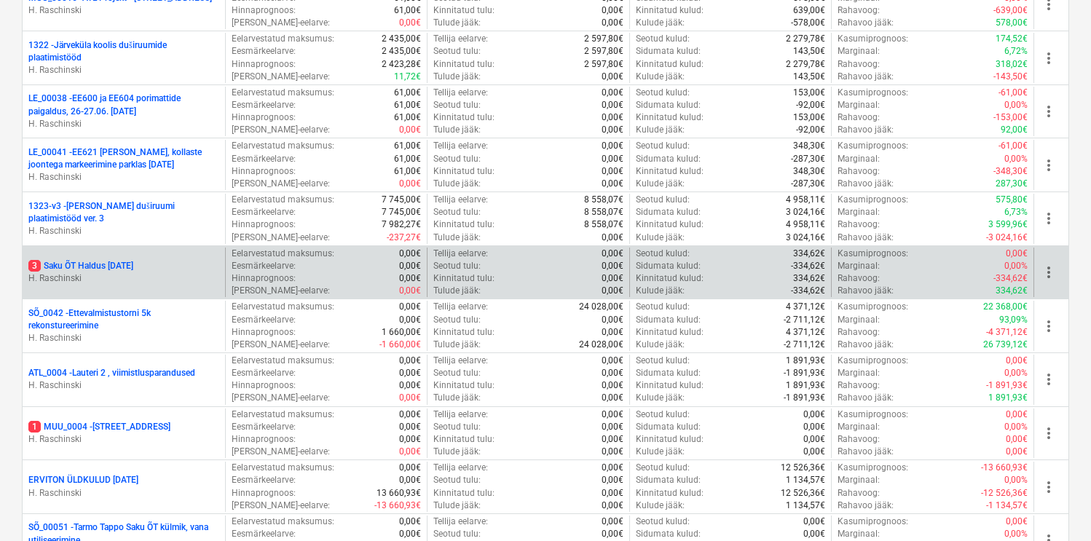
click at [133, 268] on p "3 Saku ÕT Haldus AUGUST 2025" at bounding box center [80, 266] width 105 height 12
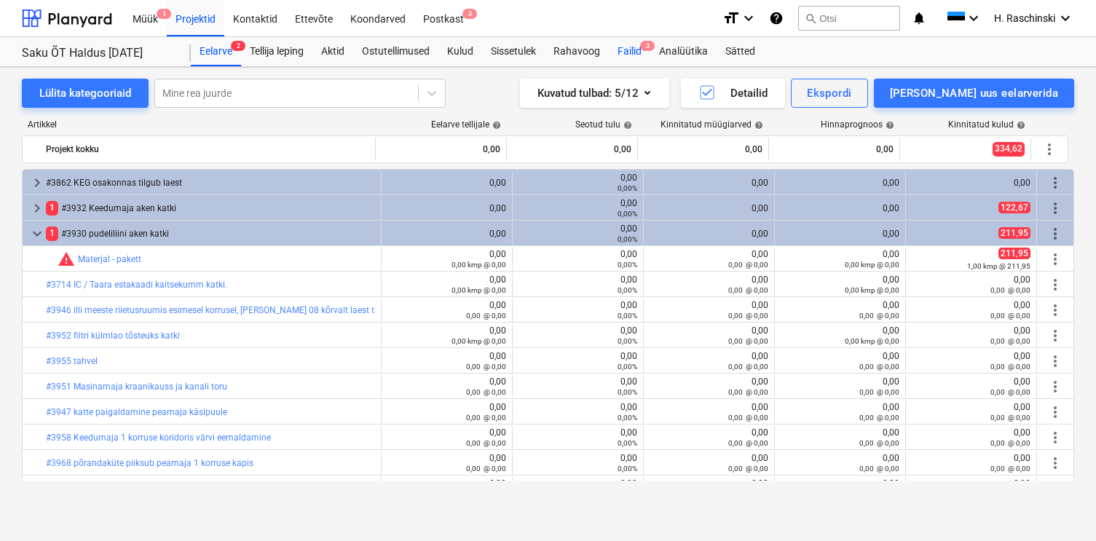
click at [641, 58] on div "Failid 3" at bounding box center [630, 51] width 42 height 29
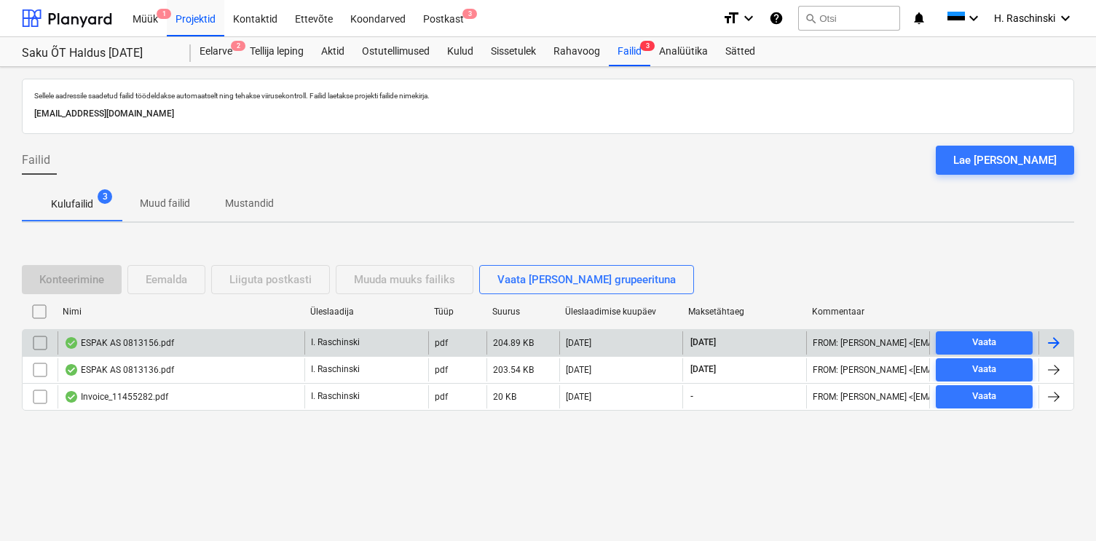
click at [154, 344] on div "ESPAK AS 0813156.pdf" at bounding box center [119, 343] width 110 height 12
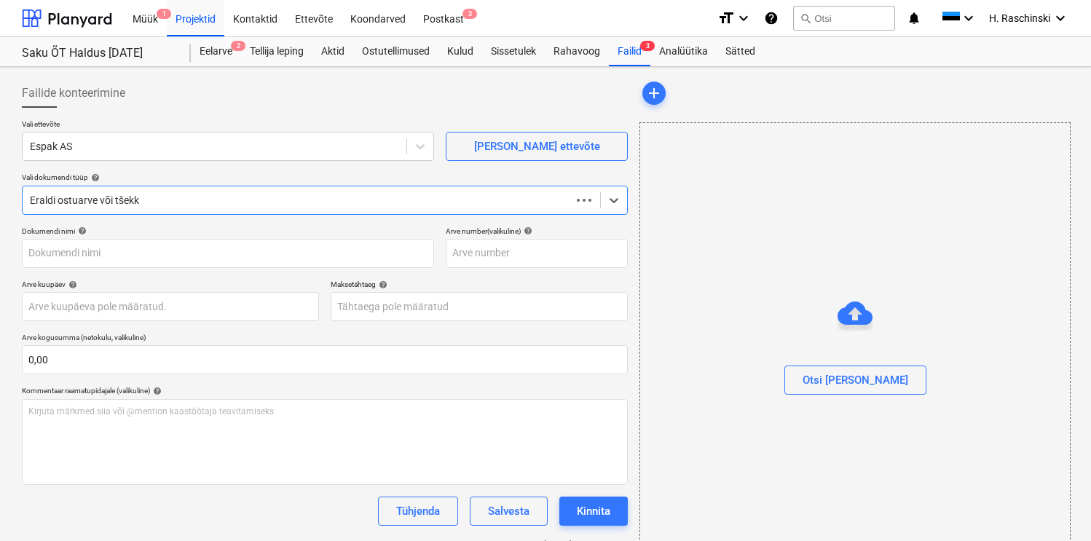
type input "0813156"
type input "[DATE]"
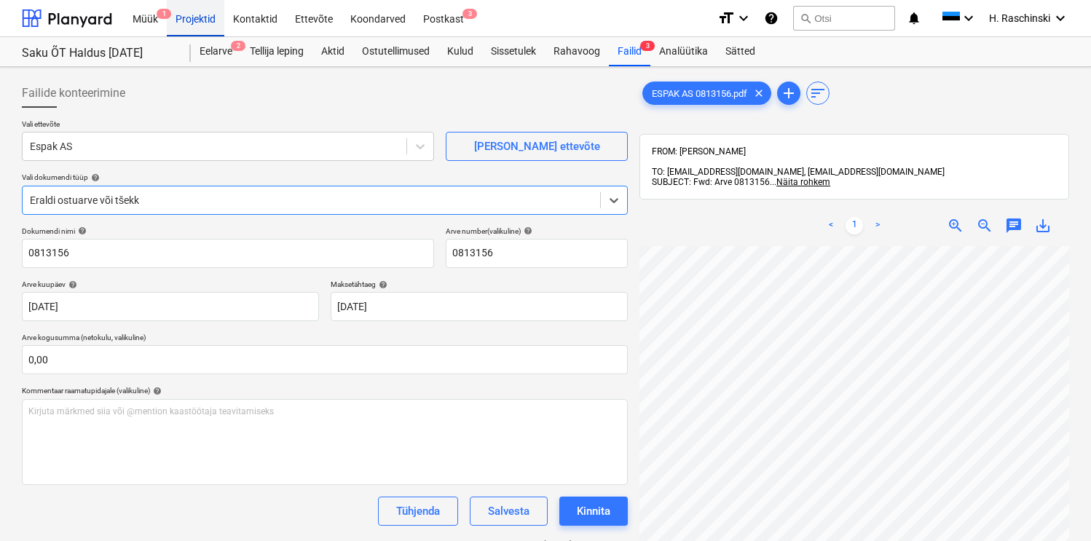
click at [194, 17] on div "Projektid" at bounding box center [196, 17] width 58 height 37
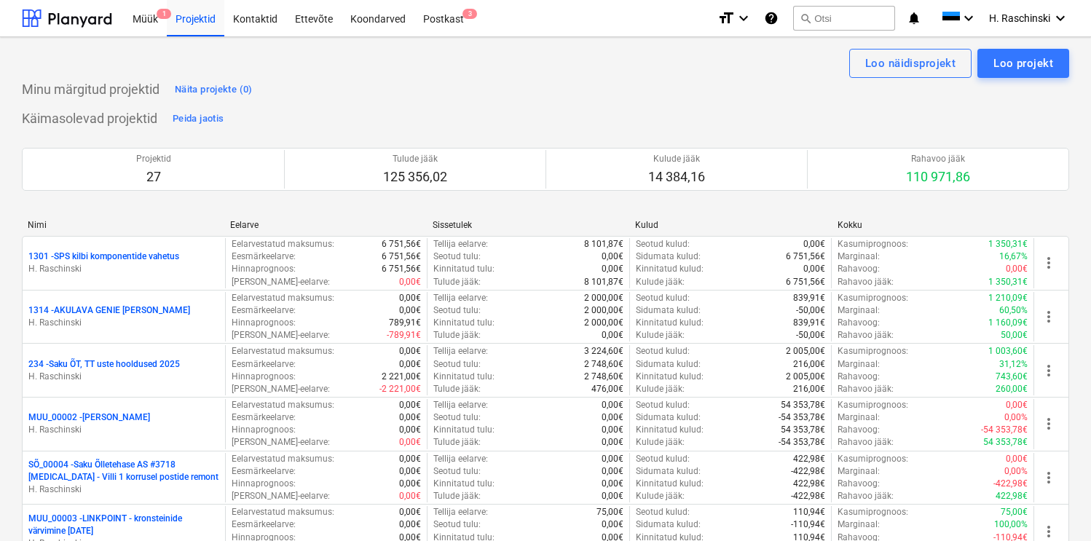
scroll to position [898, 0]
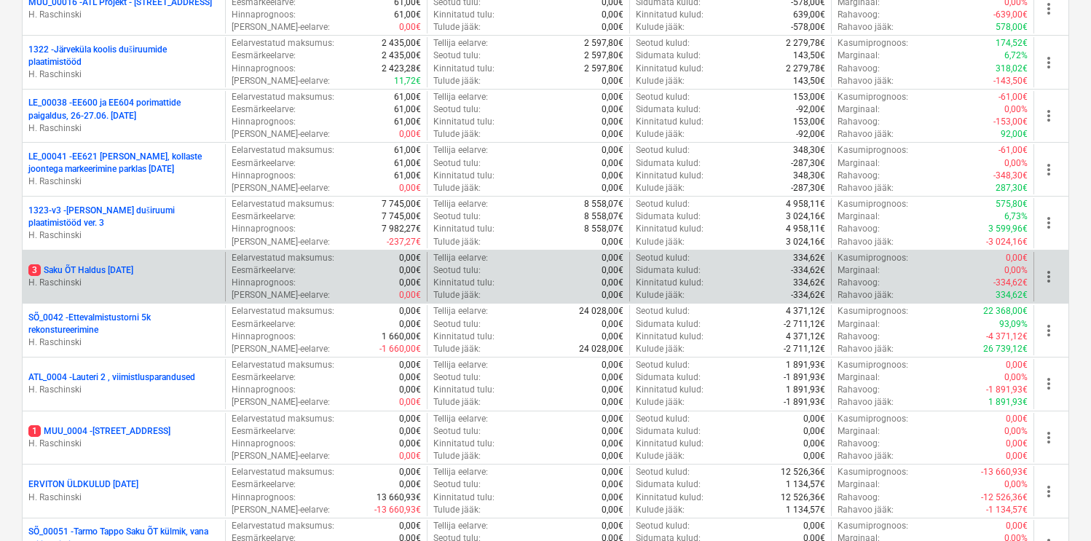
click at [118, 273] on p "3 Saku ÕT Haldus AUGUST 2025" at bounding box center [80, 270] width 105 height 12
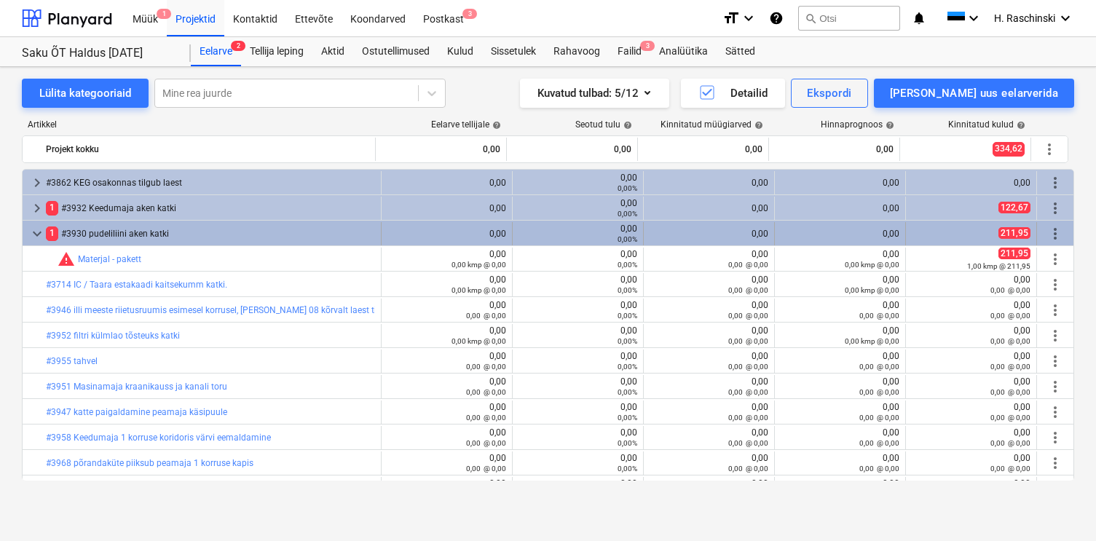
click at [32, 230] on span "keyboard_arrow_down" at bounding box center [36, 233] width 17 height 17
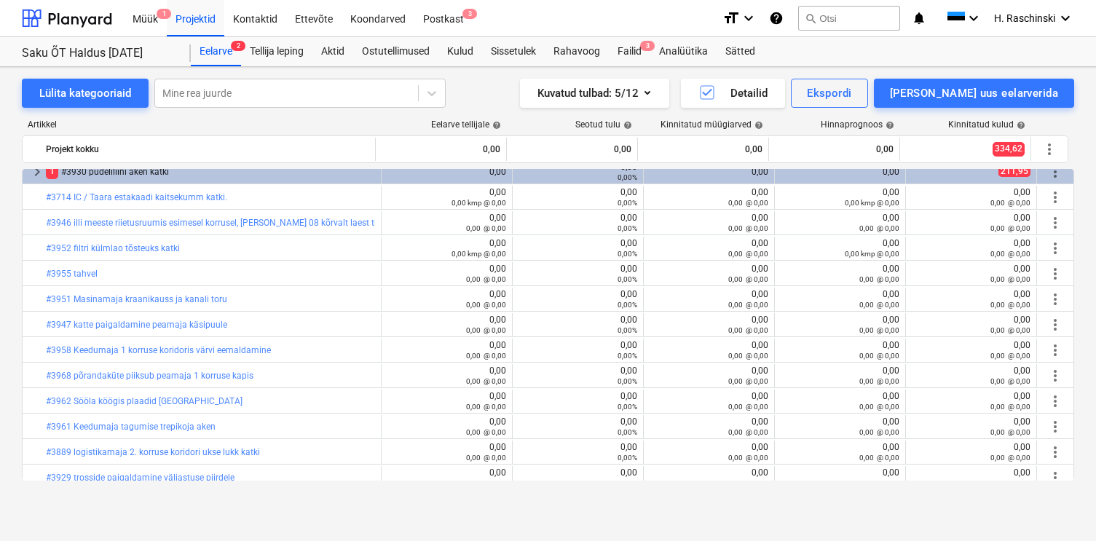
scroll to position [71, 0]
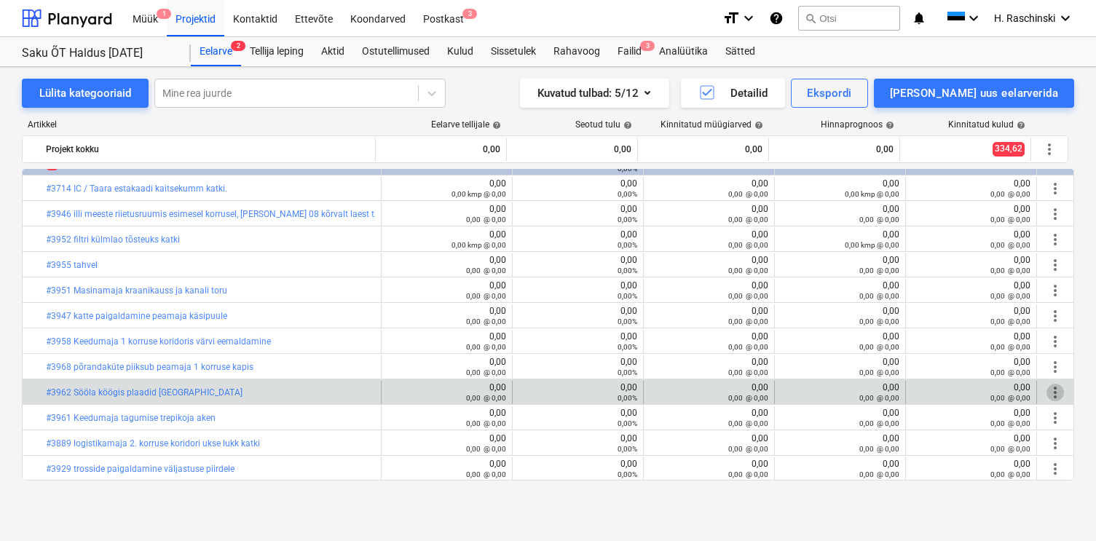
click at [1047, 393] on span "more_vert" at bounding box center [1055, 392] width 17 height 17
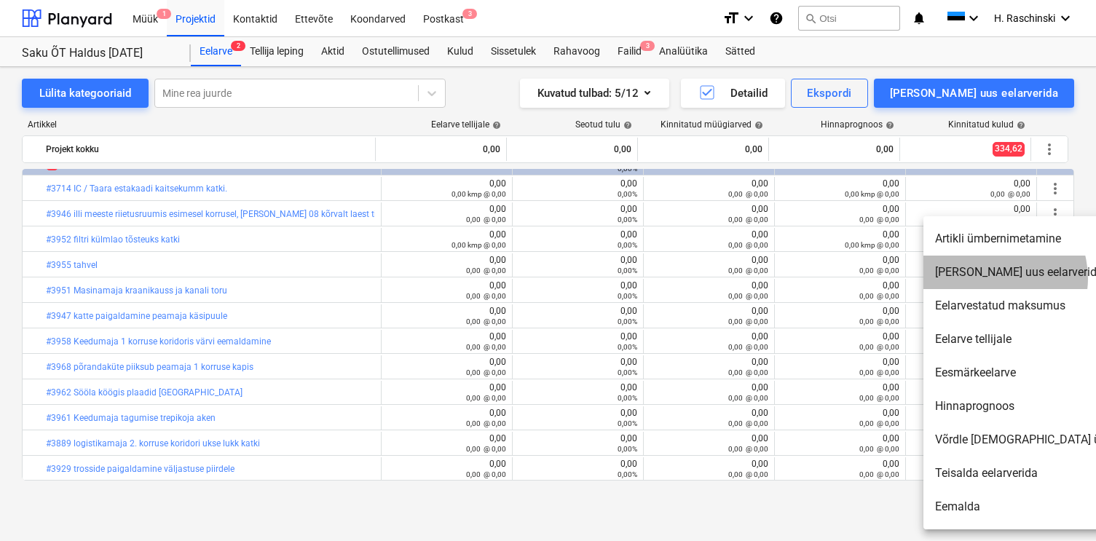
click at [994, 278] on li "[PERSON_NAME] uus eelarverida" at bounding box center [1049, 273] width 251 height 34
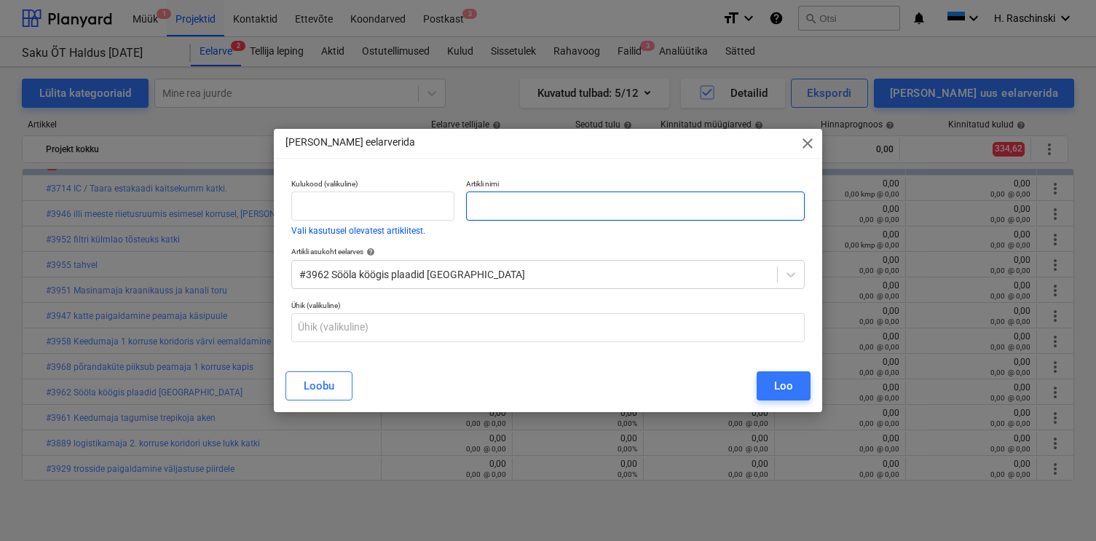
click at [739, 204] on input "text" at bounding box center [635, 206] width 338 height 29
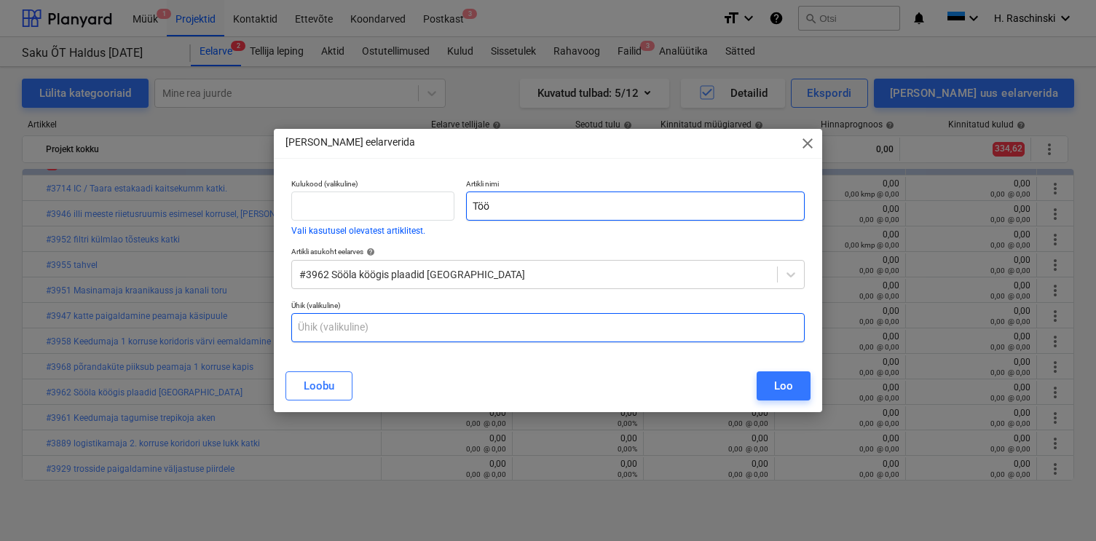
type input "Töö"
click at [720, 333] on input "text" at bounding box center [548, 327] width 514 height 29
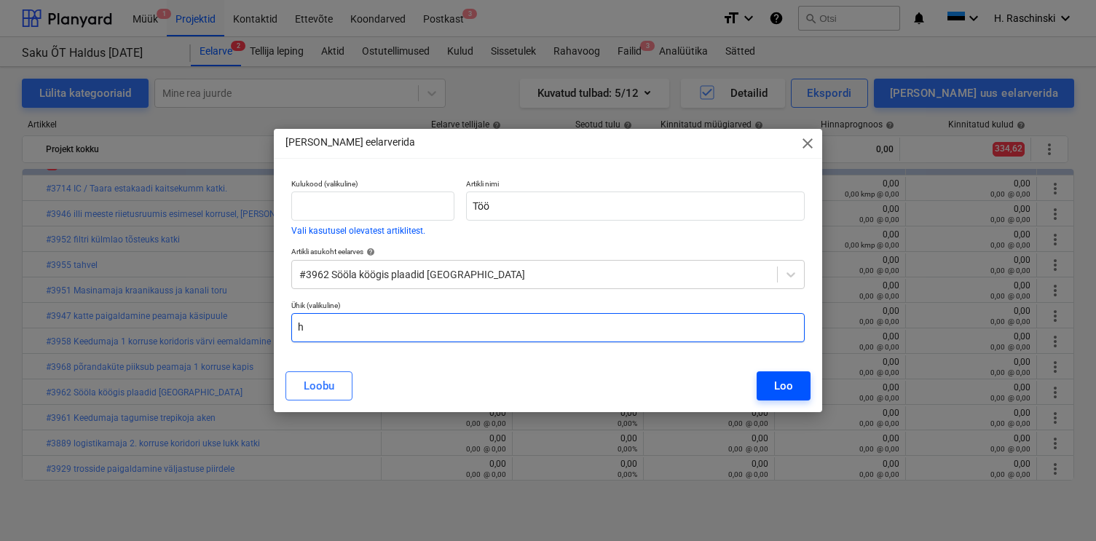
type input "h"
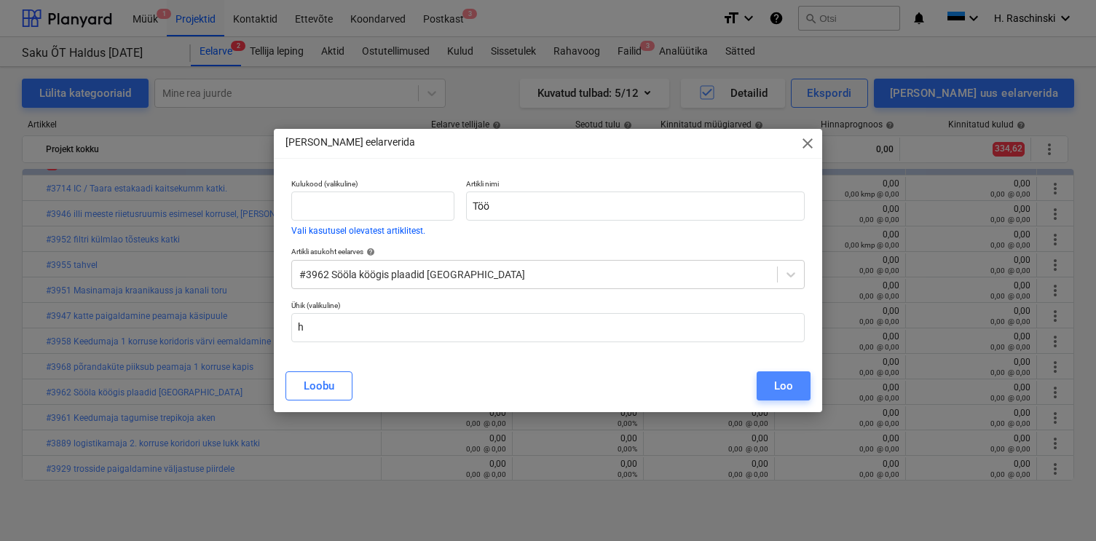
click at [804, 388] on button "Loo" at bounding box center [784, 385] width 54 height 29
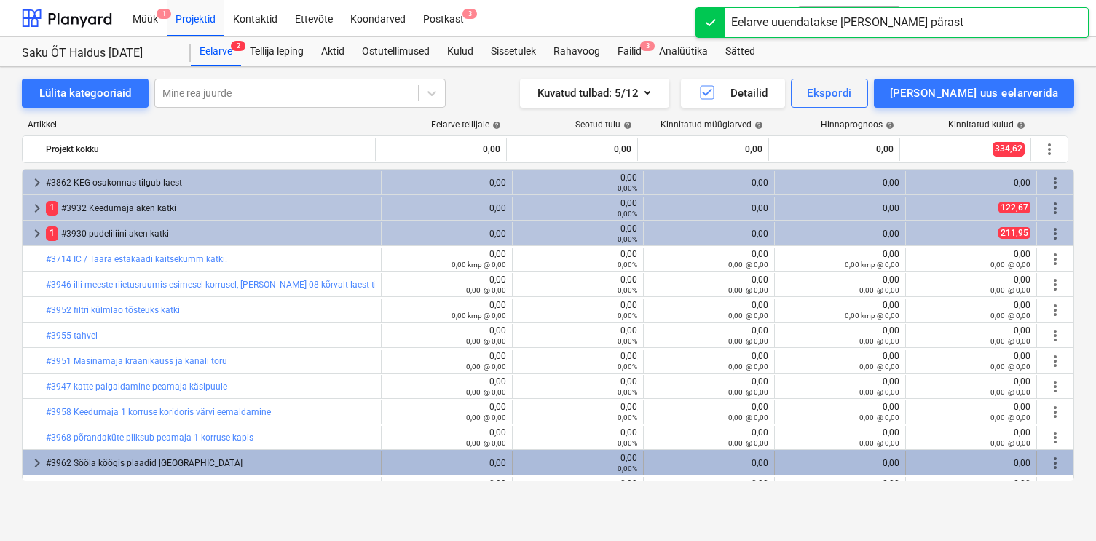
scroll to position [71, 0]
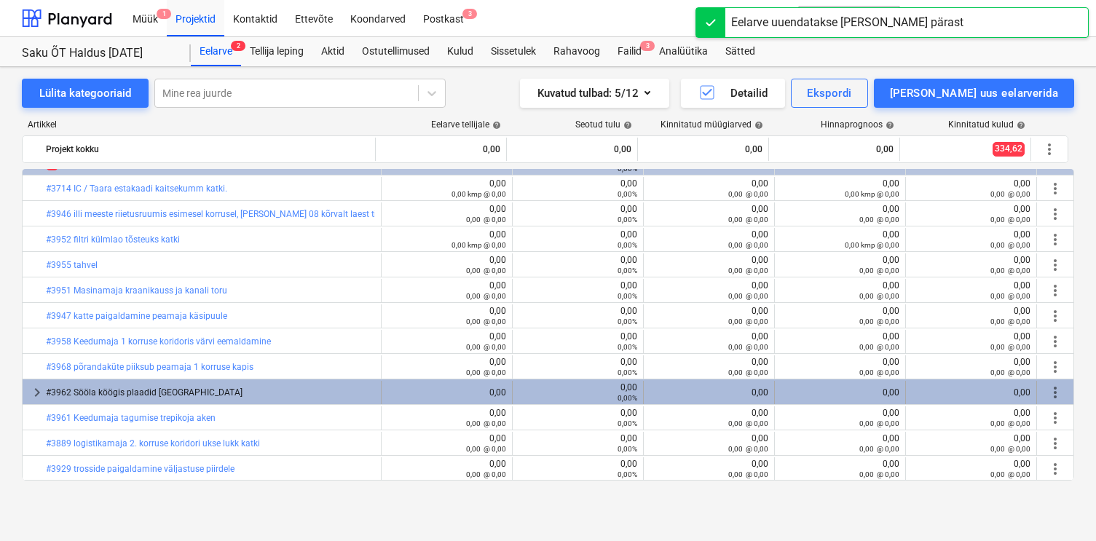
click at [1055, 390] on span "more_vert" at bounding box center [1055, 392] width 17 height 17
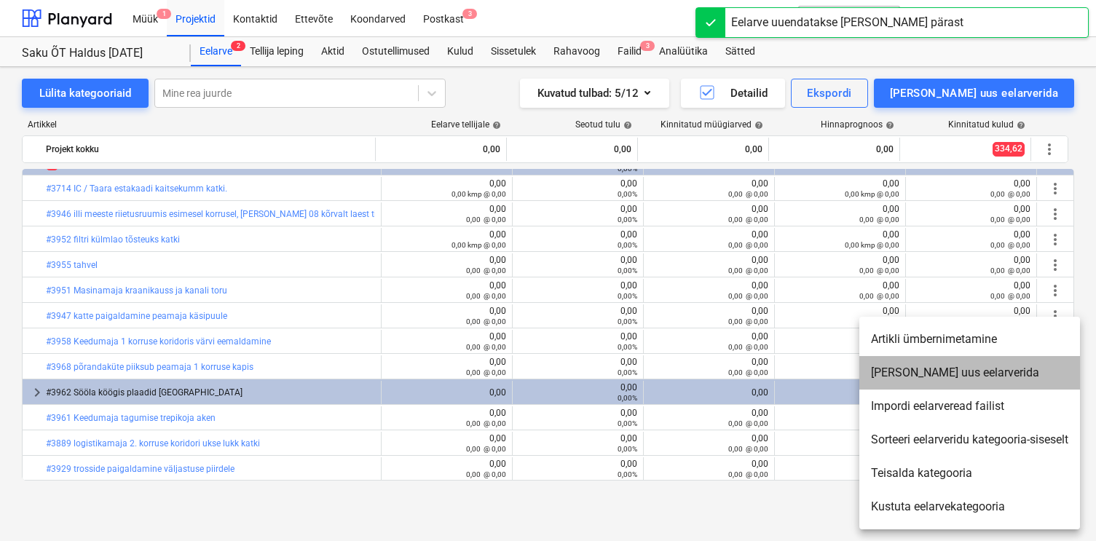
click at [959, 371] on li "[PERSON_NAME] uus eelarverida" at bounding box center [970, 373] width 221 height 34
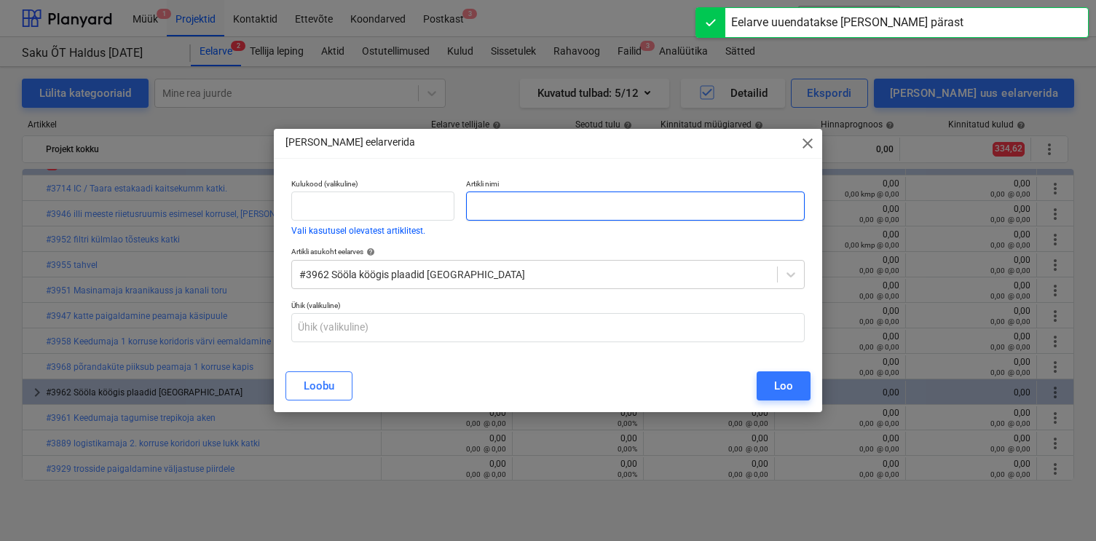
click at [725, 210] on input "text" at bounding box center [635, 206] width 338 height 29
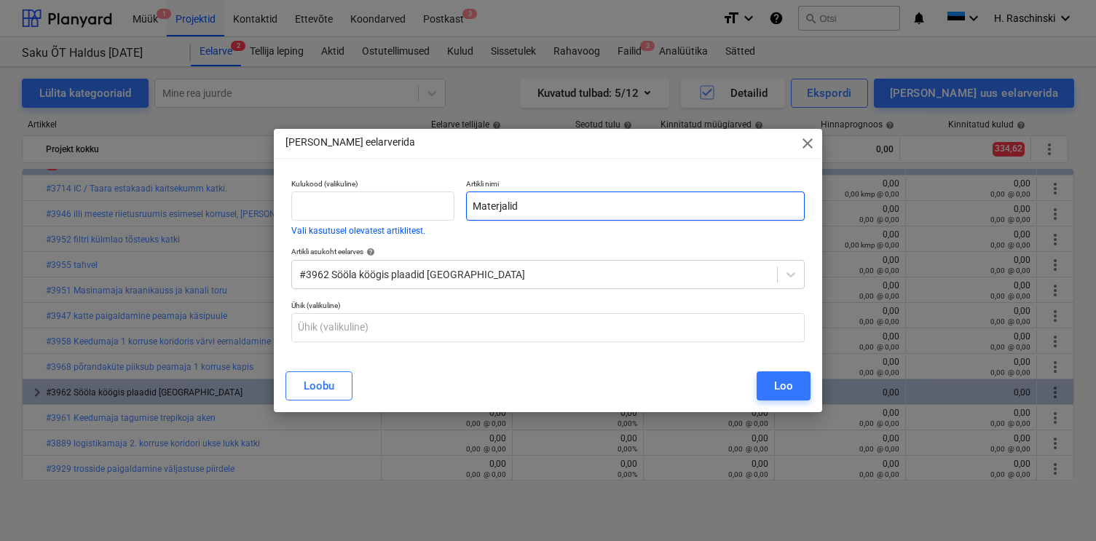
type input "Materjalid"
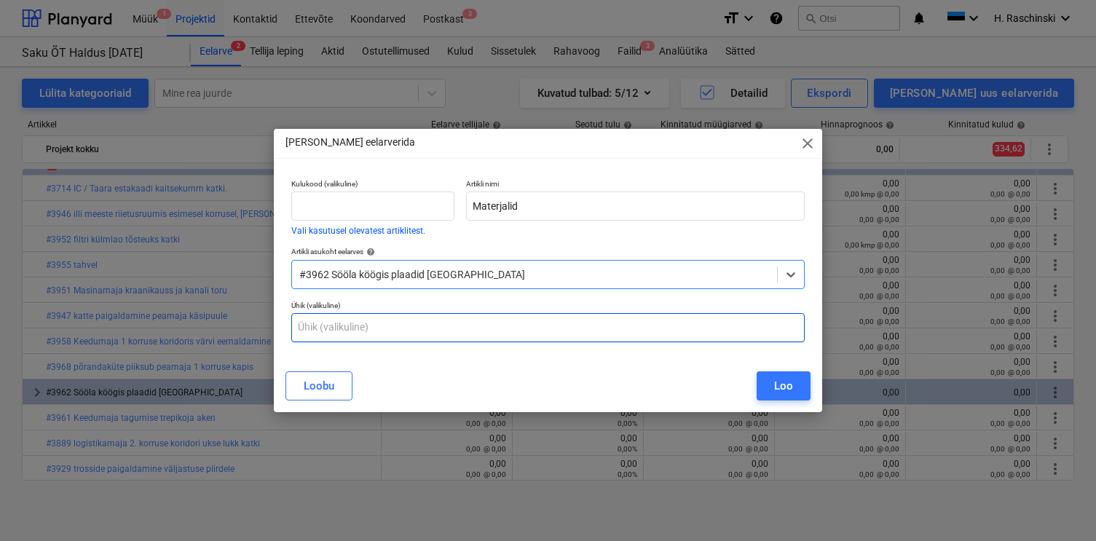
click at [553, 325] on input "text" at bounding box center [548, 327] width 514 height 29
type input "kmp"
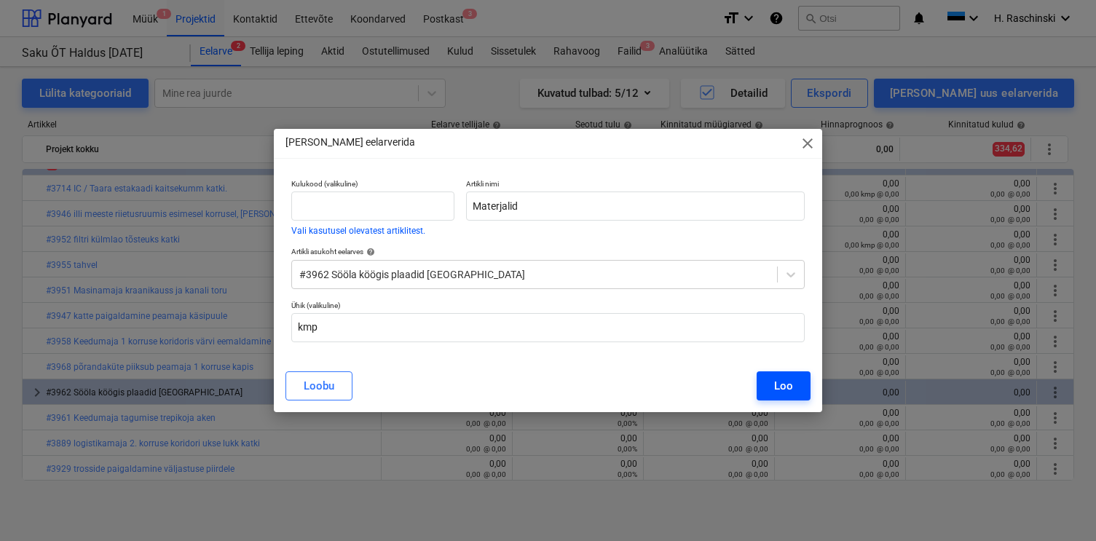
click at [768, 384] on button "Loo" at bounding box center [784, 385] width 54 height 29
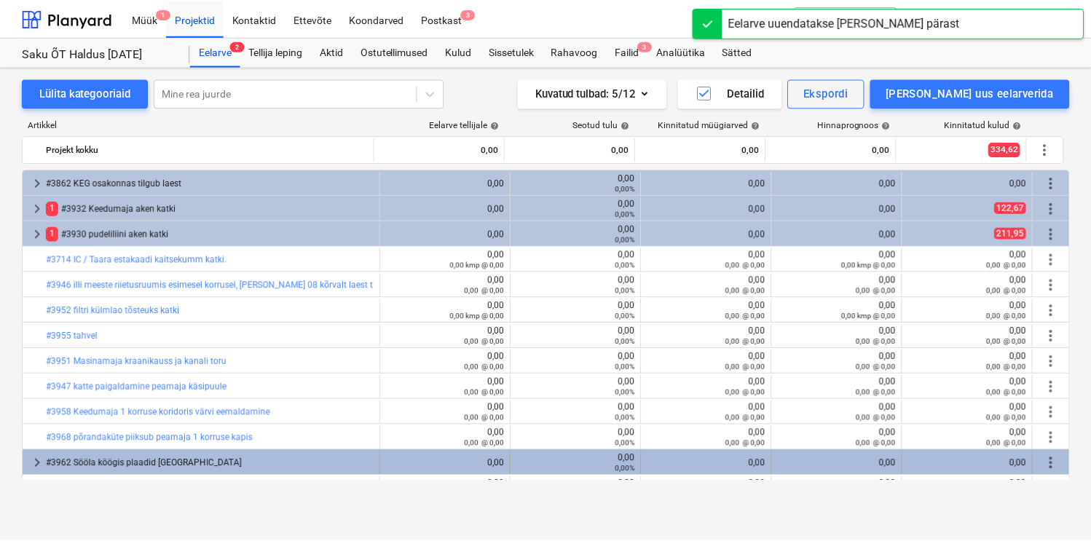
scroll to position [71, 0]
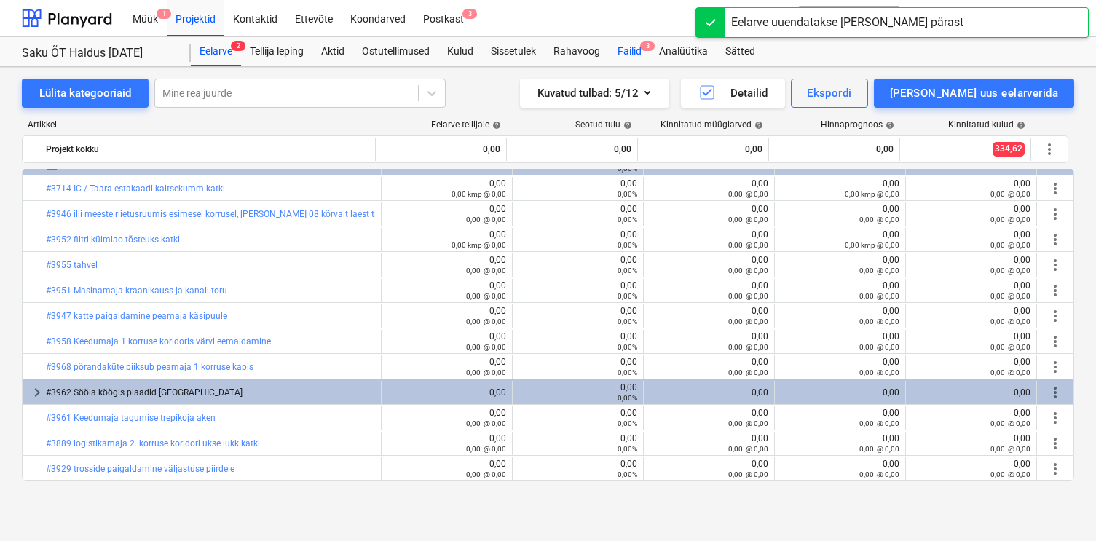
click at [629, 51] on div "Failid 3" at bounding box center [630, 51] width 42 height 29
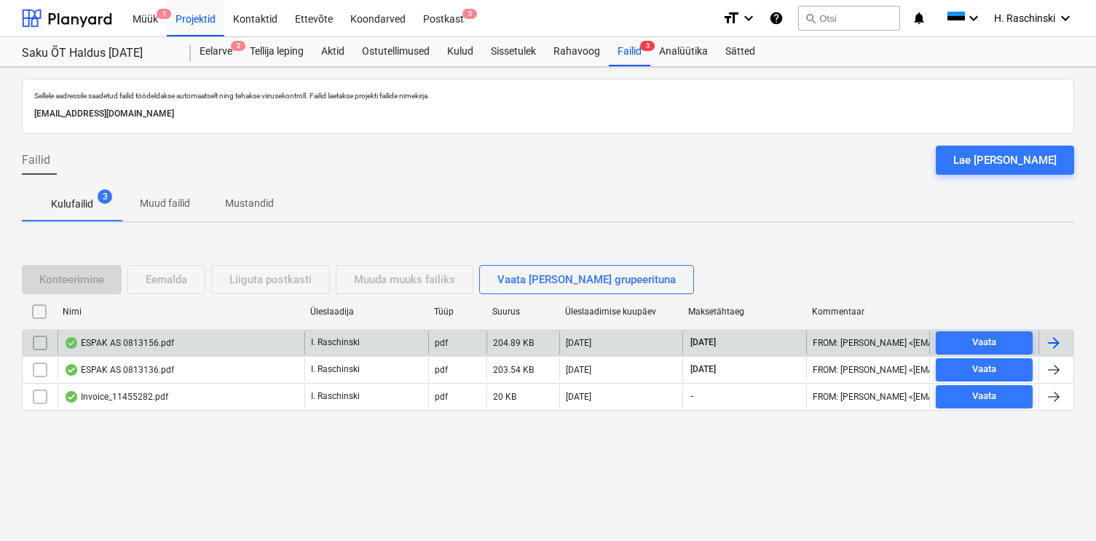
click at [141, 345] on div "ESPAK AS 0813156.pdf" at bounding box center [119, 343] width 110 height 12
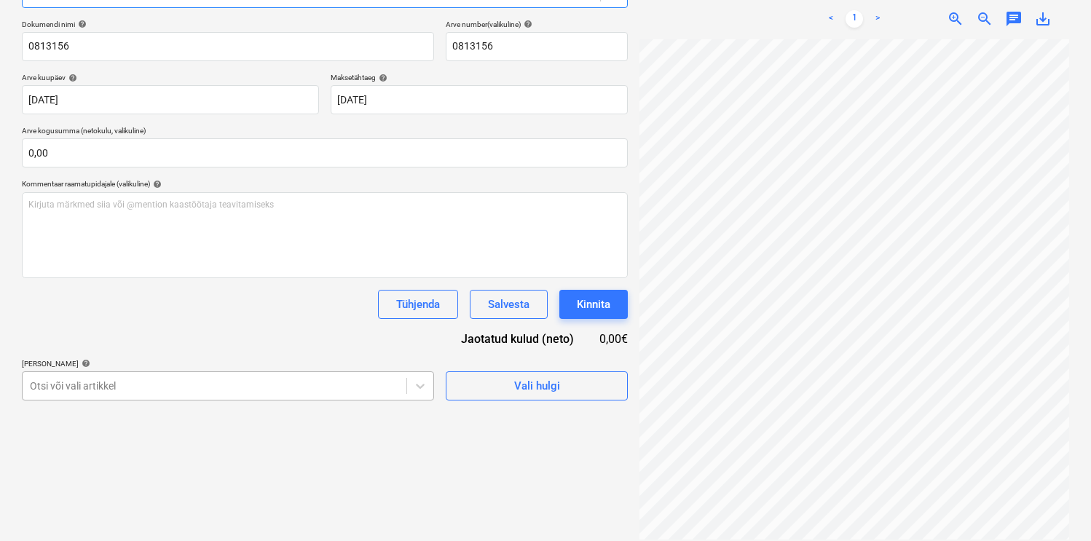
scroll to position [294, 0]
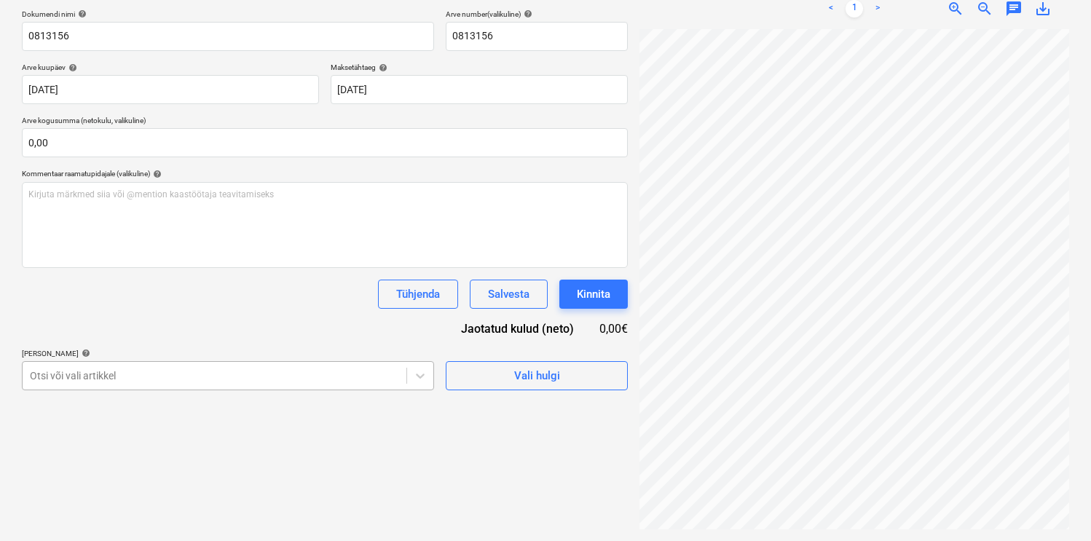
click at [268, 324] on body "Müük 1 Projektid Kontaktid Ettevõte Koondarved Postkast 3 format_size keyboard_…" at bounding box center [545, 53] width 1091 height 541
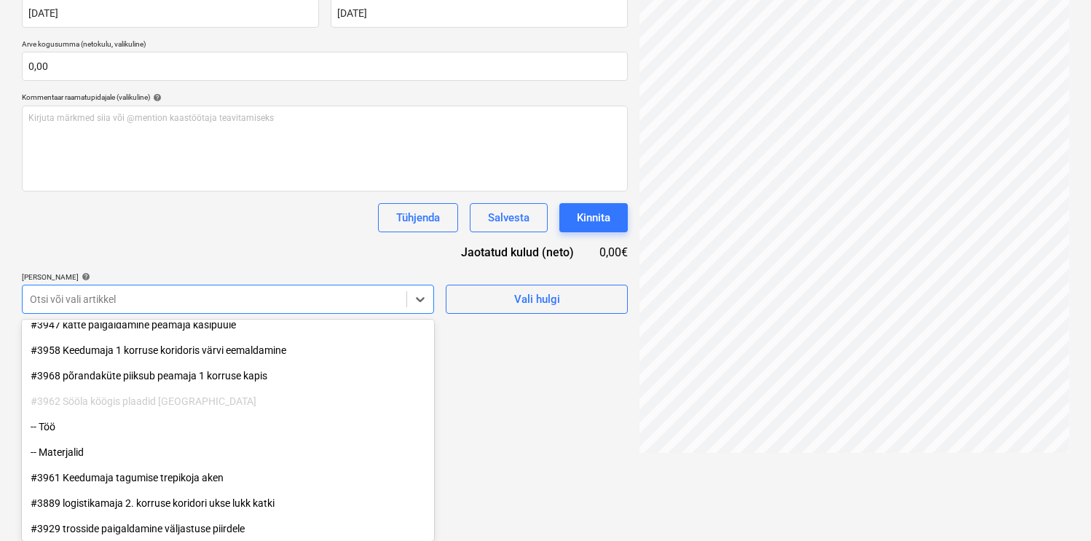
scroll to position [368, 0]
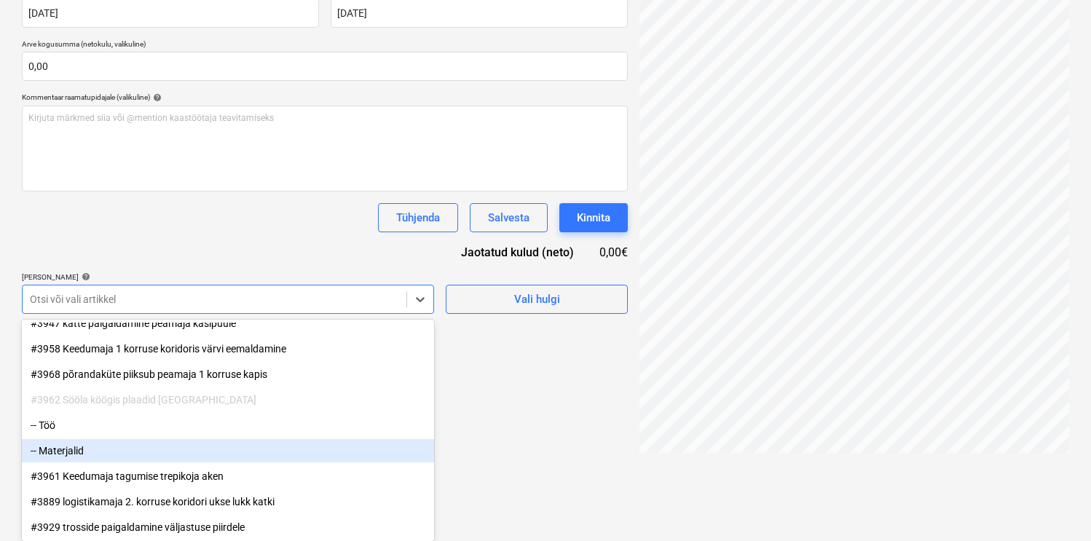
click at [117, 446] on div "-- Materjalid" at bounding box center [228, 450] width 412 height 23
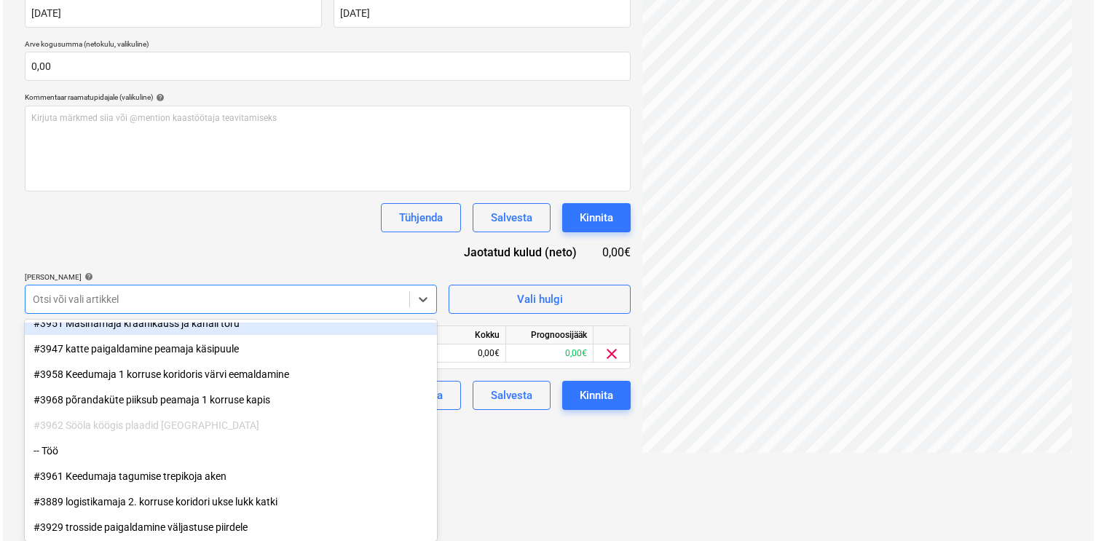
scroll to position [207, 0]
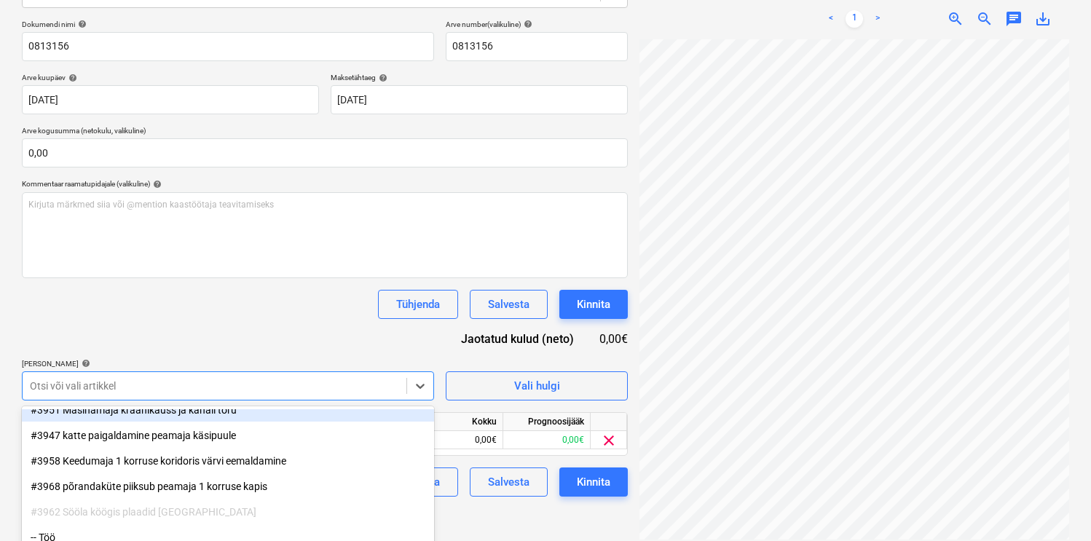
click at [181, 251] on div "Dokumendi nimi help 0813156 Arve number (valikuline) help 0813156 Arve kuupäev …" at bounding box center [325, 258] width 606 height 477
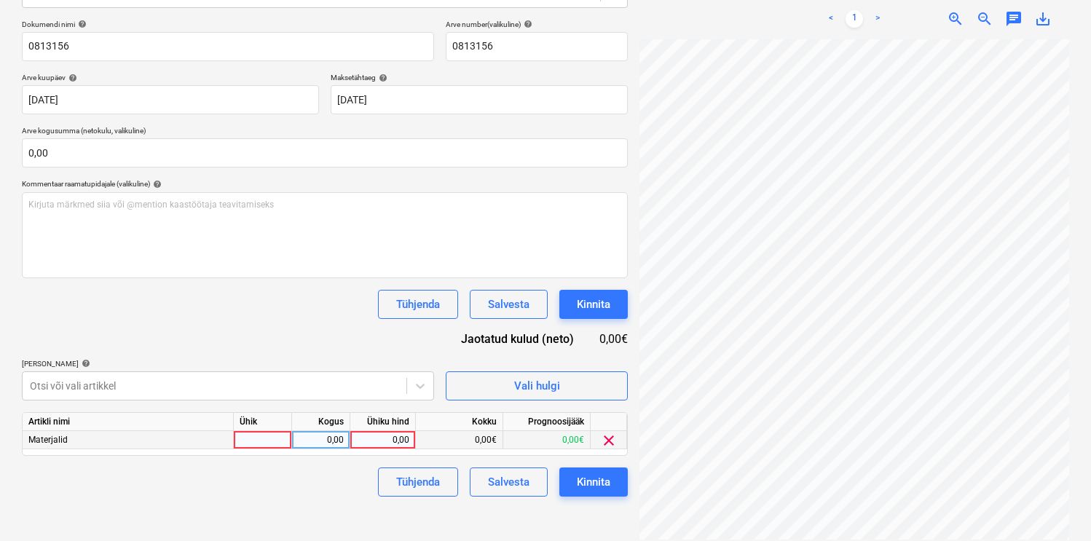
click at [254, 440] on div at bounding box center [263, 440] width 58 height 18
type input "kmp"
type input "19,89"
click at [601, 485] on div "Kinnita" at bounding box center [594, 482] width 34 height 19
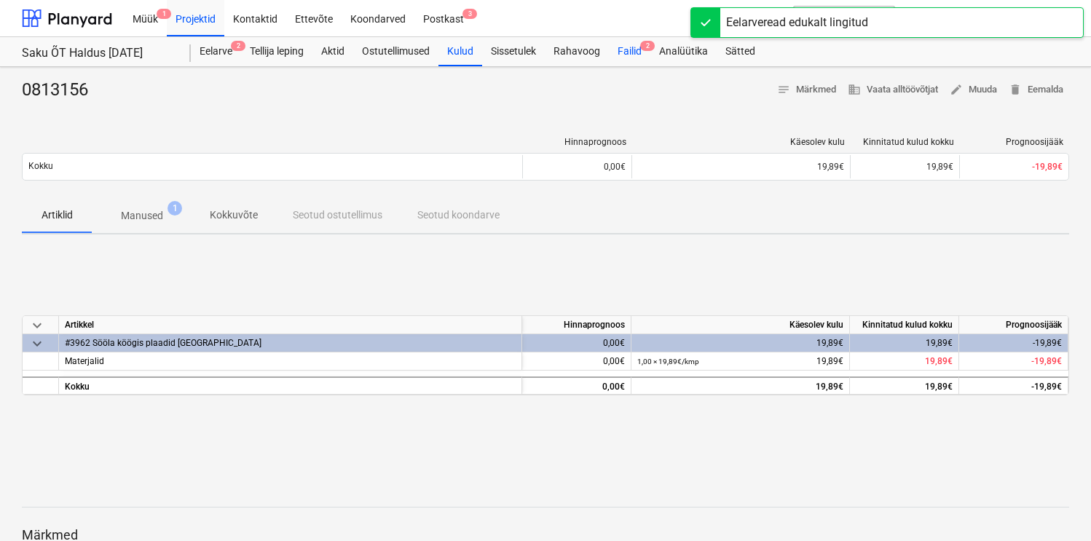
click at [645, 49] on span "2" at bounding box center [647, 46] width 15 height 10
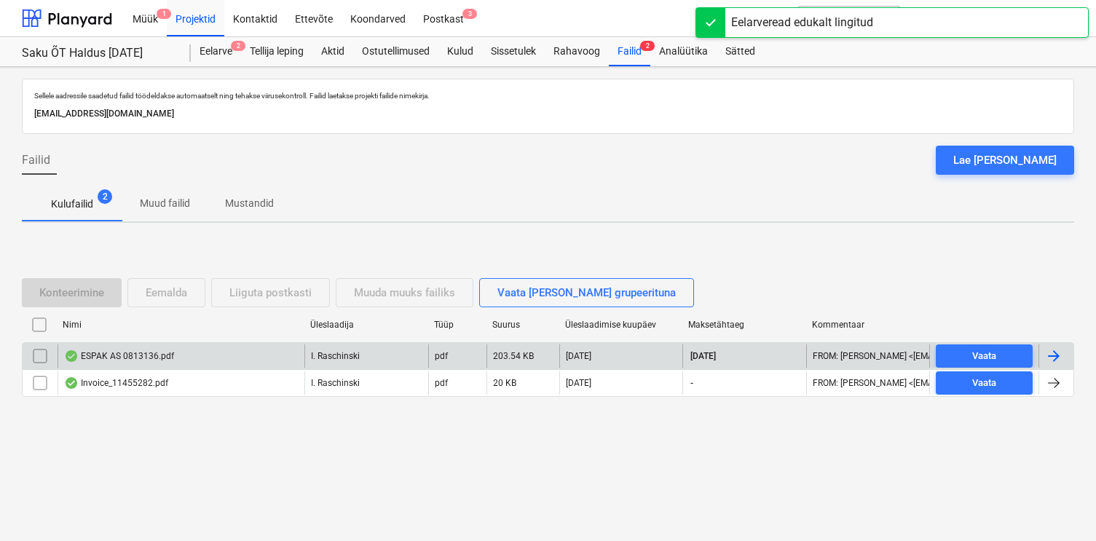
click at [142, 356] on div "ESPAK AS 0813136.pdf" at bounding box center [119, 356] width 110 height 12
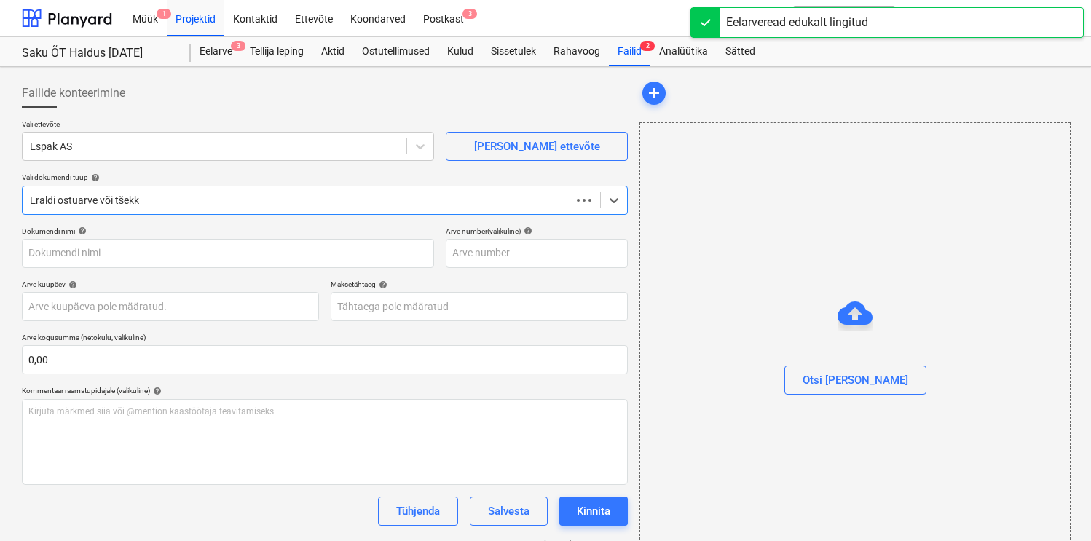
type input "0813136"
type input "[DATE]"
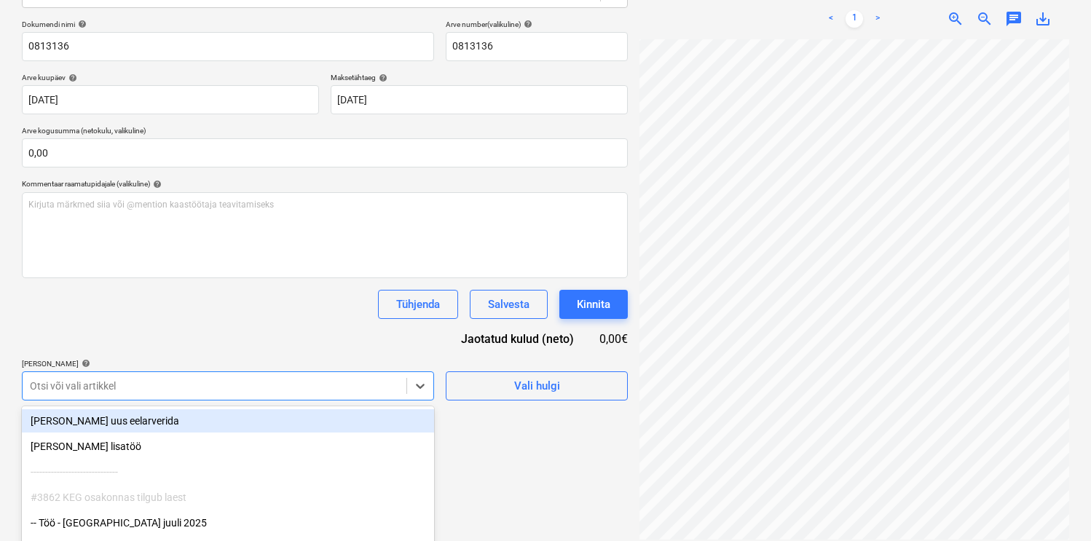
scroll to position [294, 0]
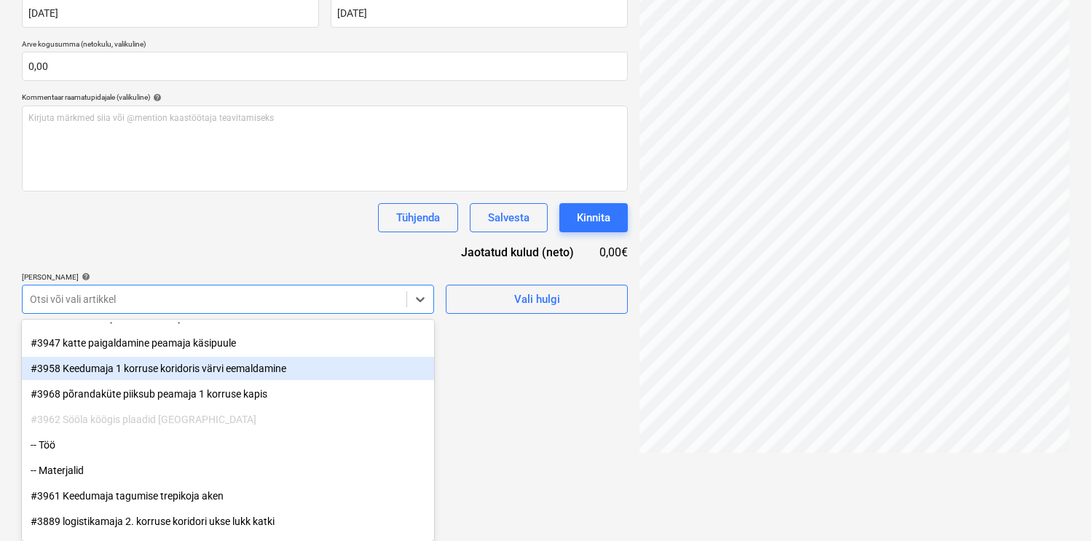
scroll to position [368, 0]
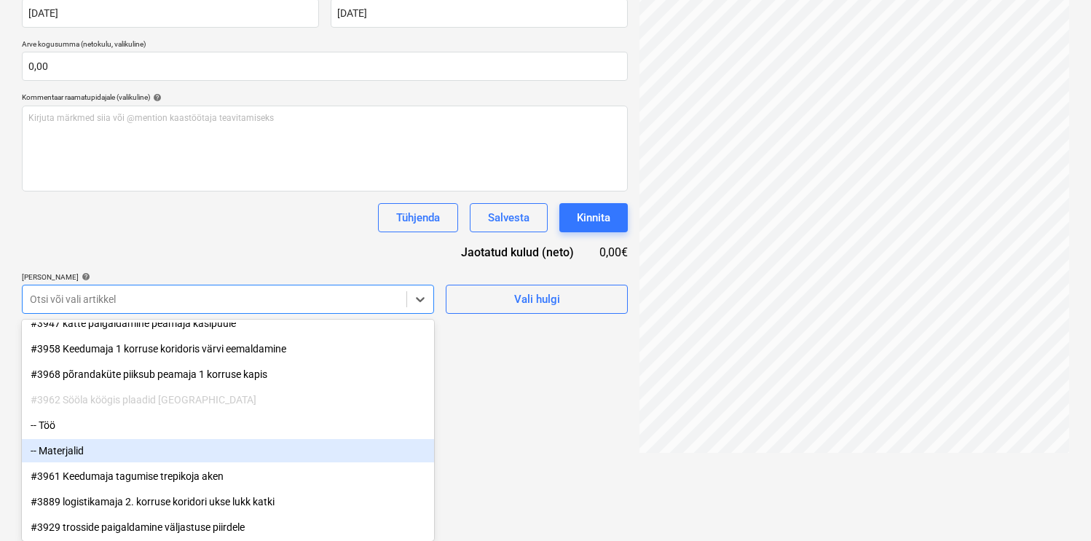
click at [118, 447] on div "-- Materjalid" at bounding box center [228, 450] width 412 height 23
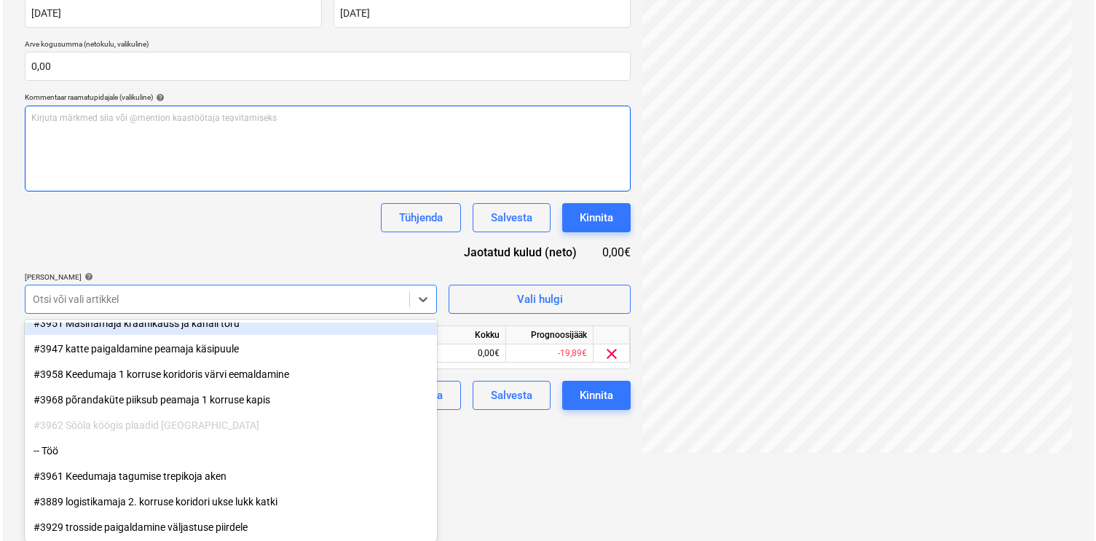
scroll to position [207, 0]
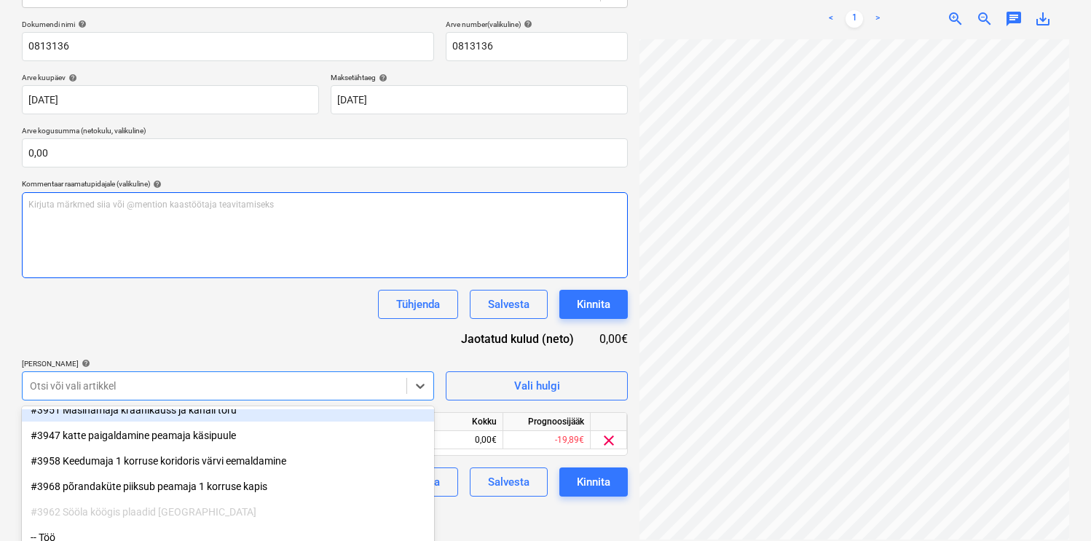
click at [193, 250] on div "Dokumendi nimi help 0813136 Arve number (valikuline) help 0813136 Arve kuupäev …" at bounding box center [325, 258] width 606 height 477
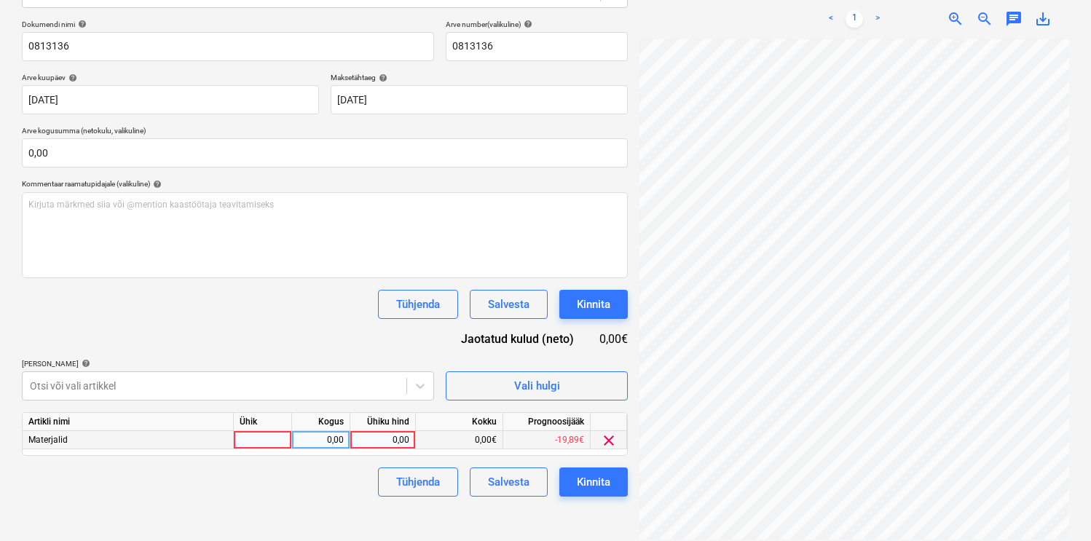
click at [270, 438] on div at bounding box center [263, 440] width 58 height 18
type input "kmp"
type input "14,36"
click at [569, 476] on button "Kinnita" at bounding box center [593, 482] width 68 height 29
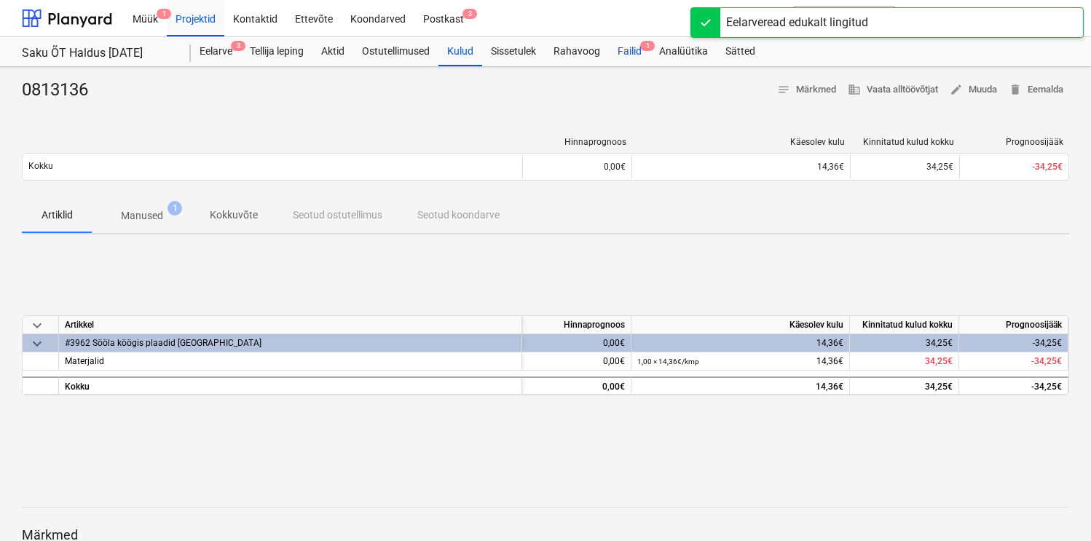
click at [624, 52] on div "Failid 1" at bounding box center [630, 51] width 42 height 29
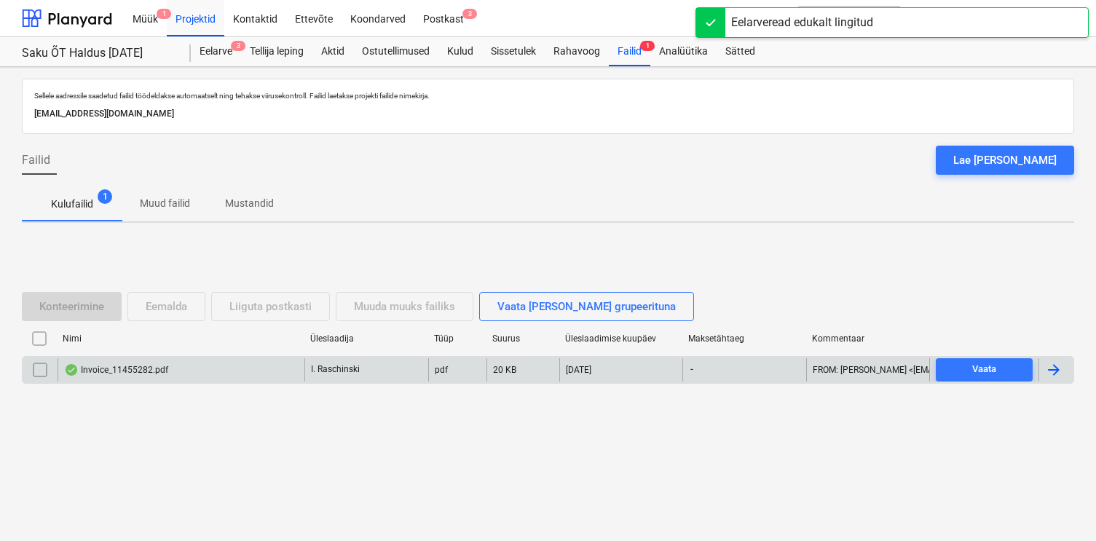
click at [161, 367] on div "Invoice_11455282.pdf" at bounding box center [116, 370] width 104 height 12
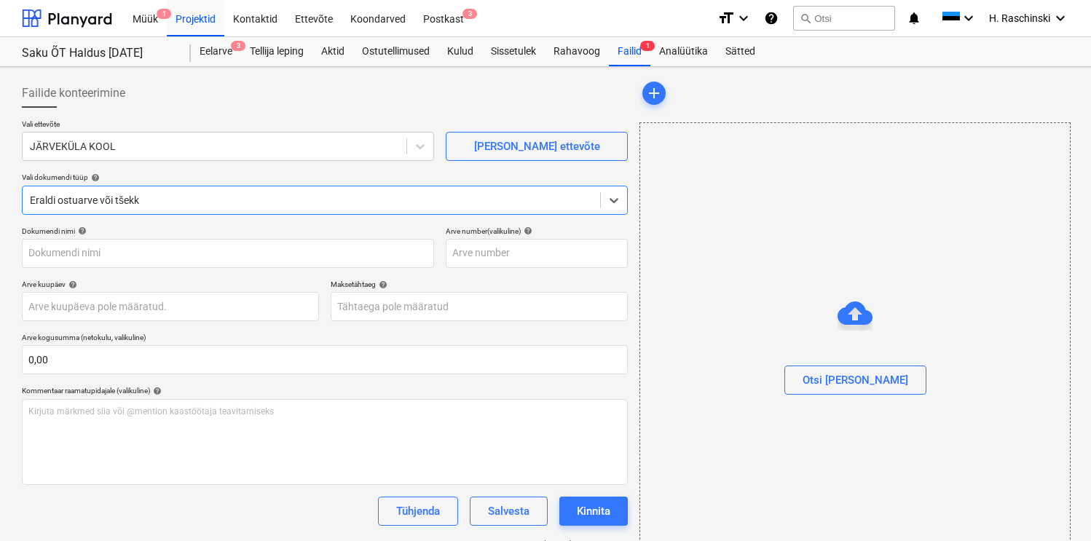
type input "11455282"
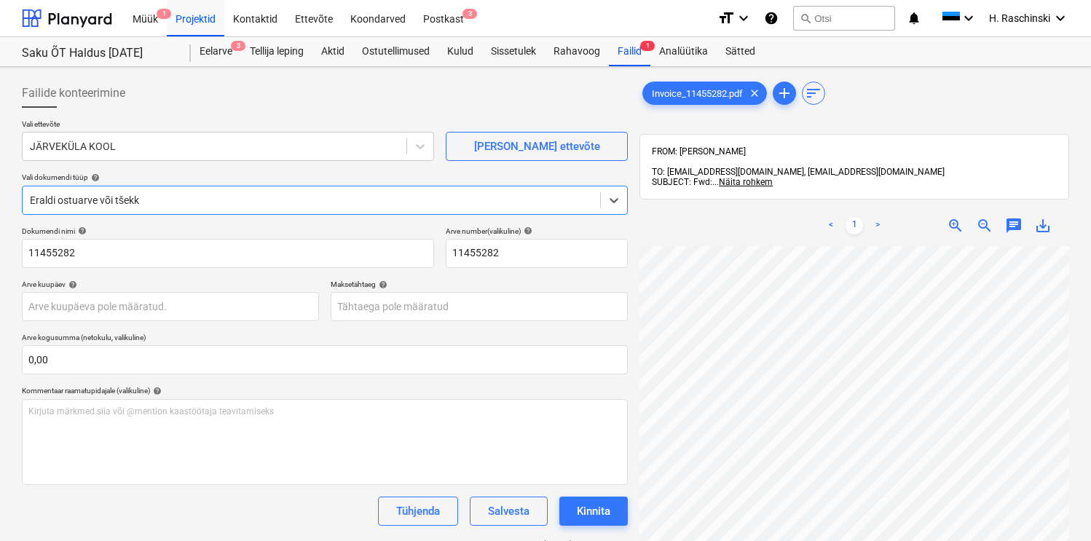
scroll to position [1, 0]
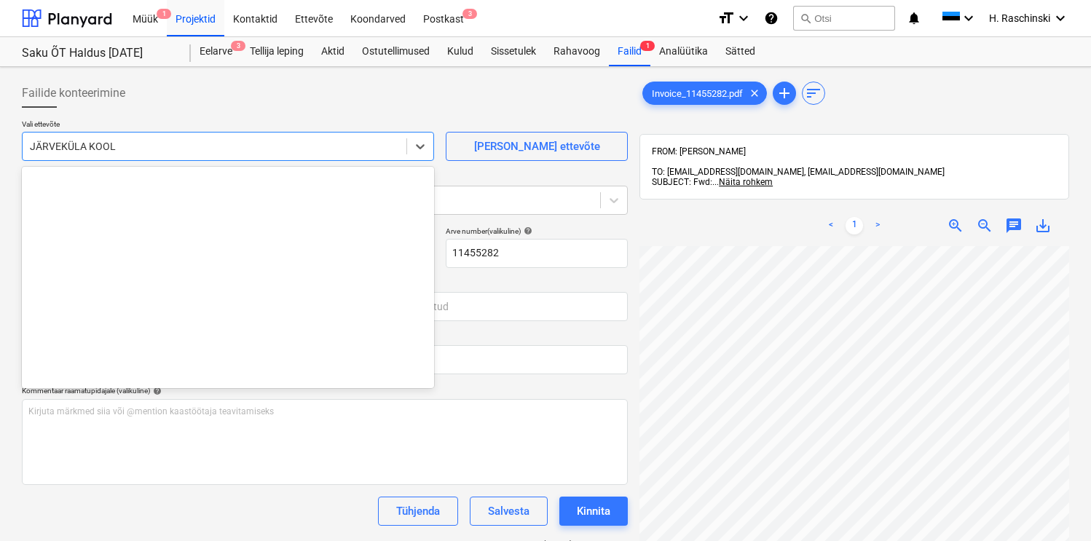
click at [261, 146] on div at bounding box center [214, 146] width 369 height 15
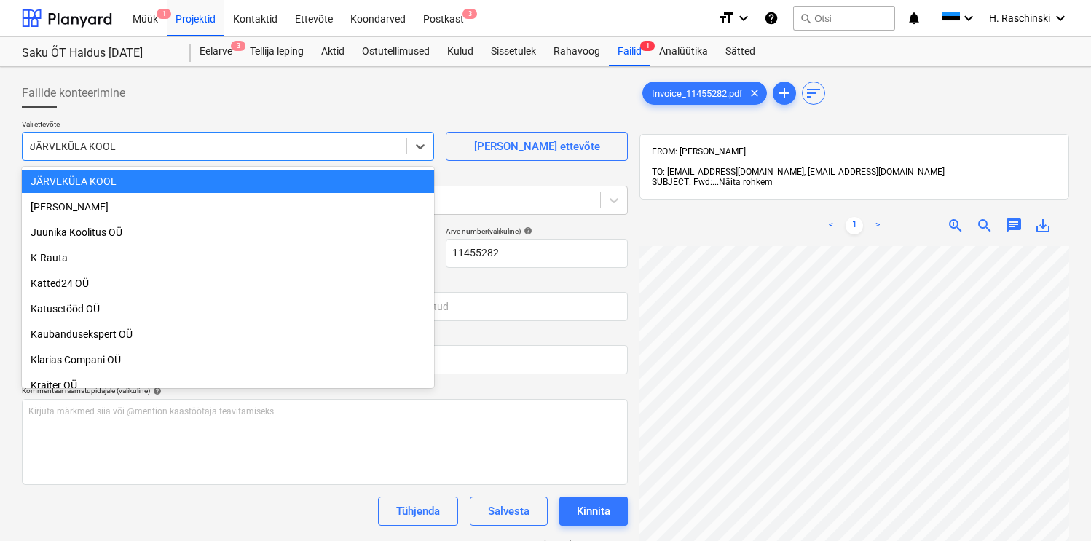
scroll to position [419, 0]
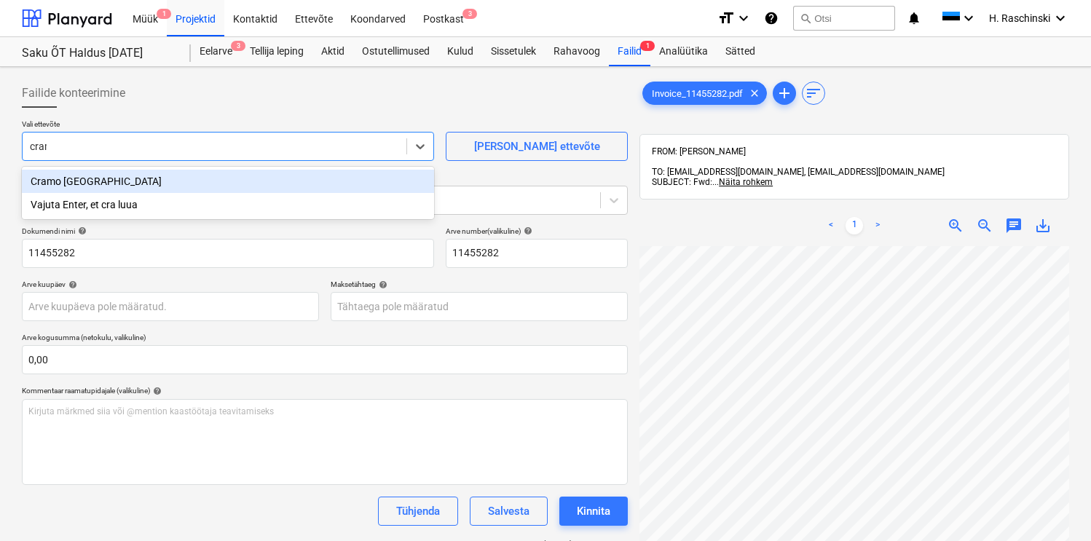
type input "cramo"
click at [106, 178] on div "Cramo [GEOGRAPHIC_DATA]" at bounding box center [228, 181] width 412 height 23
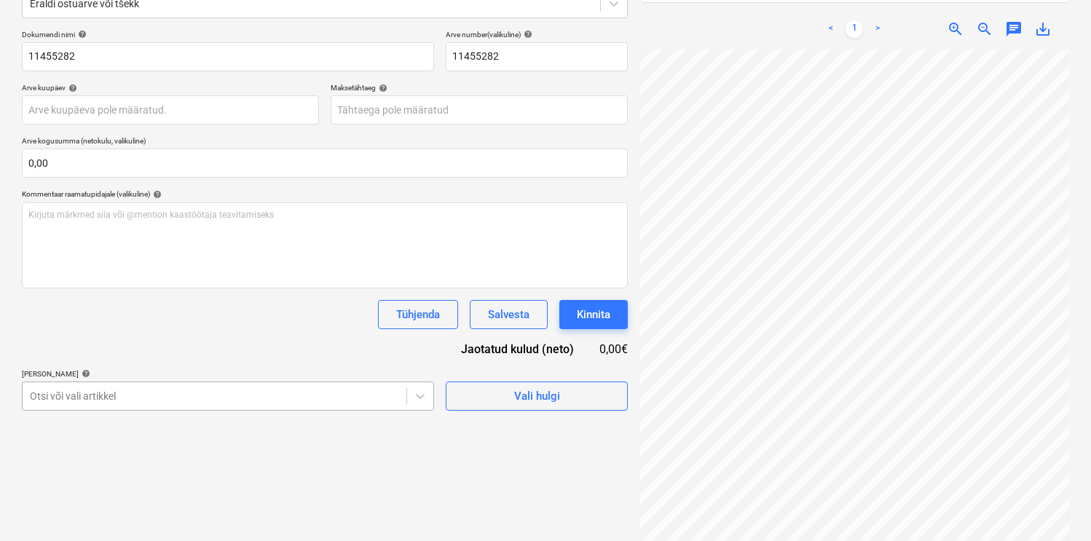
scroll to position [294, 0]
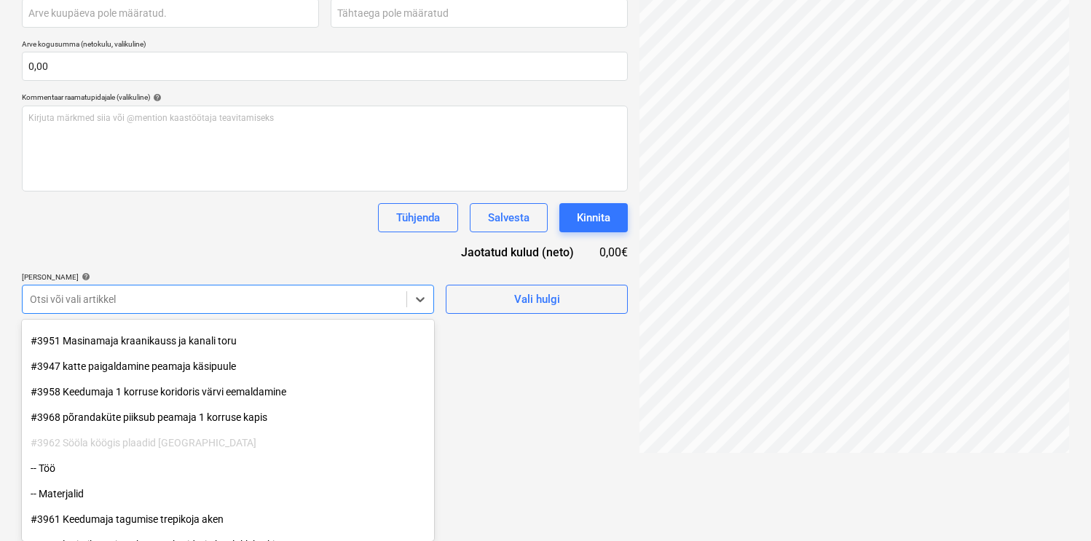
scroll to position [368, 0]
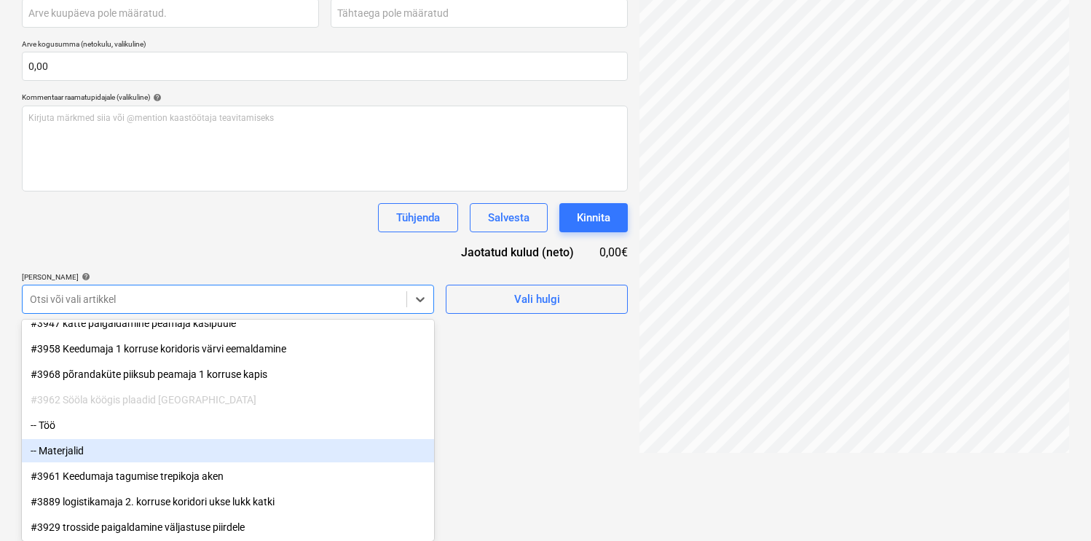
click at [108, 445] on div "-- Materjalid" at bounding box center [228, 450] width 412 height 23
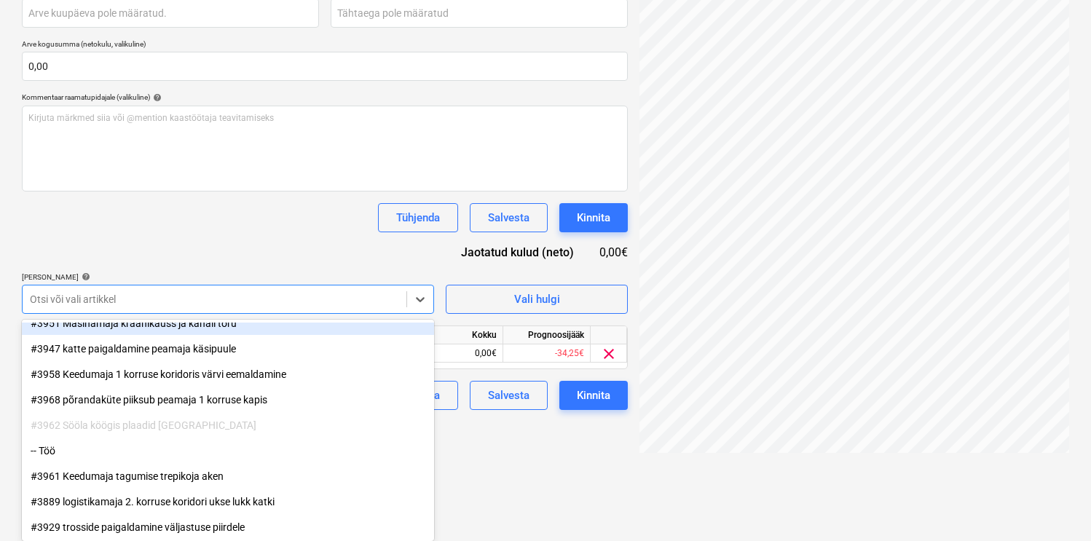
click at [227, 248] on div "Dokumendi nimi help 11455282 Arve number (valikuline) help 11455282 Arve kuupäe…" at bounding box center [325, 171] width 606 height 477
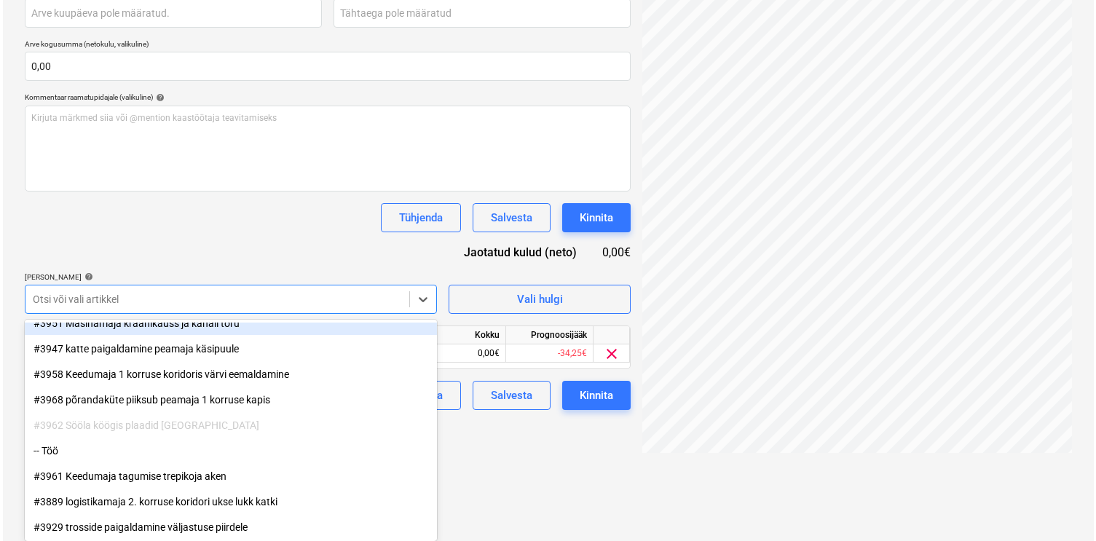
scroll to position [207, 0]
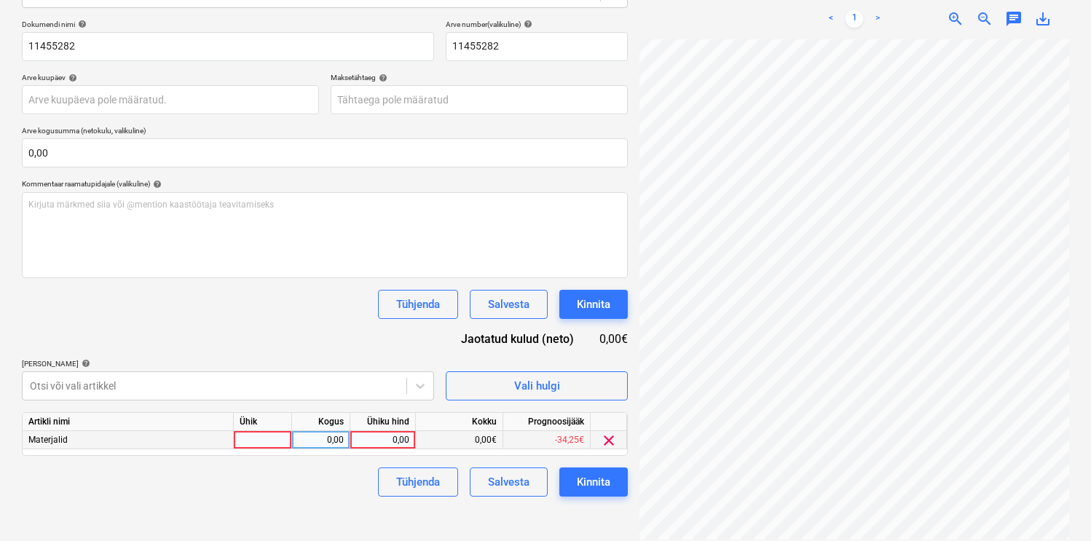
click at [265, 446] on div at bounding box center [263, 440] width 58 height 18
type input "kmp"
type input "17,80"
click at [583, 490] on div "Kinnita" at bounding box center [594, 482] width 34 height 19
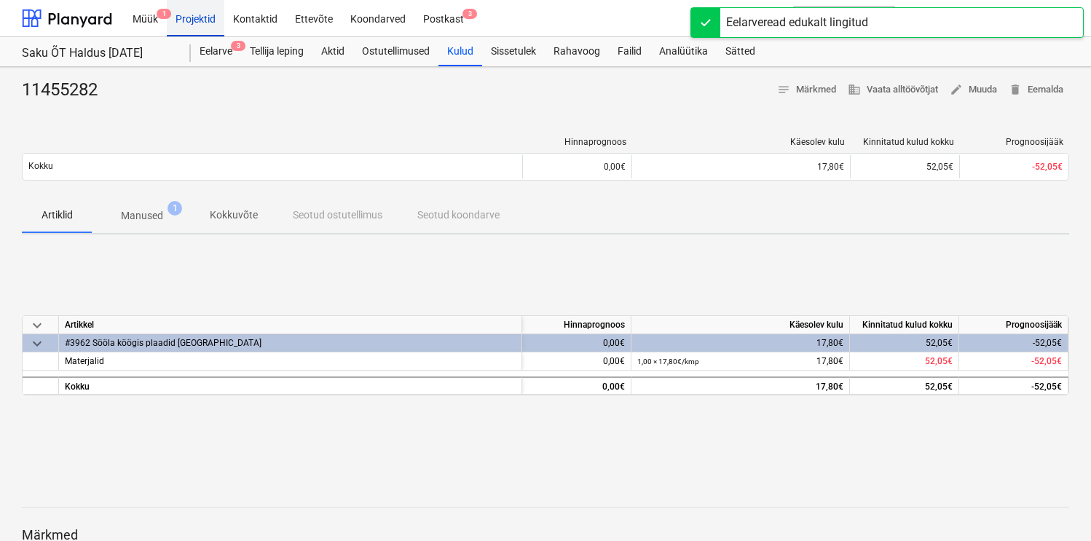
click at [208, 22] on div "Projektid" at bounding box center [196, 17] width 58 height 37
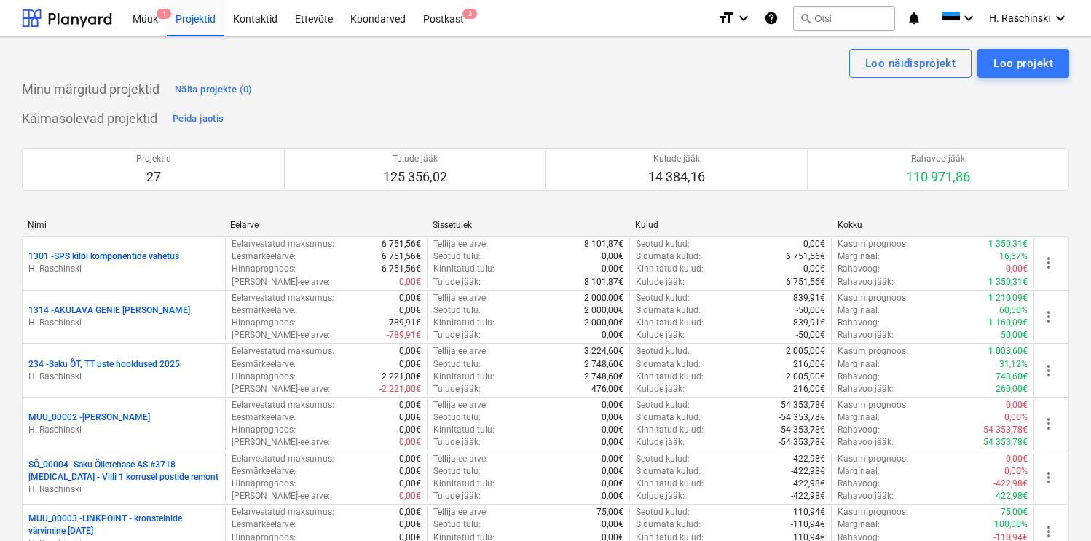
click at [432, 19] on div "Postkast 3" at bounding box center [443, 17] width 58 height 37
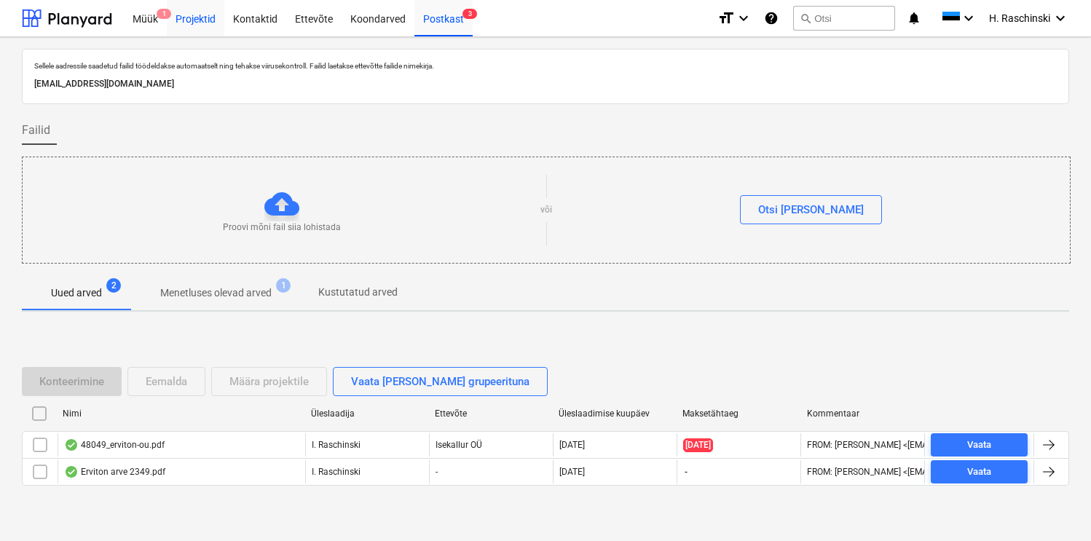
click at [197, 23] on div "Projektid" at bounding box center [196, 17] width 58 height 37
